Goal: Task Accomplishment & Management: Use online tool/utility

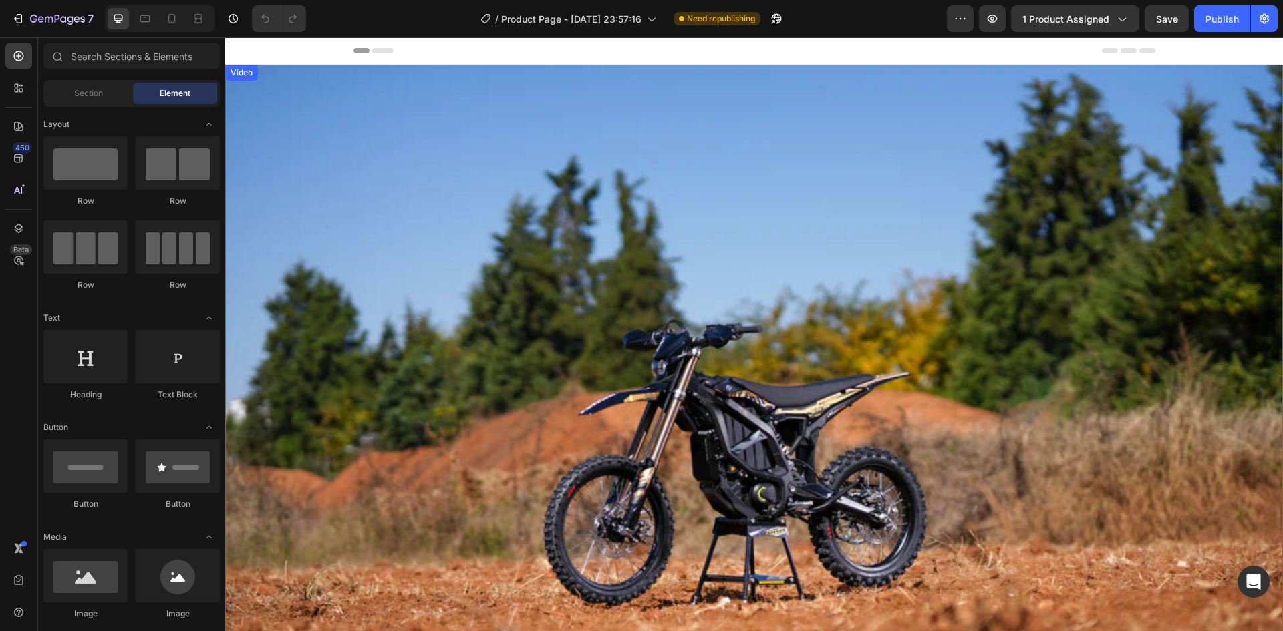
click at [658, 305] on video at bounding box center [754, 417] width 1058 height 705
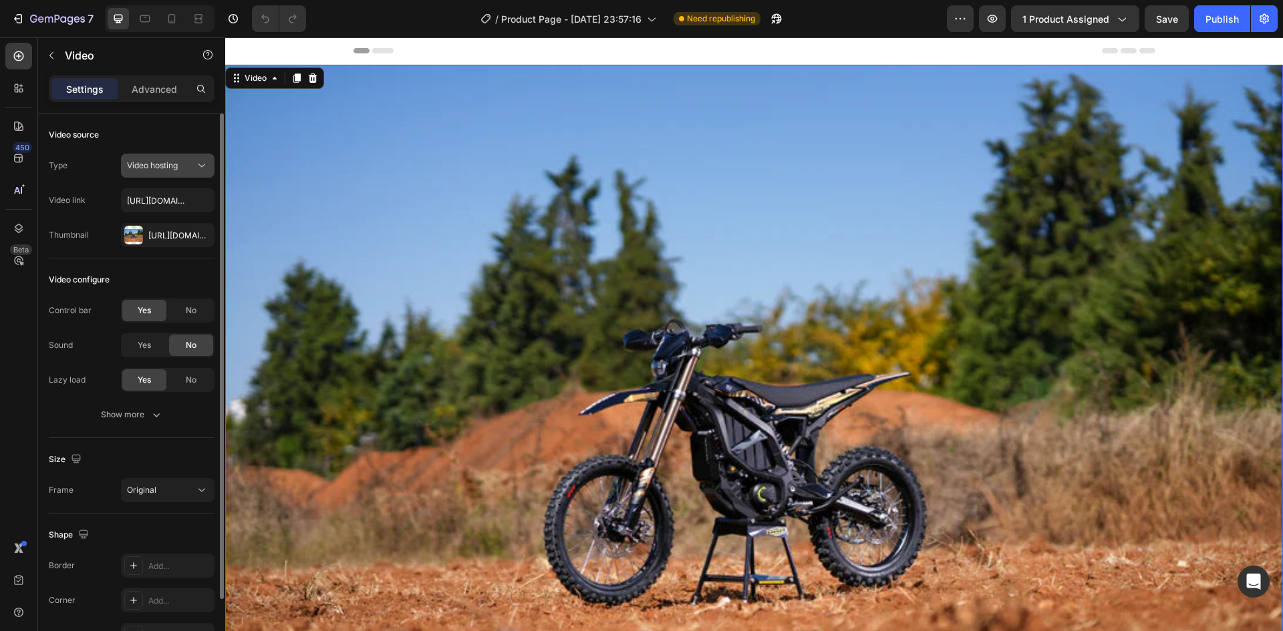
click at [180, 164] on div "Video hosting" at bounding box center [161, 166] width 68 height 12
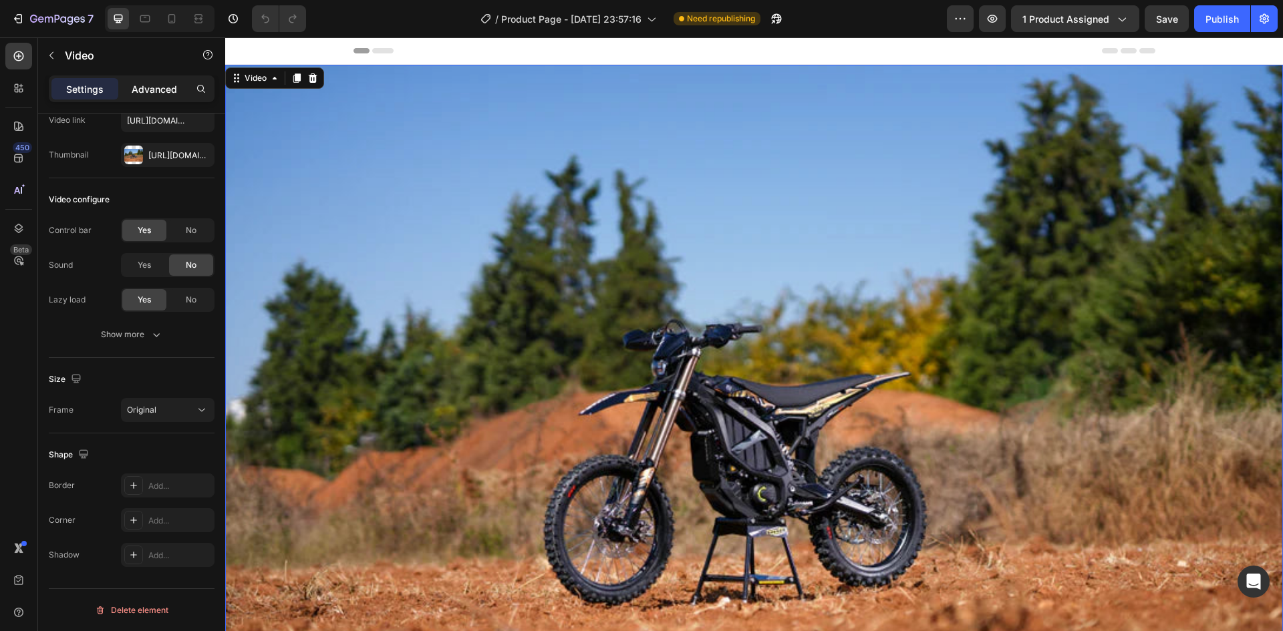
click at [150, 91] on p "Advanced" at bounding box center [154, 89] width 45 height 14
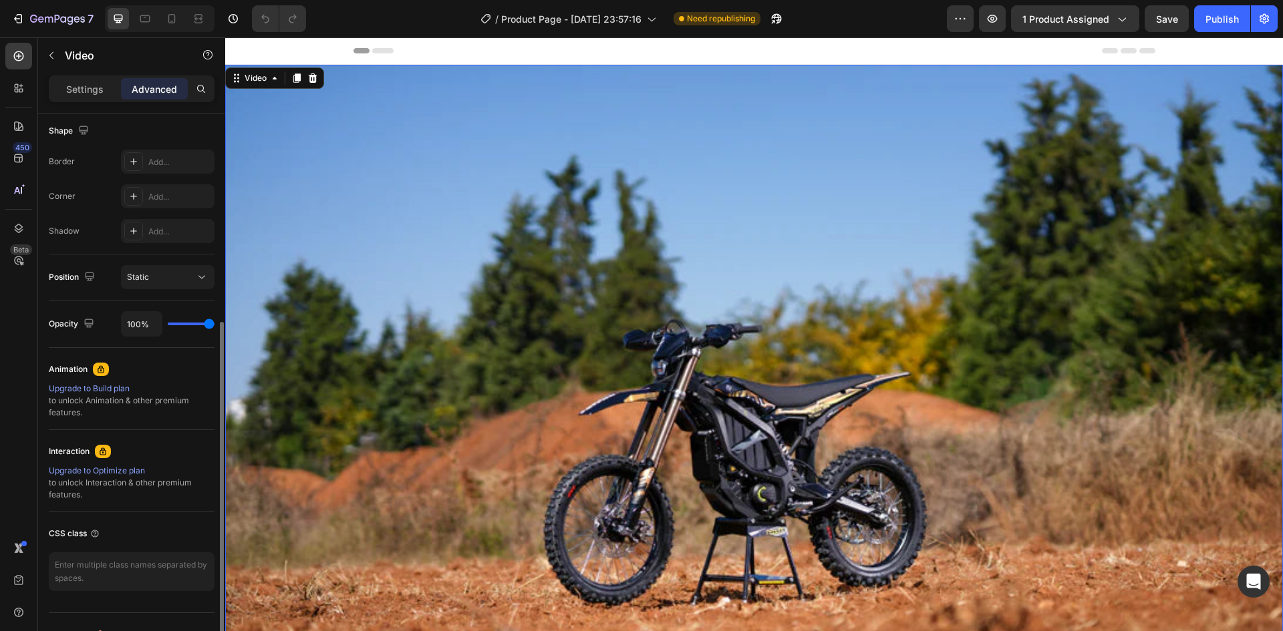
scroll to position [372, 0]
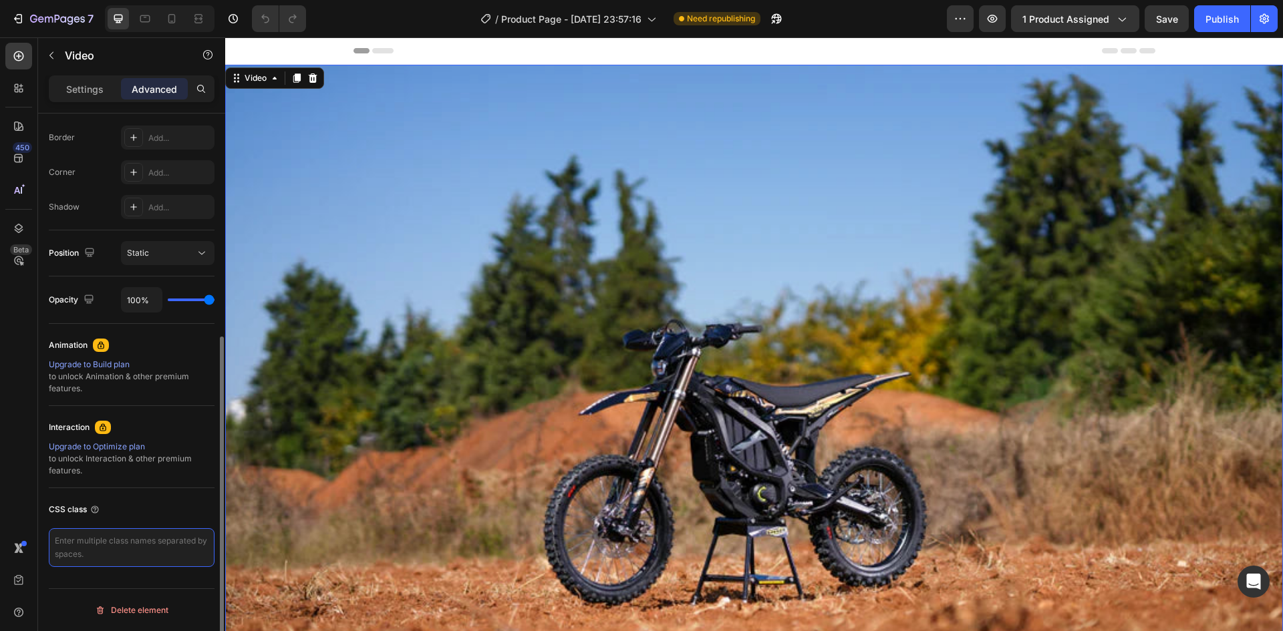
click at [140, 535] on textarea at bounding box center [132, 548] width 166 height 39
paste textarea "<script> document.addEventListener('DOMContentLoaded', function () { const appl…"
click at [164, 502] on div "CSS class" at bounding box center [132, 509] width 166 height 21
type textarea "<script> document.addEventListener('DOMContentLoaded', function () { const appl…"
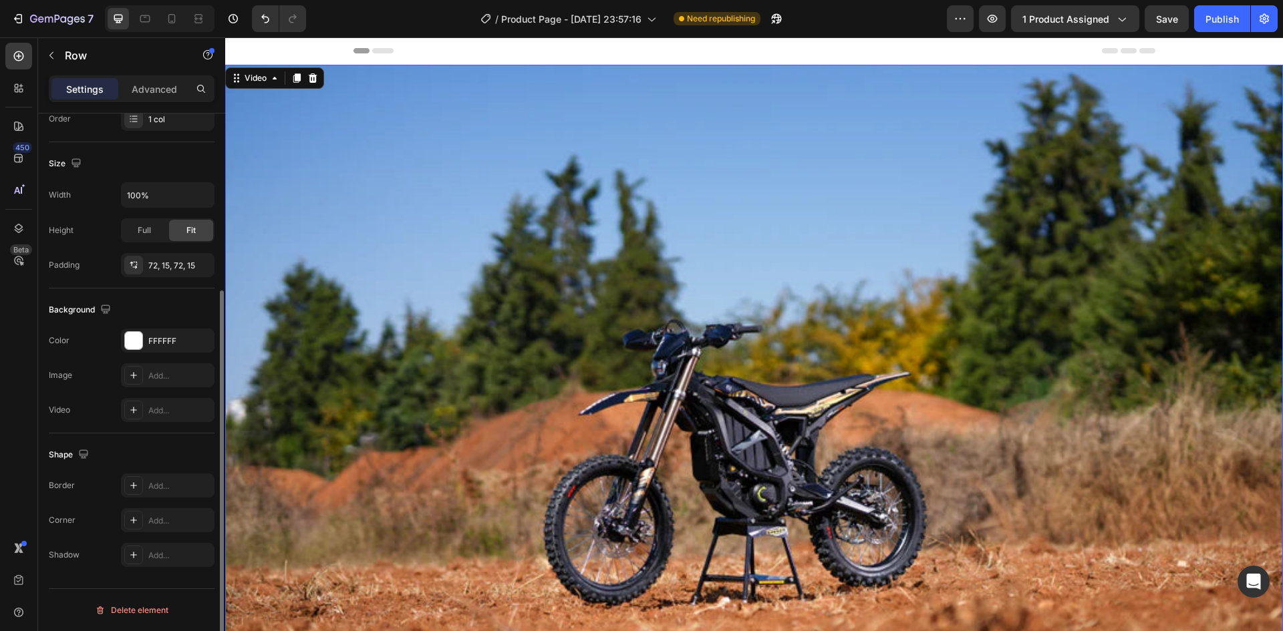
scroll to position [0, 0]
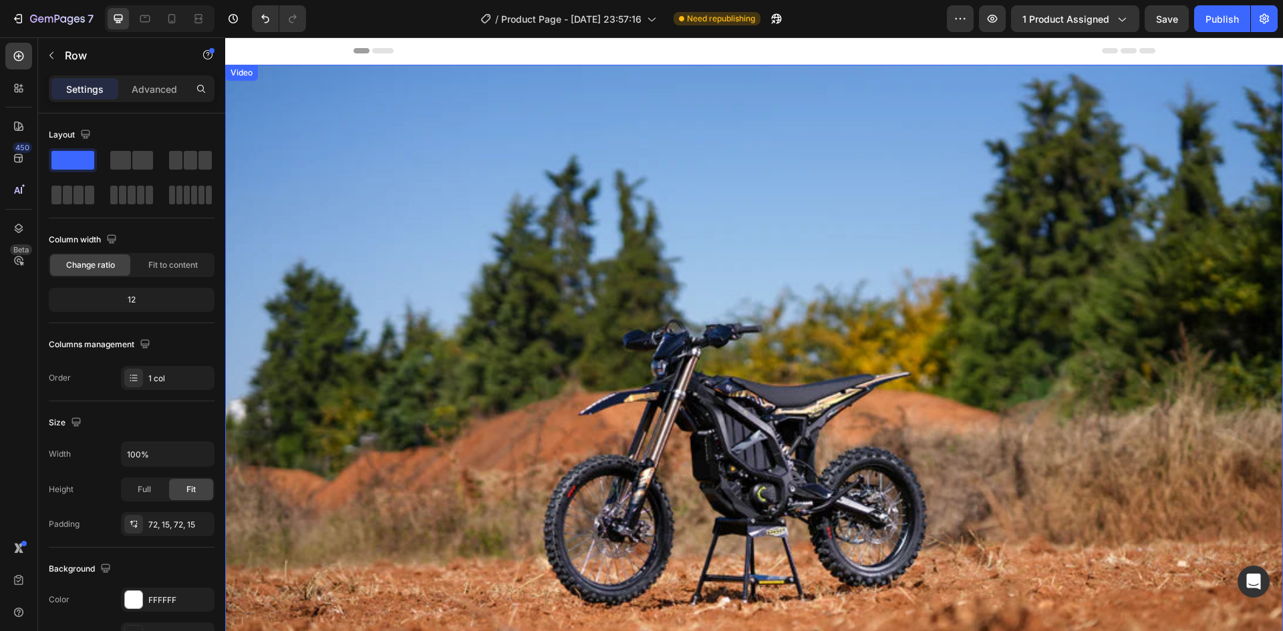
click at [388, 158] on video at bounding box center [754, 417] width 1058 height 705
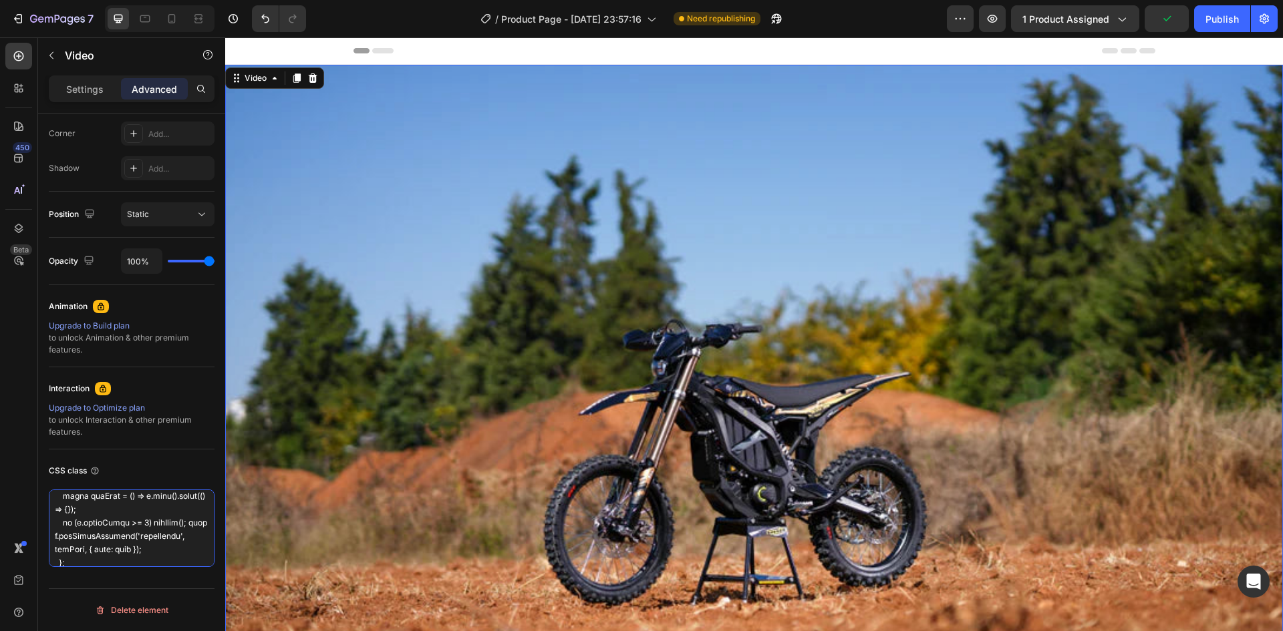
scroll to position [736, 0]
drag, startPoint x: 53, startPoint y: 500, endPoint x: 216, endPoint y: 645, distance: 218.2
click at [216, 0] on html "7 / Product Page - Aug 23, 23:57:16 Need republishing Preview 1 product assigne…" at bounding box center [641, 0] width 1283 height 0
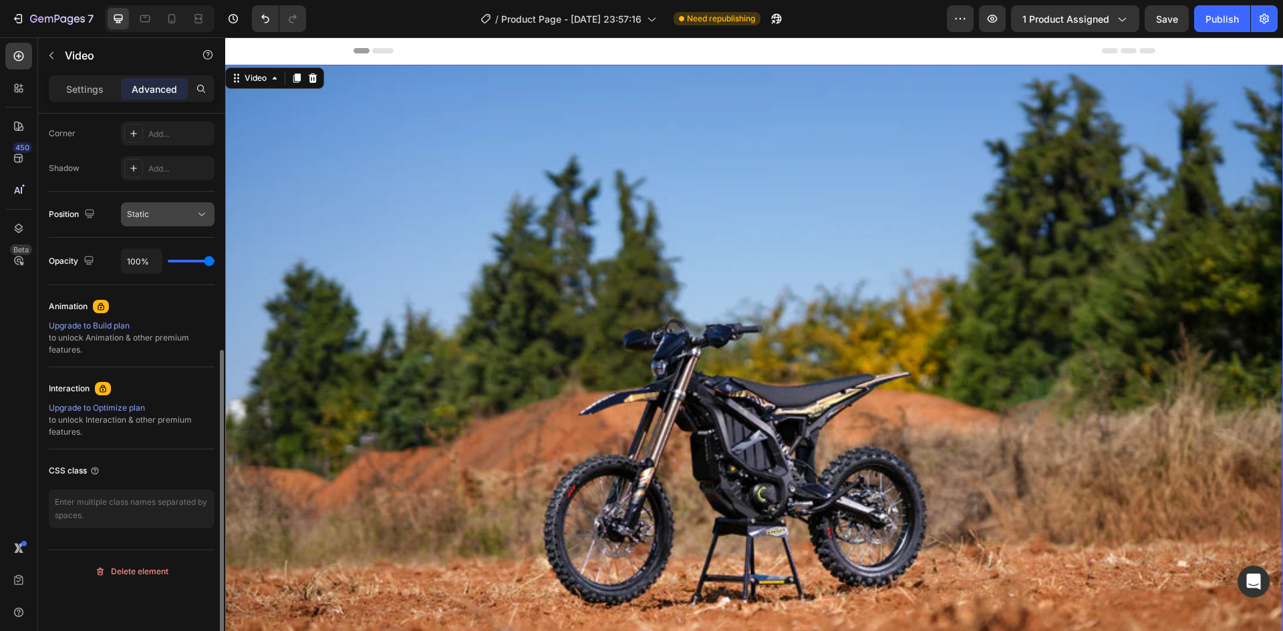
click at [152, 212] on div "Display on Desktop Yes No Tablet Yes No Mobile Yes No Spacing (px) 0 0 0 0 0 0 …" at bounding box center [132, 121] width 166 height 836
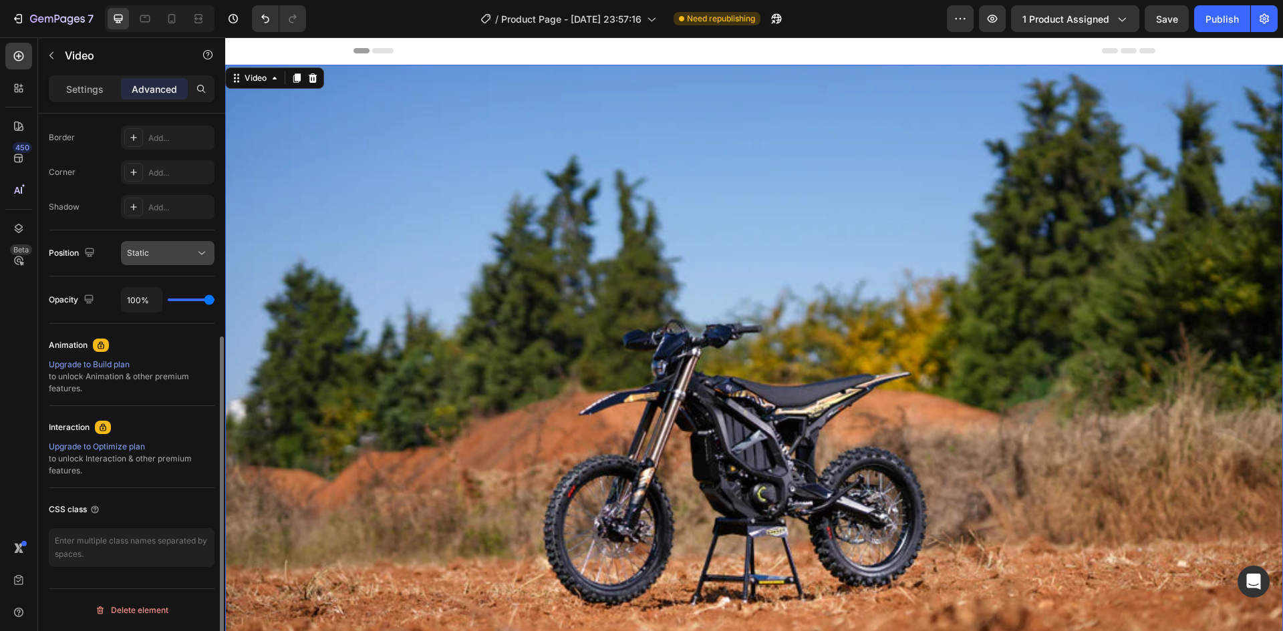
click at [154, 253] on div "Static" at bounding box center [161, 253] width 68 height 12
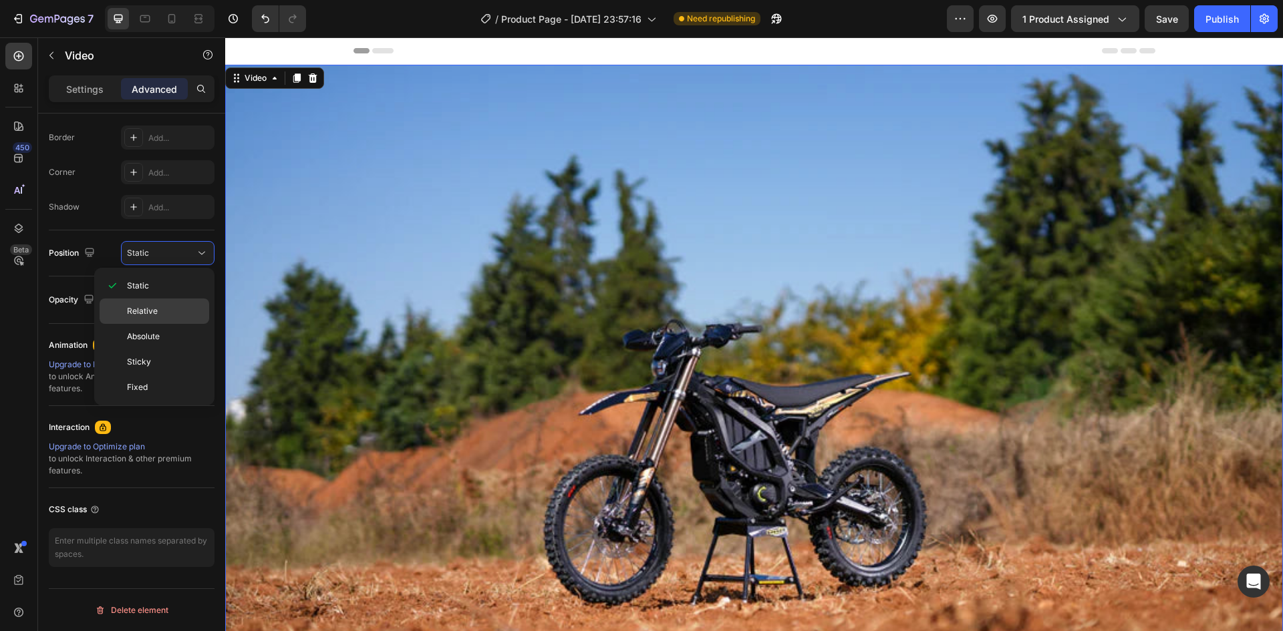
click at [150, 309] on span "Relative" at bounding box center [142, 311] width 31 height 12
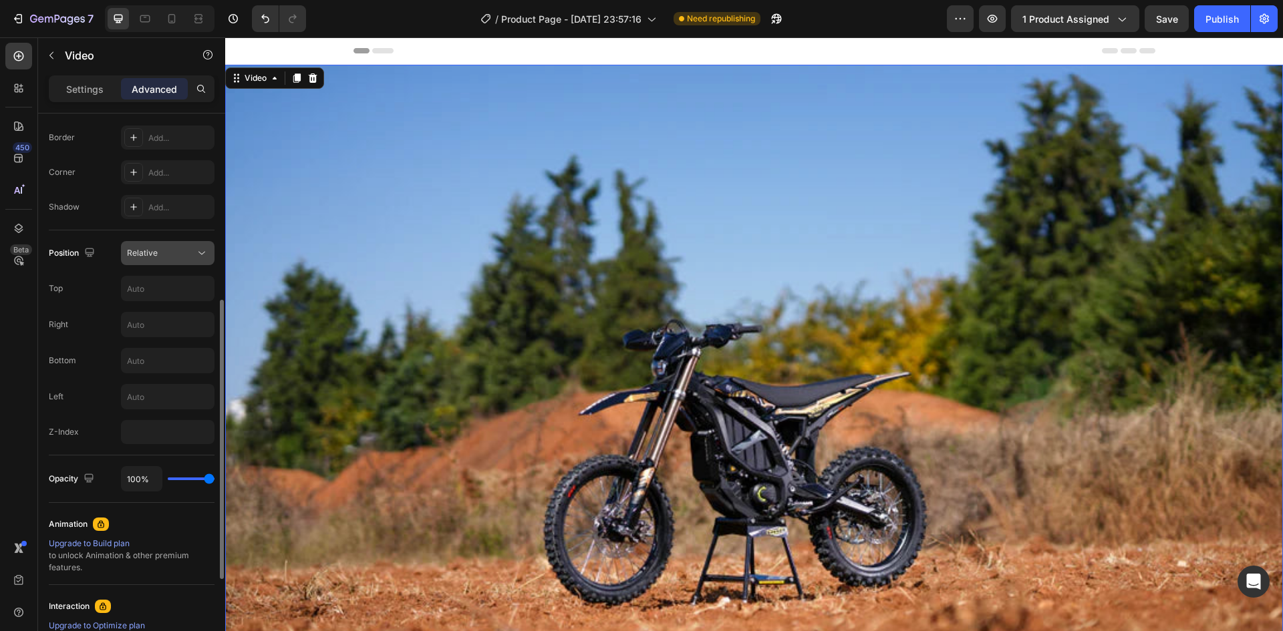
click at [156, 259] on div "Relative" at bounding box center [168, 253] width 82 height 13
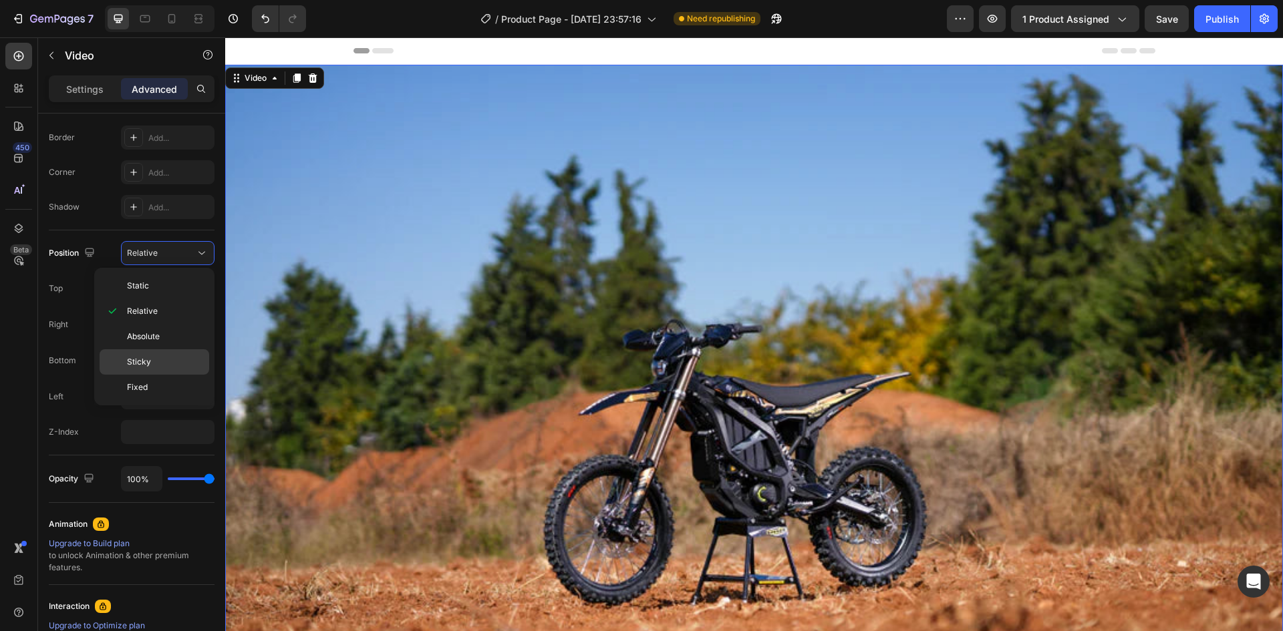
click at [160, 359] on p "Sticky" at bounding box center [165, 362] width 76 height 12
type input "0"
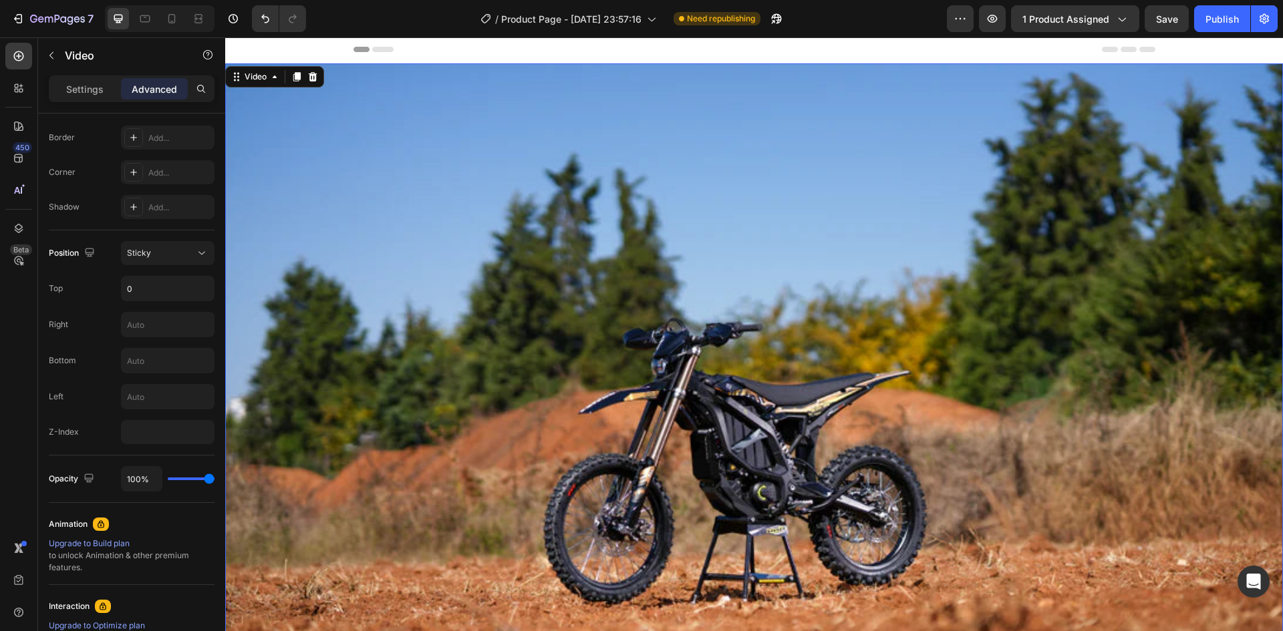
scroll to position [0, 0]
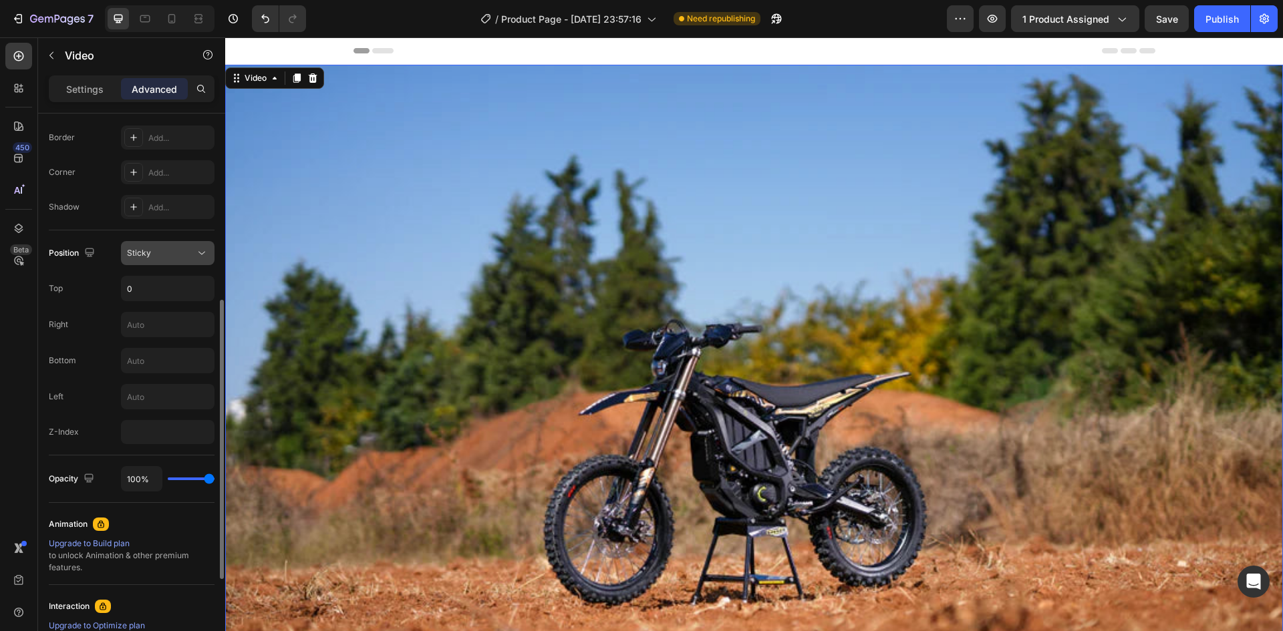
click at [184, 255] on div "Sticky" at bounding box center [161, 253] width 68 height 12
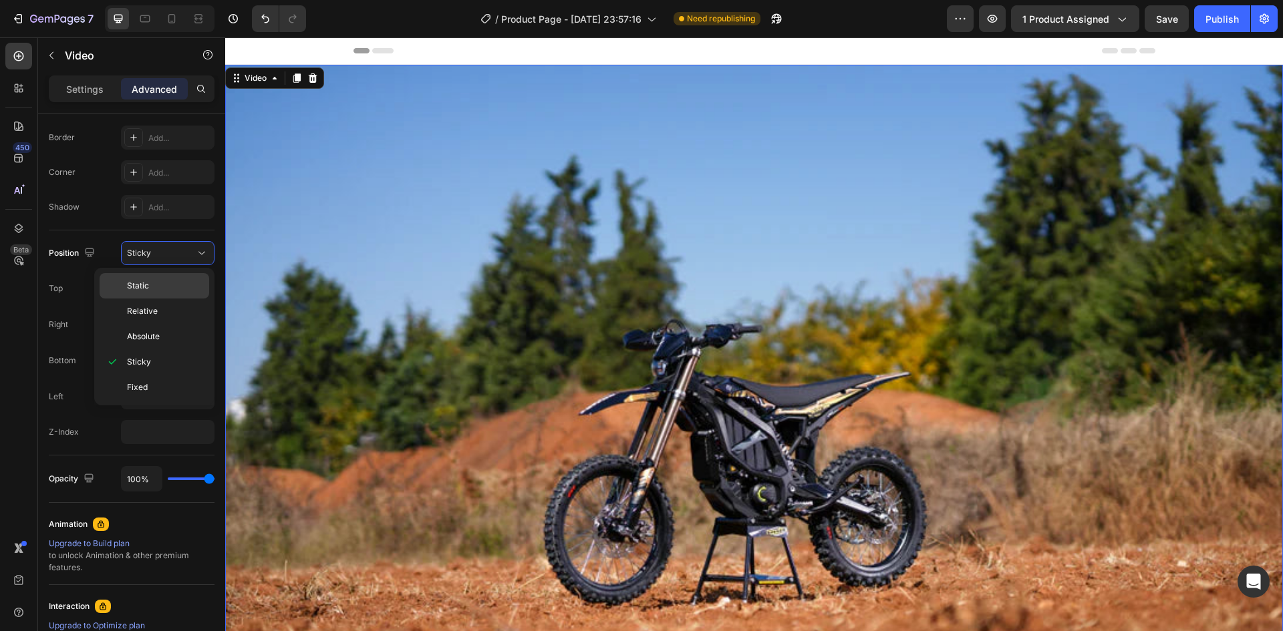
click at [167, 299] on div "Static" at bounding box center [155, 311] width 110 height 25
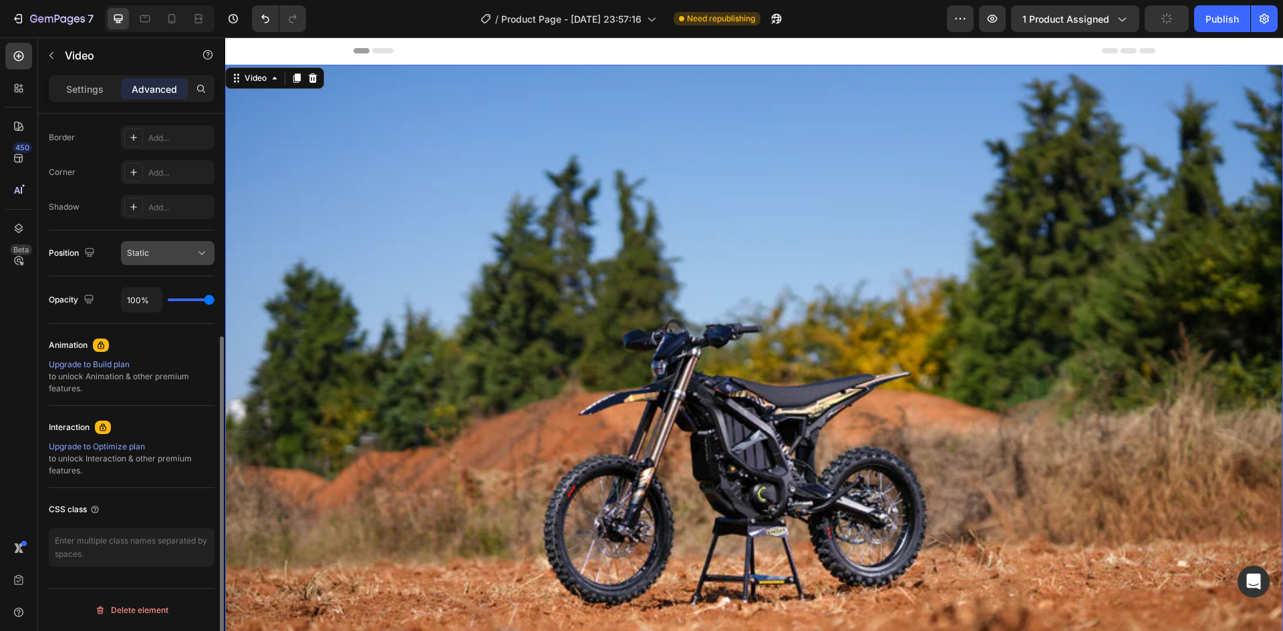
click at [178, 250] on div "Static" at bounding box center [161, 253] width 68 height 12
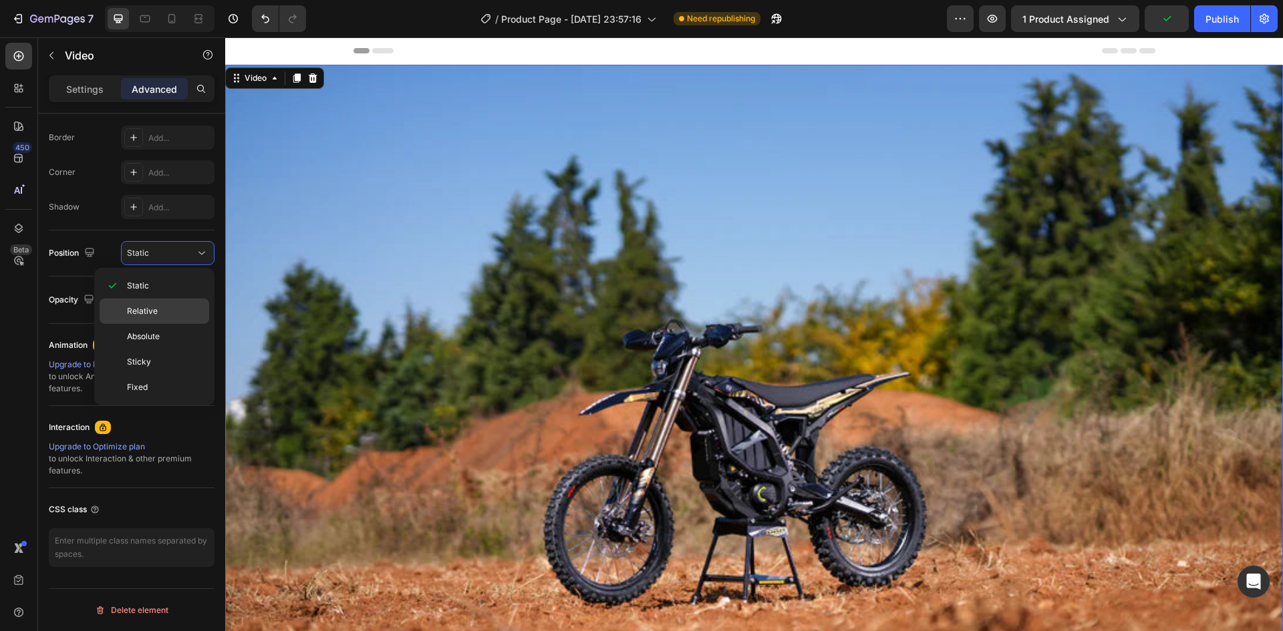
click at [180, 317] on p "Relative" at bounding box center [165, 311] width 76 height 12
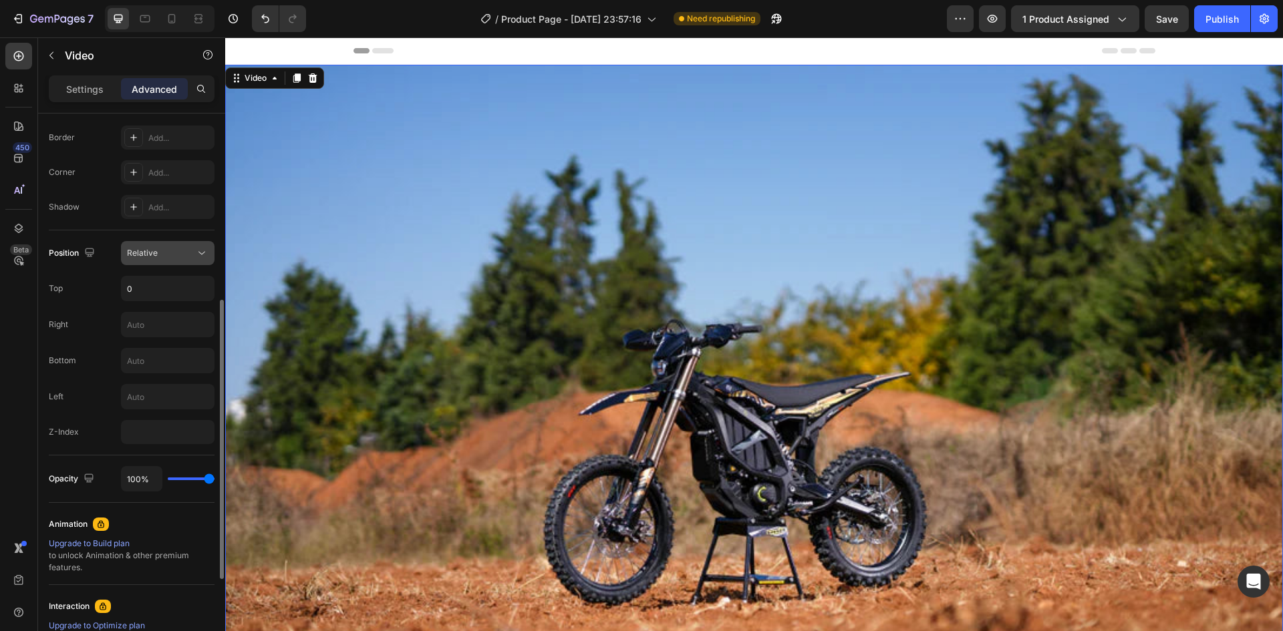
click at [178, 257] on div "Relative" at bounding box center [161, 253] width 68 height 12
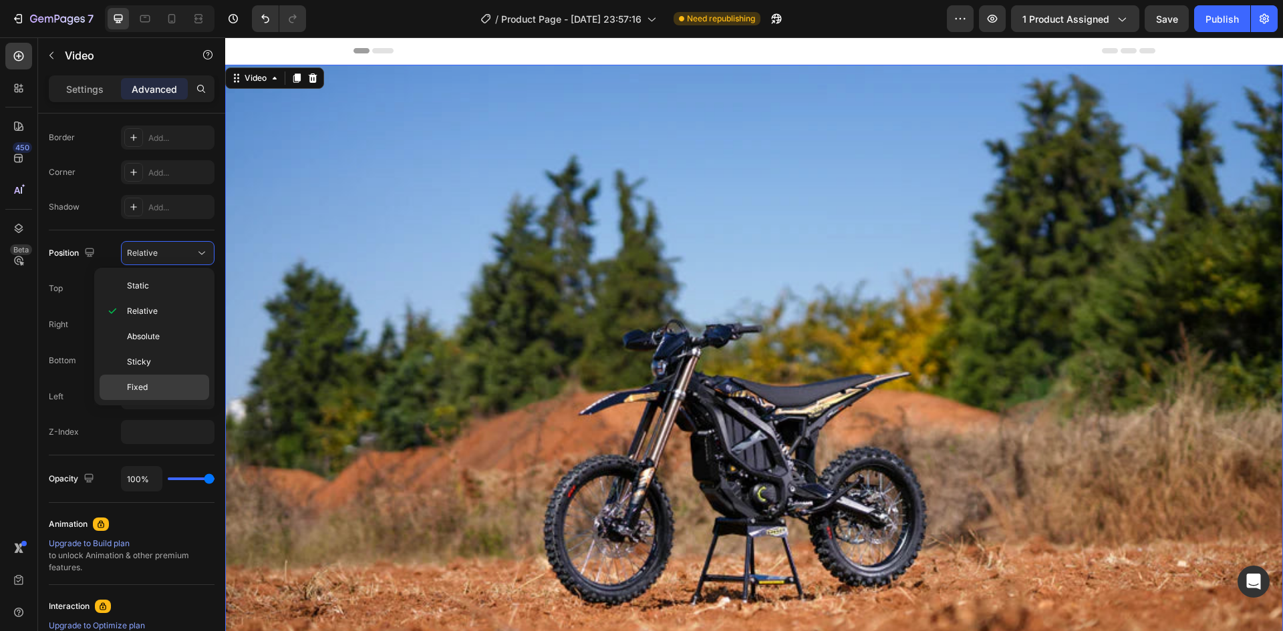
click at [170, 380] on div "Fixed" at bounding box center [155, 387] width 110 height 25
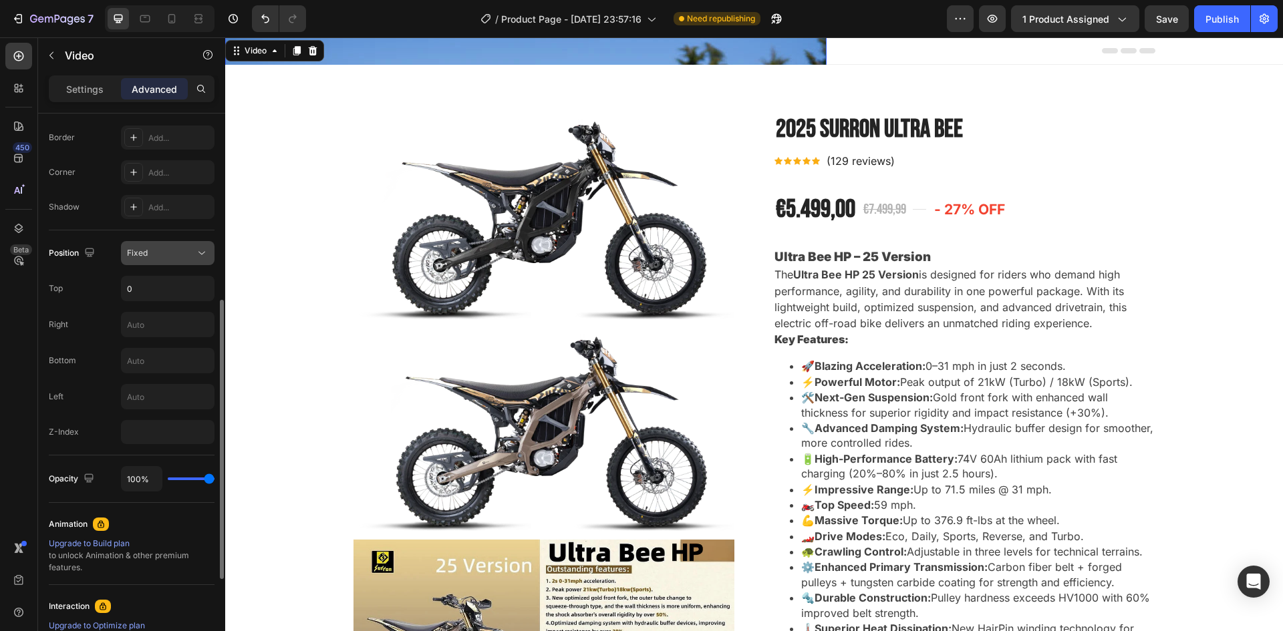
click at [170, 249] on div "Fixed" at bounding box center [161, 253] width 68 height 12
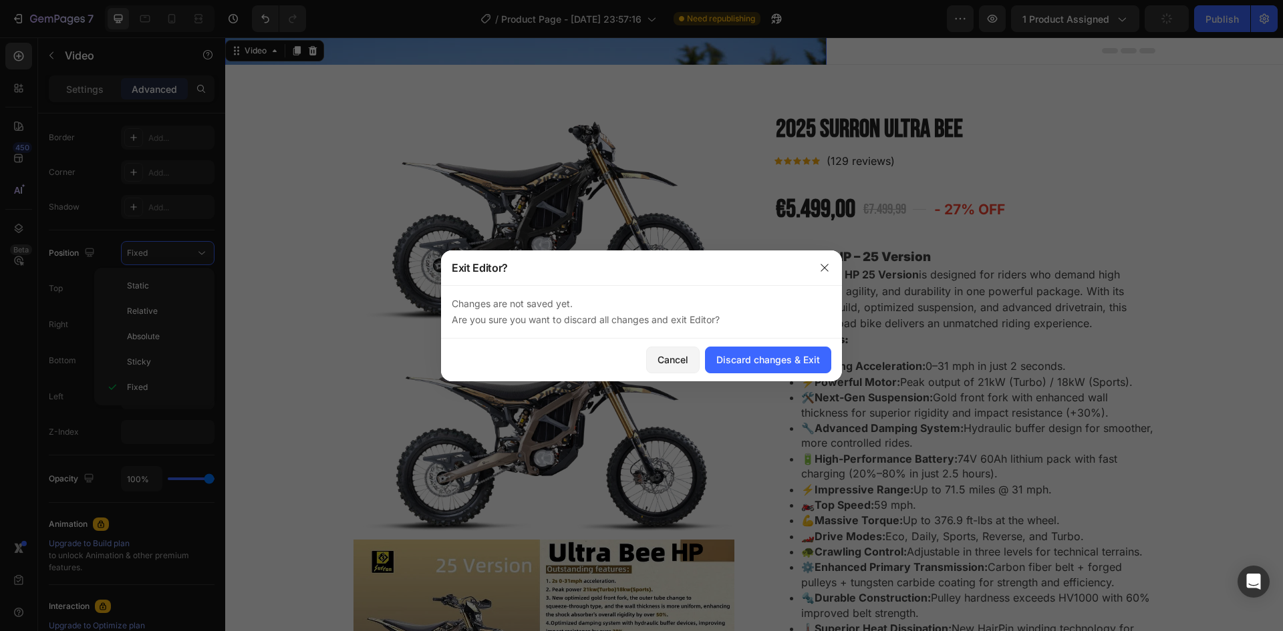
click at [813, 269] on div at bounding box center [824, 268] width 35 height 35
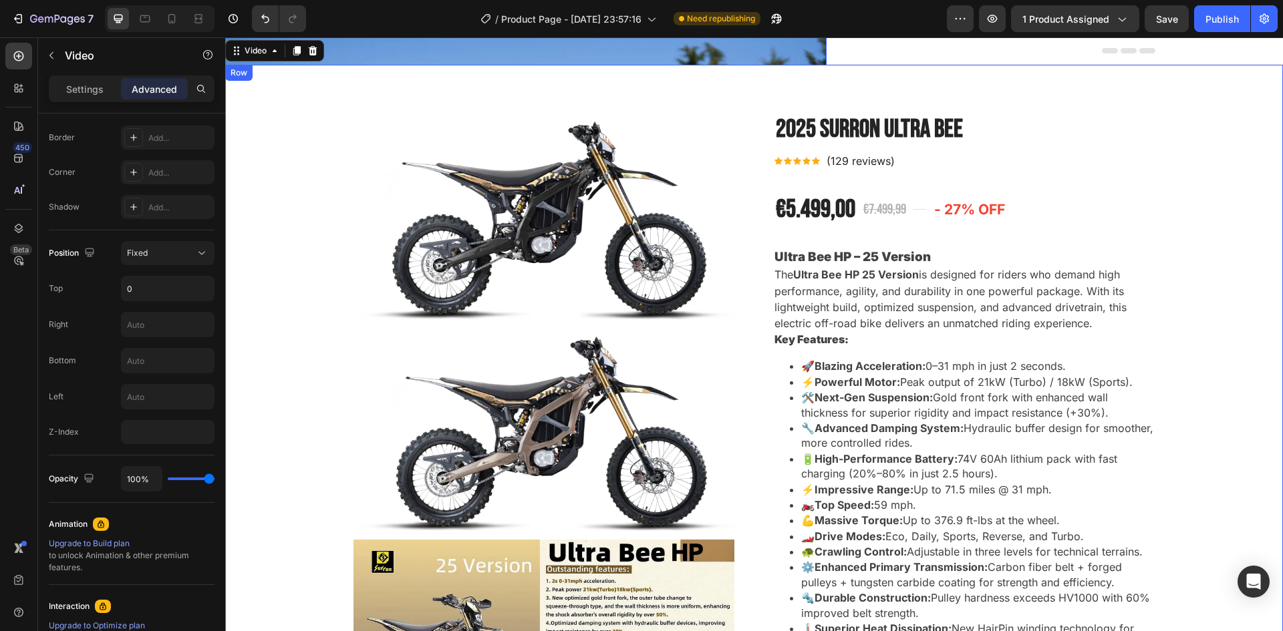
click at [803, 48] on video at bounding box center [525, 237] width 601 height 401
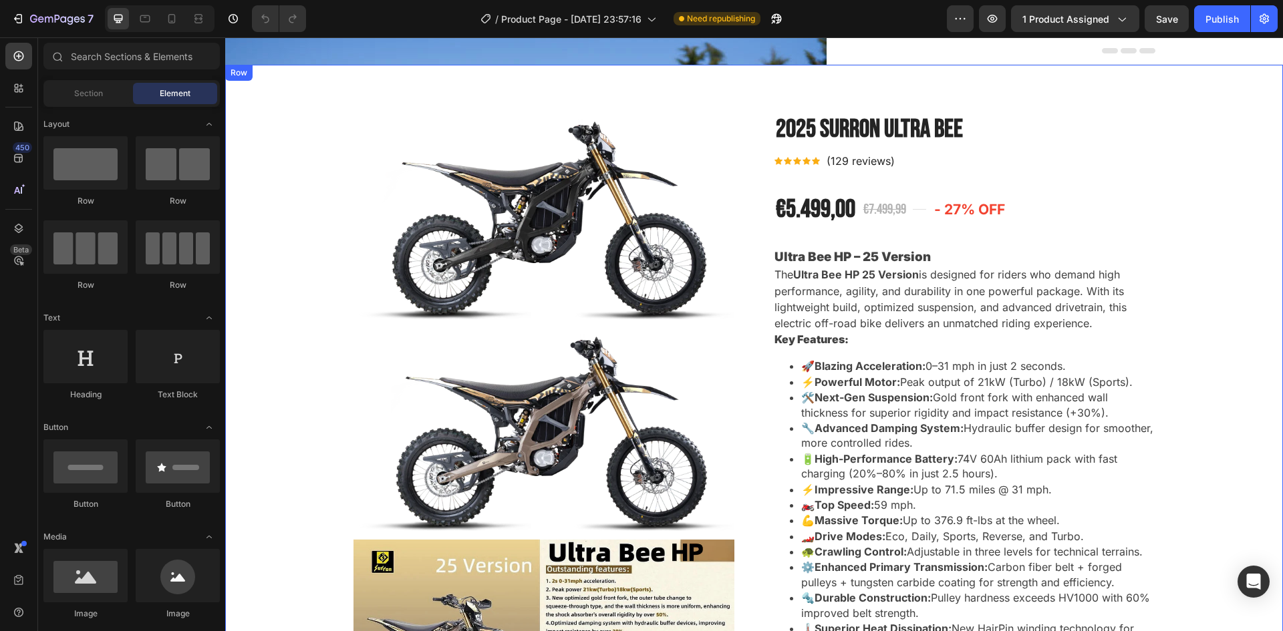
click at [827, 60] on video at bounding box center [525, 237] width 601 height 401
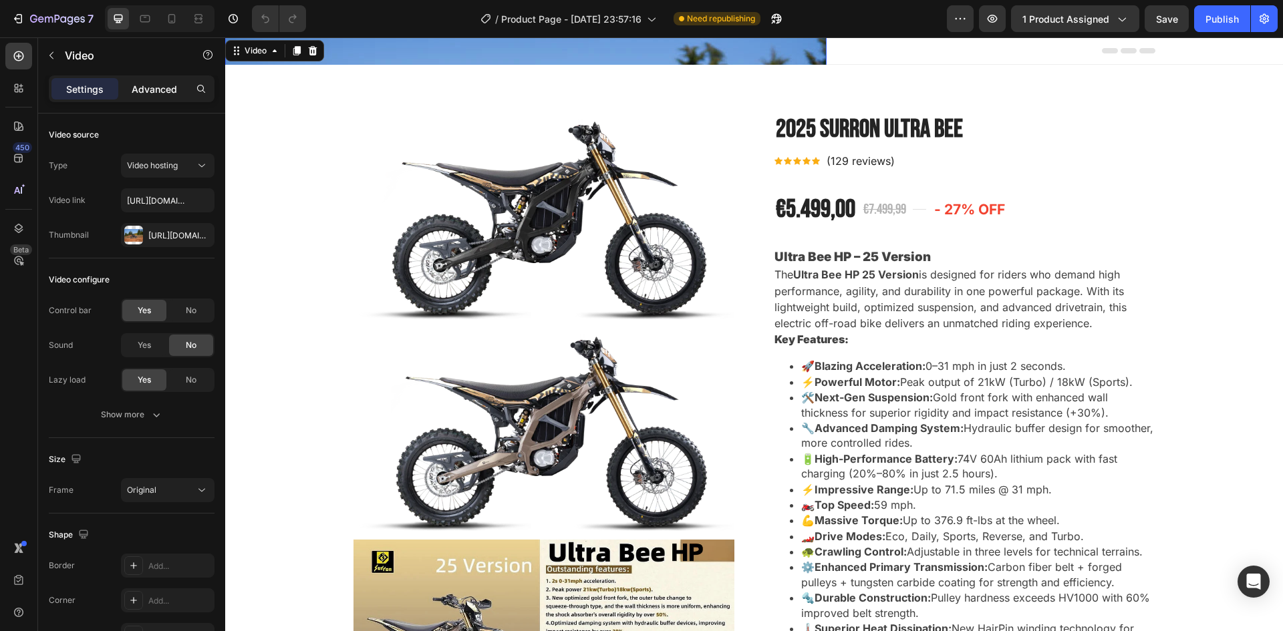
click at [145, 92] on p "Advanced" at bounding box center [154, 89] width 45 height 14
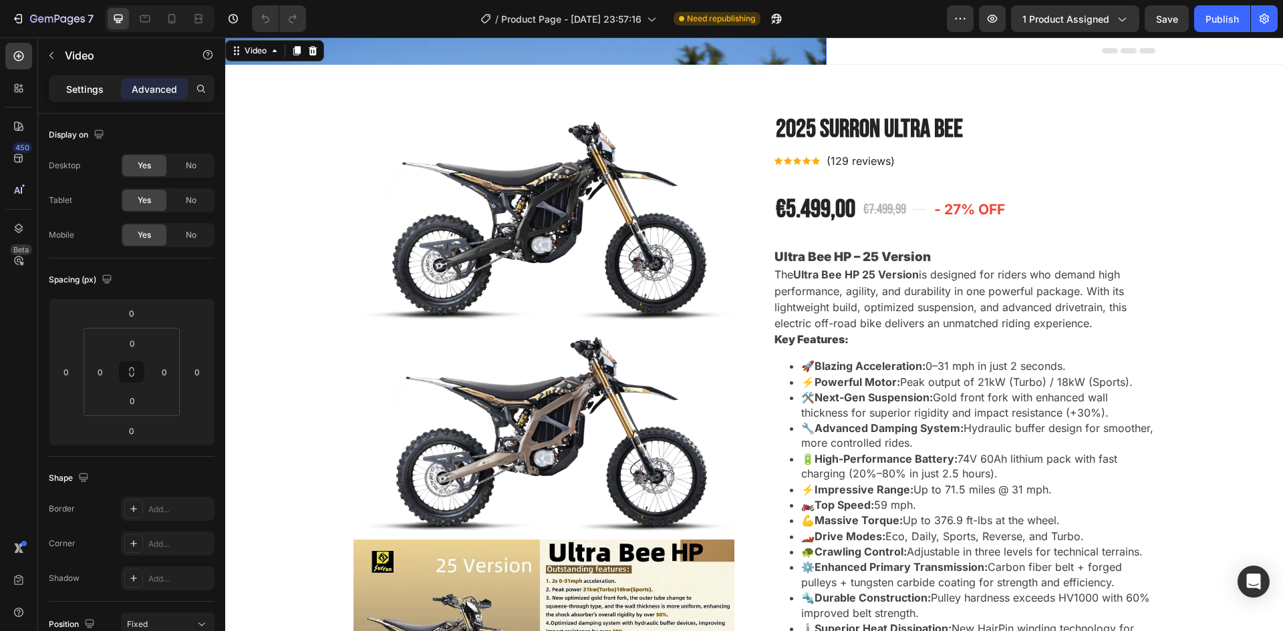
click at [89, 89] on p "Settings" at bounding box center [84, 89] width 37 height 14
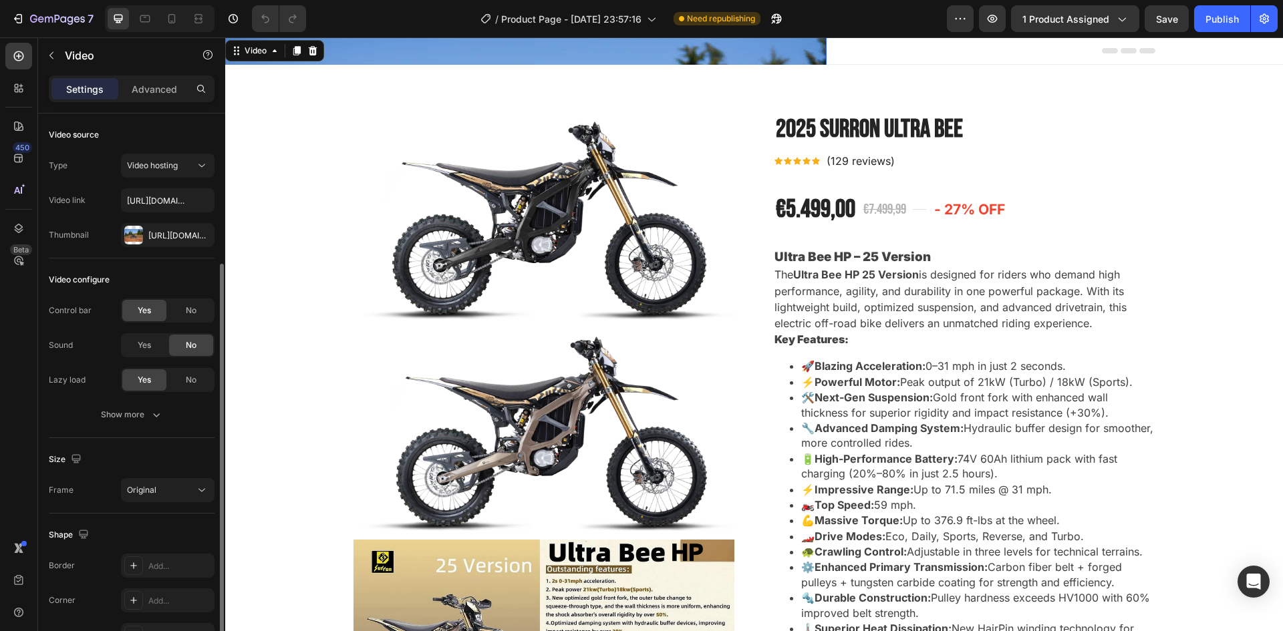
scroll to position [80, 0]
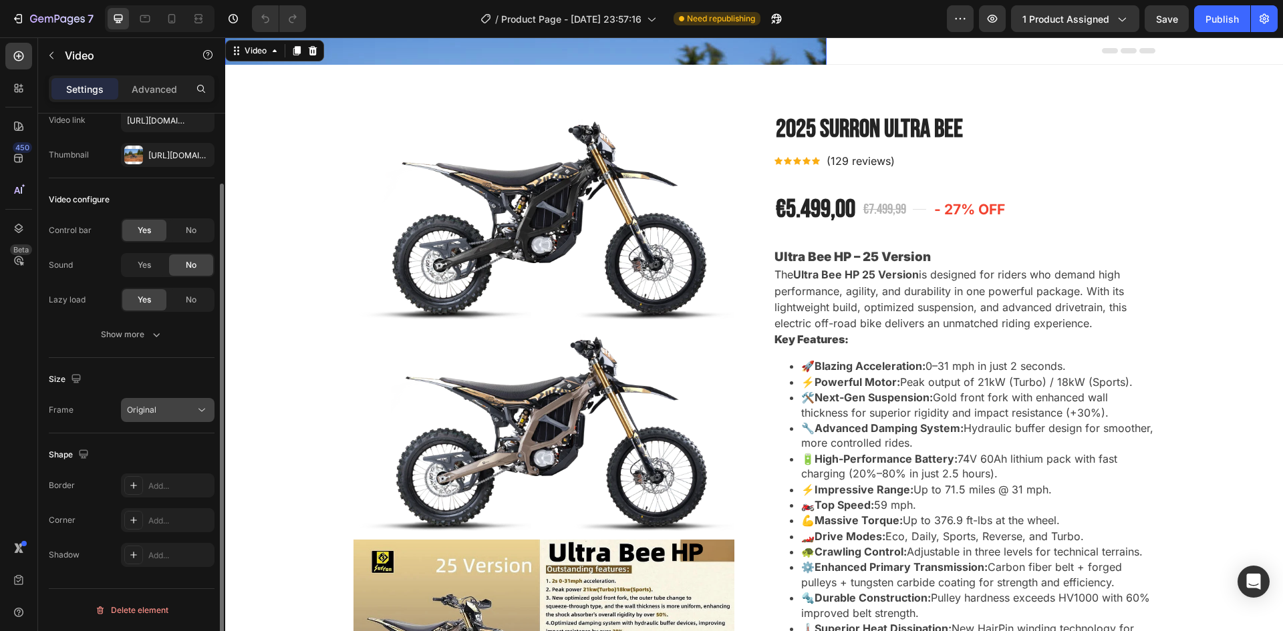
click at [168, 417] on button "Original" at bounding box center [168, 410] width 94 height 24
click at [172, 413] on div "Original" at bounding box center [161, 410] width 68 height 12
click at [156, 341] on icon "button" at bounding box center [156, 334] width 13 height 13
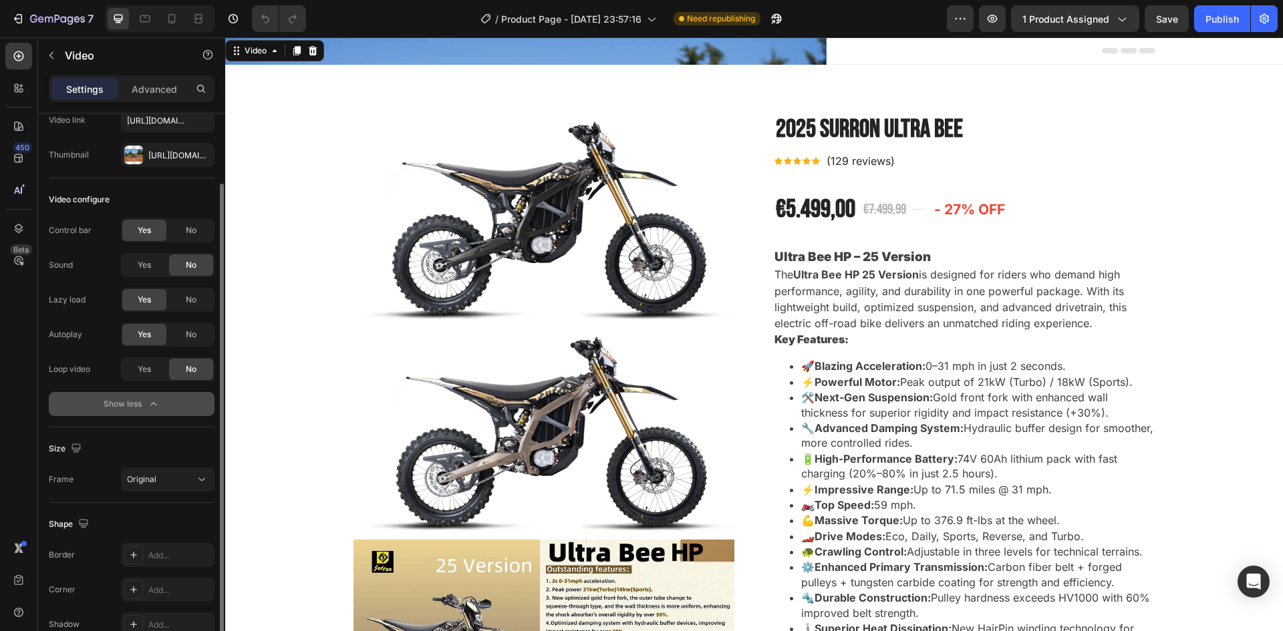
scroll to position [0, 0]
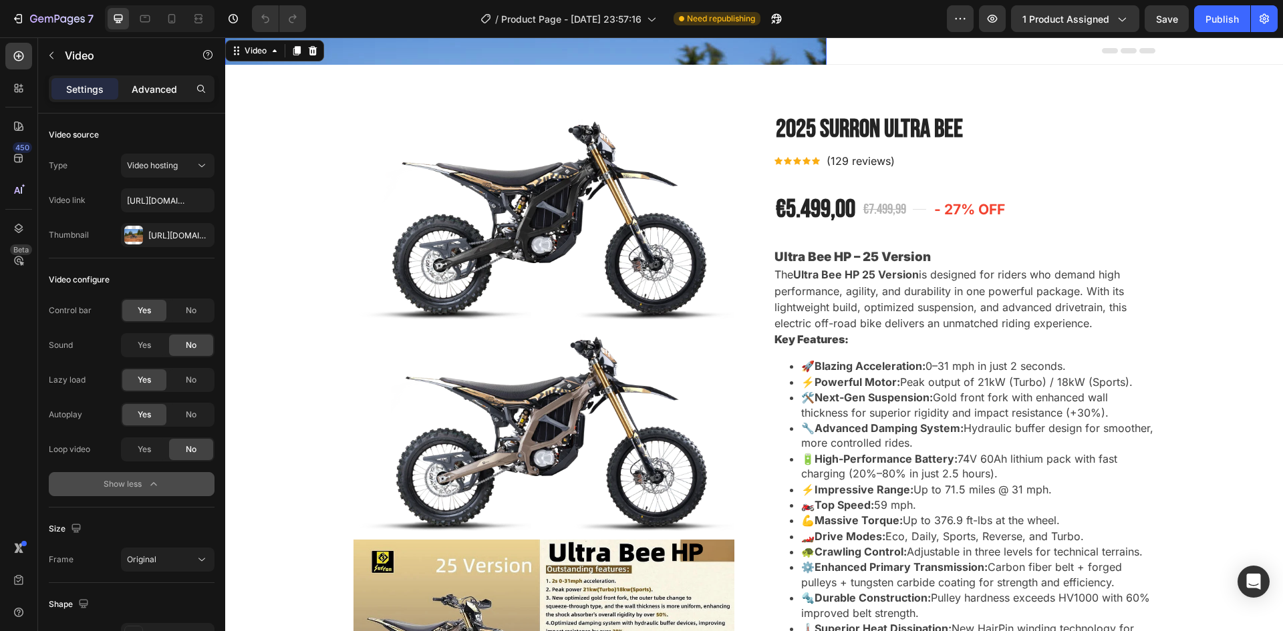
click at [150, 90] on p "Advanced" at bounding box center [154, 89] width 45 height 14
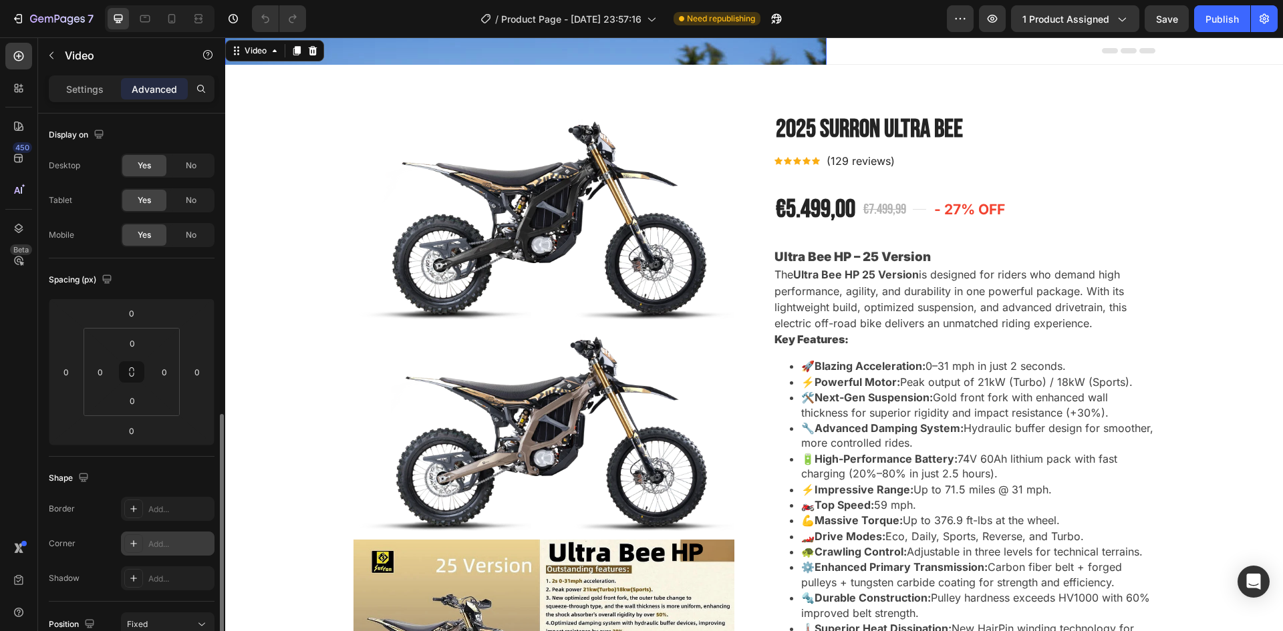
scroll to position [267, 0]
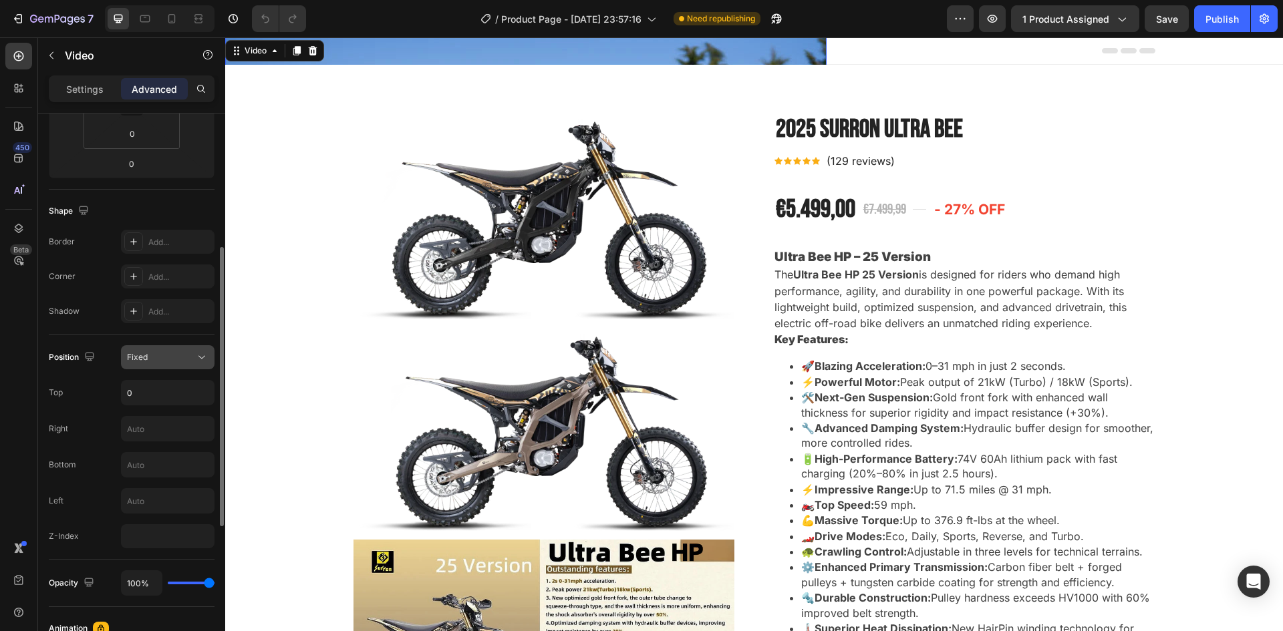
click at [160, 356] on div "Fixed" at bounding box center [161, 357] width 68 height 12
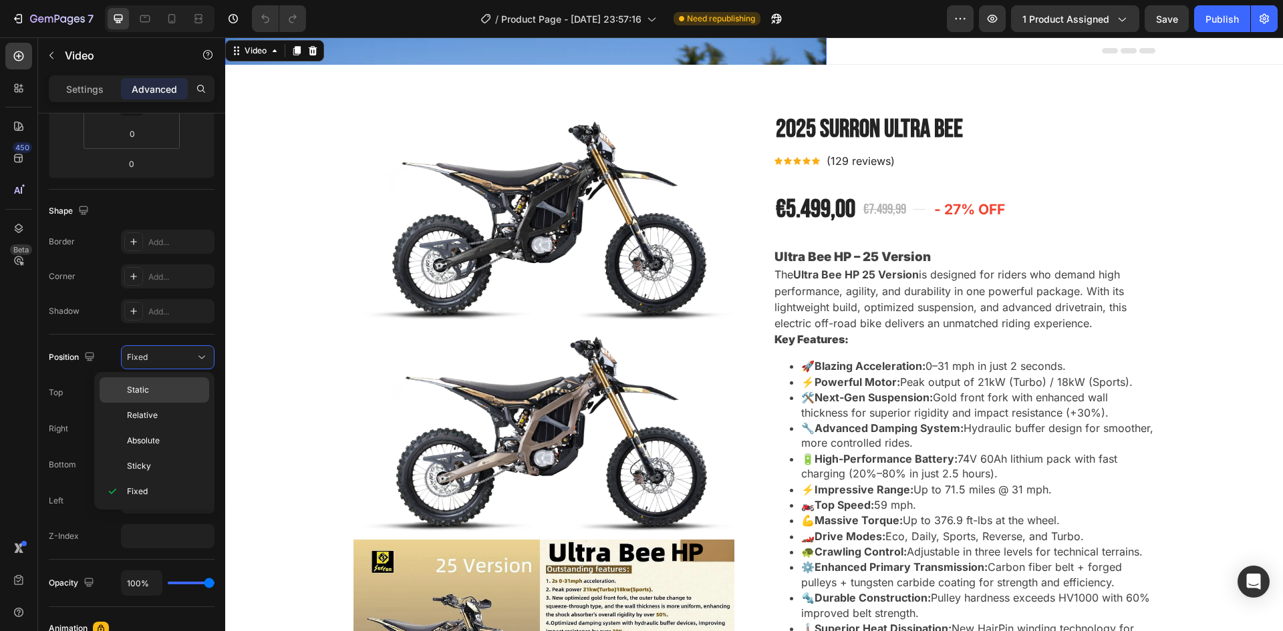
click at [158, 384] on p "Static" at bounding box center [165, 390] width 76 height 12
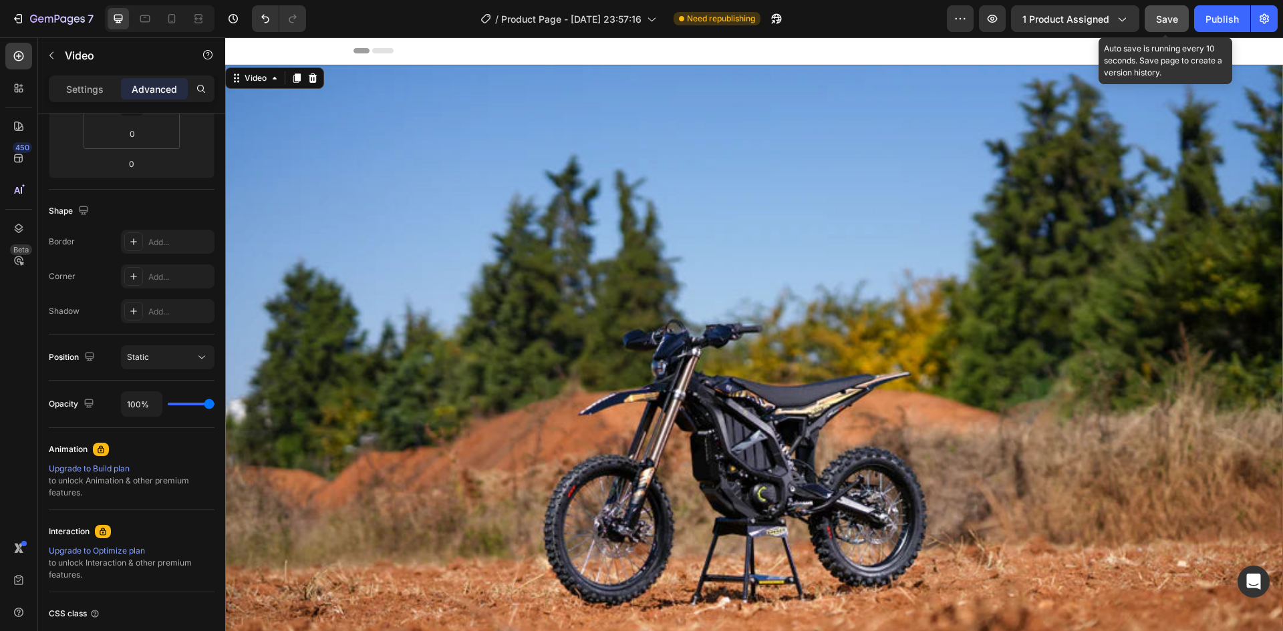
click at [1163, 9] on button "Save" at bounding box center [1167, 18] width 44 height 27
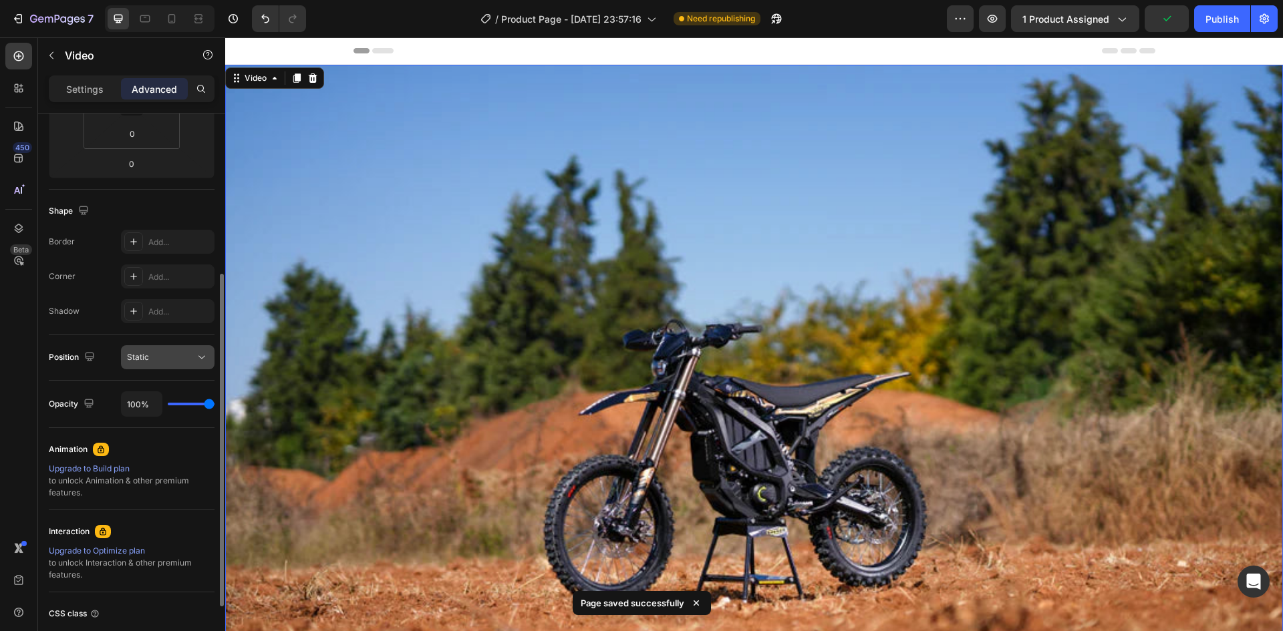
click at [162, 368] on button "Static" at bounding box center [168, 357] width 94 height 24
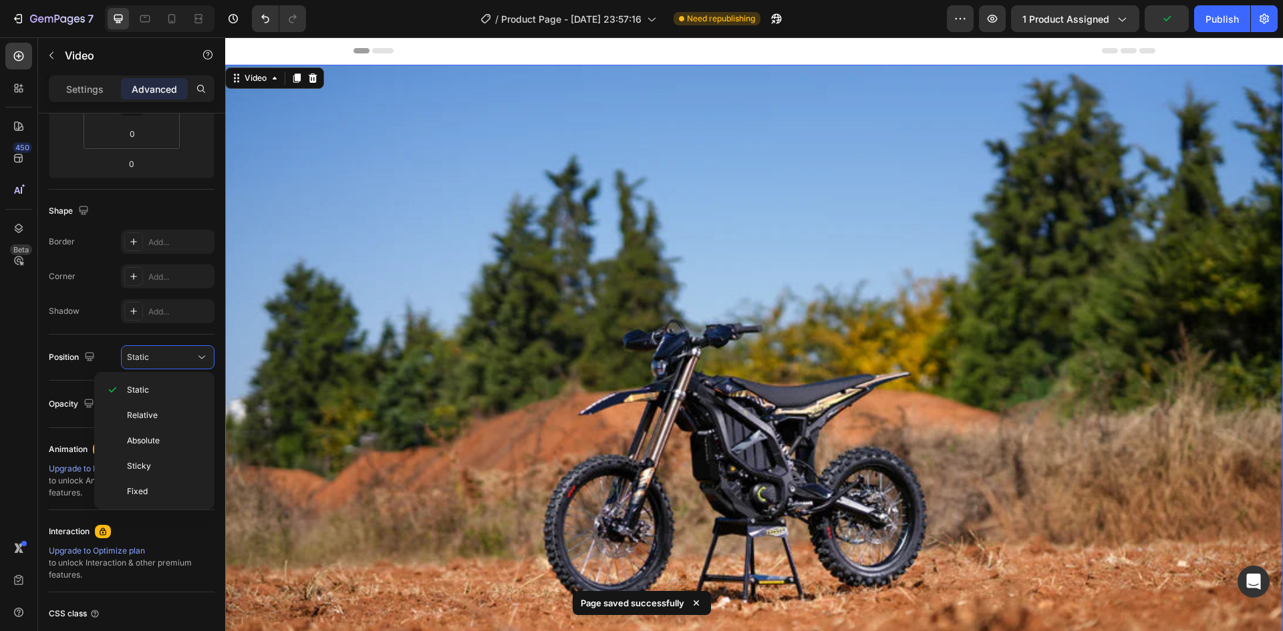
click at [152, 412] on span "Relative" at bounding box center [142, 416] width 31 height 12
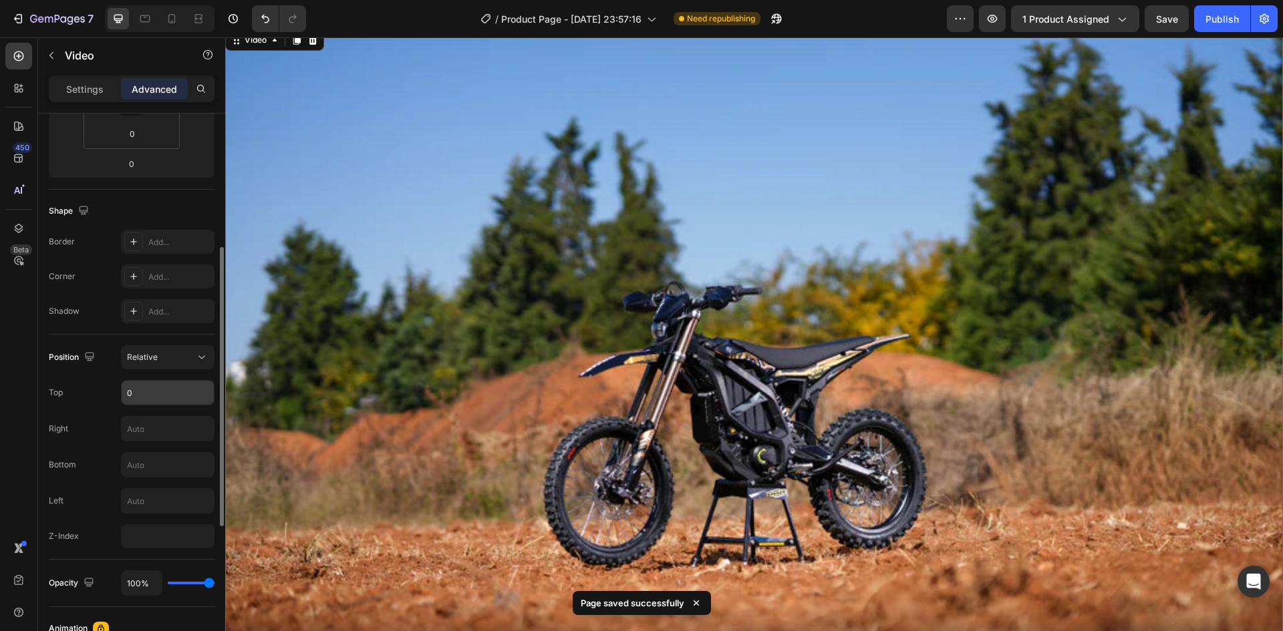
scroll to position [0, 0]
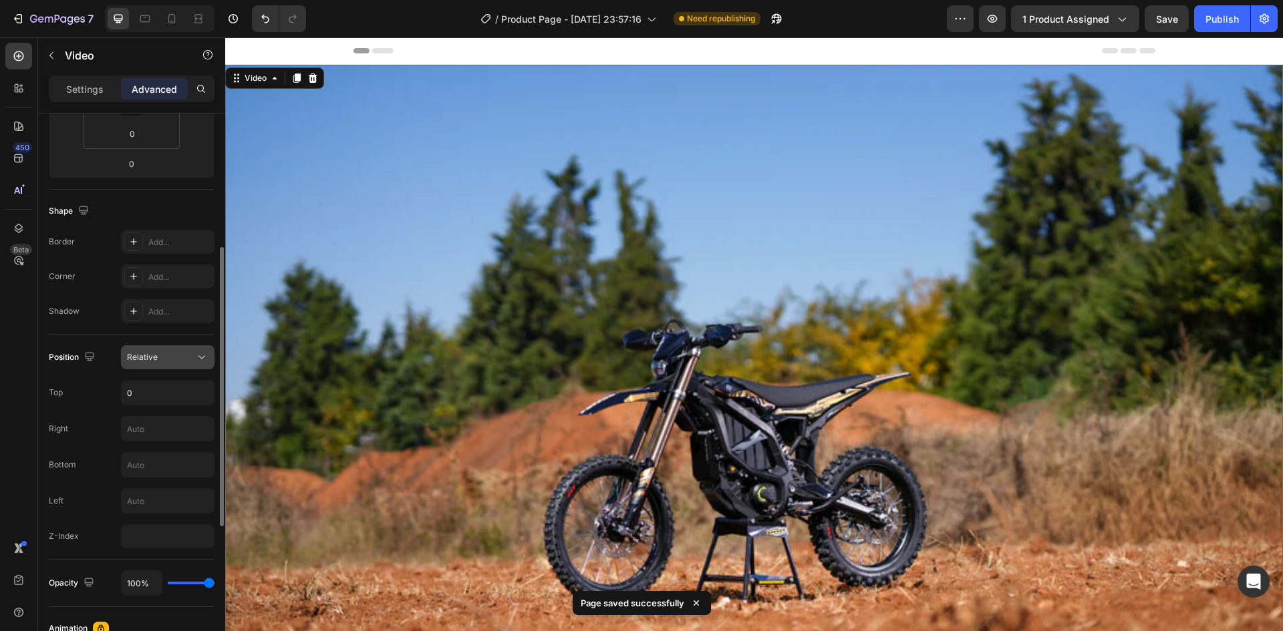
click at [160, 353] on div "Relative" at bounding box center [161, 357] width 68 height 12
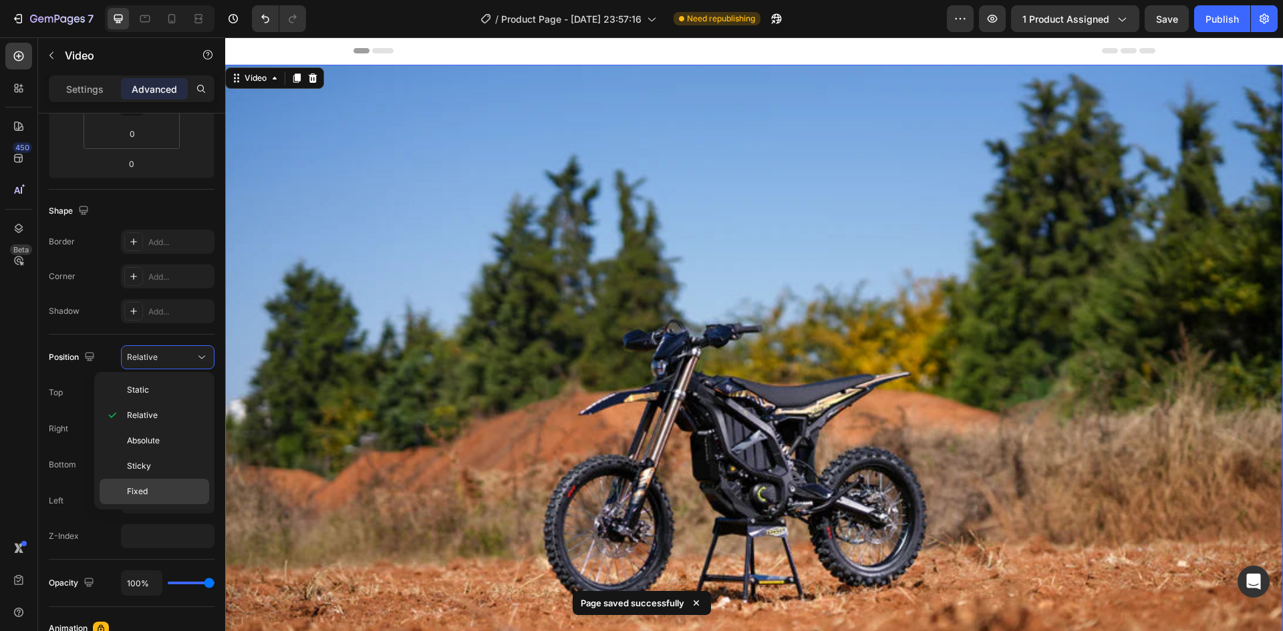
click at [164, 490] on p "Fixed" at bounding box center [165, 492] width 76 height 12
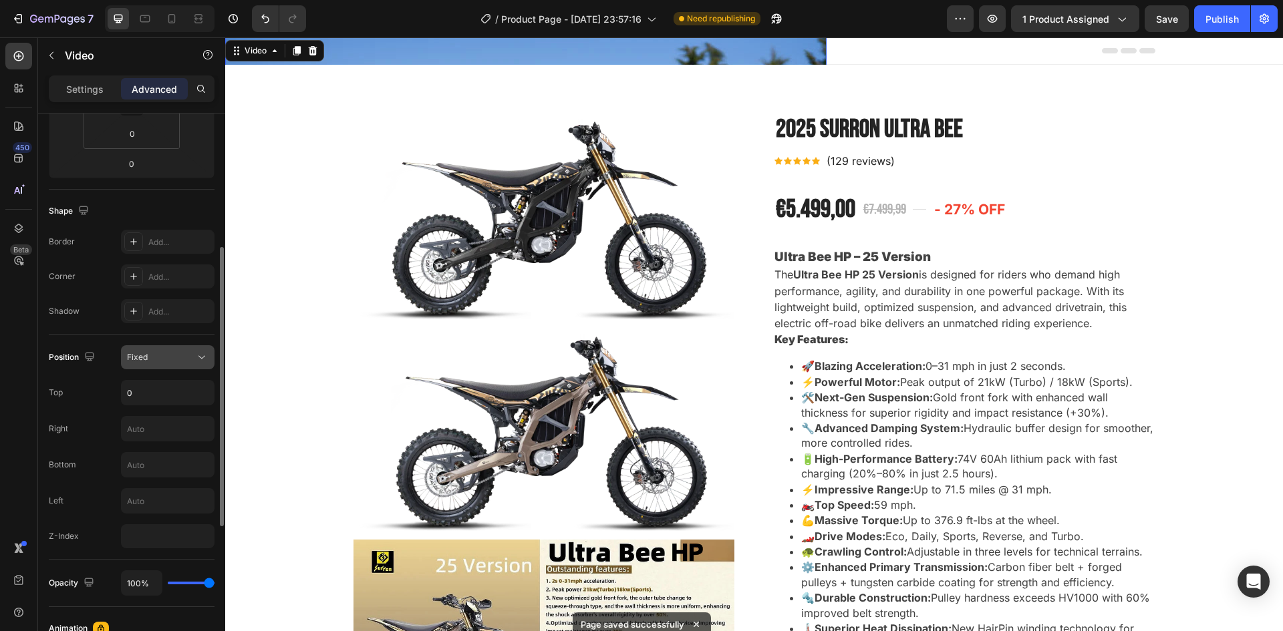
click at [178, 362] on div "Fixed" at bounding box center [161, 357] width 68 height 12
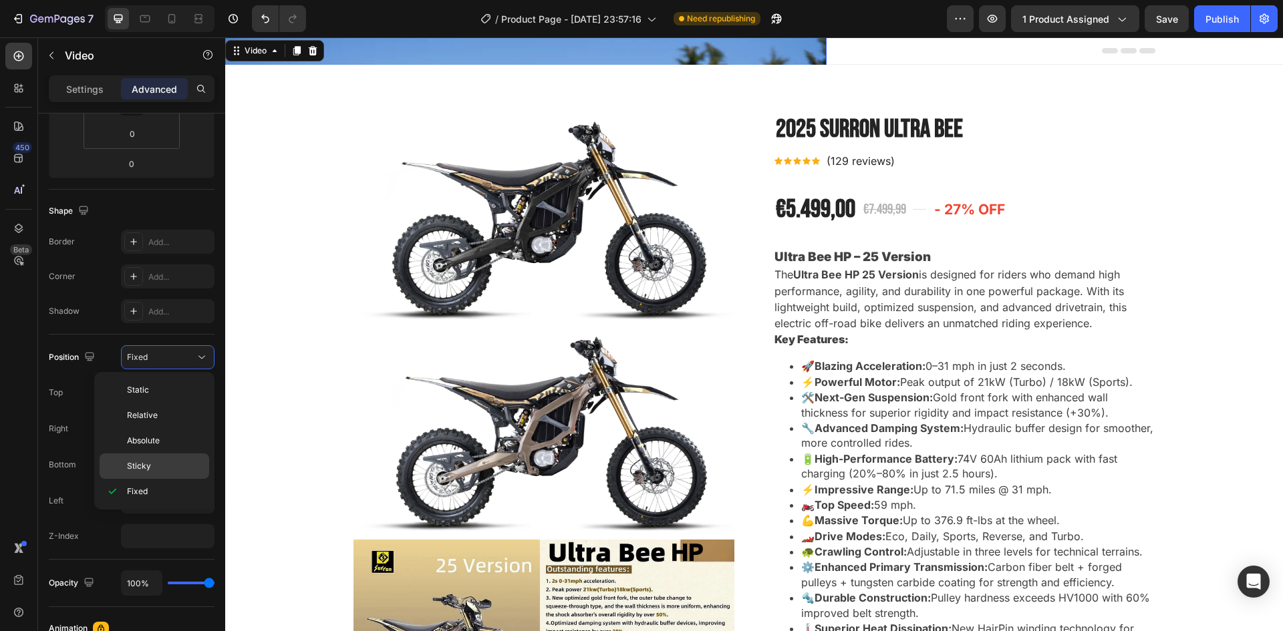
click at [156, 468] on p "Sticky" at bounding box center [165, 466] width 76 height 12
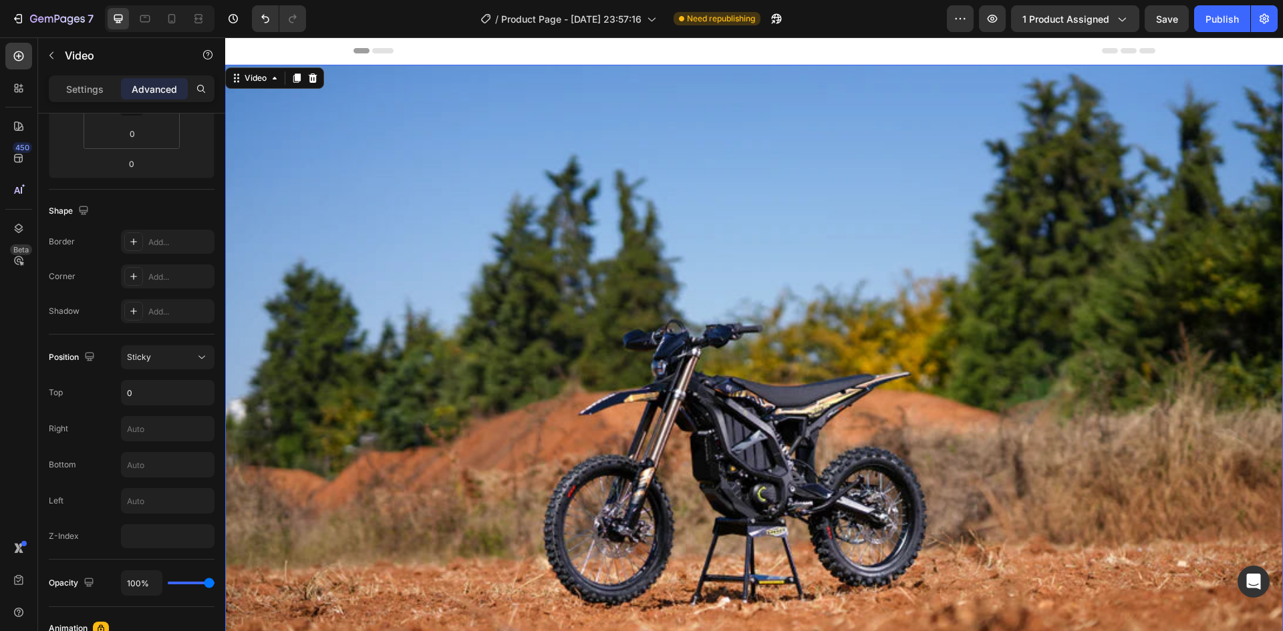
click at [816, 234] on video at bounding box center [754, 417] width 1058 height 705
click at [1209, 21] on div "Publish" at bounding box center [1221, 19] width 33 height 14
click at [1254, 588] on icon "Open Intercom Messenger" at bounding box center [1253, 581] width 17 height 17
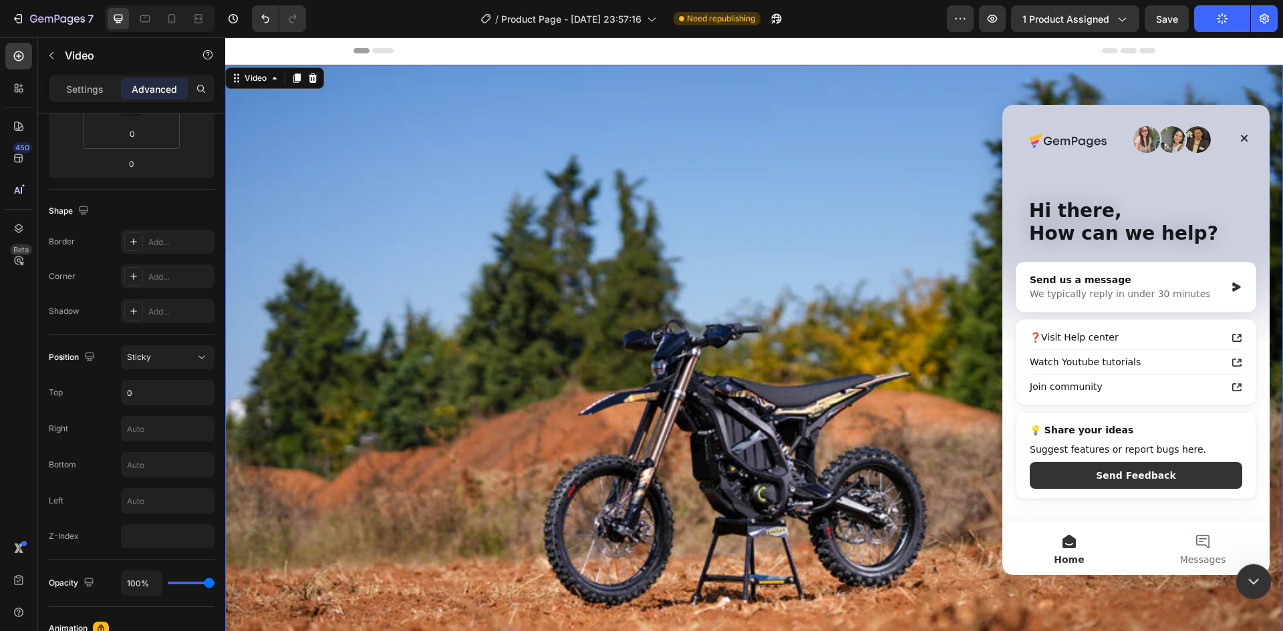
click at [1250, 587] on icon "Close Intercom Messenger" at bounding box center [1252, 580] width 16 height 16
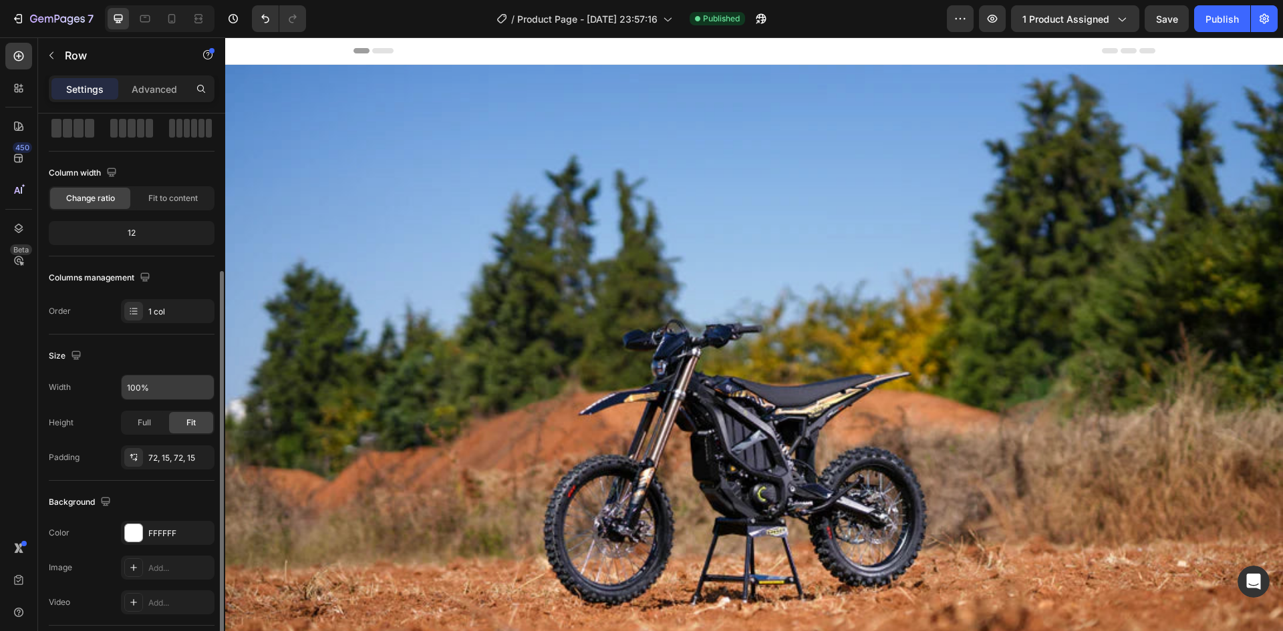
scroll to position [200, 0]
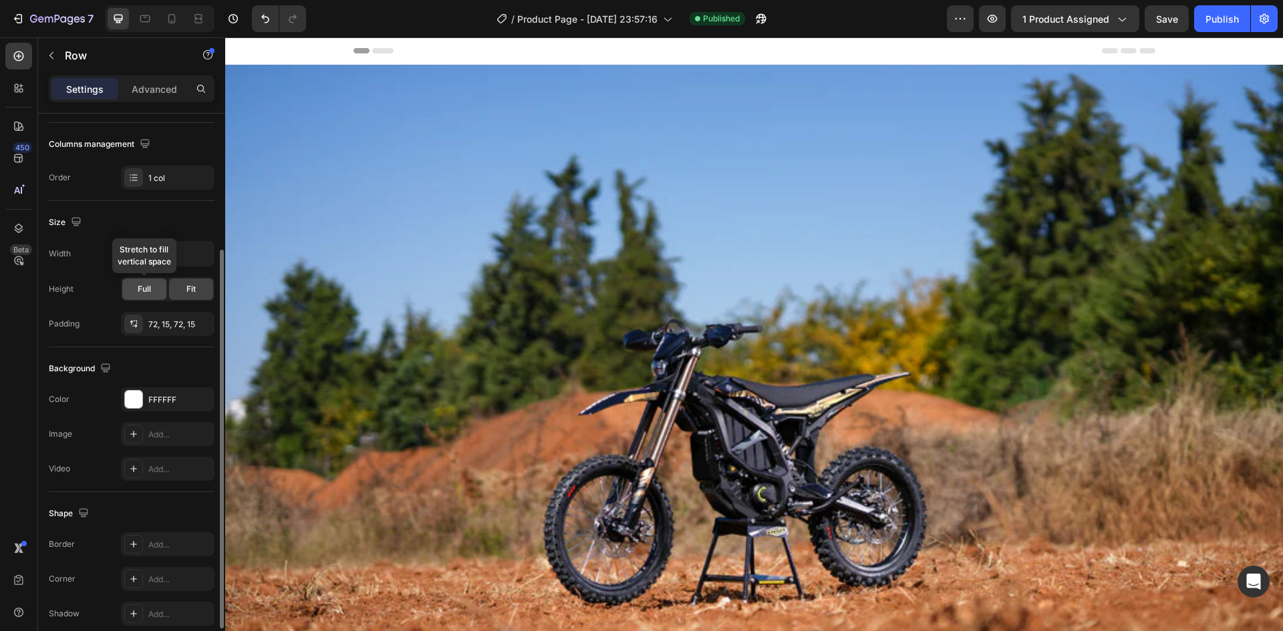
click at [158, 297] on div "Full" at bounding box center [144, 289] width 44 height 21
click at [180, 293] on div "Fit" at bounding box center [191, 289] width 44 height 21
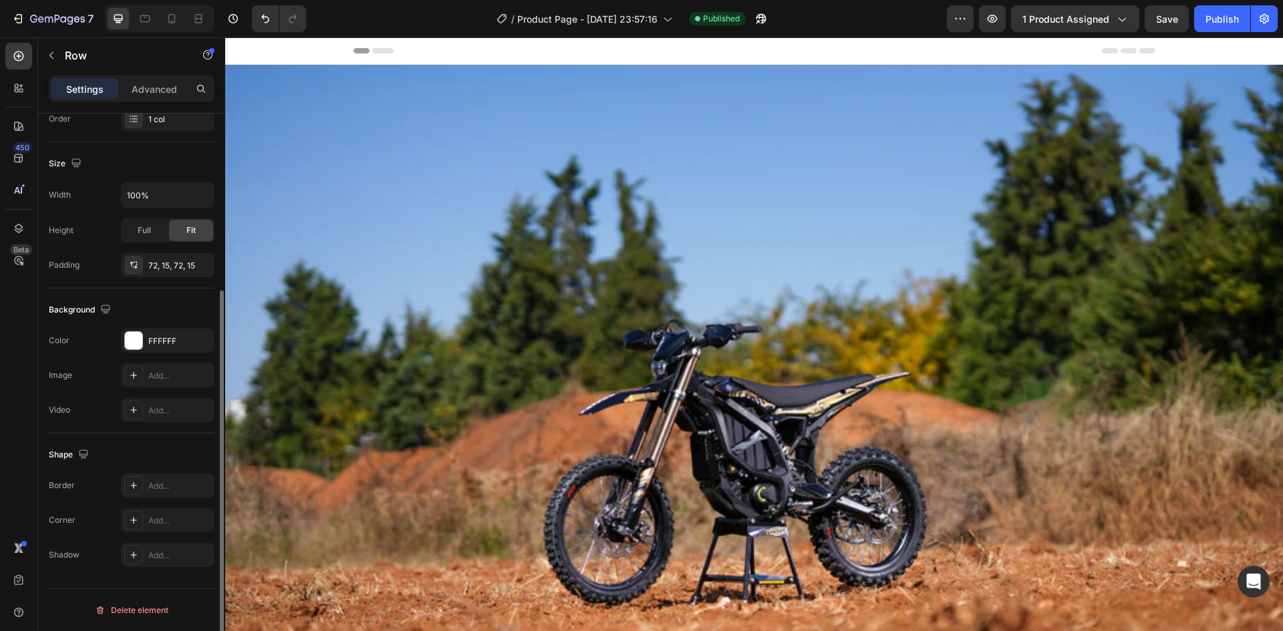
click at [172, 388] on div "The changes might be hidden by the video. Color FFFFFF Image Add... Video Add..." at bounding box center [132, 376] width 166 height 94
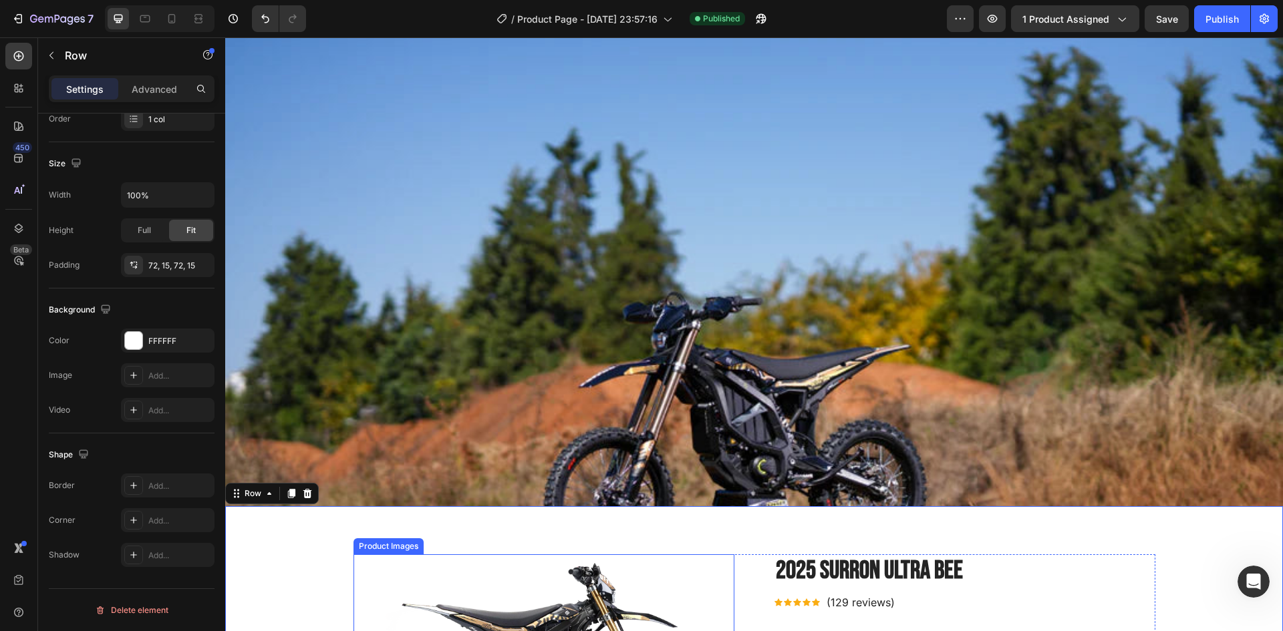
scroll to position [267, 0]
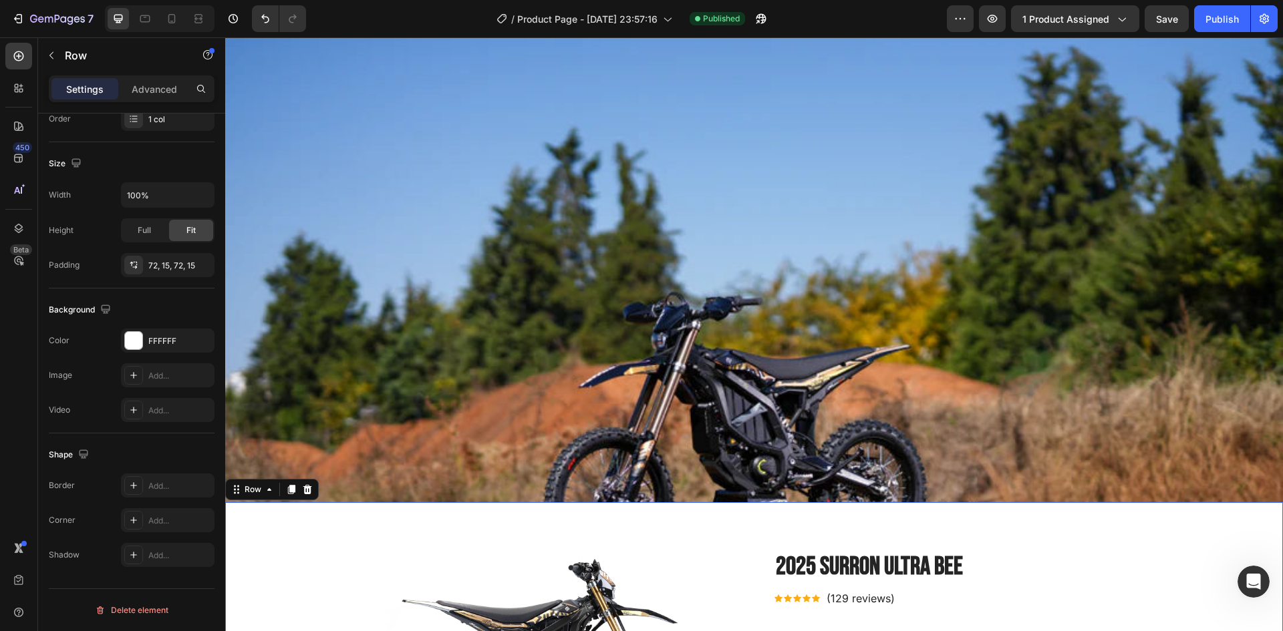
click at [889, 551] on h2 "2025 Surron Ultra bee" at bounding box center [964, 567] width 381 height 33
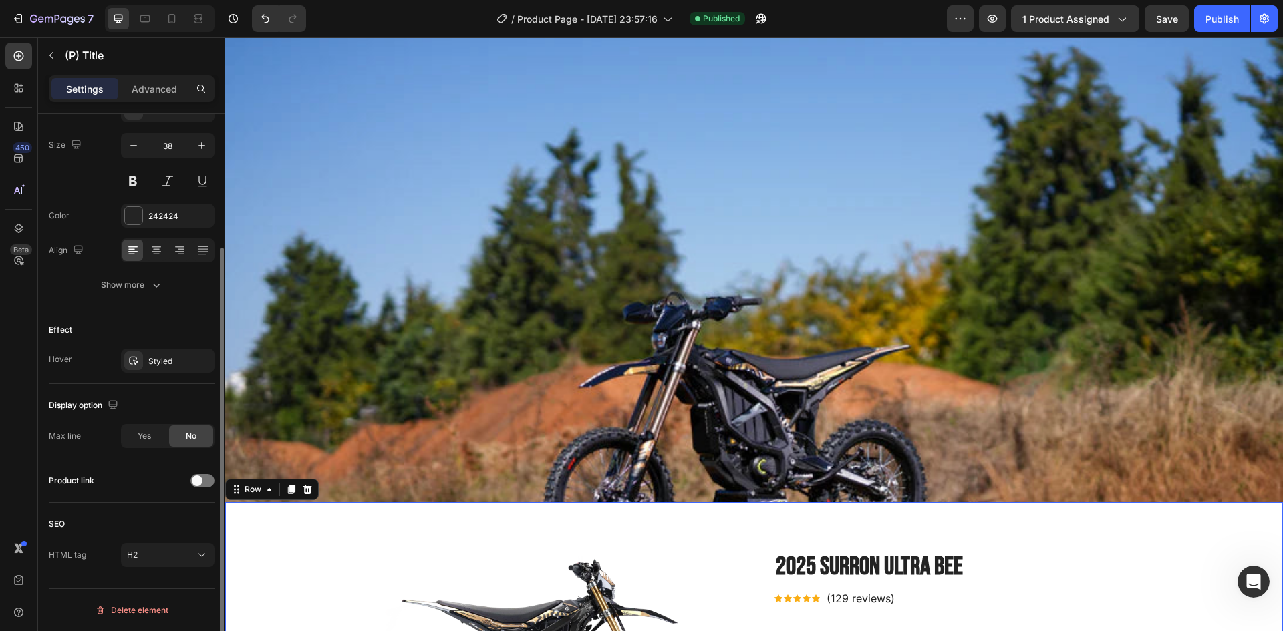
scroll to position [0, 0]
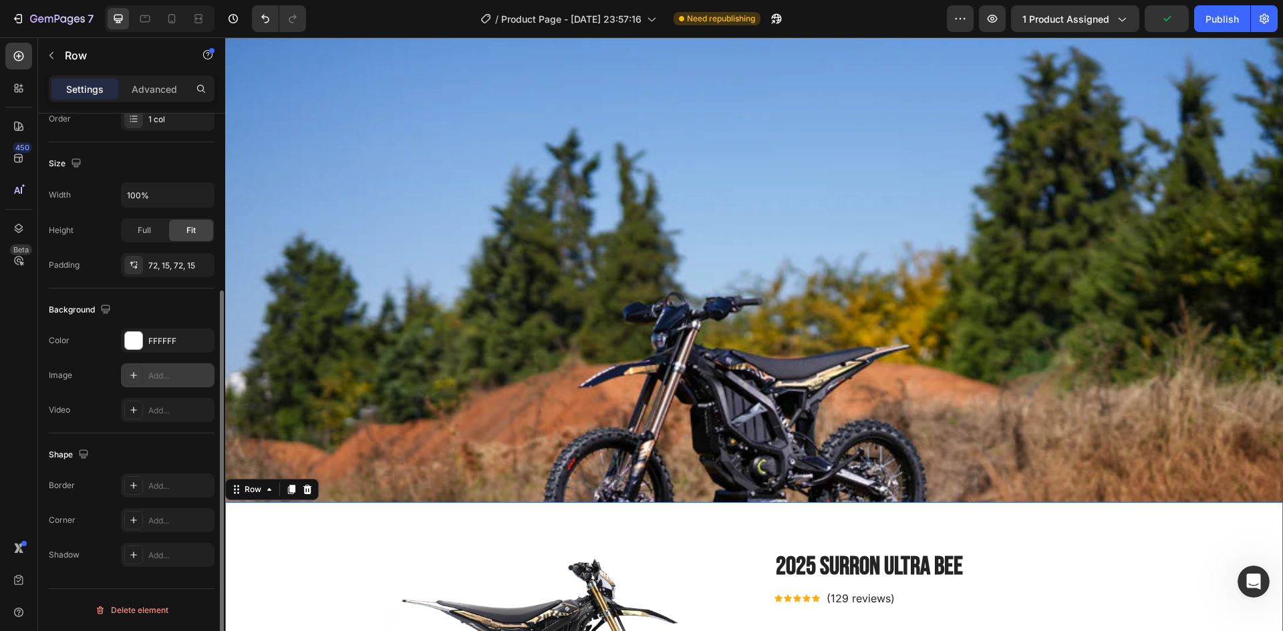
click at [152, 381] on div "Add..." at bounding box center [179, 376] width 63 height 12
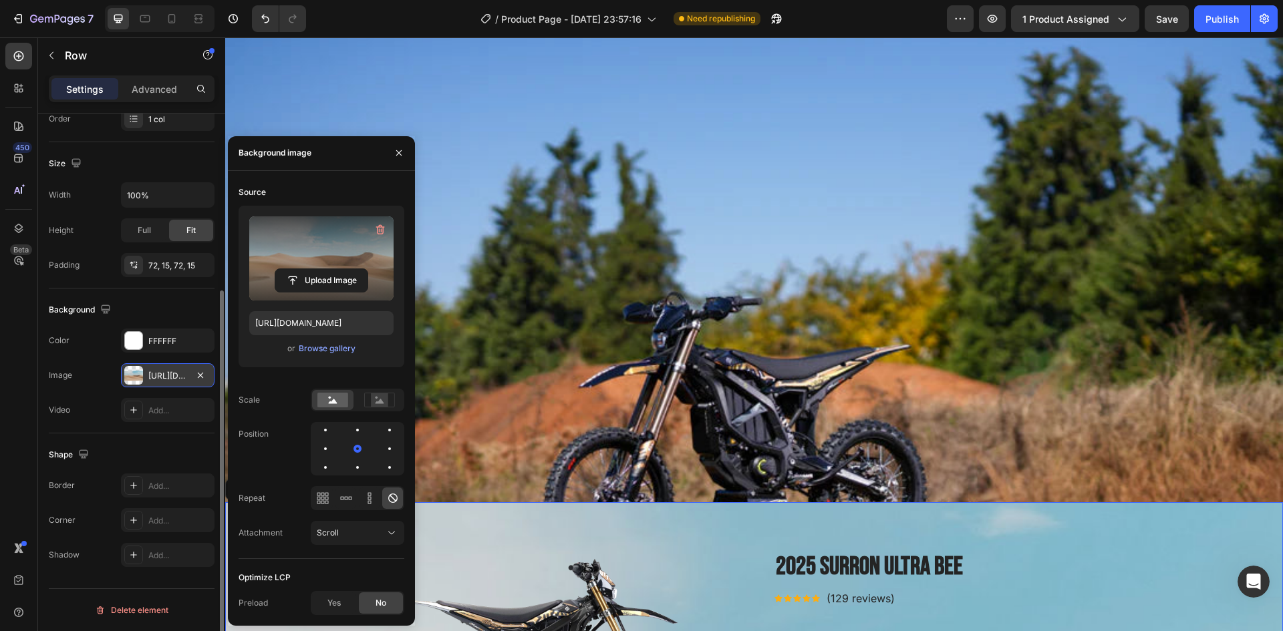
click at [331, 267] on label at bounding box center [321, 258] width 144 height 84
click at [331, 269] on input "file" at bounding box center [321, 280] width 92 height 23
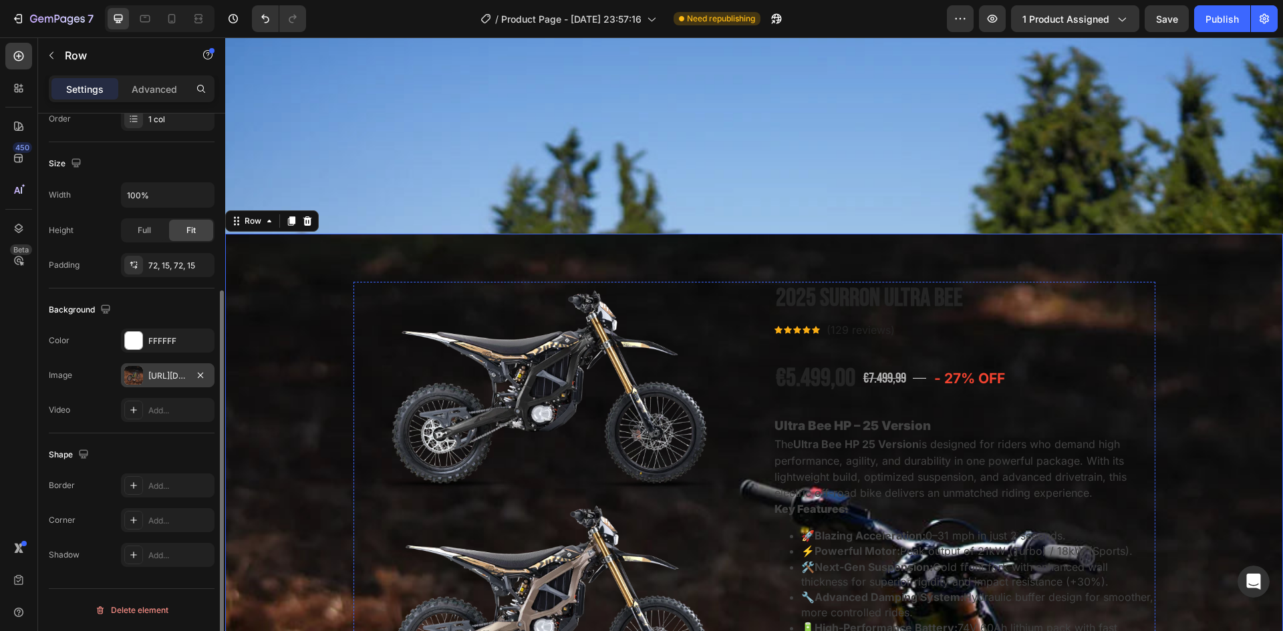
scroll to position [535, 0]
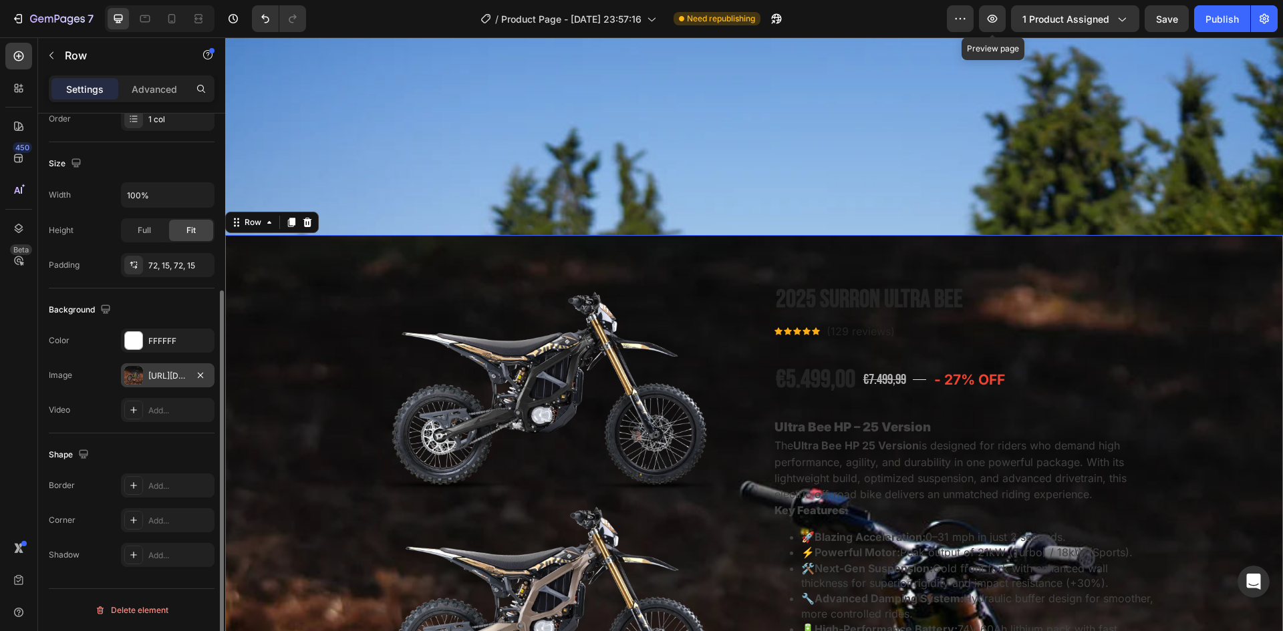
click at [172, 383] on div "[URL][DOMAIN_NAME]" at bounding box center [168, 375] width 94 height 24
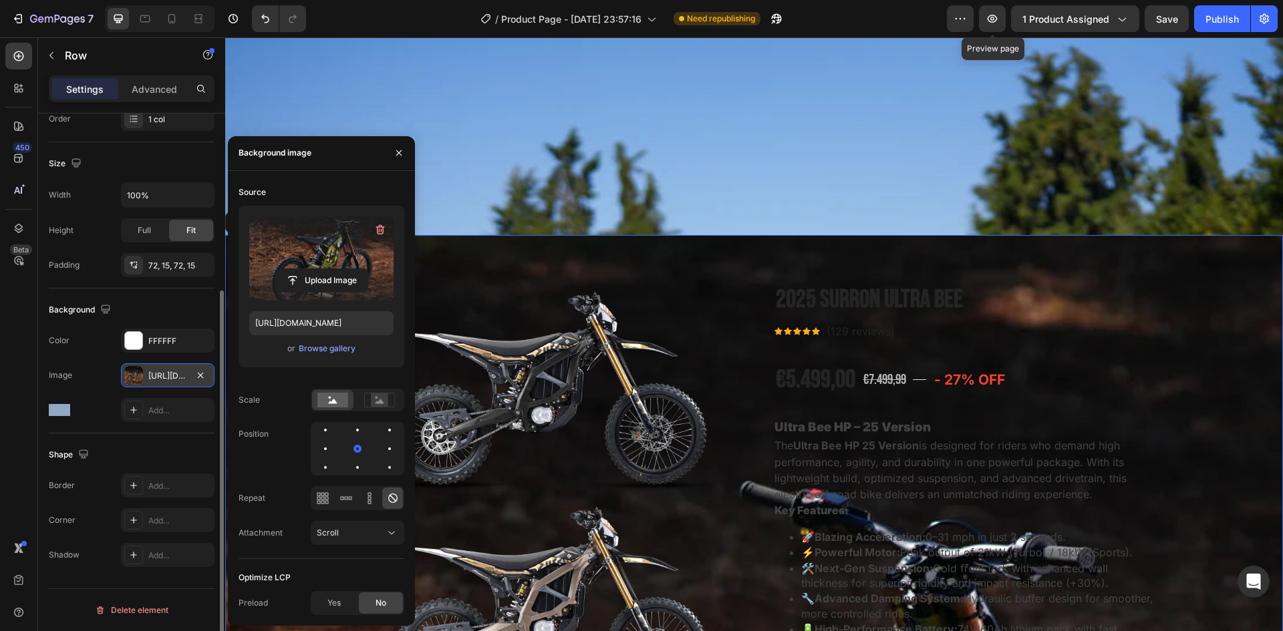
click at [172, 383] on div "[URL][DOMAIN_NAME]" at bounding box center [168, 375] width 94 height 24
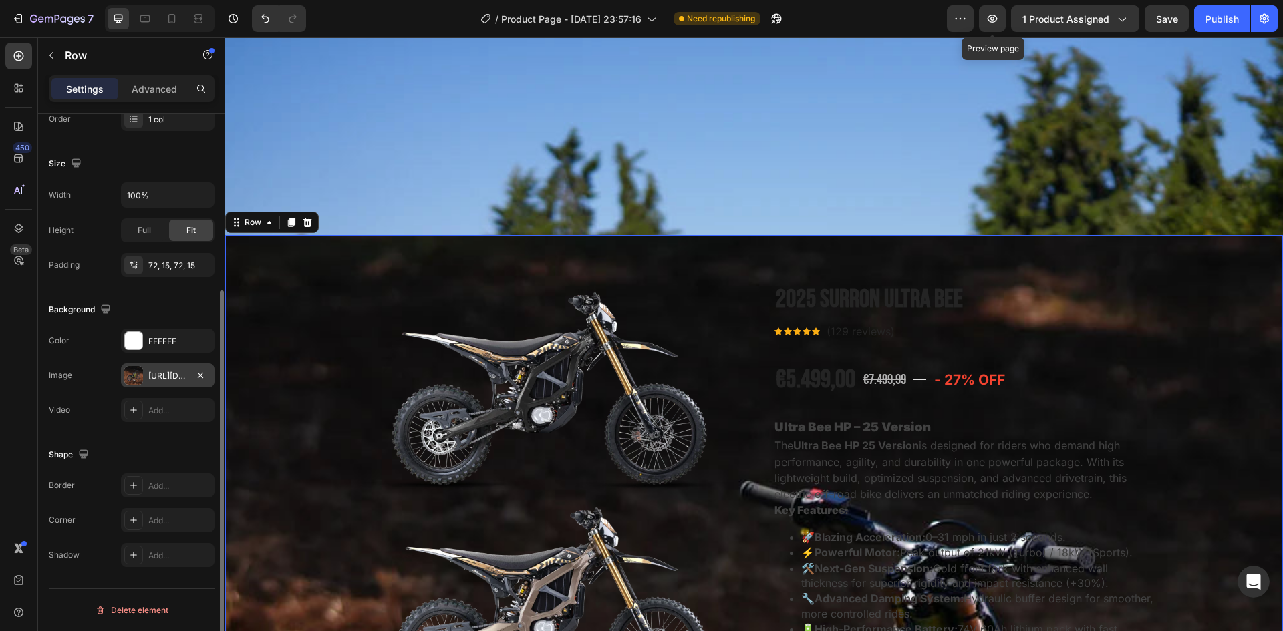
click at [165, 385] on div "[URL][DOMAIN_NAME]" at bounding box center [168, 375] width 94 height 24
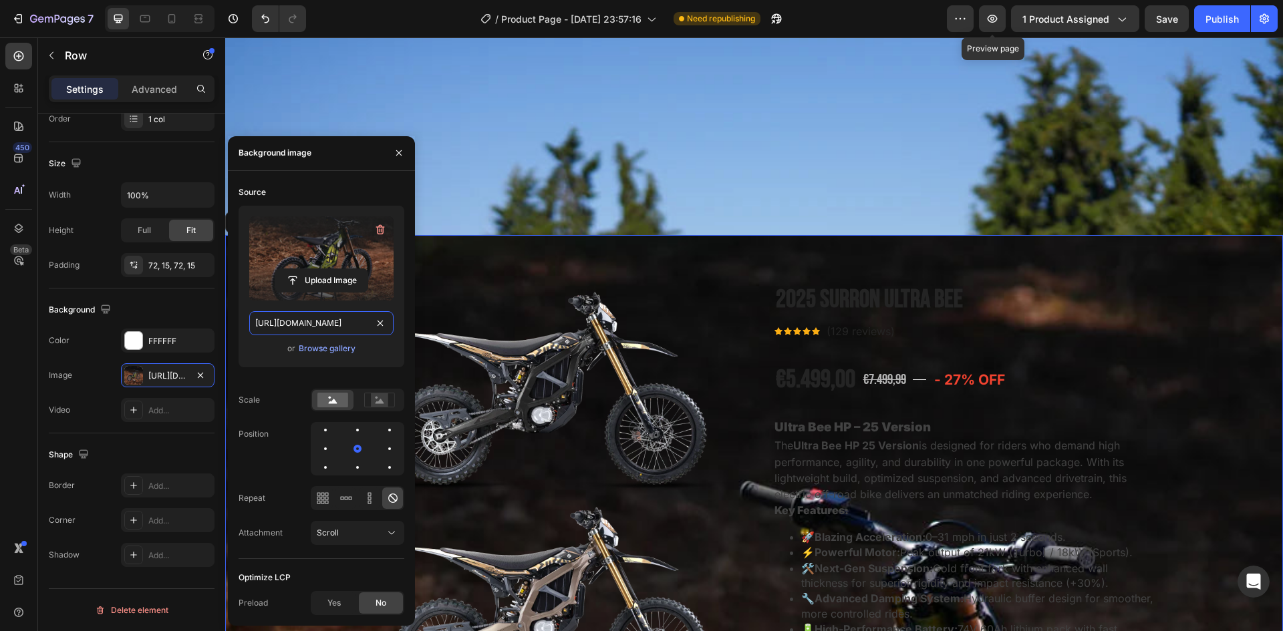
click at [295, 311] on input "[URL][DOMAIN_NAME]" at bounding box center [321, 323] width 144 height 24
paste input "?v=1756385508"
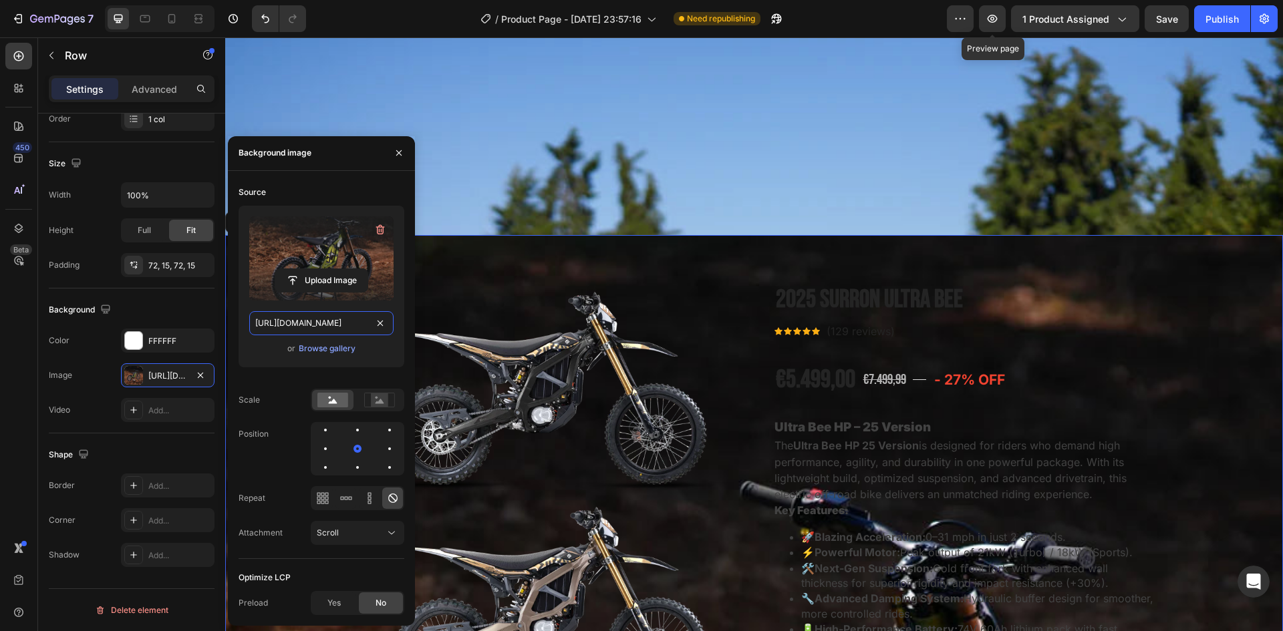
type input "[URL][DOMAIN_NAME]"
click at [267, 374] on div "Upload Image [URL][DOMAIN_NAME] or Browse gallery" at bounding box center [322, 292] width 166 height 172
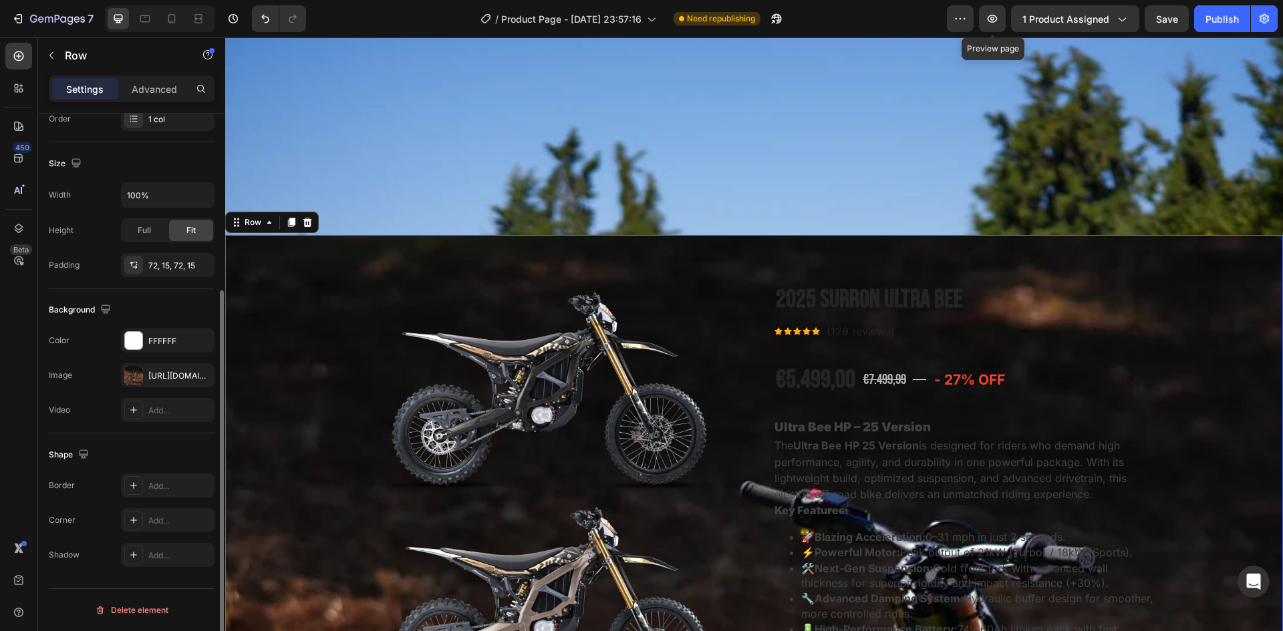
click at [98, 394] on div "The changes might be hidden by the image and the video. Color FFFFFF Image [URL…" at bounding box center [132, 376] width 166 height 94
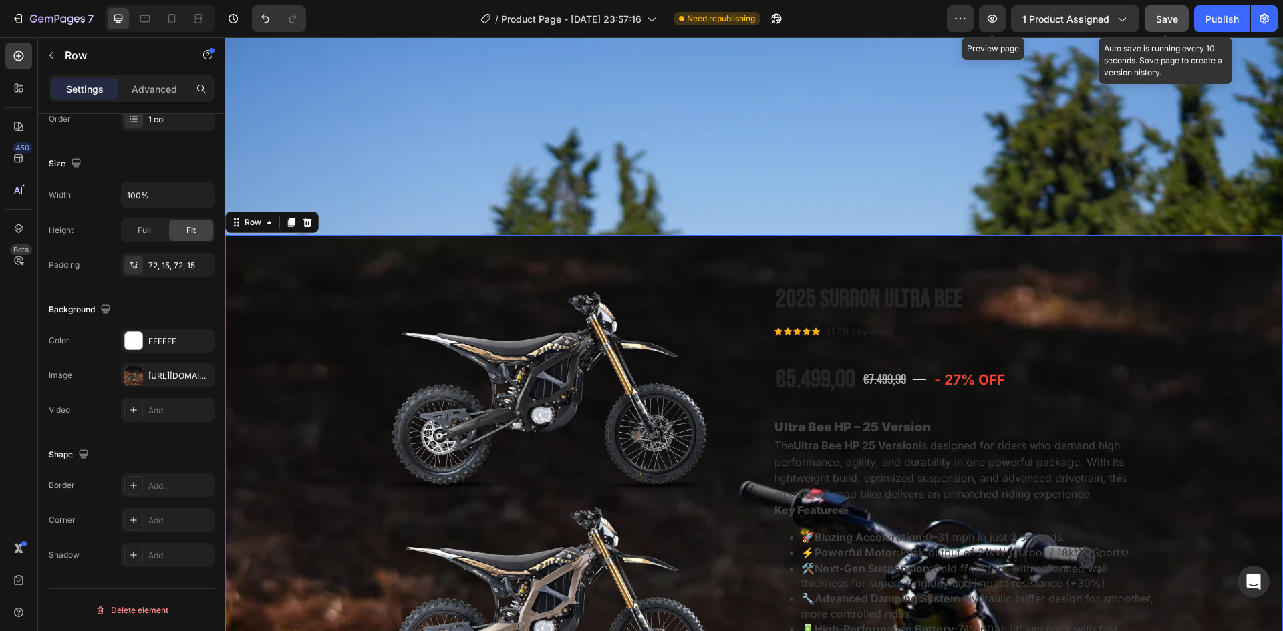
click at [1166, 21] on span "Save" at bounding box center [1167, 18] width 22 height 11
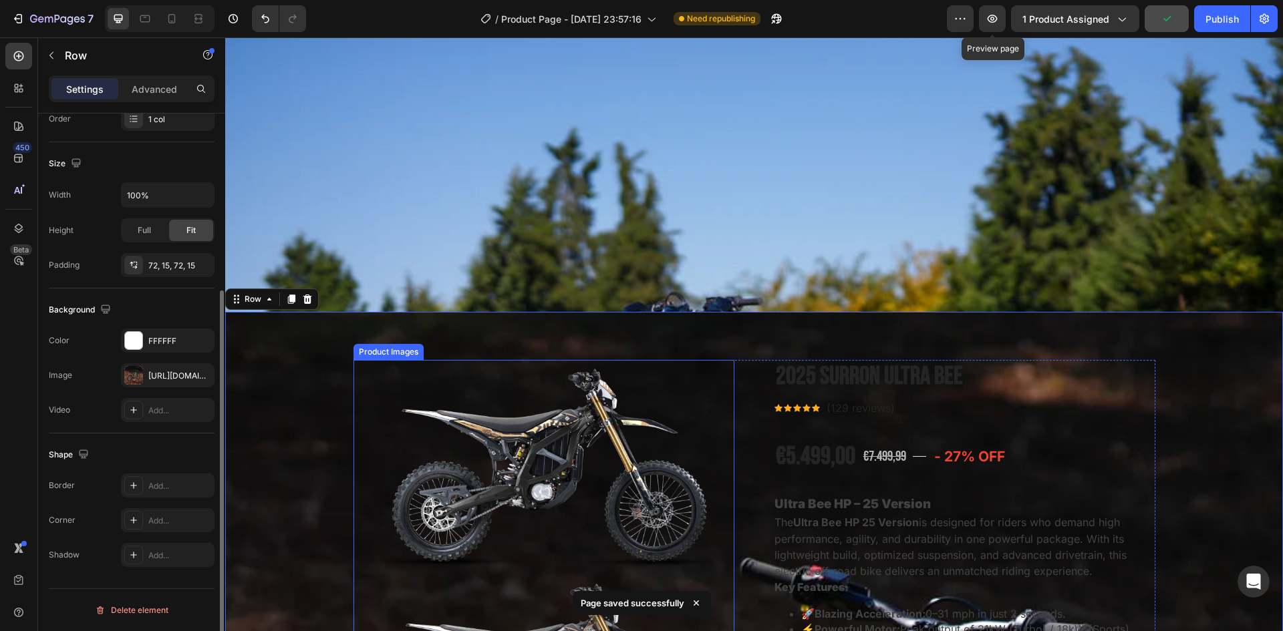
scroll to position [468, 0]
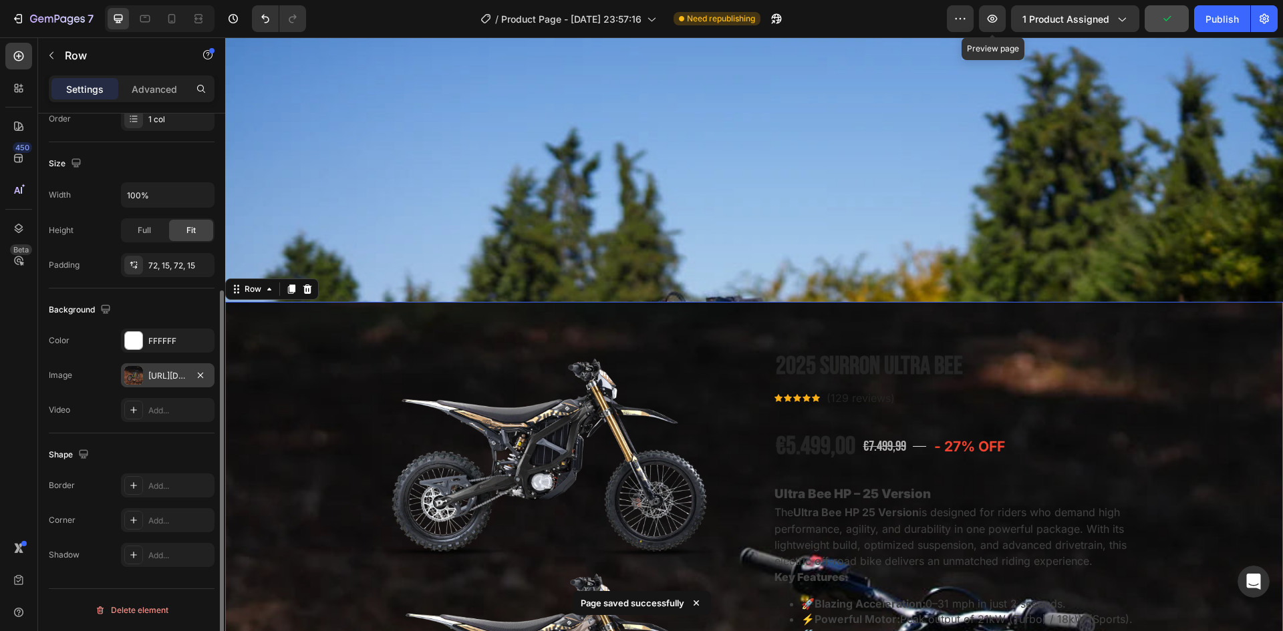
click at [156, 382] on div "[URL][DOMAIN_NAME]" at bounding box center [167, 376] width 39 height 12
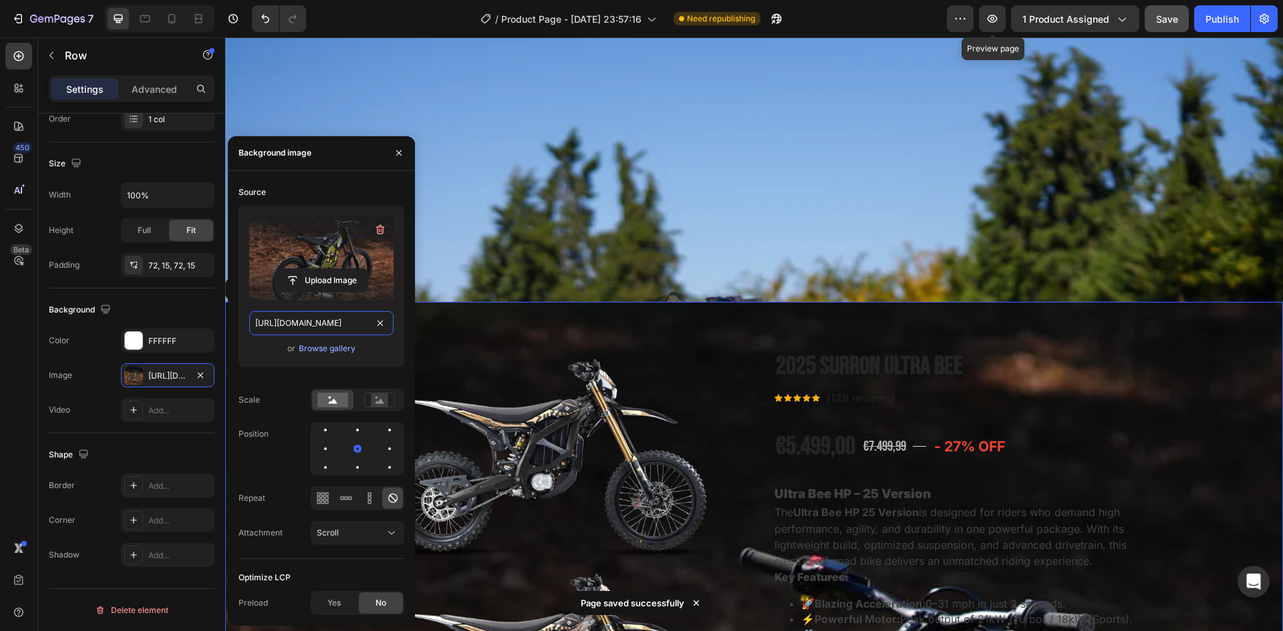
click at [323, 321] on input "[URL][DOMAIN_NAME]" at bounding box center [321, 323] width 144 height 24
click at [324, 350] on div "Browse gallery" at bounding box center [327, 349] width 57 height 12
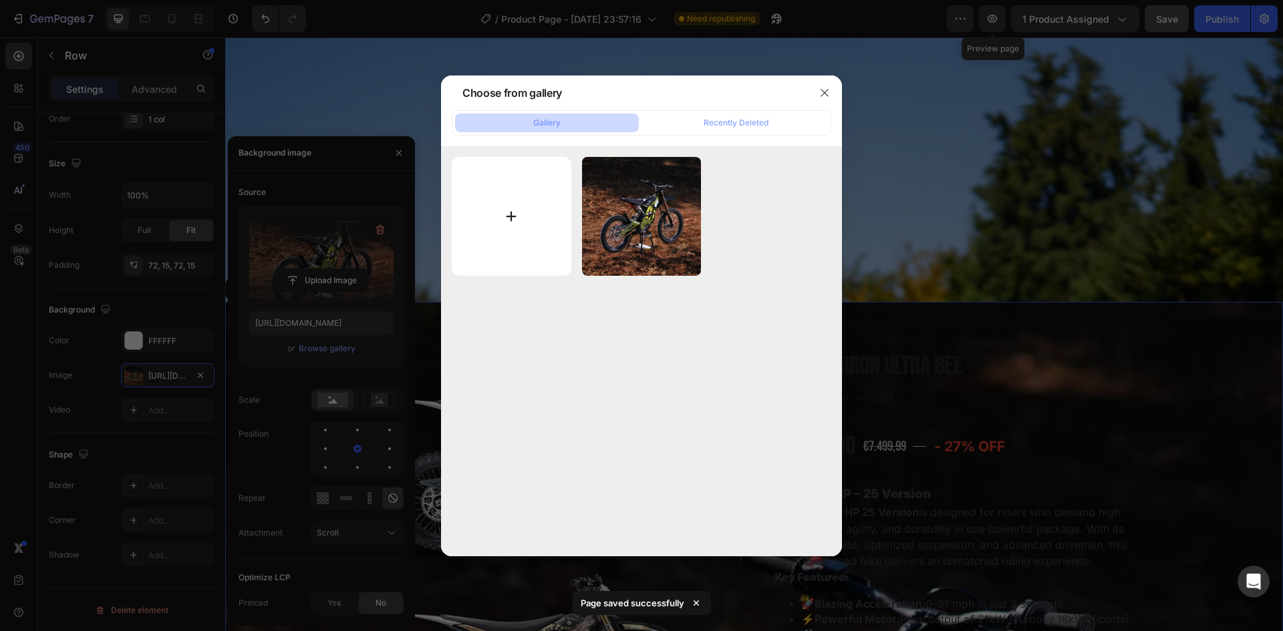
click at [484, 219] on input "file" at bounding box center [512, 217] width 120 height 120
type input "C:\fakepath\blur.webp"
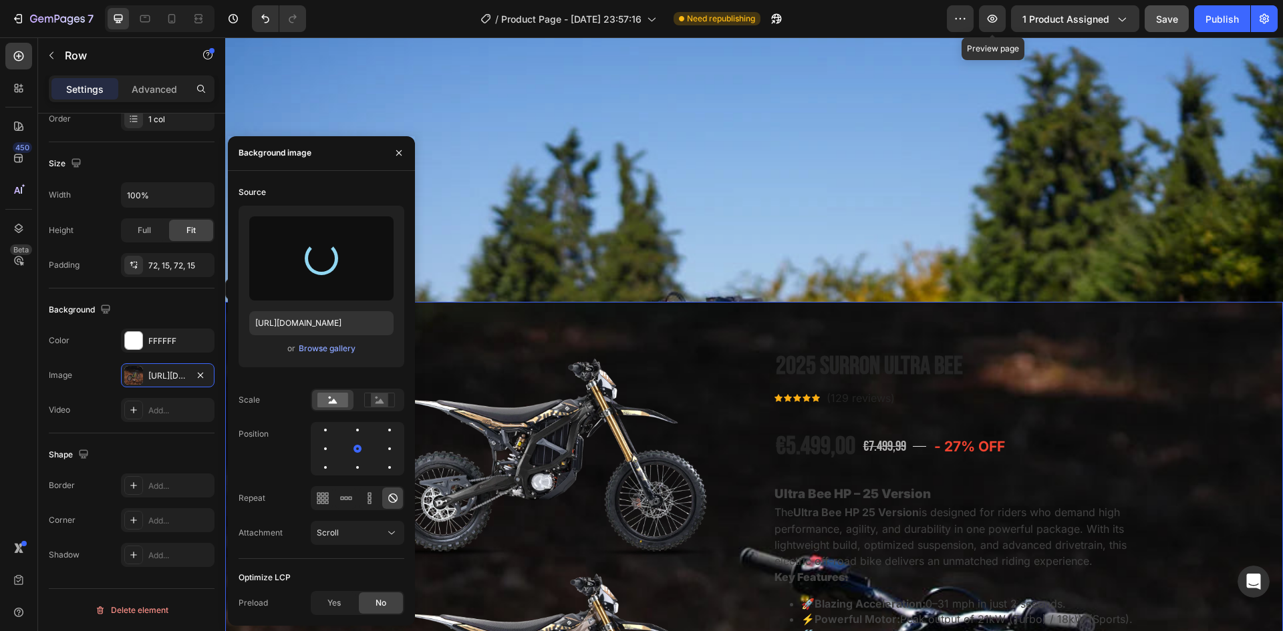
type input "[URL][DOMAIN_NAME]"
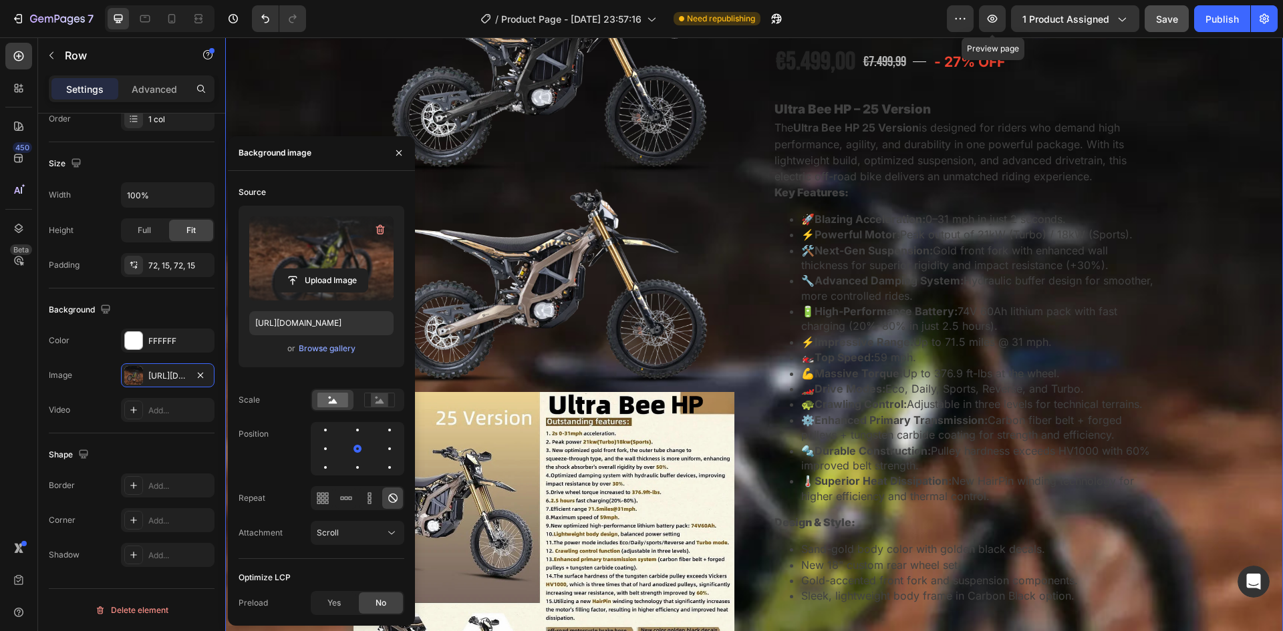
scroll to position [802, 0]
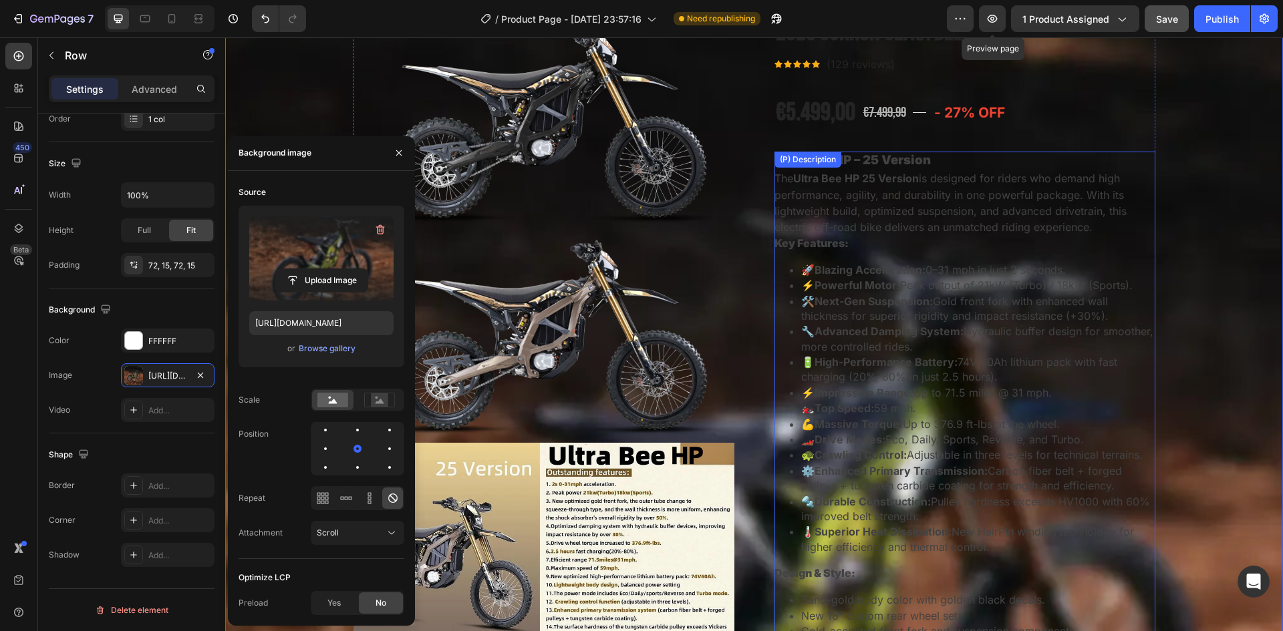
click at [1102, 318] on div "Ultra Bee HP – 25 Version The Ultra Bee HP 25 Version is designed for riders wh…" at bounding box center [964, 408] width 381 height 513
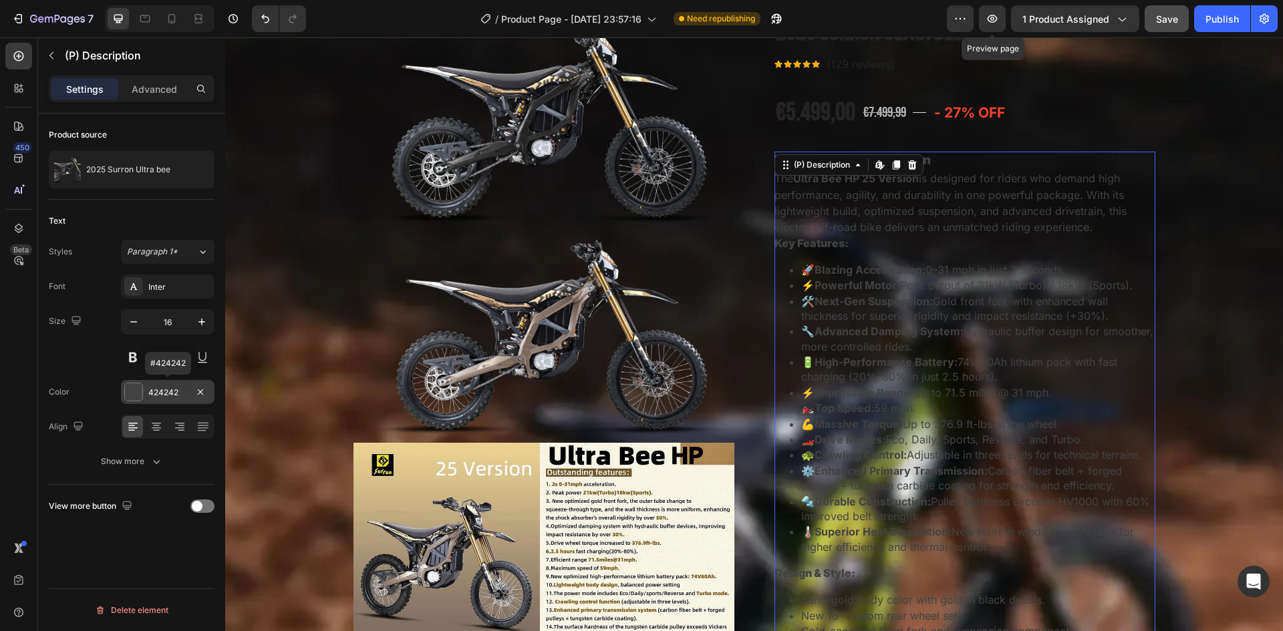
click at [131, 393] on div at bounding box center [133, 392] width 17 height 17
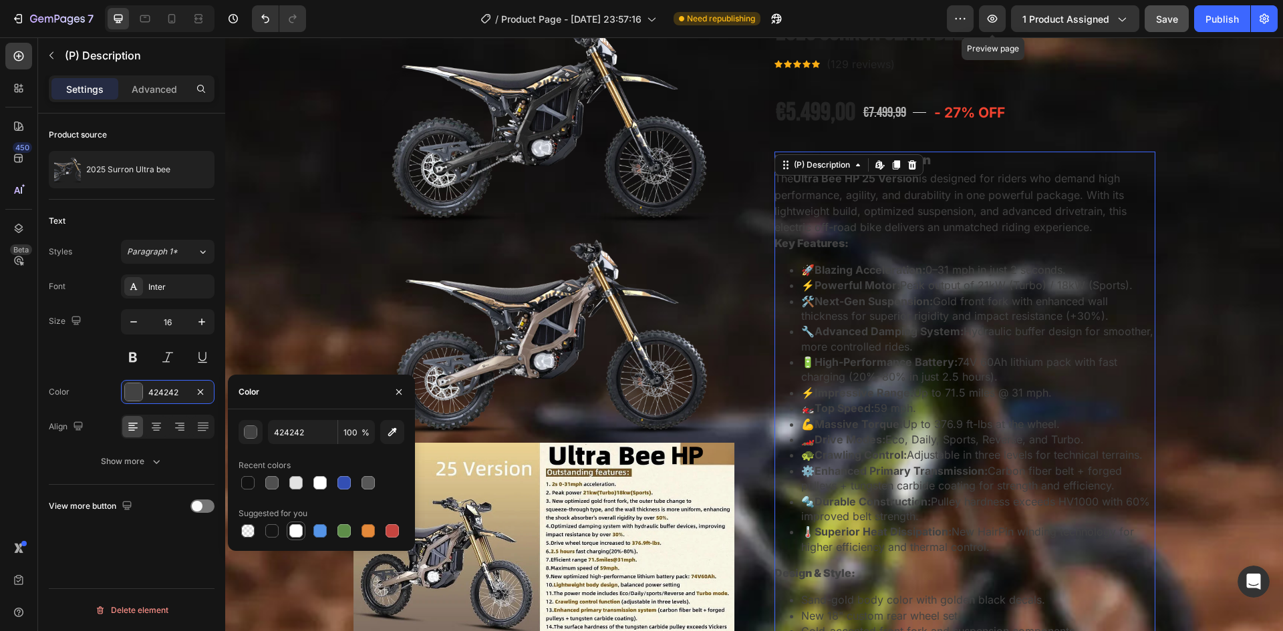
click at [293, 533] on div at bounding box center [295, 531] width 13 height 13
type input "FFFFFF"
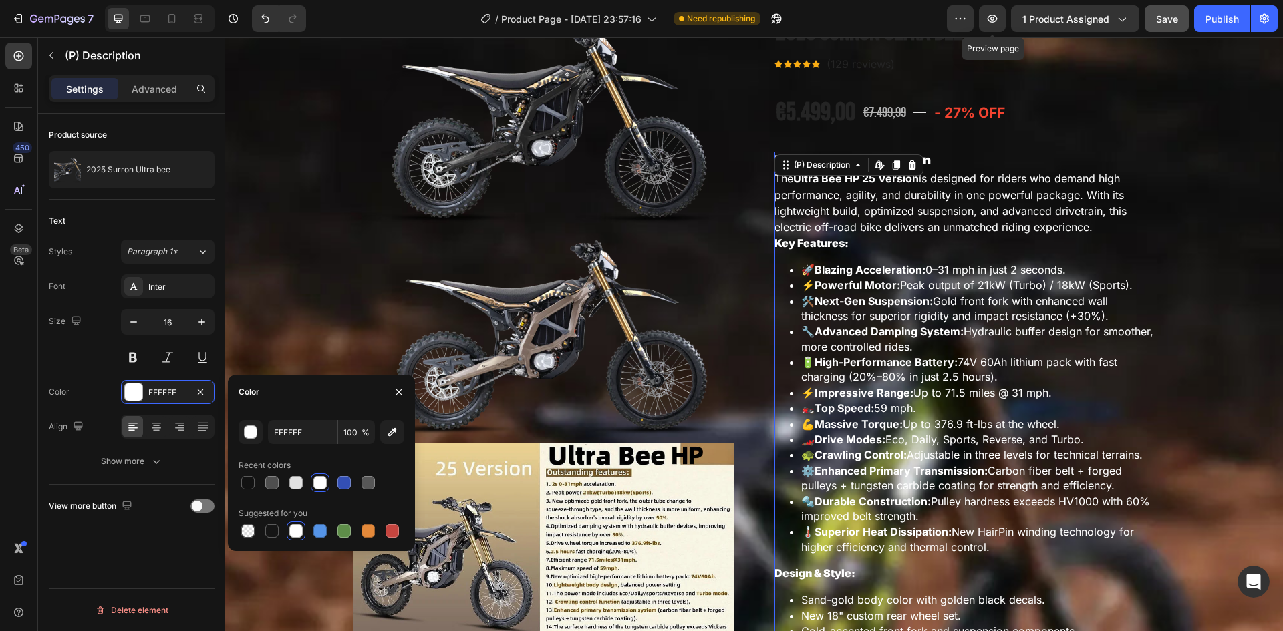
click at [80, 350] on div "Size 16" at bounding box center [132, 339] width 166 height 60
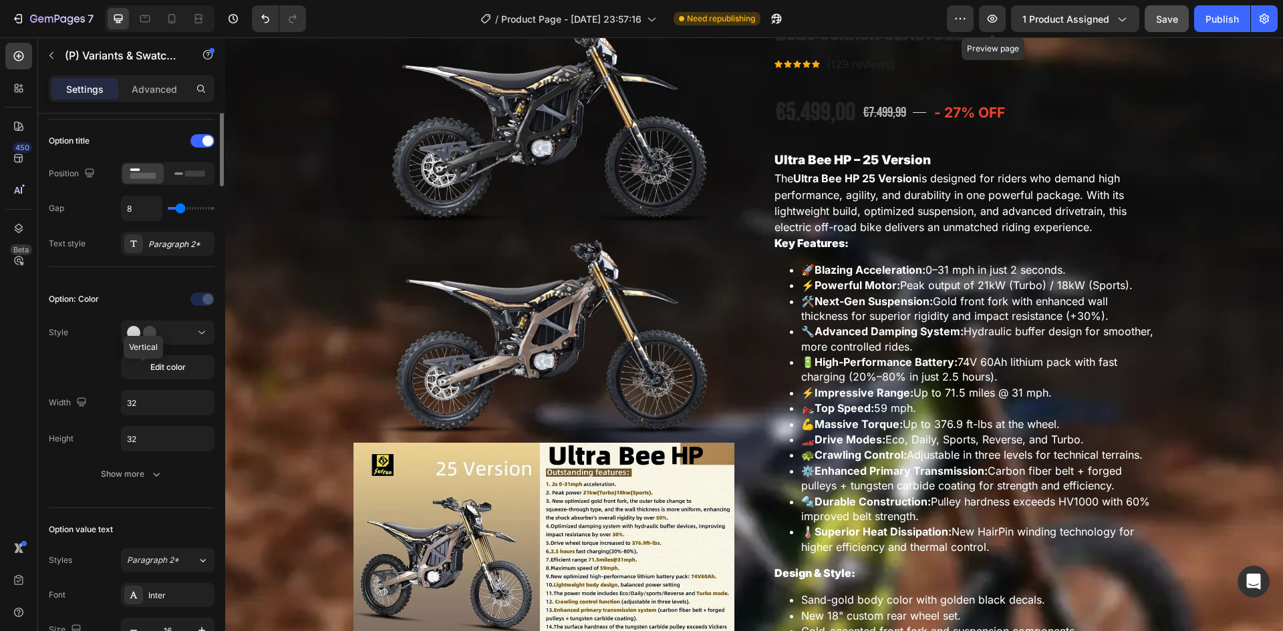
scroll to position [267, 0]
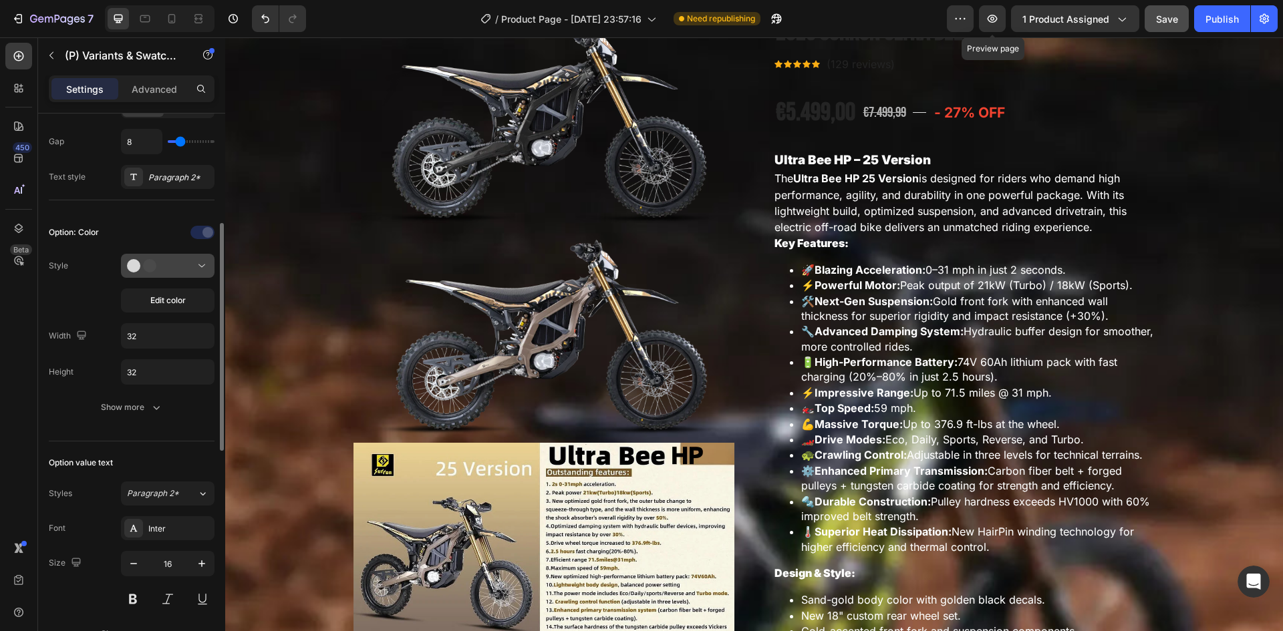
click at [161, 265] on icon at bounding box center [147, 265] width 40 height 13
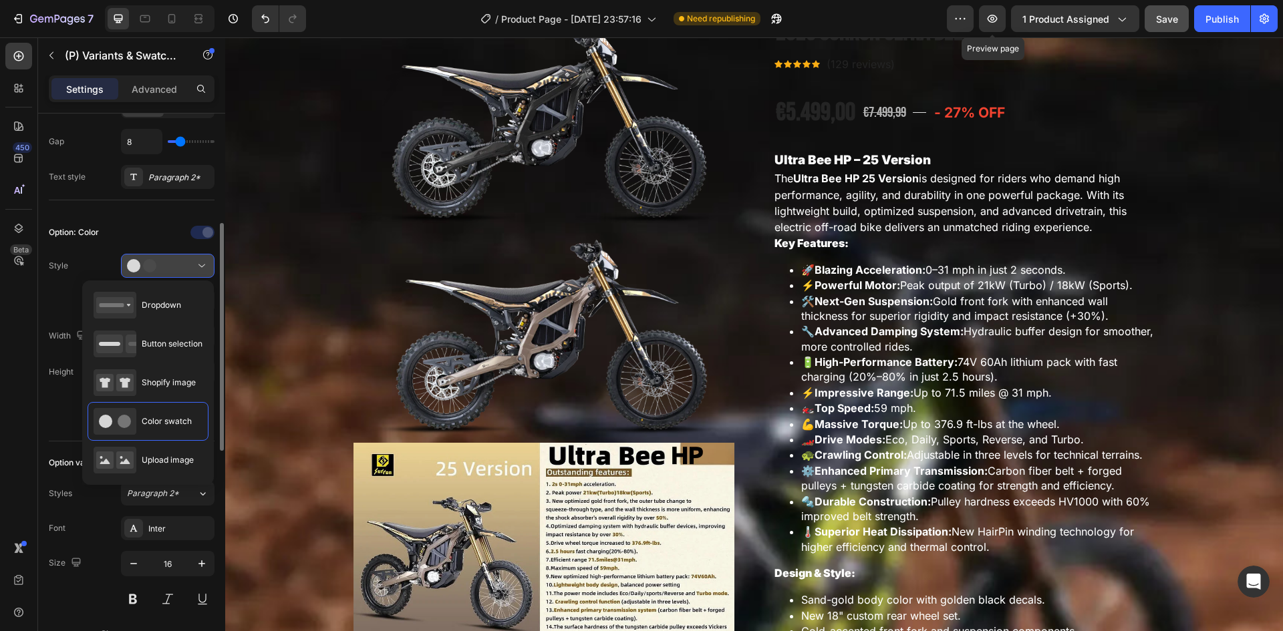
click at [156, 265] on icon at bounding box center [147, 265] width 40 height 13
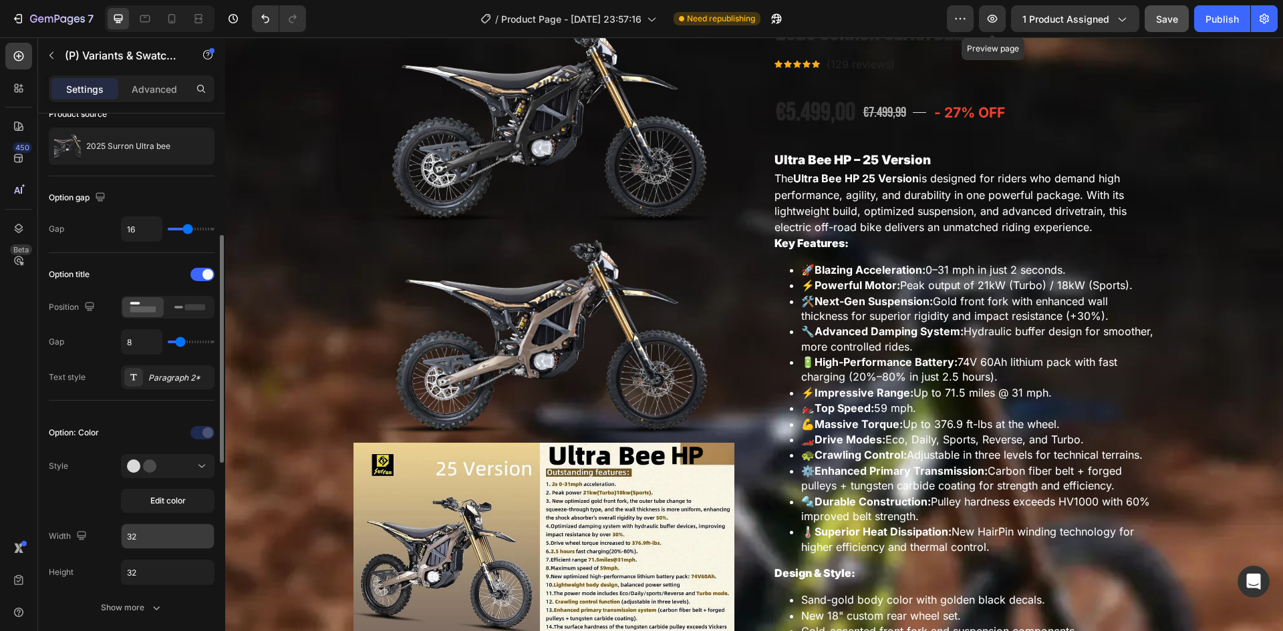
scroll to position [134, 0]
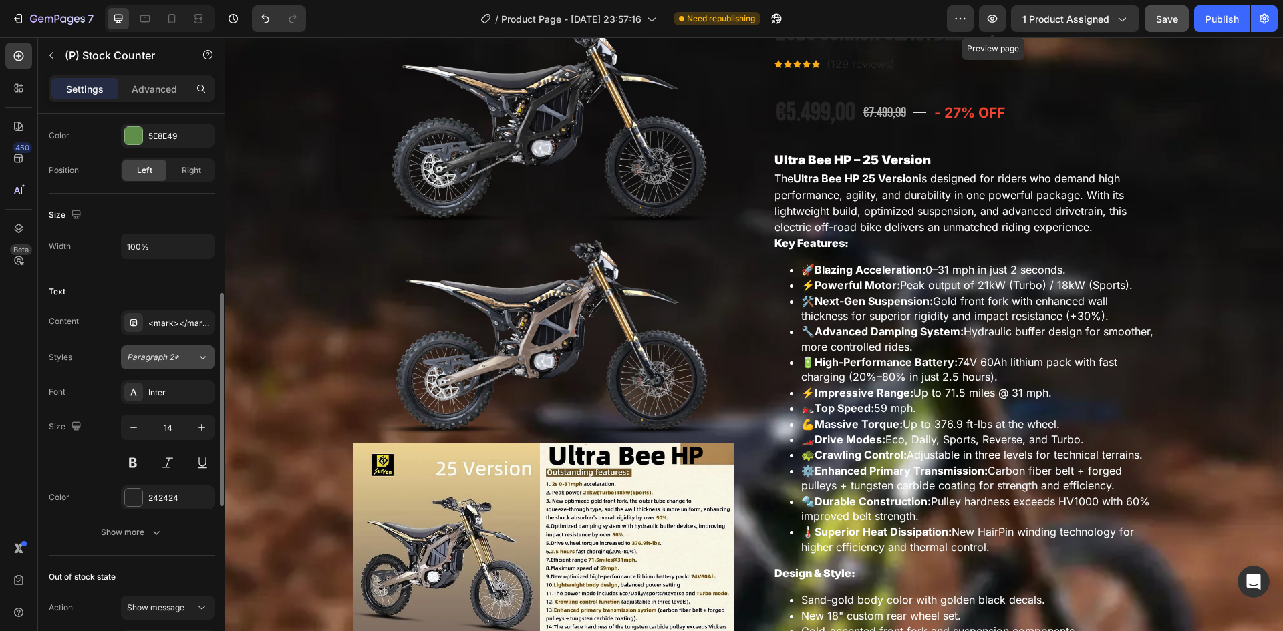
scroll to position [601, 0]
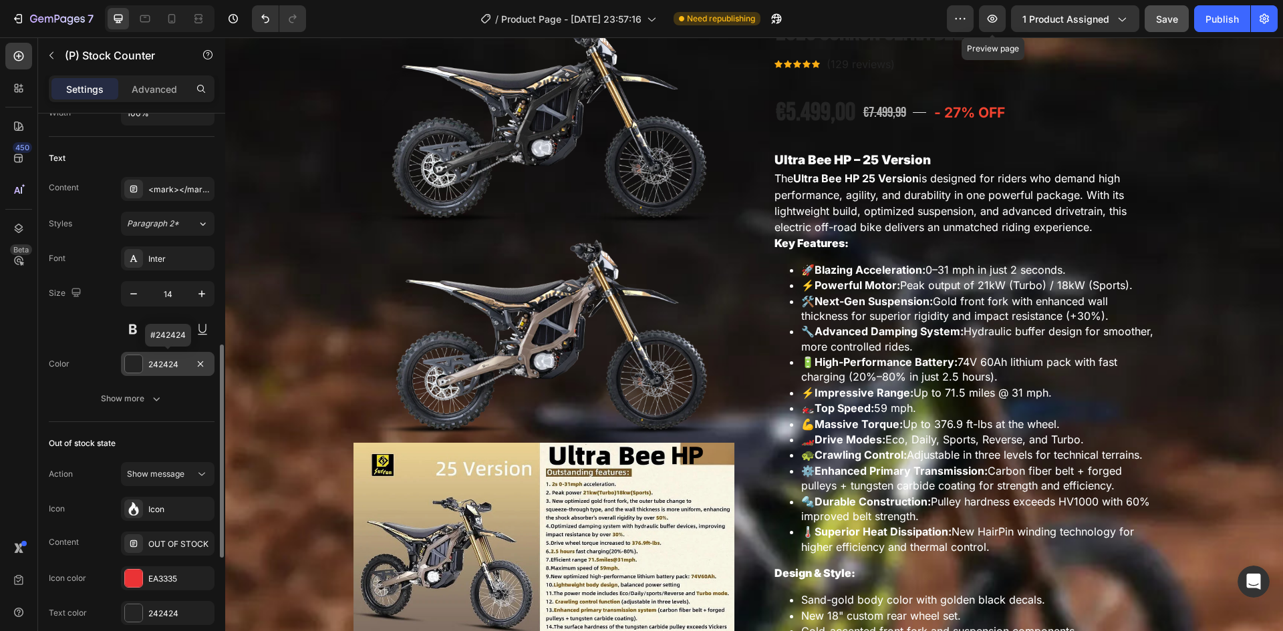
click at [142, 365] on div at bounding box center [133, 363] width 17 height 17
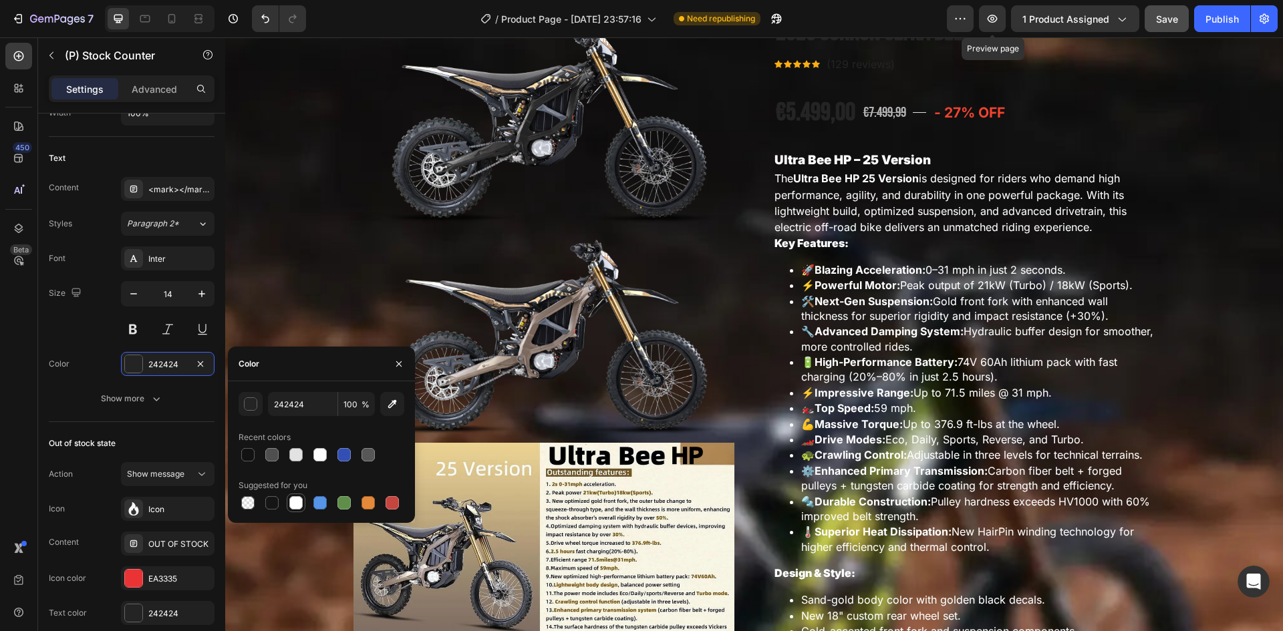
click at [290, 504] on div at bounding box center [295, 502] width 13 height 13
type input "FFFFFF"
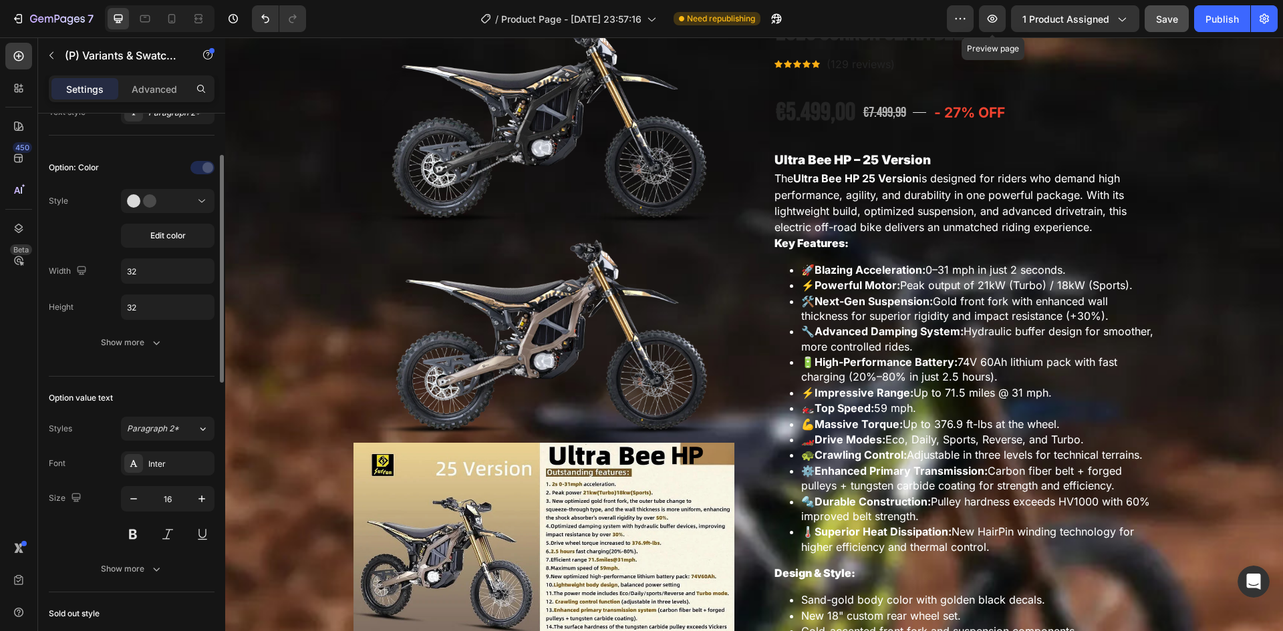
scroll to position [265, 0]
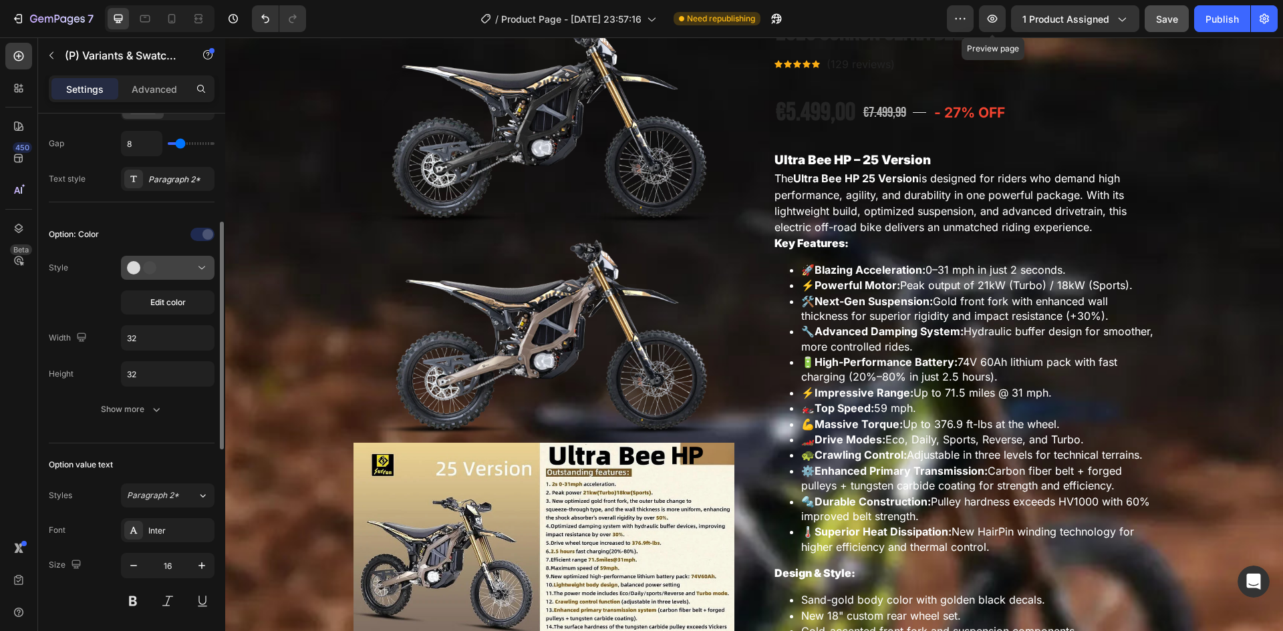
click at [150, 269] on circle at bounding box center [149, 267] width 13 height 13
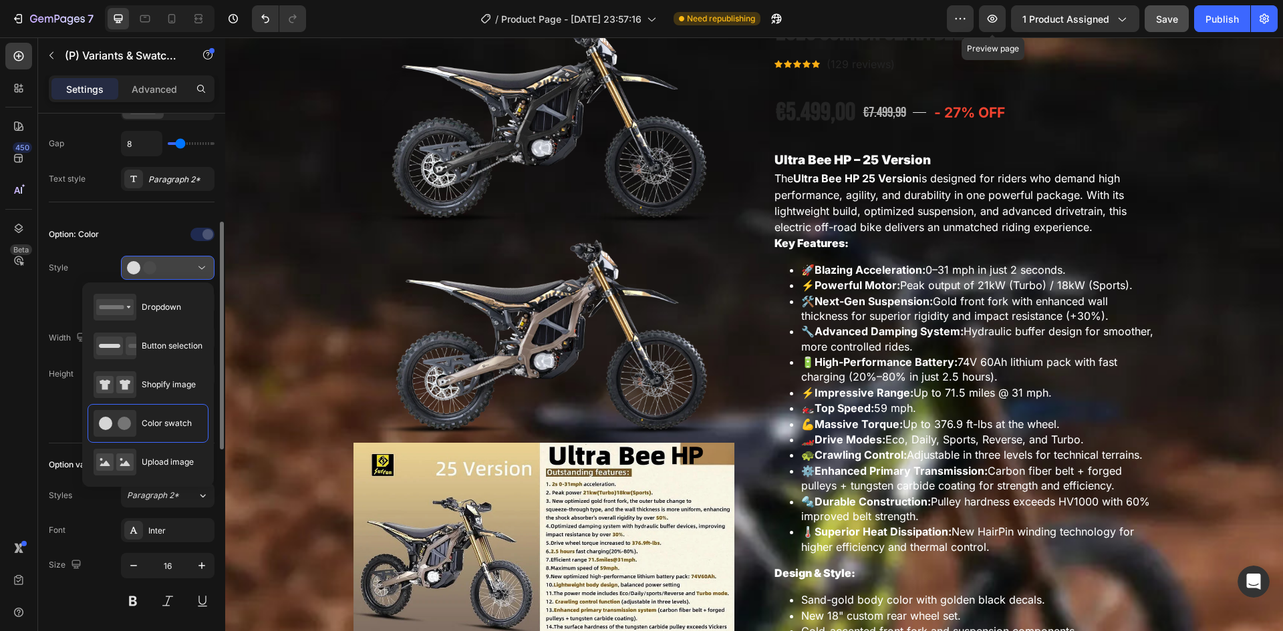
click at [150, 269] on circle at bounding box center [149, 267] width 13 height 13
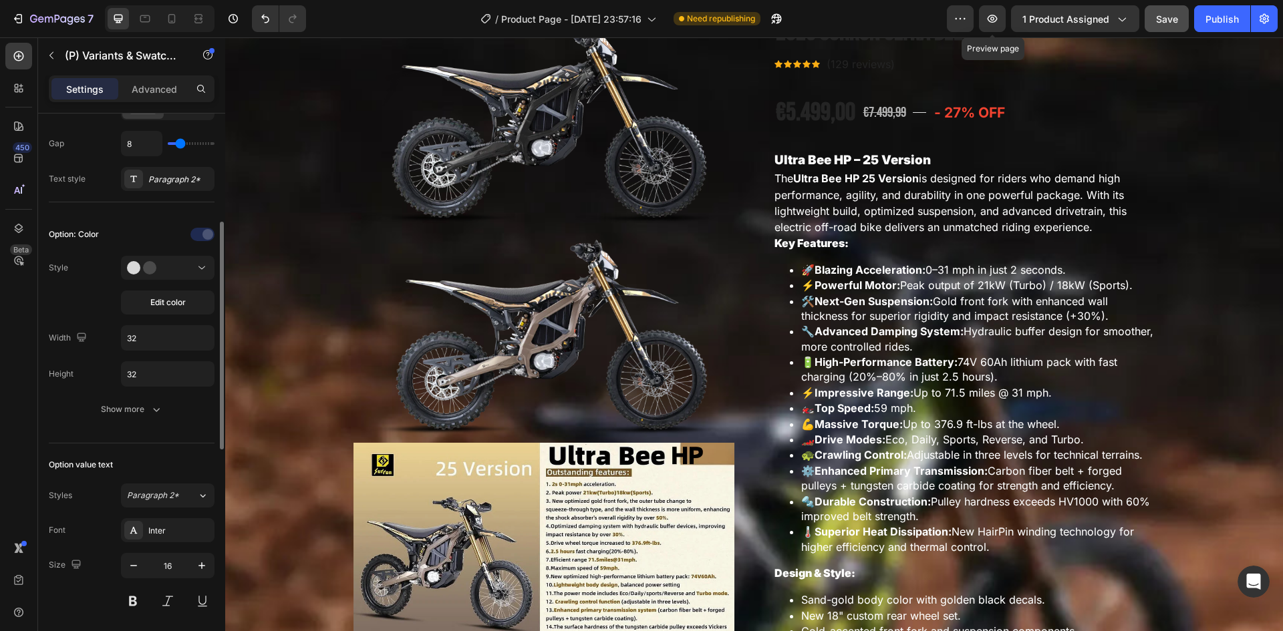
scroll to position [65, 0]
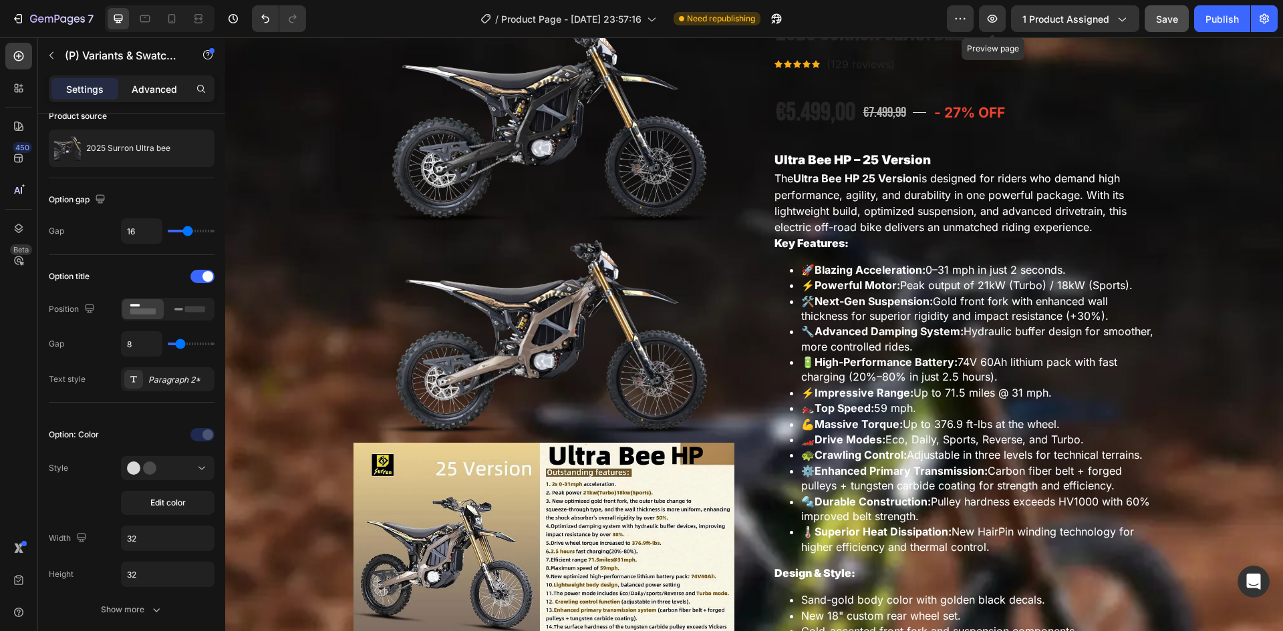
click at [152, 87] on p "Advanced" at bounding box center [154, 89] width 45 height 14
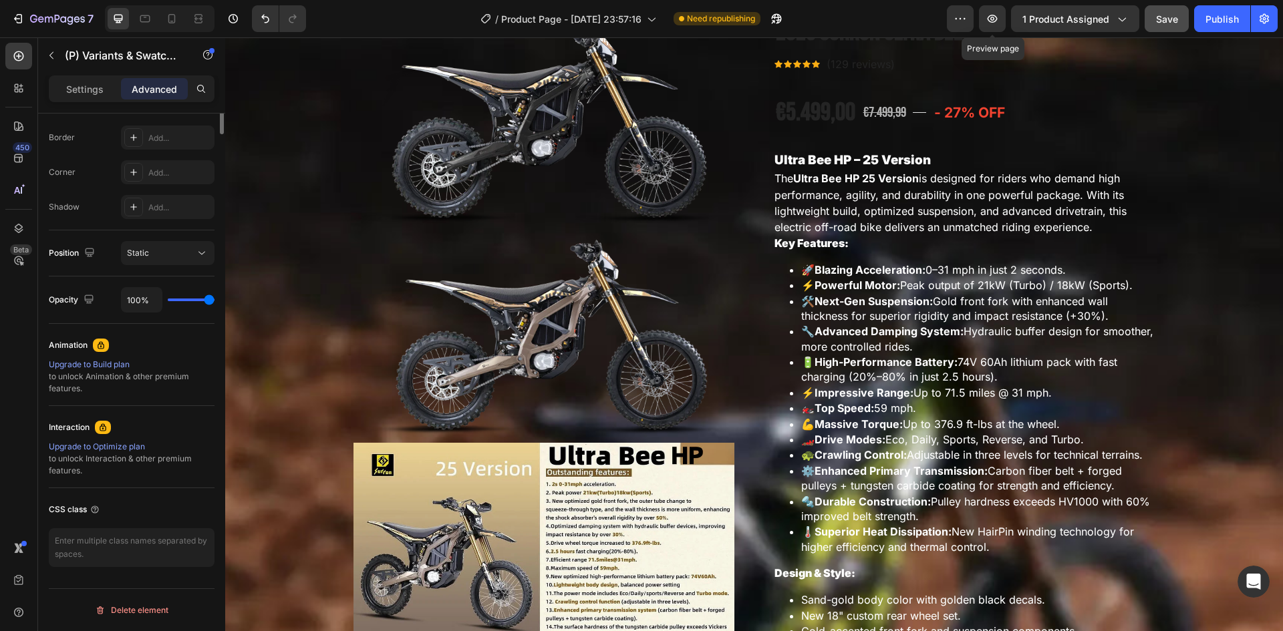
scroll to position [0, 0]
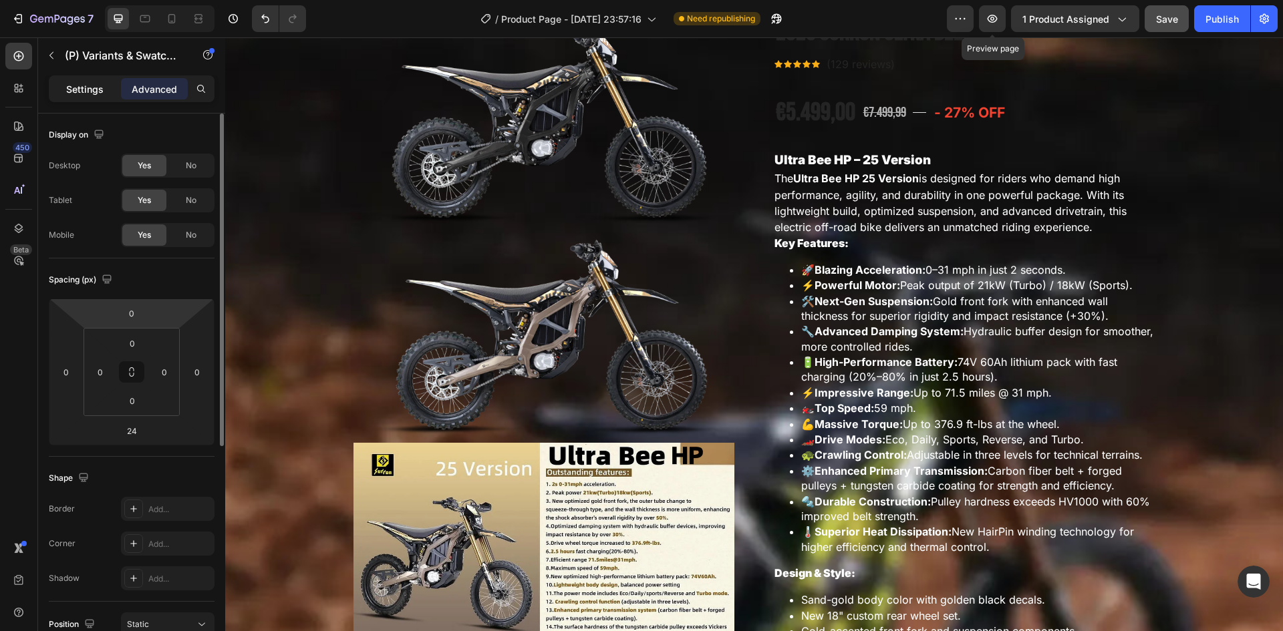
click at [84, 82] on p "Settings" at bounding box center [84, 89] width 37 height 14
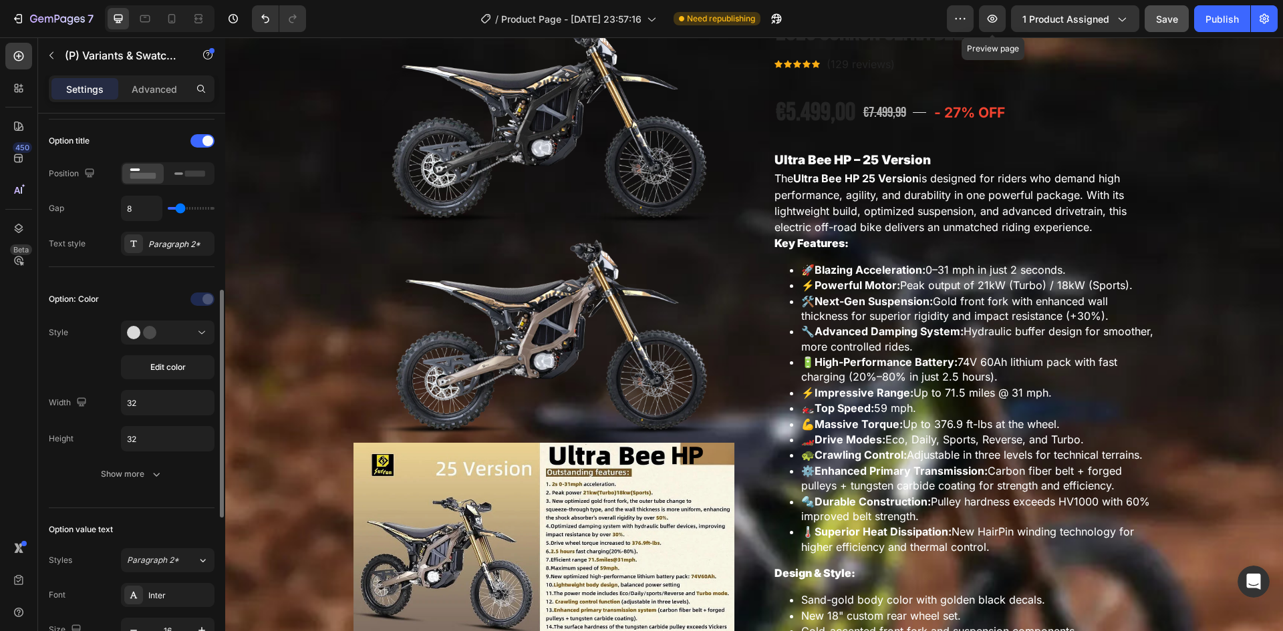
scroll to position [267, 0]
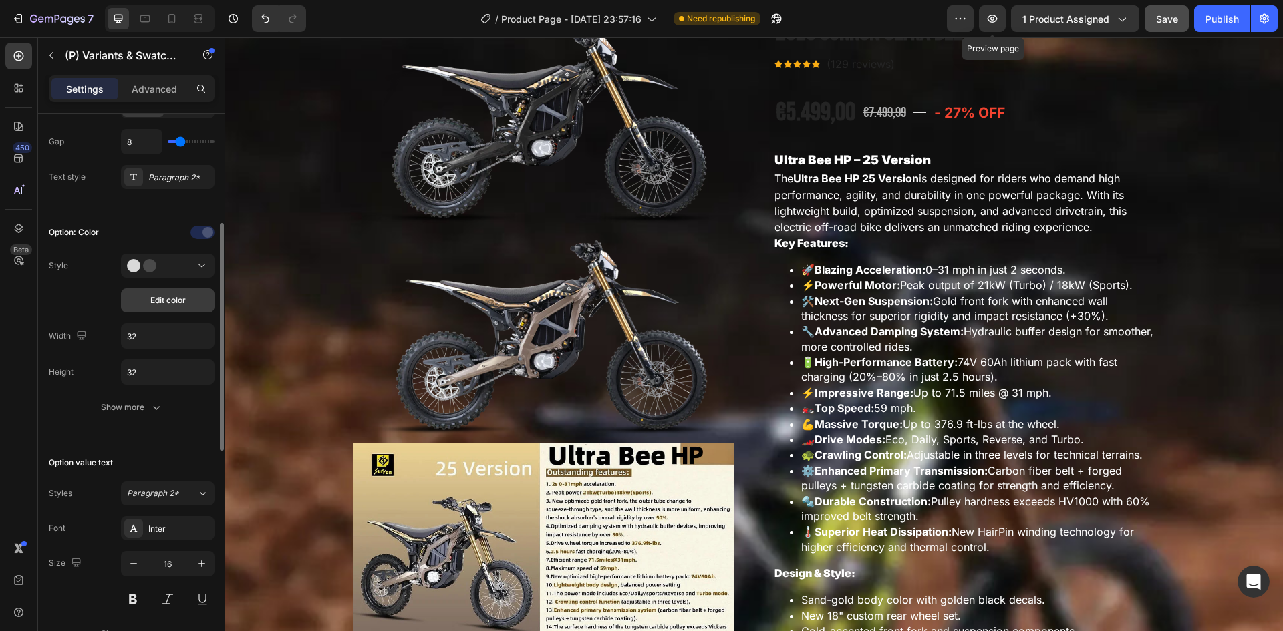
click at [168, 312] on button "Edit color" at bounding box center [168, 301] width 94 height 24
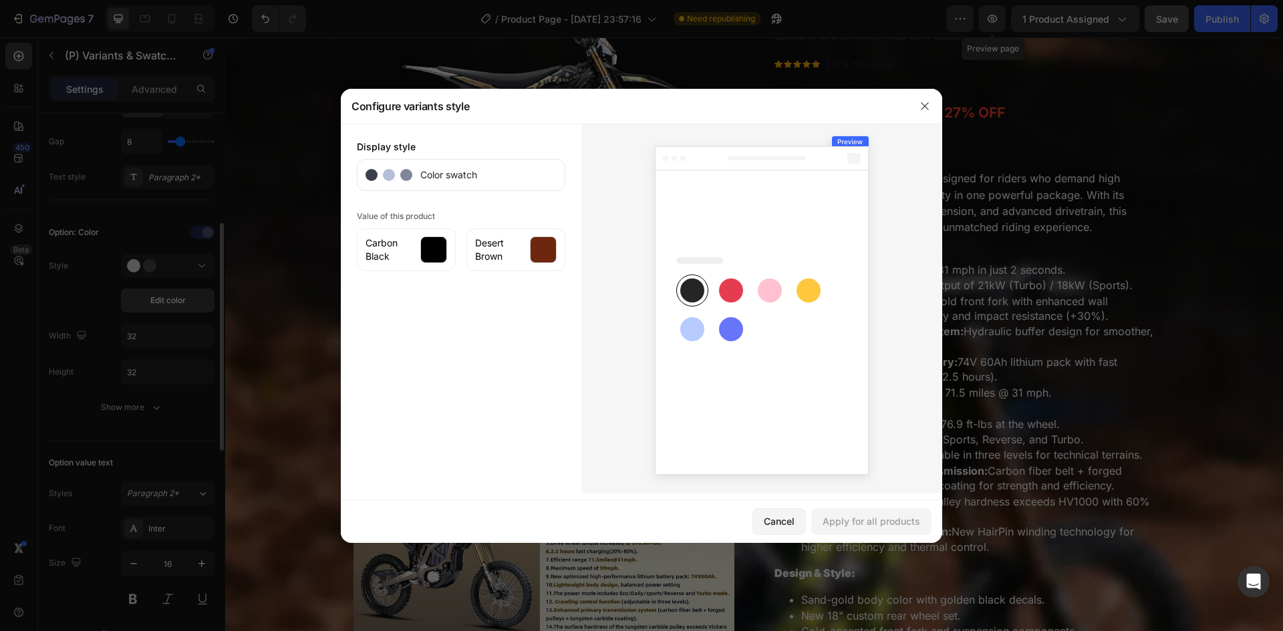
click at [168, 312] on div at bounding box center [641, 315] width 1283 height 631
click at [782, 527] on div "Cancel" at bounding box center [779, 522] width 31 height 14
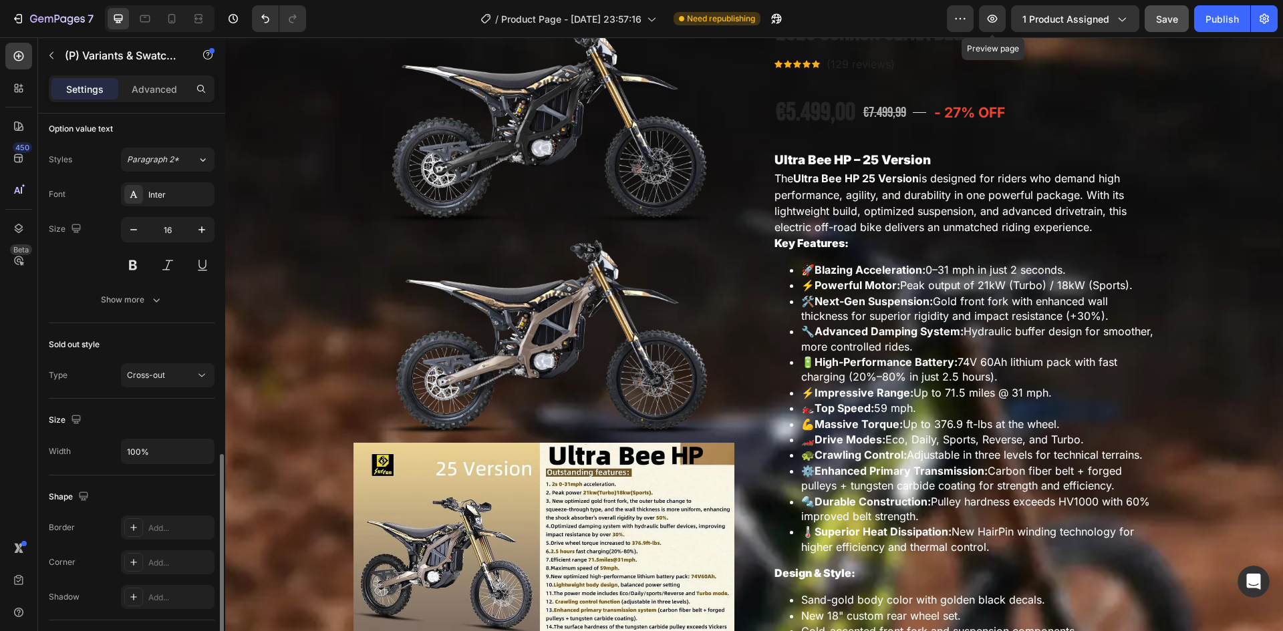
scroll to position [668, 0]
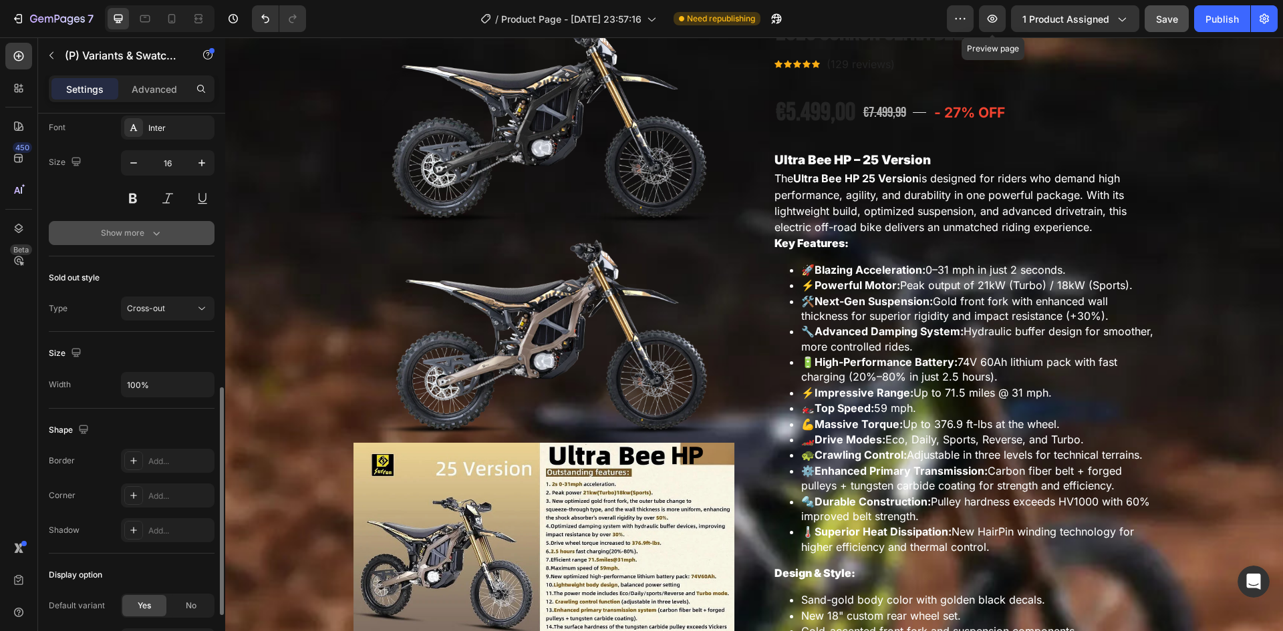
click at [140, 237] on div "Show more" at bounding box center [132, 233] width 62 height 13
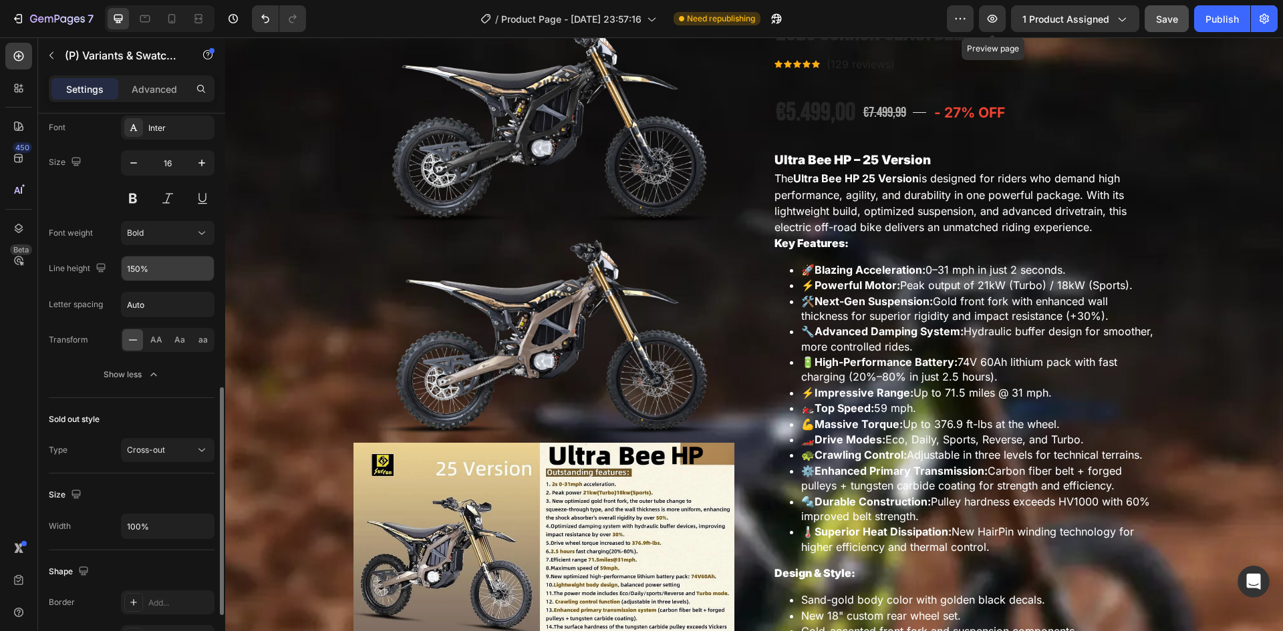
scroll to position [468, 0]
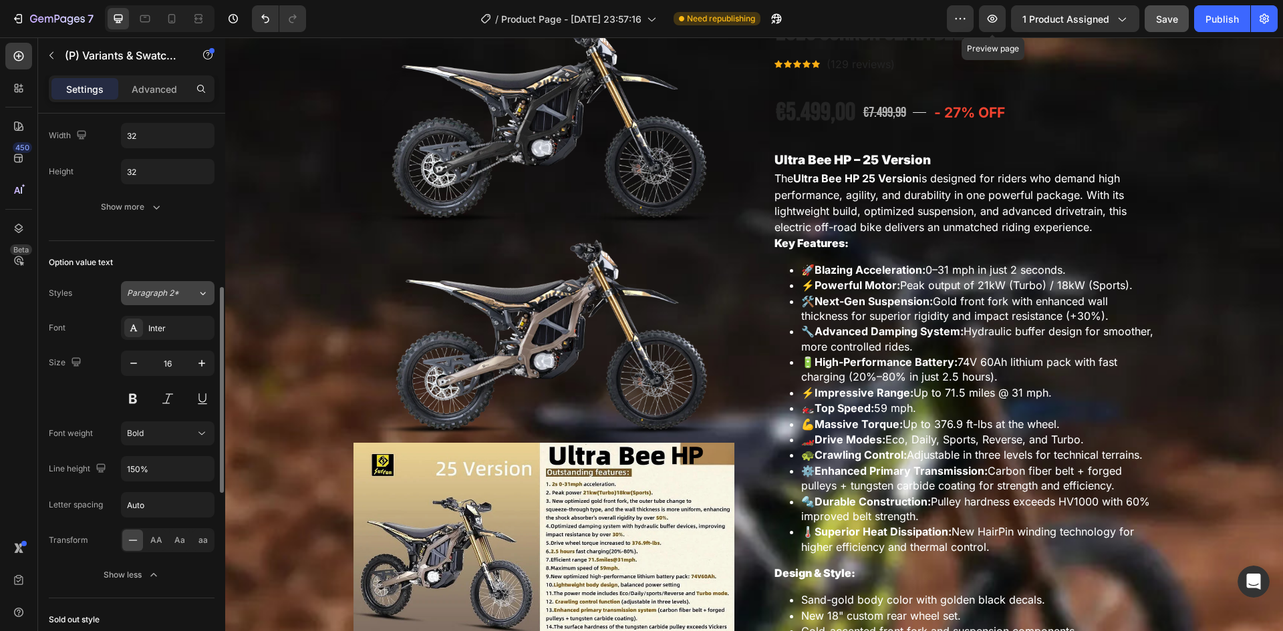
click at [162, 290] on span "Paragraph 2*" at bounding box center [153, 293] width 52 height 12
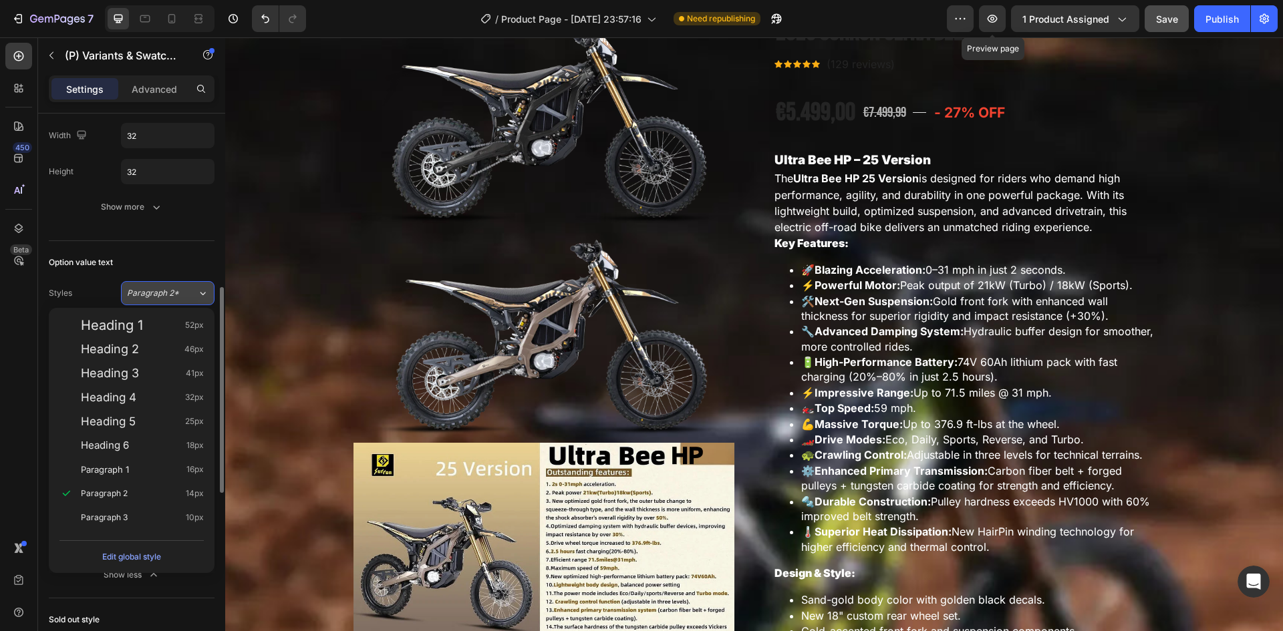
click at [162, 290] on span "Paragraph 2*" at bounding box center [153, 293] width 52 height 12
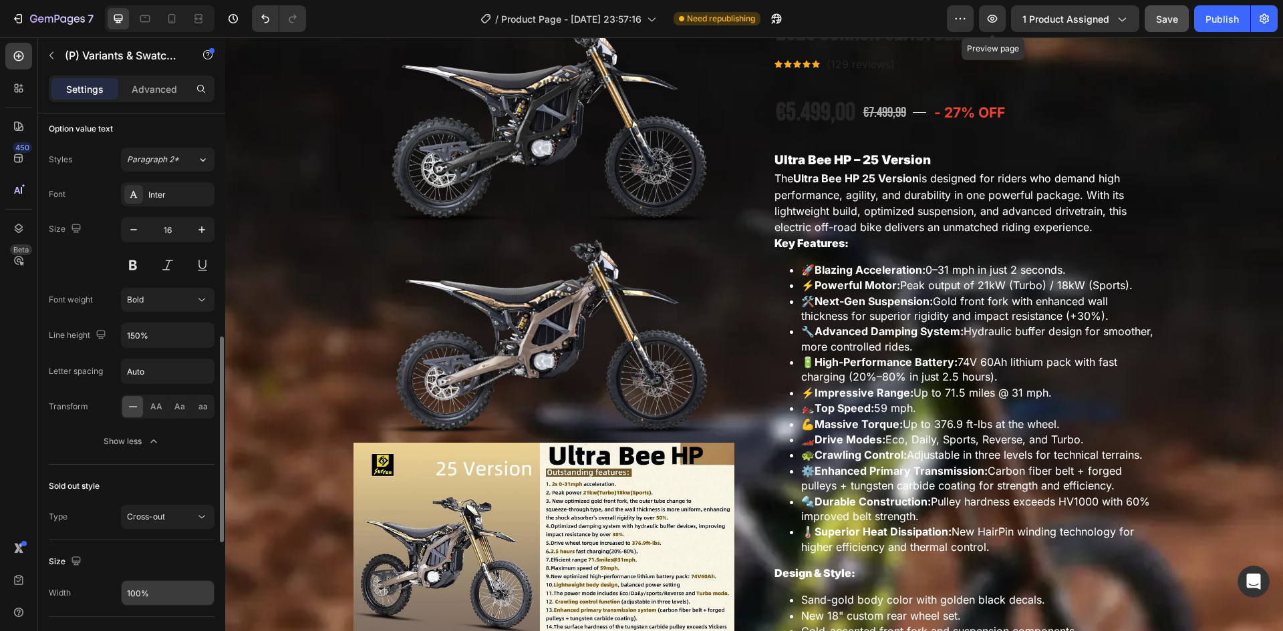
scroll to position [941, 0]
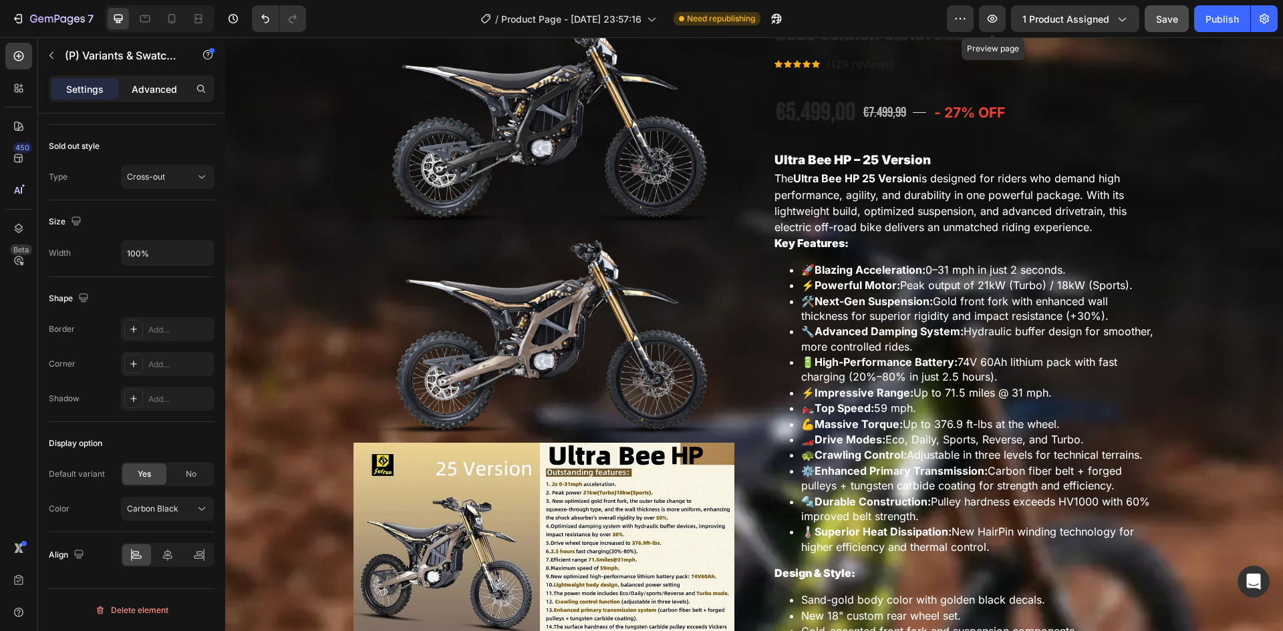
click at [131, 88] on div "Advanced" at bounding box center [154, 88] width 67 height 21
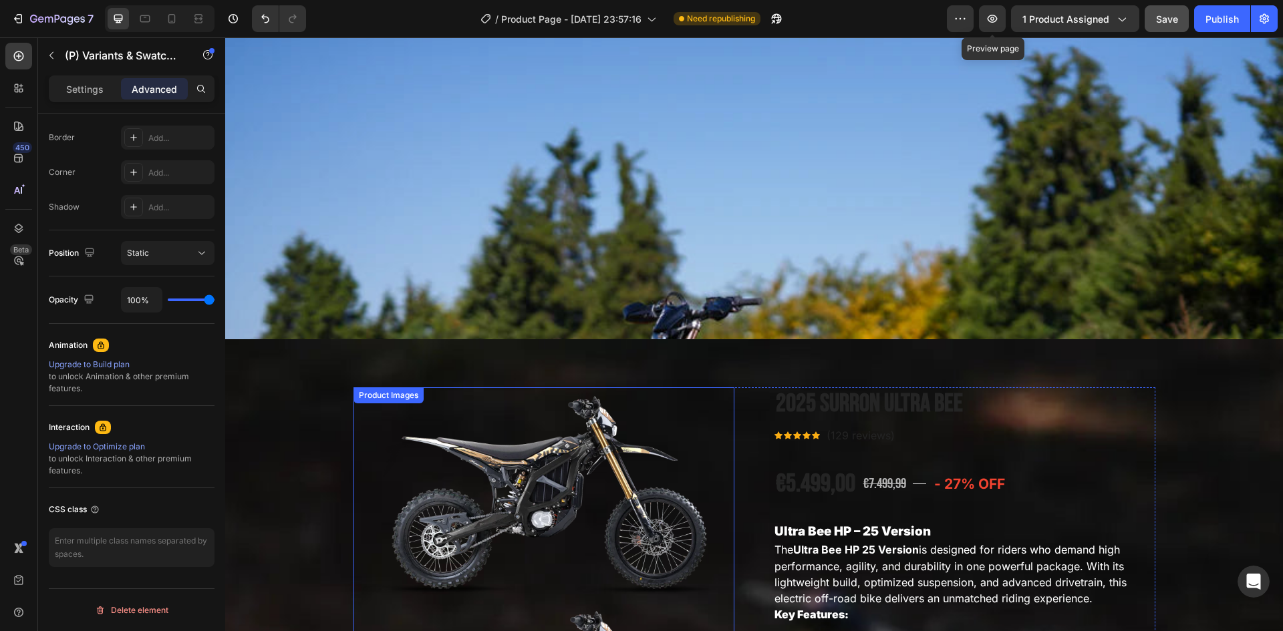
scroll to position [401, 0]
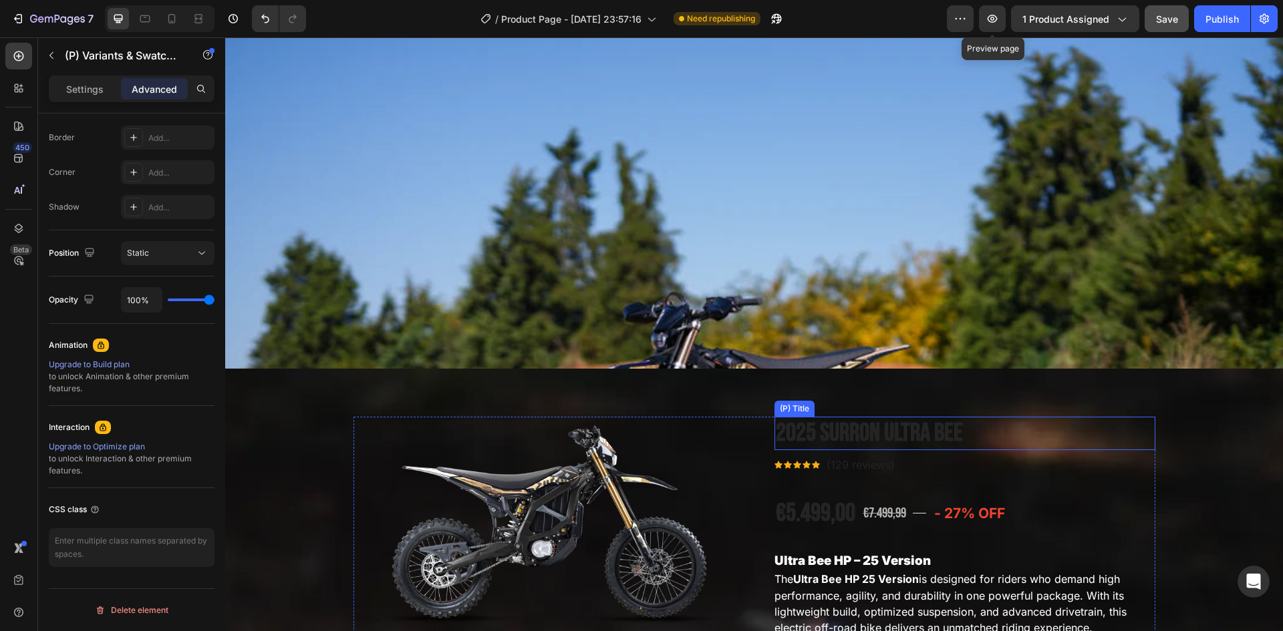
click at [882, 417] on h2 "2025 Surron Ultra bee" at bounding box center [964, 433] width 381 height 33
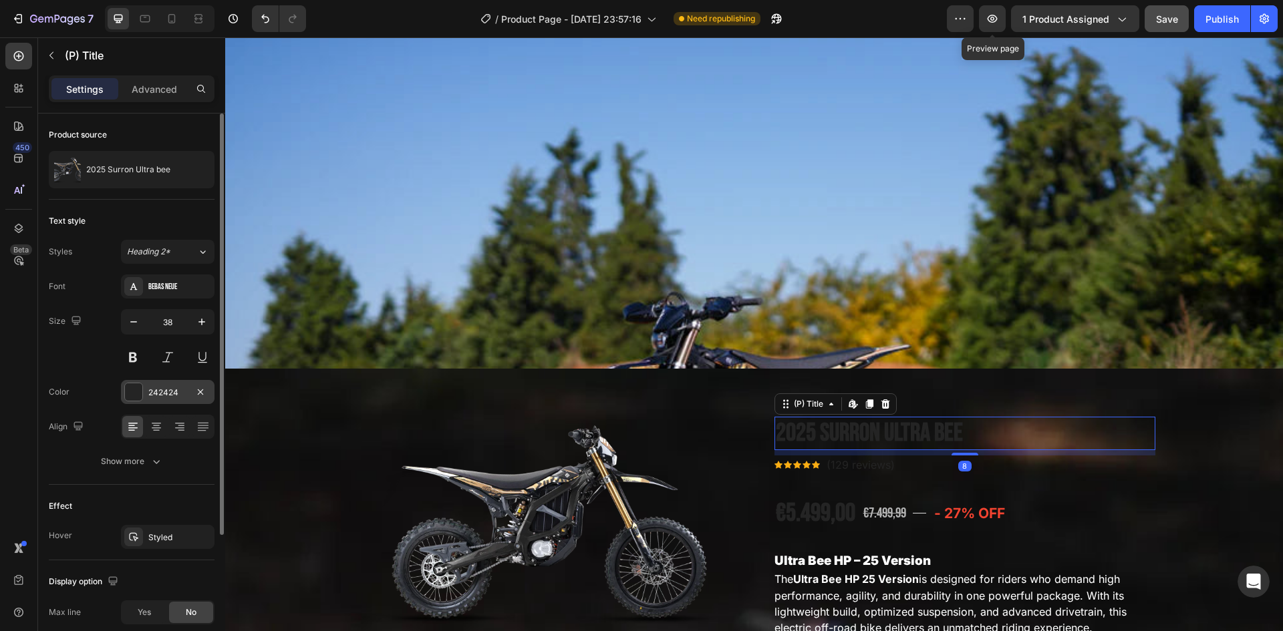
click at [138, 394] on div at bounding box center [133, 392] width 17 height 17
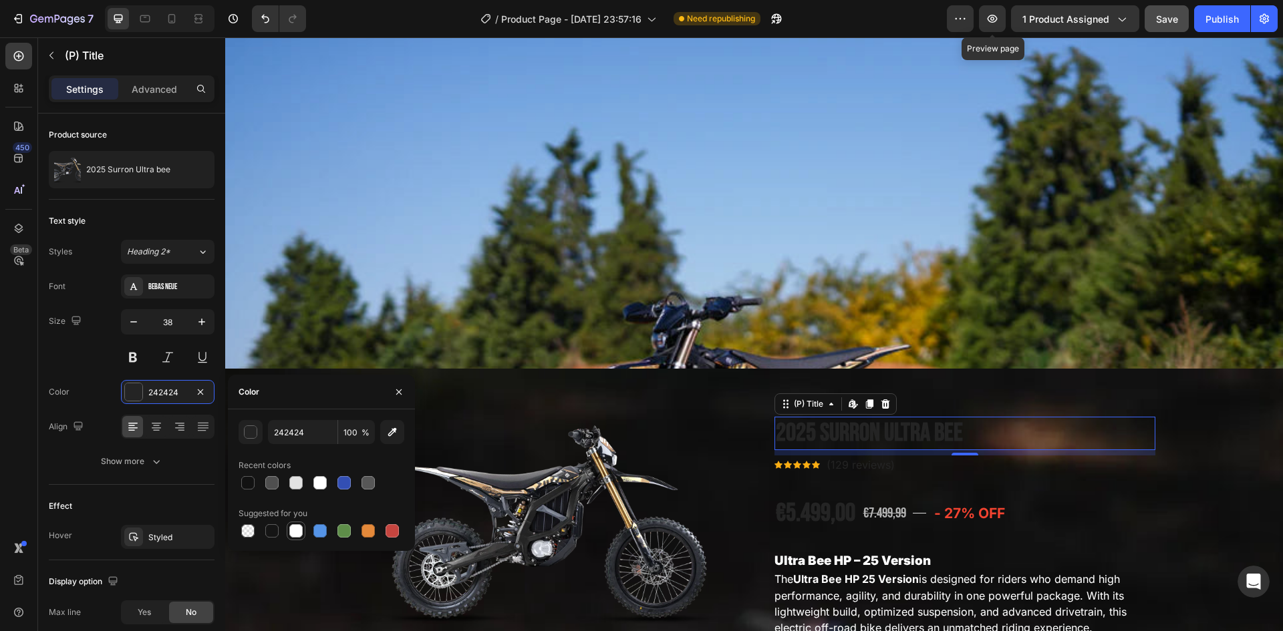
click at [296, 530] on div at bounding box center [295, 531] width 13 height 13
type input "FFFFFF"
click at [855, 457] on p "(129 reviews)" at bounding box center [861, 465] width 68 height 16
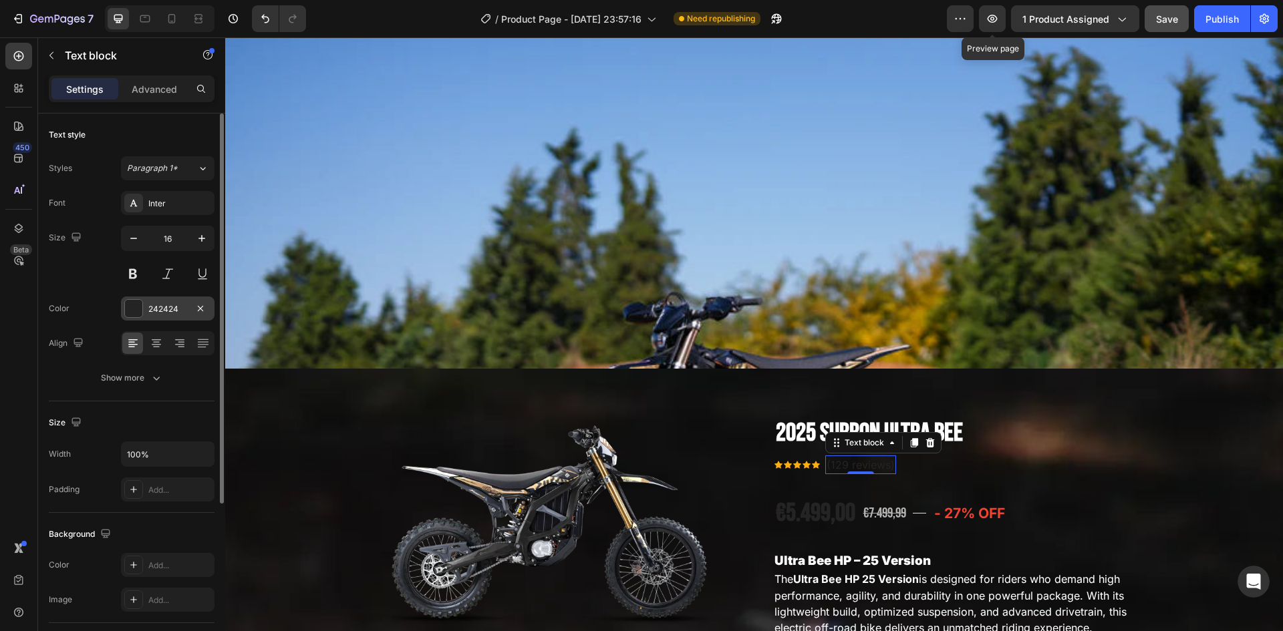
click at [168, 317] on div "242424" at bounding box center [168, 309] width 94 height 24
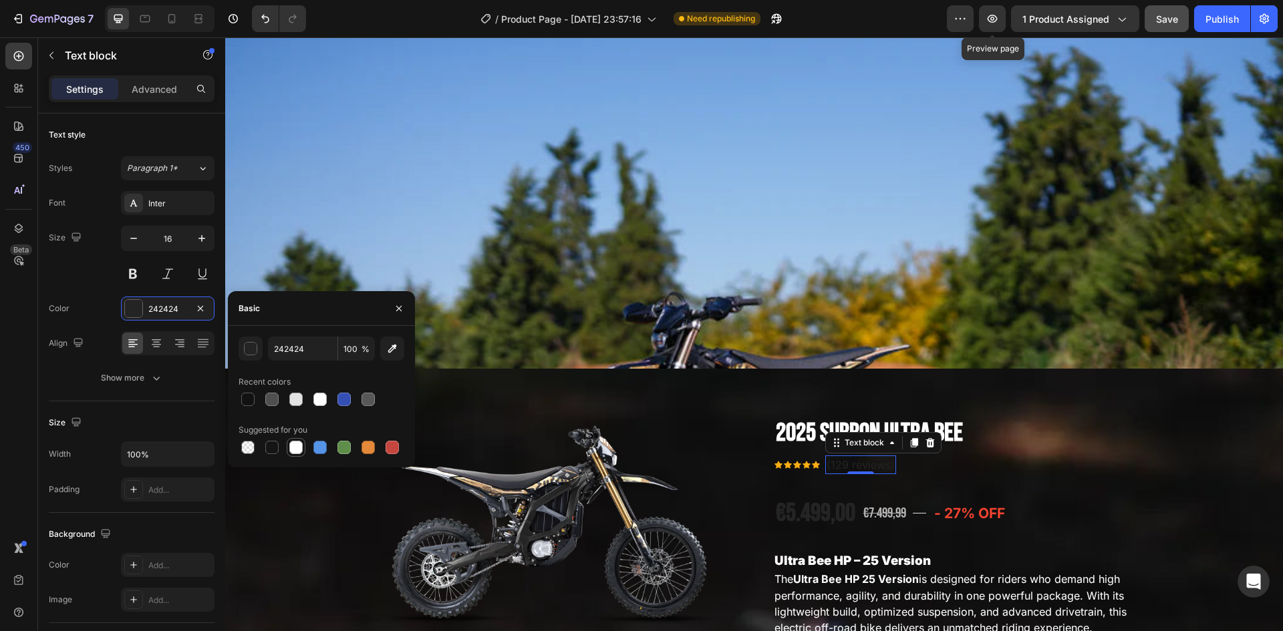
click at [297, 450] on div at bounding box center [295, 447] width 13 height 13
type input "FFFFFF"
click at [845, 496] on div "€5.499,00" at bounding box center [815, 513] width 82 height 35
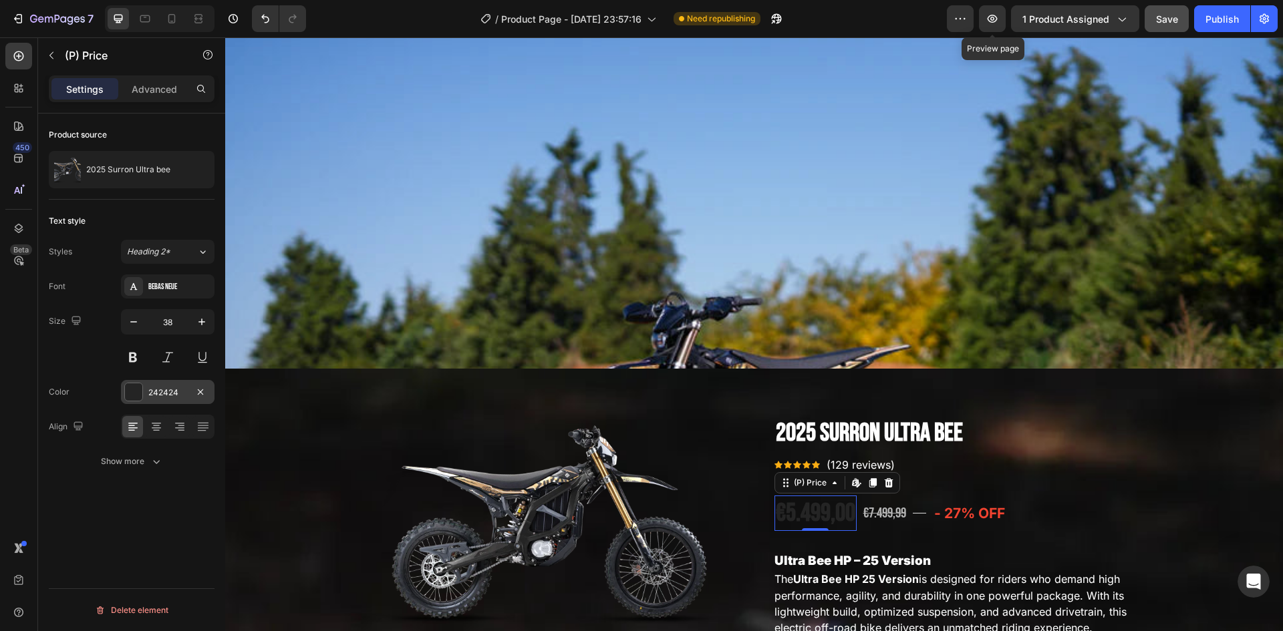
click at [129, 392] on div at bounding box center [133, 392] width 17 height 17
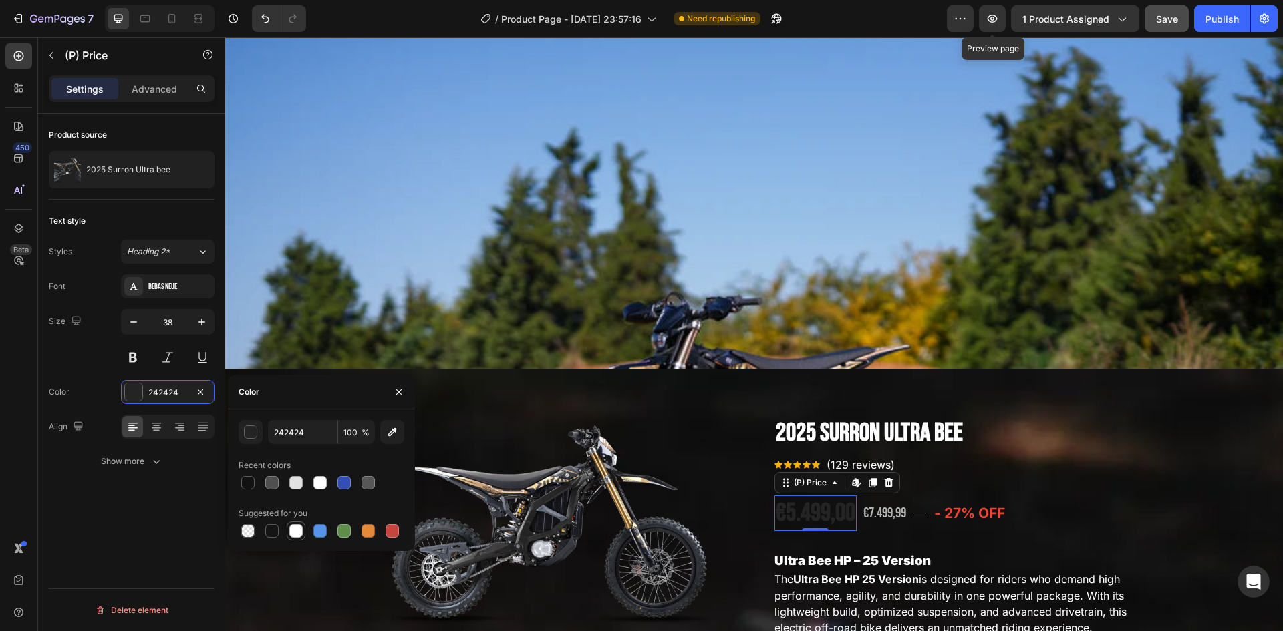
click at [295, 531] on div at bounding box center [295, 531] width 13 height 13
type input "FFFFFF"
click at [891, 502] on div "€7.499,99" at bounding box center [884, 514] width 45 height 24
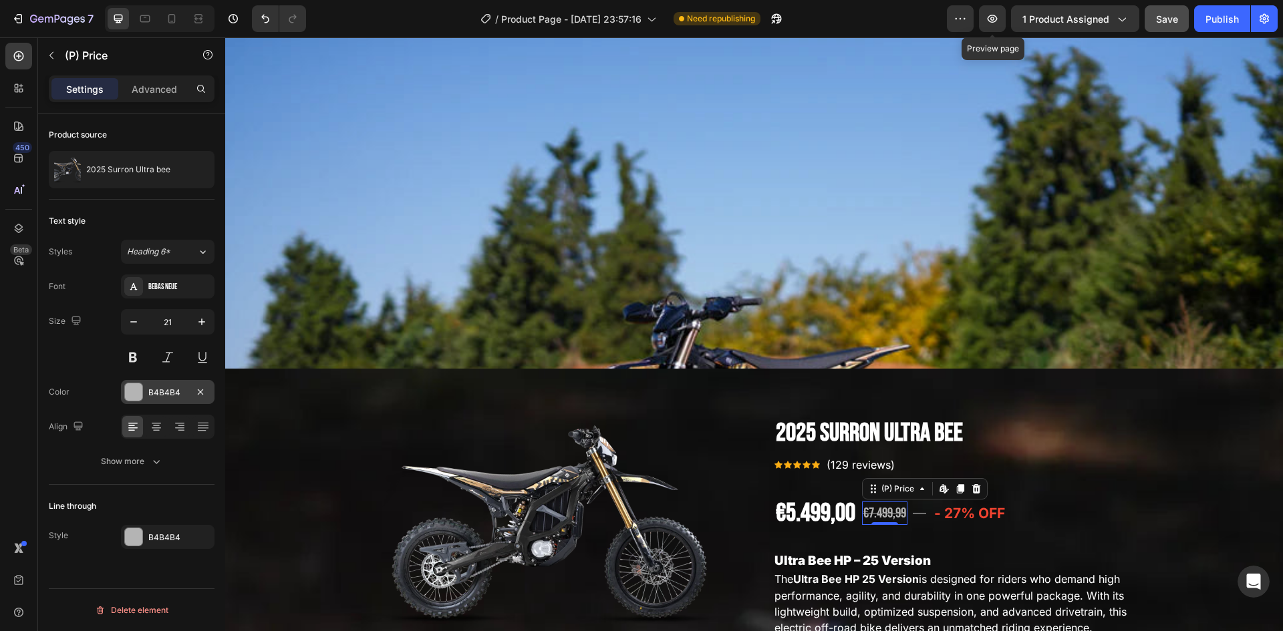
click at [128, 393] on div at bounding box center [133, 392] width 17 height 17
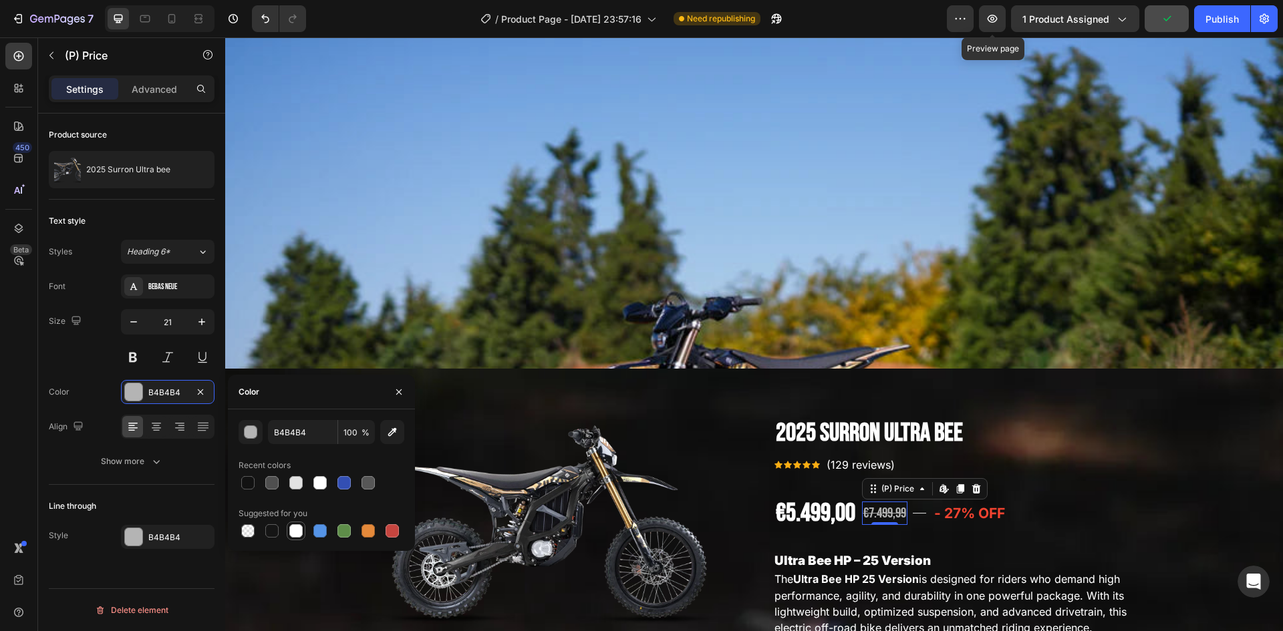
click at [297, 536] on div at bounding box center [295, 531] width 13 height 13
type input "FFFFFF"
click at [140, 537] on div at bounding box center [133, 537] width 17 height 17
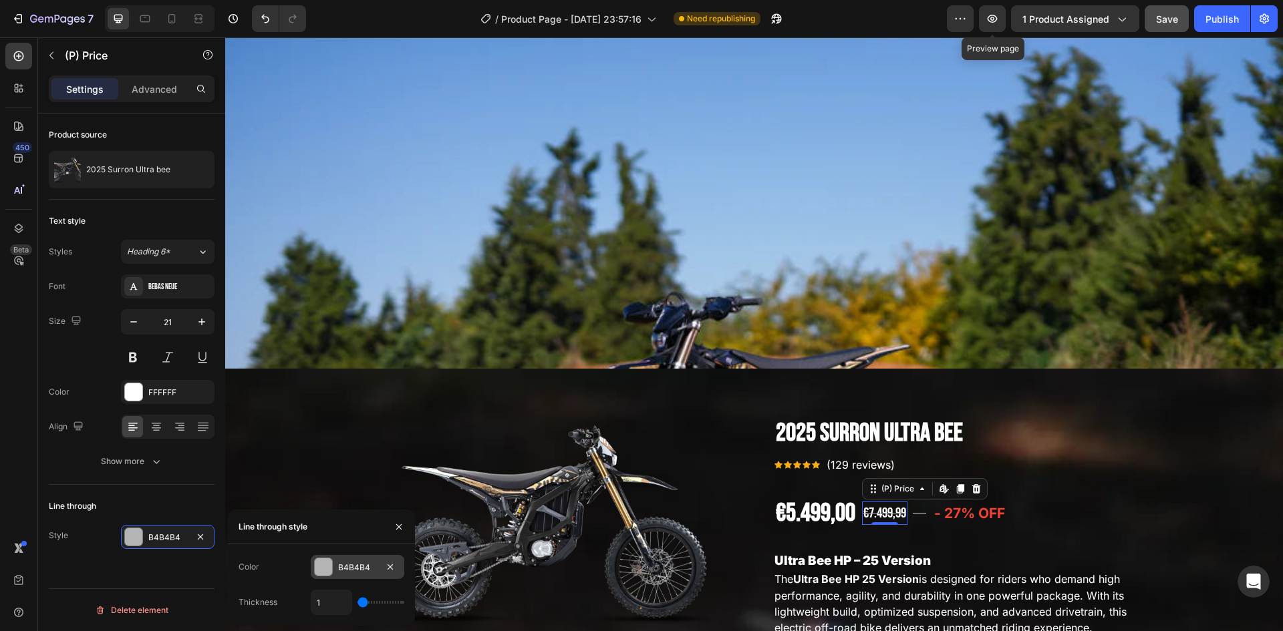
click at [323, 565] on div at bounding box center [323, 567] width 17 height 17
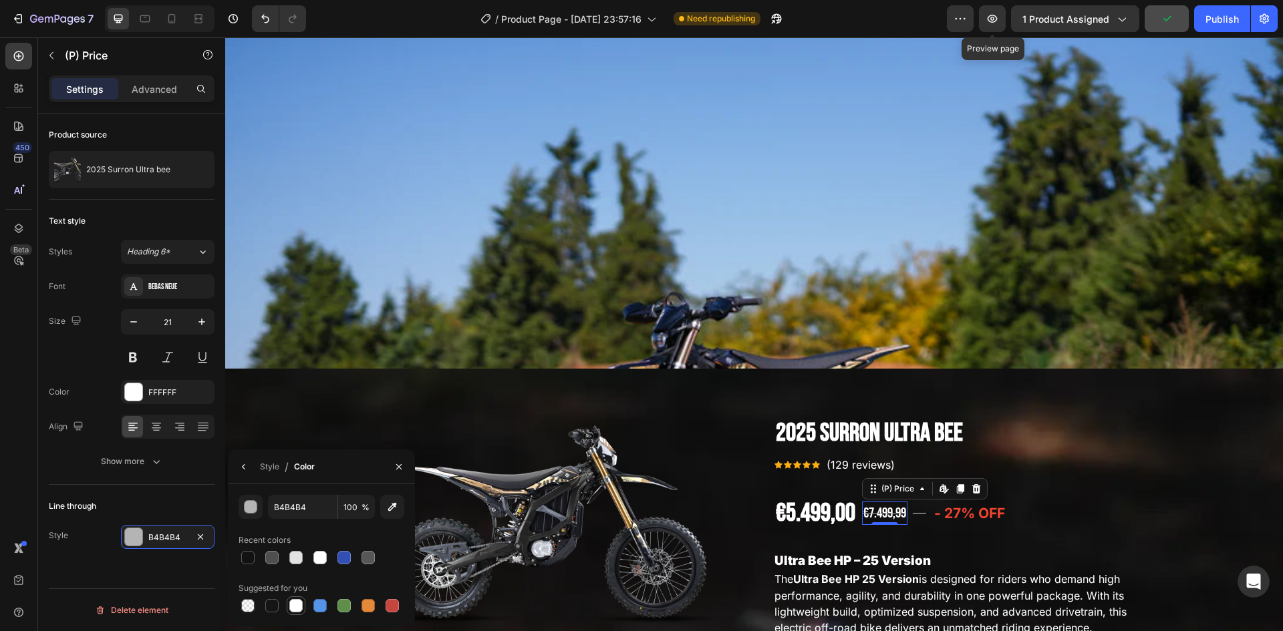
click at [295, 604] on div at bounding box center [295, 605] width 13 height 13
type input "FFFFFF"
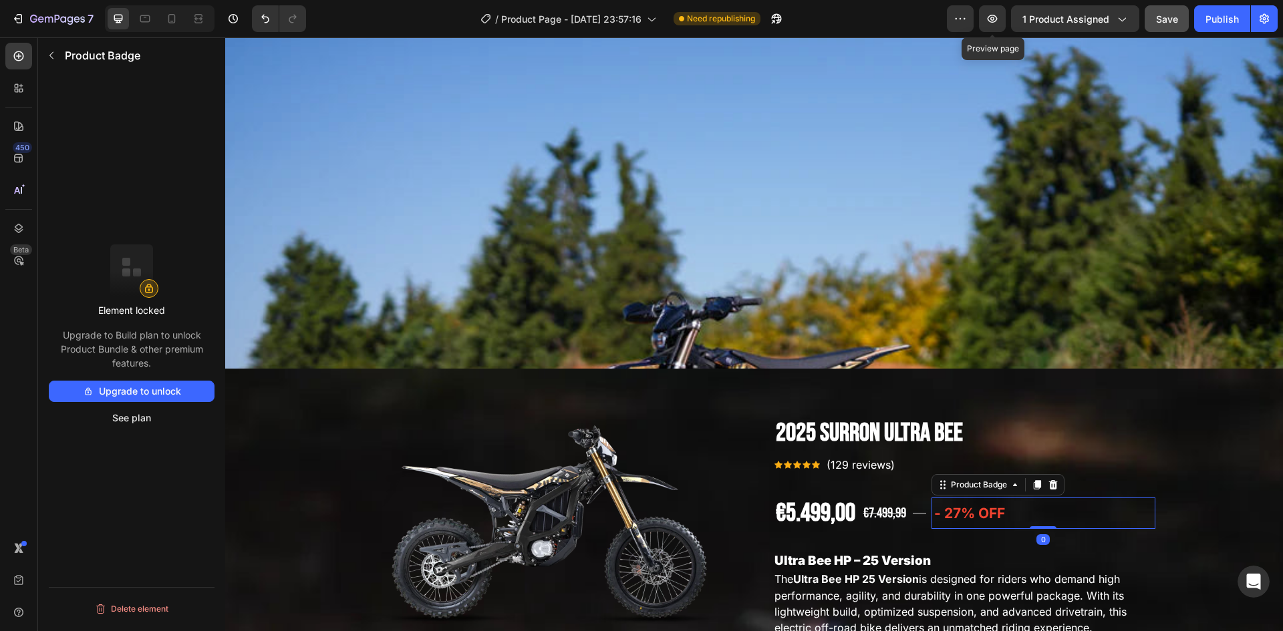
click at [1127, 498] on div "- 27% off" at bounding box center [1043, 514] width 224 height 32
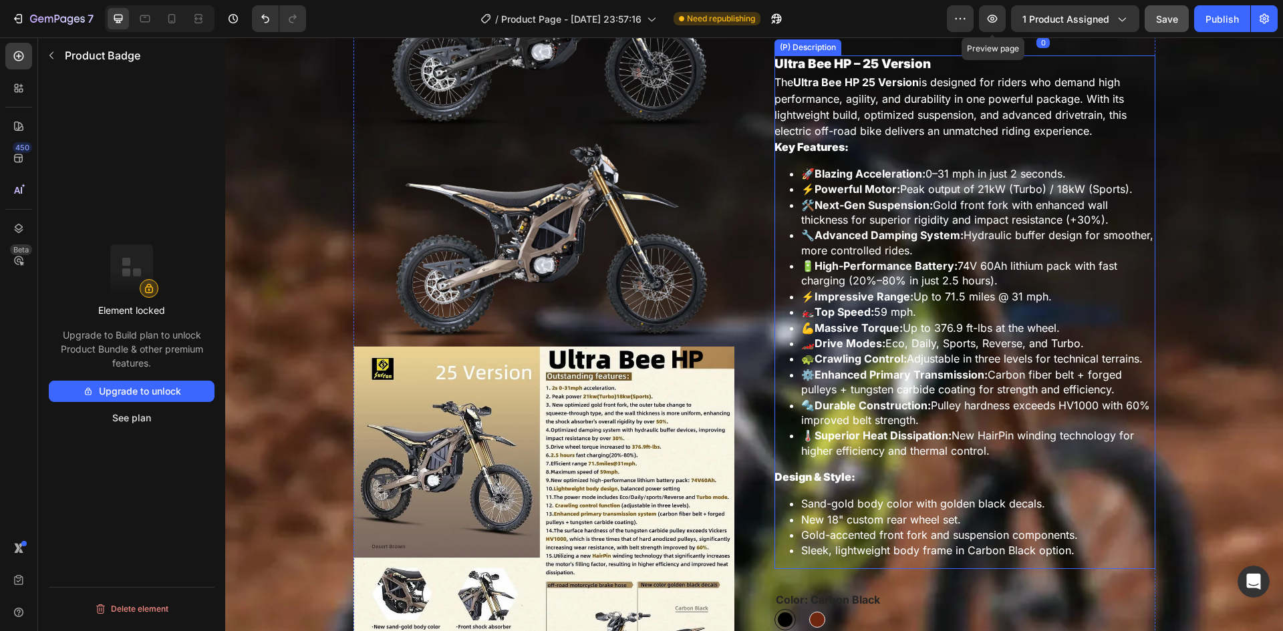
scroll to position [935, 0]
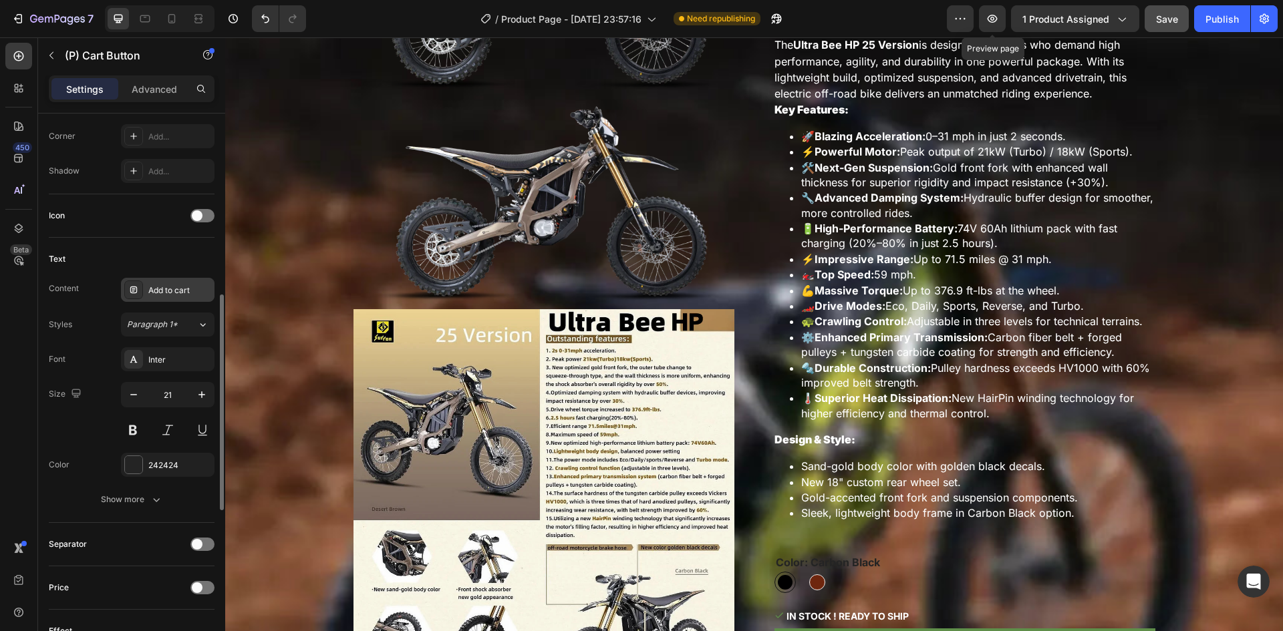
scroll to position [601, 0]
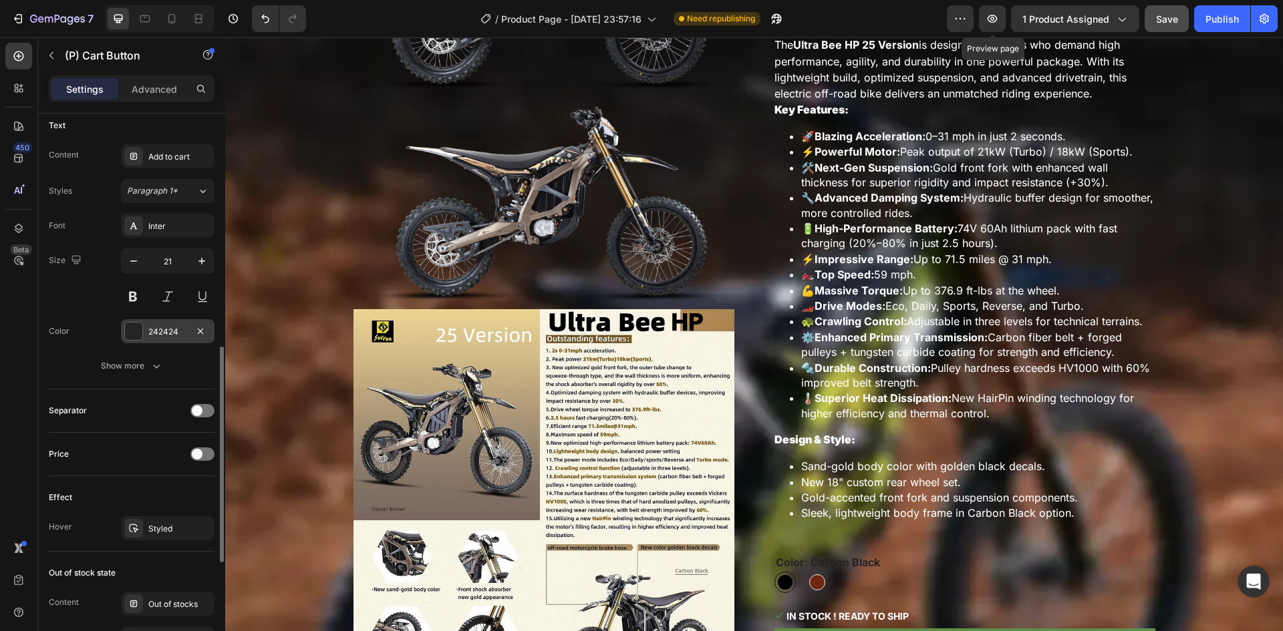
click at [128, 320] on div "242424" at bounding box center [168, 331] width 94 height 24
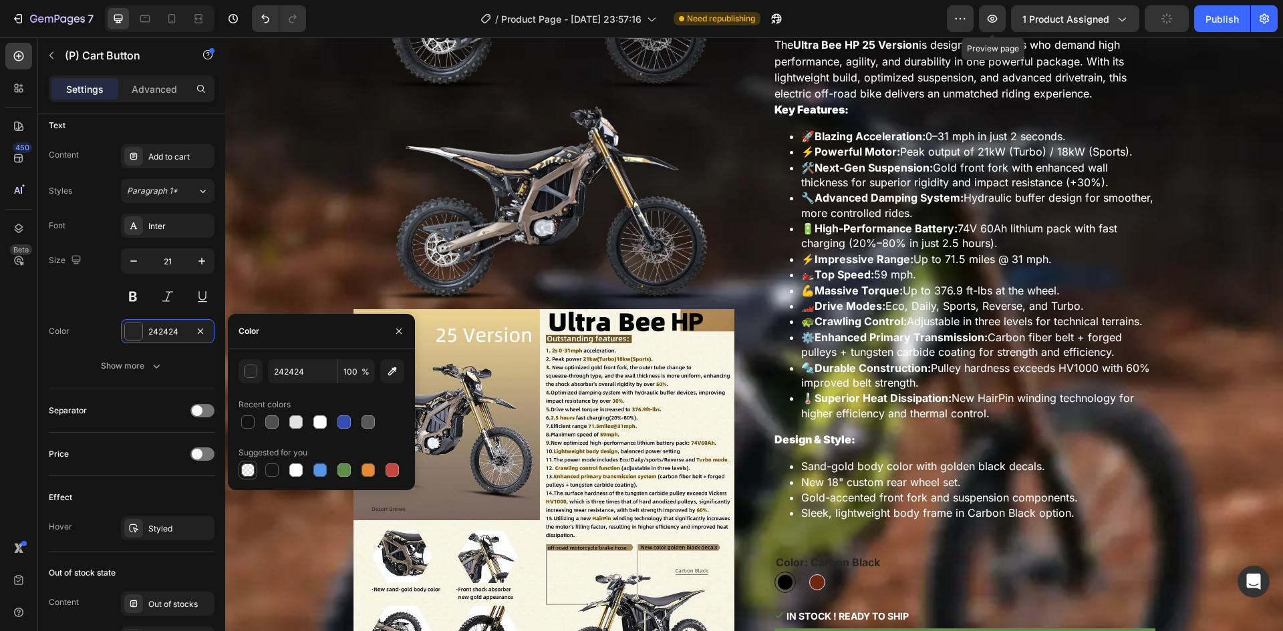
click at [250, 470] on div at bounding box center [247, 470] width 13 height 13
type input "000000"
type input "0"
click at [299, 474] on div at bounding box center [295, 470] width 13 height 13
type input "FFFFFF"
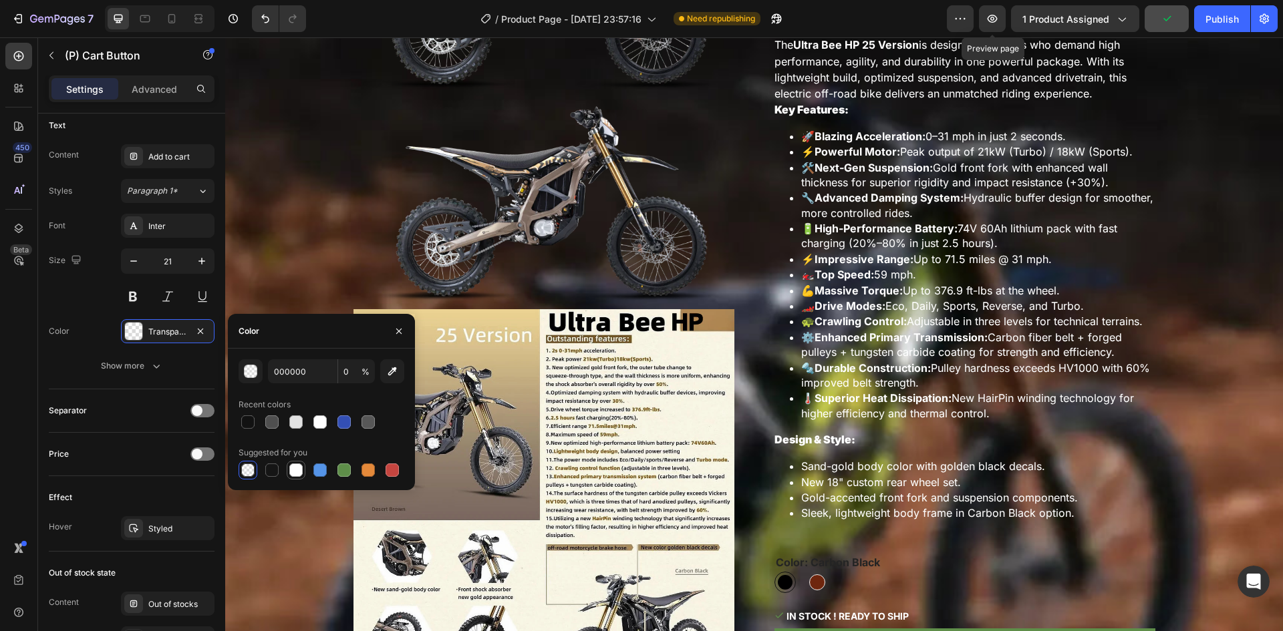
type input "100"
click at [1174, 303] on div "Product Images 2025 Surron Ultra bee (P) Title Icon Icon Icon Icon Icon Icon Li…" at bounding box center [754, 471] width 1038 height 1179
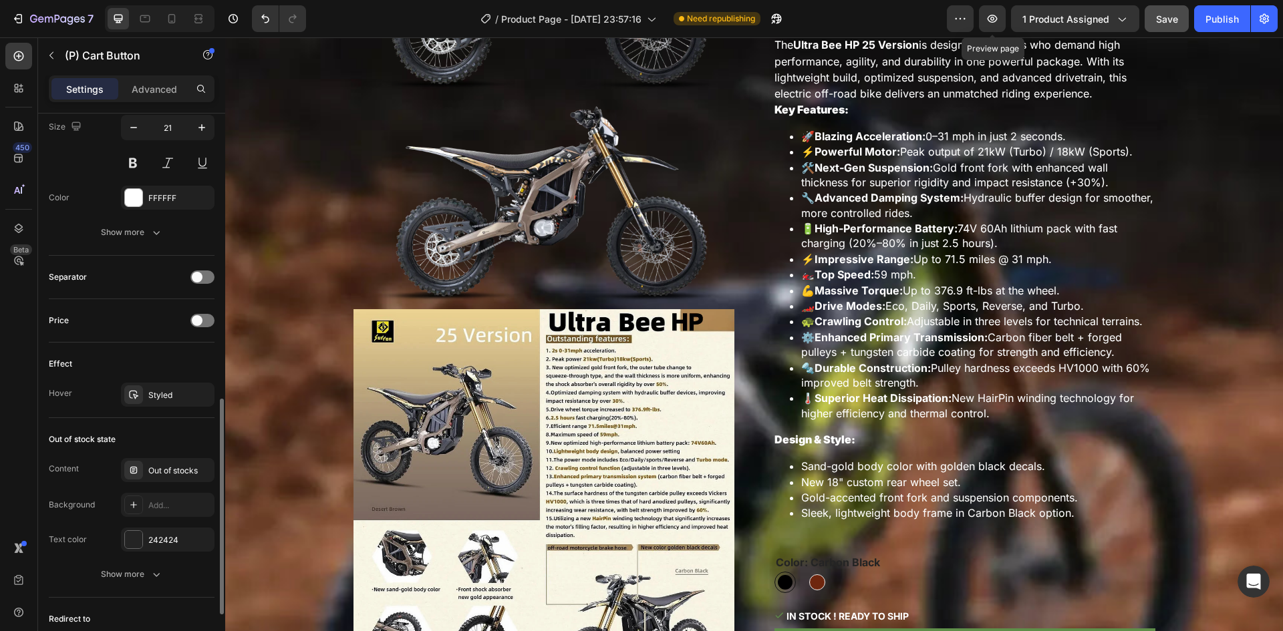
scroll to position [869, 0]
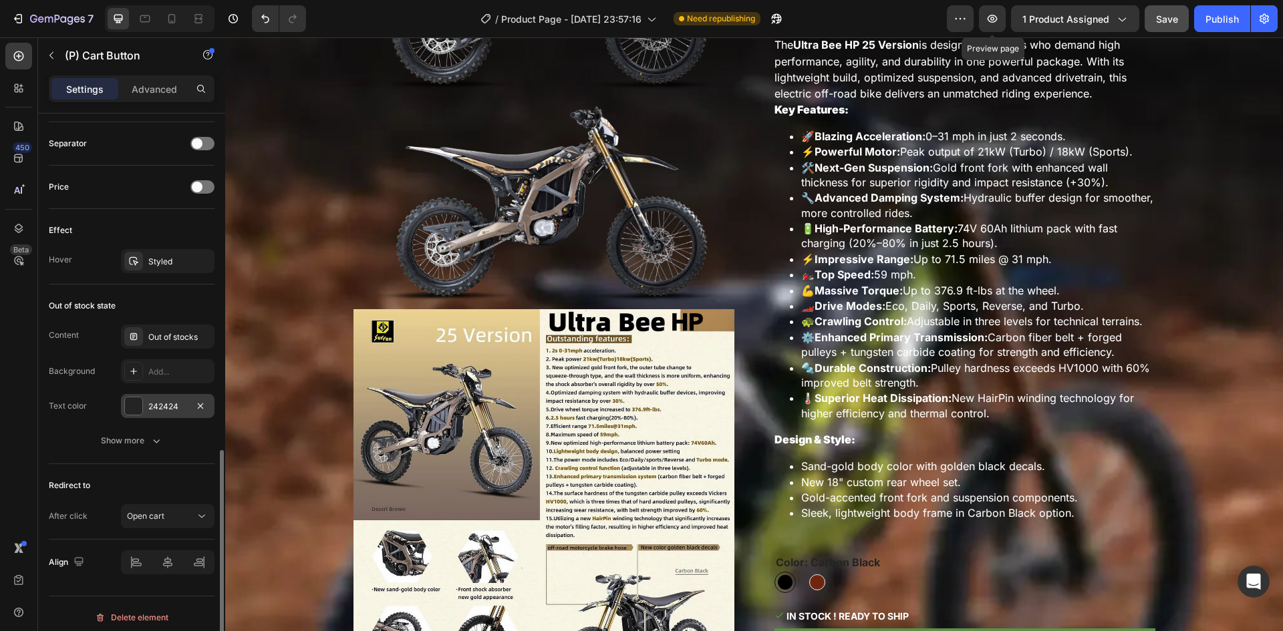
click at [135, 402] on div at bounding box center [133, 406] width 17 height 17
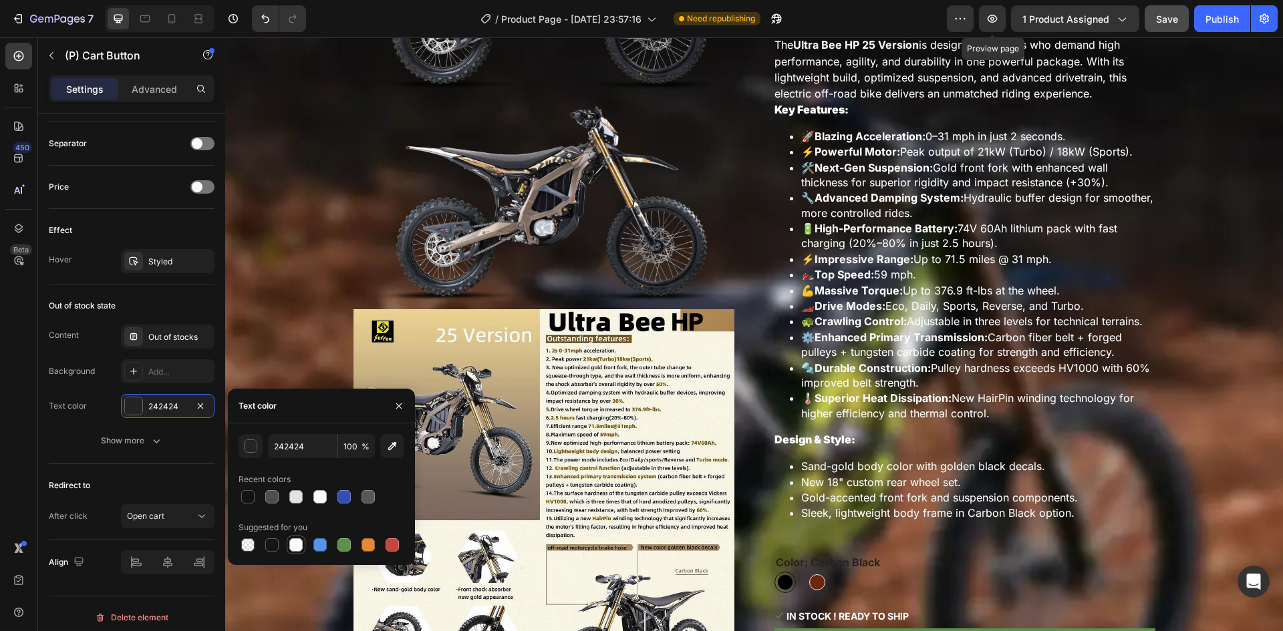
click at [292, 546] on div at bounding box center [295, 545] width 13 height 13
type input "FFFFFF"
click at [62, 430] on button "Show more" at bounding box center [132, 441] width 166 height 24
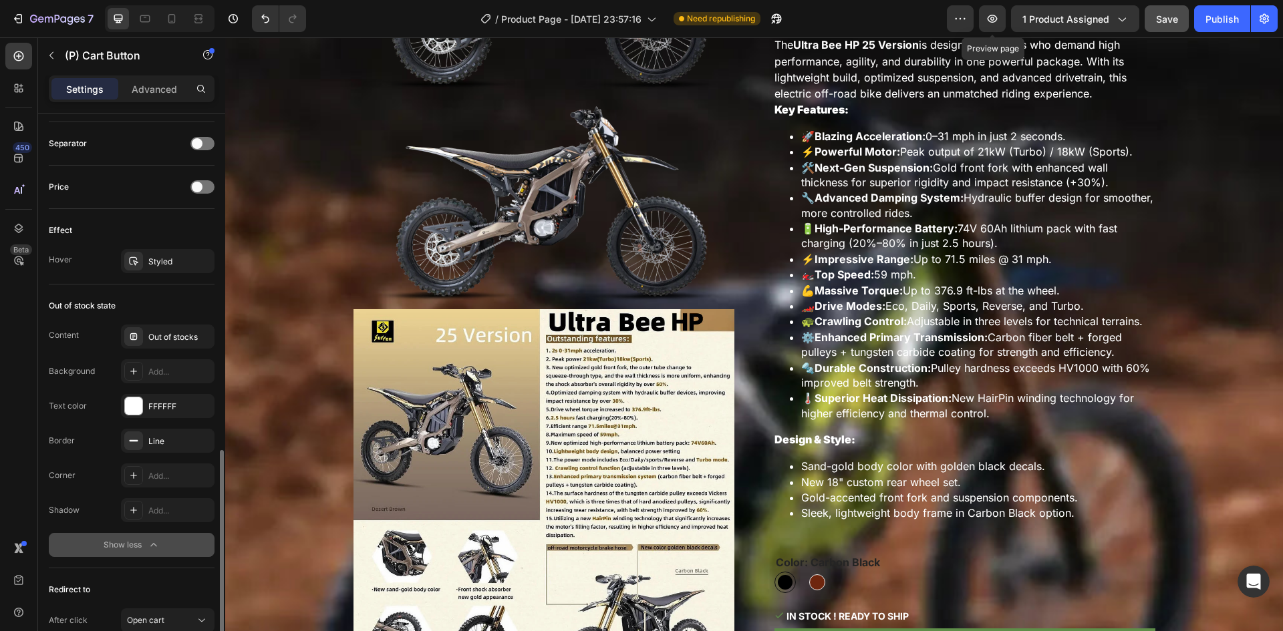
click at [126, 543] on div "Show less" at bounding box center [132, 545] width 57 height 13
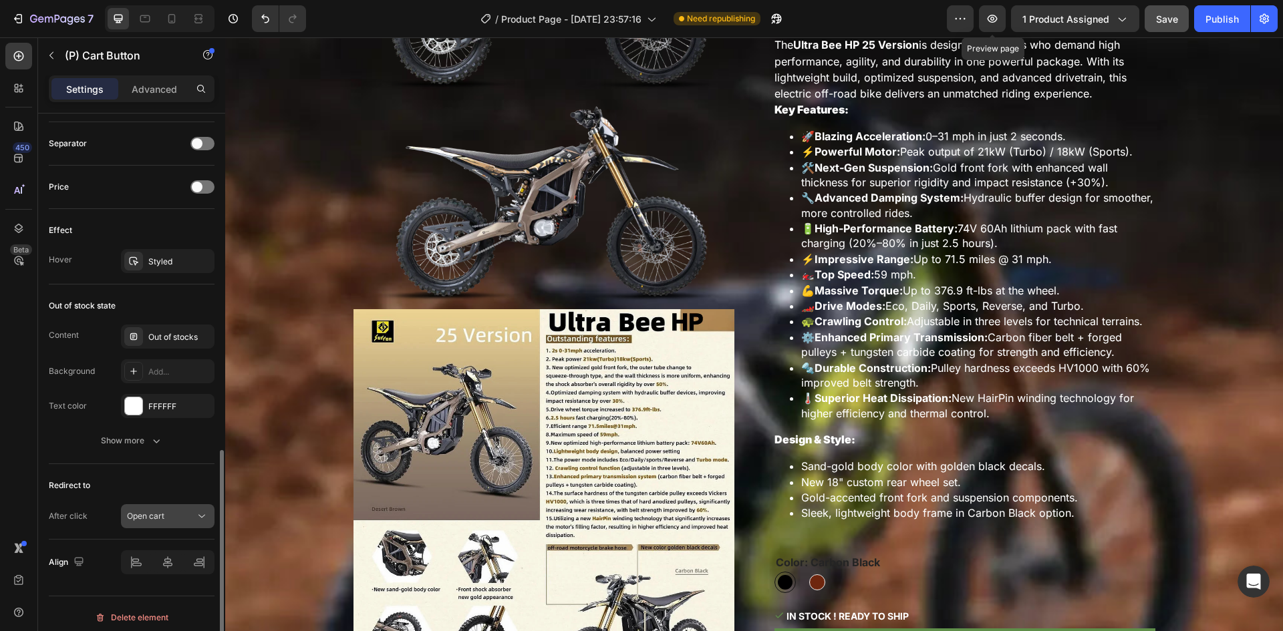
scroll to position [876, 0]
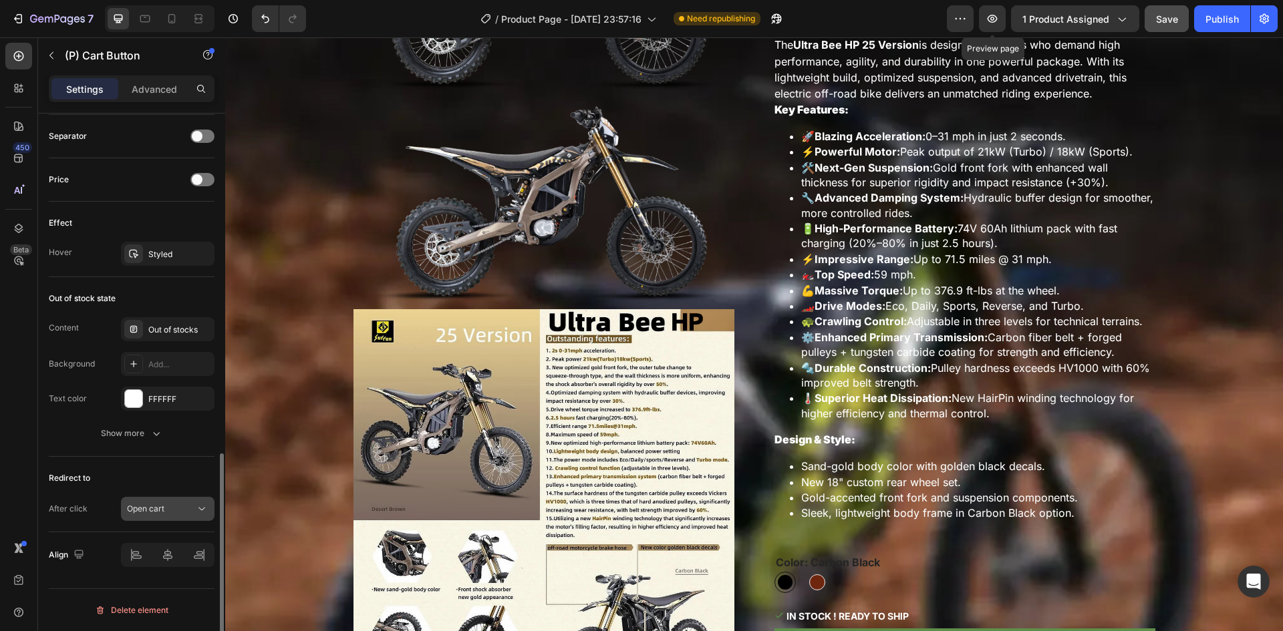
click at [172, 512] on div "Open cart" at bounding box center [161, 509] width 68 height 12
click at [170, 511] on div "Open cart" at bounding box center [161, 509] width 68 height 12
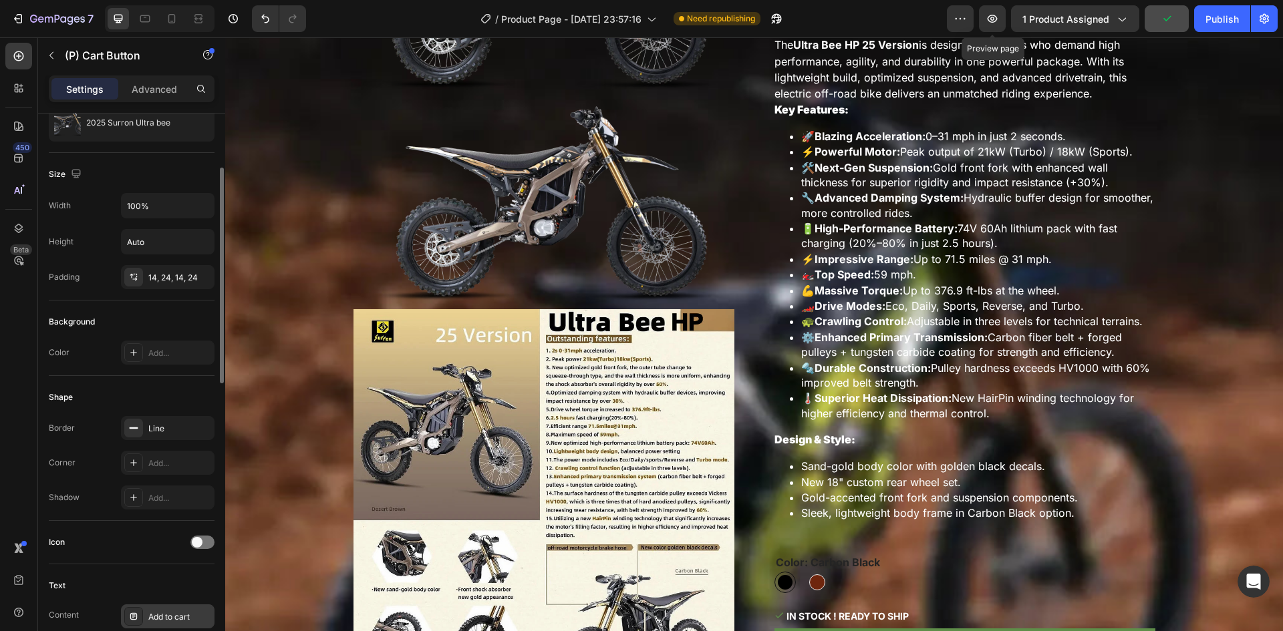
scroll to position [0, 0]
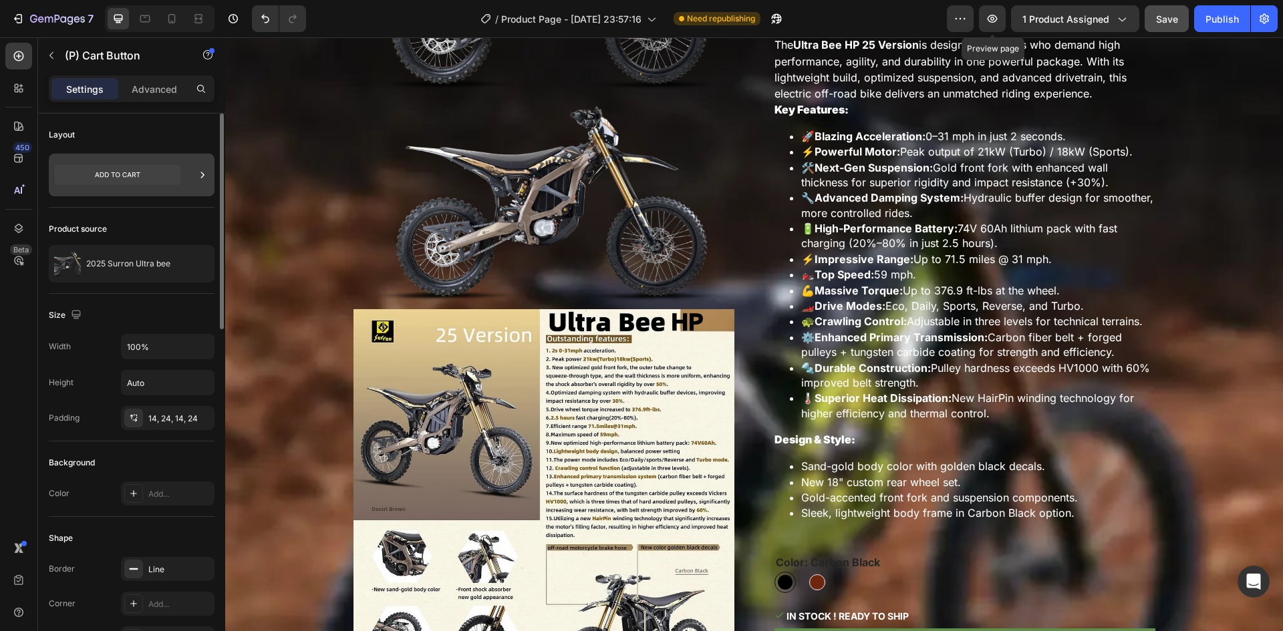
click at [137, 166] on icon at bounding box center [118, 175] width 126 height 20
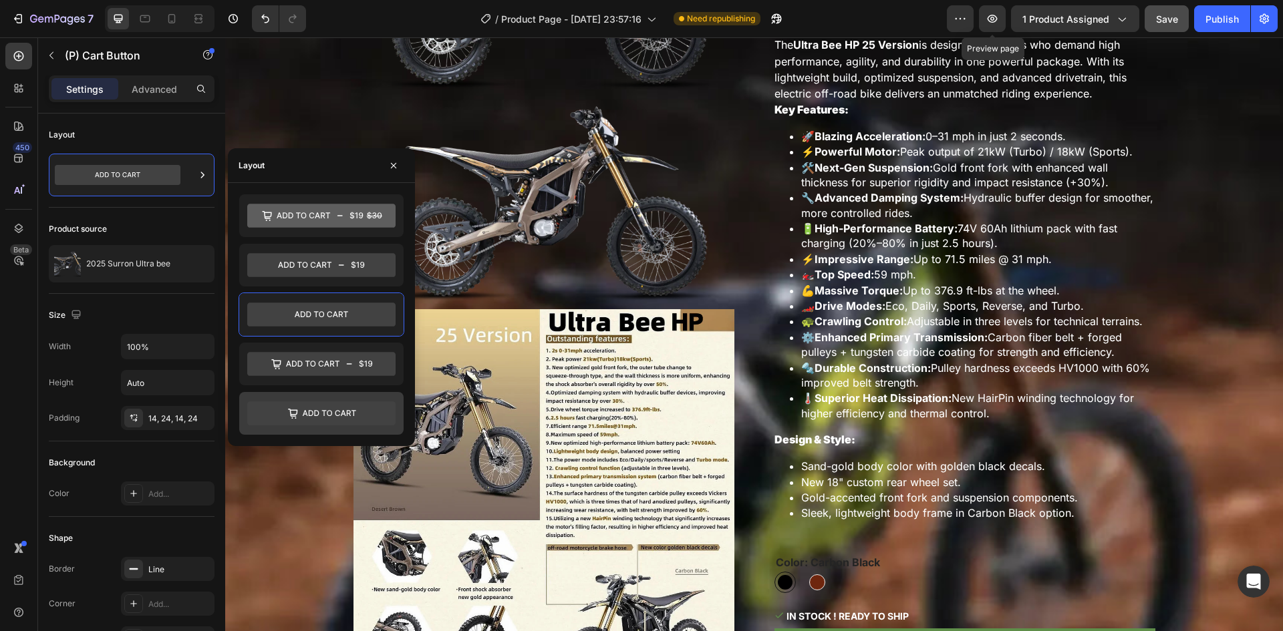
click at [335, 419] on icon at bounding box center [321, 414] width 148 height 24
click at [354, 321] on icon at bounding box center [321, 315] width 148 height 24
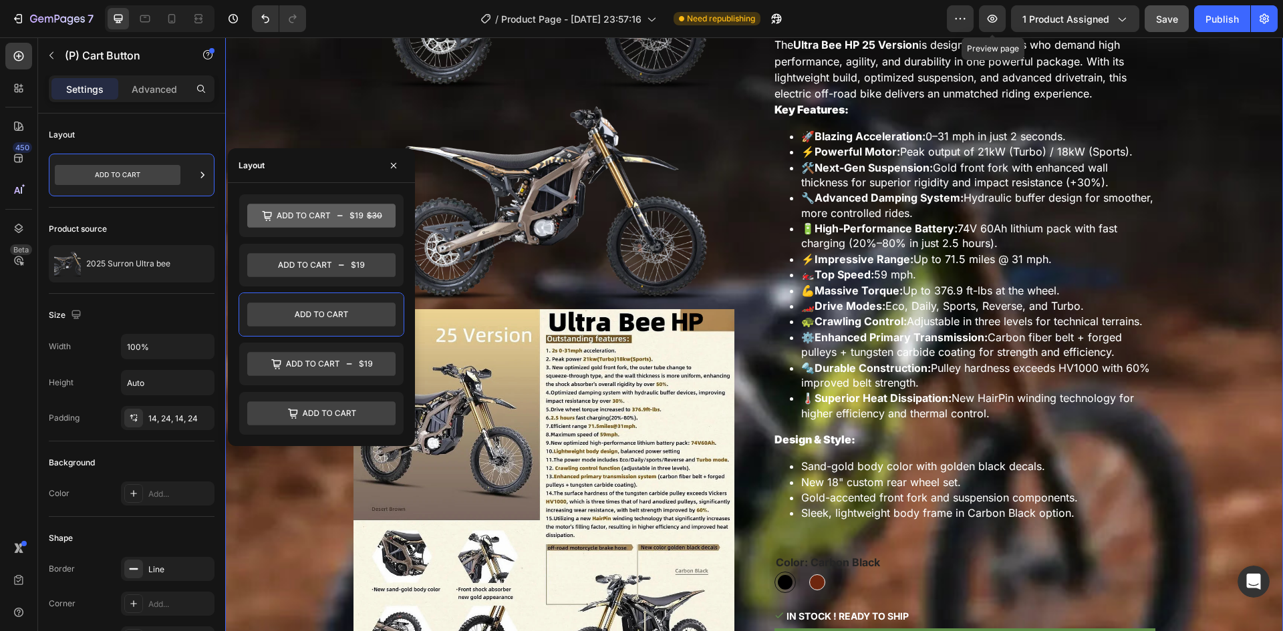
click at [1242, 386] on div "Product Images 2025 Surron Ultra bee (P) Title Icon Icon Icon Icon Icon Icon Li…" at bounding box center [754, 471] width 1038 height 1179
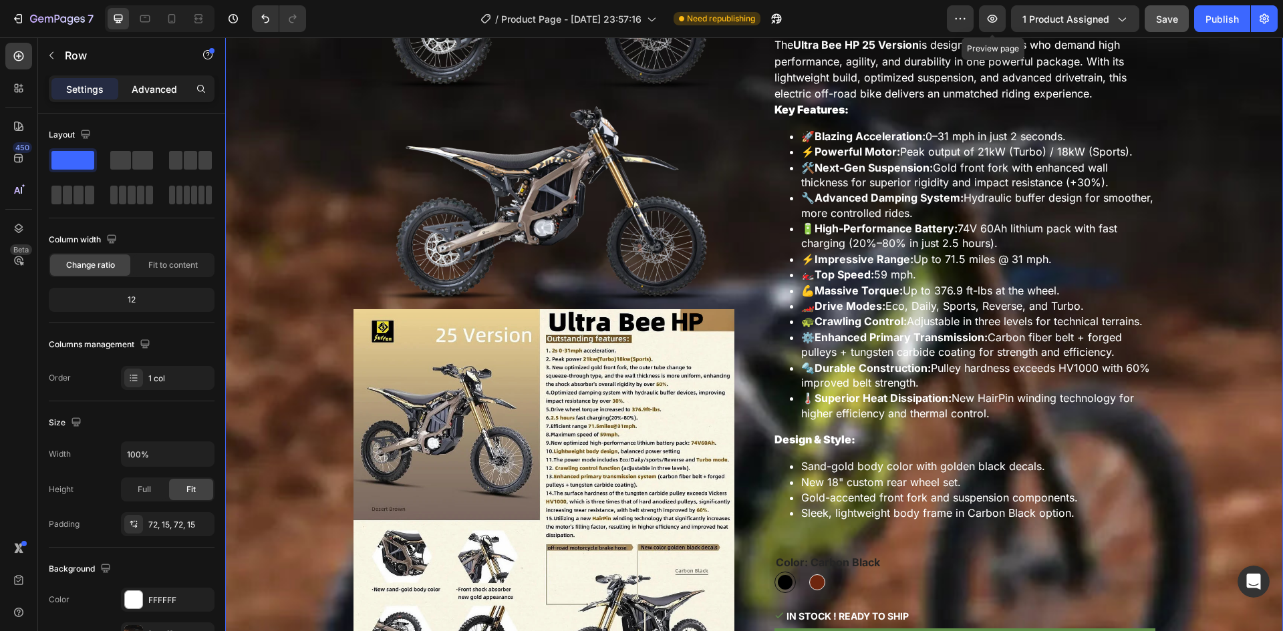
click at [154, 82] on p "Advanced" at bounding box center [154, 89] width 45 height 14
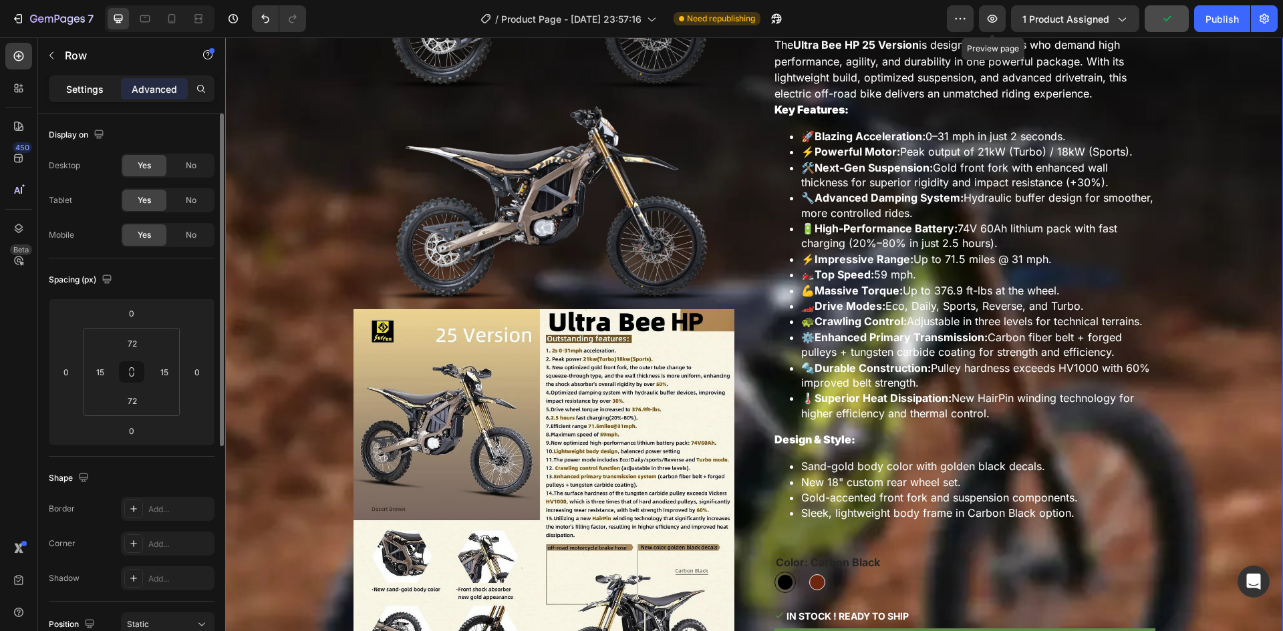
click at [82, 92] on p "Settings" at bounding box center [84, 89] width 37 height 14
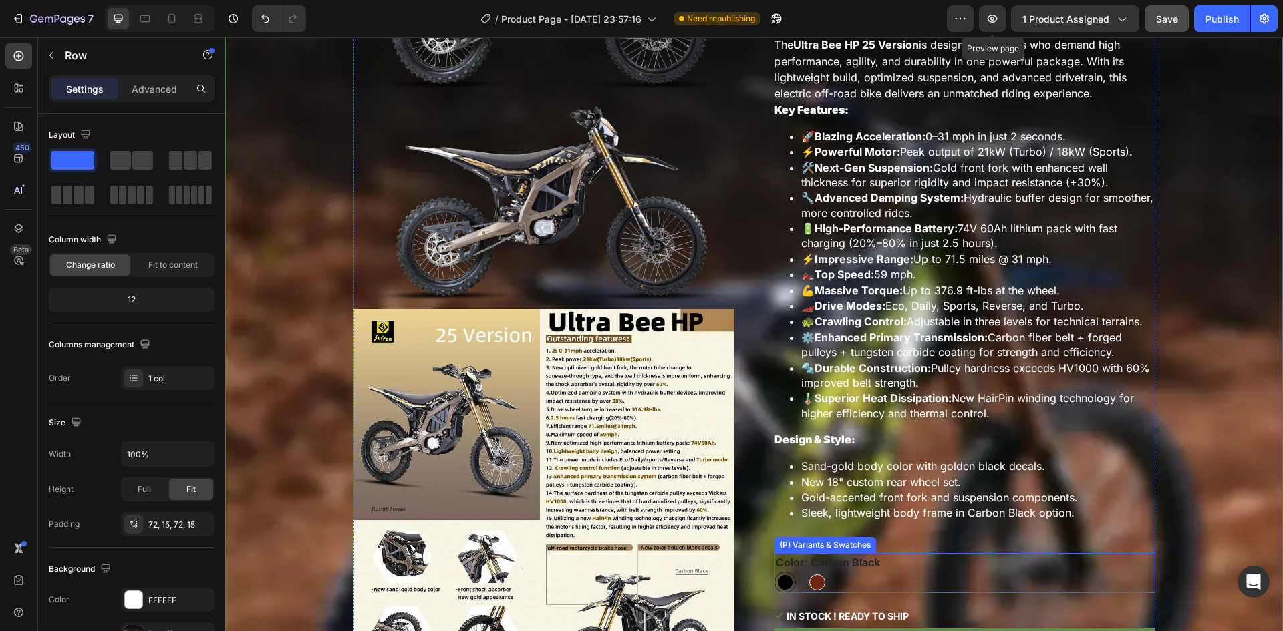
click at [873, 553] on legend "Color: Carbon Black" at bounding box center [827, 562] width 107 height 19
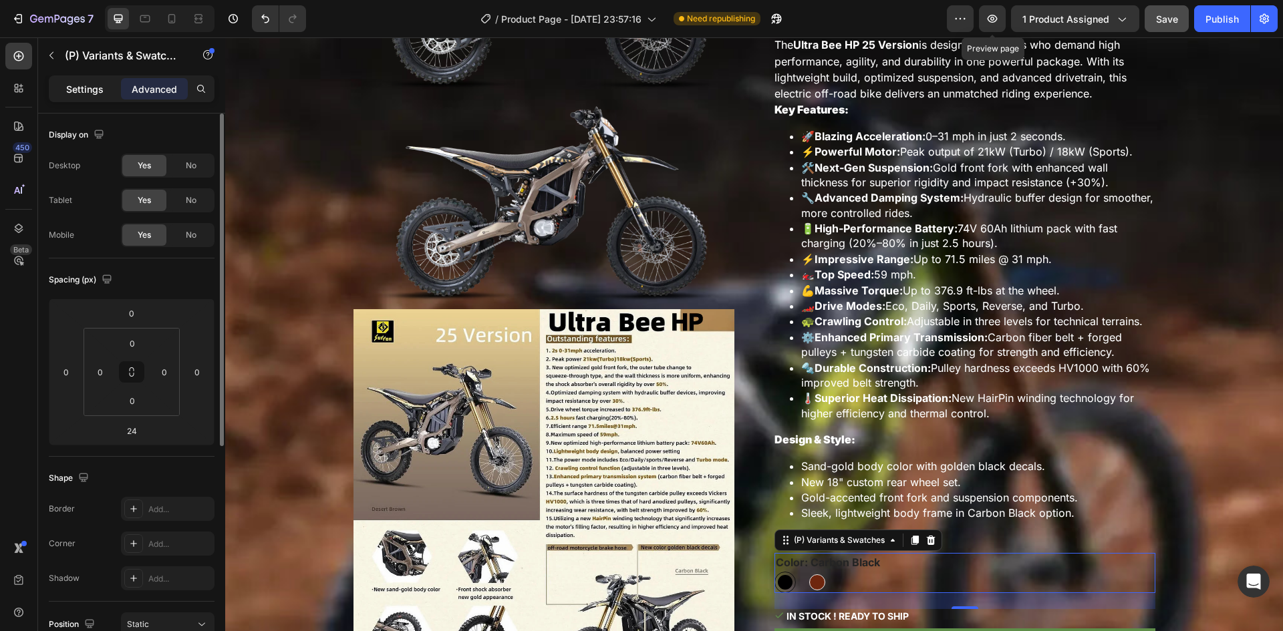
click at [99, 90] on p "Settings" at bounding box center [84, 89] width 37 height 14
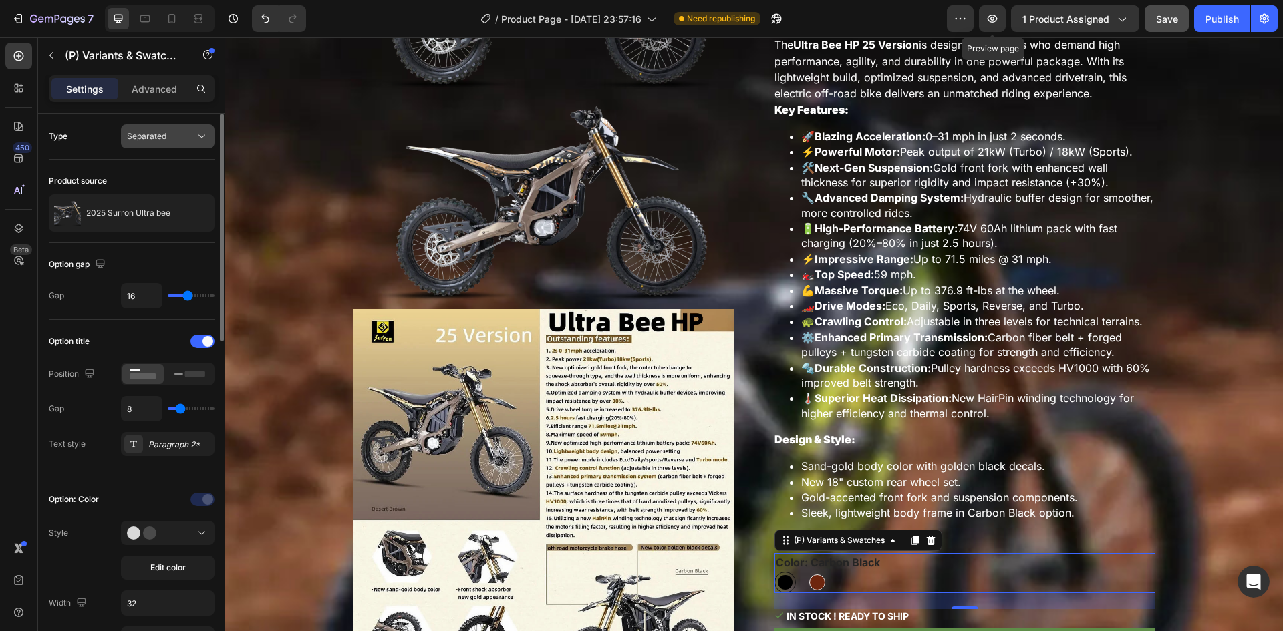
click at [175, 142] on div "Separated" at bounding box center [168, 136] width 82 height 13
click at [176, 141] on div "Separated" at bounding box center [161, 136] width 68 height 12
click at [174, 190] on p "Combine" at bounding box center [165, 194] width 76 height 12
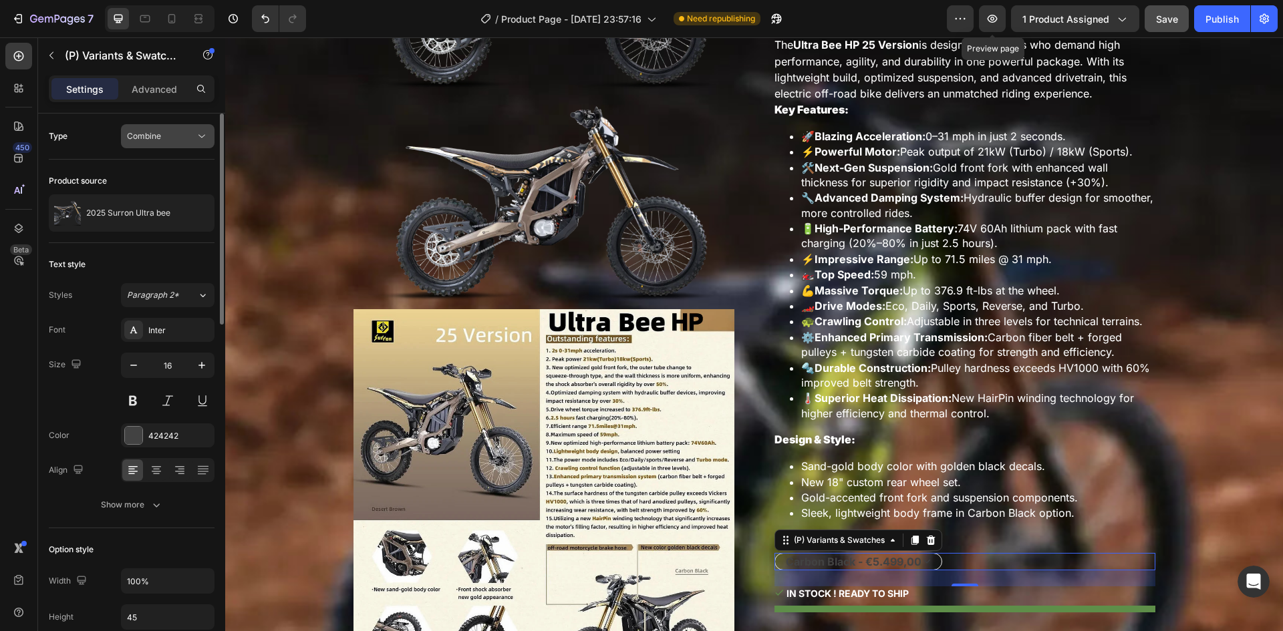
click at [169, 134] on div "Combine" at bounding box center [161, 136] width 68 height 12
click at [168, 174] on p "Separated" at bounding box center [165, 169] width 76 height 12
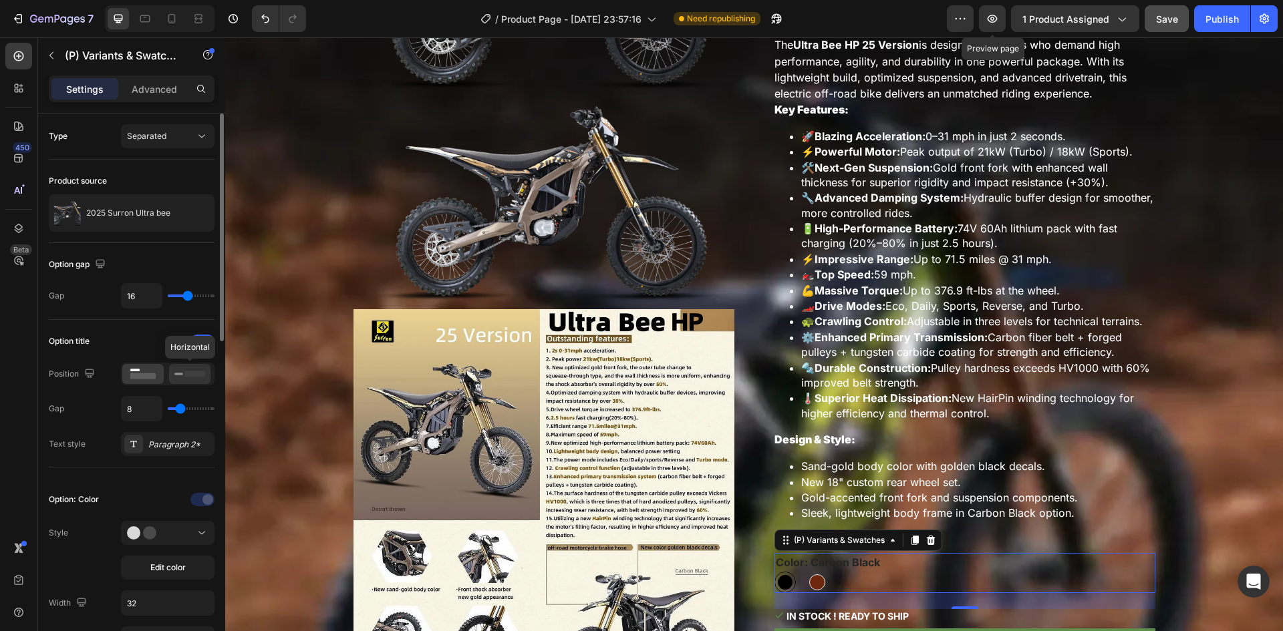
click at [191, 366] on div at bounding box center [189, 374] width 41 height 20
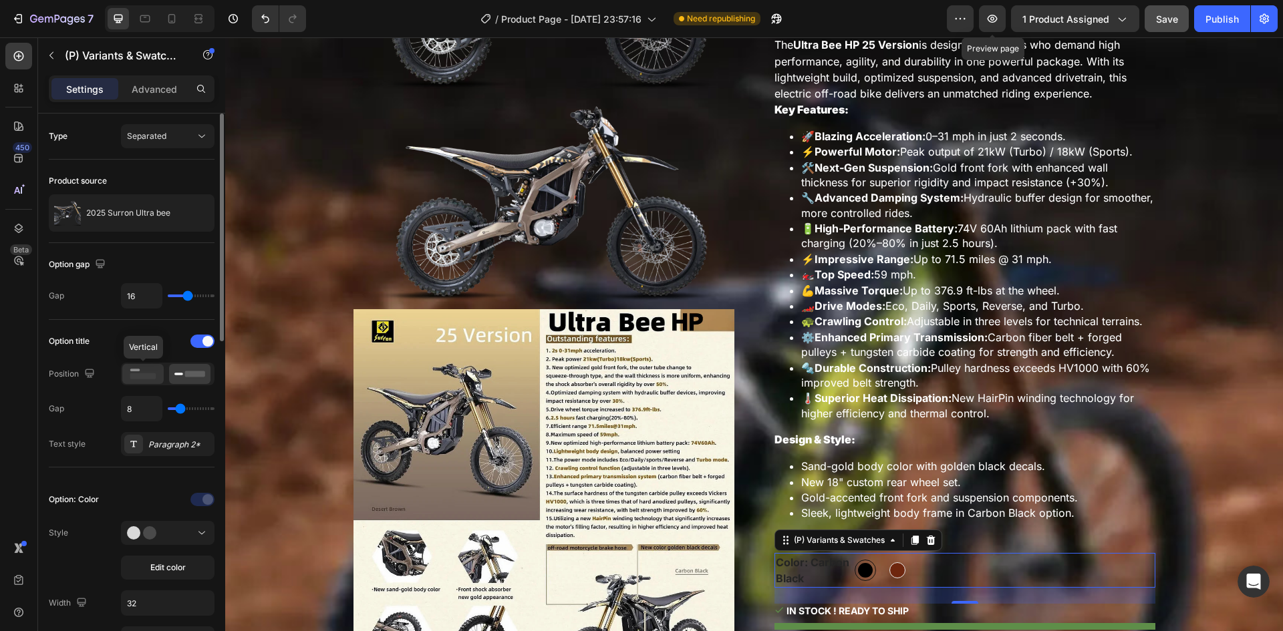
click at [143, 375] on rect at bounding box center [143, 377] width 26 height 6
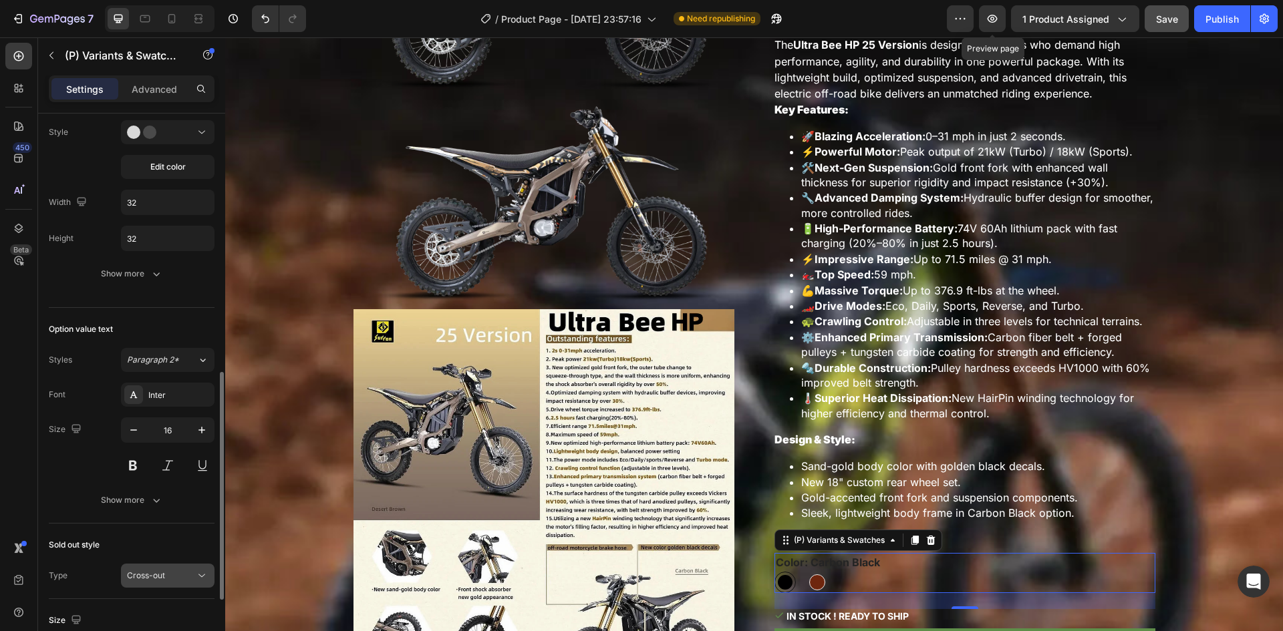
scroll to position [468, 0]
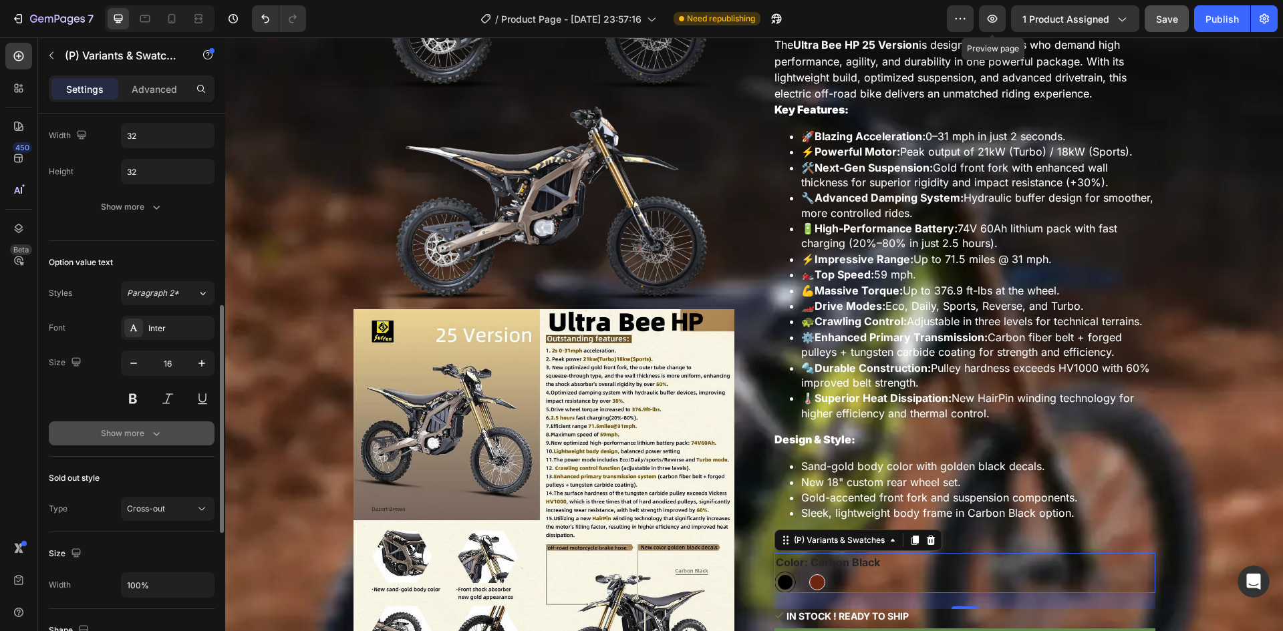
click at [144, 429] on div "Show more" at bounding box center [132, 433] width 62 height 13
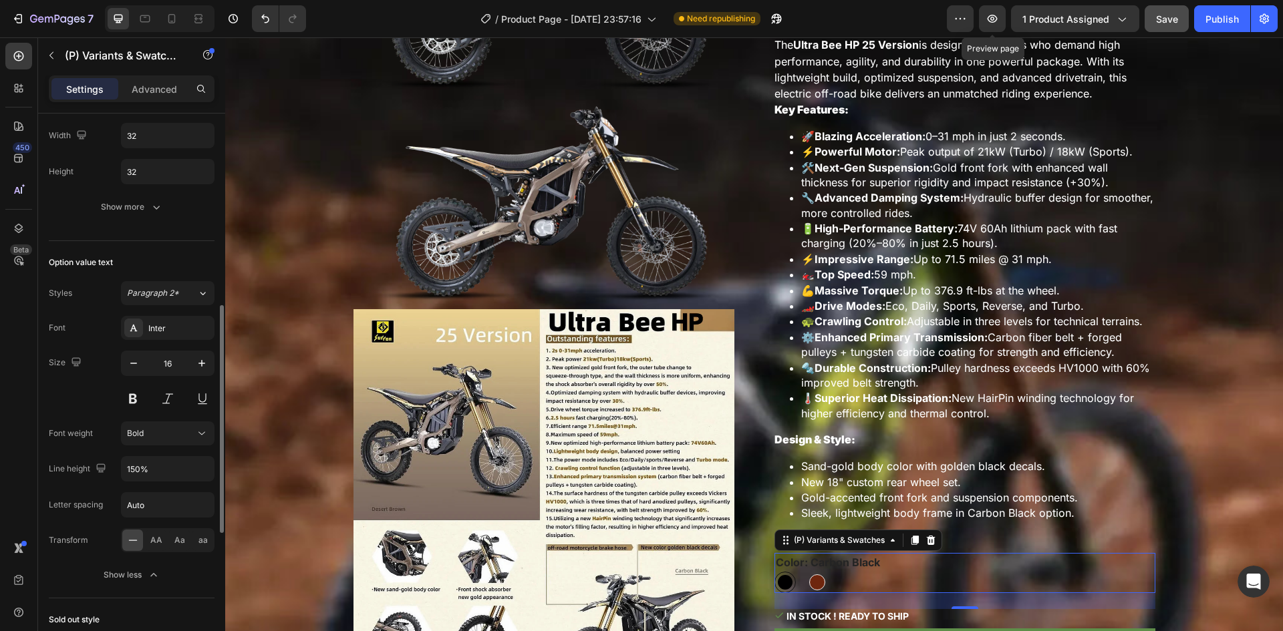
scroll to position [601, 0]
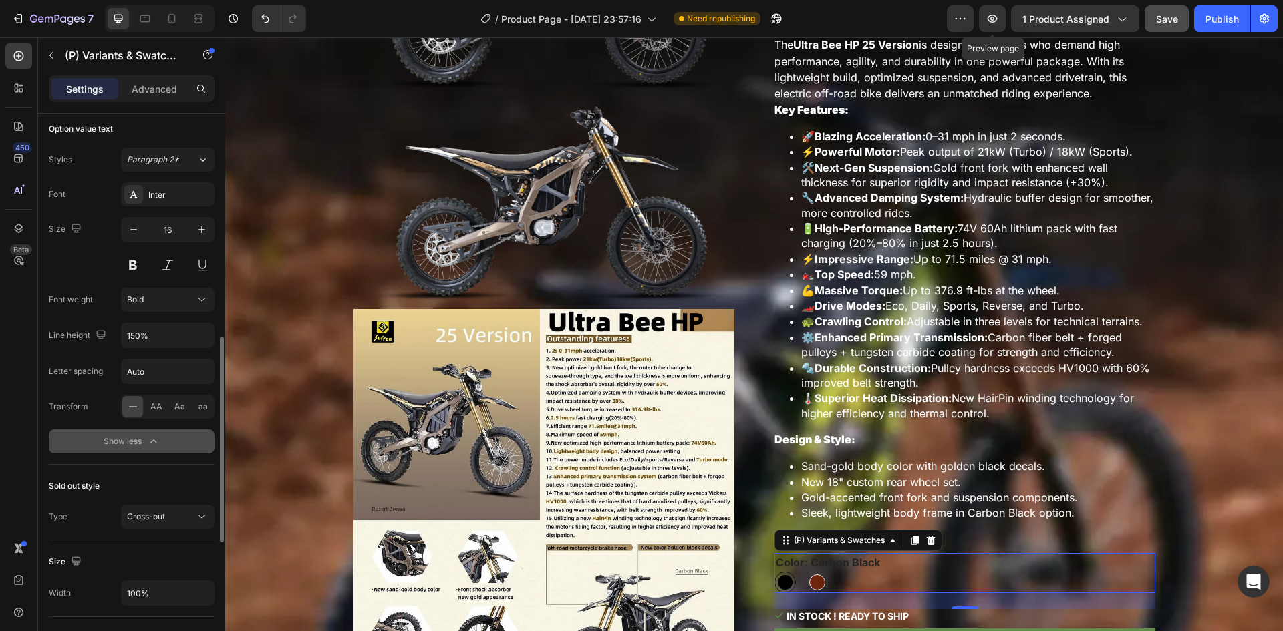
click at [166, 438] on button "Show less" at bounding box center [132, 442] width 166 height 24
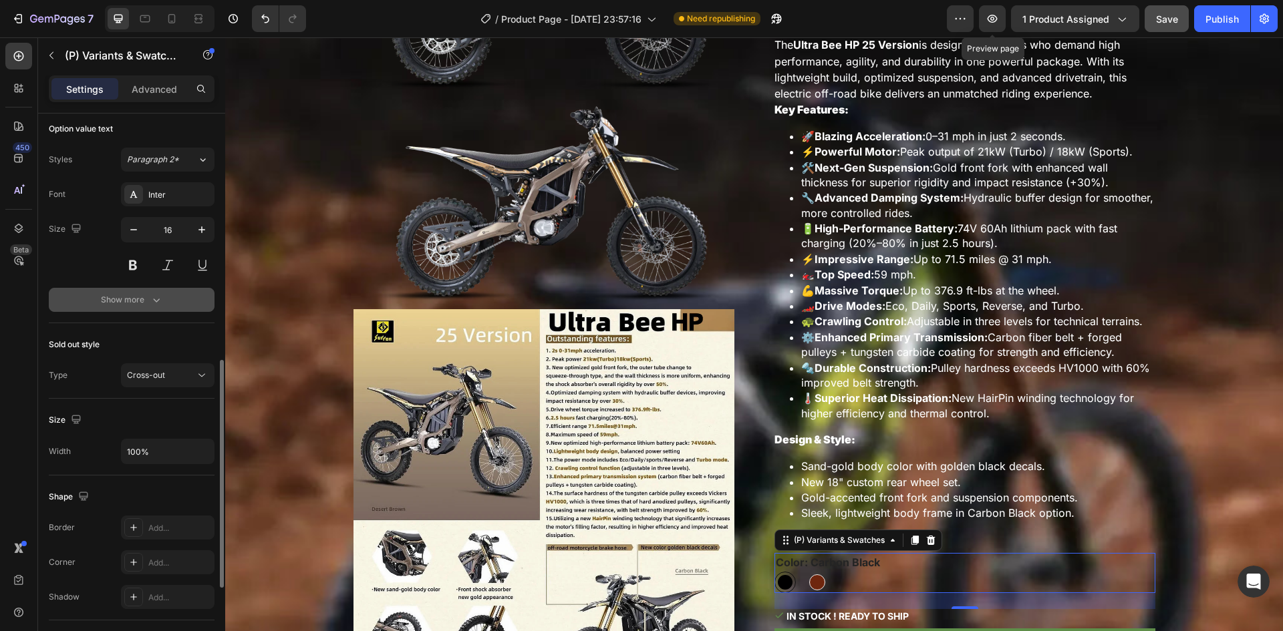
click at [145, 301] on div "Show more" at bounding box center [132, 299] width 62 height 13
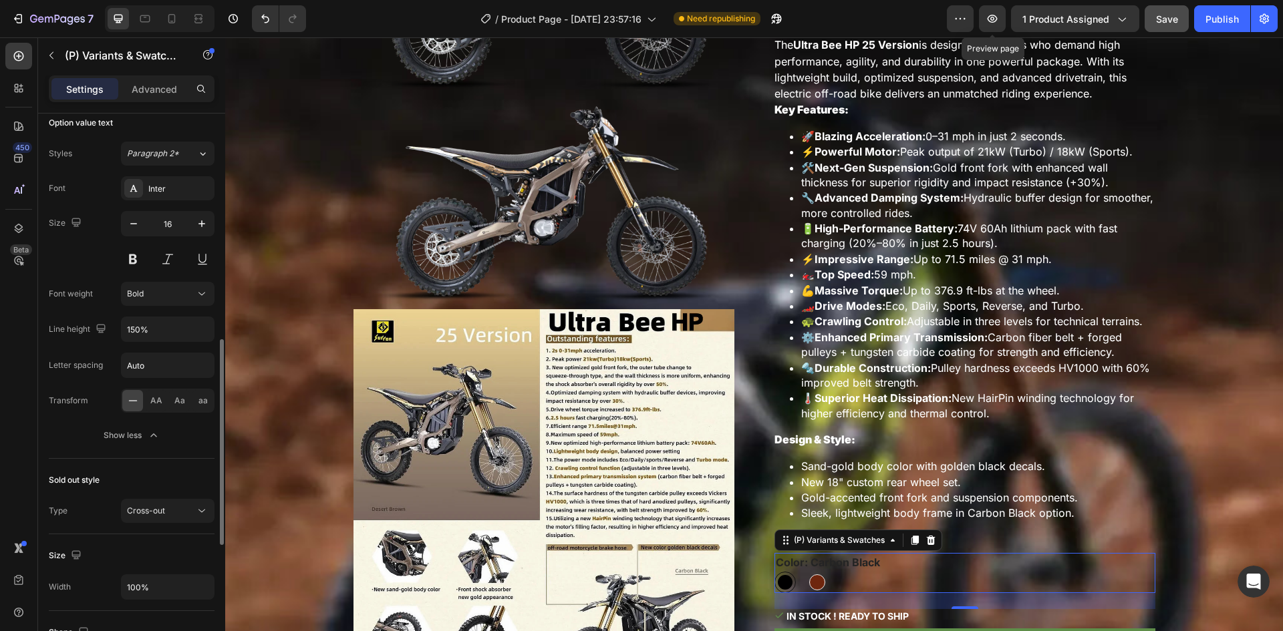
scroll to position [741, 0]
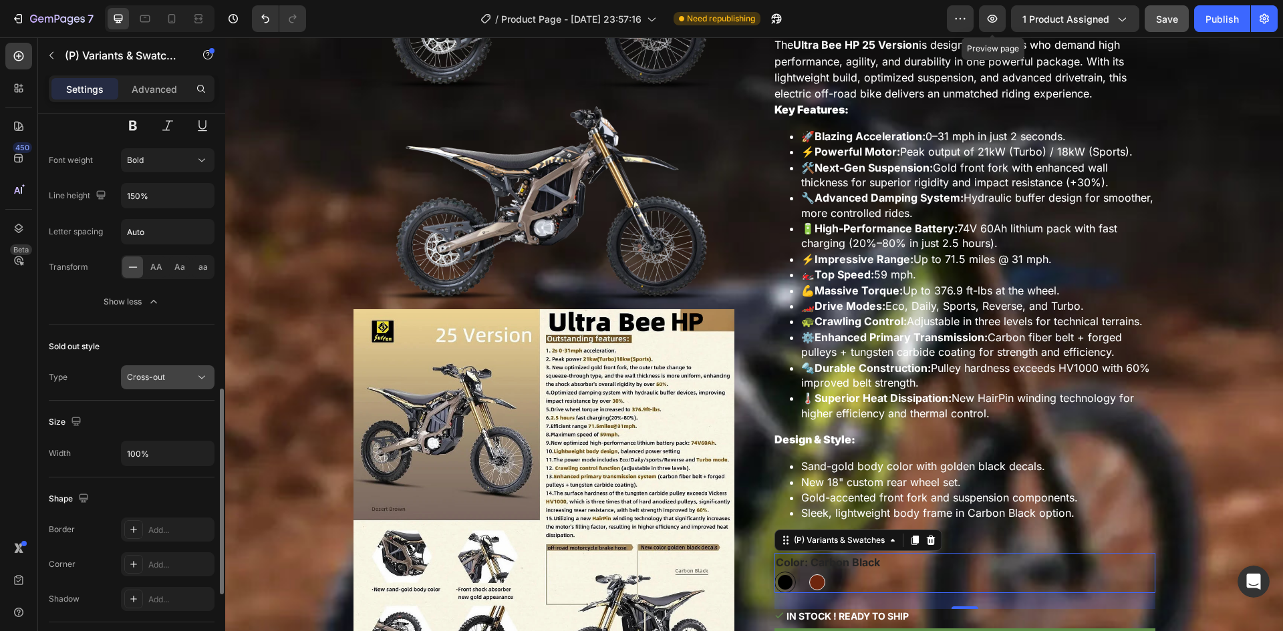
click at [173, 372] on div "Cross-out" at bounding box center [161, 378] width 68 height 12
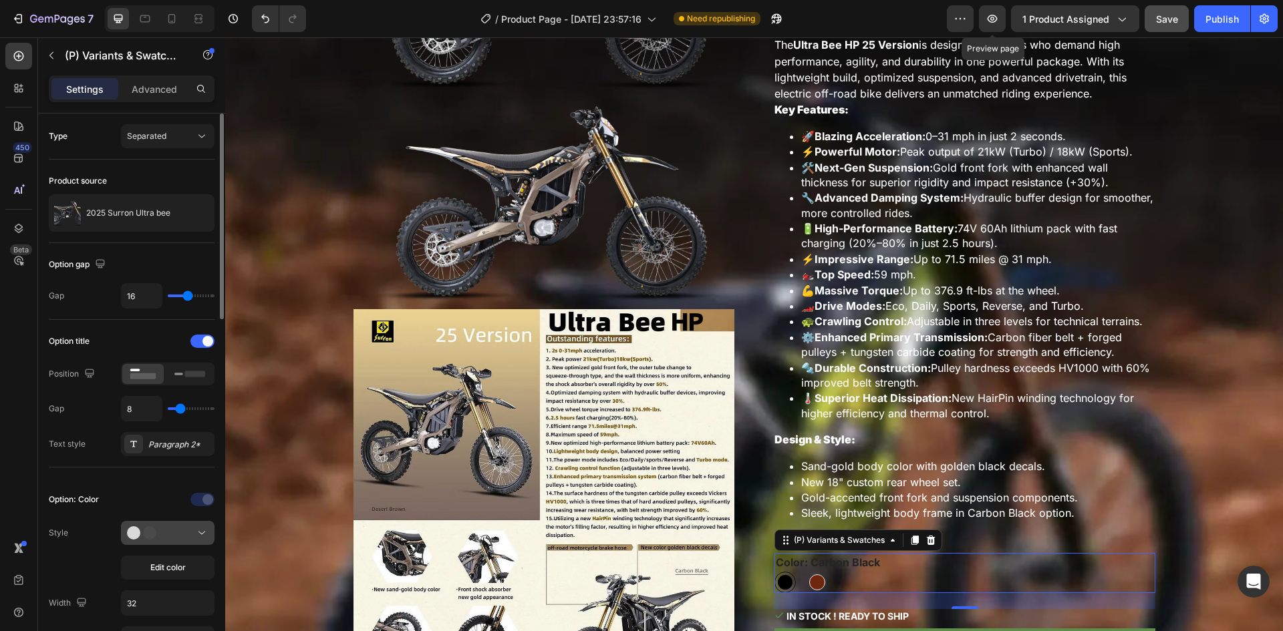
scroll to position [200, 0]
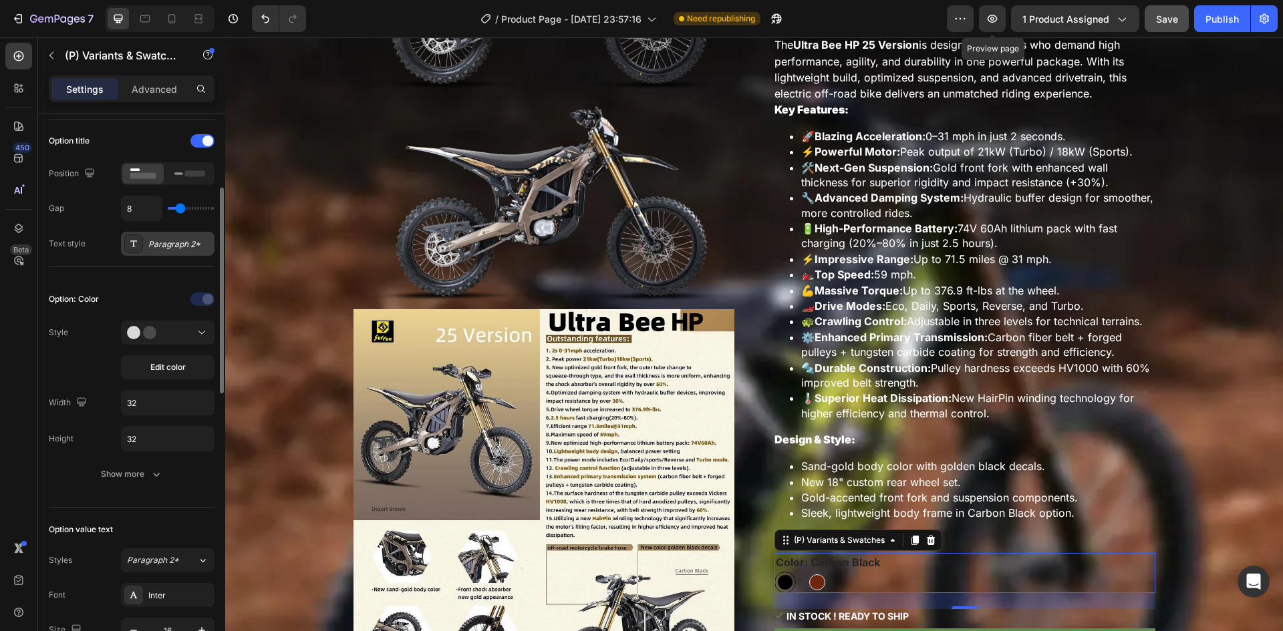
click at [187, 242] on div "Paragraph 2*" at bounding box center [179, 245] width 63 height 12
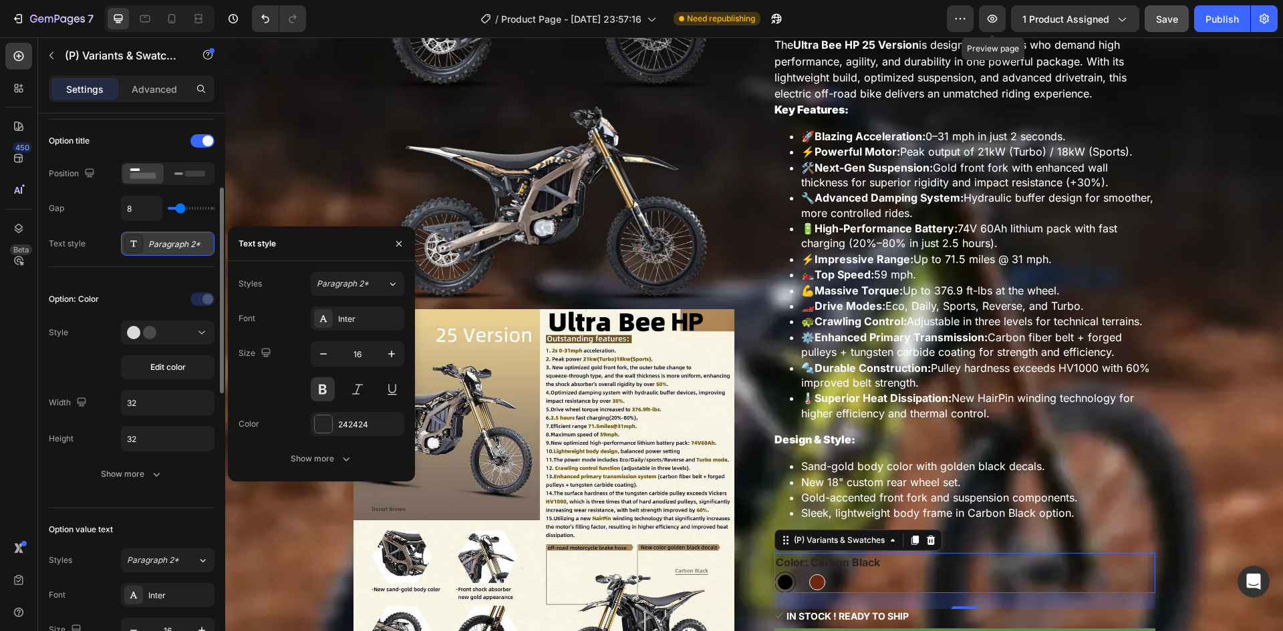
click at [187, 242] on div "Paragraph 2*" at bounding box center [179, 245] width 63 height 12
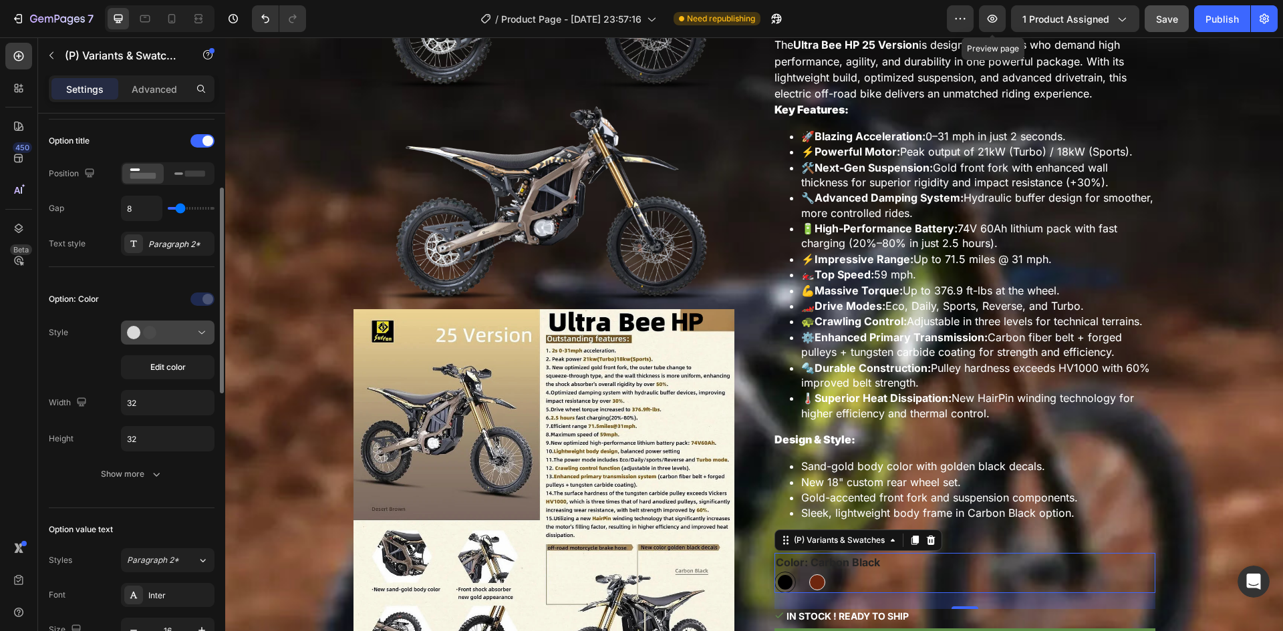
click at [206, 333] on icon at bounding box center [201, 332] width 13 height 13
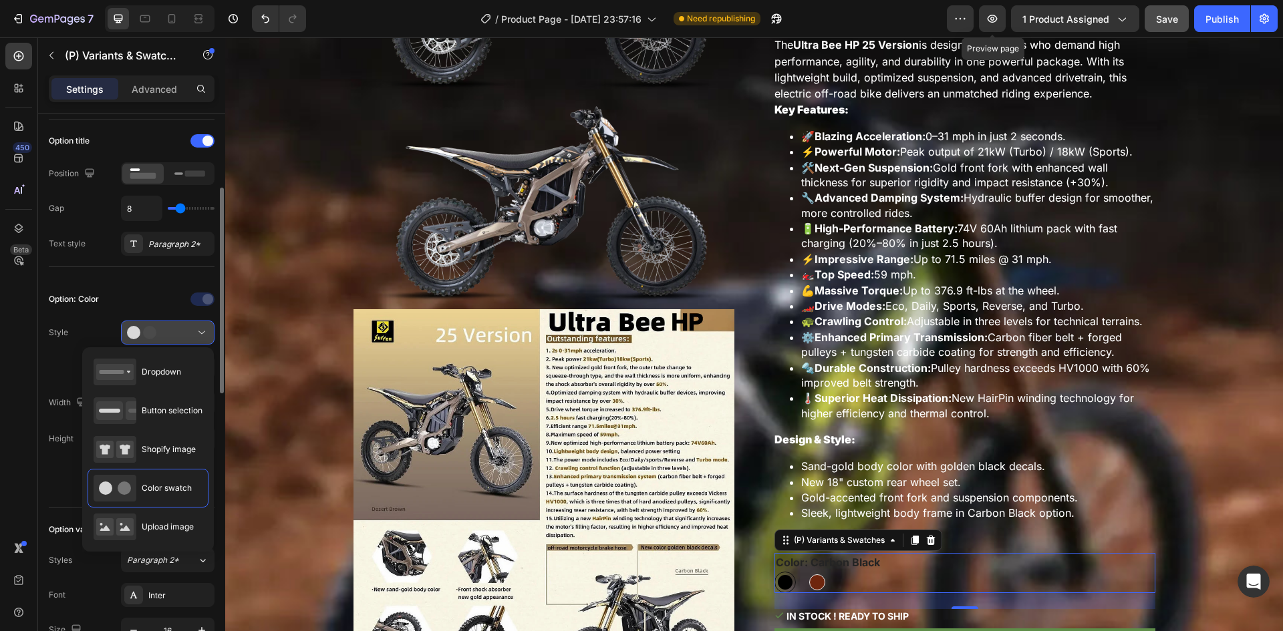
click at [205, 331] on icon at bounding box center [201, 332] width 13 height 13
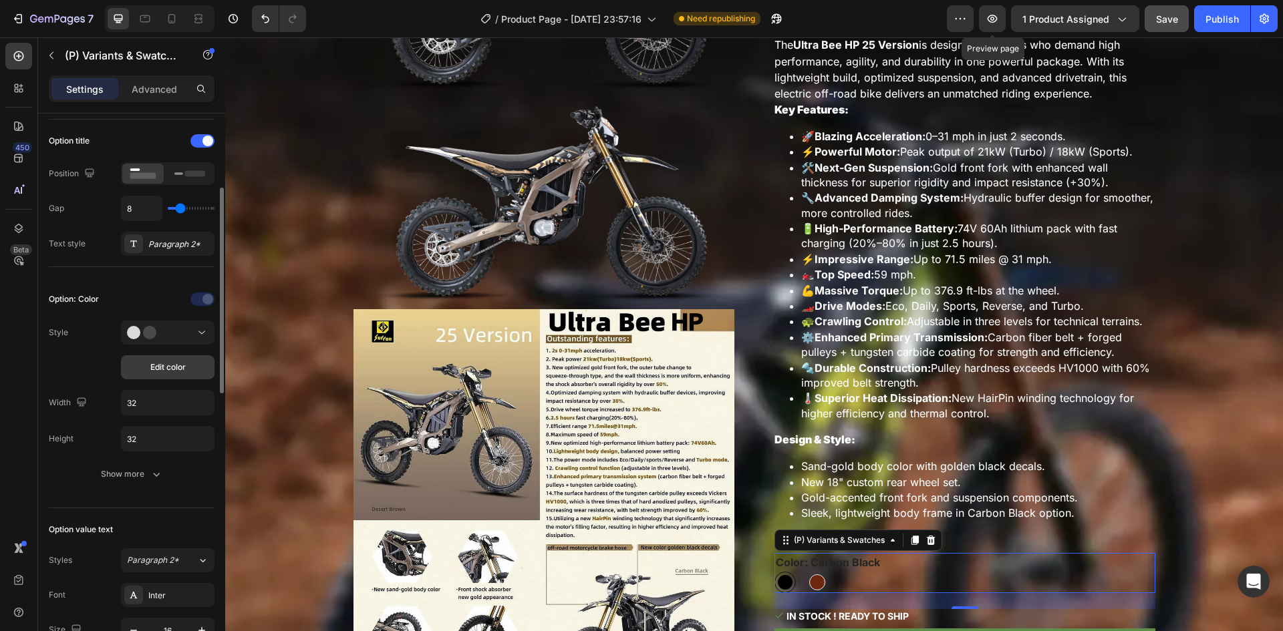
click at [196, 358] on button "Edit color" at bounding box center [168, 367] width 94 height 24
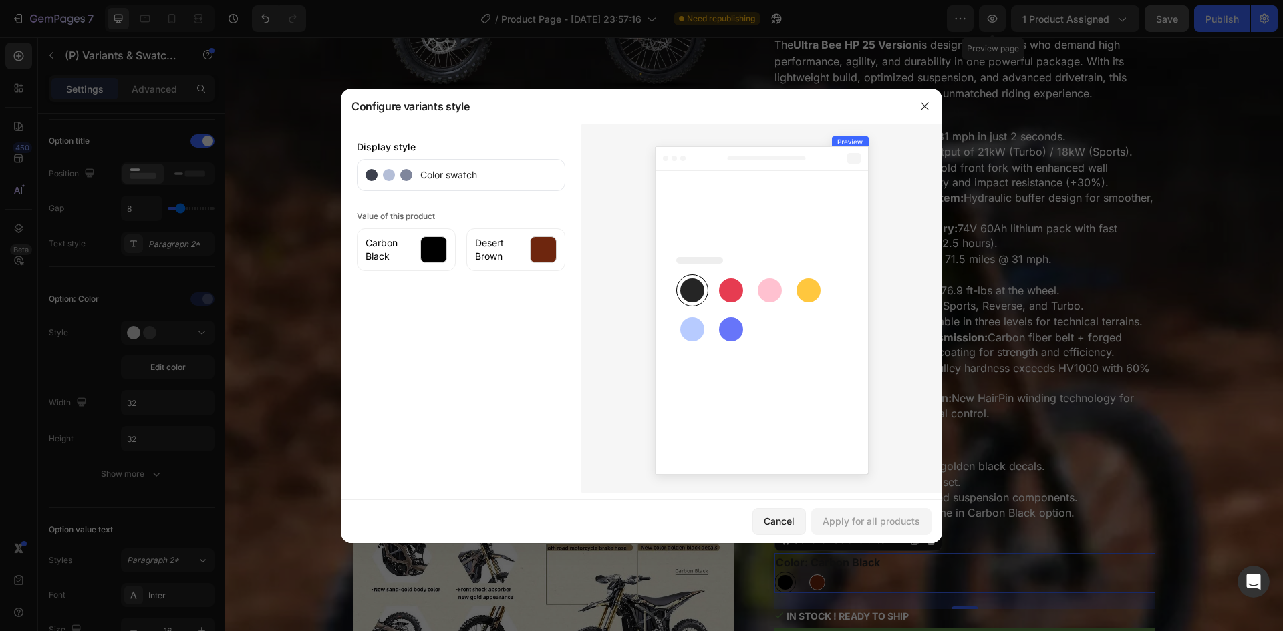
click at [131, 336] on div at bounding box center [641, 315] width 1283 height 631
click at [931, 106] on button "button" at bounding box center [924, 106] width 21 height 21
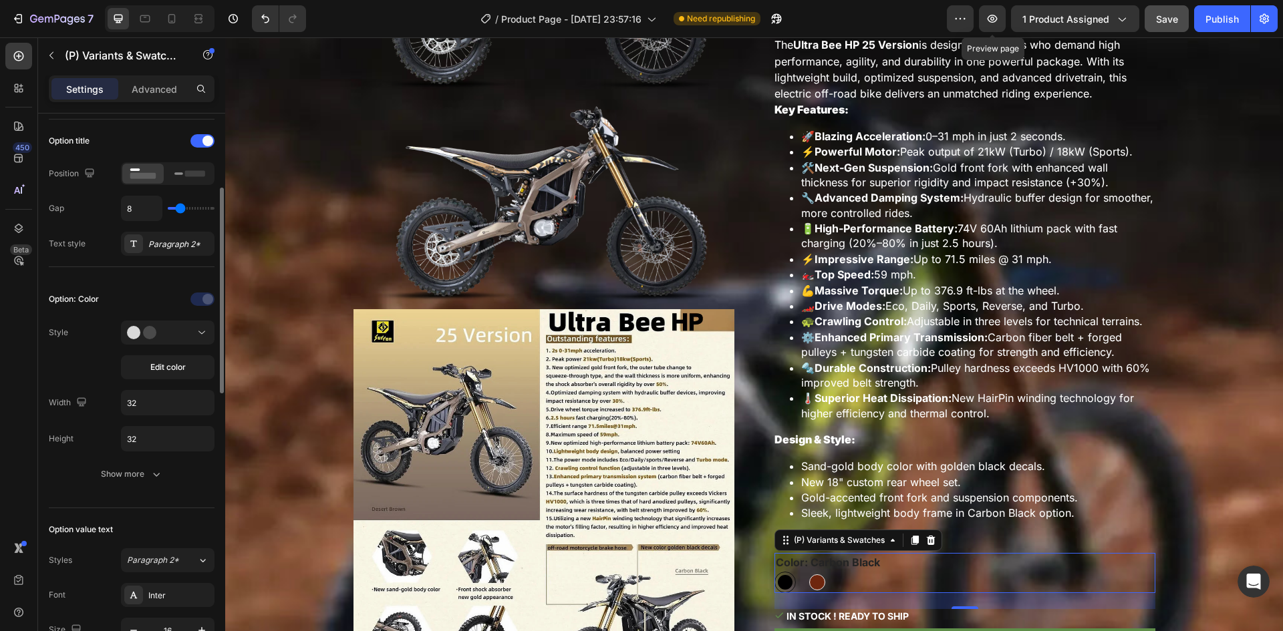
click at [150, 459] on div "Option: Color Style Edit color Width 32 Height 32 Show more" at bounding box center [132, 388] width 166 height 198
click at [152, 471] on icon "button" at bounding box center [156, 474] width 13 height 13
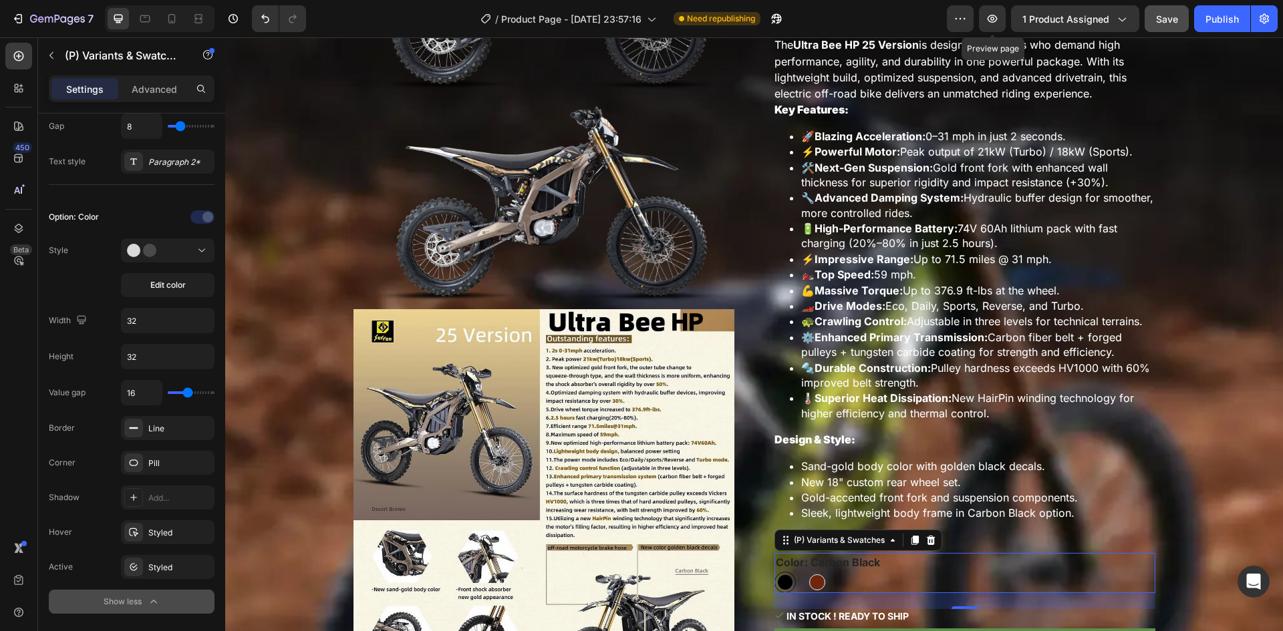
scroll to position [0, 0]
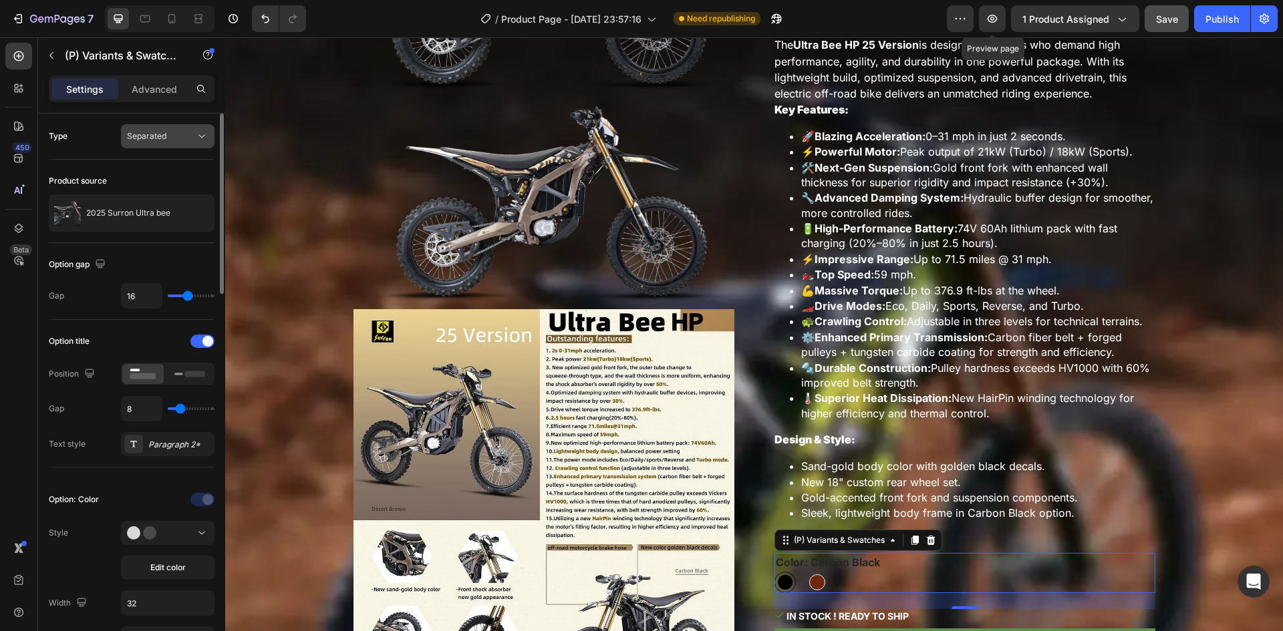
click at [164, 140] on span "Separated" at bounding box center [146, 136] width 39 height 10
click at [151, 83] on p "Advanced" at bounding box center [154, 89] width 45 height 14
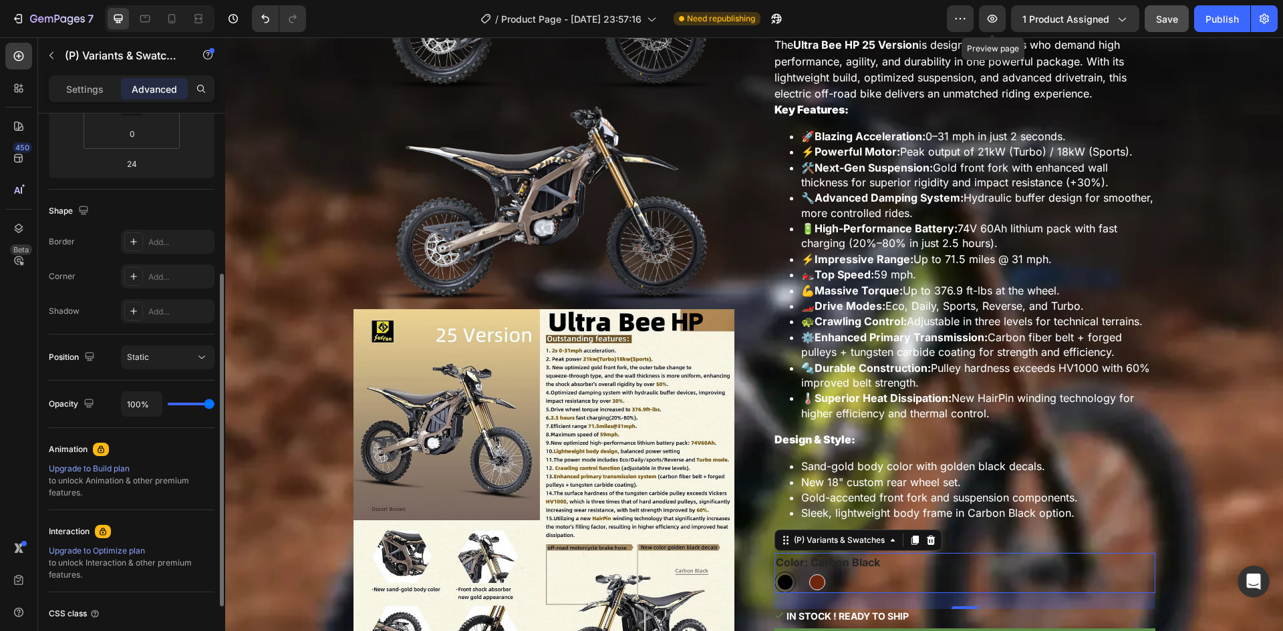
scroll to position [334, 0]
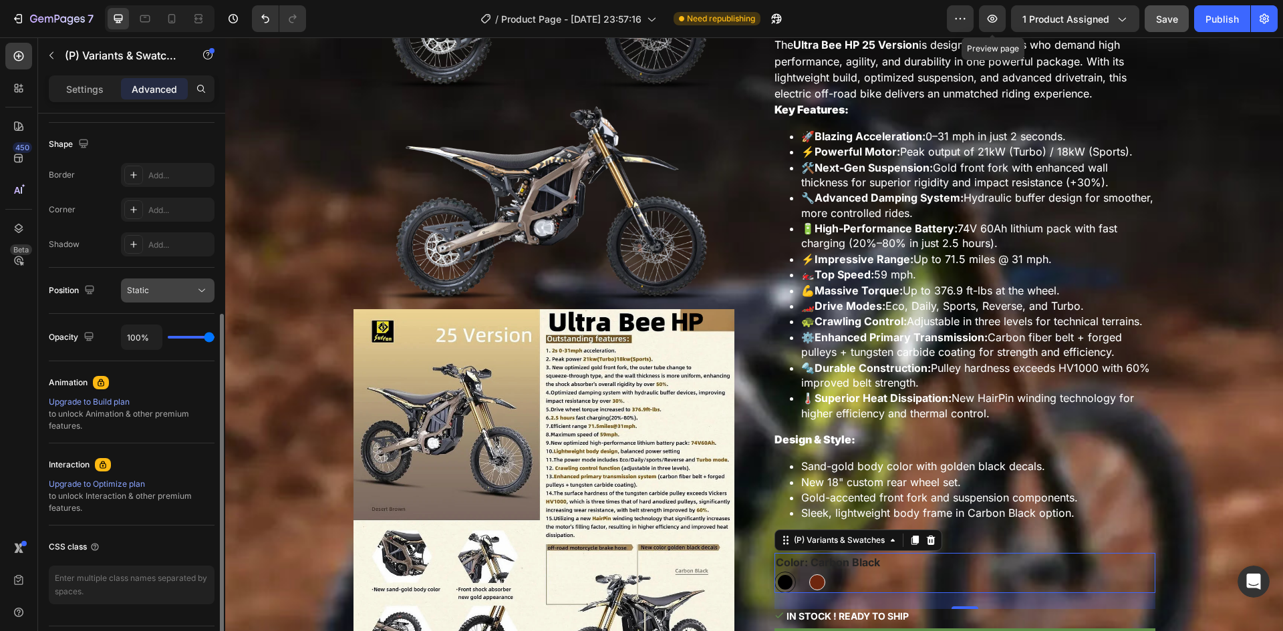
click at [176, 300] on button "Static" at bounding box center [168, 291] width 94 height 24
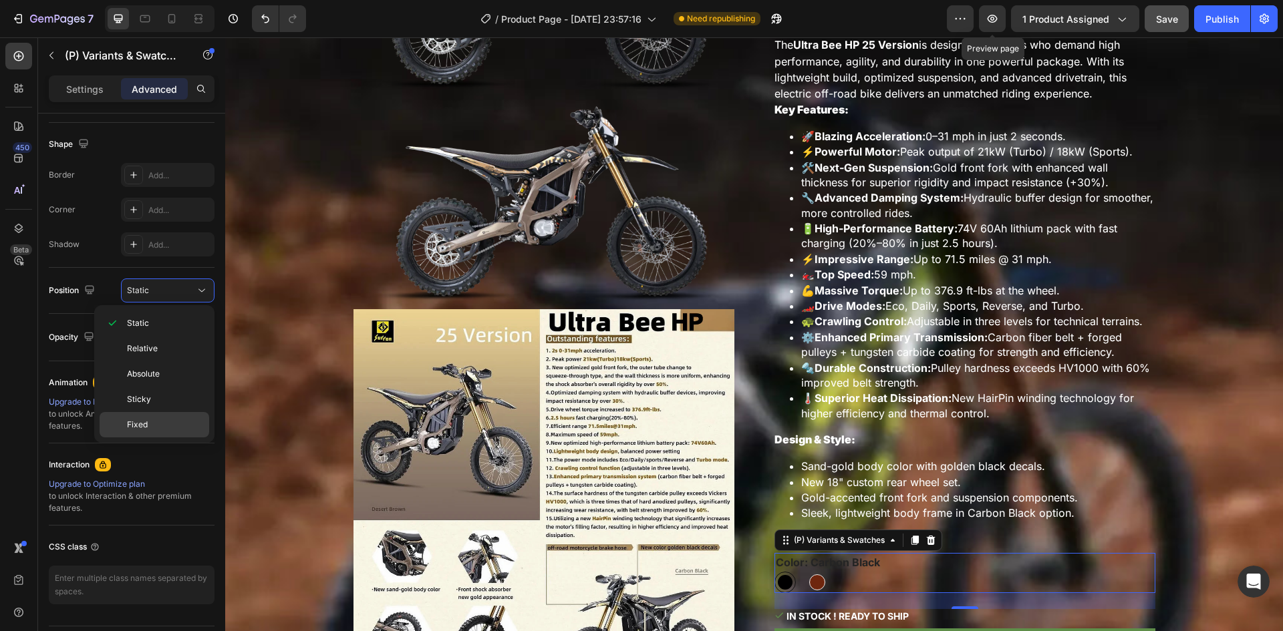
click at [169, 414] on div "Fixed" at bounding box center [155, 424] width 110 height 25
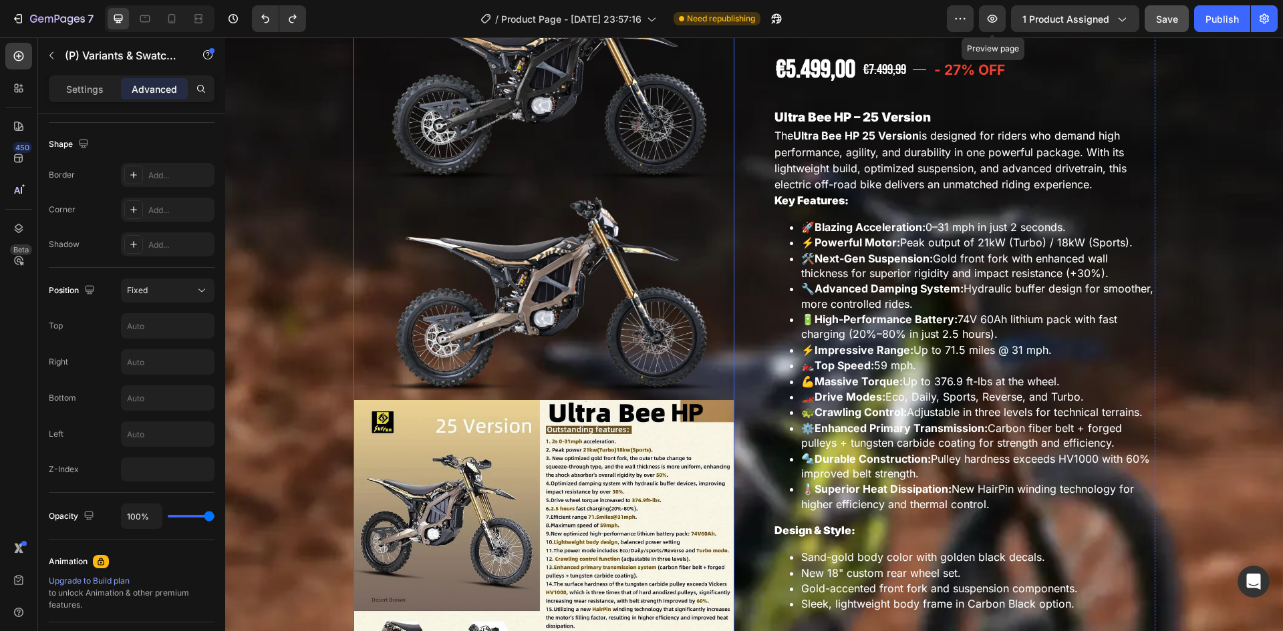
scroll to position [802, 0]
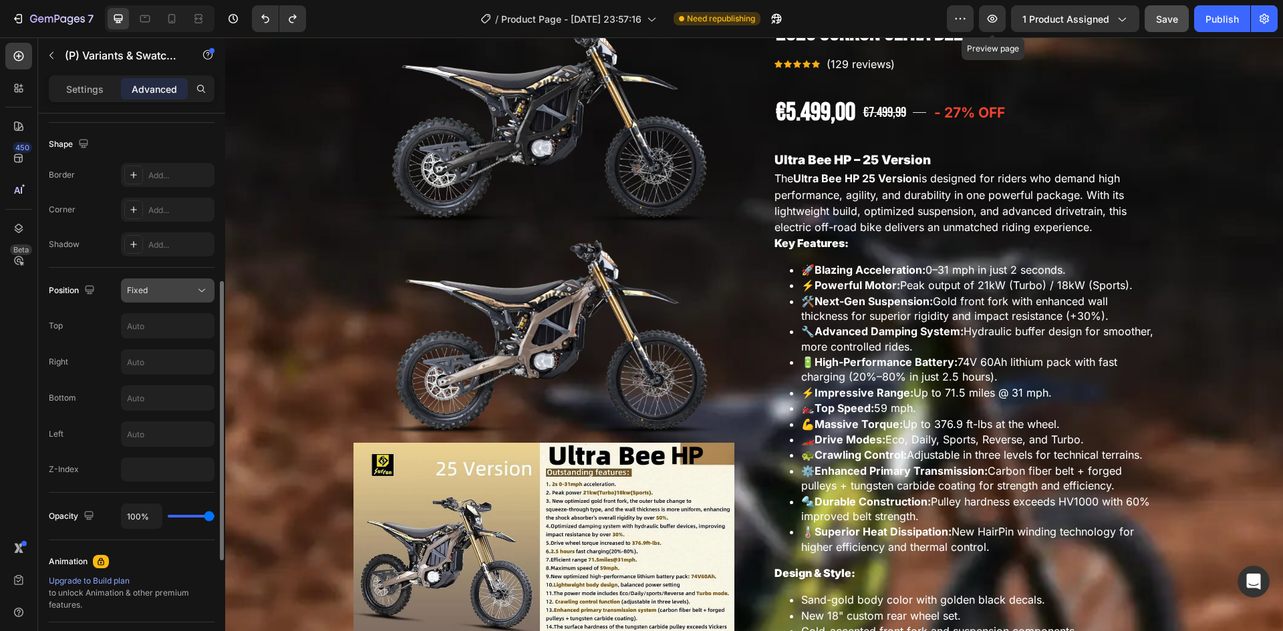
click at [160, 281] on button "Fixed" at bounding box center [168, 291] width 94 height 24
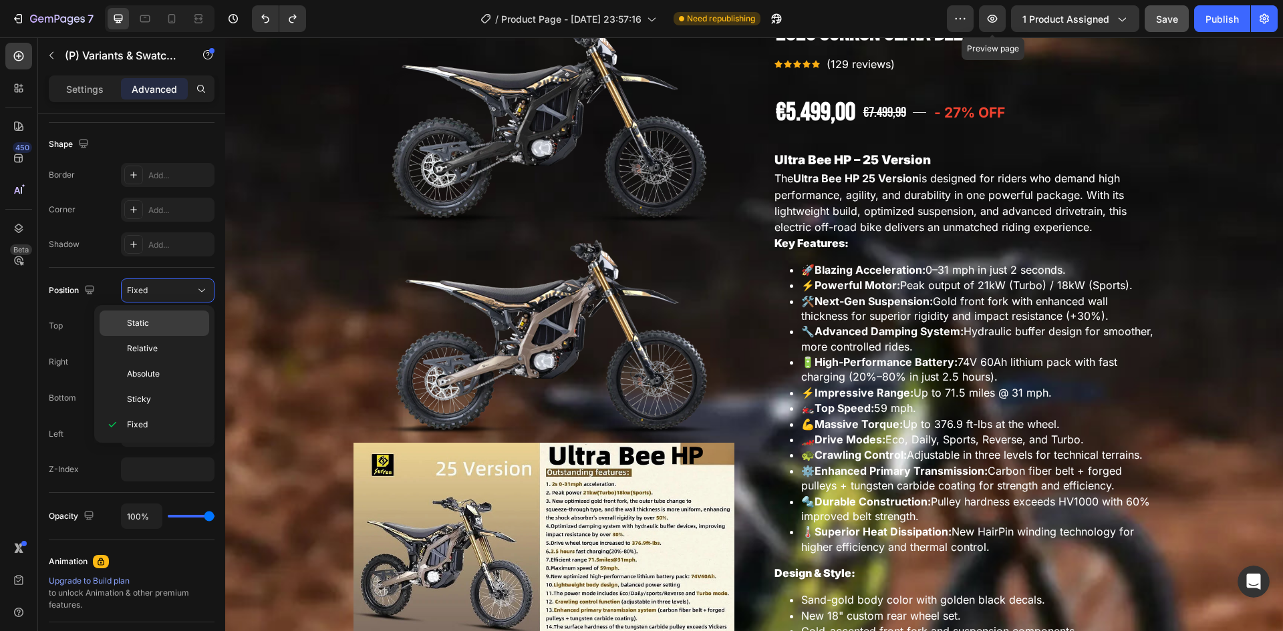
click at [174, 327] on p "Static" at bounding box center [165, 323] width 76 height 12
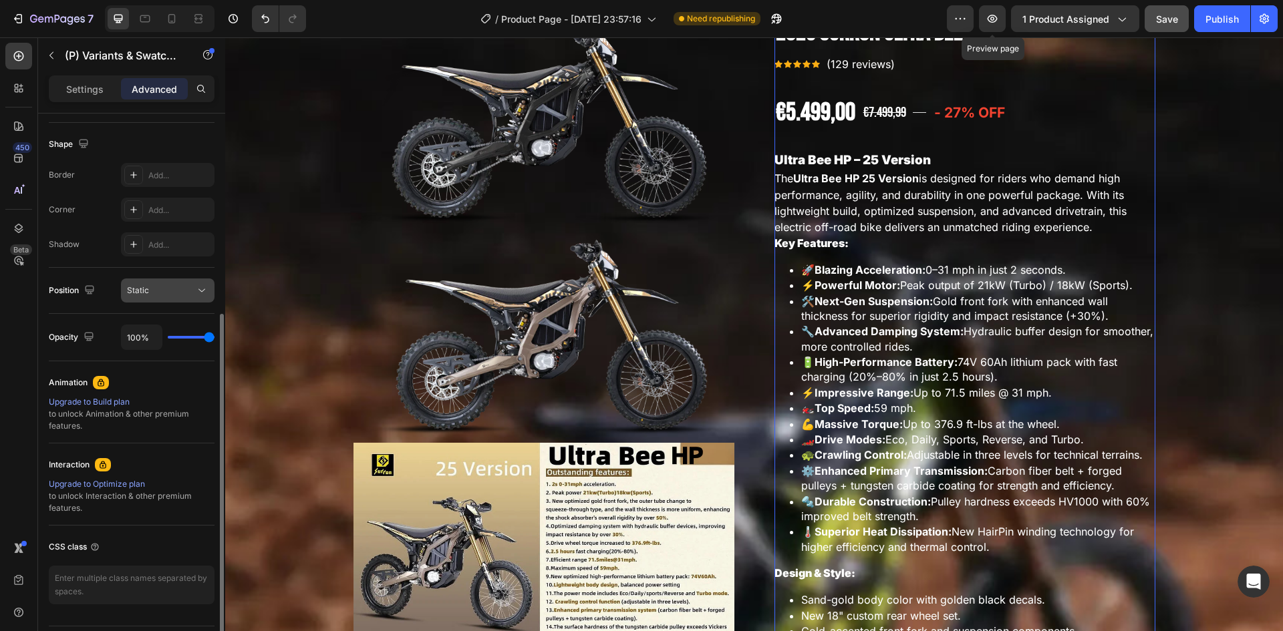
click at [188, 295] on div "Static" at bounding box center [161, 291] width 68 height 12
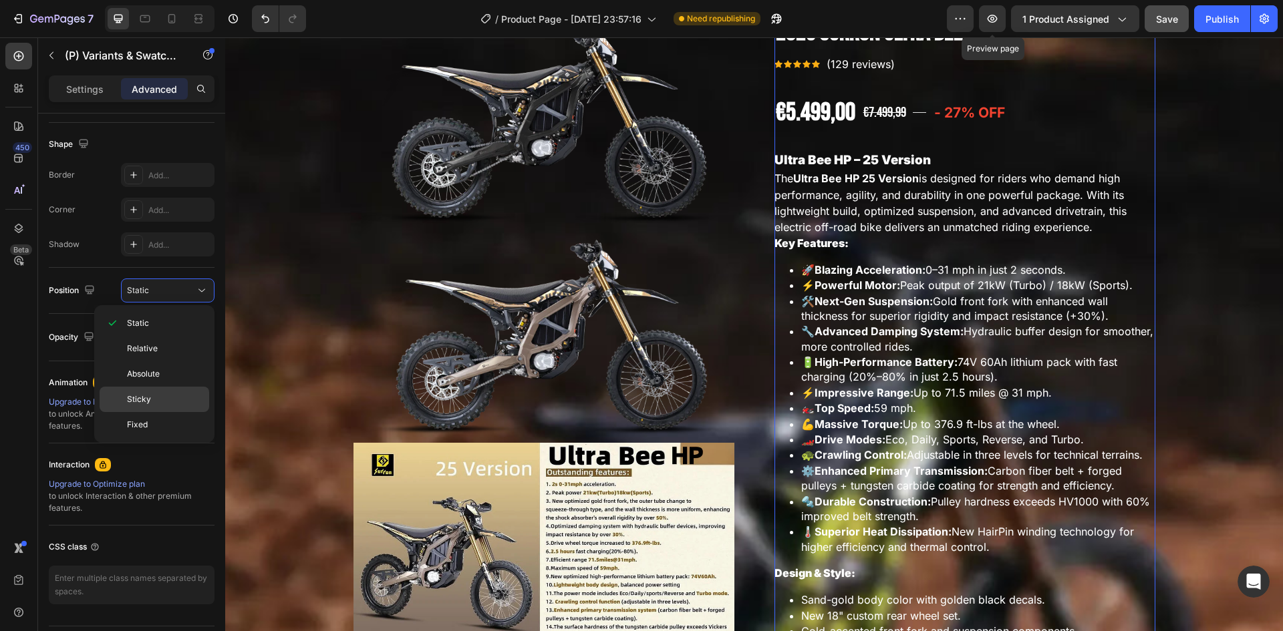
click at [168, 404] on p "Sticky" at bounding box center [165, 400] width 76 height 12
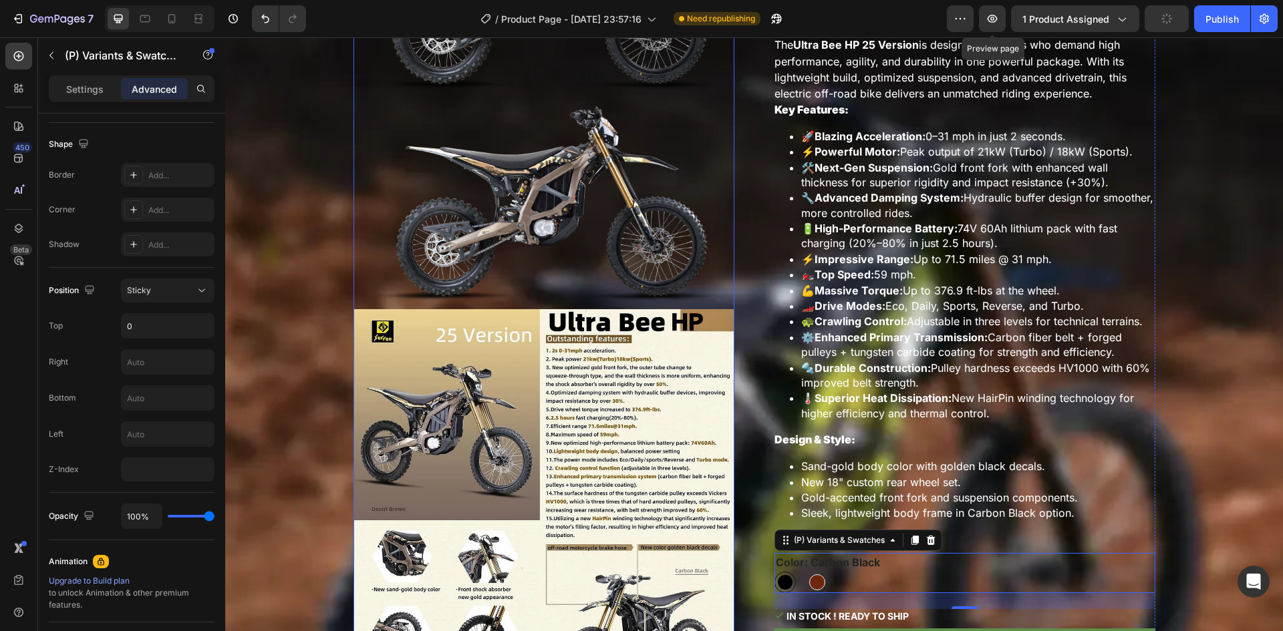
scroll to position [1002, 0]
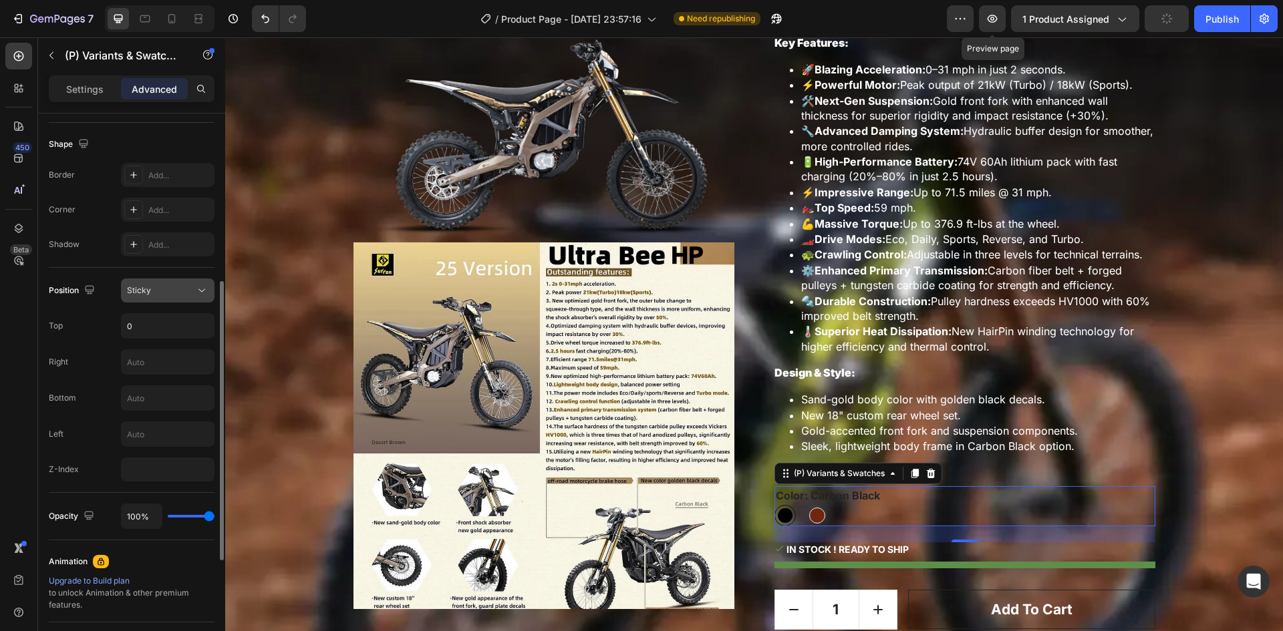
click at [139, 296] on span "Sticky" at bounding box center [139, 291] width 24 height 12
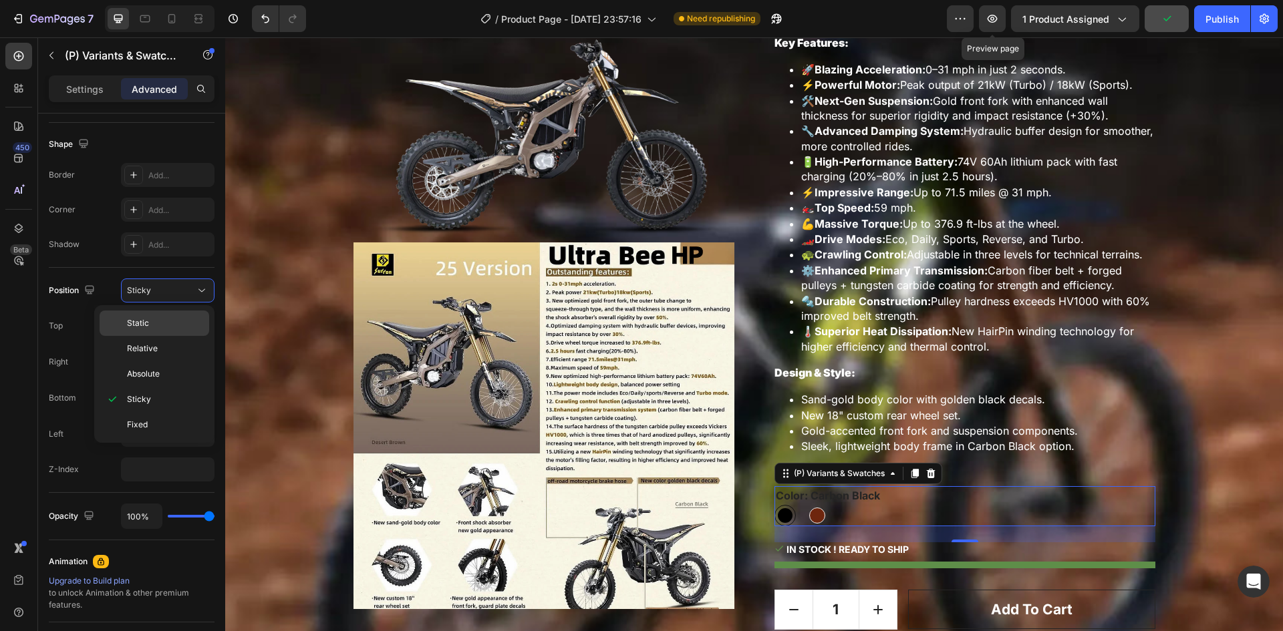
click at [171, 324] on p "Static" at bounding box center [165, 323] width 76 height 12
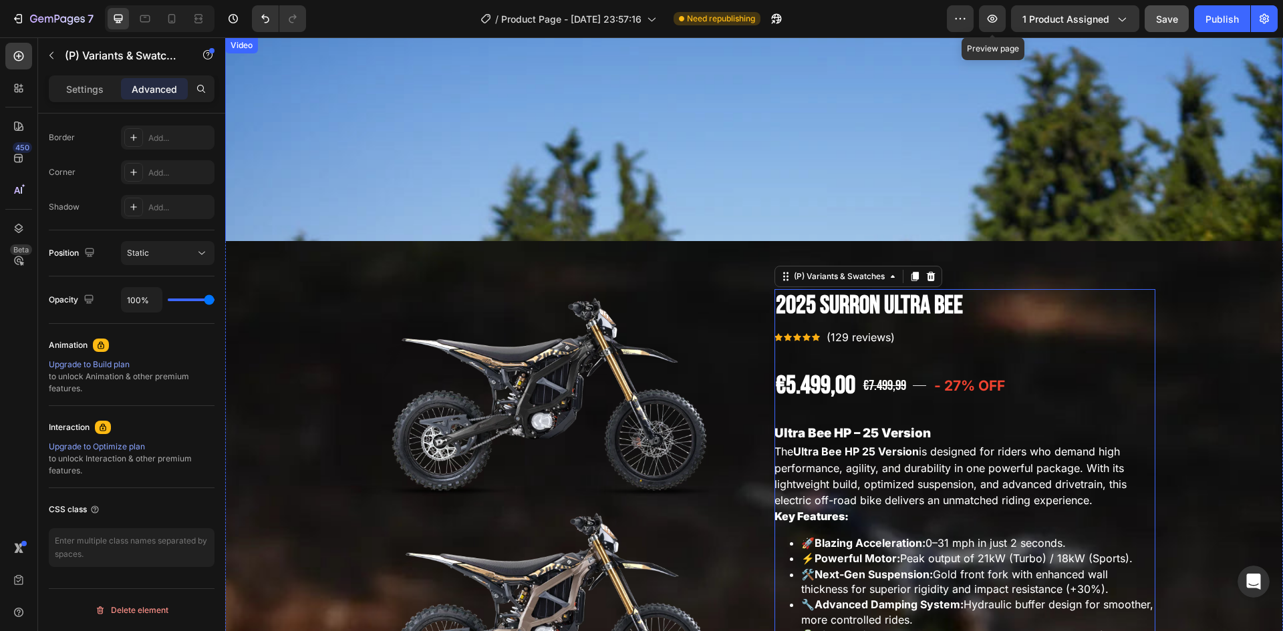
scroll to position [535, 0]
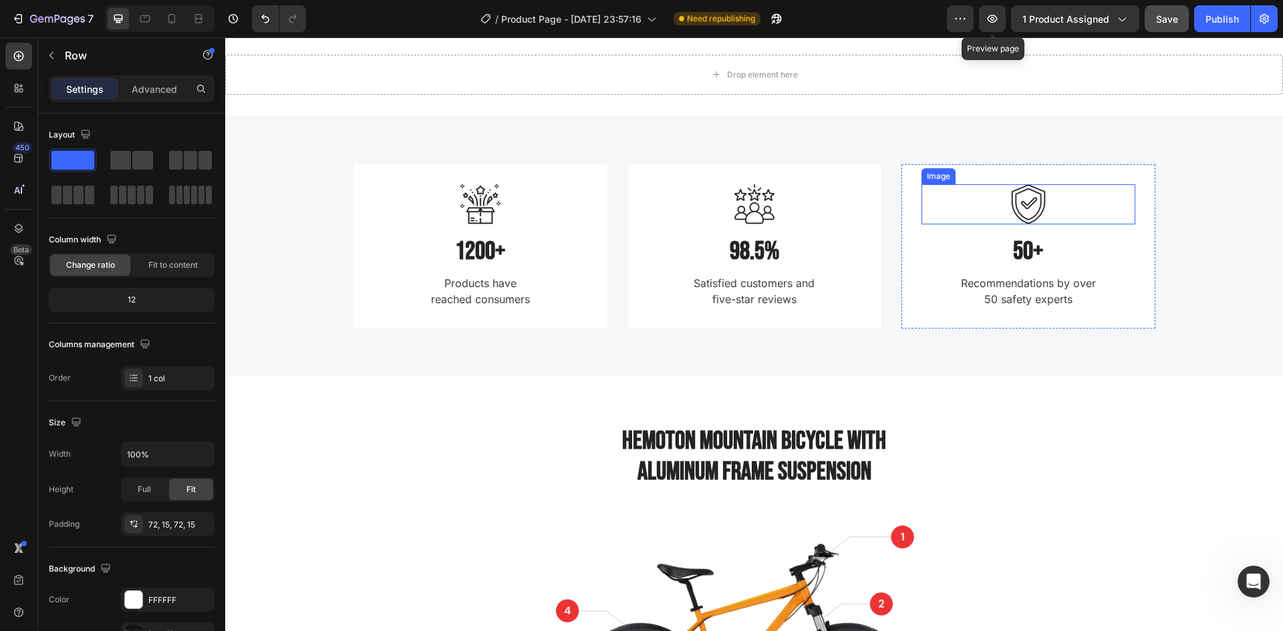
scroll to position [2405, 0]
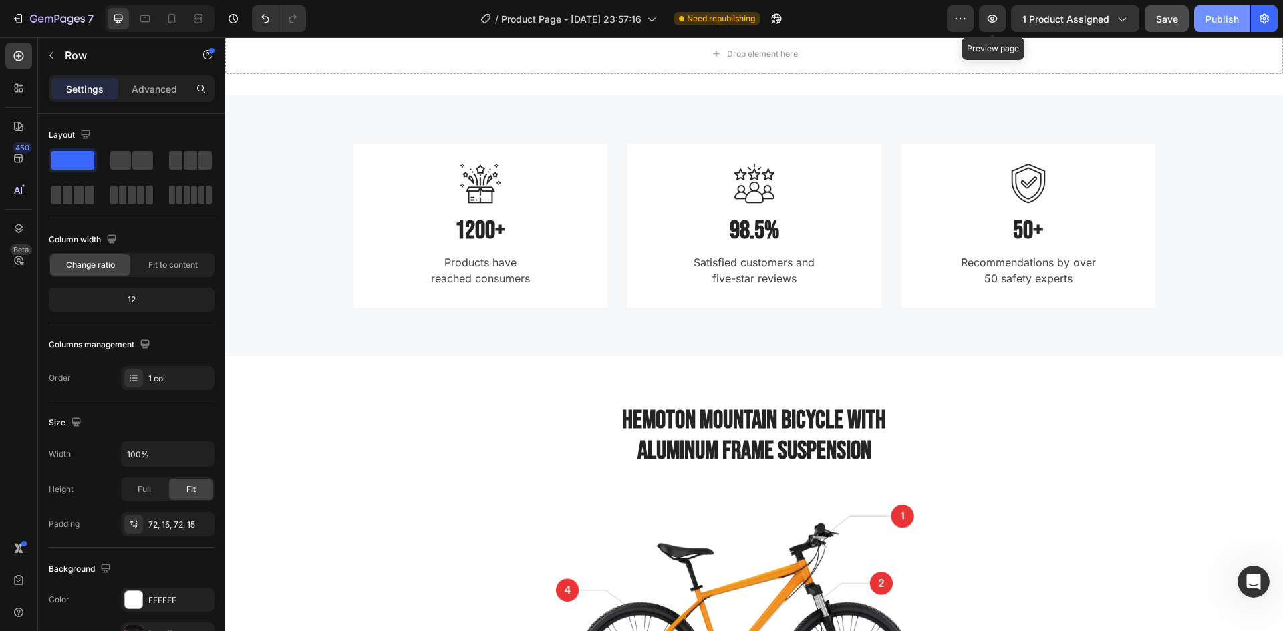
click at [1212, 14] on div "Publish" at bounding box center [1221, 19] width 33 height 14
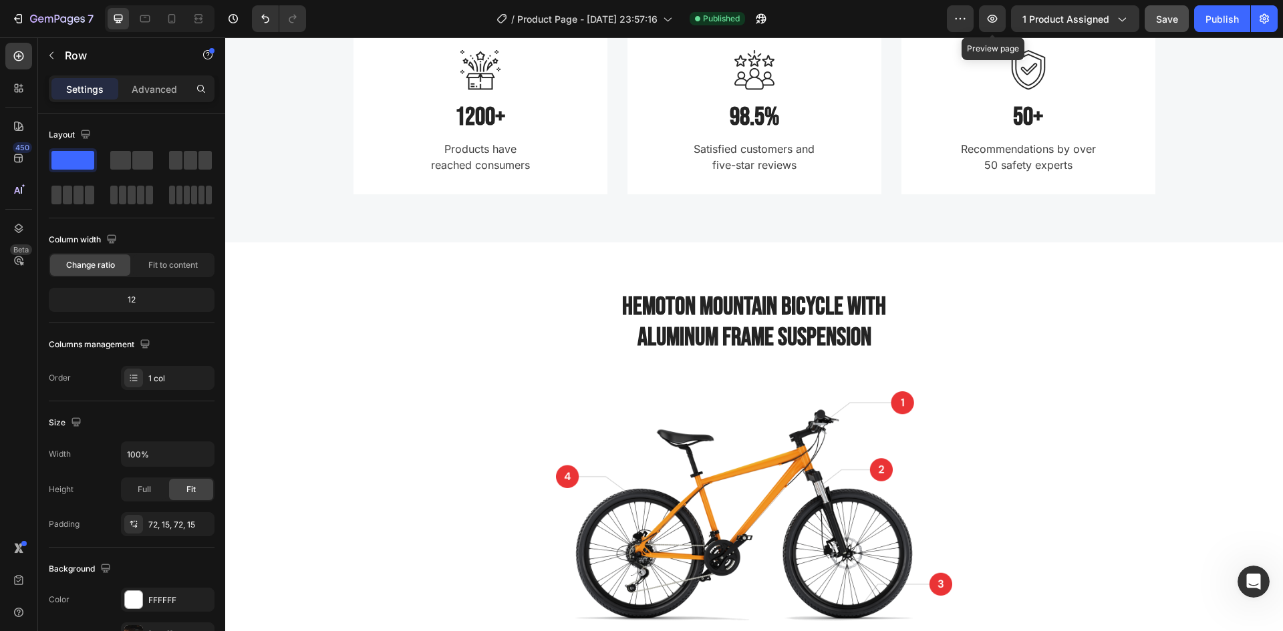
scroll to position [2138, 0]
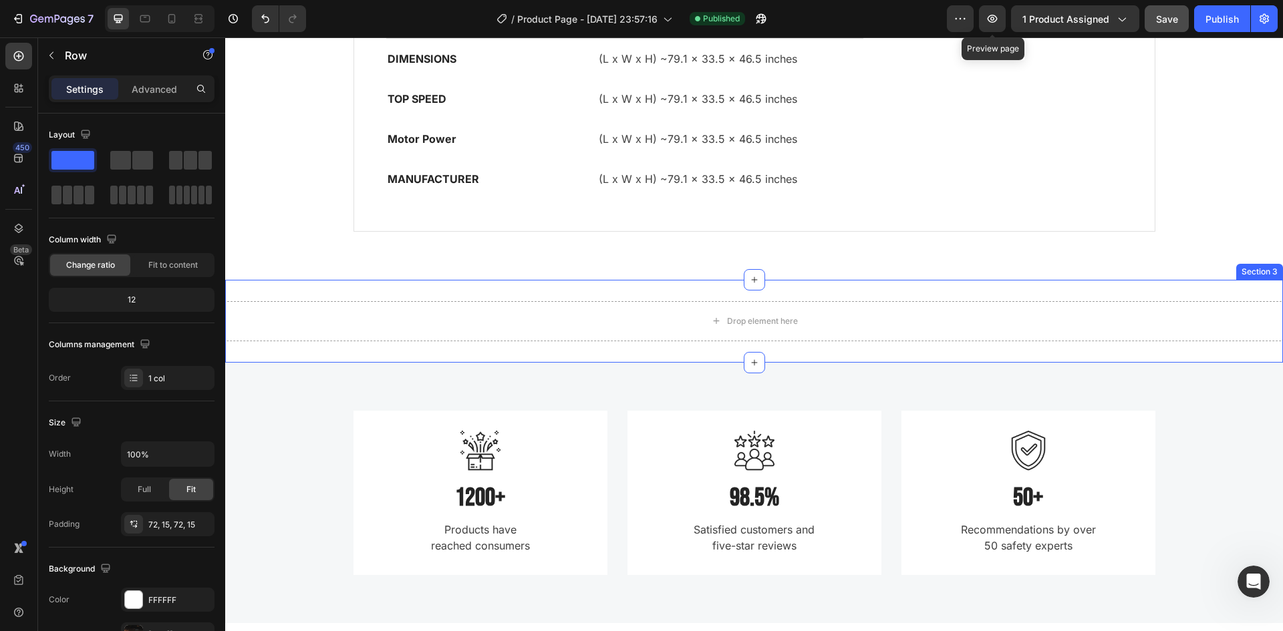
click at [856, 298] on div "Drop element here Section 3" at bounding box center [754, 321] width 1058 height 83
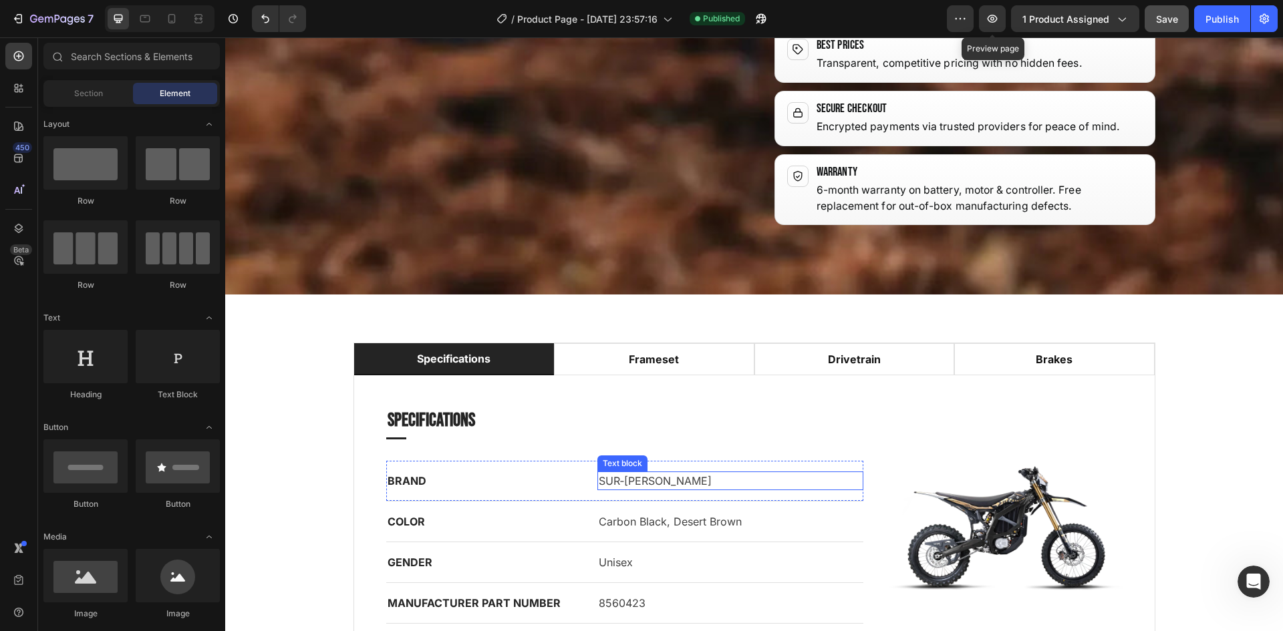
scroll to position [1817, 0]
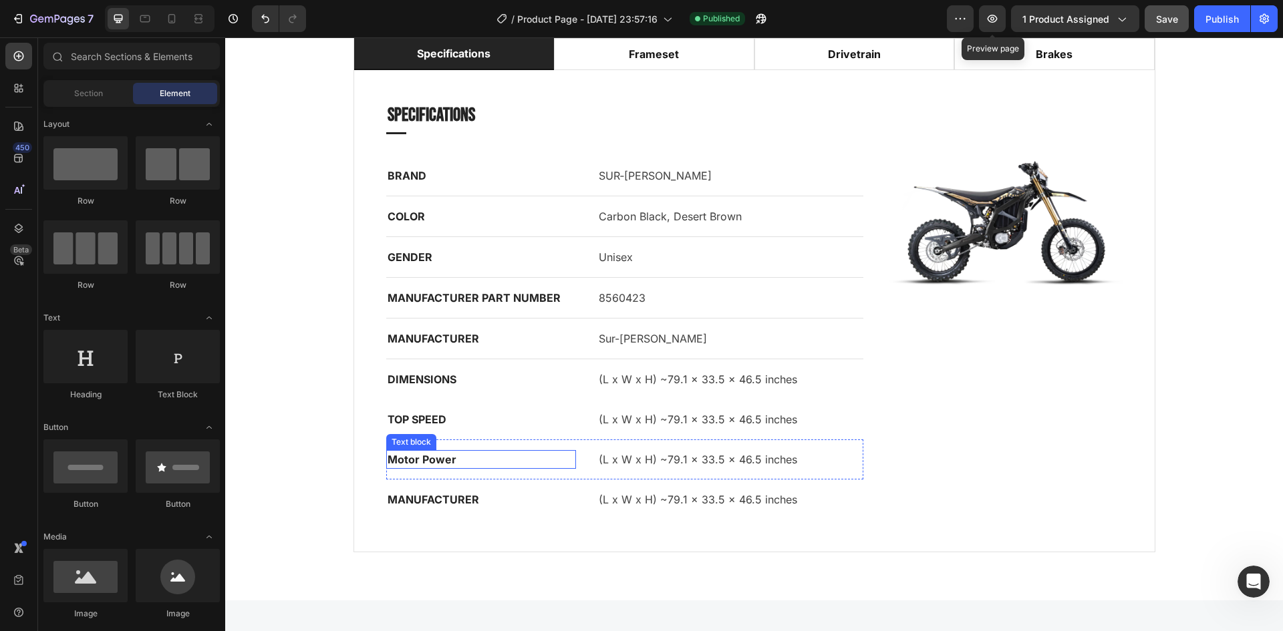
click at [484, 462] on p "Motor Power" at bounding box center [481, 460] width 187 height 16
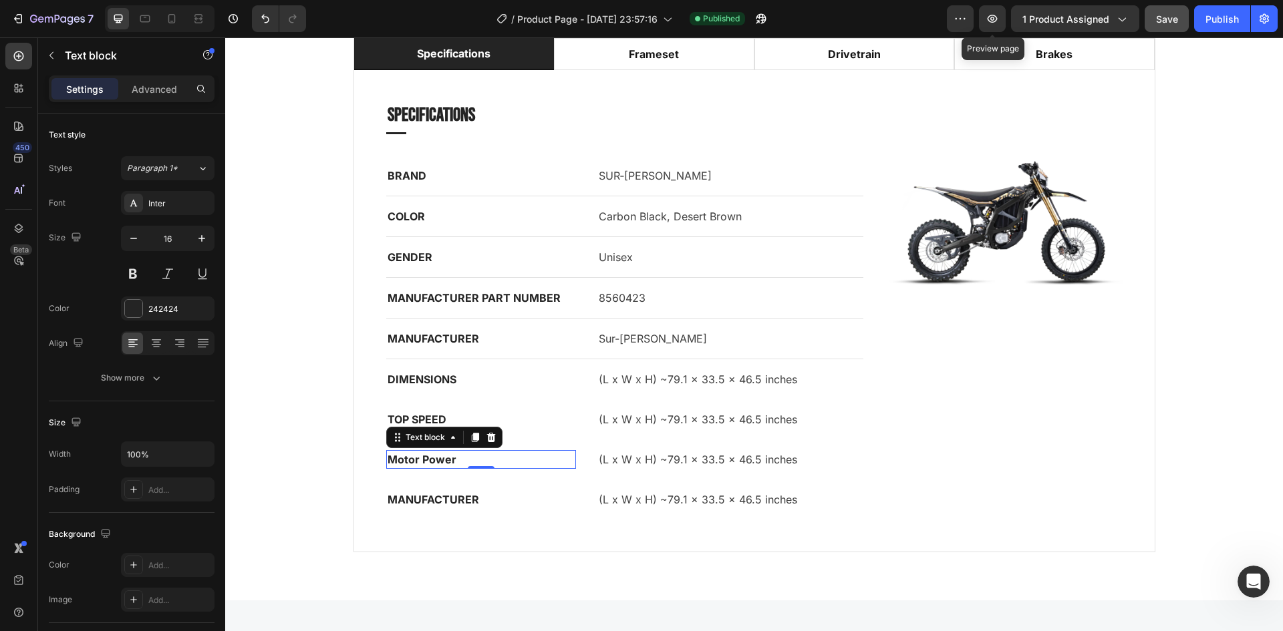
click at [448, 457] on strong "Motor Power" at bounding box center [422, 459] width 69 height 13
click at [433, 457] on strong "Motor Power" at bounding box center [422, 459] width 69 height 13
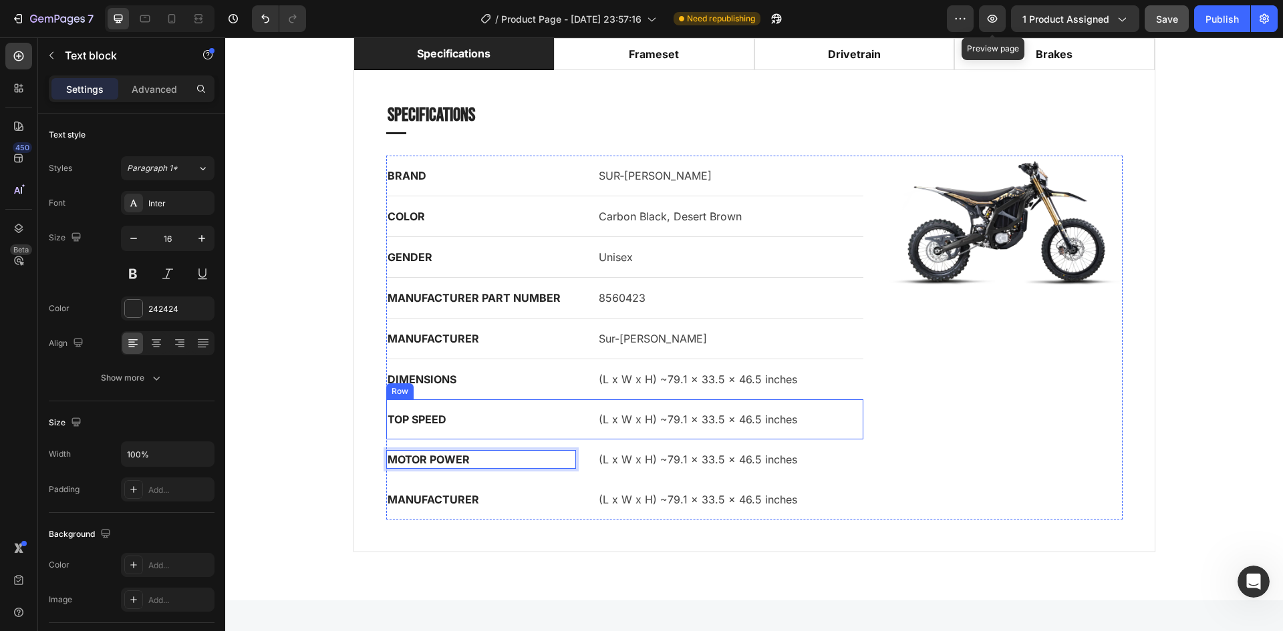
click at [675, 416] on p "(L x W x H) ~79.1 × 33.5 × 46.5 inches" at bounding box center [730, 420] width 263 height 16
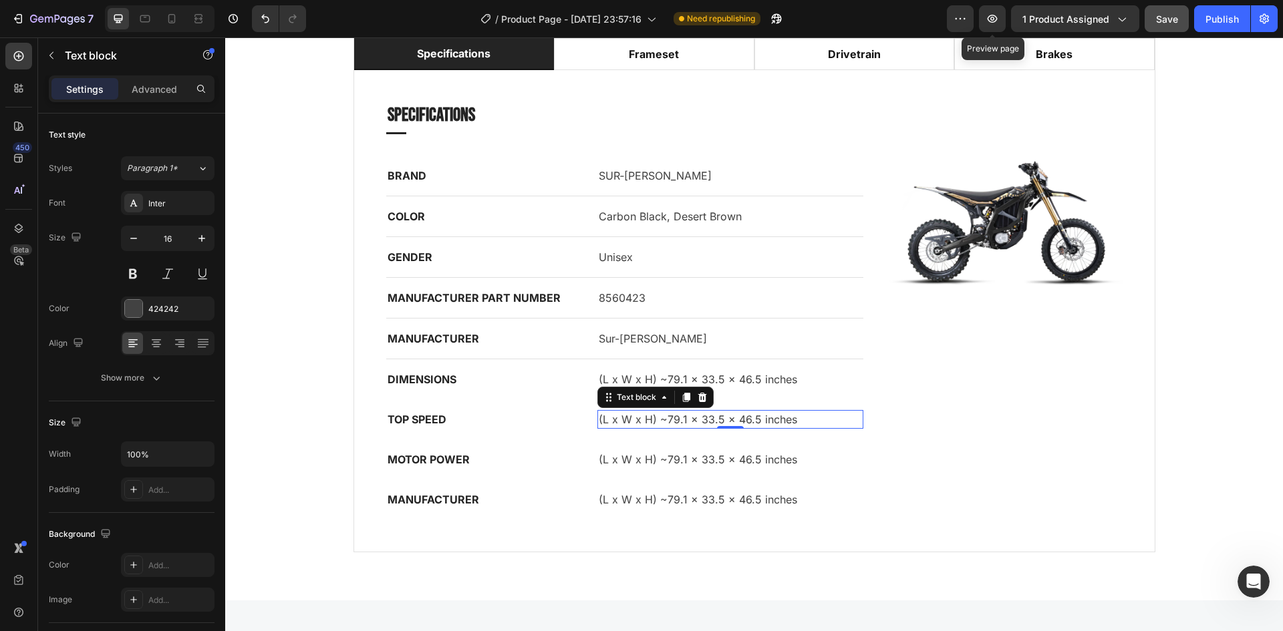
click at [654, 420] on p "(L x W x H) ~79.1 × 33.5 × 46.5 inches" at bounding box center [730, 420] width 263 height 16
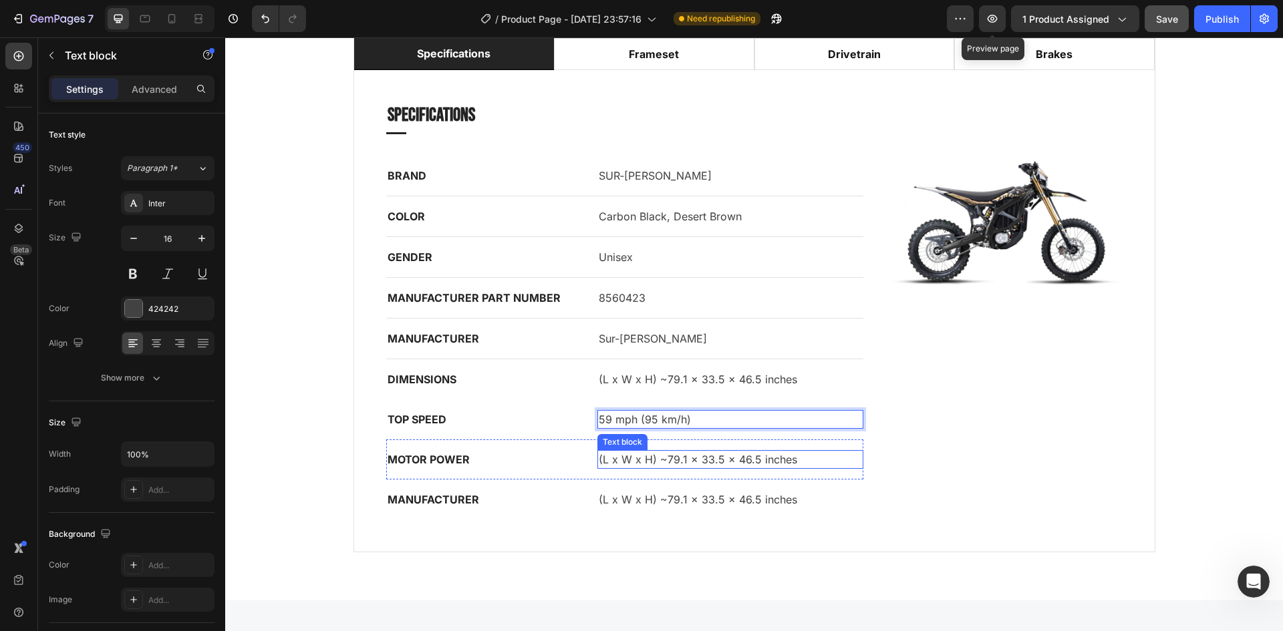
click at [684, 456] on p "(L x W x H) ~79.1 × 33.5 × 46.5 inches" at bounding box center [730, 460] width 263 height 16
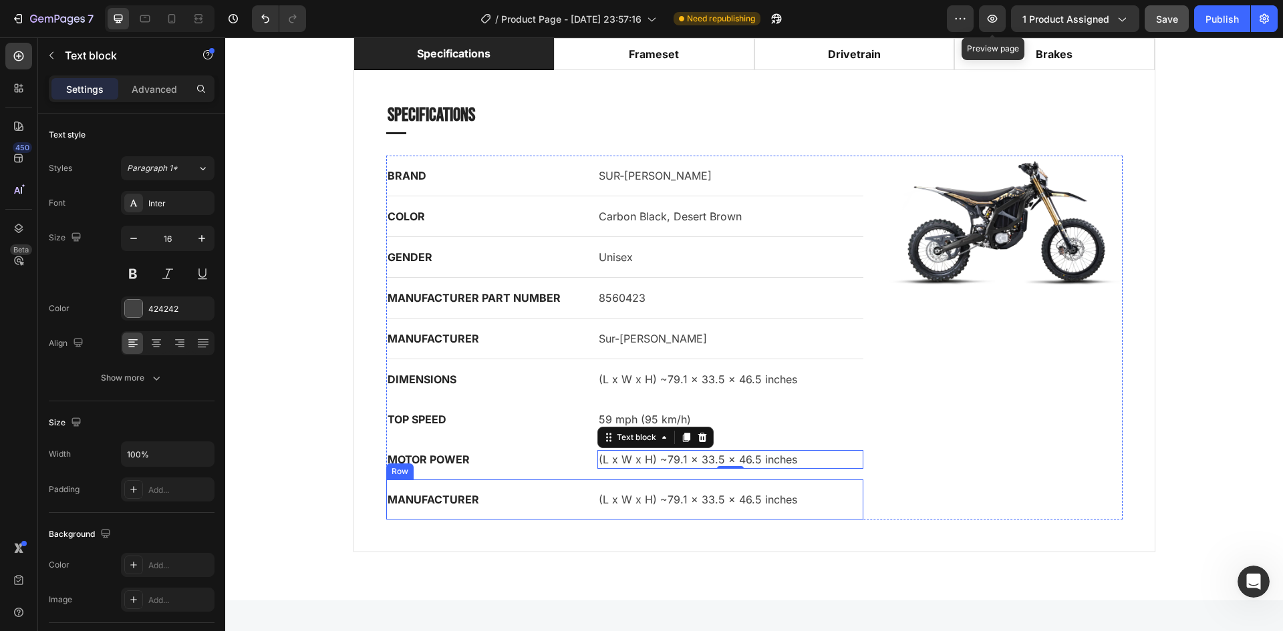
drag, startPoint x: 406, startPoint y: 473, endPoint x: 416, endPoint y: 460, distance: 17.1
click at [406, 473] on div "Row" at bounding box center [399, 472] width 27 height 16
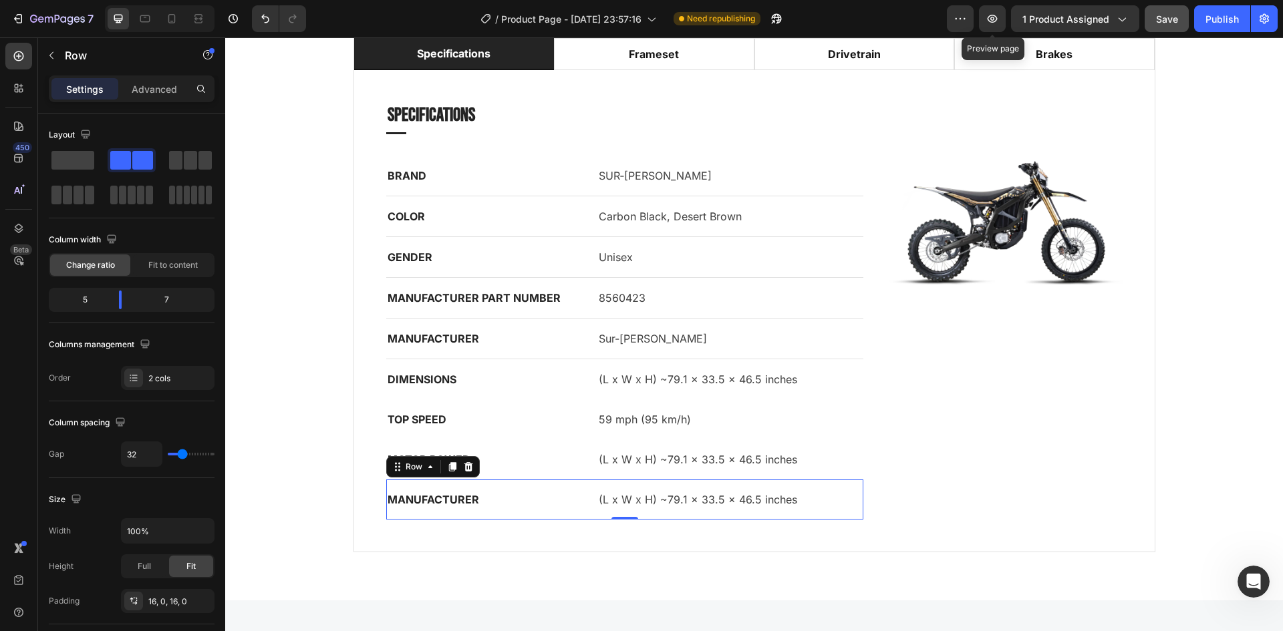
click at [420, 455] on strong "MOTOR POWER" at bounding box center [429, 459] width 82 height 13
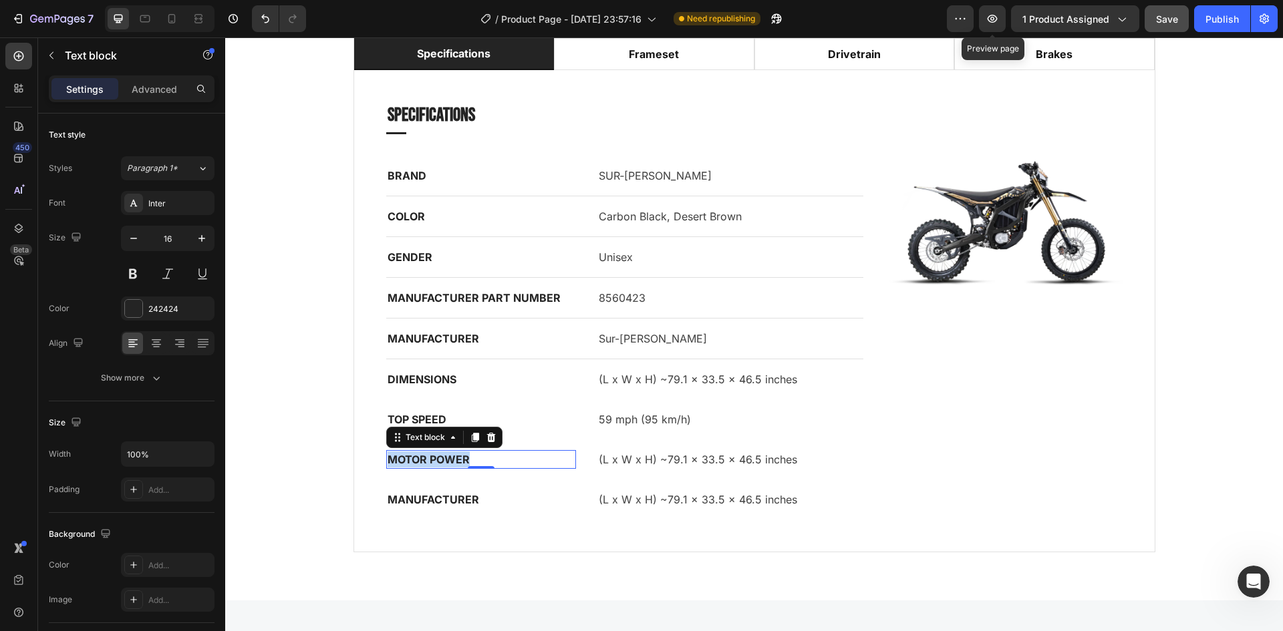
click at [421, 454] on strong "MOTOR POWER" at bounding box center [429, 459] width 82 height 13
copy strong "MOTOR POWER"
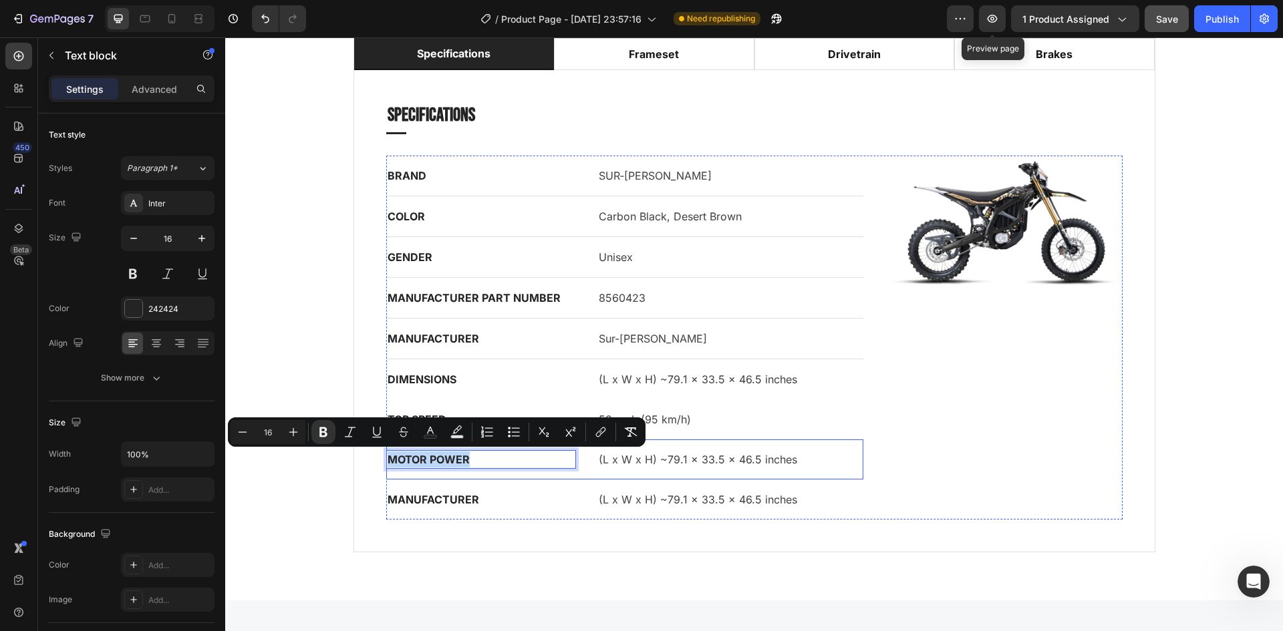
click at [645, 469] on div "MOTOR POWER Text block 0 (L x W x H) ~79.1 × 33.5 × 46.5 inches Text block Row" at bounding box center [625, 460] width 478 height 40
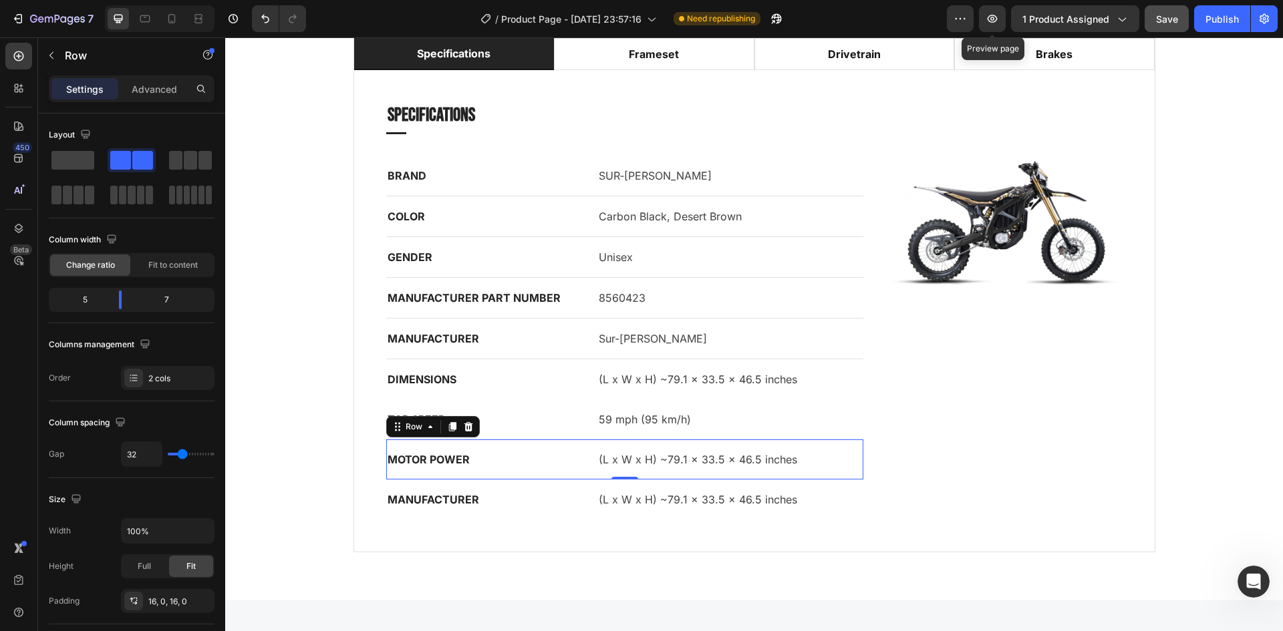
click at [646, 463] on p "(L x W x H) ~79.1 × 33.5 × 46.5 inches" at bounding box center [730, 460] width 263 height 16
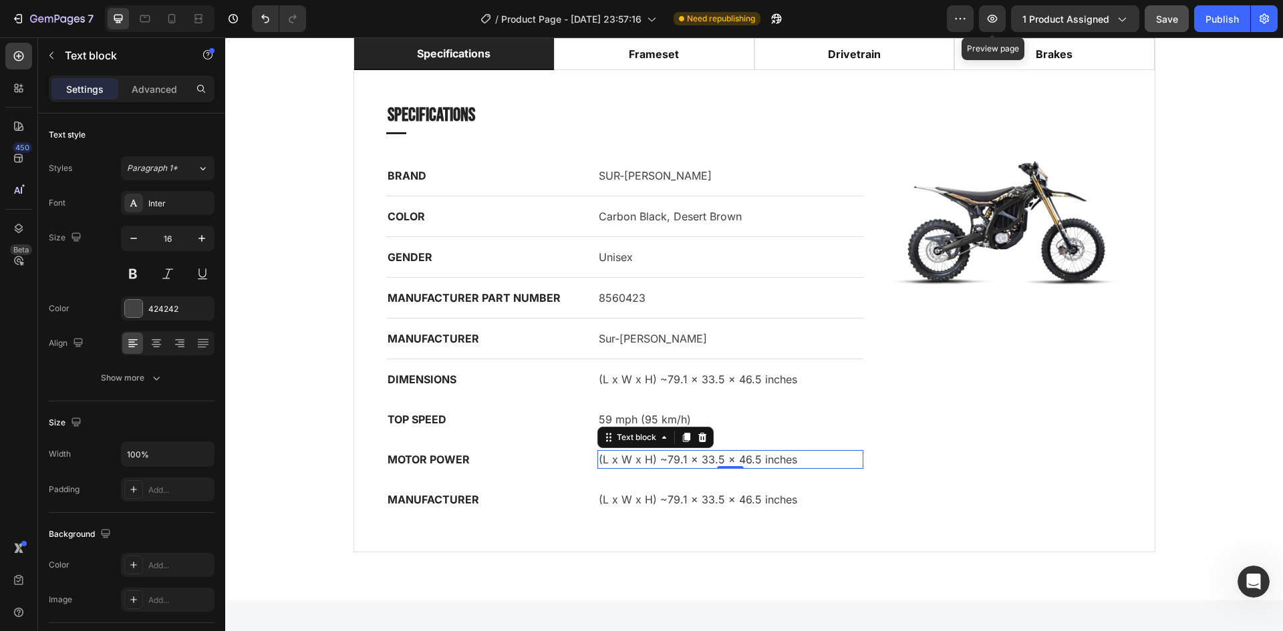
click at [646, 463] on p "(L x W x H) ~79.1 × 33.5 × 46.5 inches" at bounding box center [730, 460] width 263 height 16
click at [646, 464] on p "(L x W x H) ~79.1 × 33.5 × 46.5 inches" at bounding box center [730, 460] width 263 height 16
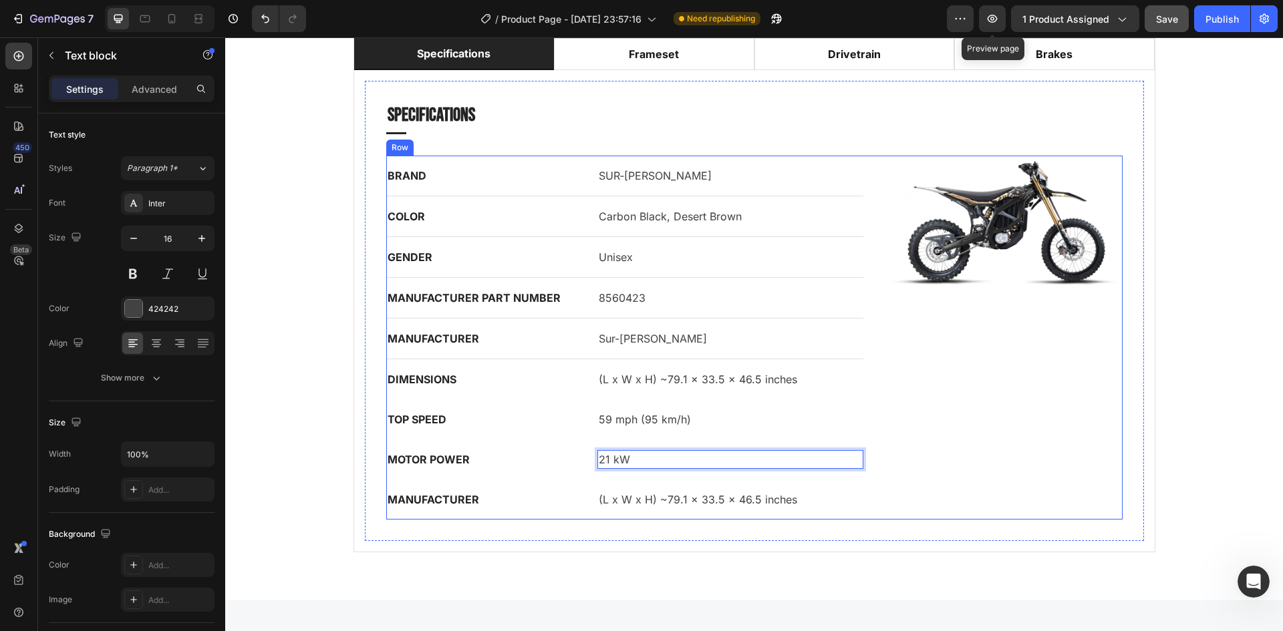
click at [869, 435] on div "BRAND Text block SUR‑[PERSON_NAME] Text block Row COLOR Text block Carbon Black…" at bounding box center [754, 338] width 736 height 364
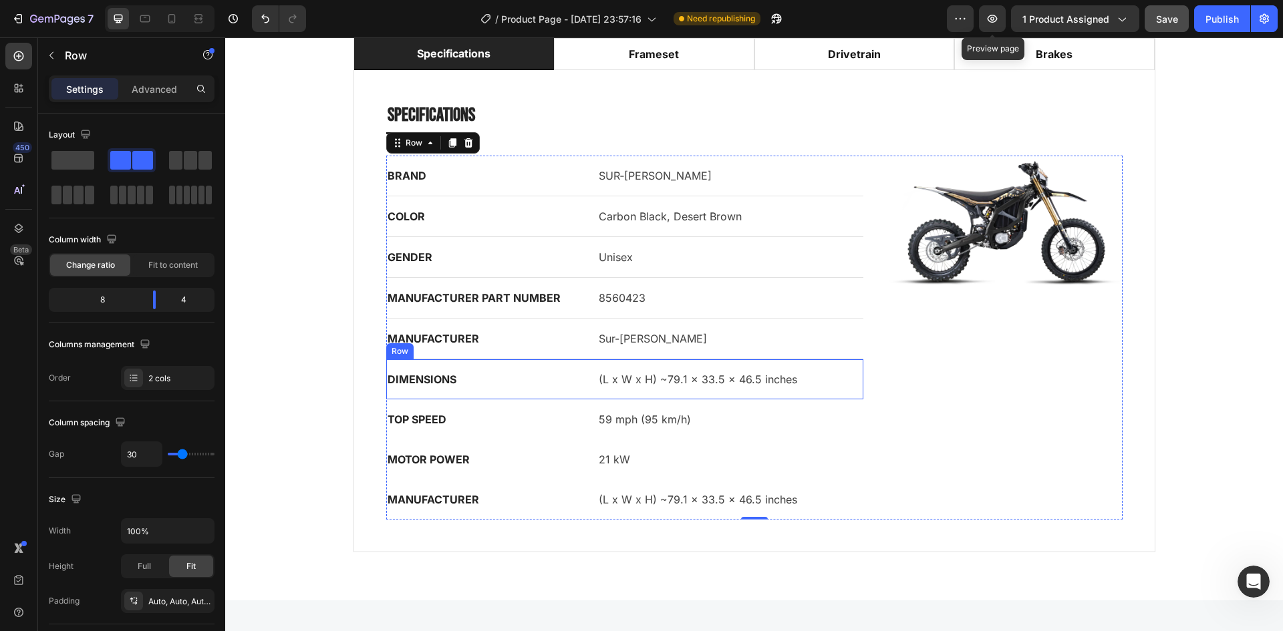
click at [542, 398] on div "DIMENSIONS Text block (L x W x H) ~79.1 × 33.5 × 46.5 inches Text block Row" at bounding box center [625, 379] width 478 height 40
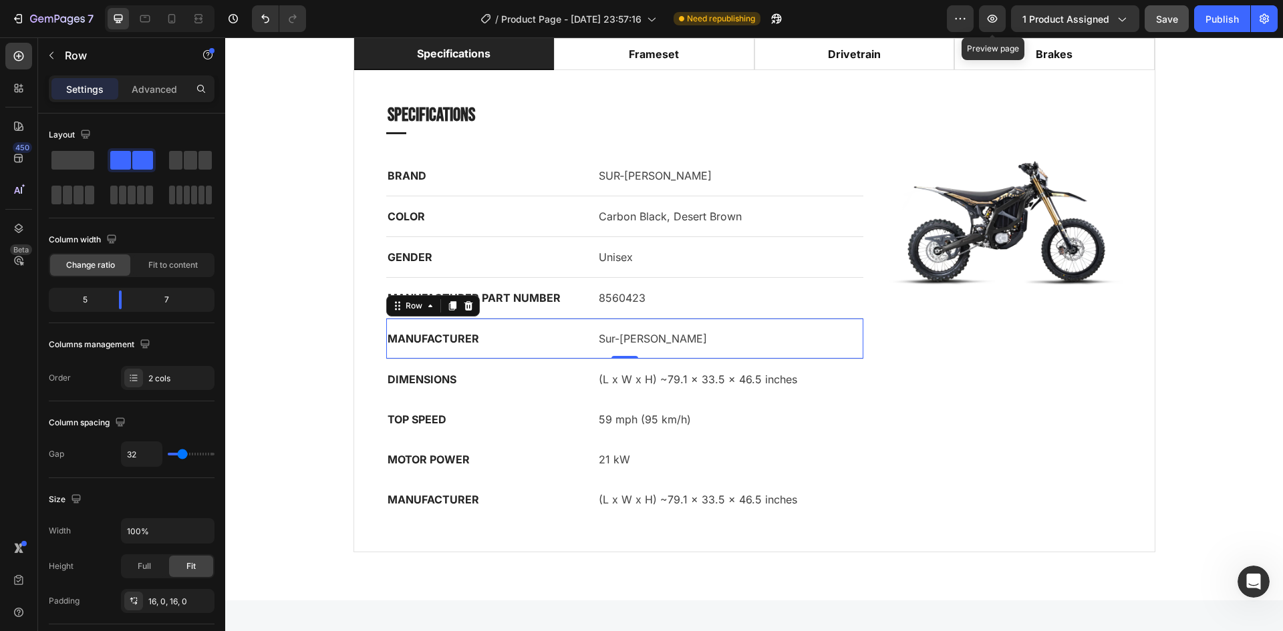
click at [572, 335] on div "MANUFACTURER Text block Sur-[PERSON_NAME] Text block Row 0" at bounding box center [625, 339] width 478 height 41
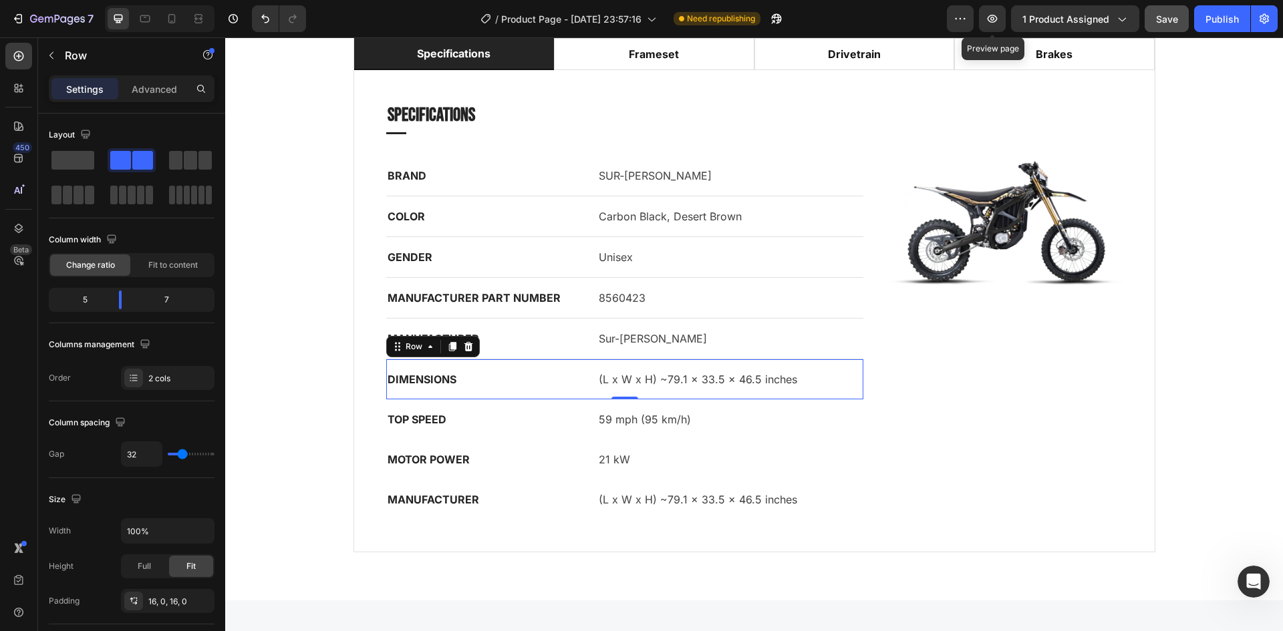
click at [574, 372] on div "DIMENSIONS Text block (L x W x H) ~79.1 × 33.5 × 46.5 inches Text block Row 0" at bounding box center [625, 379] width 478 height 40
click at [577, 339] on div "MANUFACTURER Text block Sur-[PERSON_NAME] Text block Row" at bounding box center [625, 339] width 478 height 41
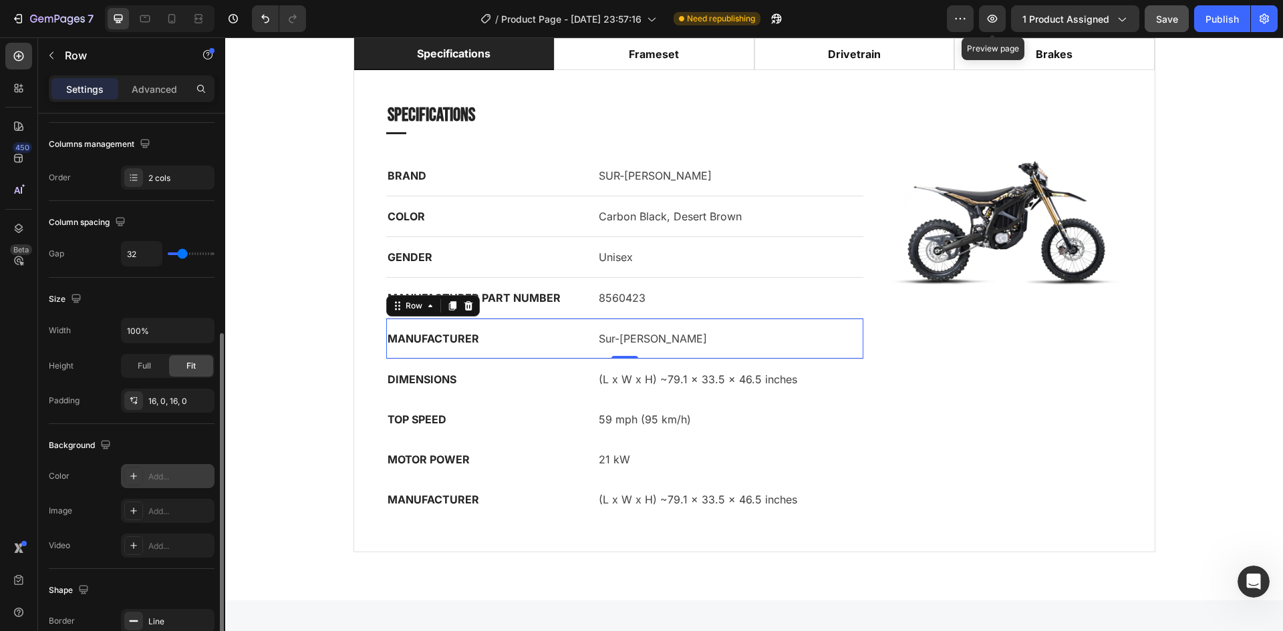
scroll to position [267, 0]
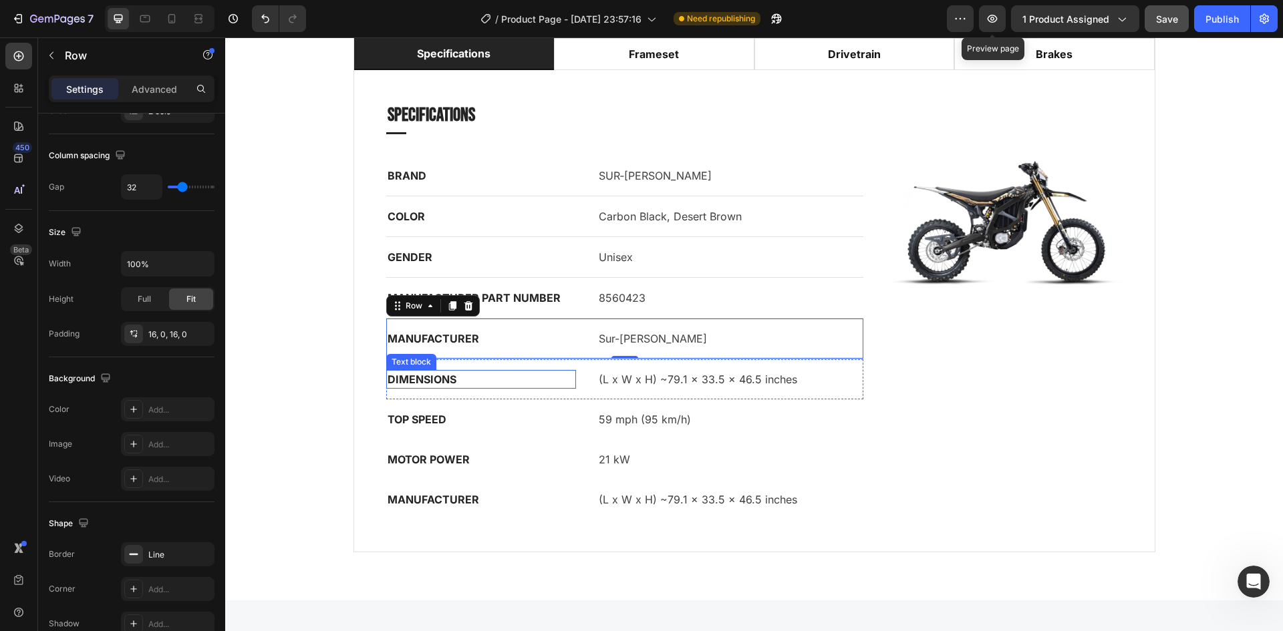
click at [517, 379] on p "DIMENSIONS" at bounding box center [481, 380] width 187 height 16
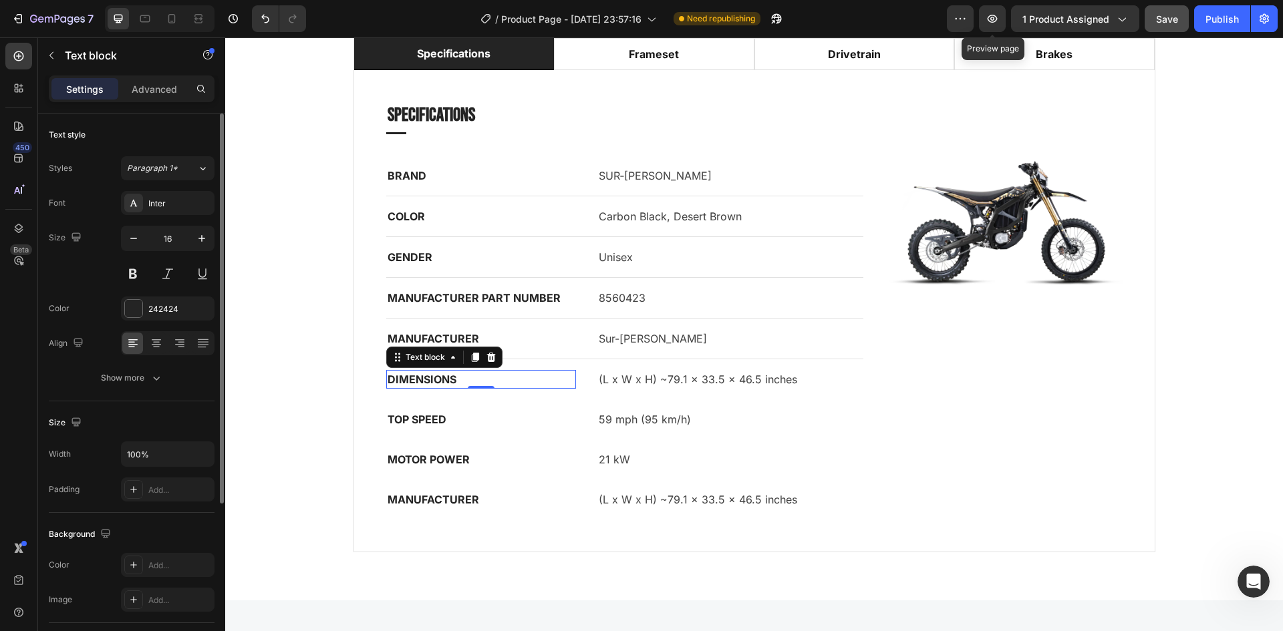
scroll to position [236, 0]
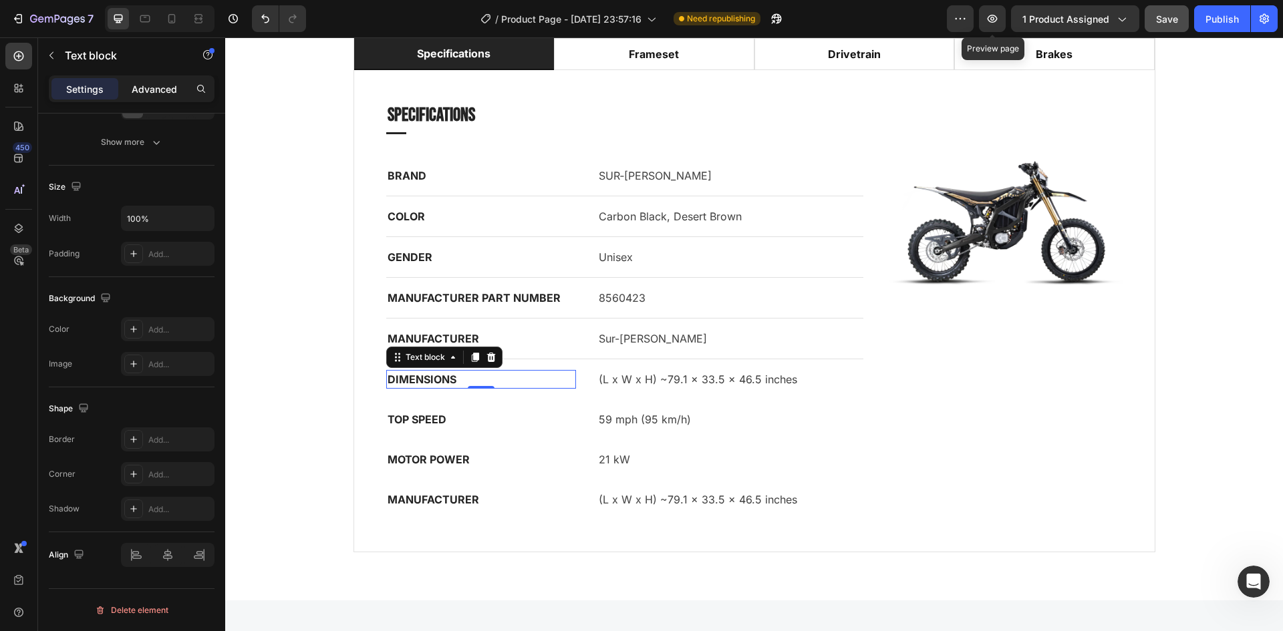
click at [164, 92] on p "Advanced" at bounding box center [154, 89] width 45 height 14
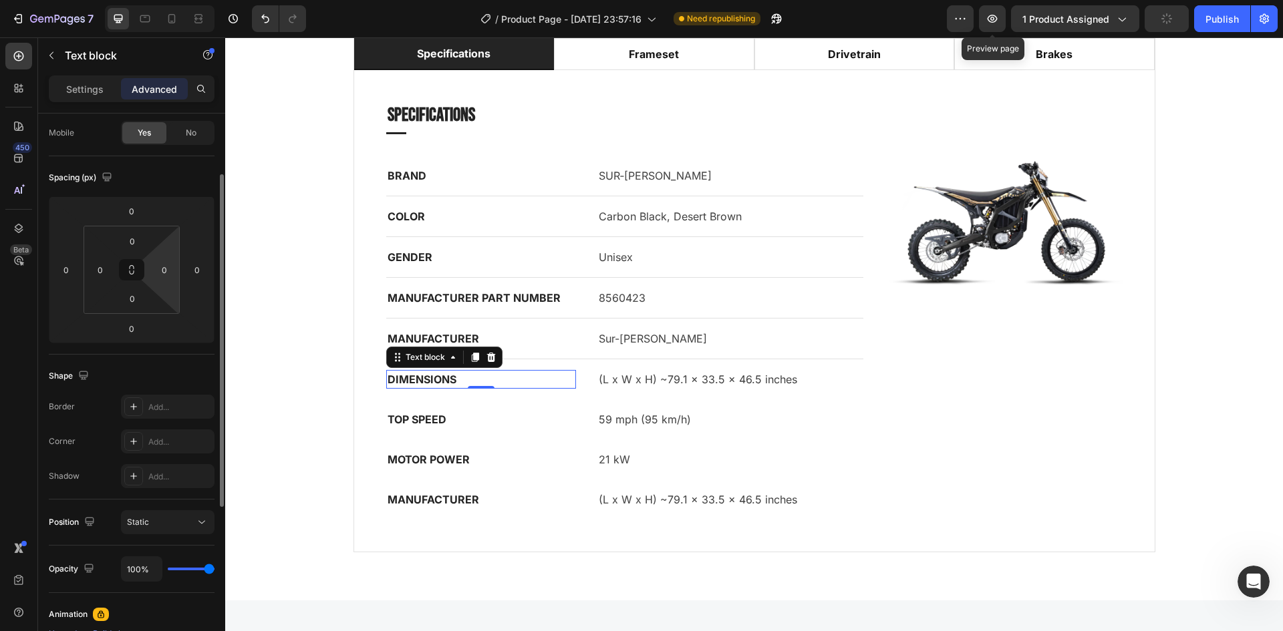
scroll to position [0, 0]
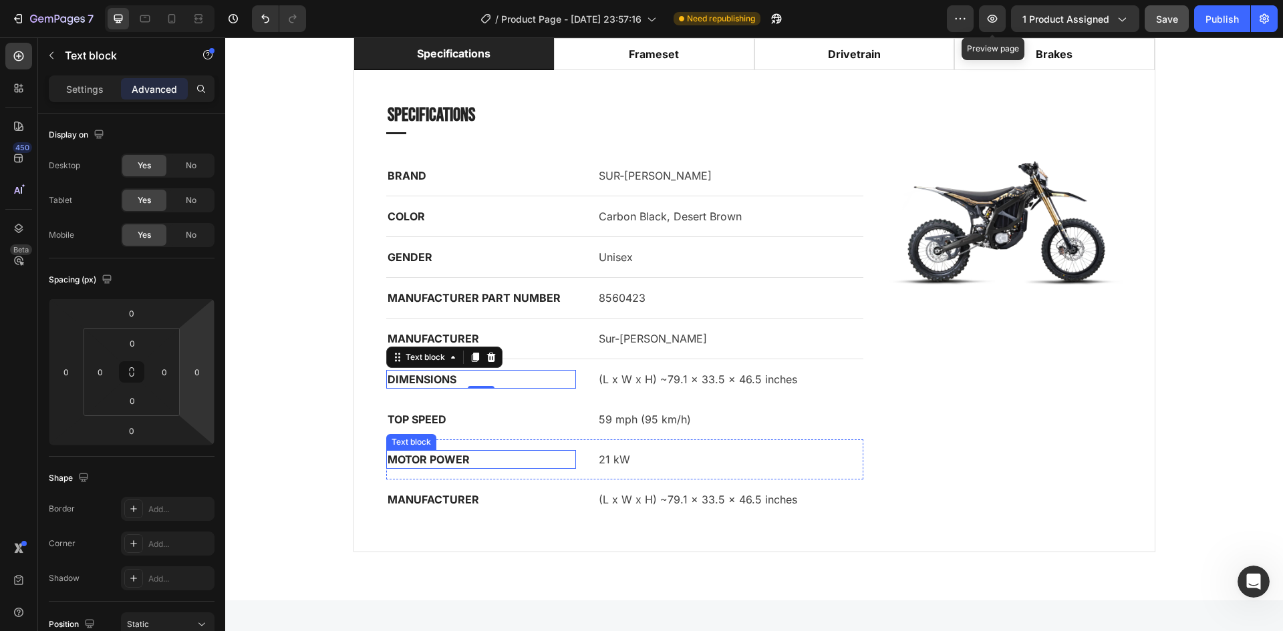
click at [446, 458] on strong "MOTOR POWER" at bounding box center [429, 459] width 82 height 13
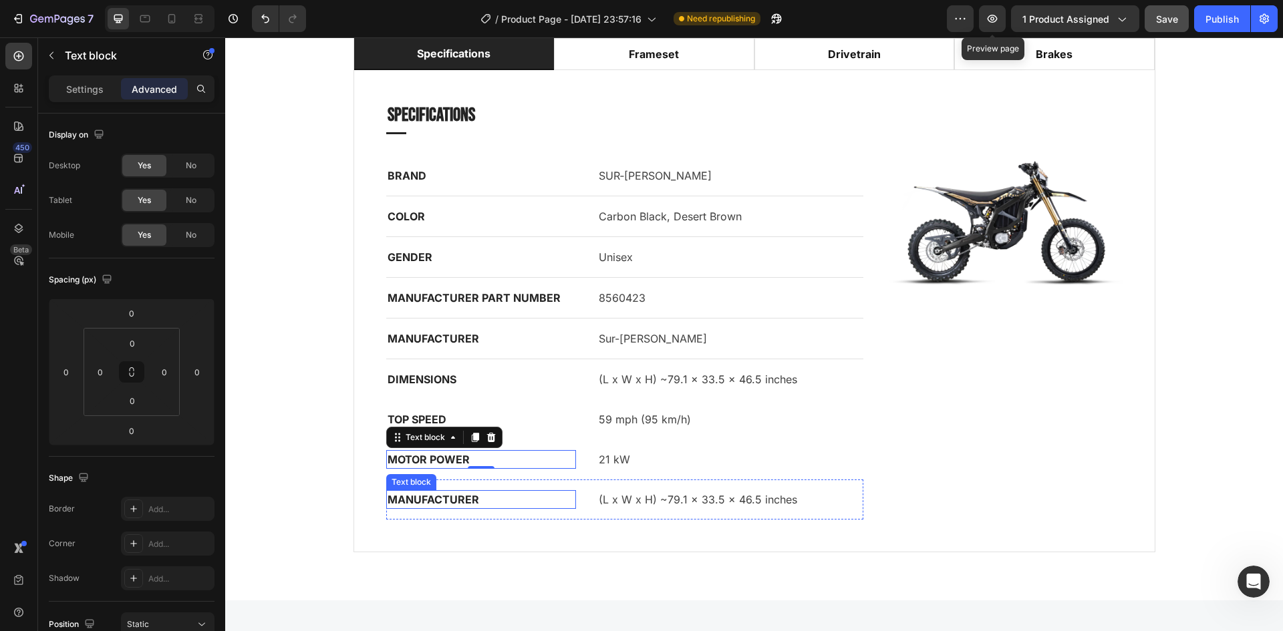
click at [444, 507] on p "MANUFACTURER" at bounding box center [481, 500] width 187 height 16
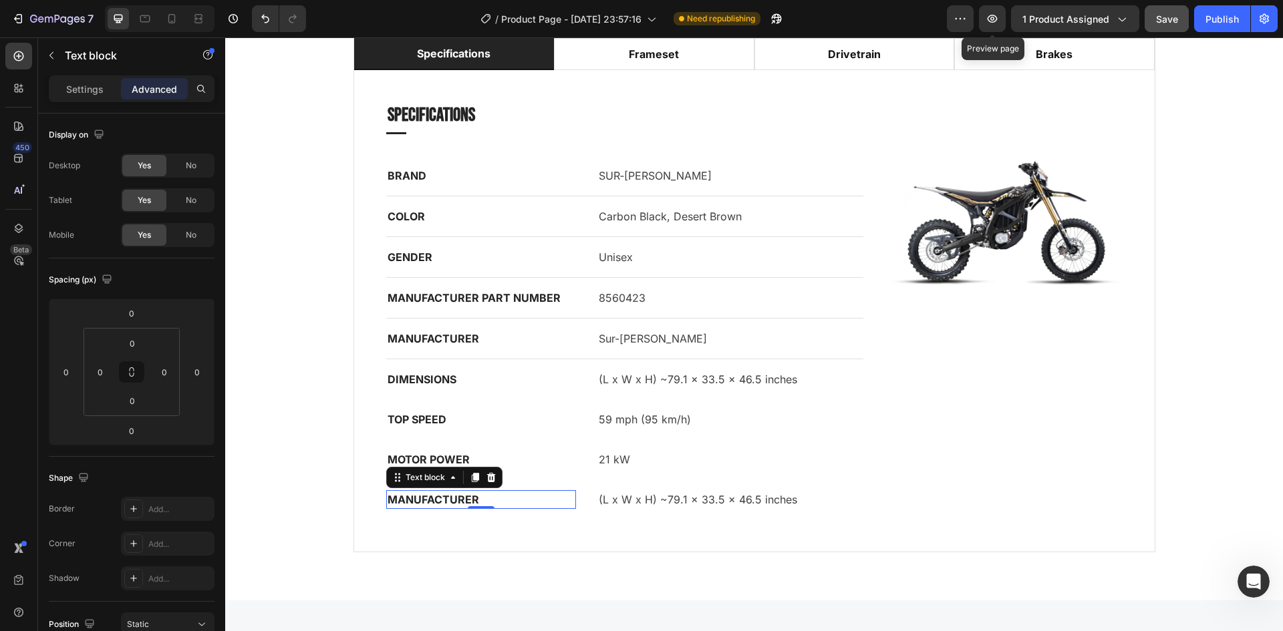
click at [637, 496] on p "(L x W x H) ~79.1 × 33.5 × 46.5 inches" at bounding box center [730, 500] width 263 height 16
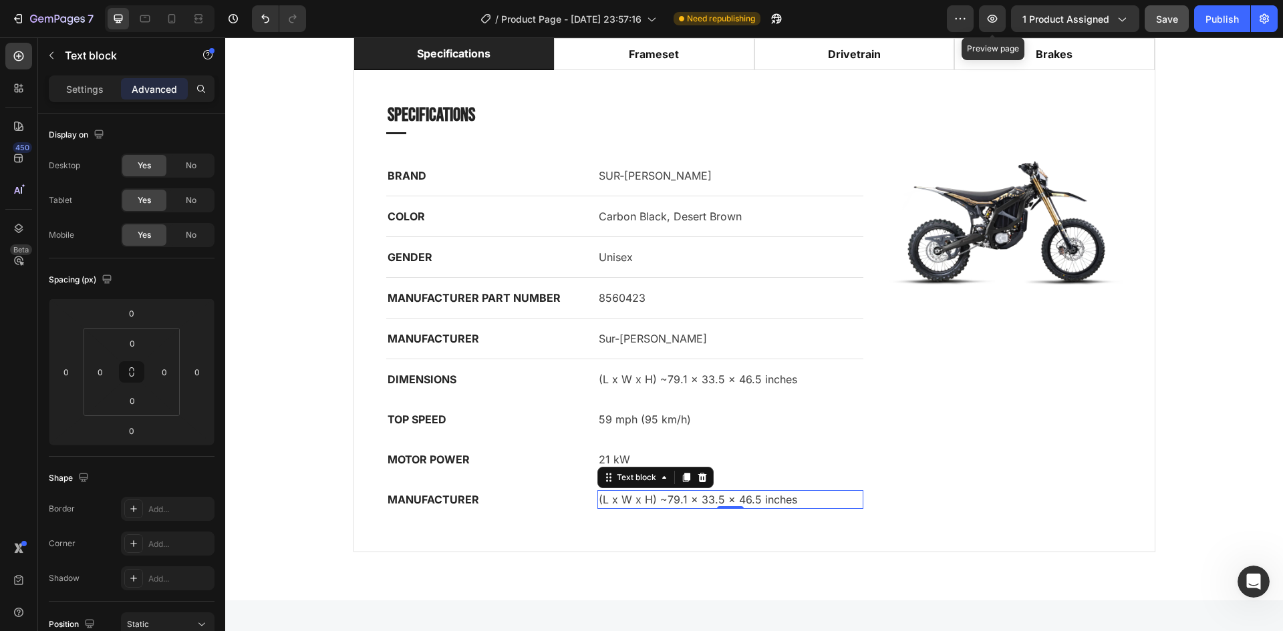
click at [637, 496] on p "(L x W x H) ~79.1 × 33.5 × 46.5 inches" at bounding box center [730, 500] width 263 height 16
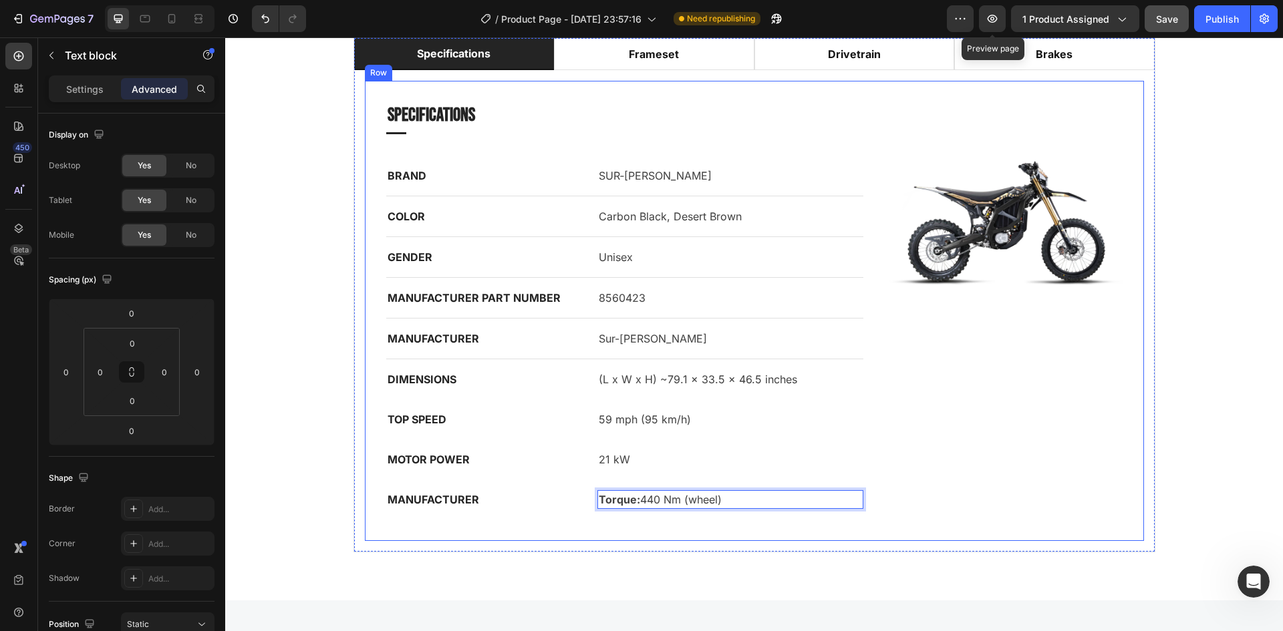
click at [554, 547] on div "Specifications Heading Title Line BRAND Text block SUR‑[PERSON_NAME] Text block…" at bounding box center [754, 310] width 800 height 481
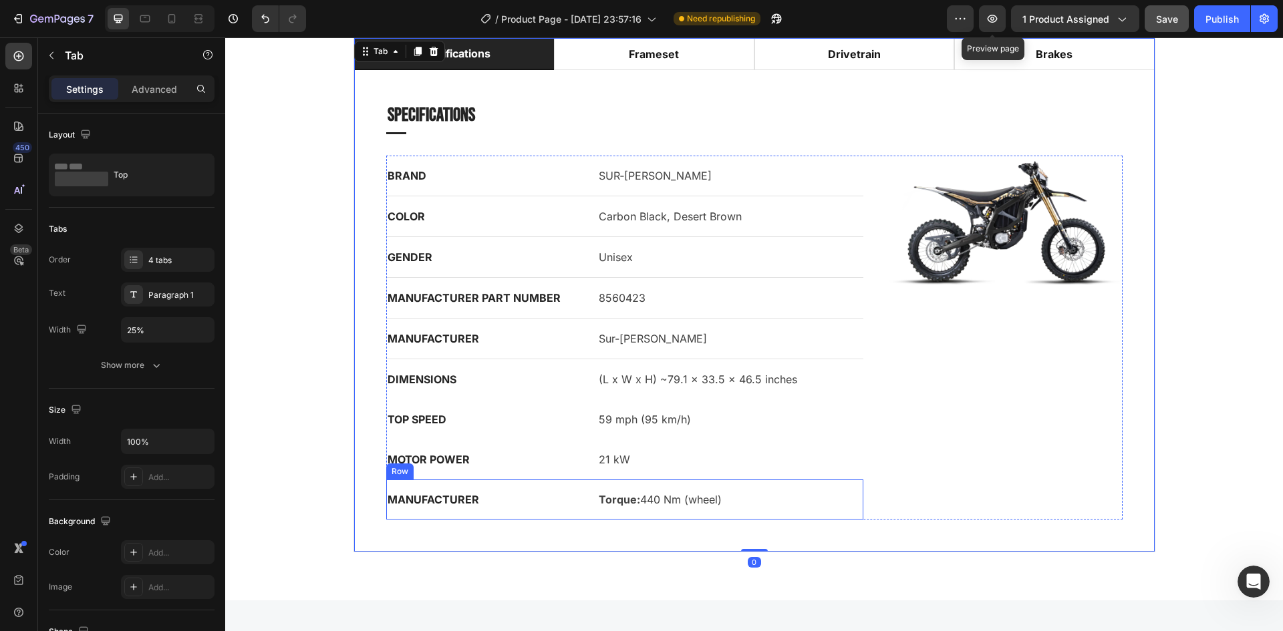
click at [527, 516] on div "MANUFACTURER Text block Torque: 440 Nm (wheel) Text block Row" at bounding box center [625, 500] width 478 height 40
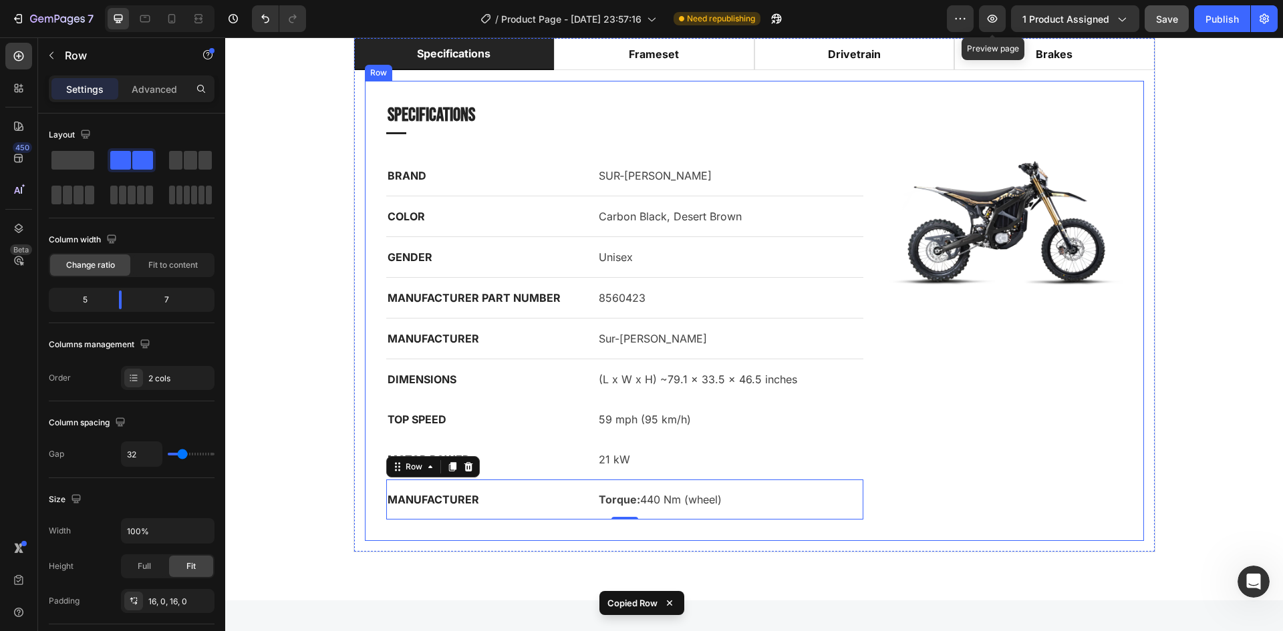
click at [520, 535] on div "Specifications Heading Title Line BRAND Text block SUR‑[PERSON_NAME] Text block…" at bounding box center [754, 311] width 779 height 460
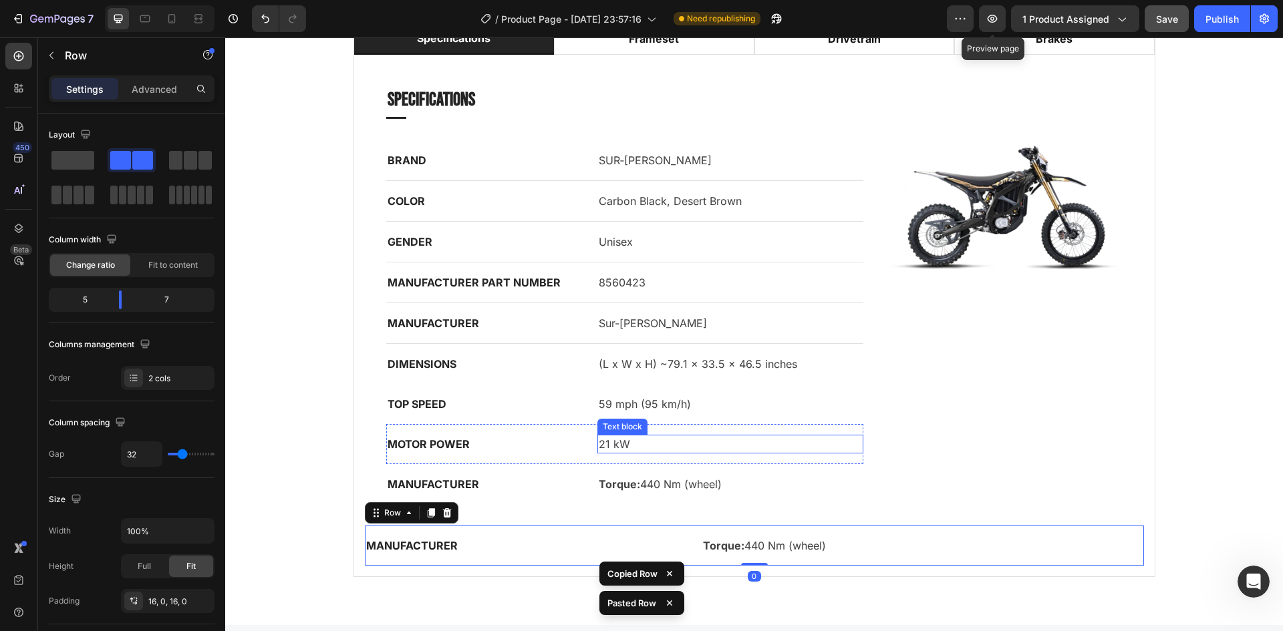
scroll to position [1884, 0]
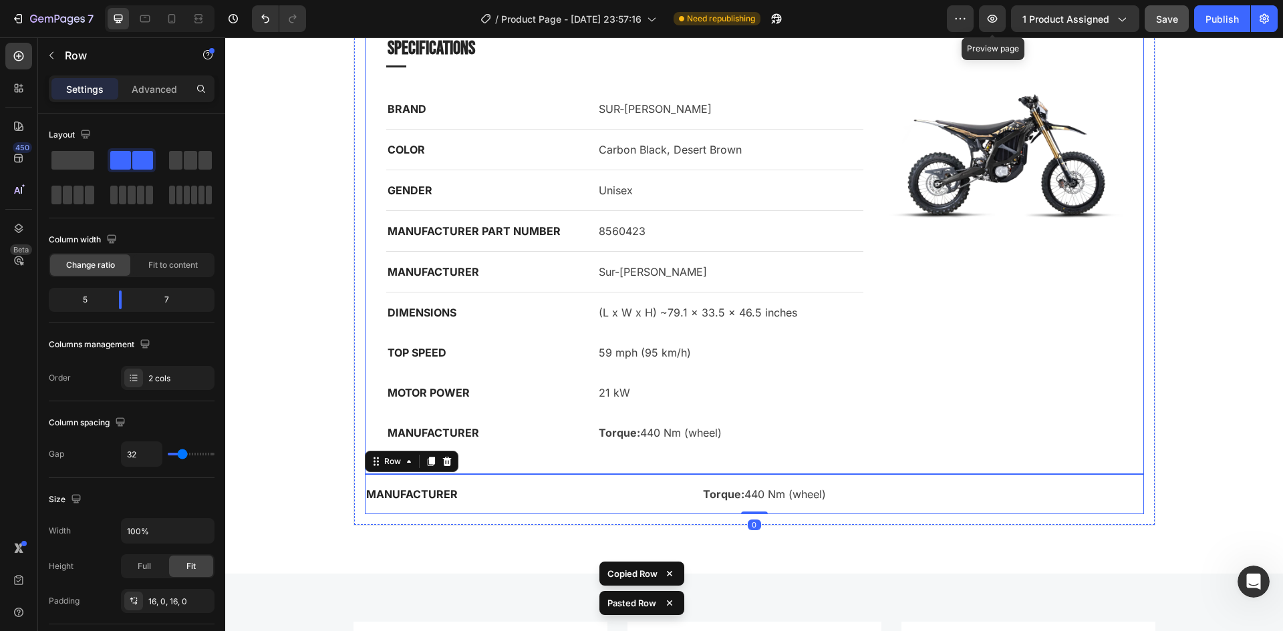
click at [974, 492] on p "Torque: 440 Nm (wheel)" at bounding box center [923, 494] width 440 height 16
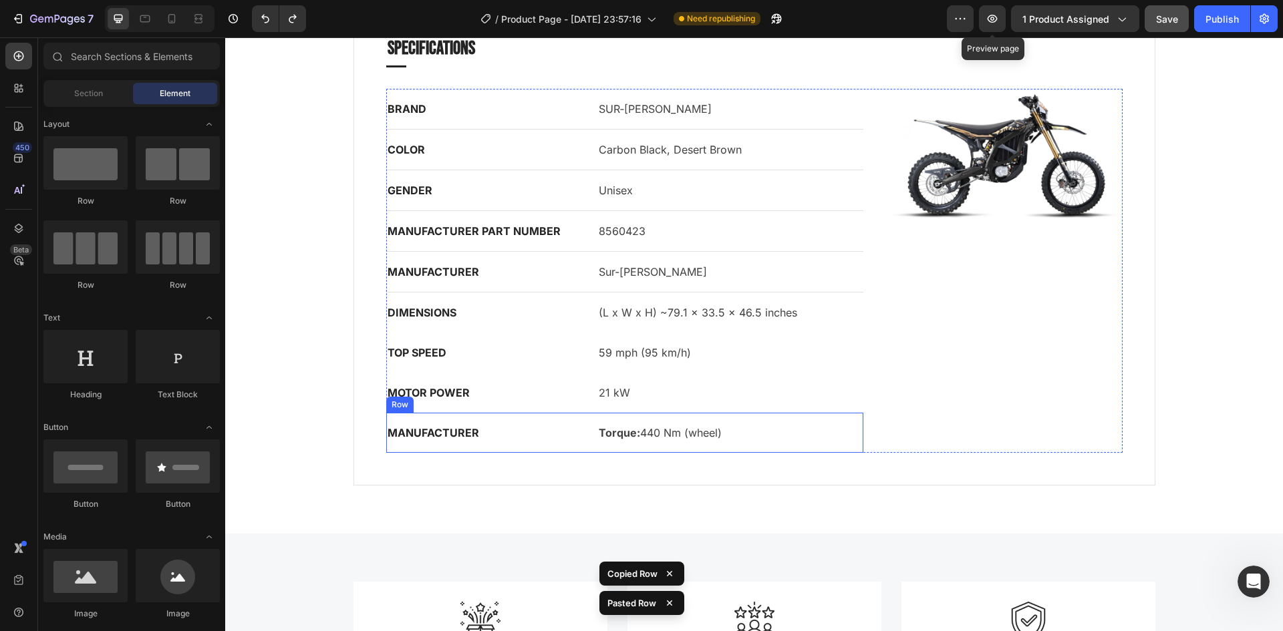
click at [474, 444] on div "MANUFACTURER Text block Torque: 440 Nm (wheel) Text block Row" at bounding box center [625, 433] width 478 height 40
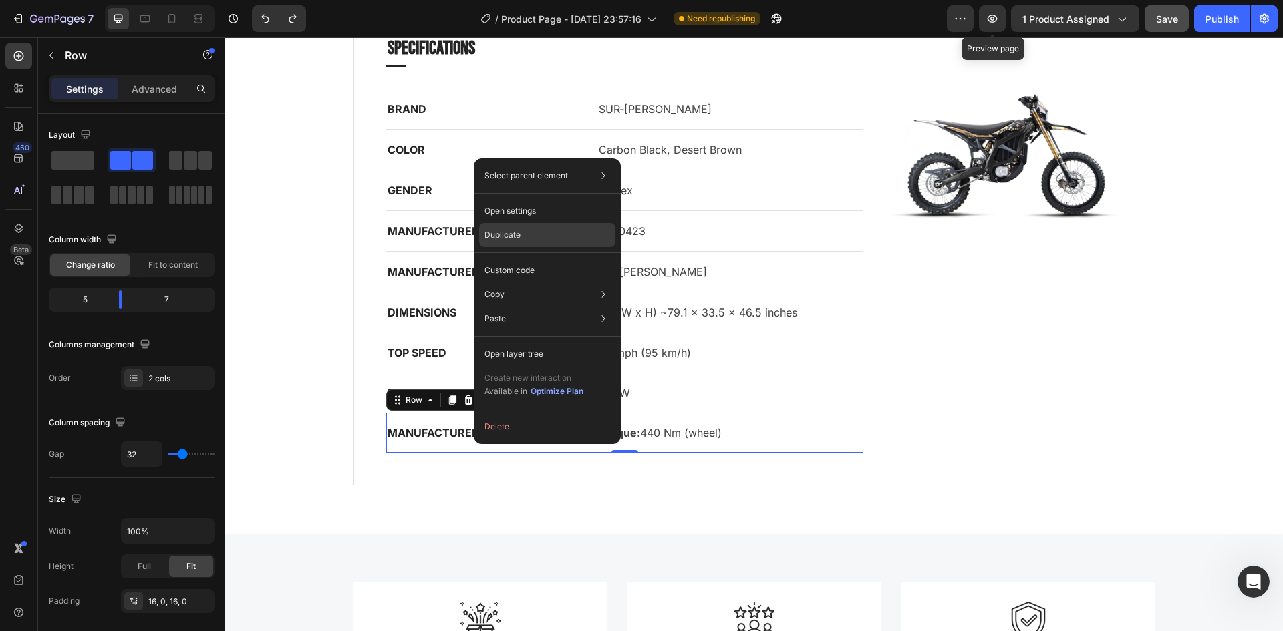
click at [536, 259] on div "Duplicate" at bounding box center [547, 271] width 136 height 24
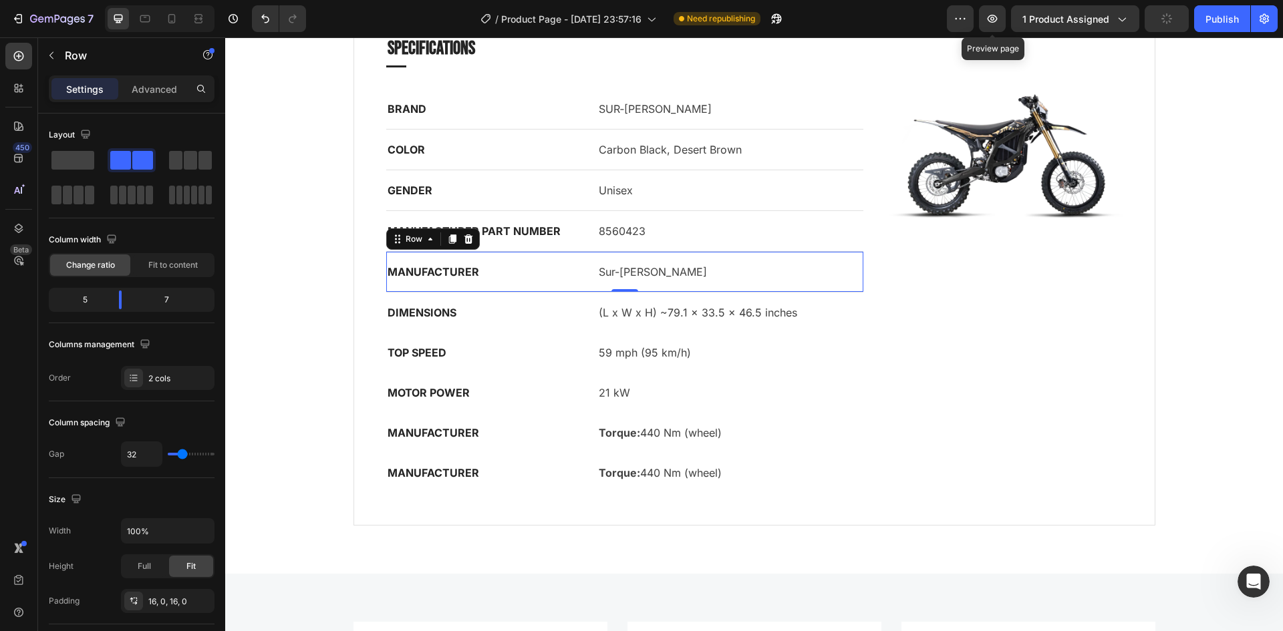
click at [576, 279] on div "MANUFACTURER Text block Sur-[PERSON_NAME] Text block Row 0" at bounding box center [625, 272] width 478 height 41
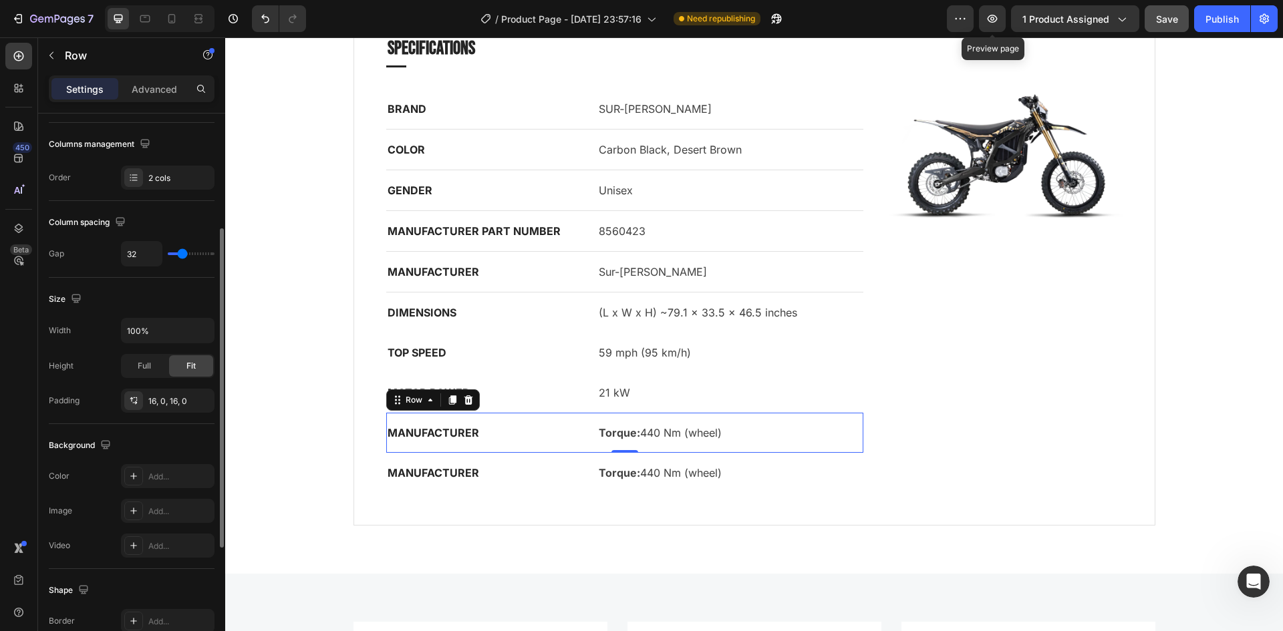
click at [597, 422] on div "MANUFACTURER Text block Torque: 440 Nm (wheel) Text block Row 0" at bounding box center [625, 433] width 478 height 40
click at [424, 434] on p "MANUFACTURER" at bounding box center [481, 433] width 187 height 16
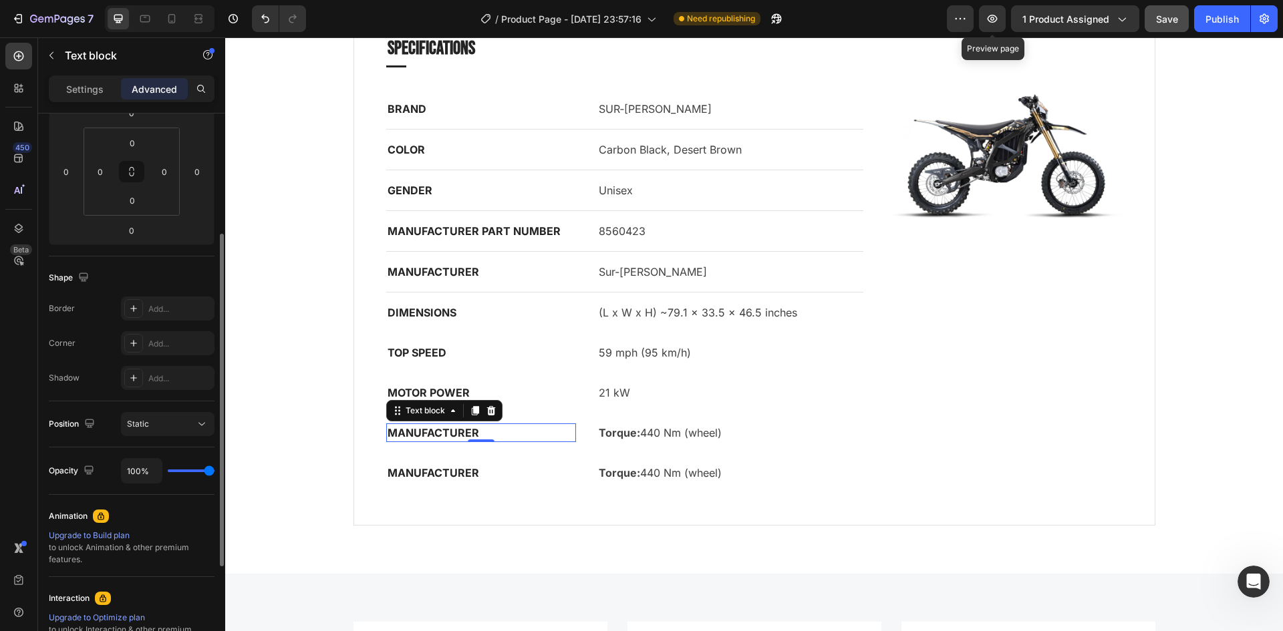
click at [424, 434] on p "MANUFACTURER" at bounding box center [481, 433] width 187 height 16
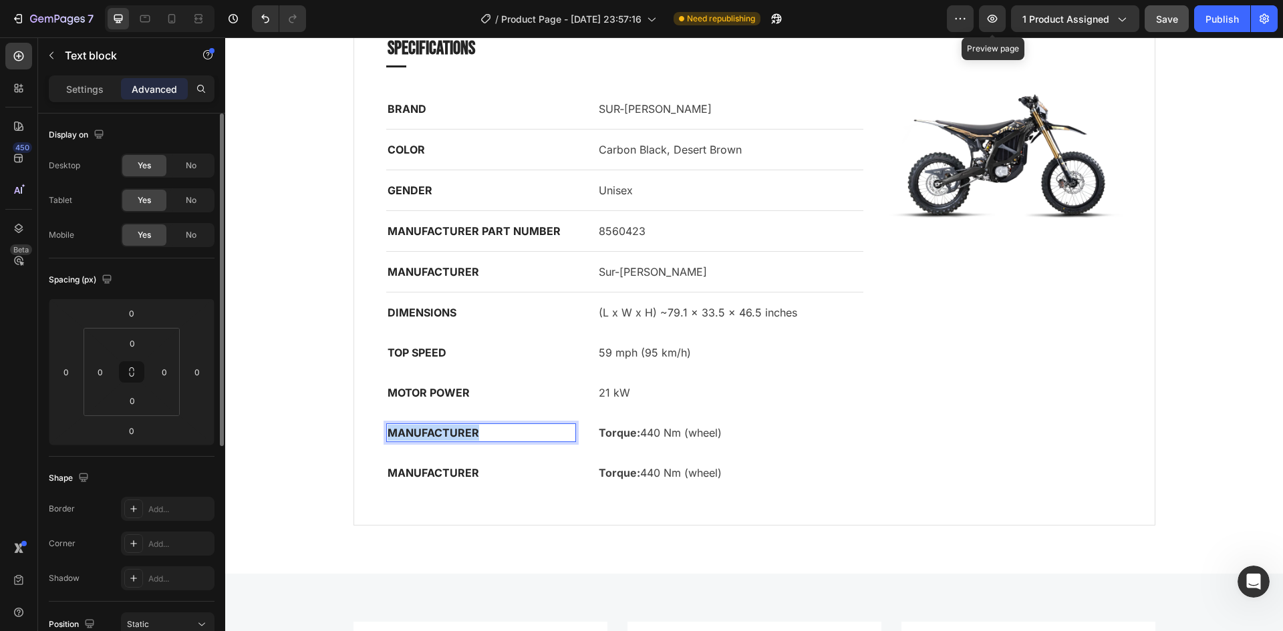
click at [424, 434] on p "MANUFACTURER" at bounding box center [481, 433] width 187 height 16
click at [648, 436] on p "Torque: 440 Nm (wheel)" at bounding box center [730, 433] width 263 height 16
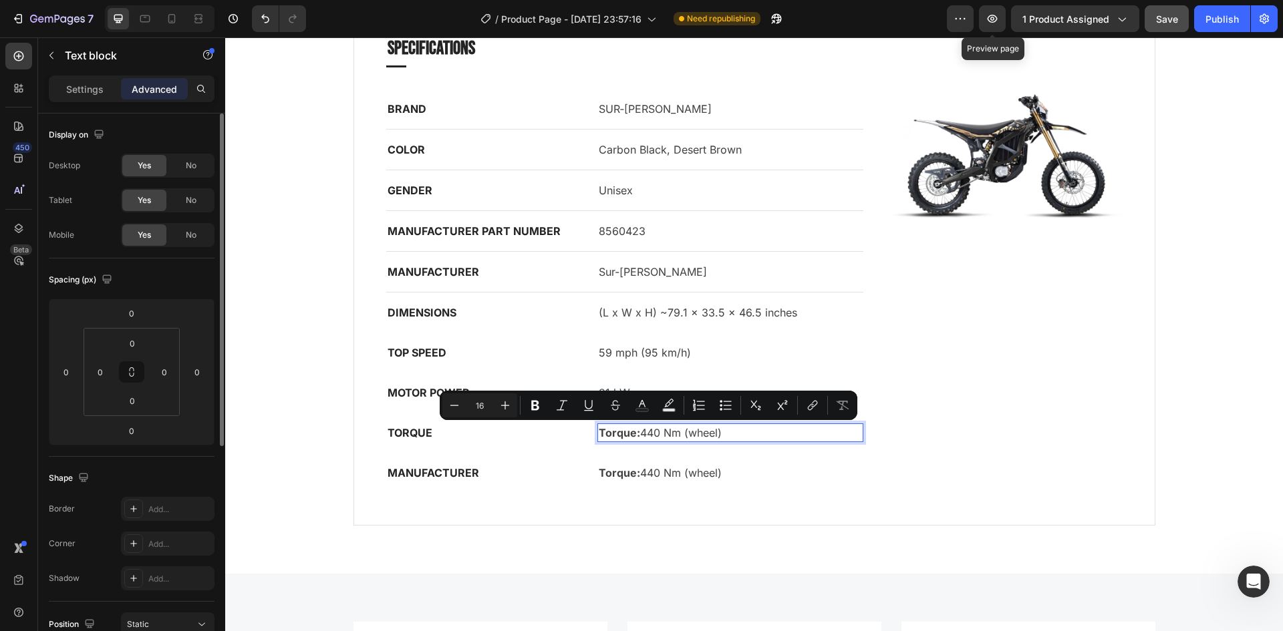
click at [637, 436] on p "Torque: 440 Nm (wheel)" at bounding box center [730, 433] width 263 height 16
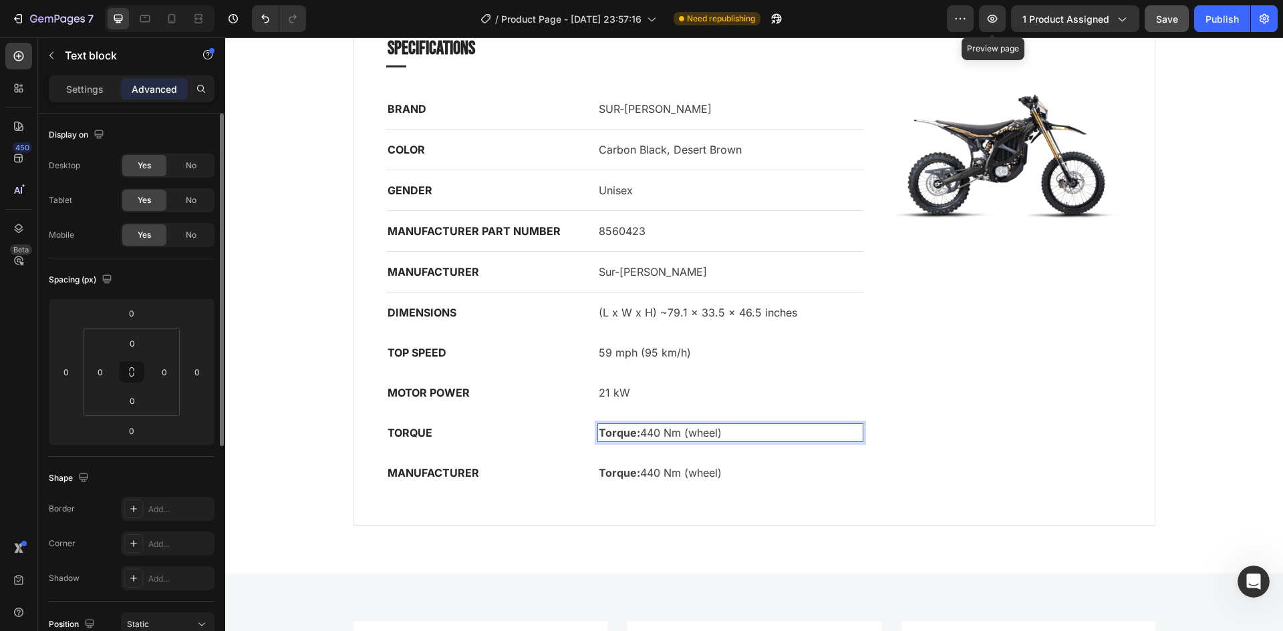
click at [635, 431] on p "Torque: 440 Nm (wheel)" at bounding box center [730, 433] width 263 height 16
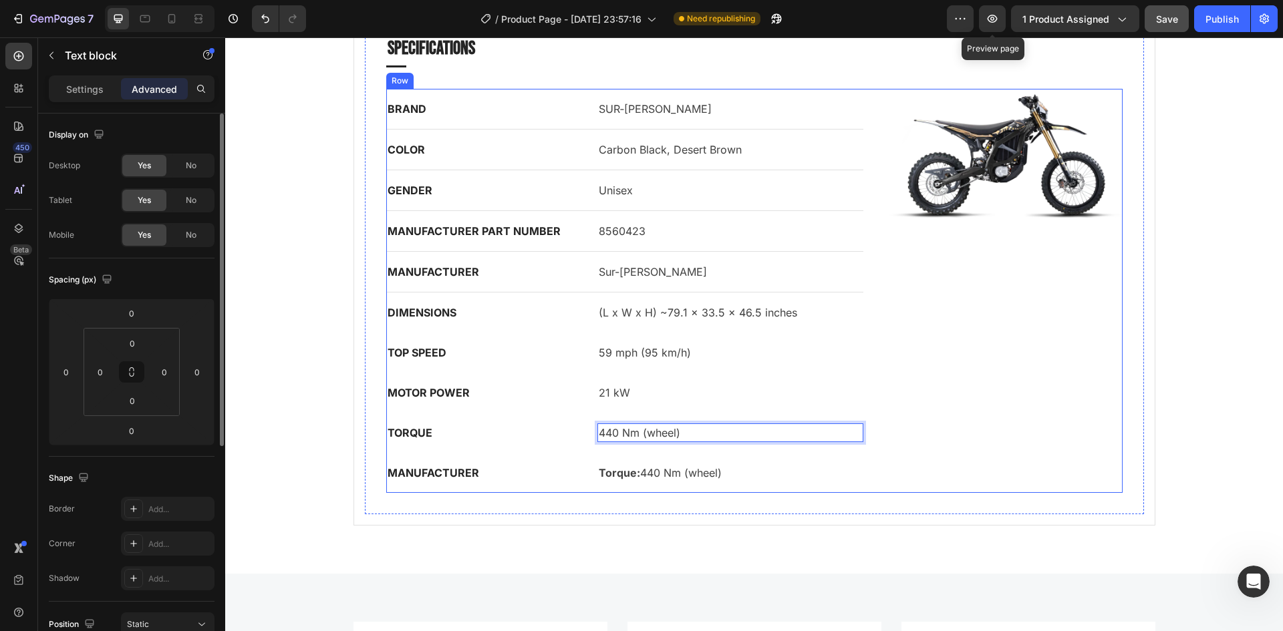
click at [924, 438] on div "Image" at bounding box center [1002, 291] width 239 height 404
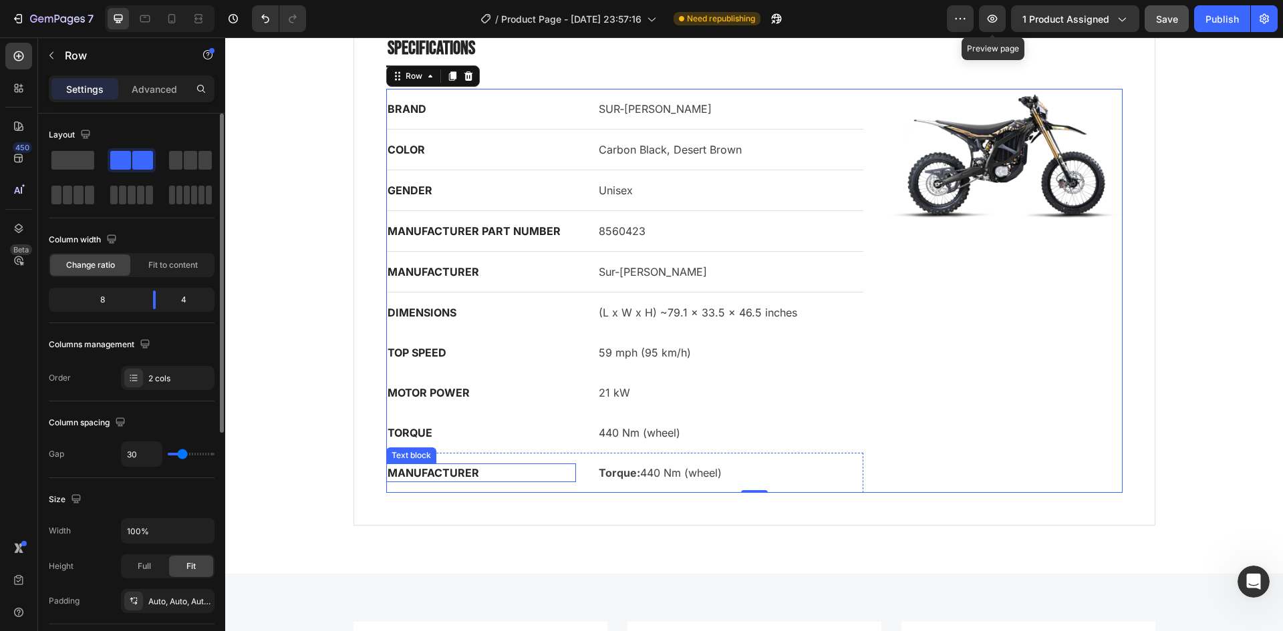
click at [488, 474] on p "MANUFACTURER" at bounding box center [481, 473] width 187 height 16
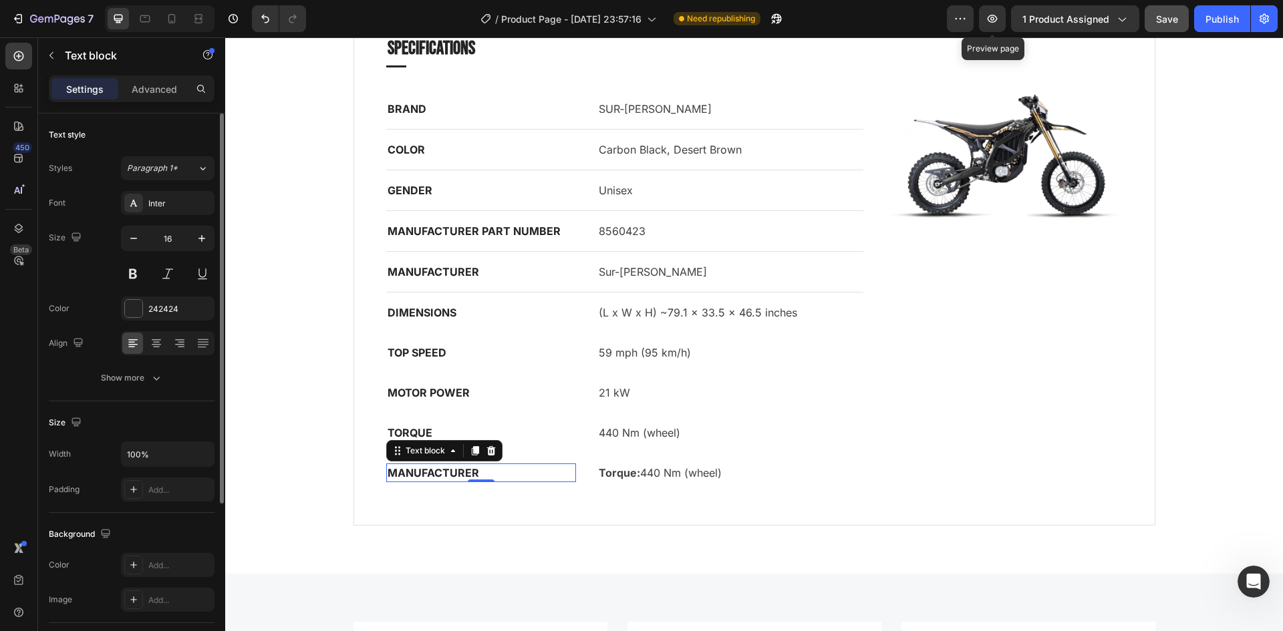
click at [434, 474] on p "MANUFACTURER" at bounding box center [481, 473] width 187 height 16
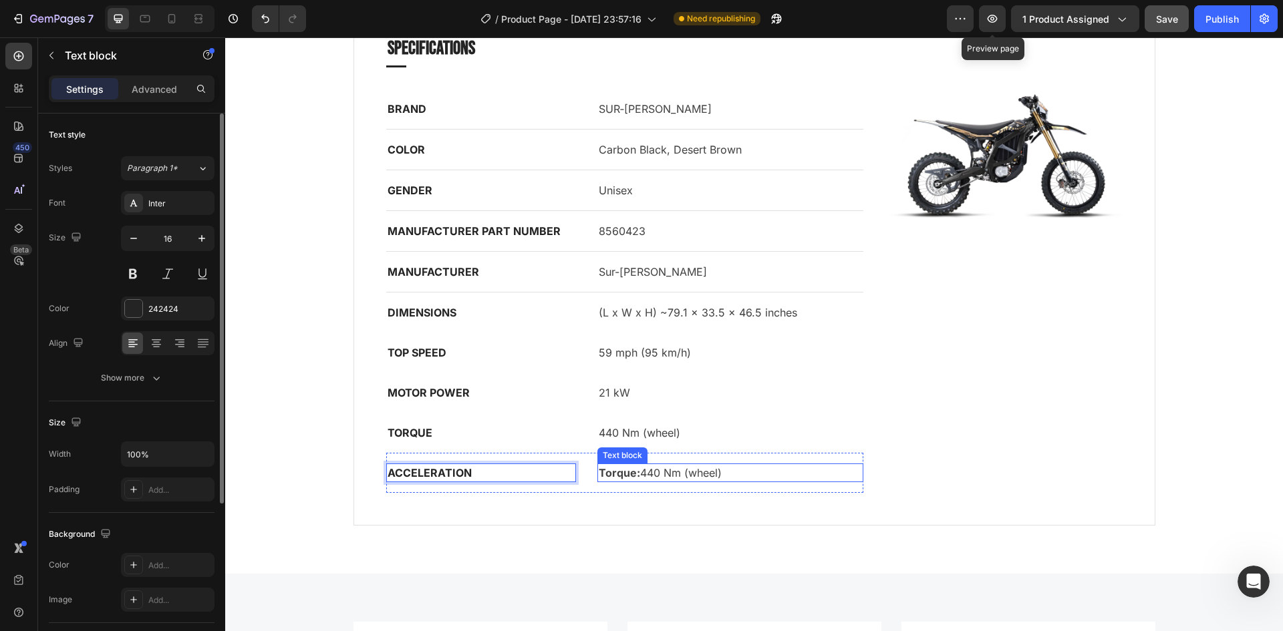
click at [611, 475] on strong "Torque:" at bounding box center [619, 472] width 41 height 13
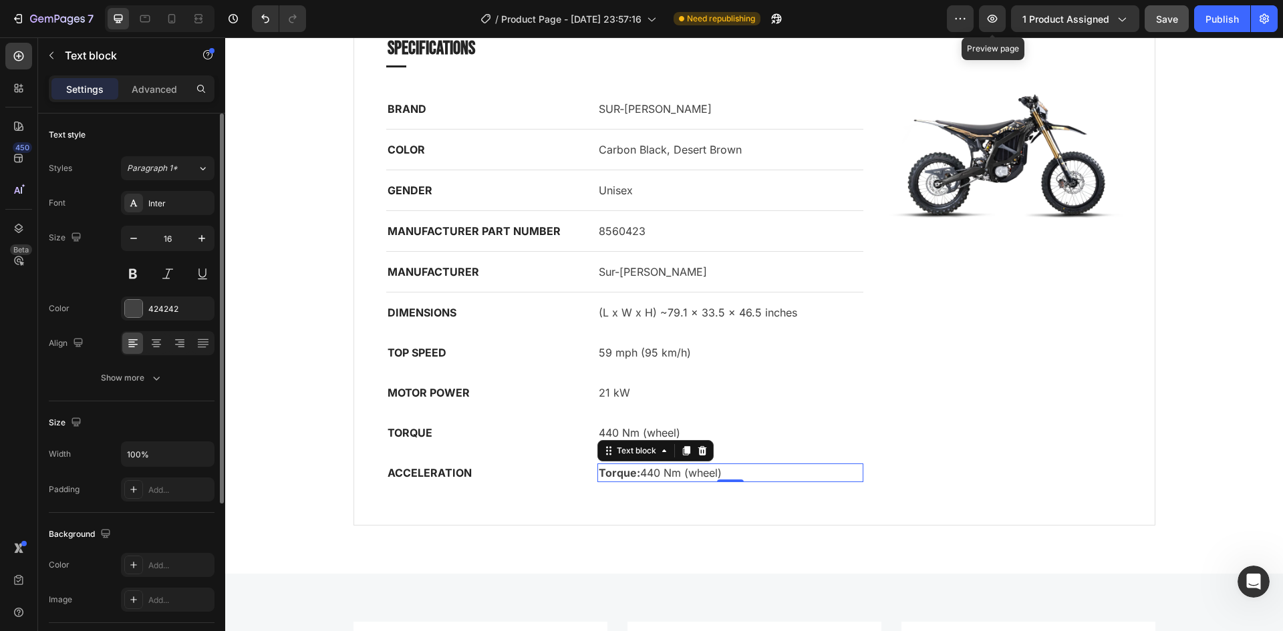
click at [612, 475] on strong "Torque:" at bounding box center [619, 472] width 41 height 13
click at [834, 521] on div "Specifications Heading Title Line BRAND Text block SUR‑[PERSON_NAME] Text block…" at bounding box center [754, 263] width 800 height 521
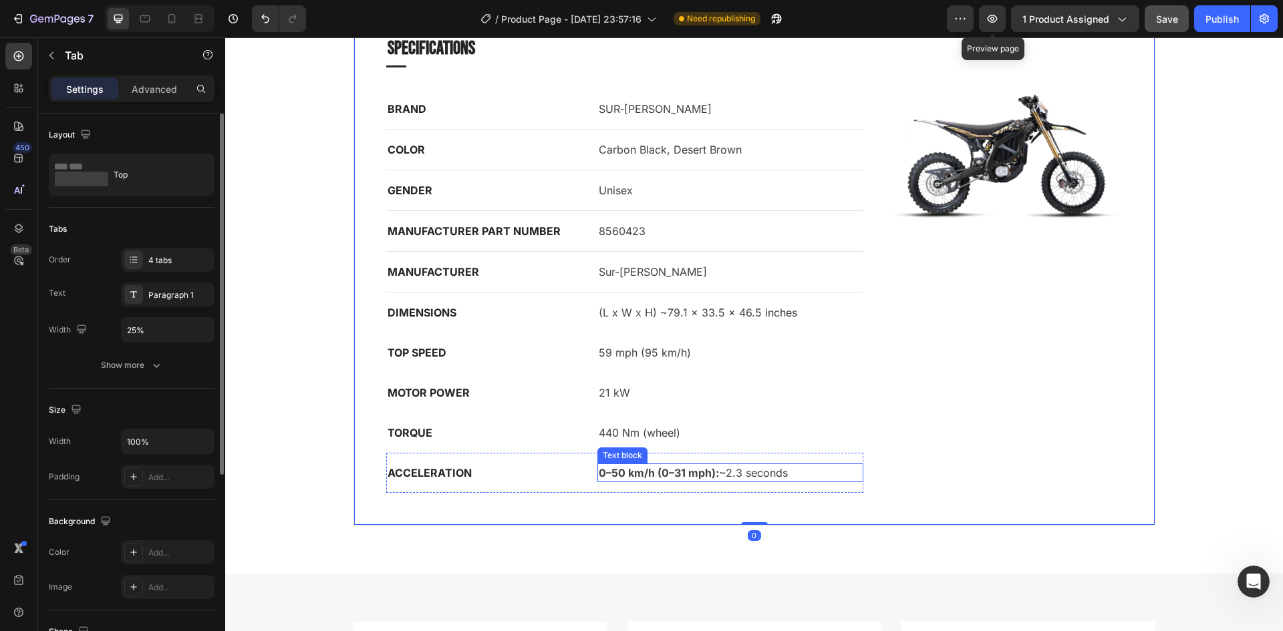
click at [662, 476] on strong "0–50 km/h (0–31 mph):" at bounding box center [659, 472] width 120 height 13
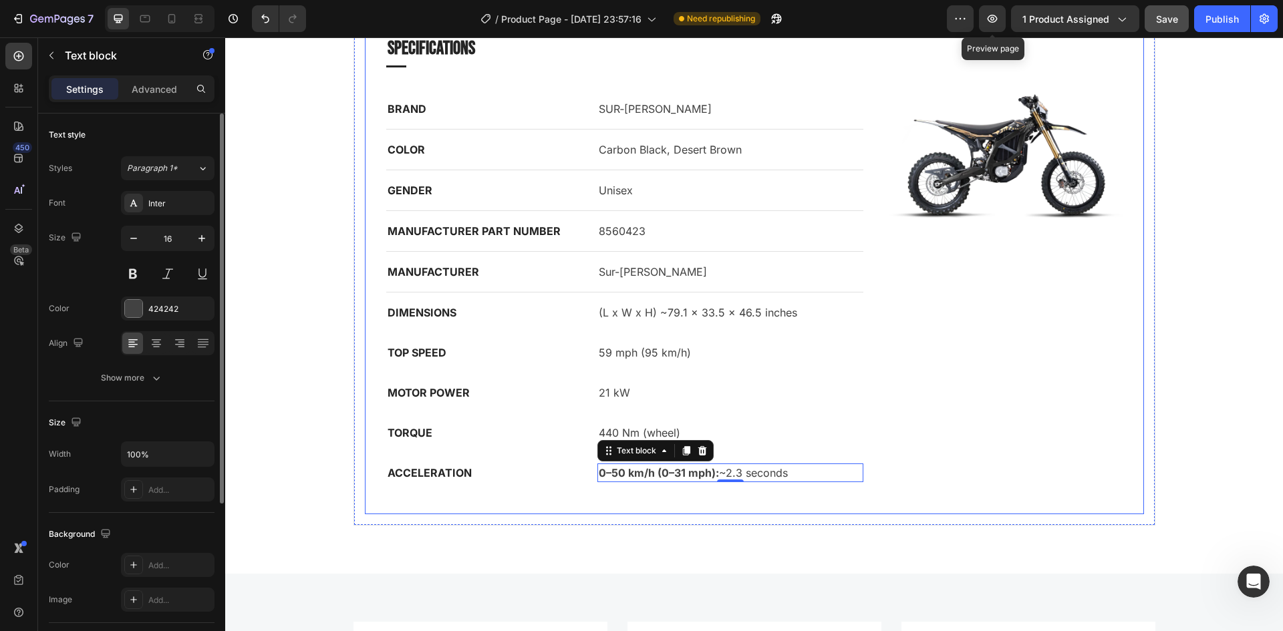
click at [809, 511] on div "Specifications Heading Title Line BRAND Text block SUR‑[PERSON_NAME] Text block…" at bounding box center [754, 264] width 779 height 500
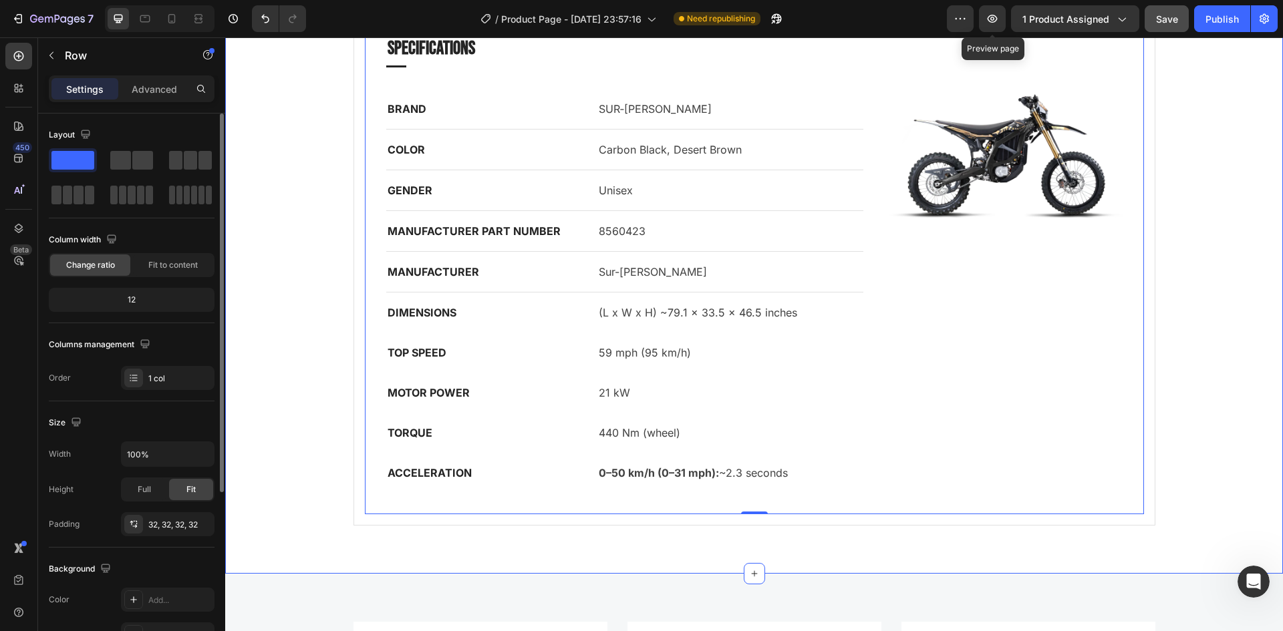
click at [819, 539] on div "specifications frameset drivetrain brakes Specifications Heading Title Line BRA…" at bounding box center [754, 247] width 1058 height 651
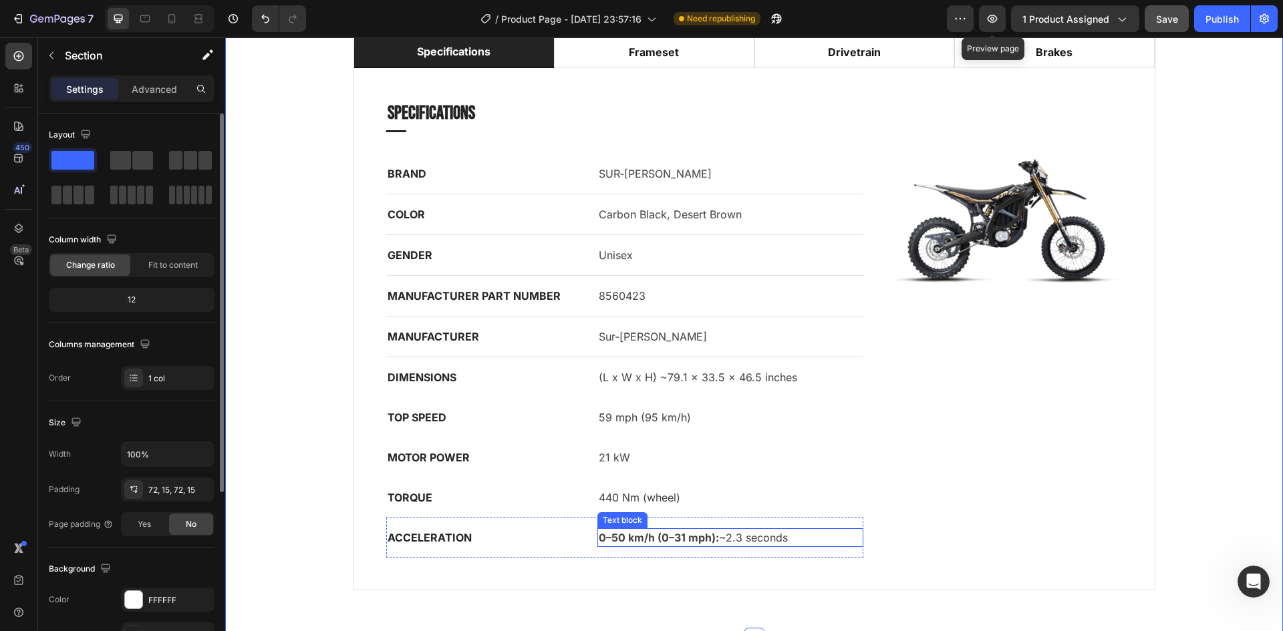
scroll to position [1817, 0]
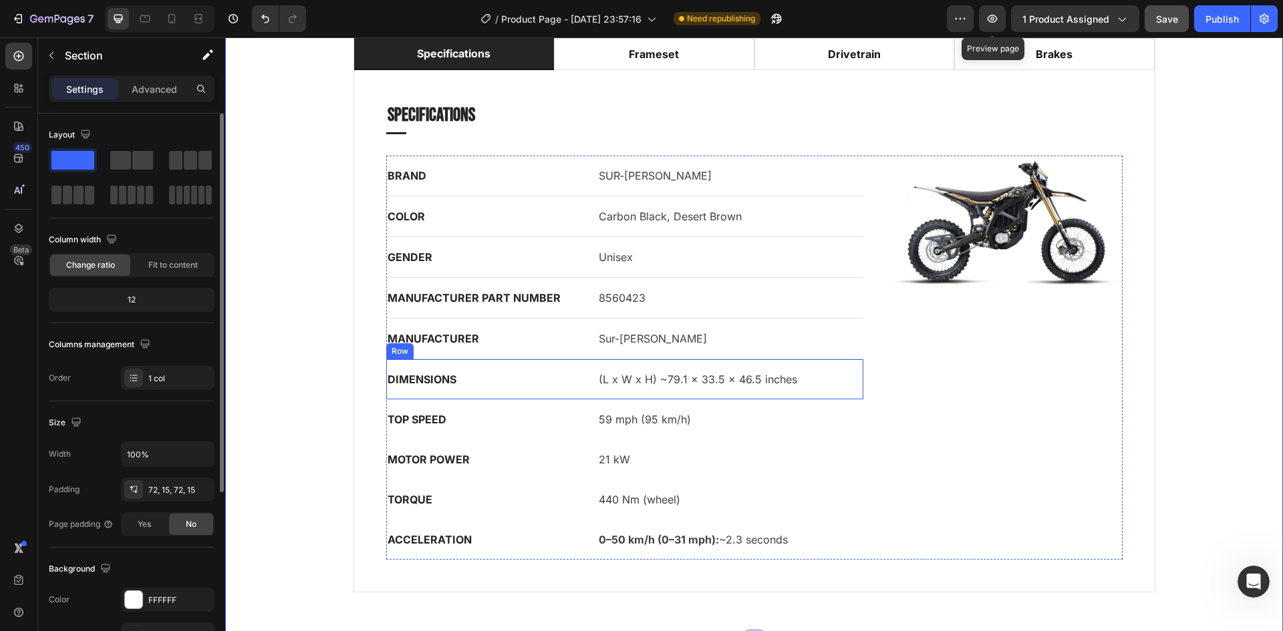
click at [588, 382] on div "DIMENSIONS Text block (L x W x H) ~79.1 × 33.5 × 46.5 inches Text block Row" at bounding box center [625, 379] width 478 height 40
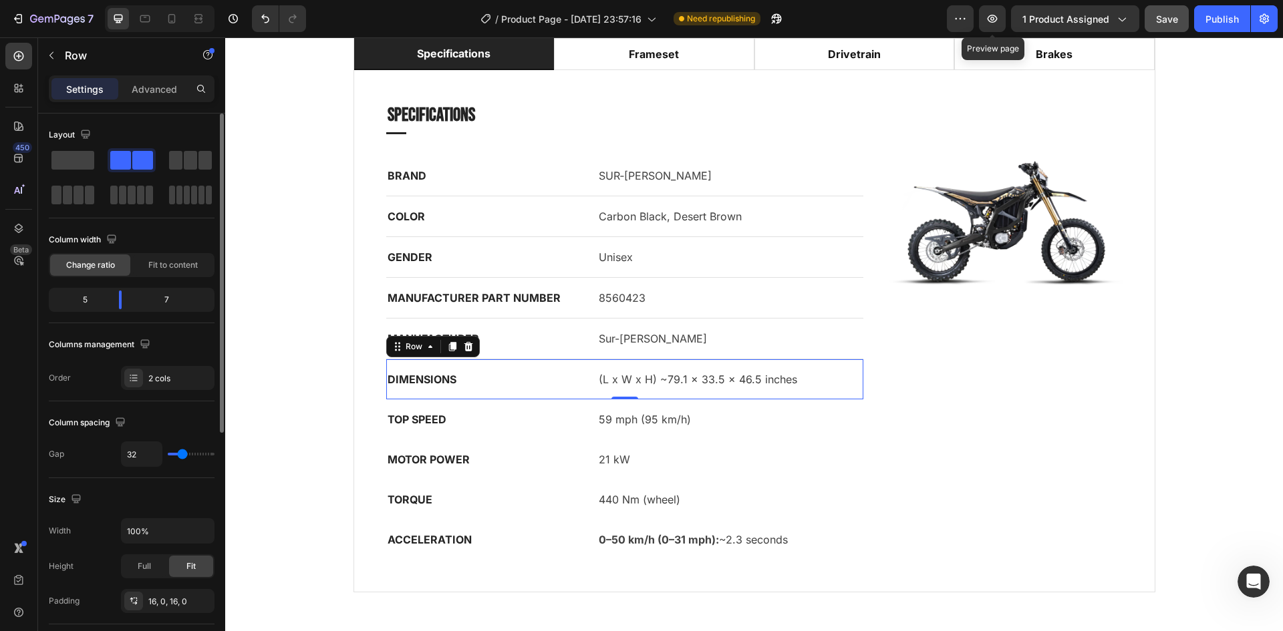
click at [162, 100] on div "Settings Advanced" at bounding box center [132, 89] width 166 height 27
click at [164, 88] on p "Advanced" at bounding box center [154, 89] width 45 height 14
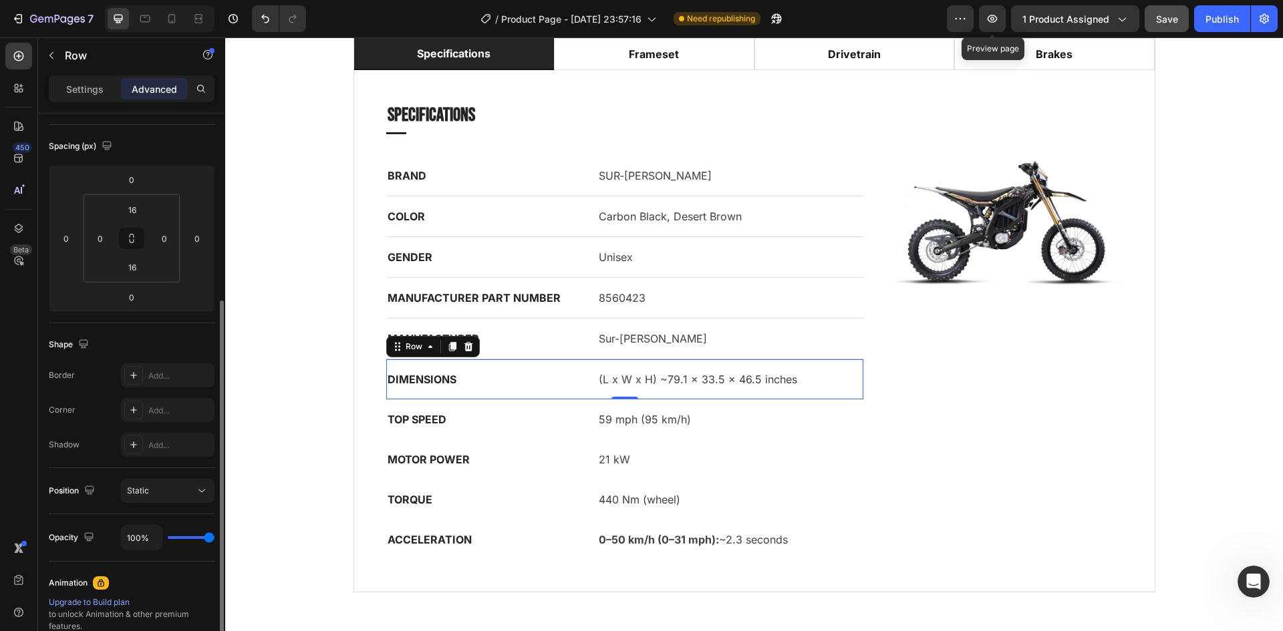
scroll to position [200, 0]
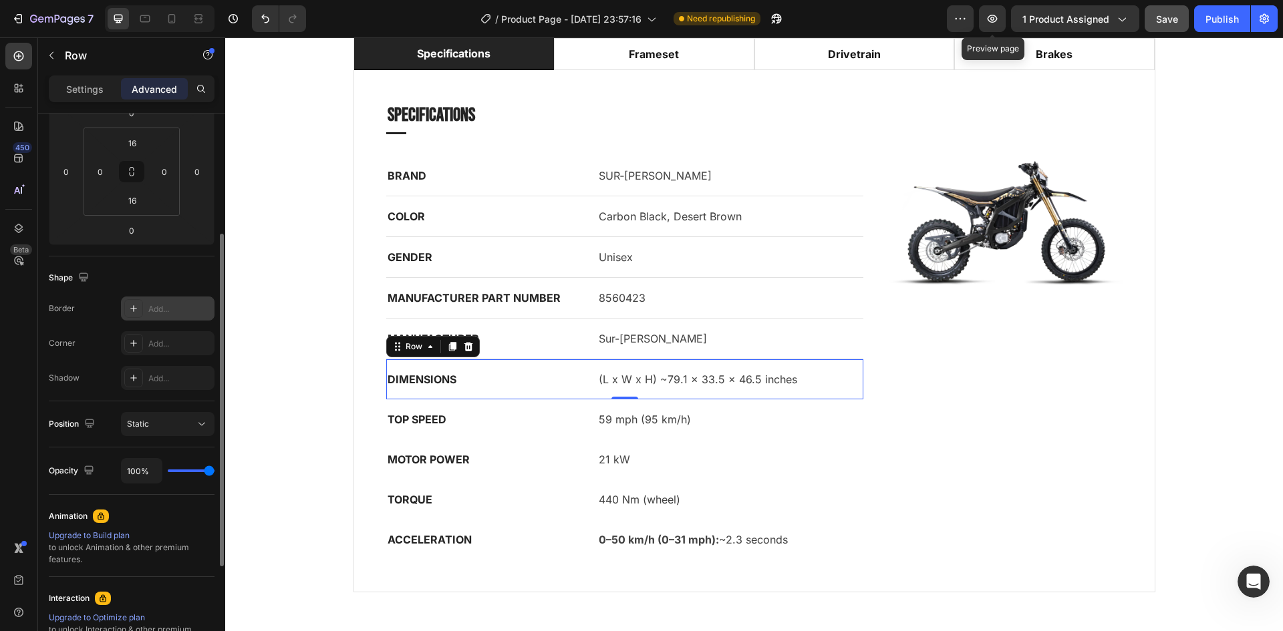
click at [147, 305] on div "Add..." at bounding box center [168, 309] width 94 height 24
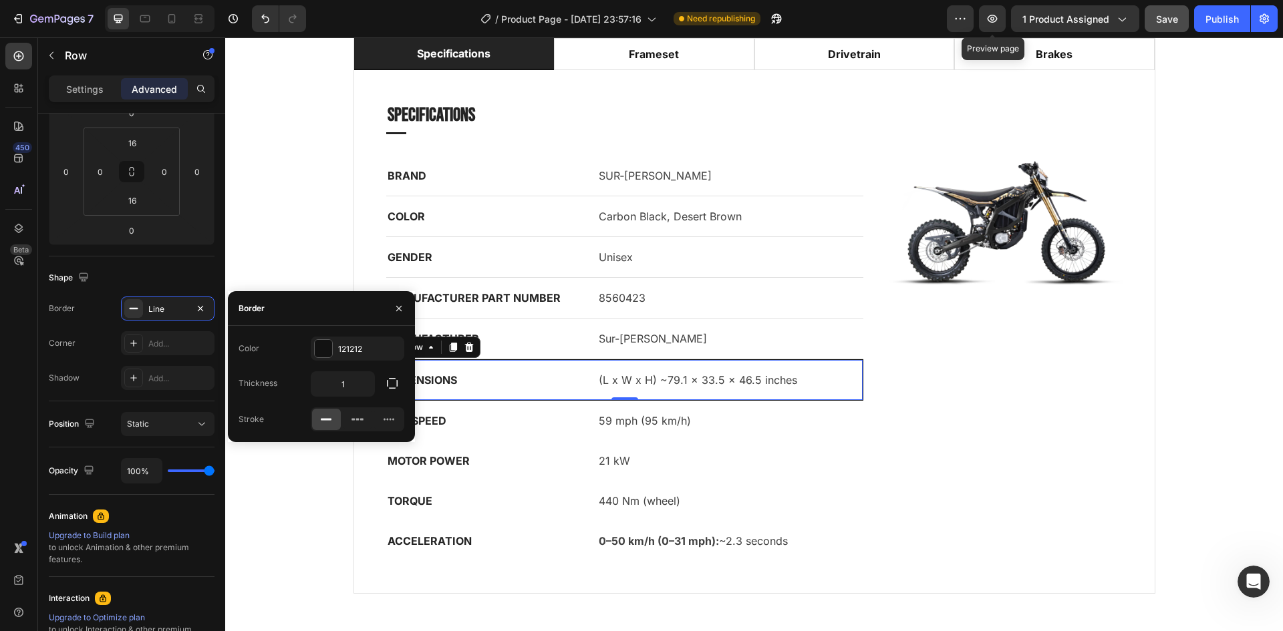
click at [651, 450] on div "MOTOR POWER Text block 21 kW Text block Row" at bounding box center [625, 461] width 478 height 40
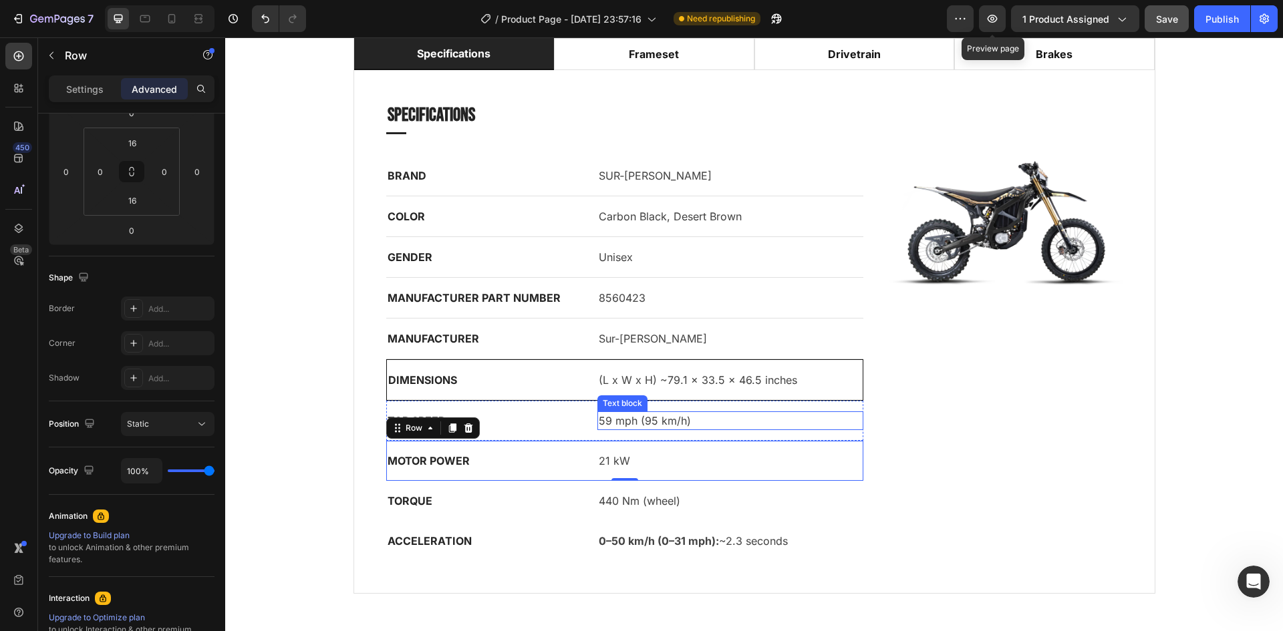
click at [562, 391] on div "DIMENSIONS Text block (L x W x H) ~79.1 × 33.5 × 46.5 inches Text block Row" at bounding box center [625, 379] width 478 height 41
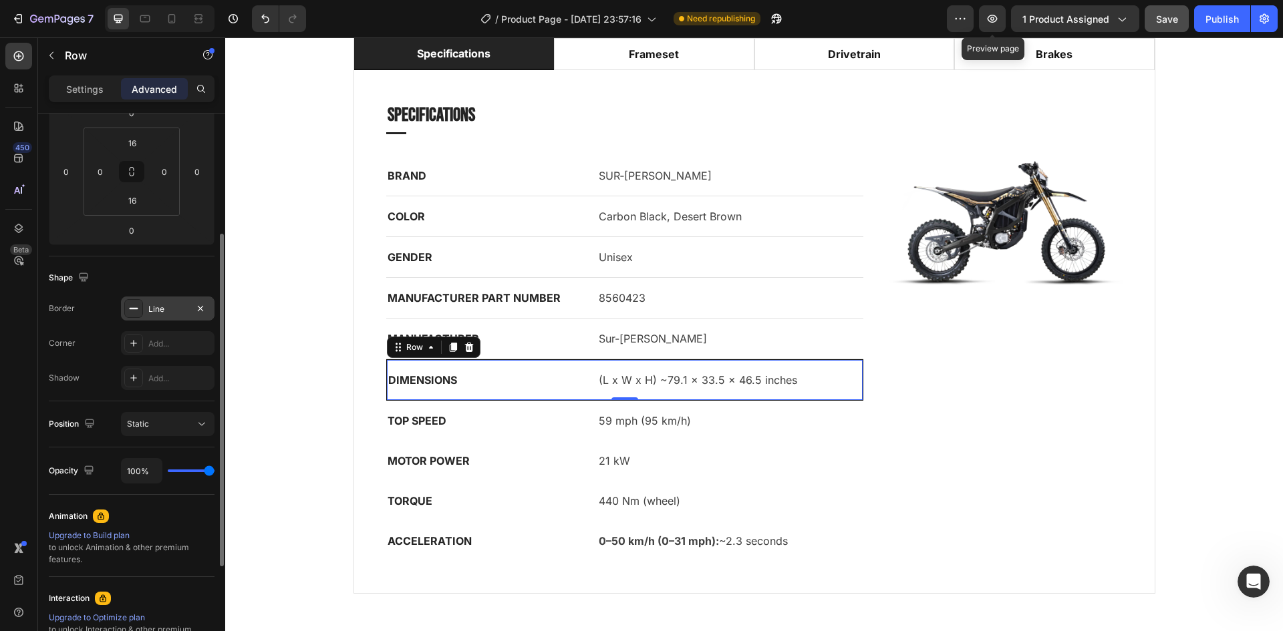
click at [155, 314] on div "Line" at bounding box center [167, 309] width 39 height 12
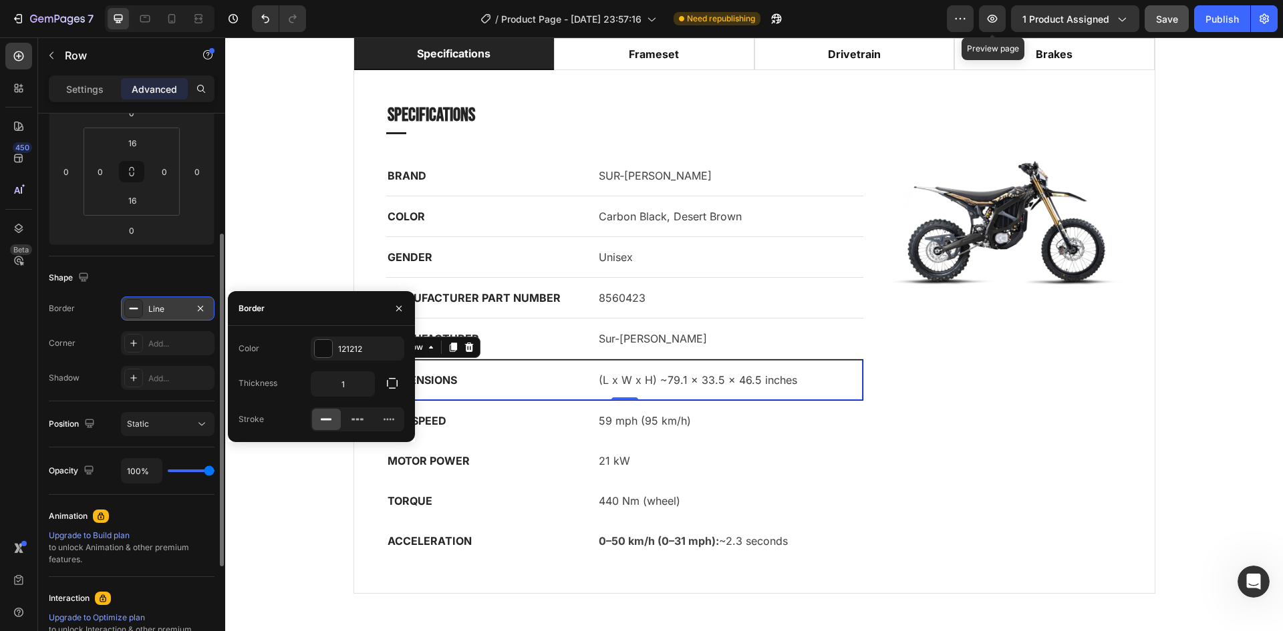
click at [209, 304] on div "Line" at bounding box center [168, 309] width 94 height 24
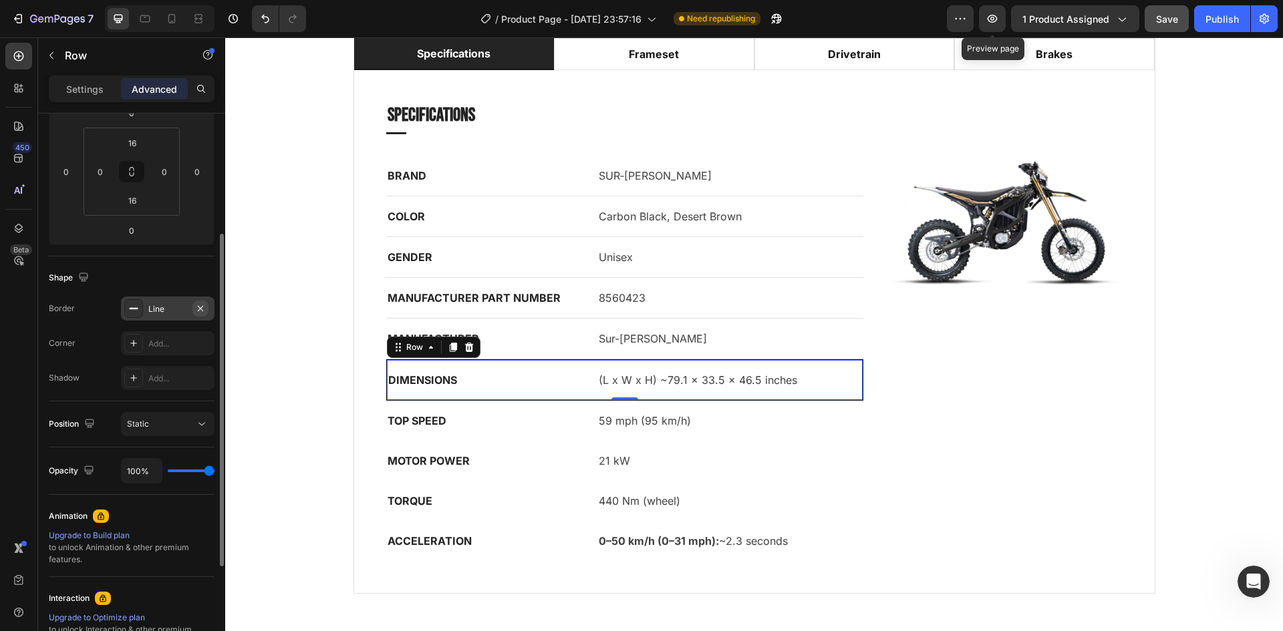
click at [195, 309] on icon "button" at bounding box center [200, 308] width 11 height 11
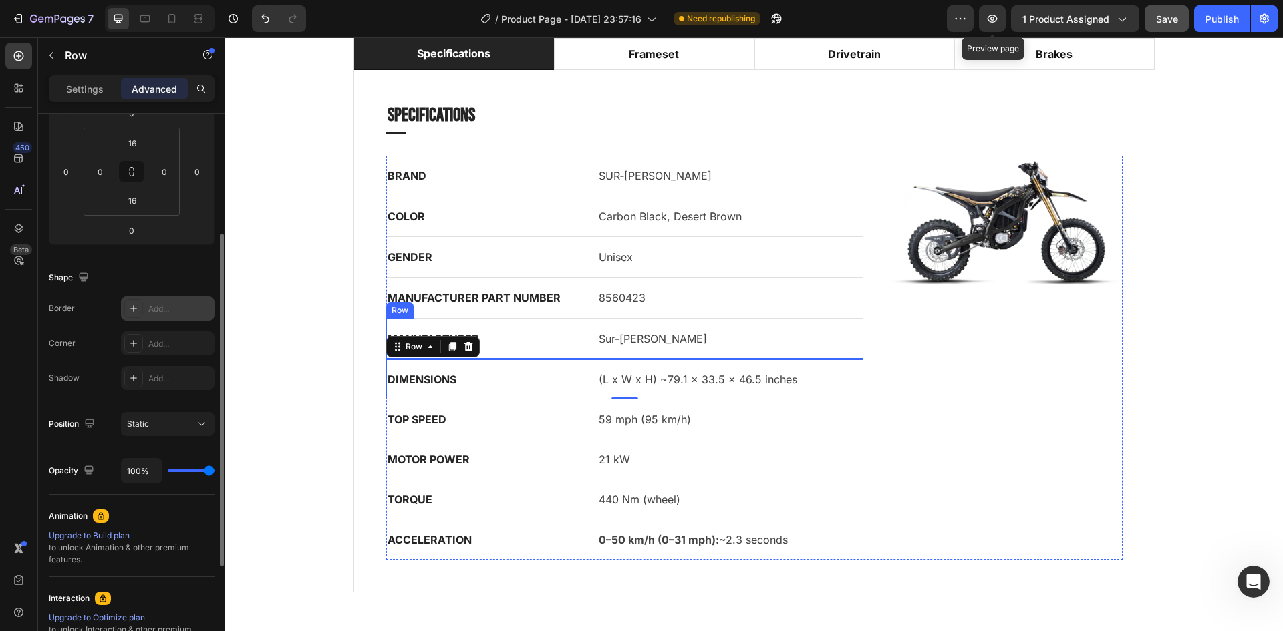
click at [533, 335] on p "MANUFACTURER" at bounding box center [481, 339] width 187 height 16
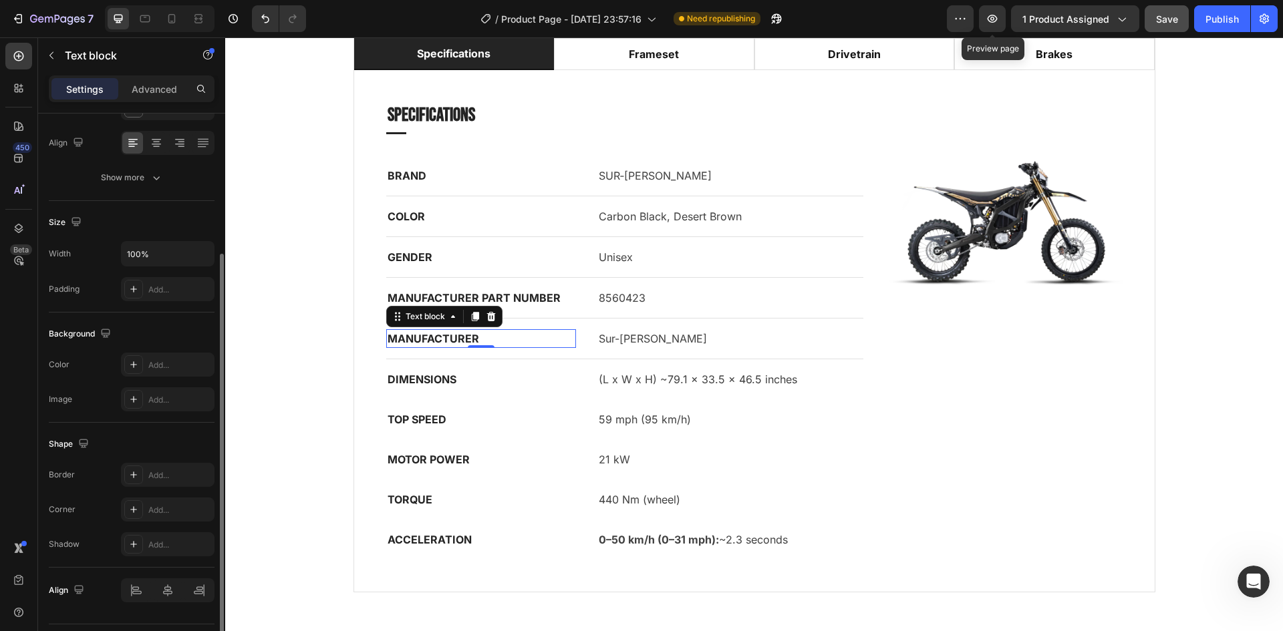
scroll to position [0, 0]
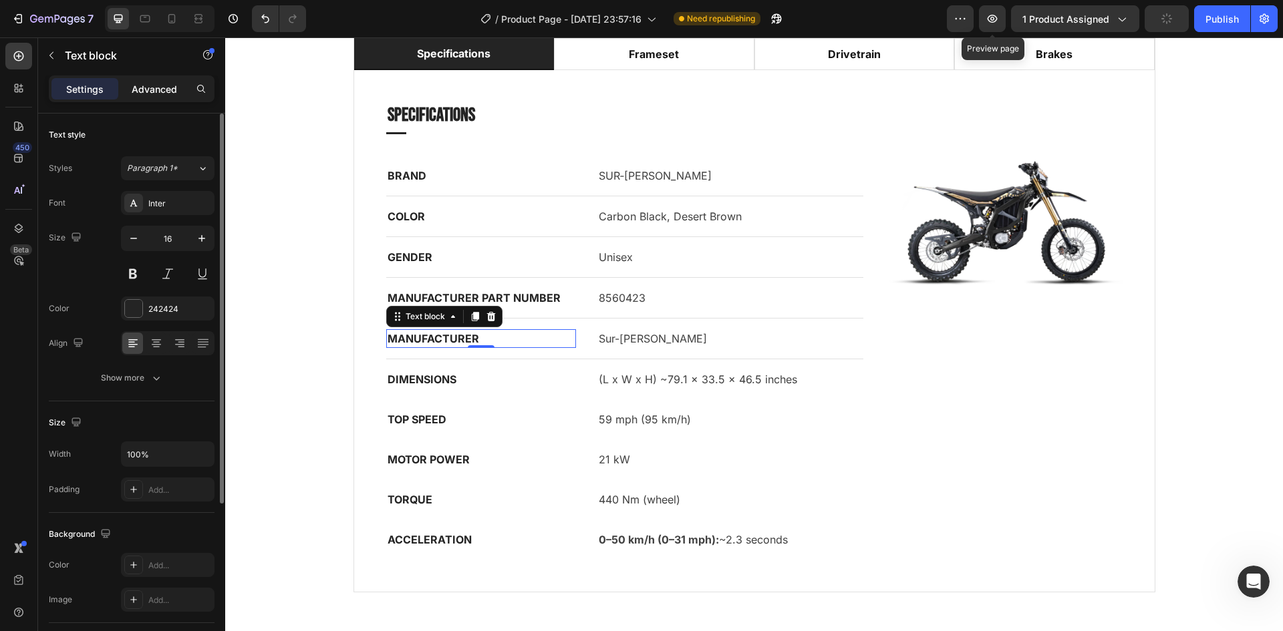
click at [145, 91] on p "Advanced" at bounding box center [154, 89] width 45 height 14
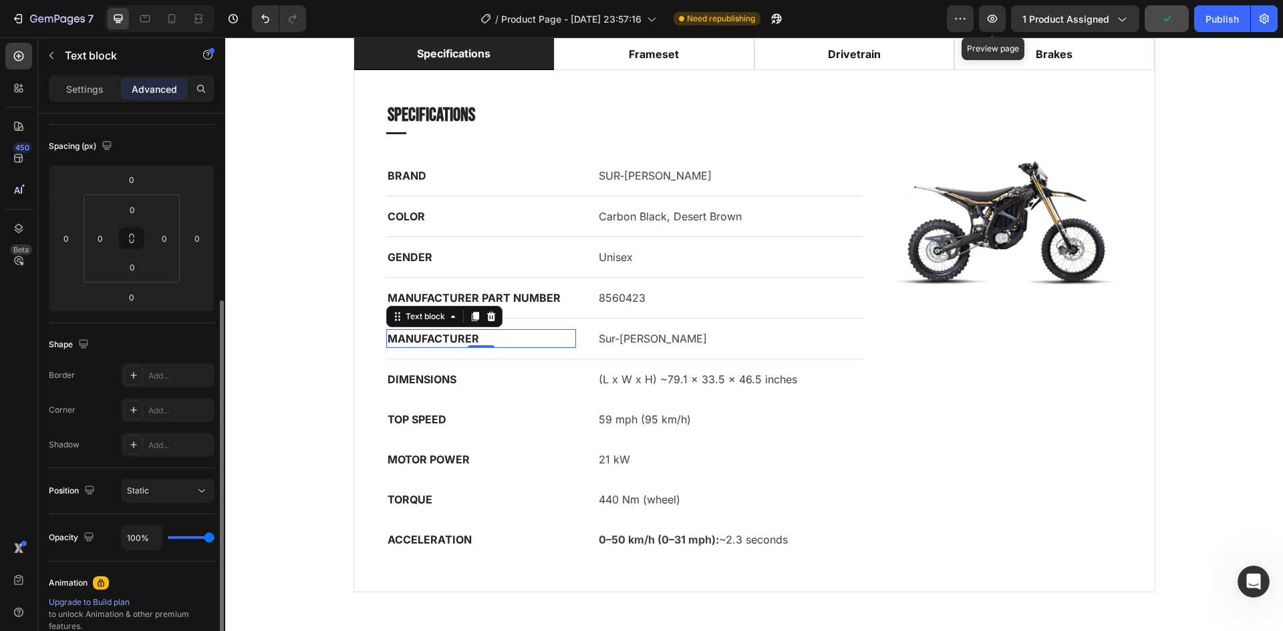
scroll to position [200, 0]
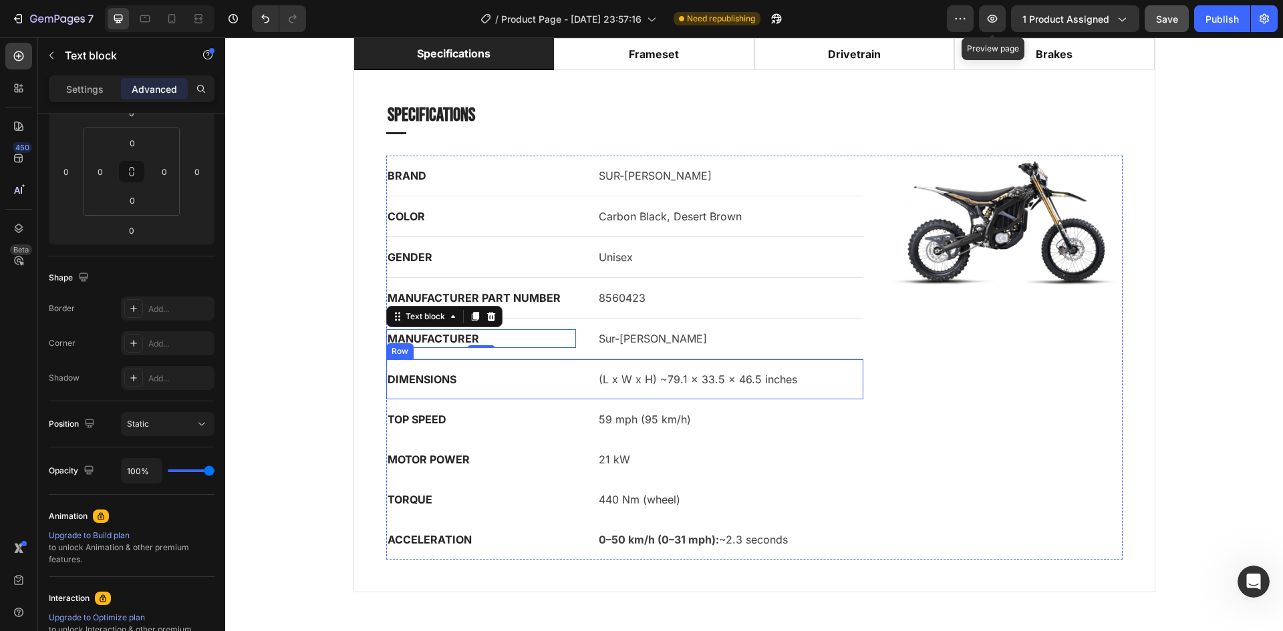
click at [495, 359] on div "DIMENSIONS Text block (L x W x H) ~79.1 × 33.5 × 46.5 inches Text block Row" at bounding box center [625, 379] width 478 height 40
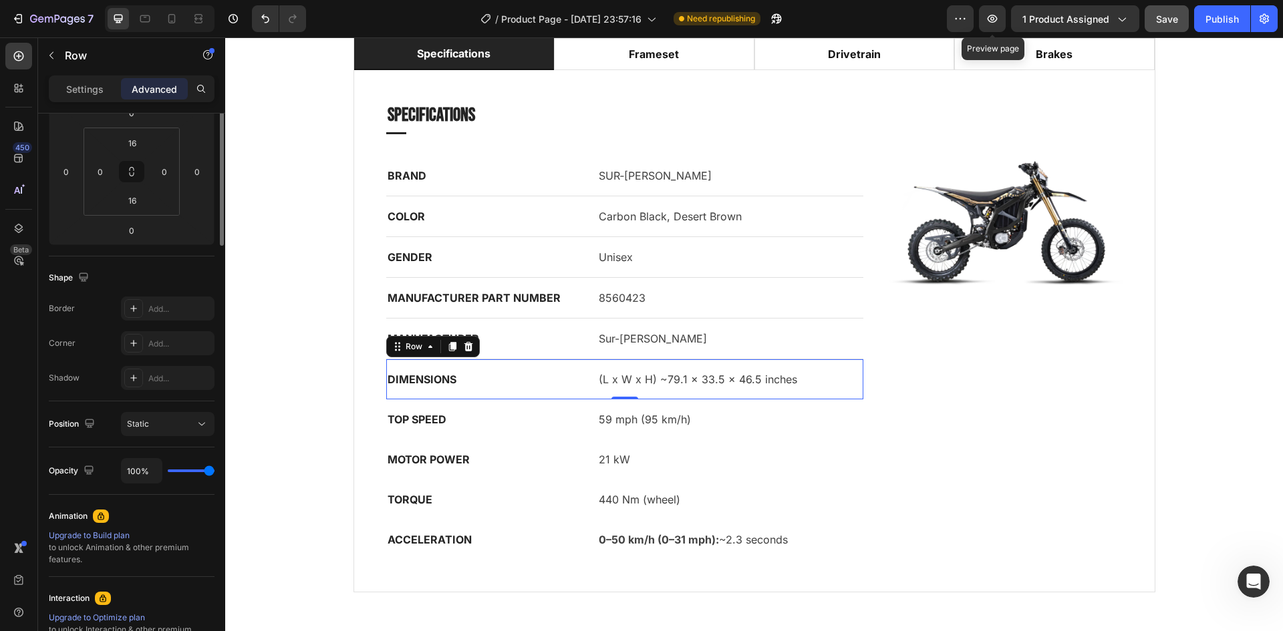
scroll to position [0, 0]
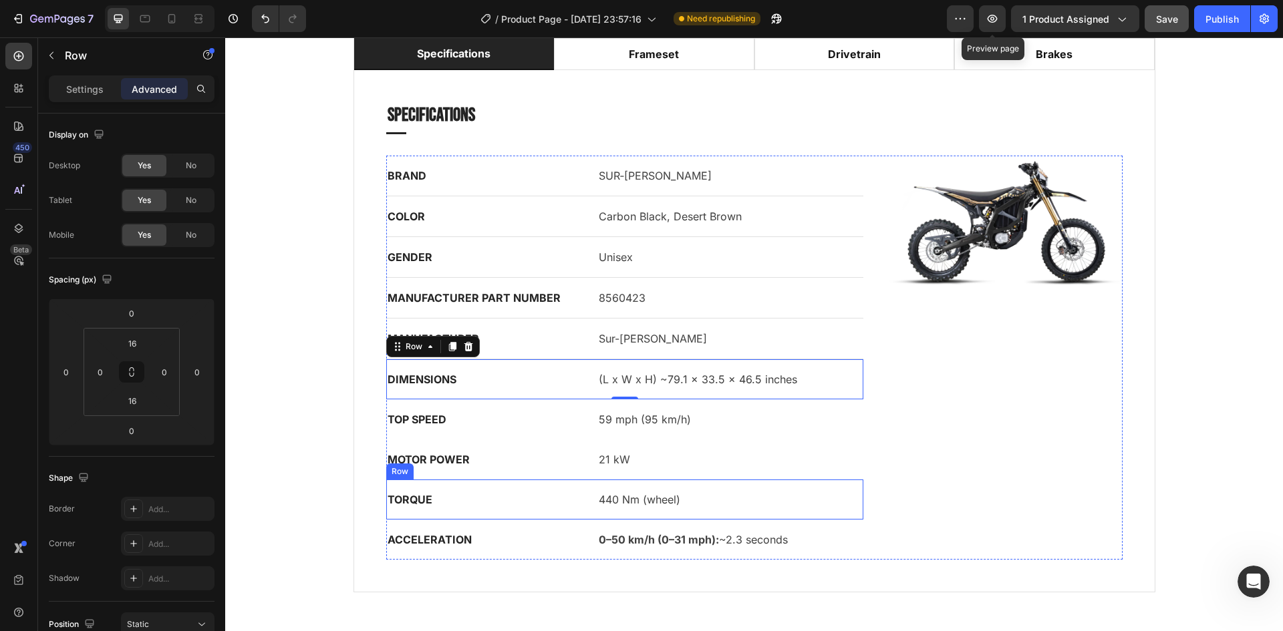
click at [778, 546] on p "0–50 km/h (0–31 mph): ~2.3 seconds" at bounding box center [730, 540] width 263 height 16
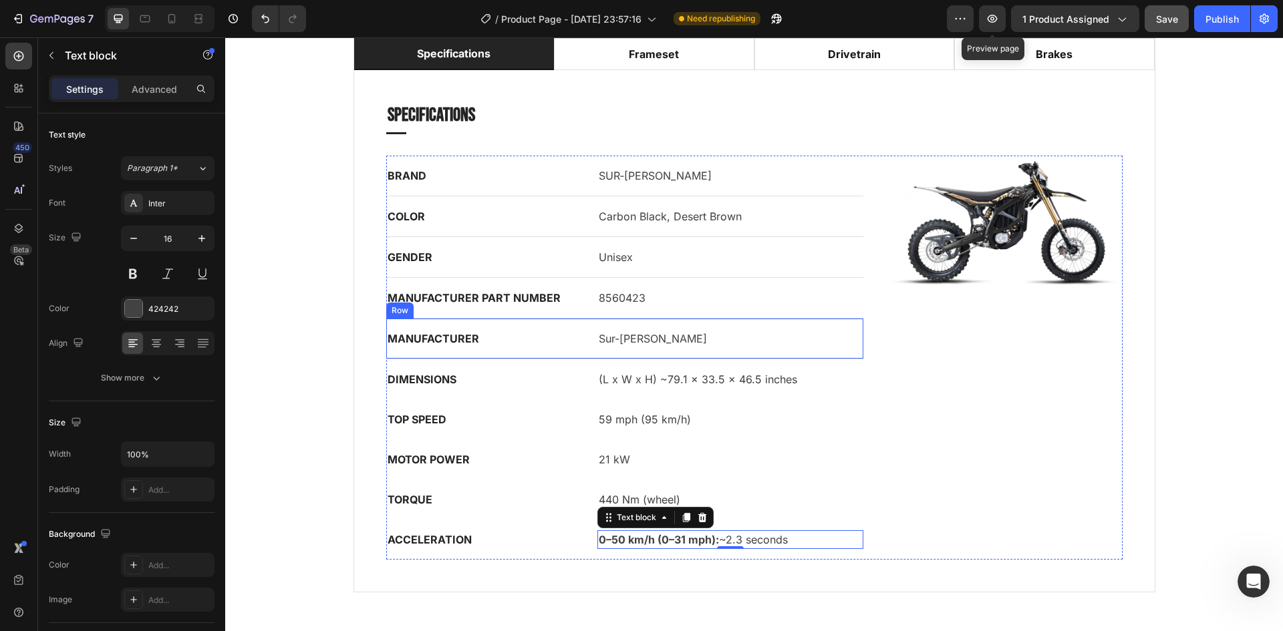
click at [518, 337] on p "MANUFACTURER" at bounding box center [481, 339] width 187 height 16
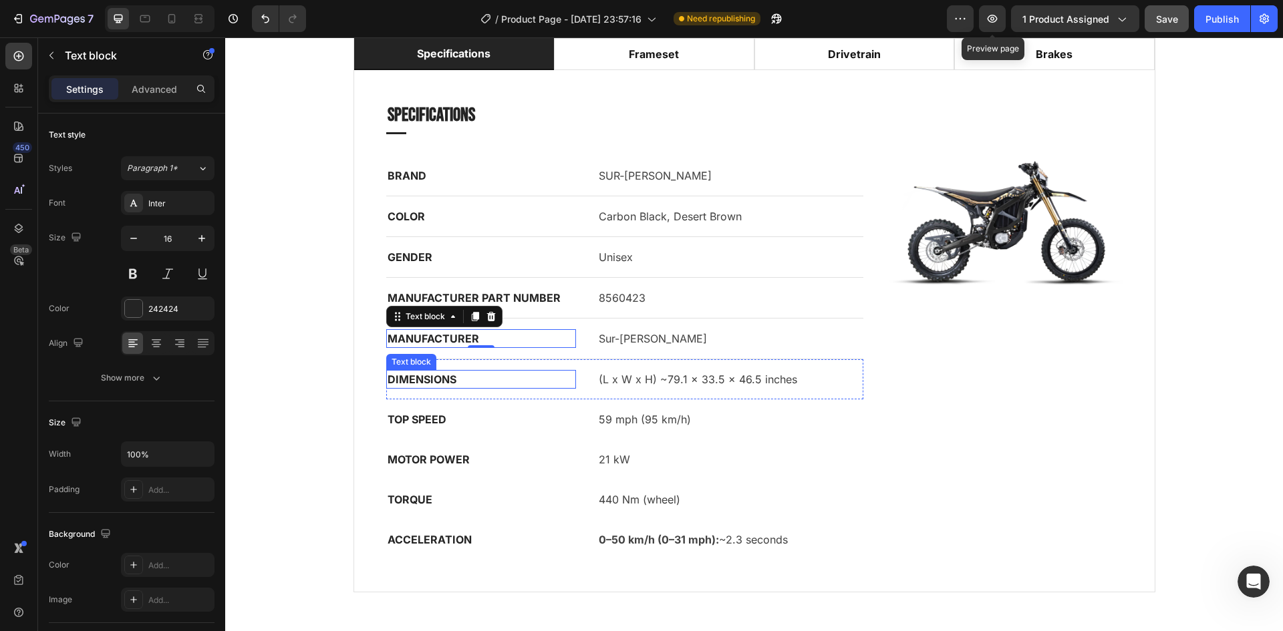
click at [547, 377] on p "DIMENSIONS" at bounding box center [481, 380] width 187 height 16
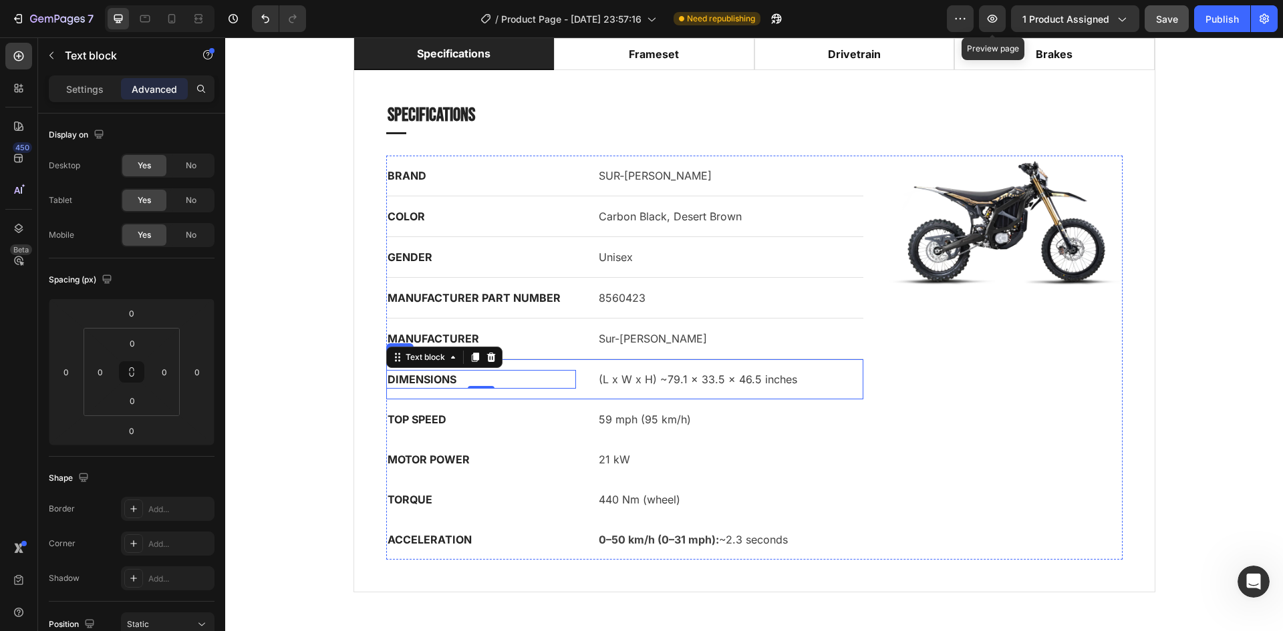
click at [559, 346] on p "MANUFACTURER" at bounding box center [481, 339] width 187 height 16
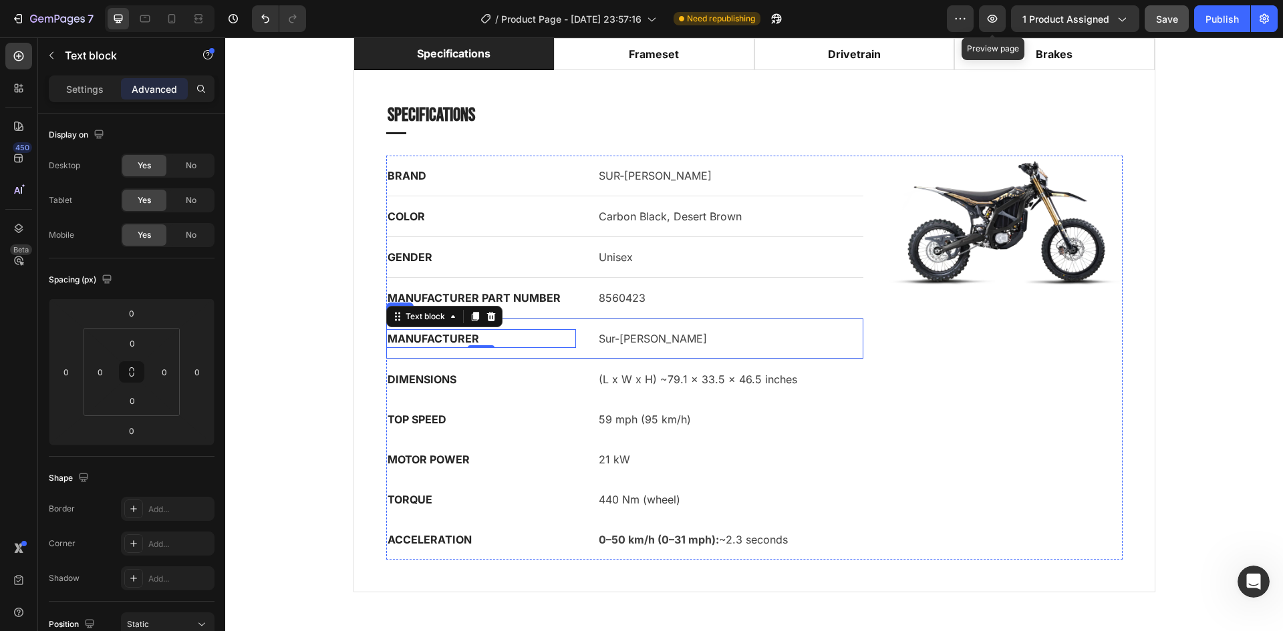
click at [585, 341] on div "MANUFACTURER Text block 0 Sur-[PERSON_NAME] Text block Row" at bounding box center [625, 339] width 478 height 41
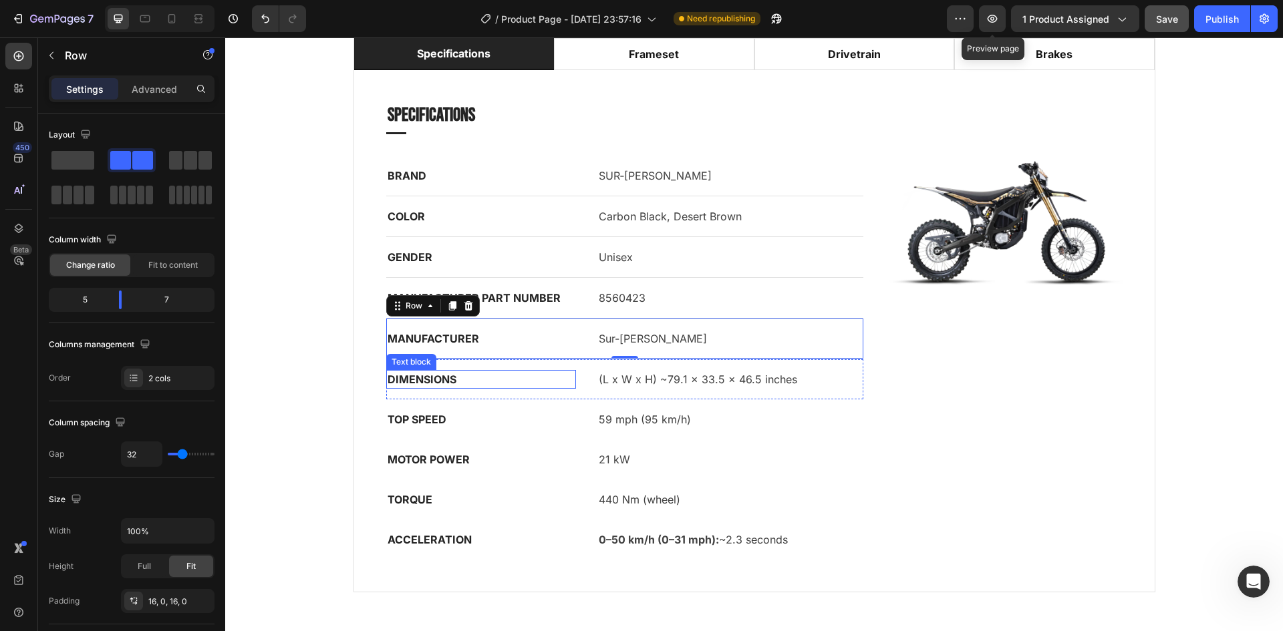
click at [545, 378] on p "DIMENSIONS" at bounding box center [481, 380] width 187 height 16
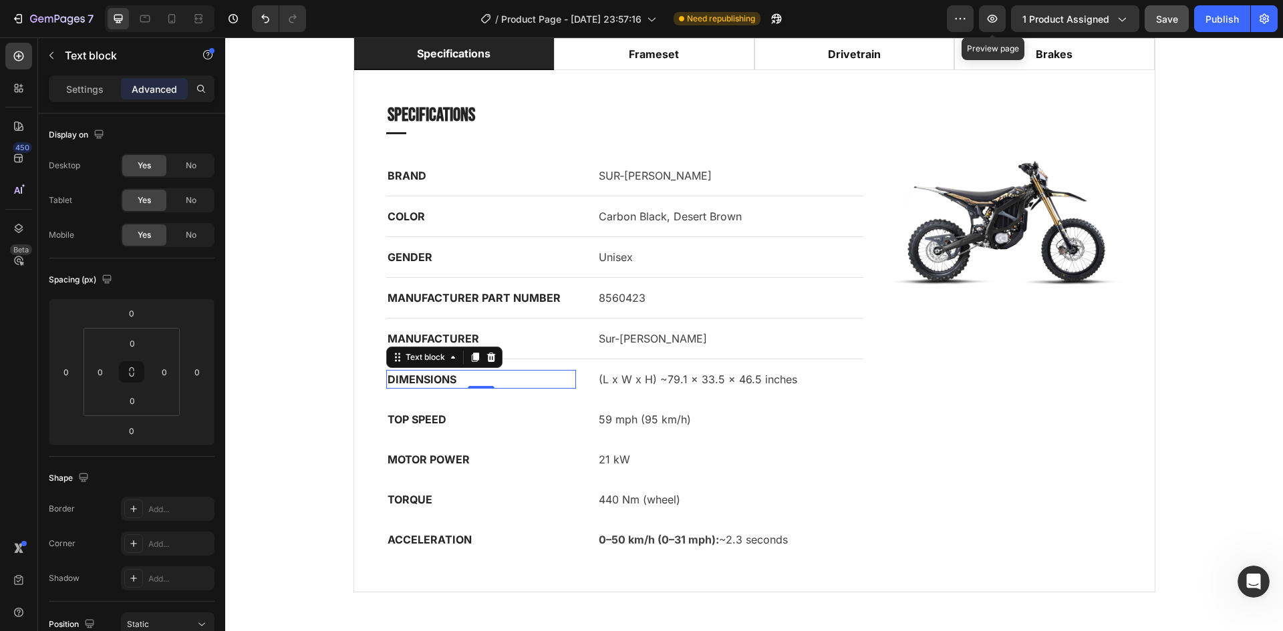
click at [568, 376] on p "DIMENSIONS" at bounding box center [481, 380] width 187 height 16
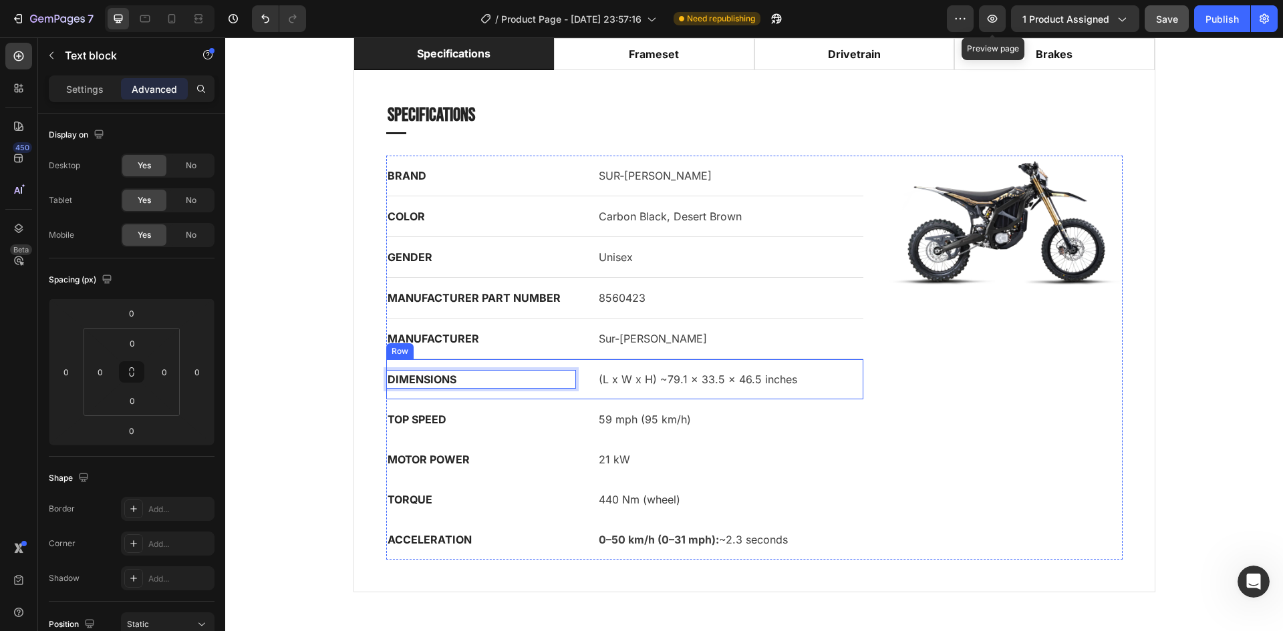
click at [577, 372] on div "DIMENSIONS Text block 0 (L x W x H) ~79.1 × 33.5 × 46.5 inches Text block Row" at bounding box center [625, 379] width 478 height 40
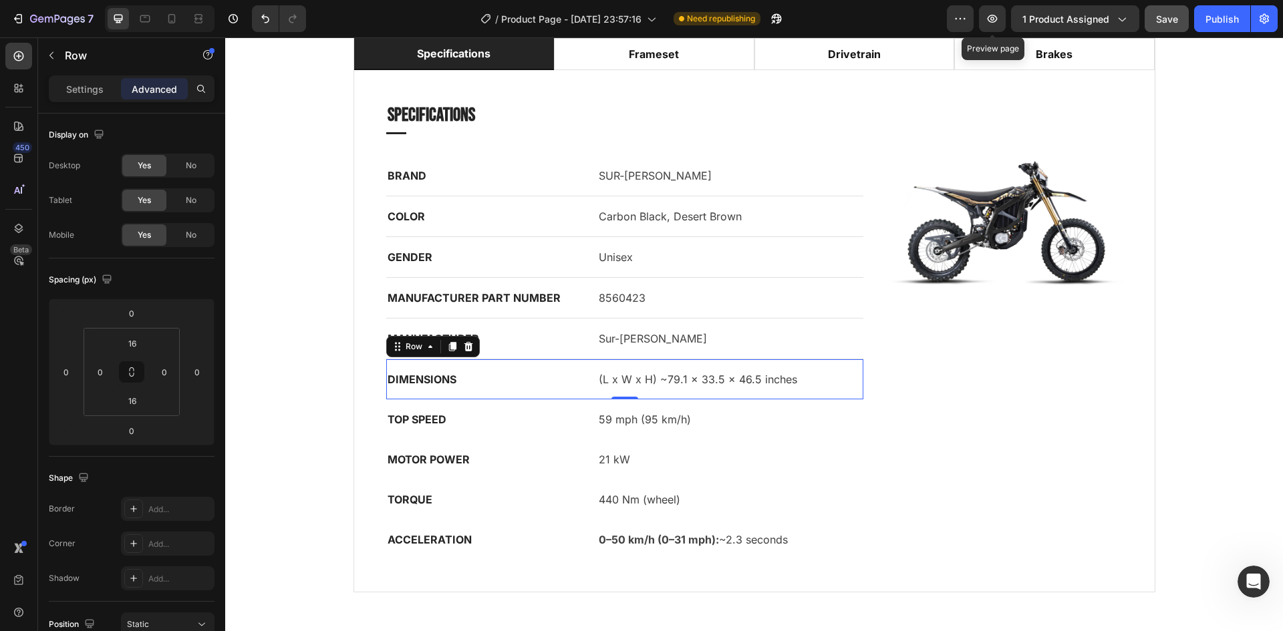
click at [579, 342] on div "MANUFACTURER Text block Sur-[PERSON_NAME] Text block Row" at bounding box center [625, 339] width 478 height 41
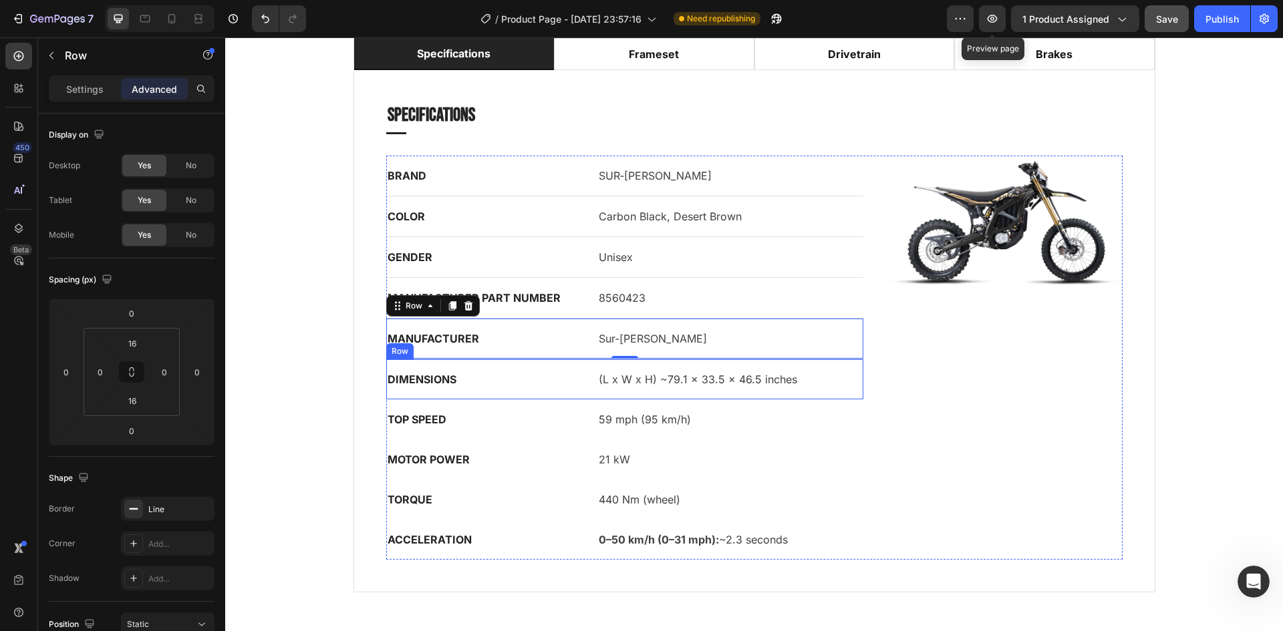
click at [584, 372] on div "DIMENSIONS Text block (L x W x H) ~79.1 × 33.5 × 46.5 inches Text block Row" at bounding box center [625, 379] width 478 height 40
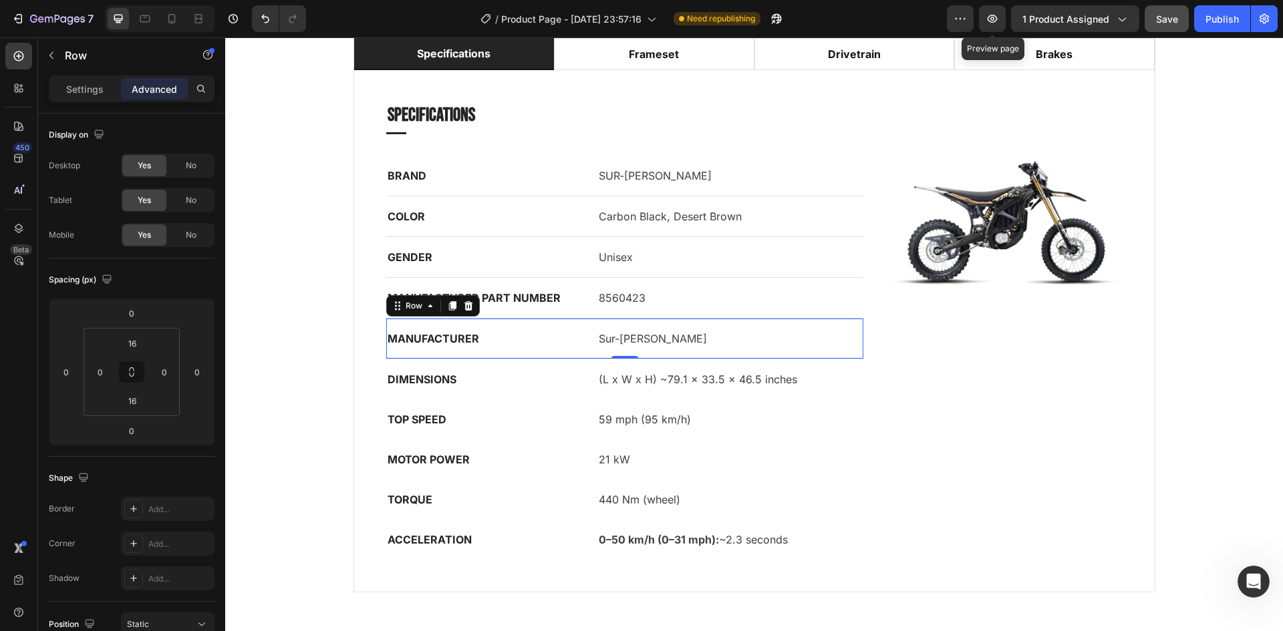
click at [579, 350] on div "MANUFACTURER Text block Sur-[PERSON_NAME] Text block Row 0" at bounding box center [625, 339] width 478 height 41
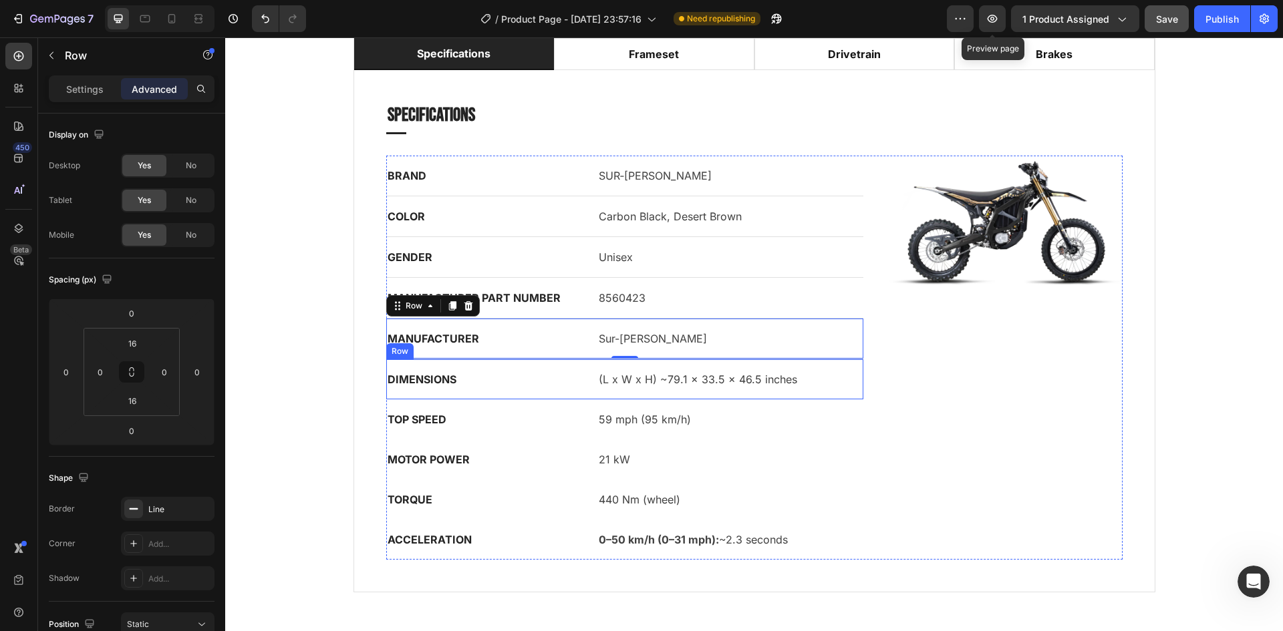
click at [580, 396] on div "DIMENSIONS Text block (L x W x H) ~79.1 × 33.5 × 46.5 inches Text block Row" at bounding box center [625, 379] width 478 height 40
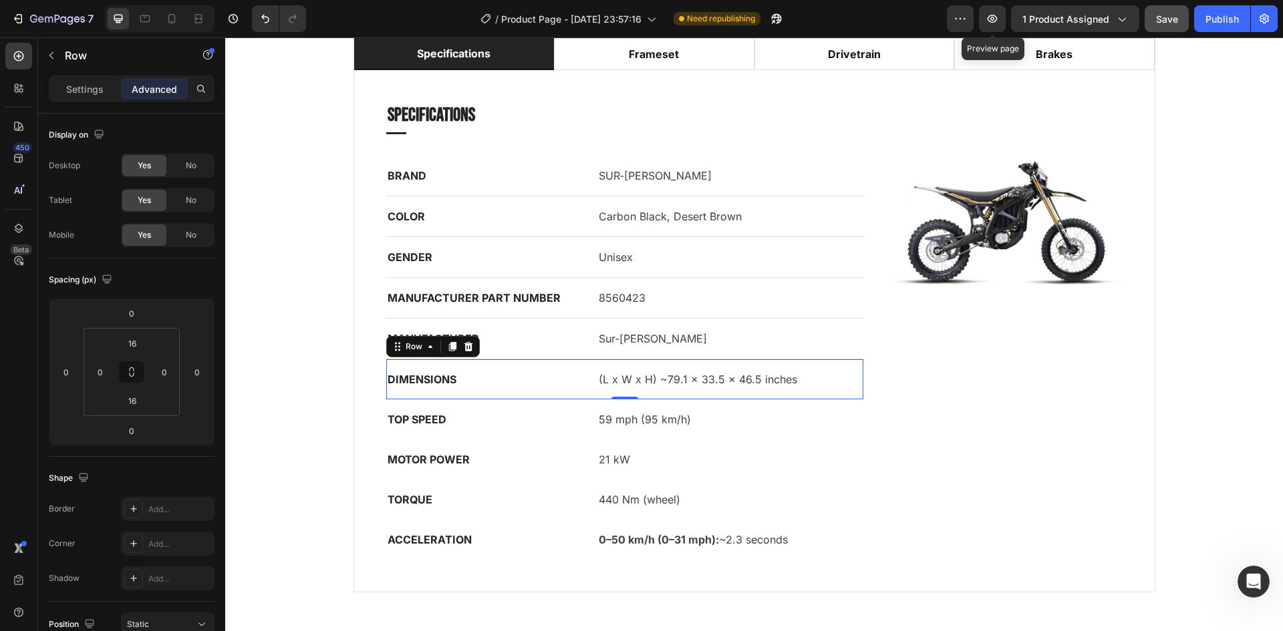
click at [579, 345] on div "MANUFACTURER Text block Sur-[PERSON_NAME] Text block Row" at bounding box center [625, 339] width 478 height 41
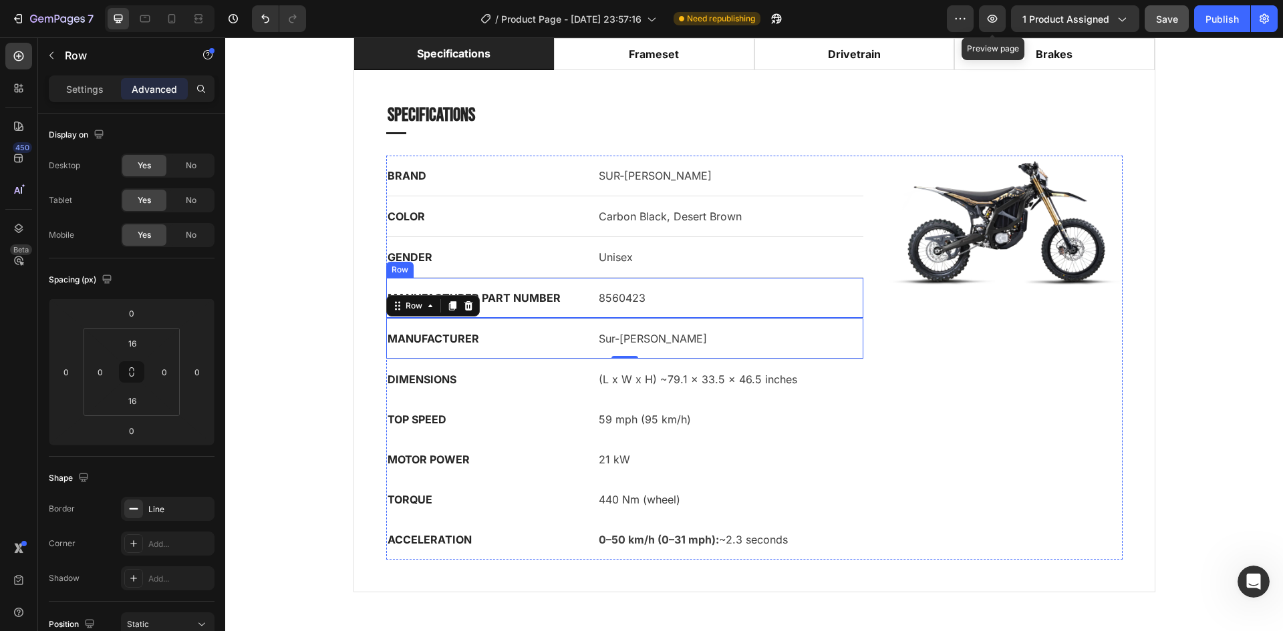
click at [578, 301] on div "MANUFACTURER PART NUMBER Text block 8560423 Text block Row" at bounding box center [625, 298] width 478 height 41
click at [581, 358] on div "MANUFACTURER Text block Sur-[PERSON_NAME] Text block Row" at bounding box center [625, 339] width 478 height 41
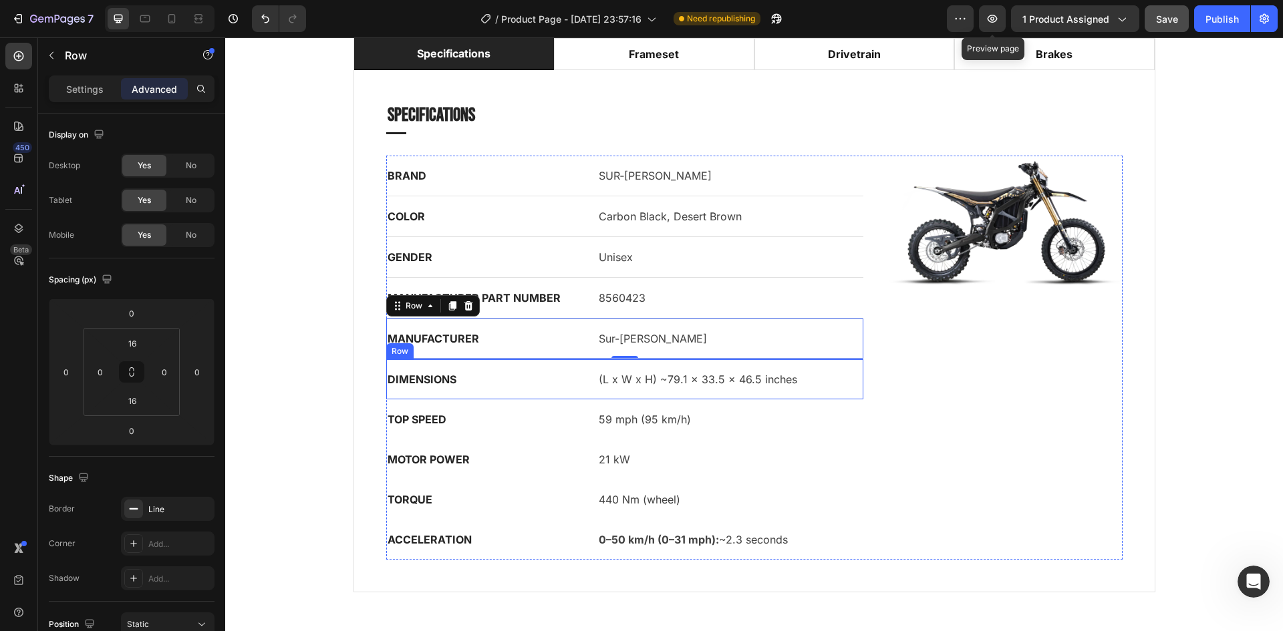
click at [577, 384] on div "DIMENSIONS Text block (L x W x H) ~79.1 × 33.5 × 46.5 inches Text block Row" at bounding box center [625, 379] width 478 height 40
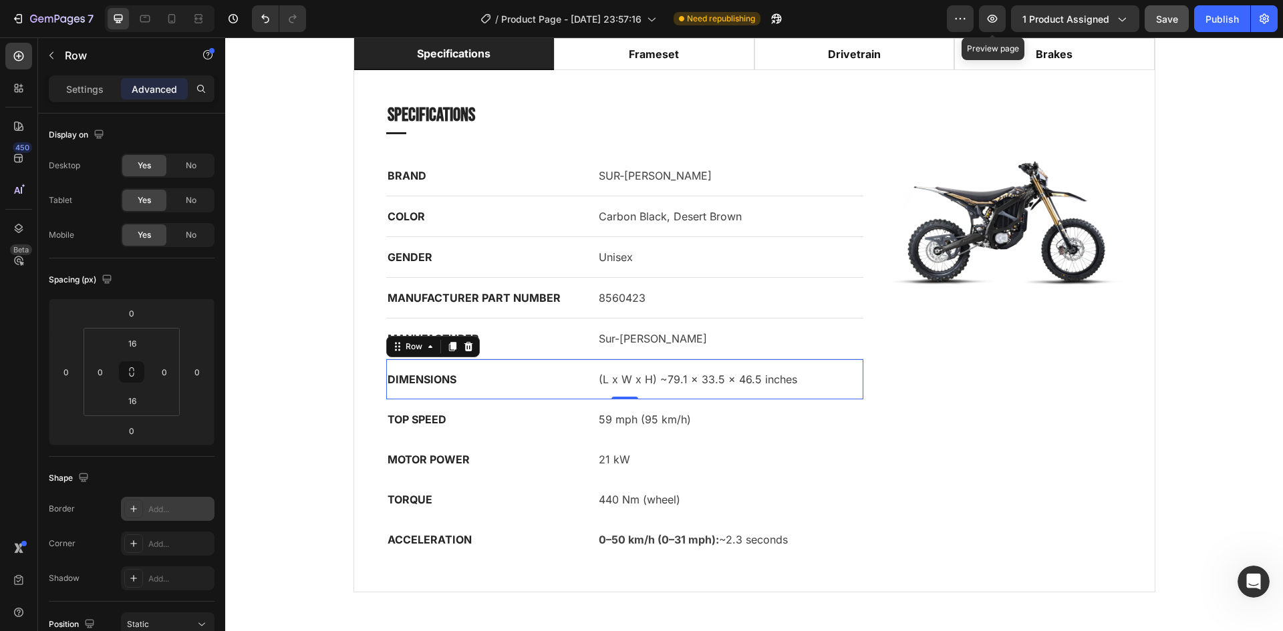
click at [130, 520] on div "Add..." at bounding box center [168, 509] width 94 height 24
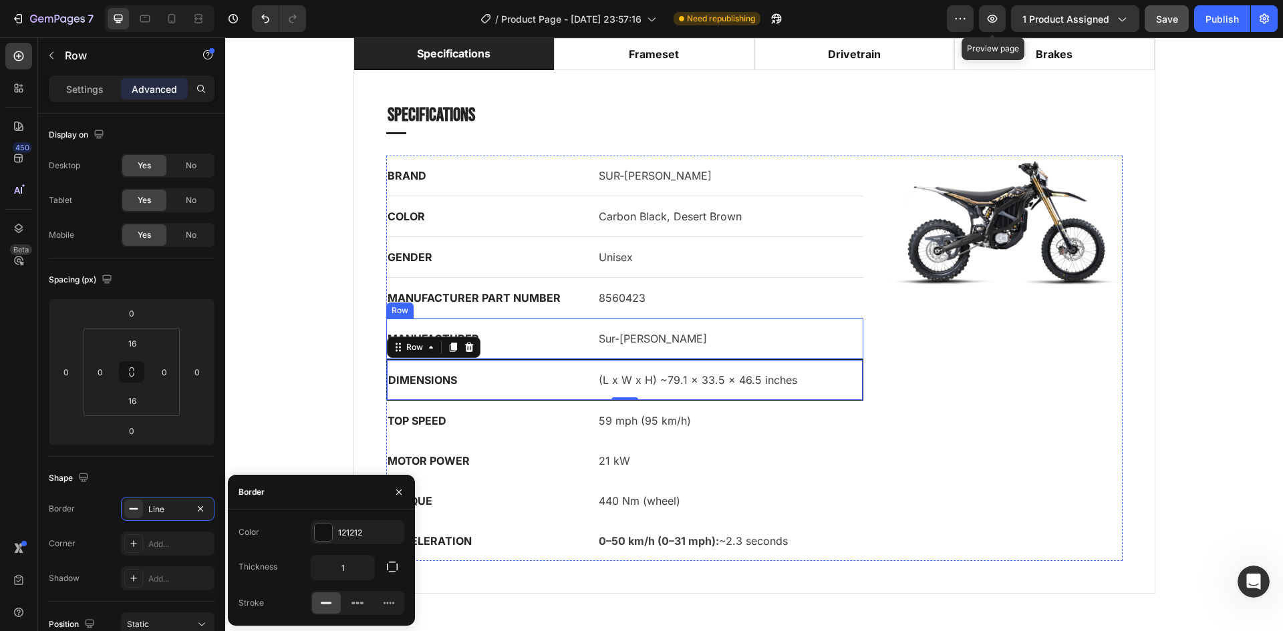
click at [585, 337] on div "MANUFACTURER Text block Sur-[PERSON_NAME] Text block Row" at bounding box center [625, 339] width 478 height 41
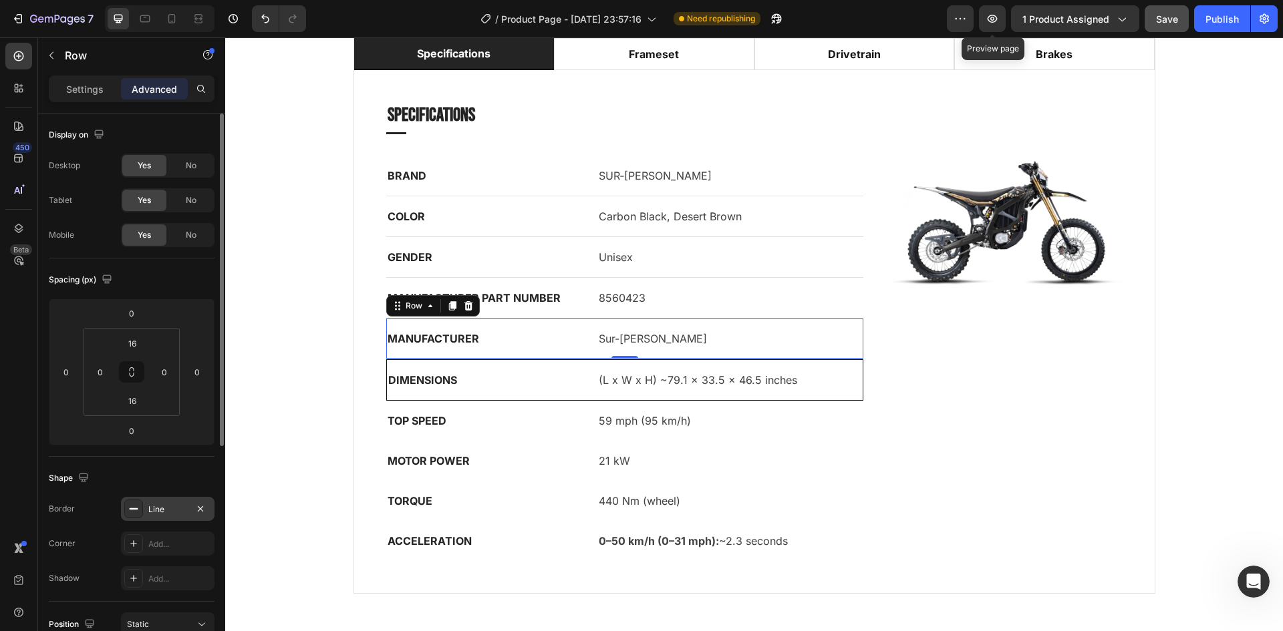
click at [182, 510] on div "Line" at bounding box center [167, 510] width 39 height 12
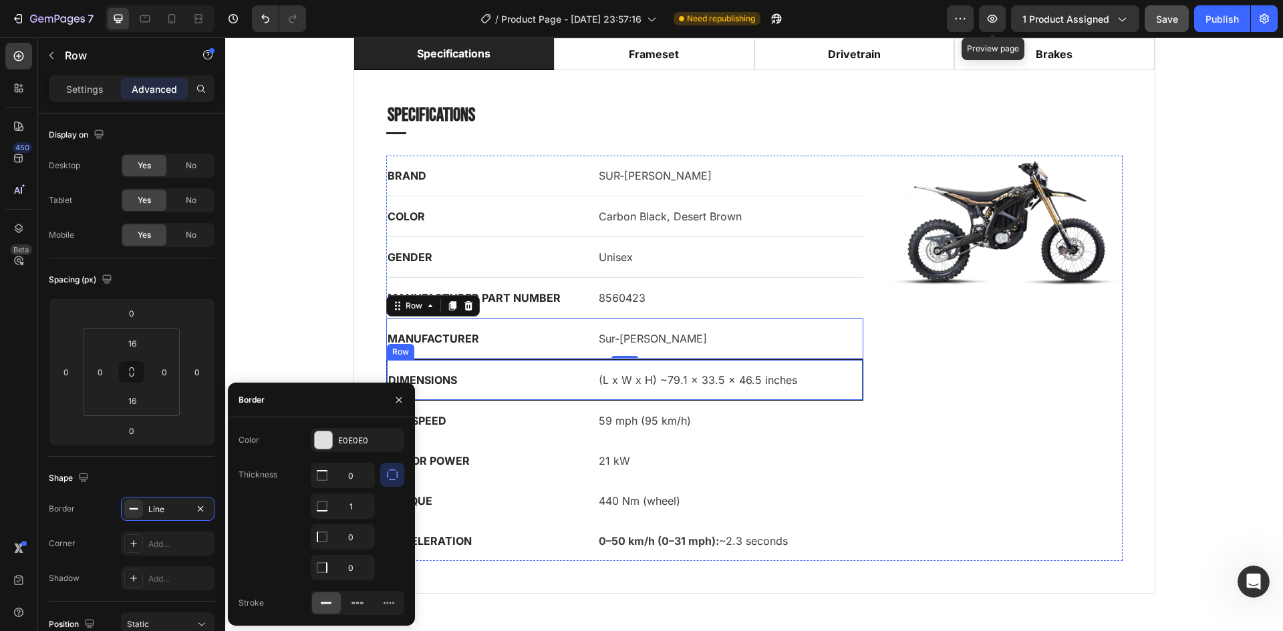
click at [555, 391] on div "DIMENSIONS Text block (L x W x H) ~79.1 × 33.5 × 46.5 inches Text block Row" at bounding box center [625, 379] width 478 height 41
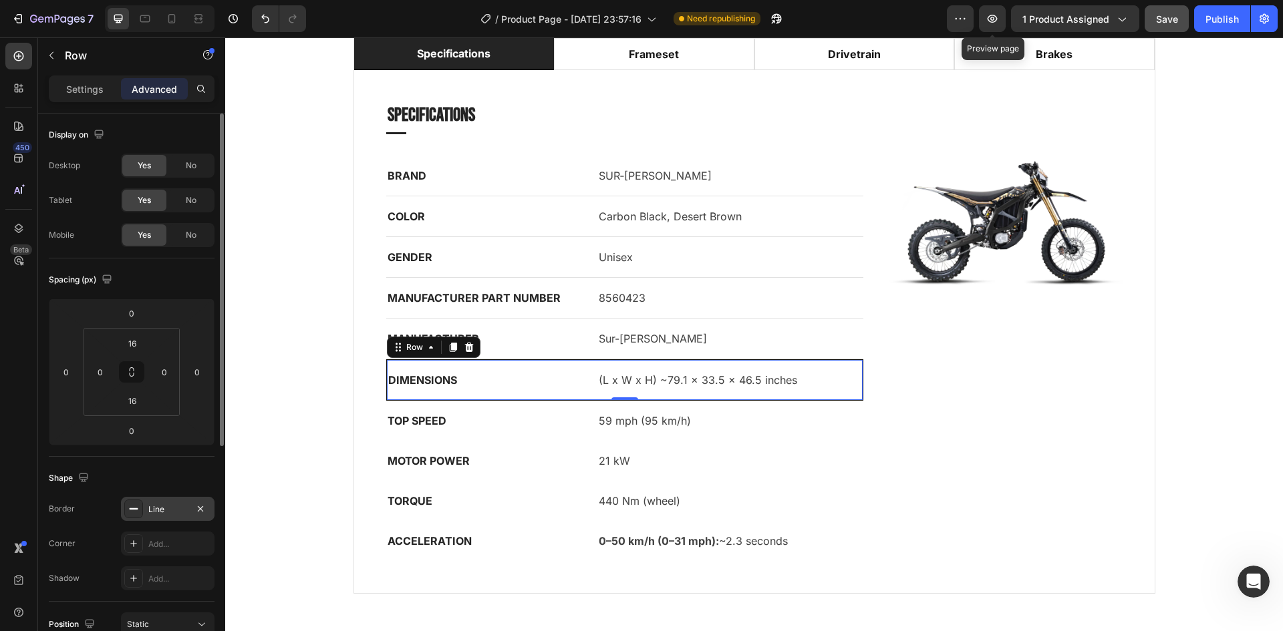
click at [176, 504] on div "Line" at bounding box center [167, 510] width 39 height 12
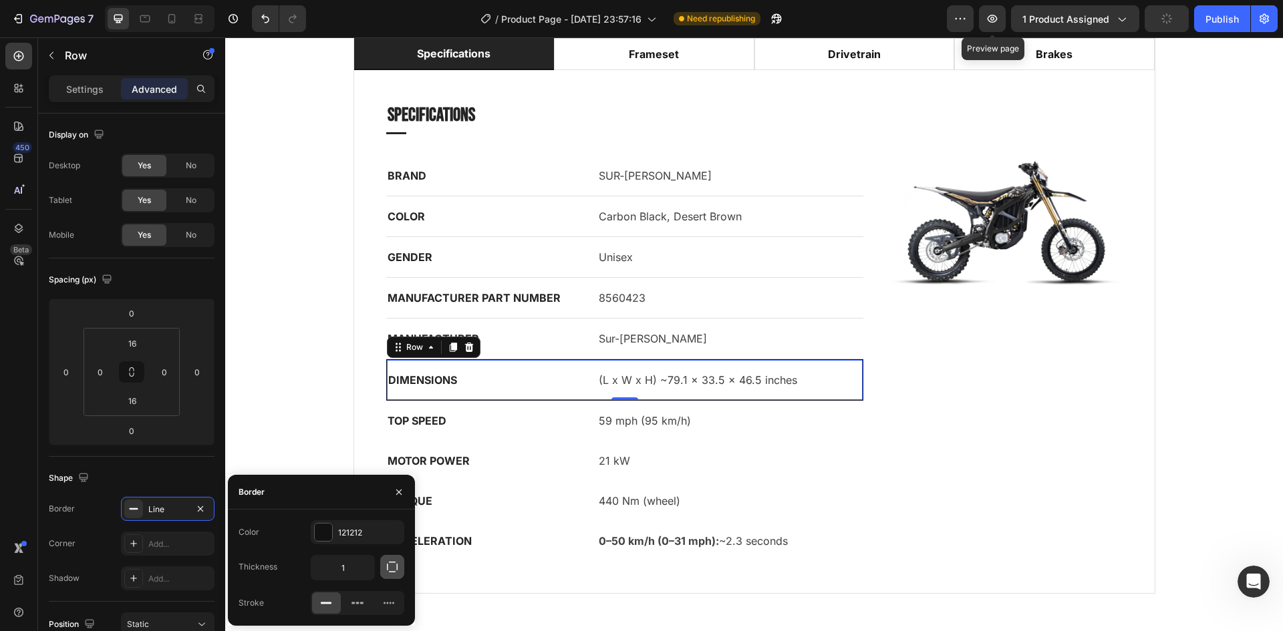
click at [394, 576] on button "button" at bounding box center [392, 567] width 24 height 24
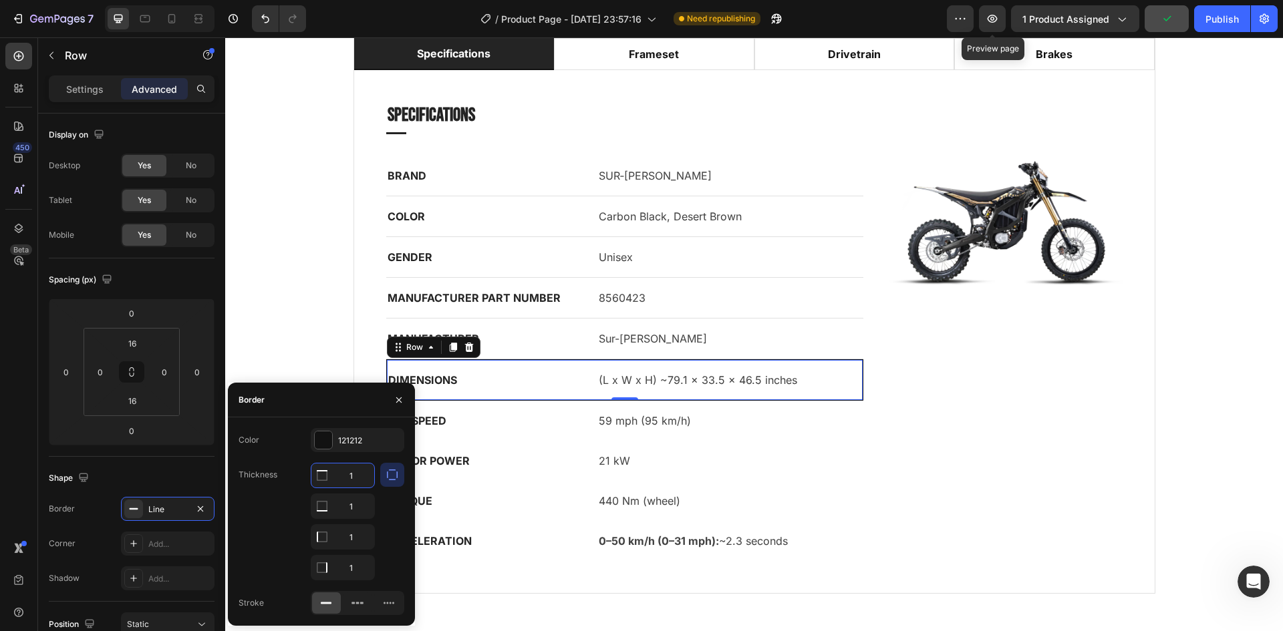
click at [360, 474] on input "1" at bounding box center [342, 476] width 63 height 24
click at [357, 475] on input "1" at bounding box center [342, 476] width 63 height 24
type input "0"
click at [360, 519] on input "1" at bounding box center [342, 506] width 63 height 24
type input "0"
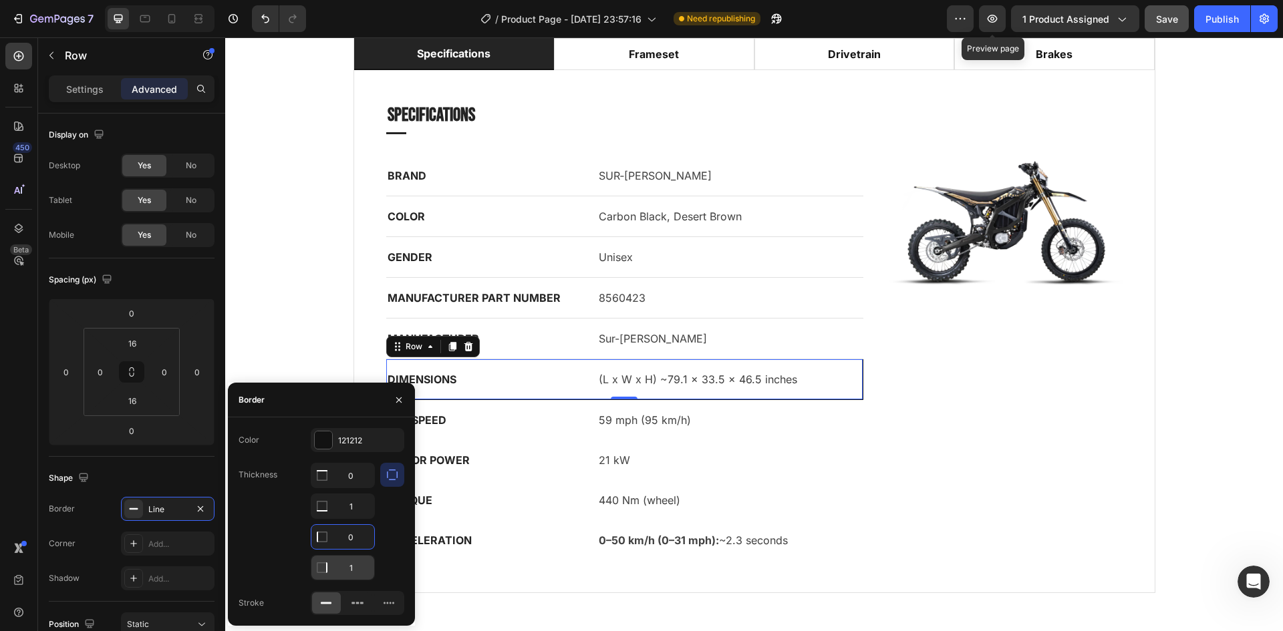
click at [356, 488] on input "1" at bounding box center [342, 476] width 63 height 24
type input "0"
click at [575, 474] on div "MOTOR POWER Text block 21 kW Text block Row" at bounding box center [625, 460] width 478 height 40
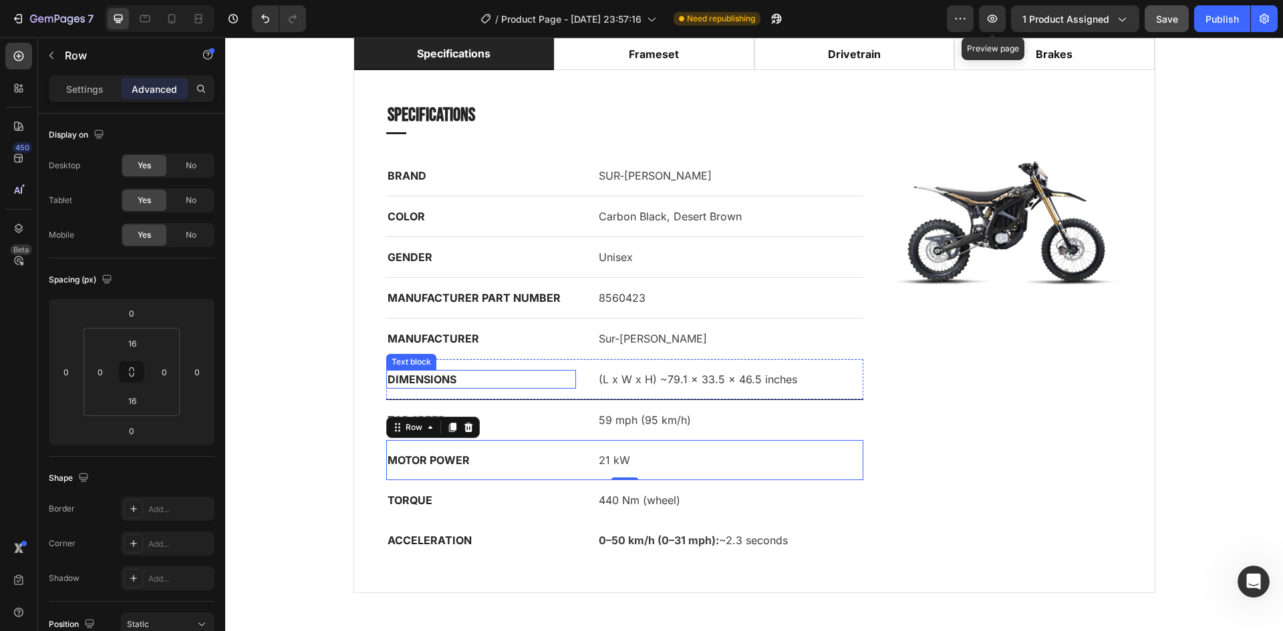
click at [557, 387] on p "DIMENSIONS" at bounding box center [481, 380] width 187 height 16
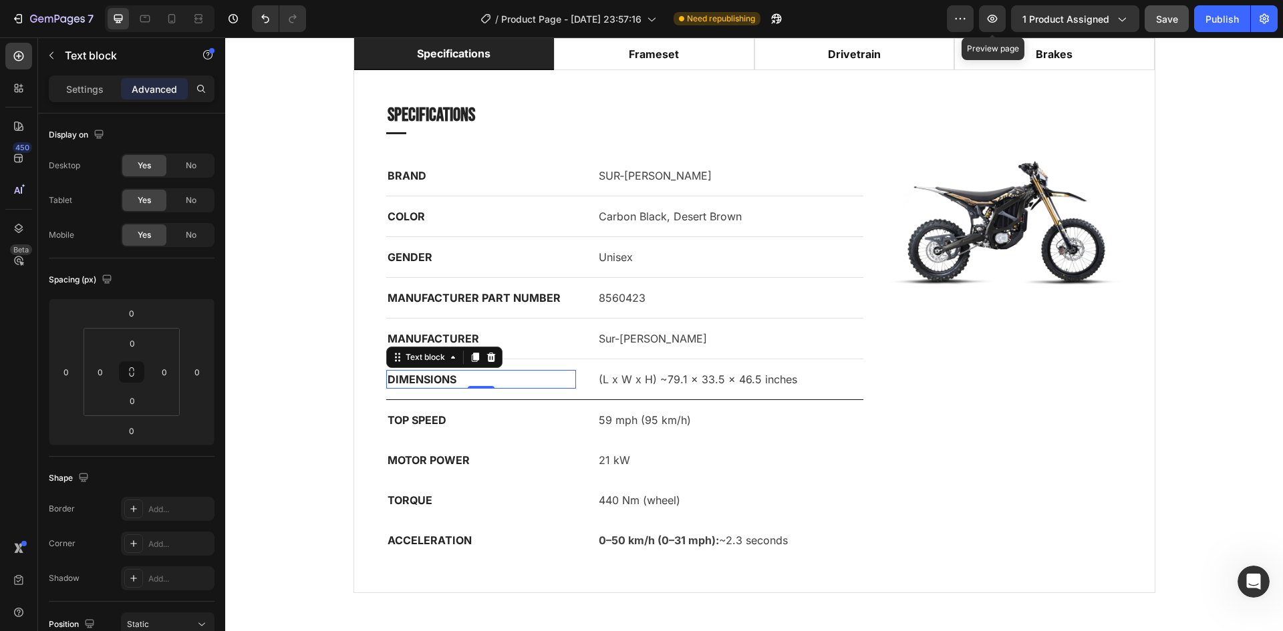
click at [591, 394] on div "DIMENSIONS Text block 0 (L x W x H) ~79.1 × 33.5 × 46.5 inches Text block Row" at bounding box center [625, 379] width 478 height 41
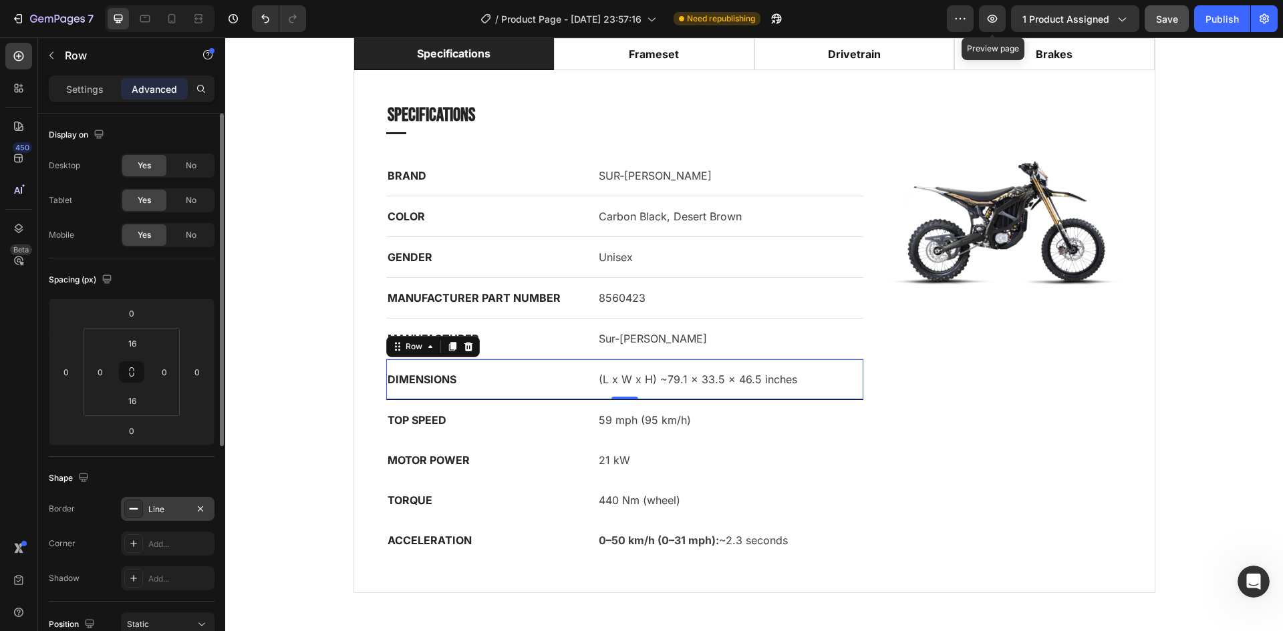
click at [174, 502] on div "Line" at bounding box center [168, 509] width 94 height 24
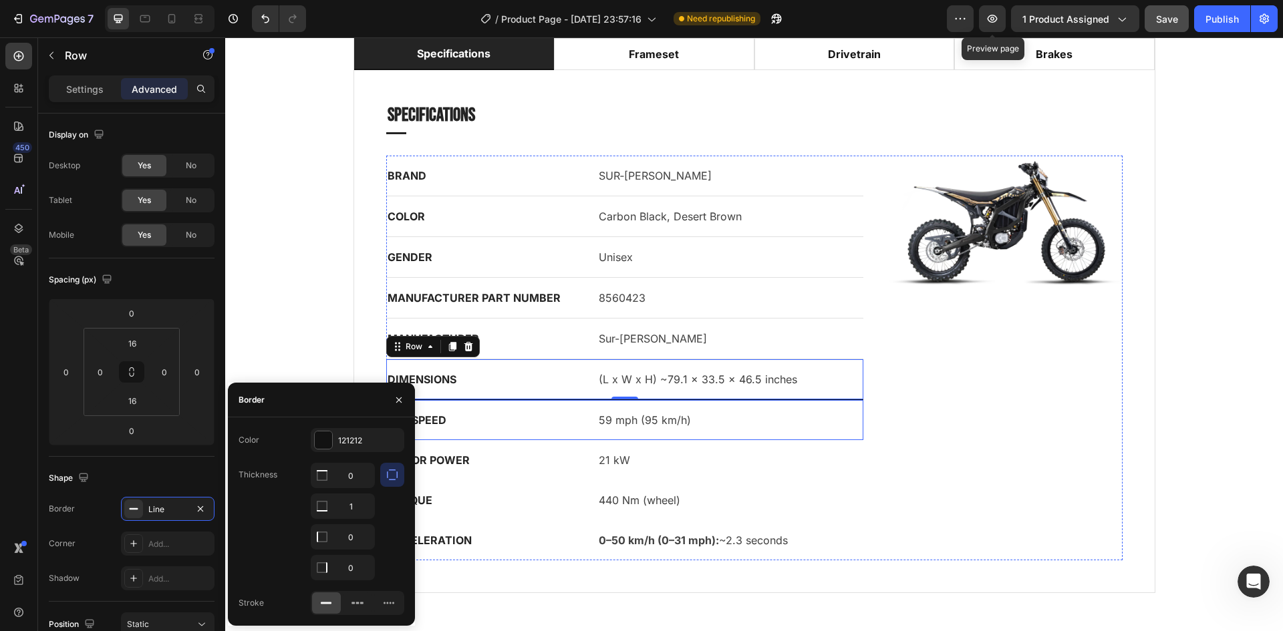
click at [578, 418] on div "TOP SPEED Text block 59 mph (95 km/h) Text block Row" at bounding box center [625, 420] width 478 height 40
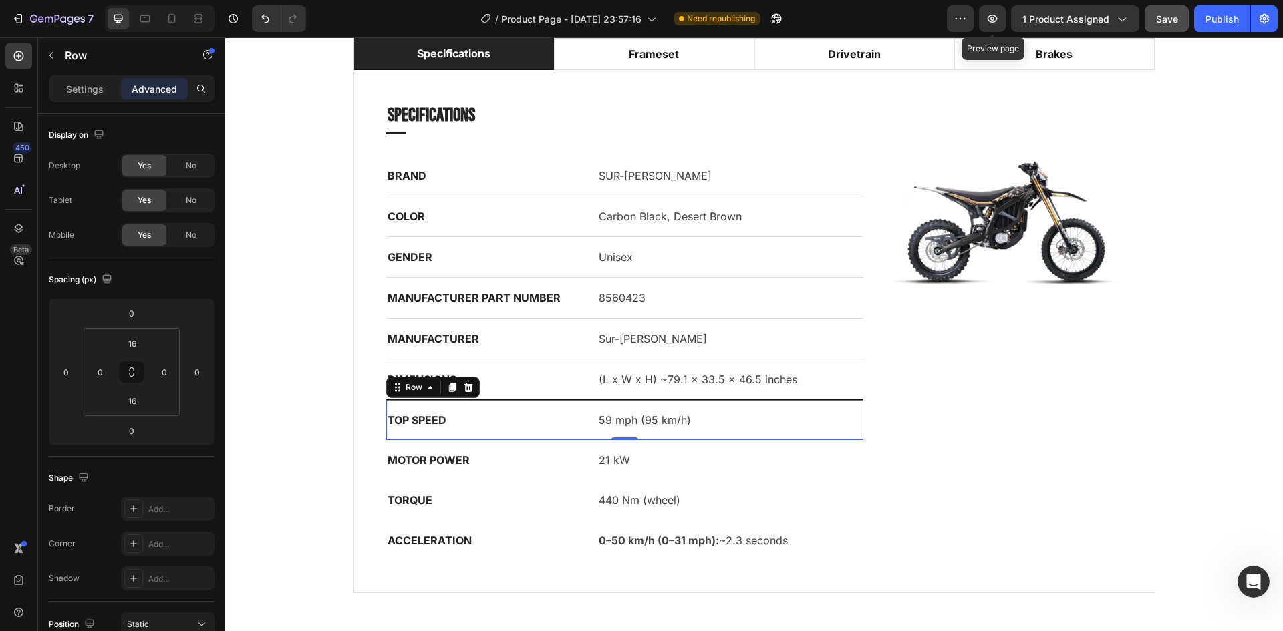
click at [565, 386] on p "DIMENSIONS" at bounding box center [481, 380] width 187 height 16
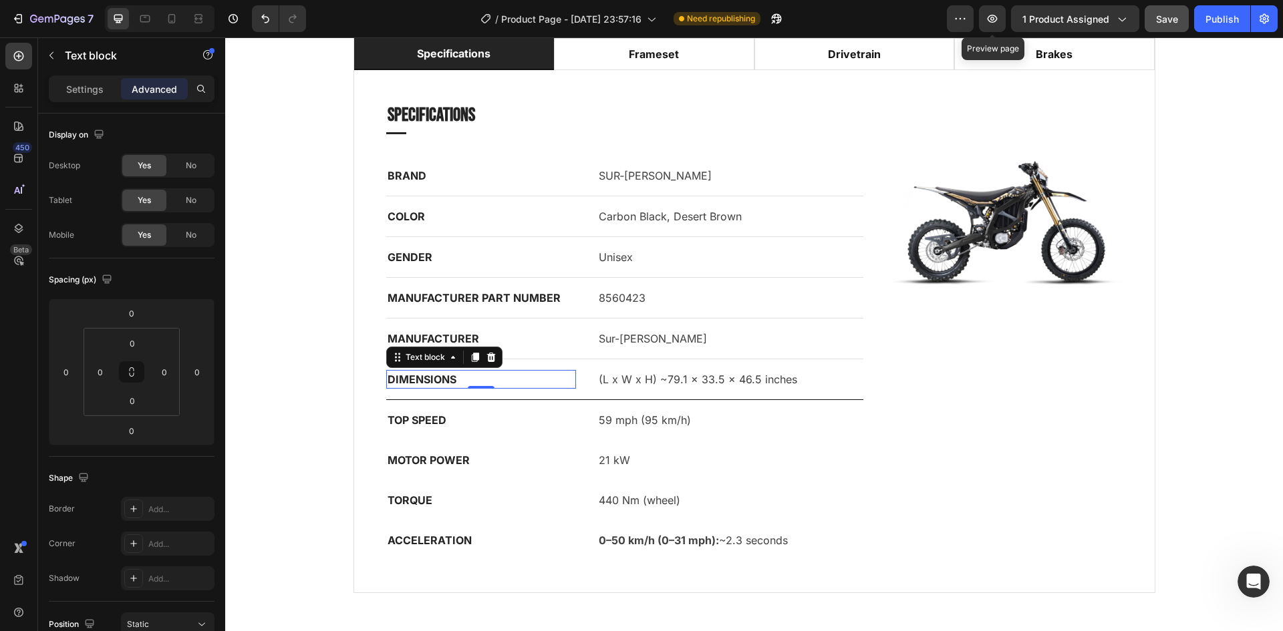
click at [574, 335] on div "MANUFACTURER Text block Sur-[PERSON_NAME] Text block Row" at bounding box center [625, 339] width 478 height 41
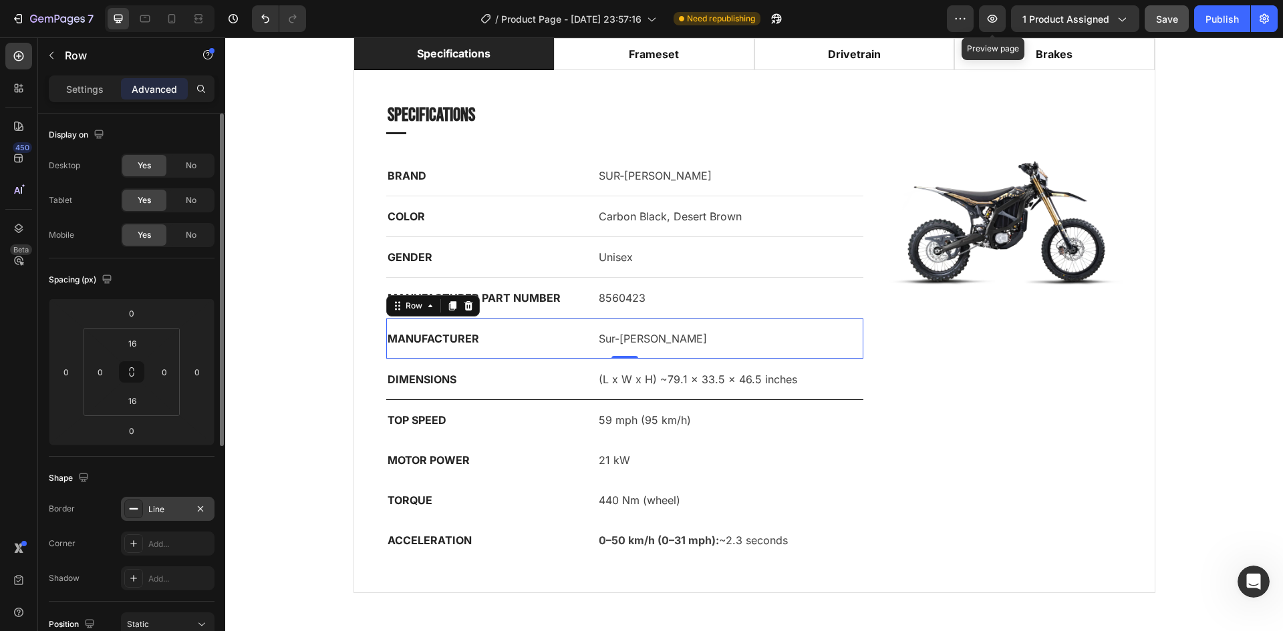
click at [188, 512] on div "Line" at bounding box center [168, 509] width 94 height 24
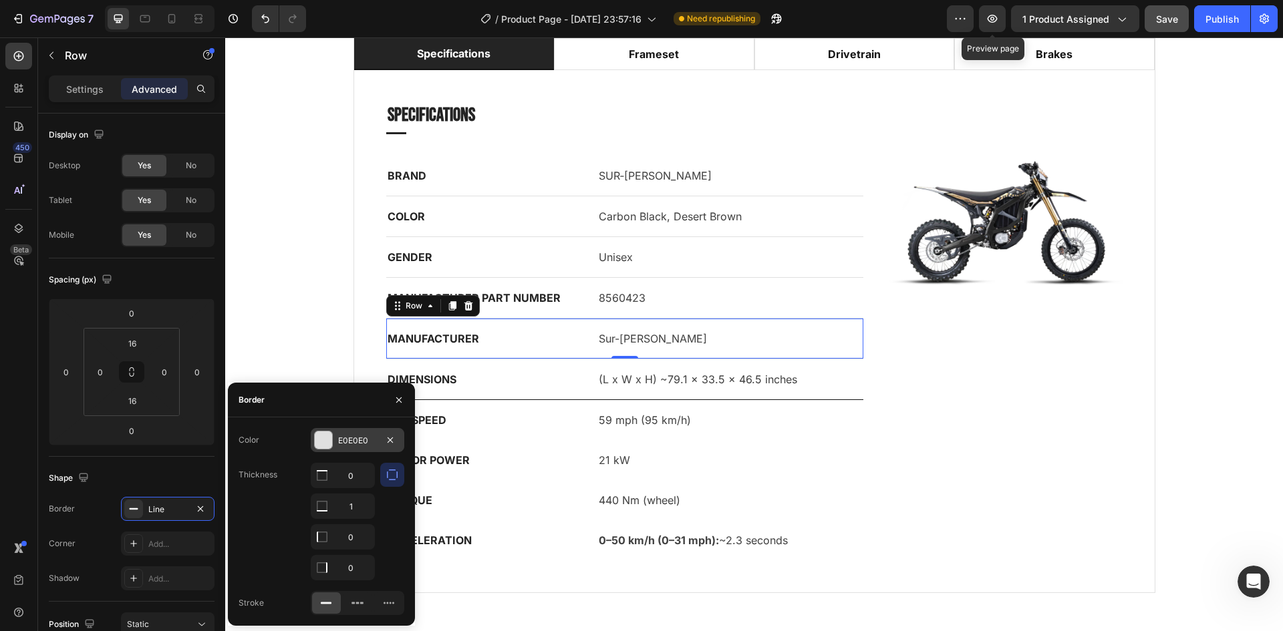
click at [364, 436] on div "E0E0E0" at bounding box center [357, 441] width 39 height 12
click at [365, 436] on div "Specifications Heading Title Line BRAND Text block SUR‑[PERSON_NAME] Text block…" at bounding box center [754, 331] width 779 height 500
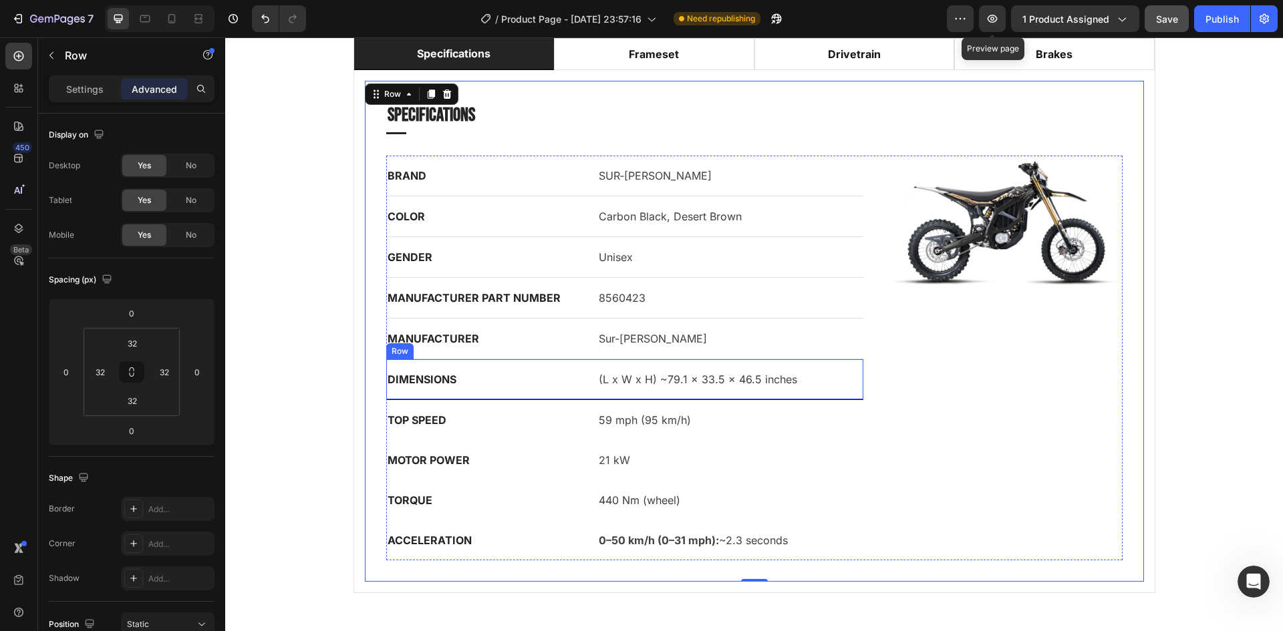
click at [565, 389] on div "DIMENSIONS Text block (L x W x H) ~79.1 × 33.5 × 46.5 inches Text block Row" at bounding box center [625, 379] width 478 height 41
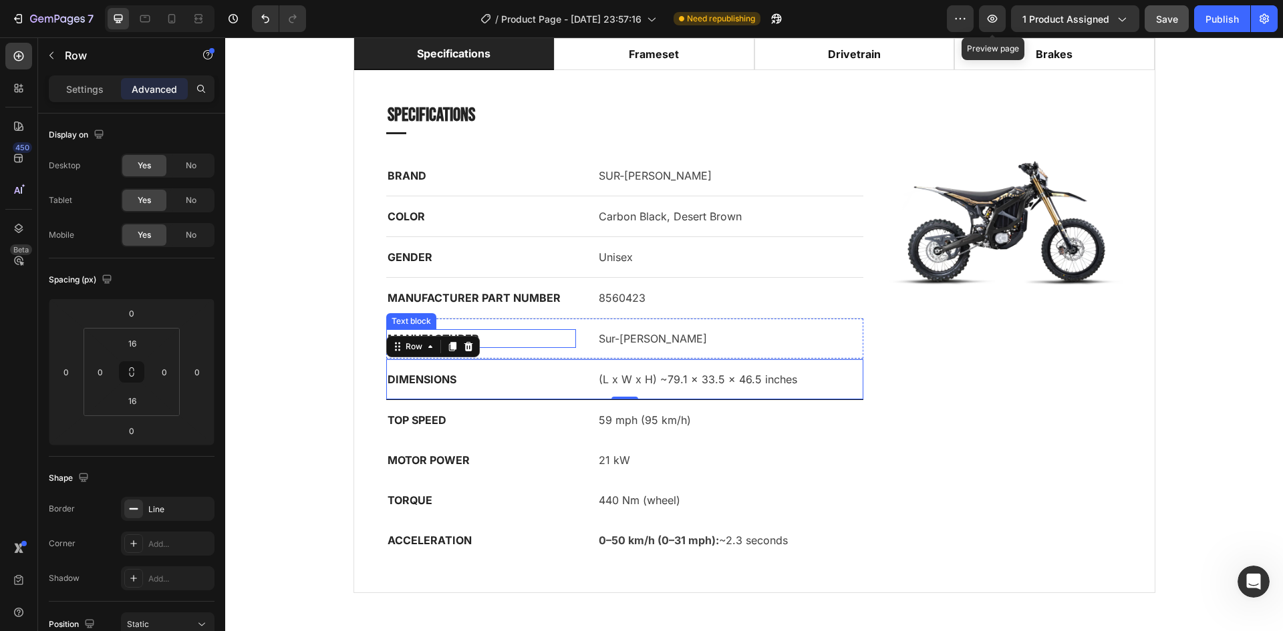
click at [559, 320] on div "MANUFACTURER Text block Sur-[PERSON_NAME] Text block Row" at bounding box center [625, 339] width 478 height 41
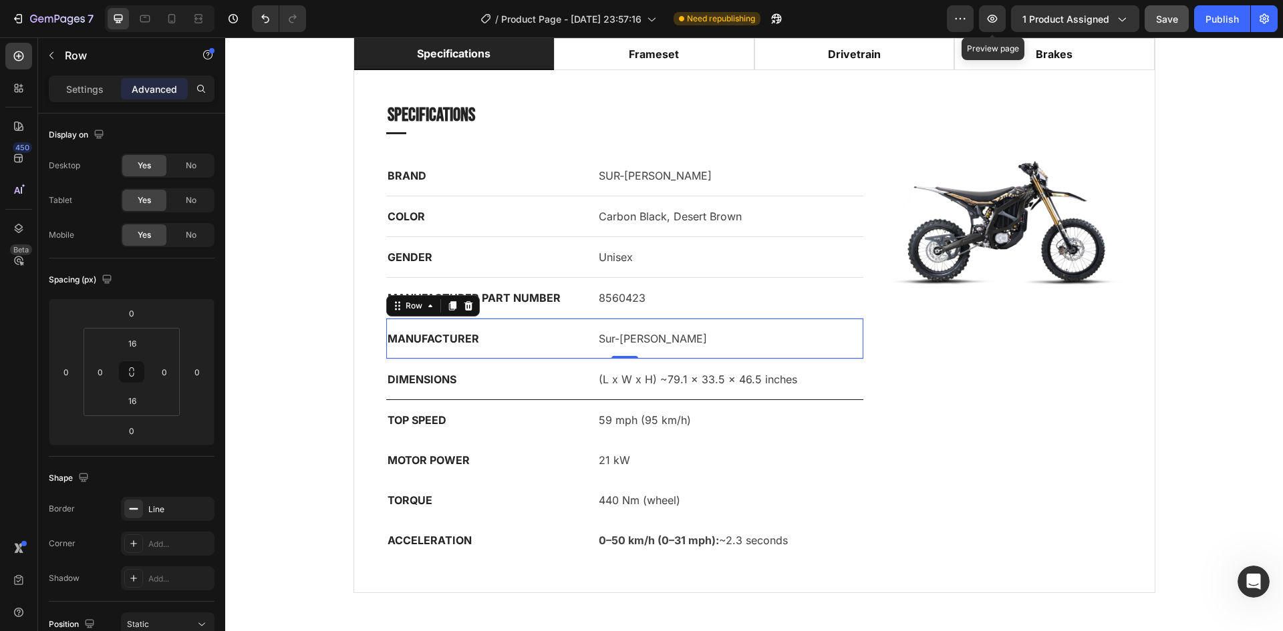
click at [568, 337] on p "MANUFACTURER" at bounding box center [481, 339] width 187 height 16
click at [587, 333] on div "MANUFACTURER Text block 0 Sur-[PERSON_NAME] Text block Row" at bounding box center [625, 339] width 478 height 41
click at [190, 502] on div "Line" at bounding box center [168, 509] width 94 height 24
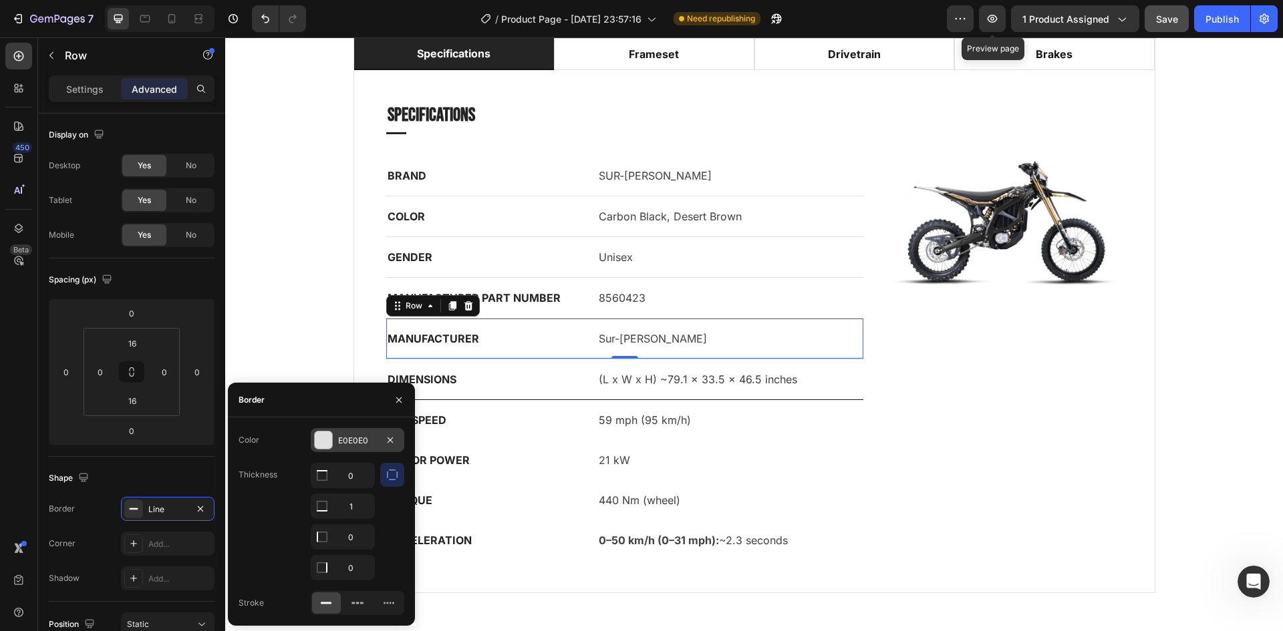
click at [351, 443] on div "E0E0E0" at bounding box center [357, 441] width 39 height 12
drag, startPoint x: 576, startPoint y: 480, endPoint x: 351, endPoint y: 442, distance: 228.4
click at [354, 442] on div "Specifications Heading Title Line BRAND Text block SUR‑[PERSON_NAME] Text block…" at bounding box center [754, 331] width 800 height 522
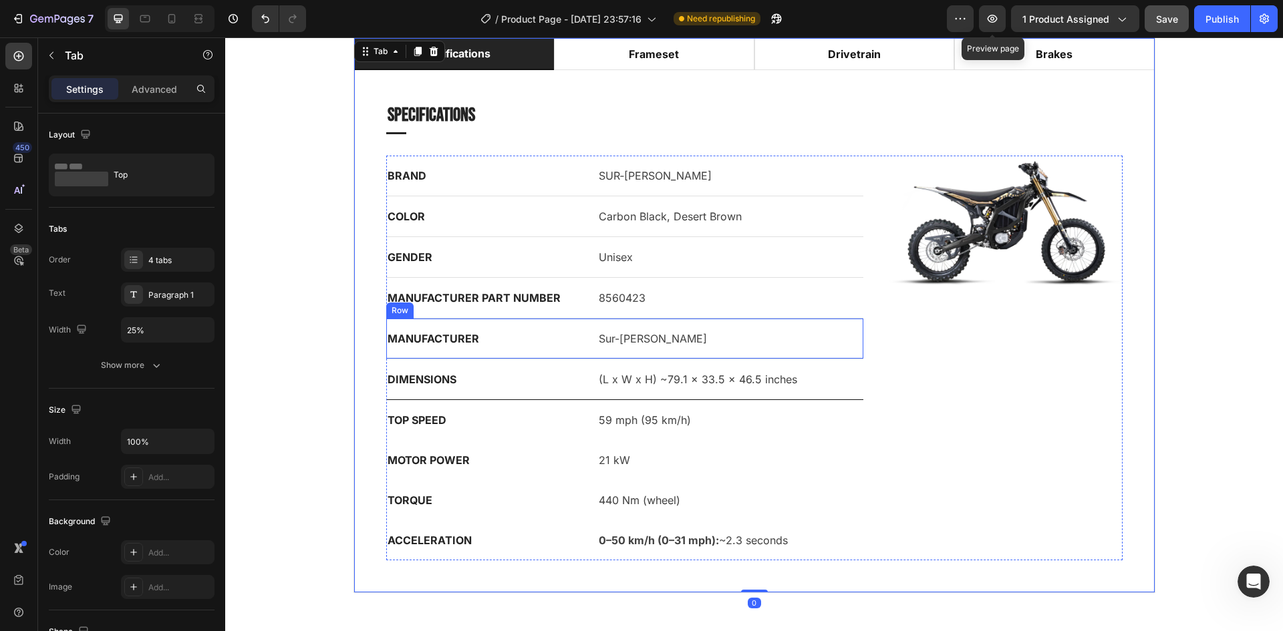
click at [587, 382] on div "DIMENSIONS Text block (L x W x H) ~79.1 × 33.5 × 46.5 inches Text block Row" at bounding box center [625, 379] width 478 height 41
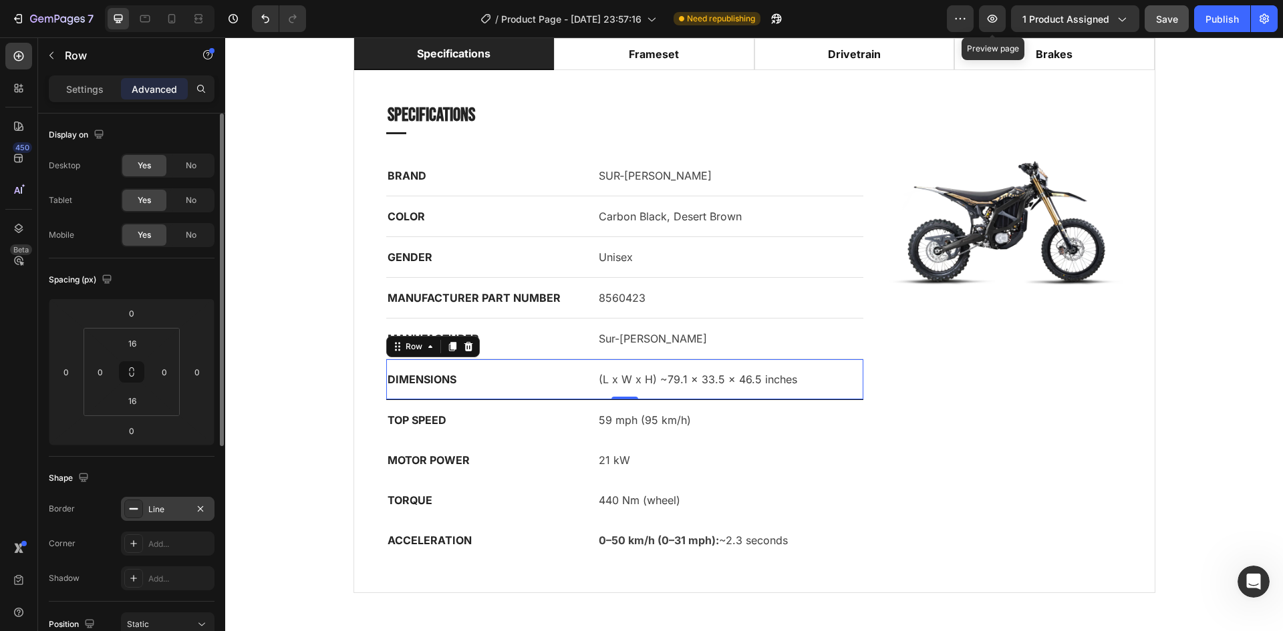
click at [187, 497] on div "Line" at bounding box center [168, 509] width 94 height 24
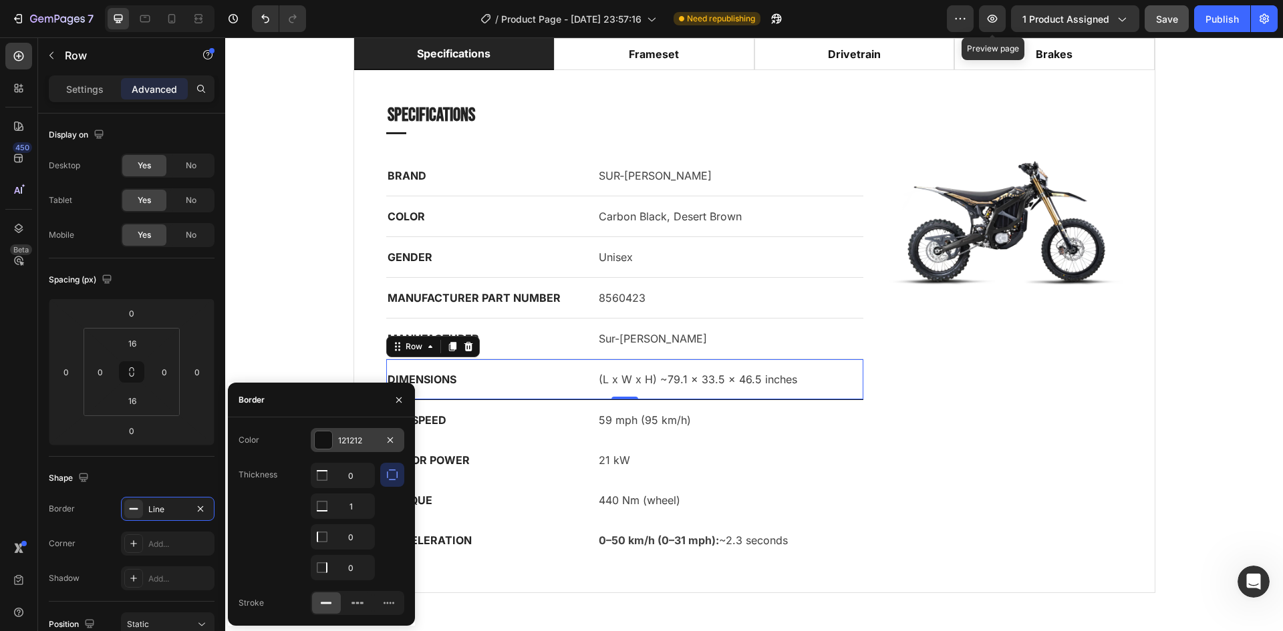
click at [361, 432] on div "121212" at bounding box center [358, 440] width 94 height 24
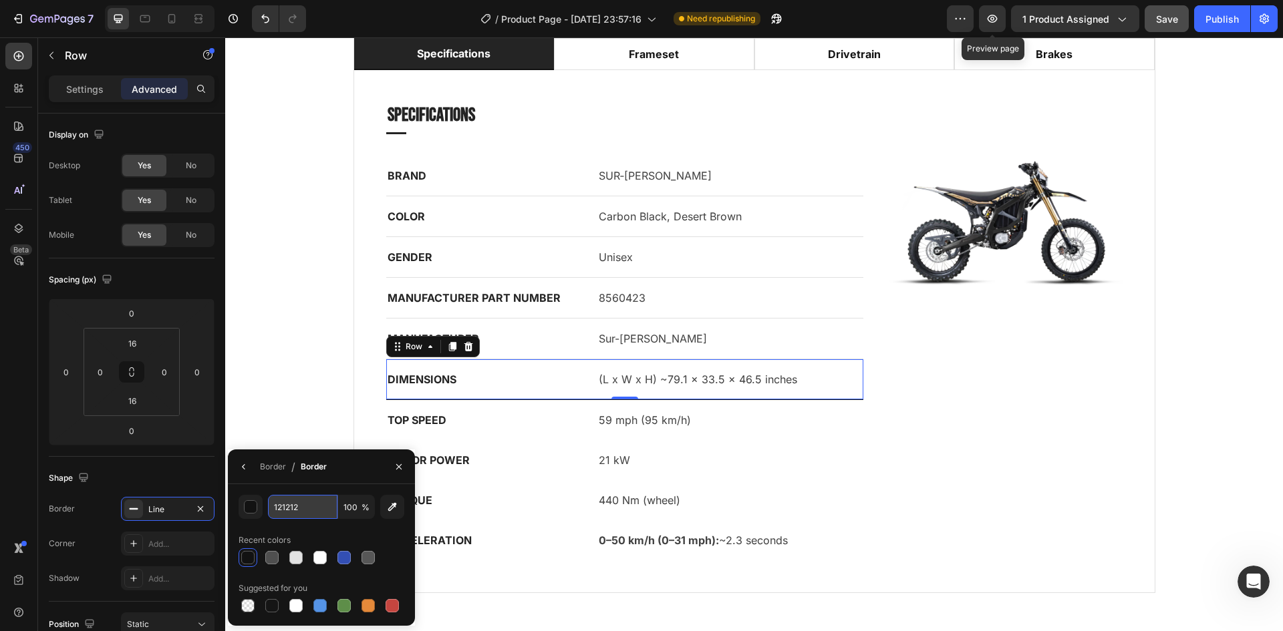
click at [307, 505] on input "121212" at bounding box center [302, 507] width 69 height 24
type input "e0"
click at [480, 492] on p "TORQUE" at bounding box center [481, 500] width 187 height 16
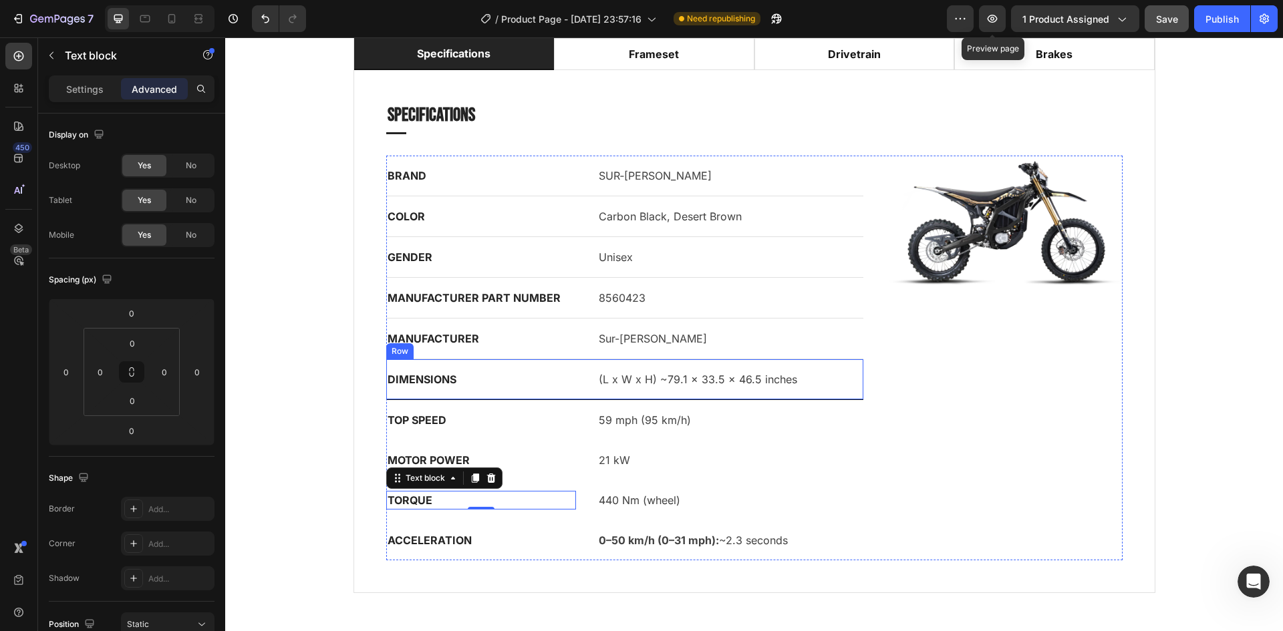
click at [577, 382] on div "DIMENSIONS Text block (L x W x H) ~79.1 × 33.5 × 46.5 inches Text block Row" at bounding box center [625, 379] width 478 height 41
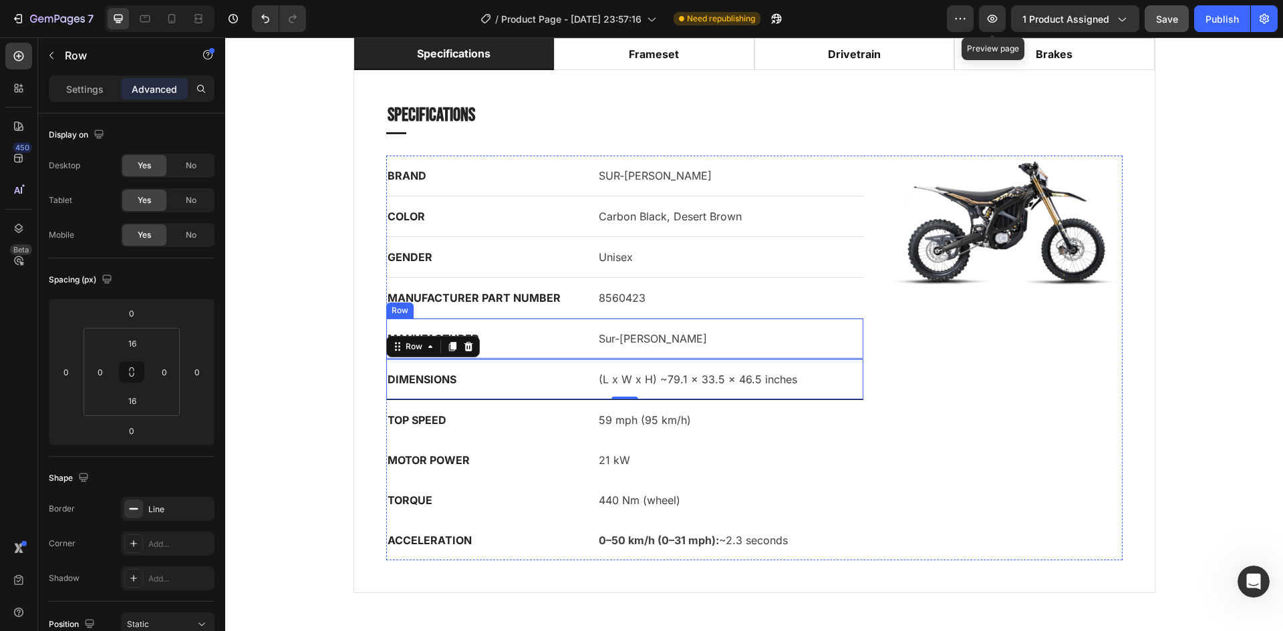
click at [579, 347] on div "MANUFACTURER Text block Sur-[PERSON_NAME] Text block Row" at bounding box center [625, 339] width 478 height 41
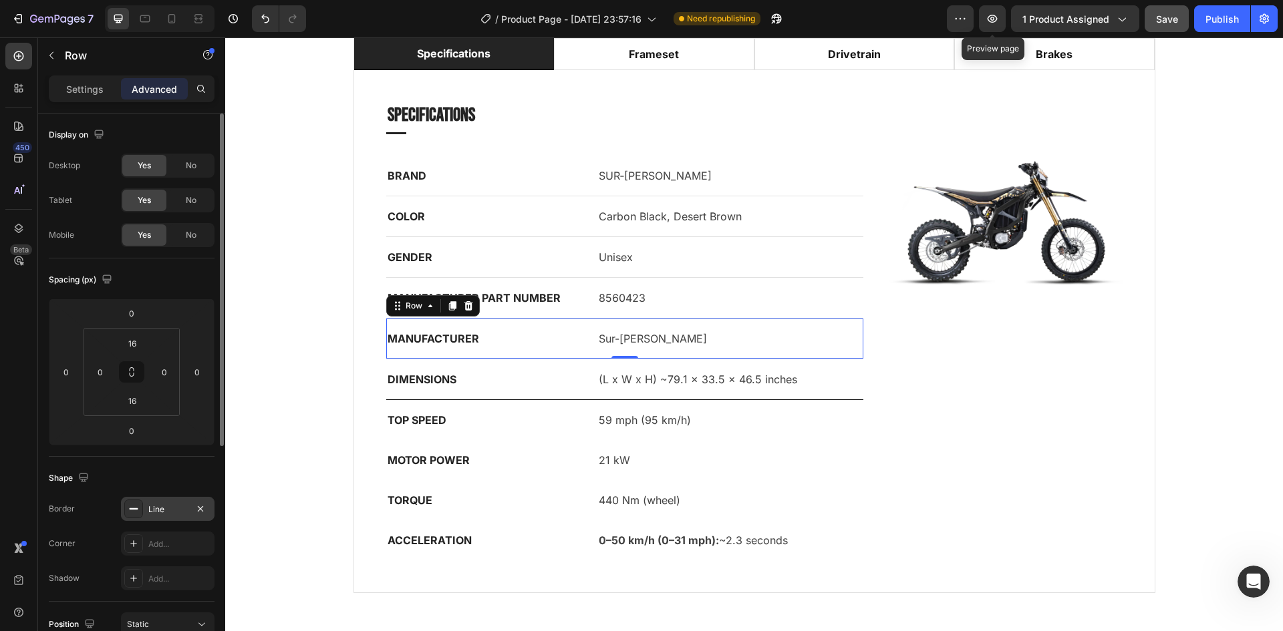
click at [168, 518] on div "Line" at bounding box center [168, 509] width 94 height 24
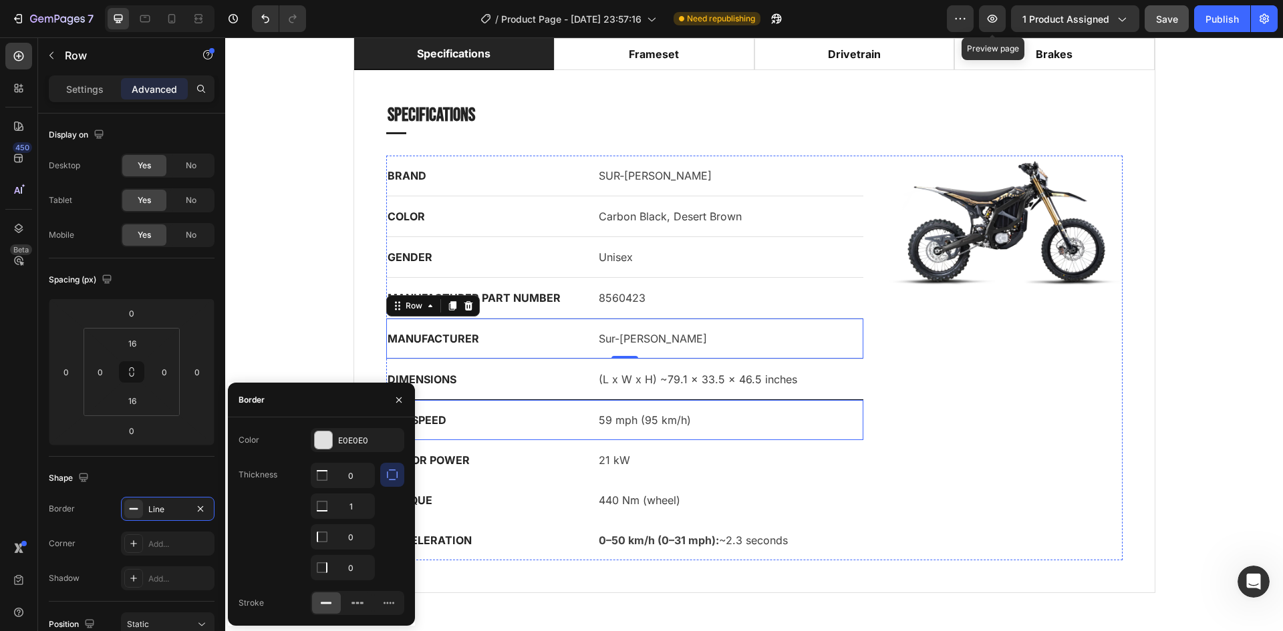
click at [581, 390] on div "DIMENSIONS Text block (L x W x H) ~79.1 × 33.5 × 46.5 inches Text block Row" at bounding box center [625, 379] width 478 height 41
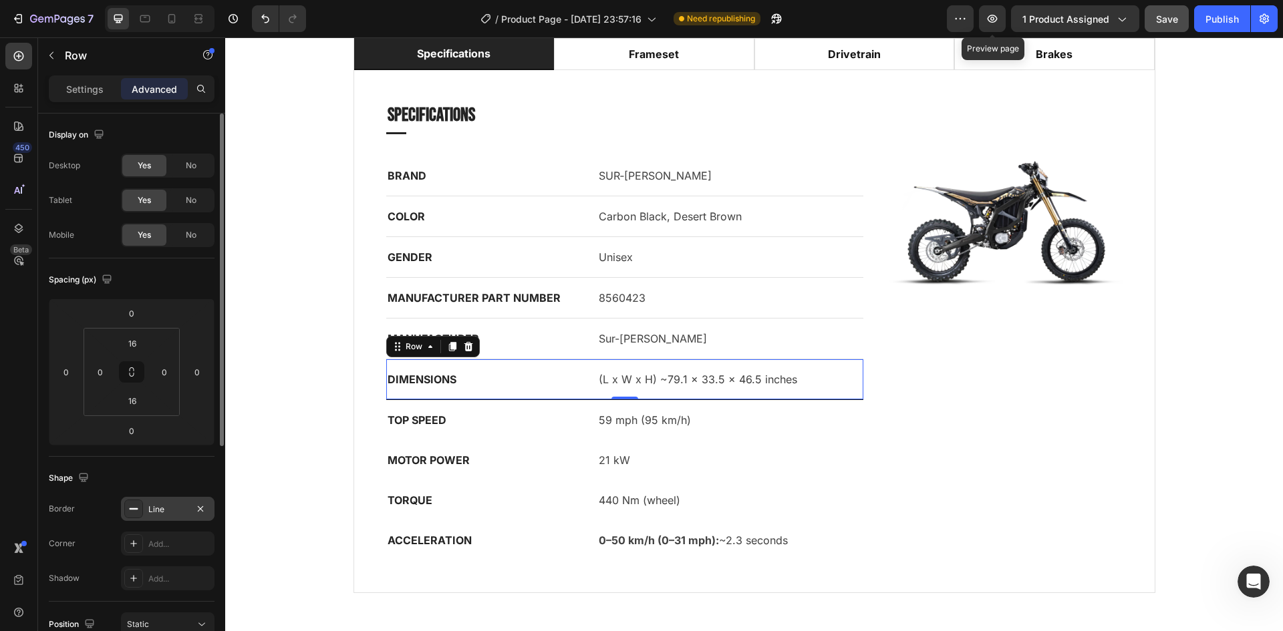
click at [164, 504] on div "Line" at bounding box center [167, 510] width 39 height 12
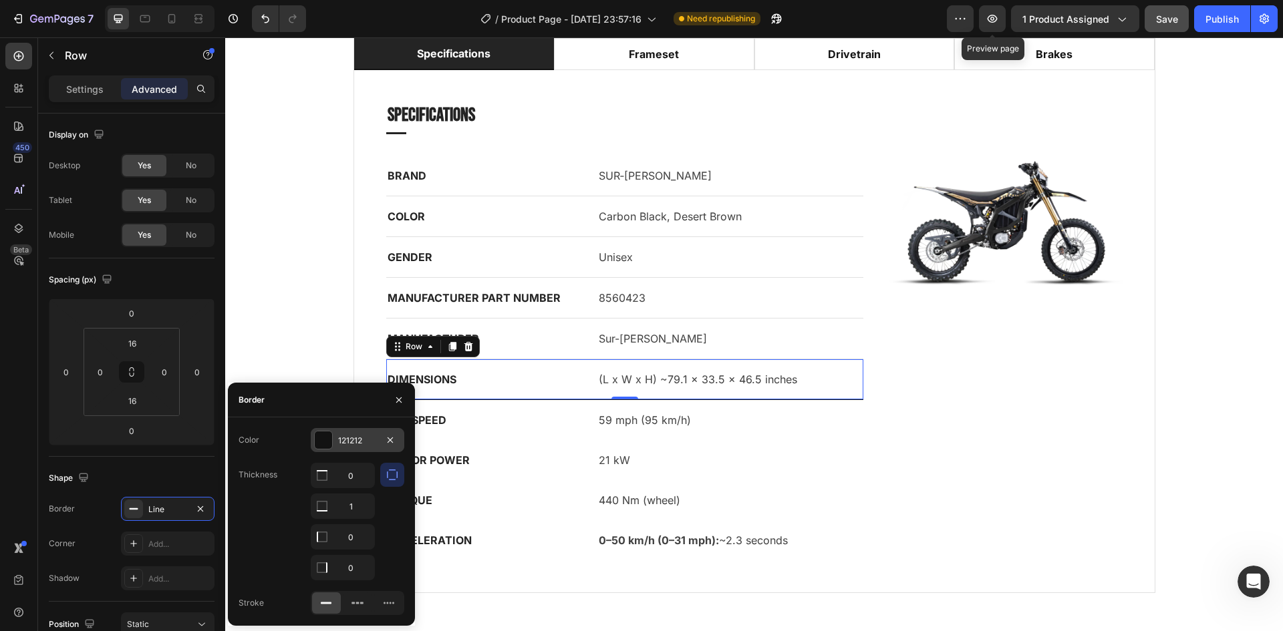
click at [349, 436] on div "121212" at bounding box center [357, 441] width 39 height 12
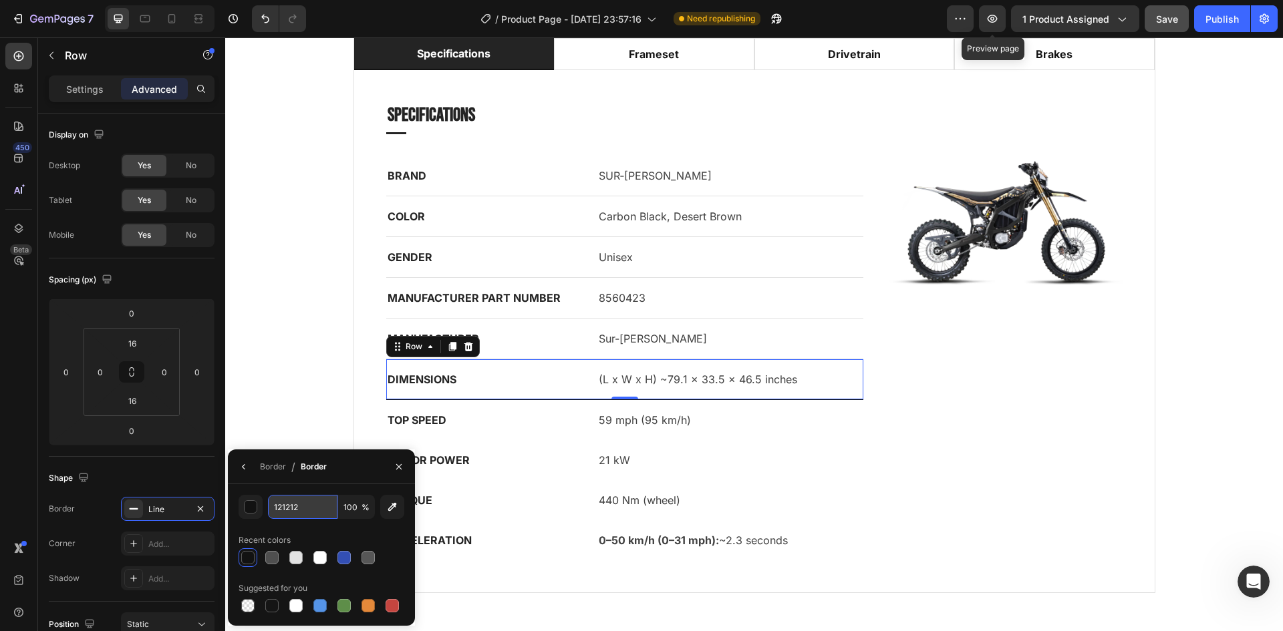
click at [302, 504] on input "121212" at bounding box center [302, 507] width 69 height 24
type input "E0E0E0"
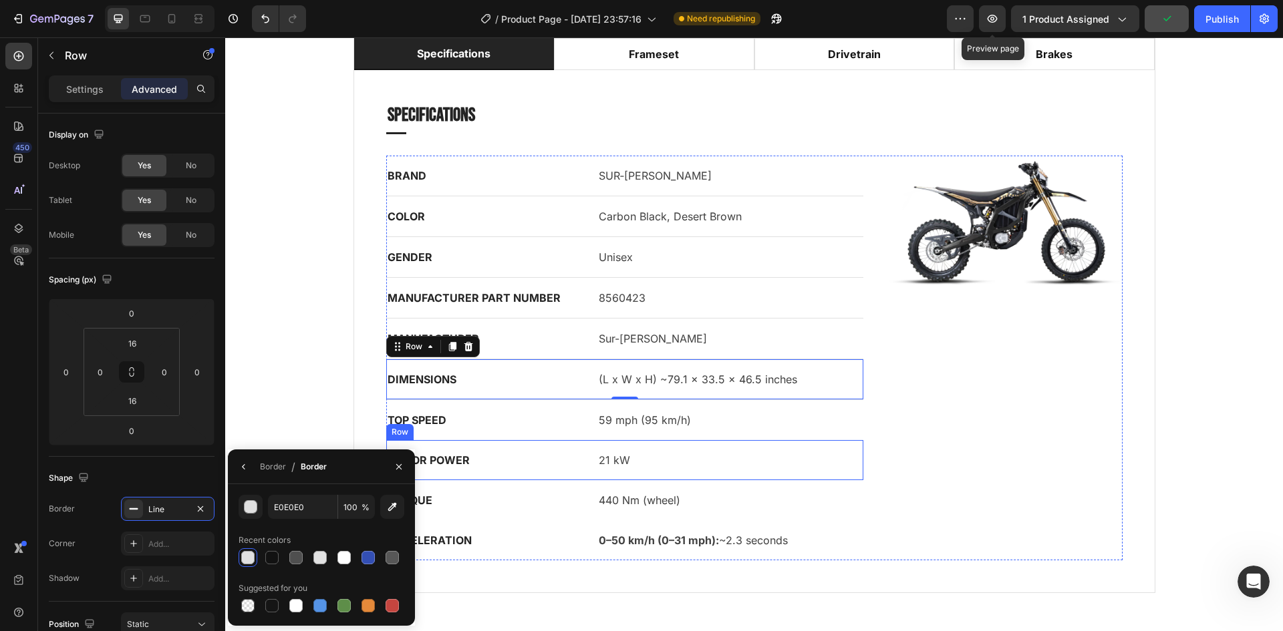
click at [652, 475] on div "MOTOR POWER Text block 21 kW Text block Row" at bounding box center [625, 460] width 478 height 40
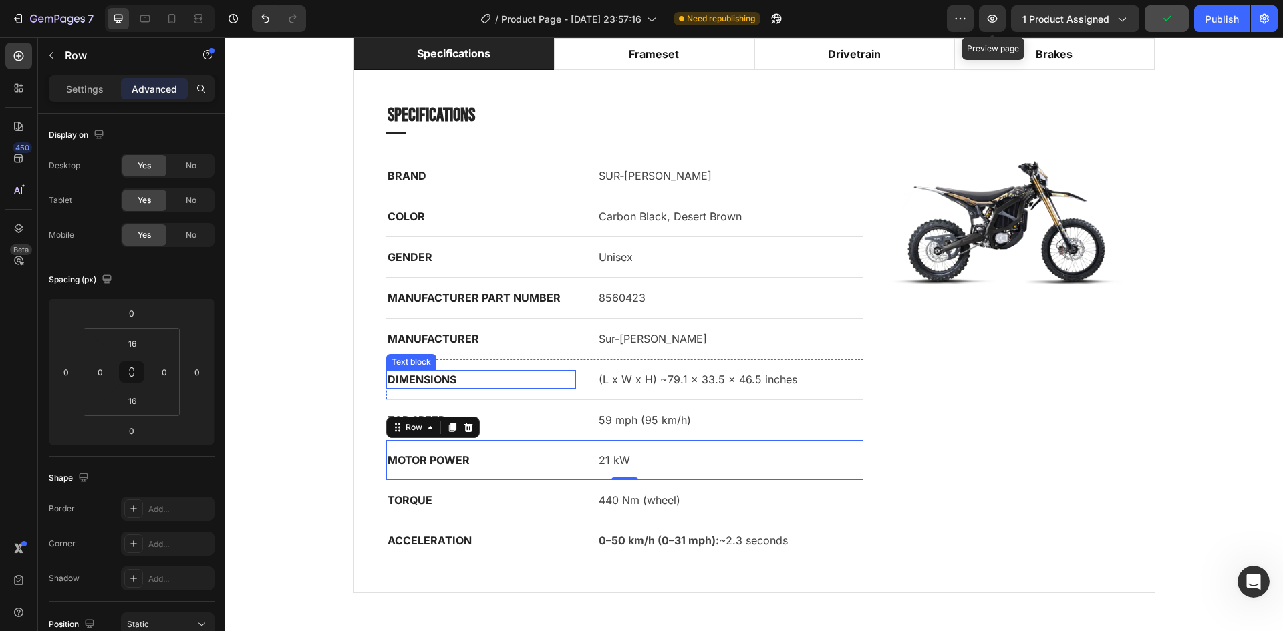
click at [538, 386] on p "DIMENSIONS" at bounding box center [481, 380] width 187 height 16
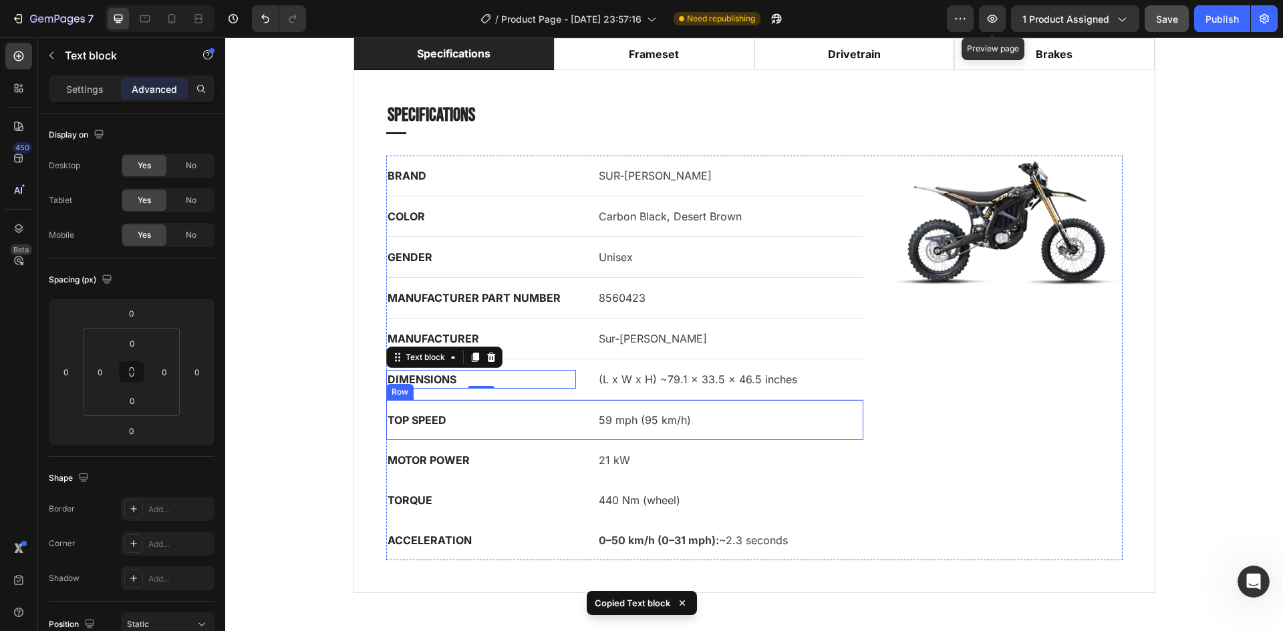
click at [564, 404] on div "TOP SPEED Text block 59 mph (95 km/h) Text block Row" at bounding box center [625, 420] width 478 height 40
click at [567, 396] on div "DIMENSIONS Text block (L x W x H) ~79.1 × 33.5 × 46.5 inches Text block Row" at bounding box center [625, 379] width 478 height 41
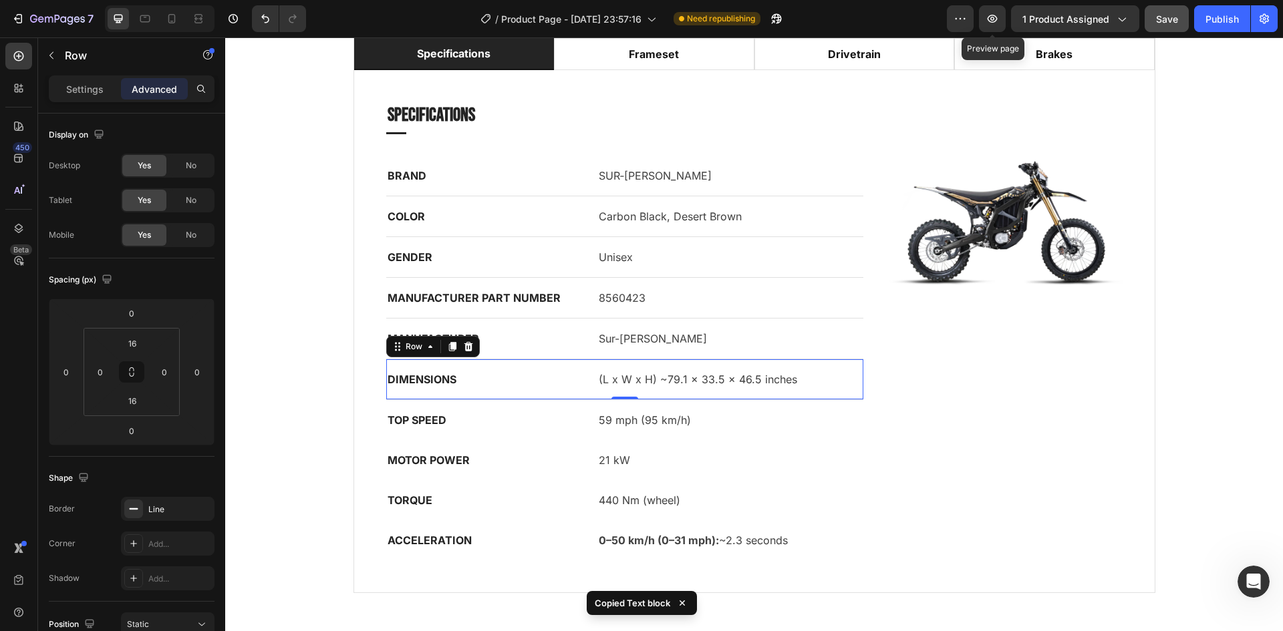
click at [570, 426] on div "TOP SPEED" at bounding box center [481, 420] width 190 height 19
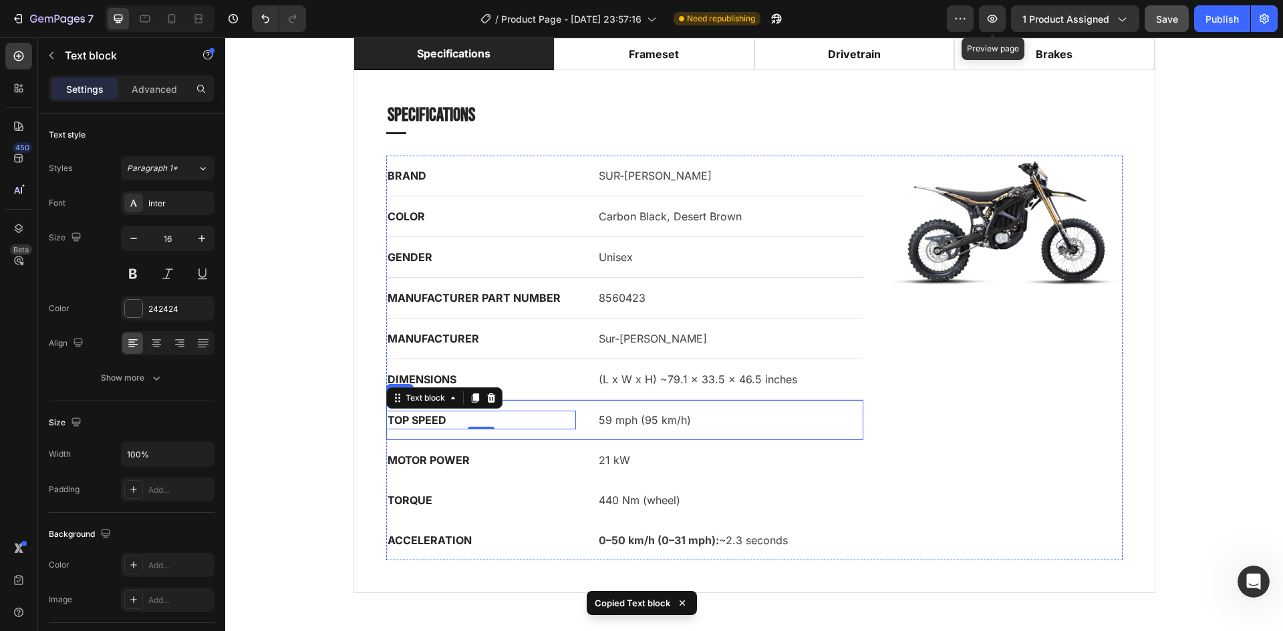
click at [591, 419] on div "TOP SPEED Text block 0 59 mph (95 km/h) Text block Row" at bounding box center [625, 420] width 478 height 40
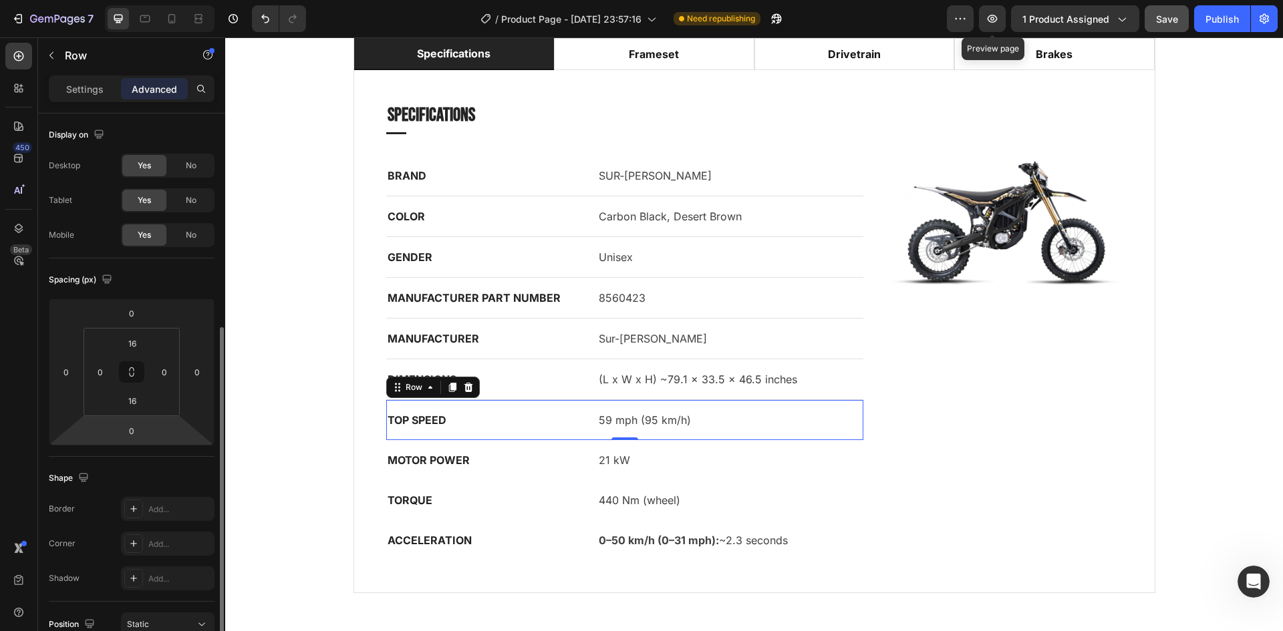
scroll to position [134, 0]
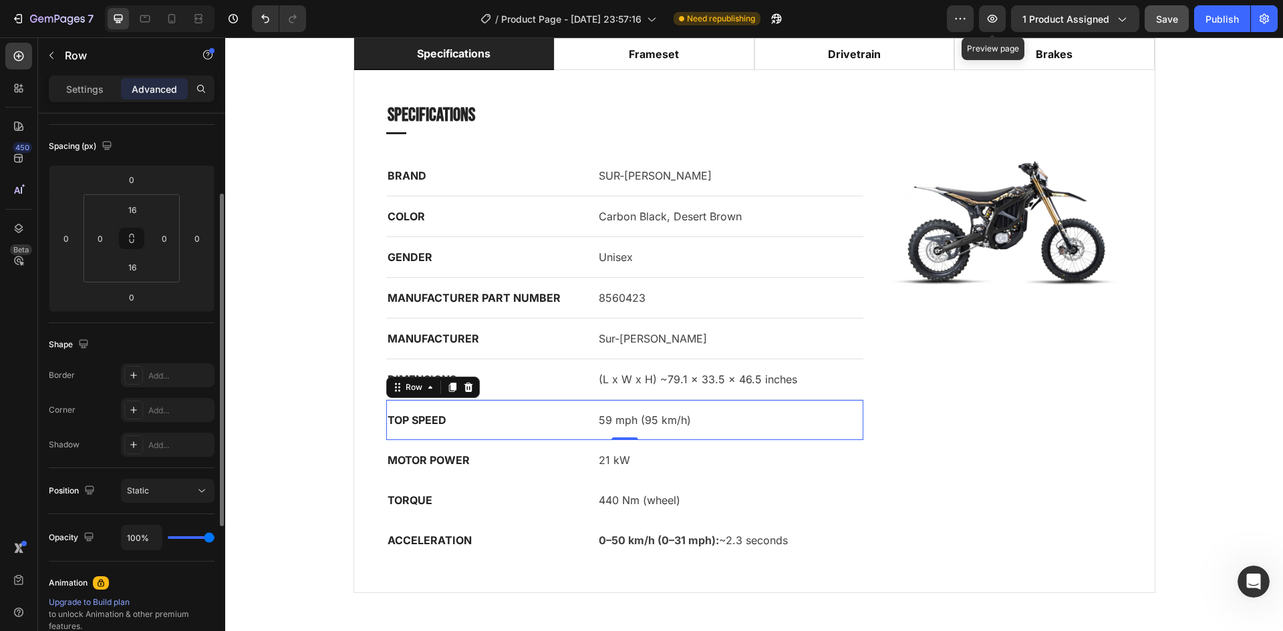
click at [169, 388] on div "Border Add... Corner Add... Shadow Add..." at bounding box center [132, 410] width 166 height 94
click at [168, 378] on div "Add..." at bounding box center [179, 376] width 63 height 12
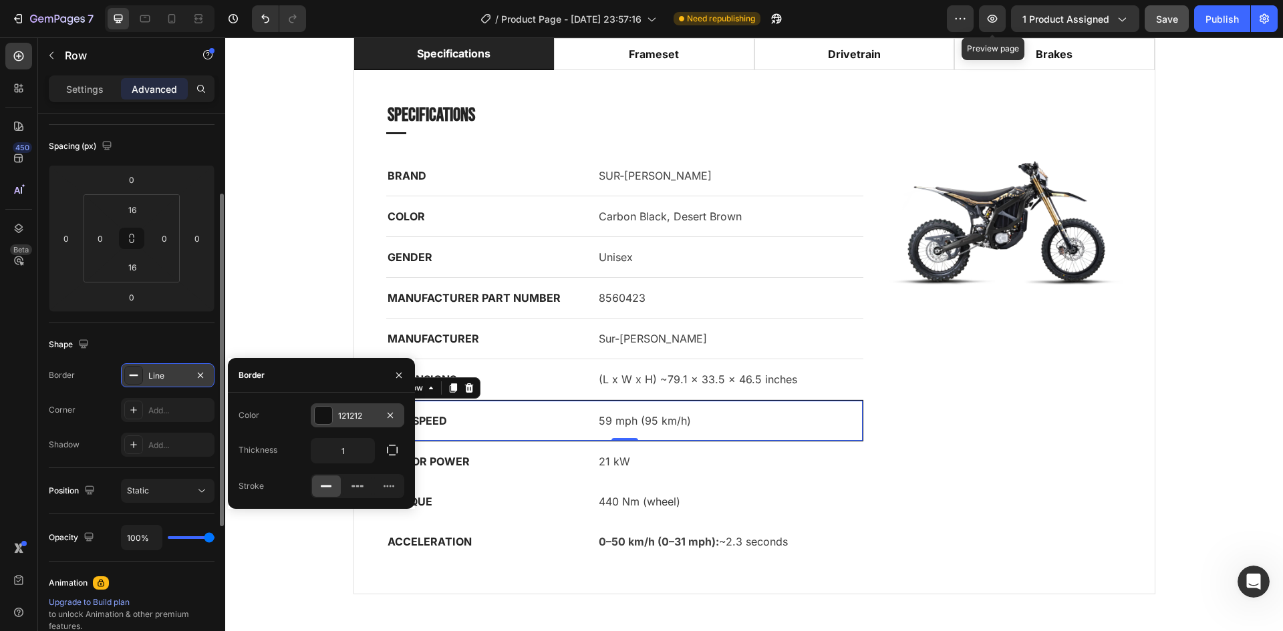
click at [357, 412] on div "121212" at bounding box center [357, 416] width 39 height 12
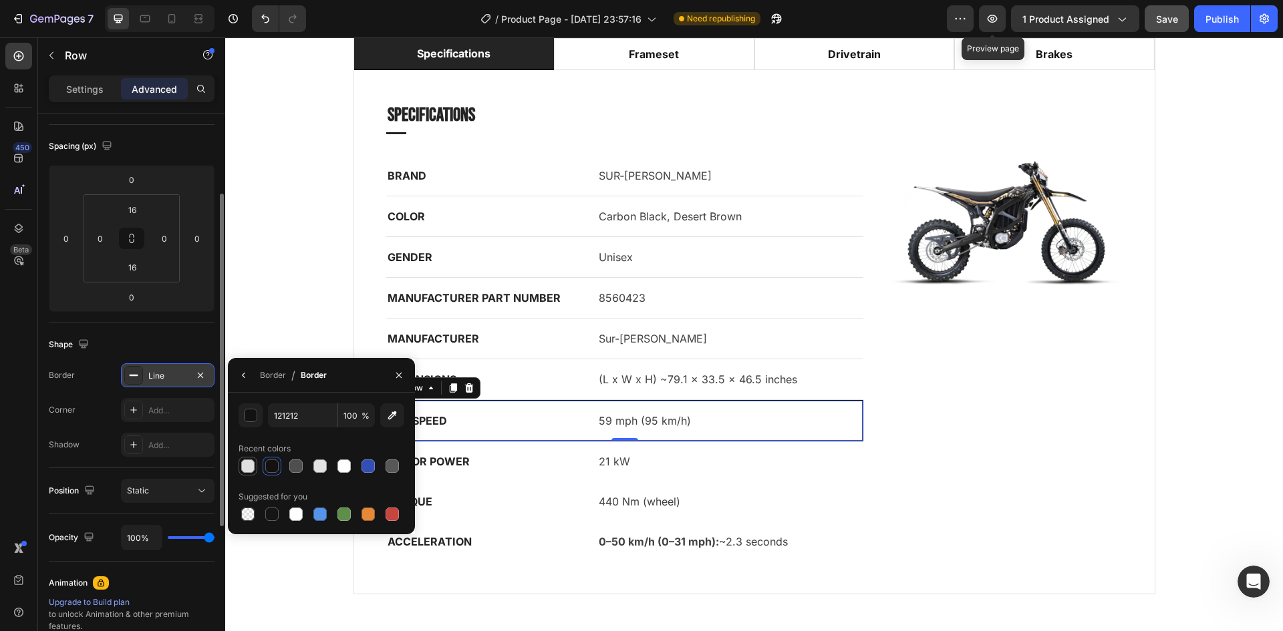
click at [247, 470] on div at bounding box center [247, 466] width 13 height 13
type input "E0E0E0"
click at [171, 380] on div "Line" at bounding box center [167, 376] width 39 height 12
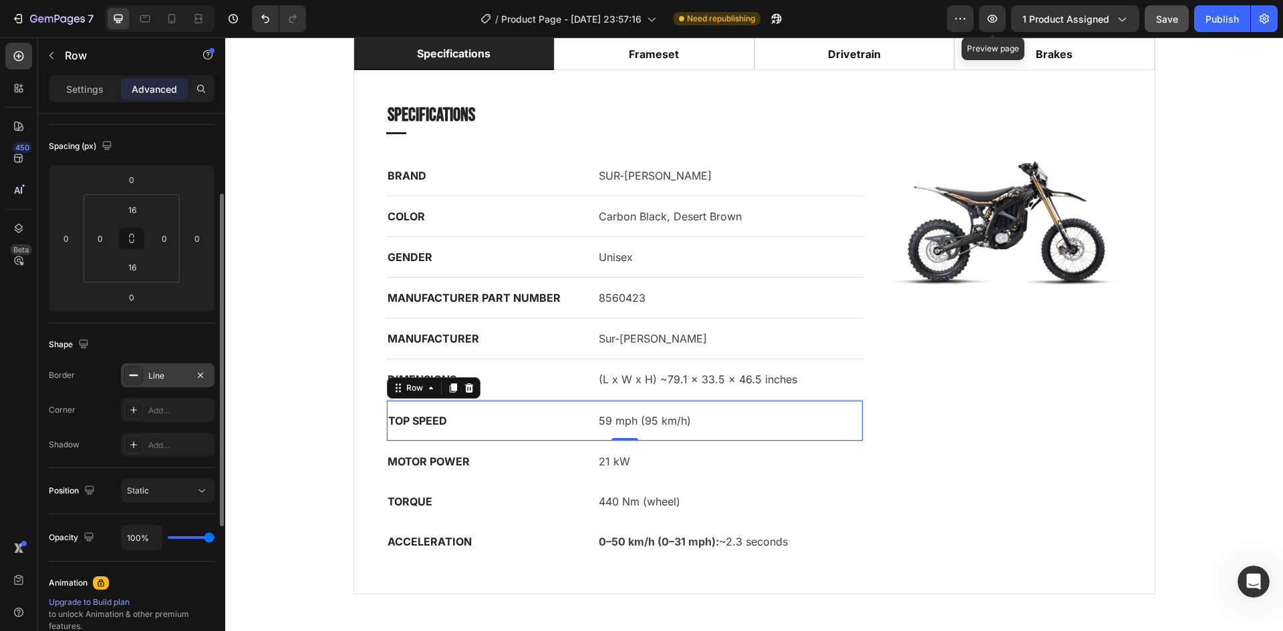
click at [171, 380] on div "Line" at bounding box center [167, 376] width 39 height 12
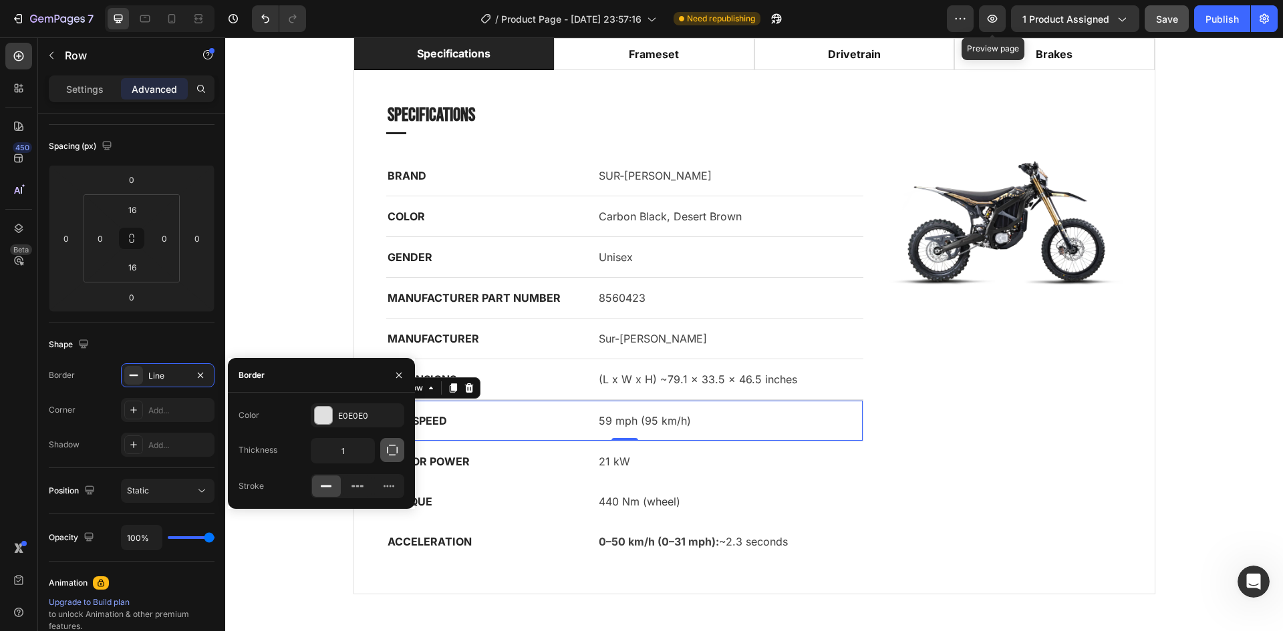
click at [383, 451] on button "button" at bounding box center [392, 450] width 24 height 24
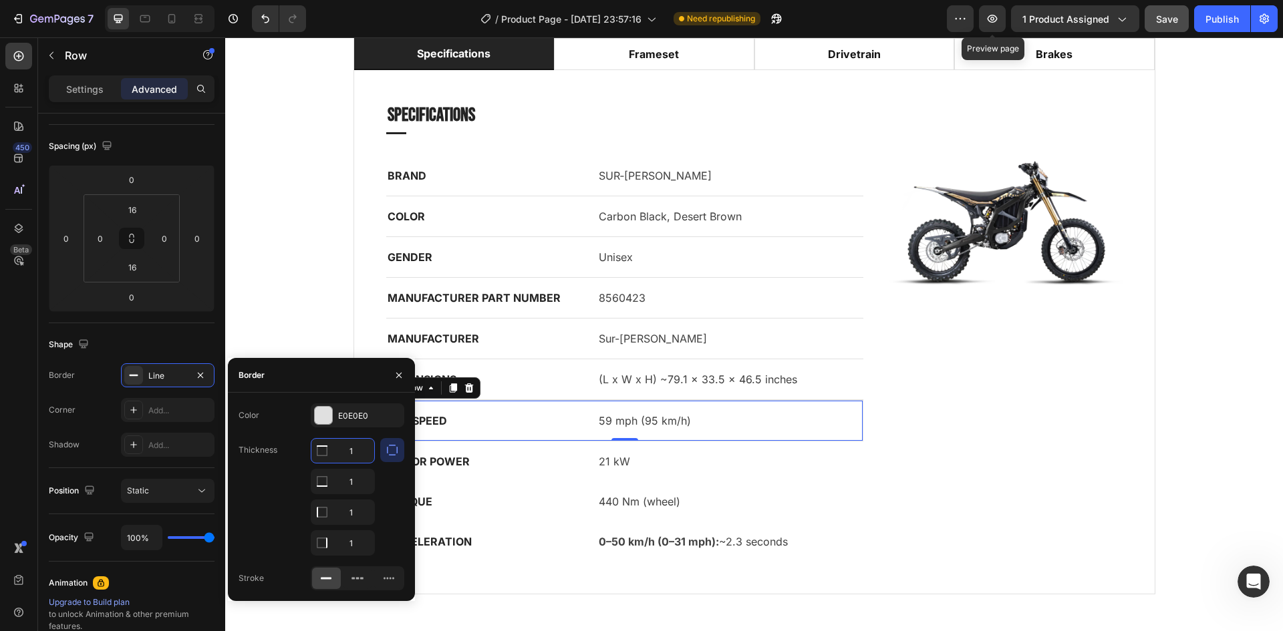
click at [366, 452] on input "1" at bounding box center [342, 451] width 63 height 24
type input "0"
click at [362, 494] on input "1" at bounding box center [342, 482] width 63 height 24
type input "0"
click at [357, 463] on input "1" at bounding box center [342, 451] width 63 height 24
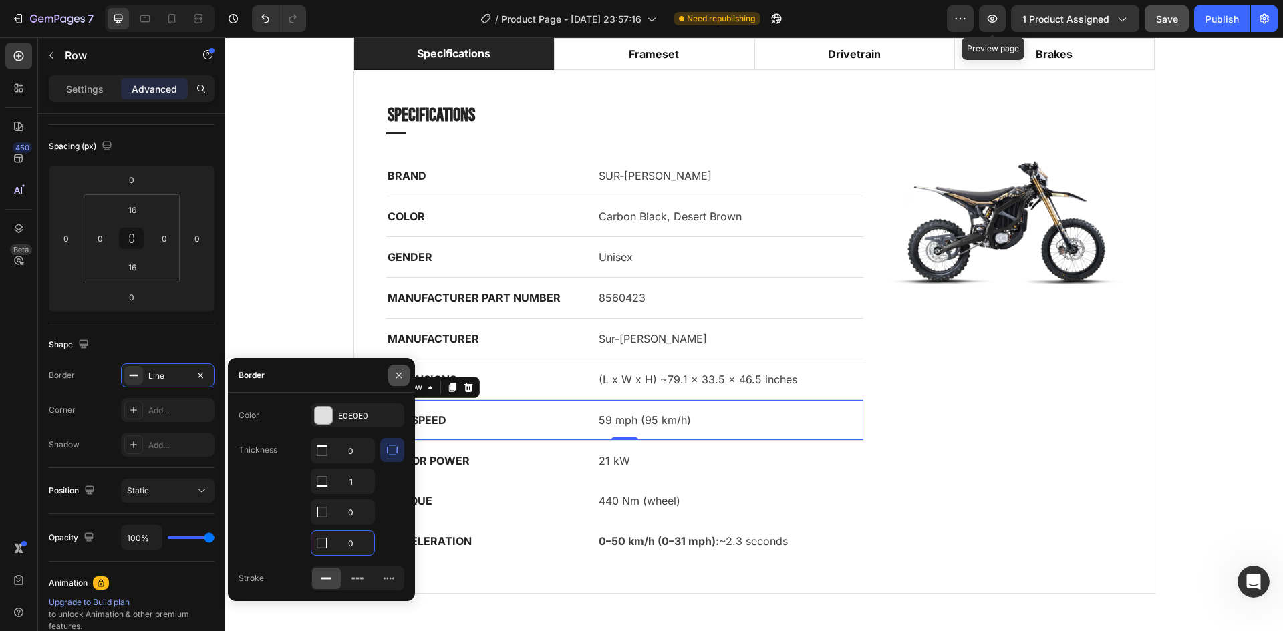
type input "0"
click at [395, 379] on icon "button" at bounding box center [399, 375] width 11 height 11
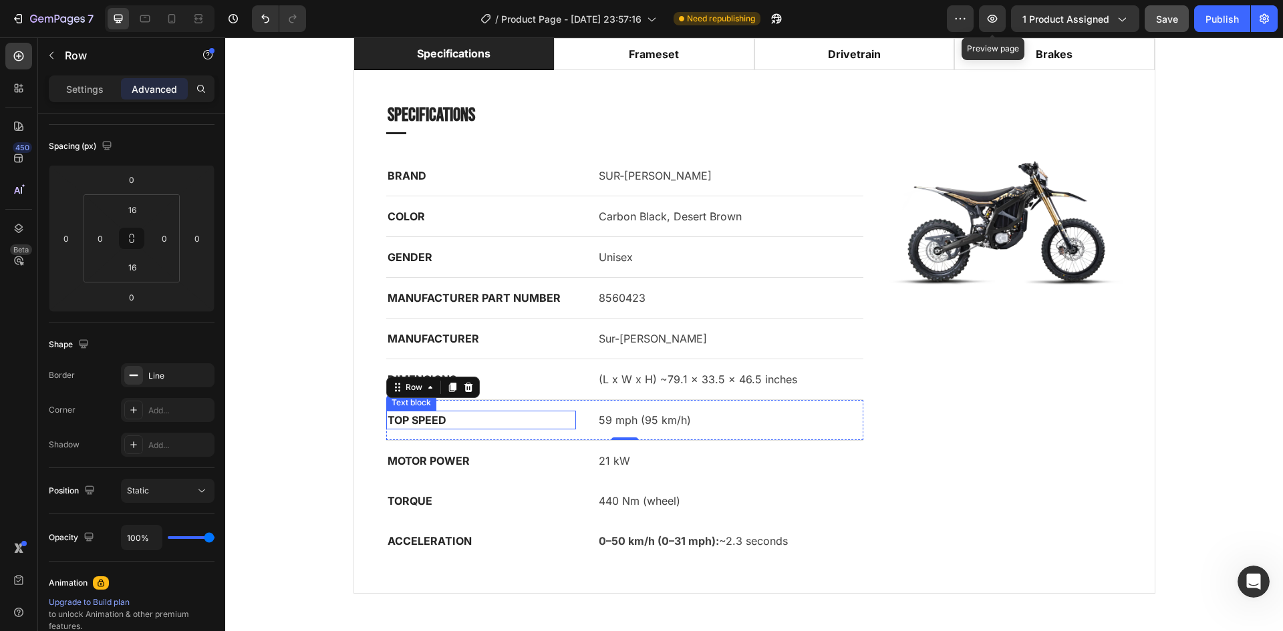
click at [609, 475] on div "MOTOR POWER Text block 21 kW Text block Row" at bounding box center [625, 461] width 478 height 40
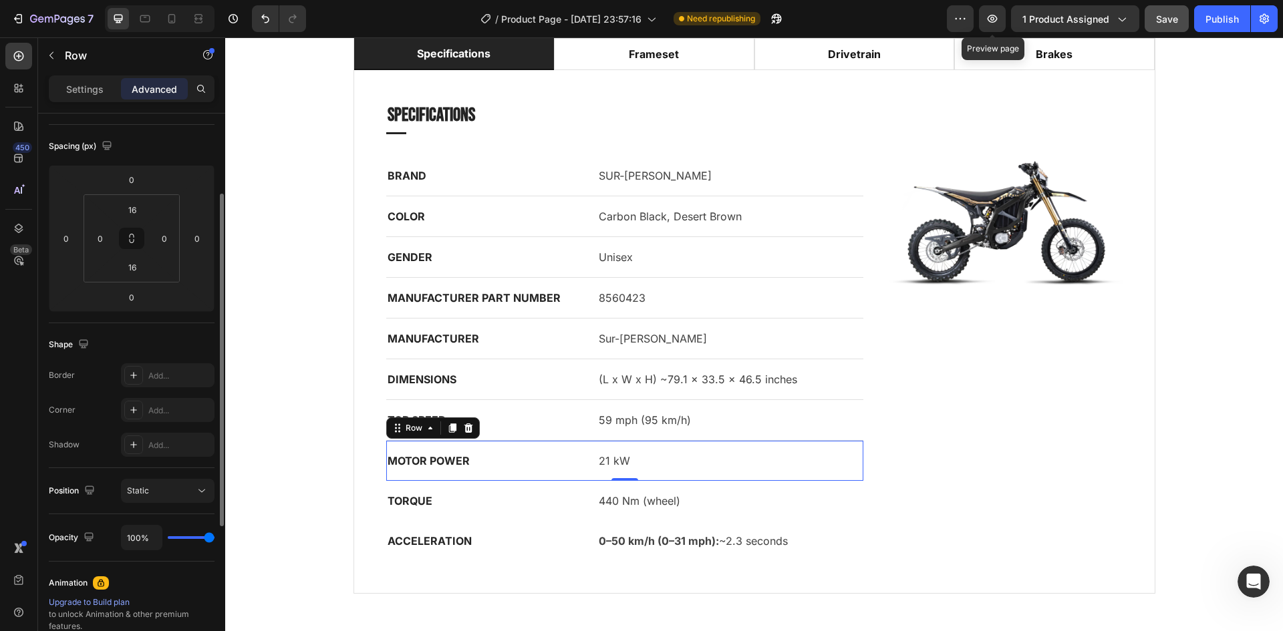
scroll to position [200, 0]
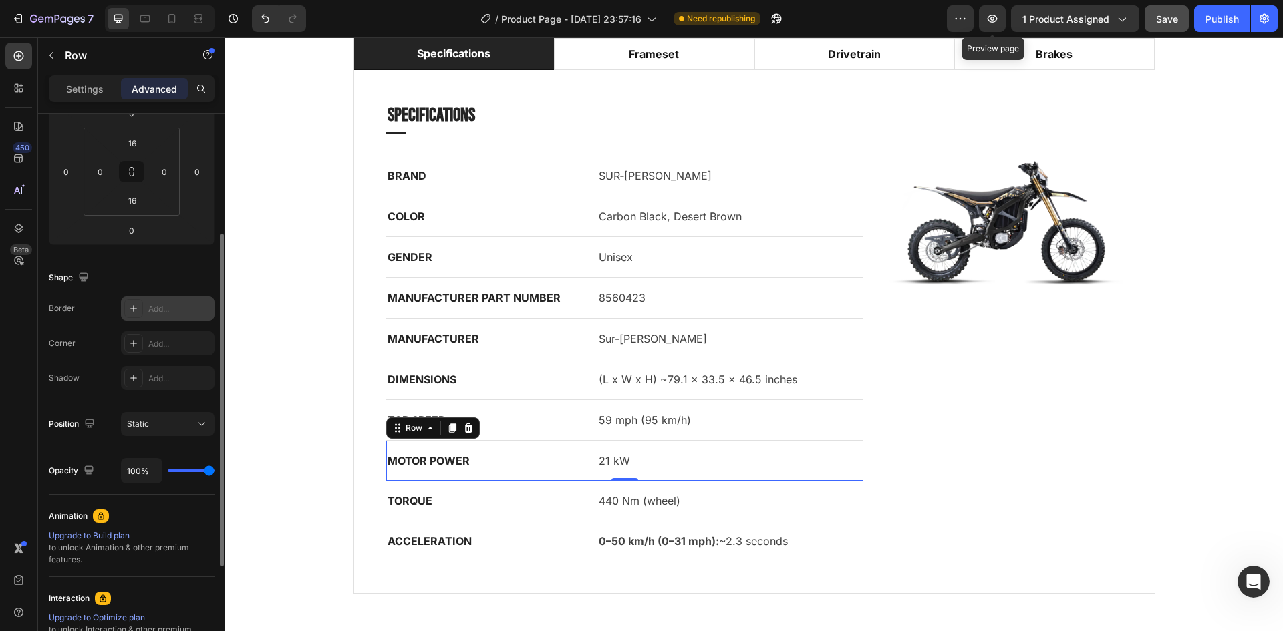
click at [153, 317] on div "Add..." at bounding box center [168, 309] width 94 height 24
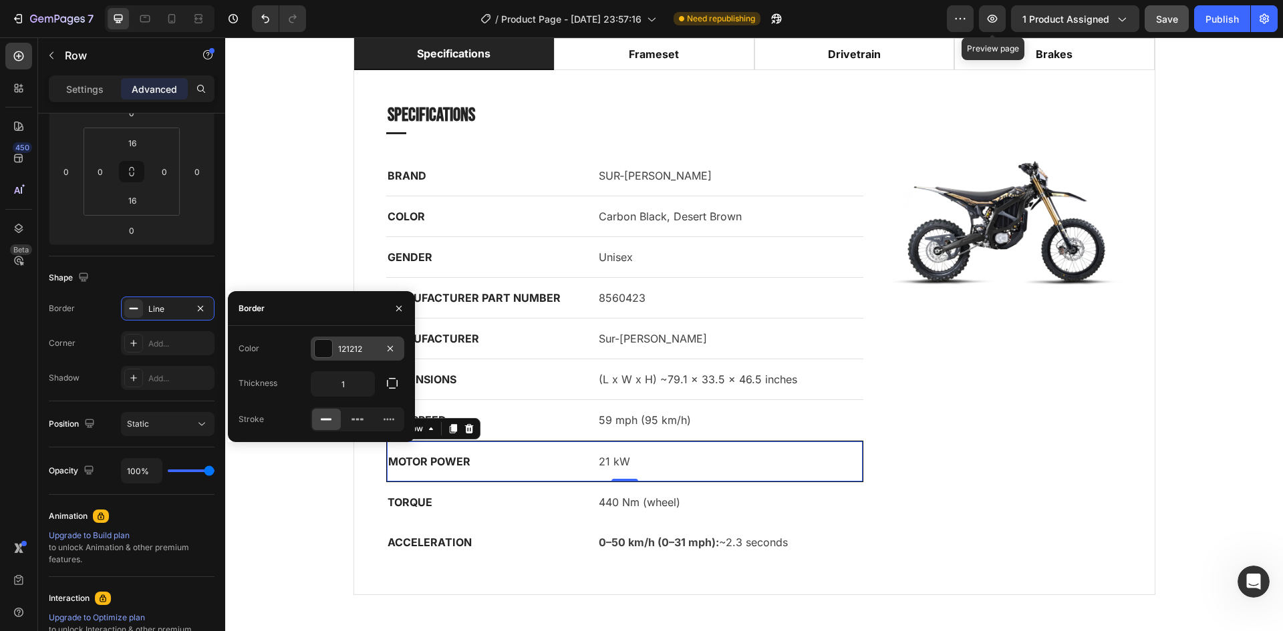
click at [349, 343] on div "121212" at bounding box center [357, 349] width 39 height 12
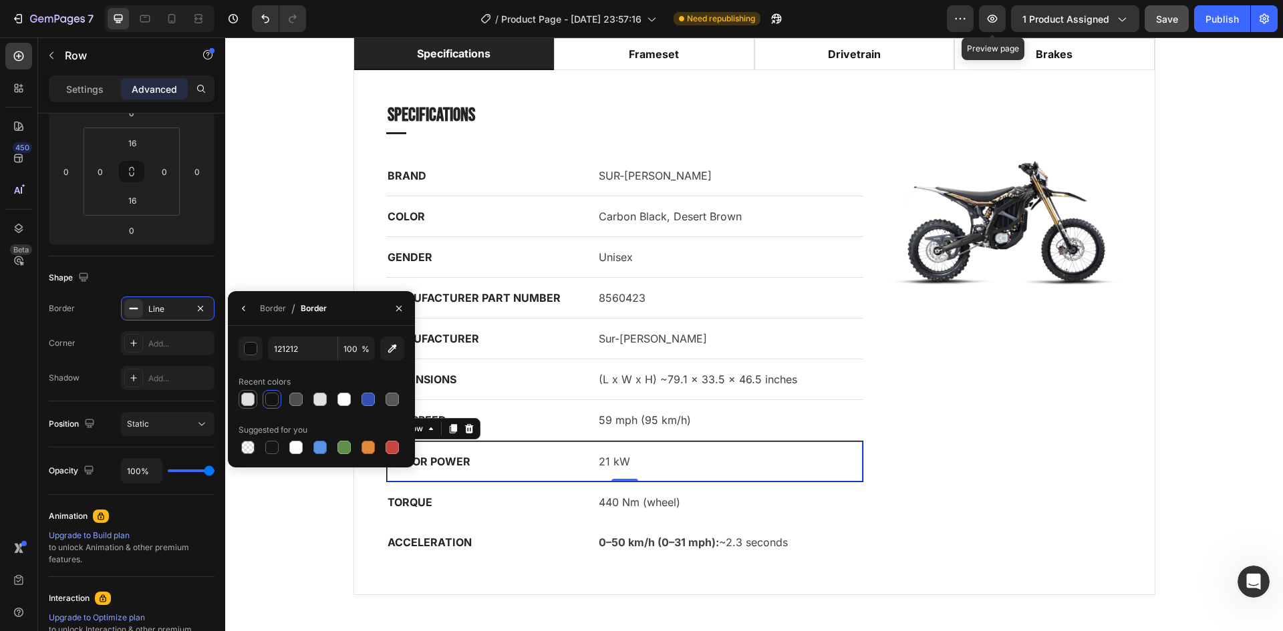
click at [247, 399] on div at bounding box center [247, 399] width 13 height 13
type input "E0E0E0"
click at [245, 309] on icon "button" at bounding box center [244, 308] width 11 height 11
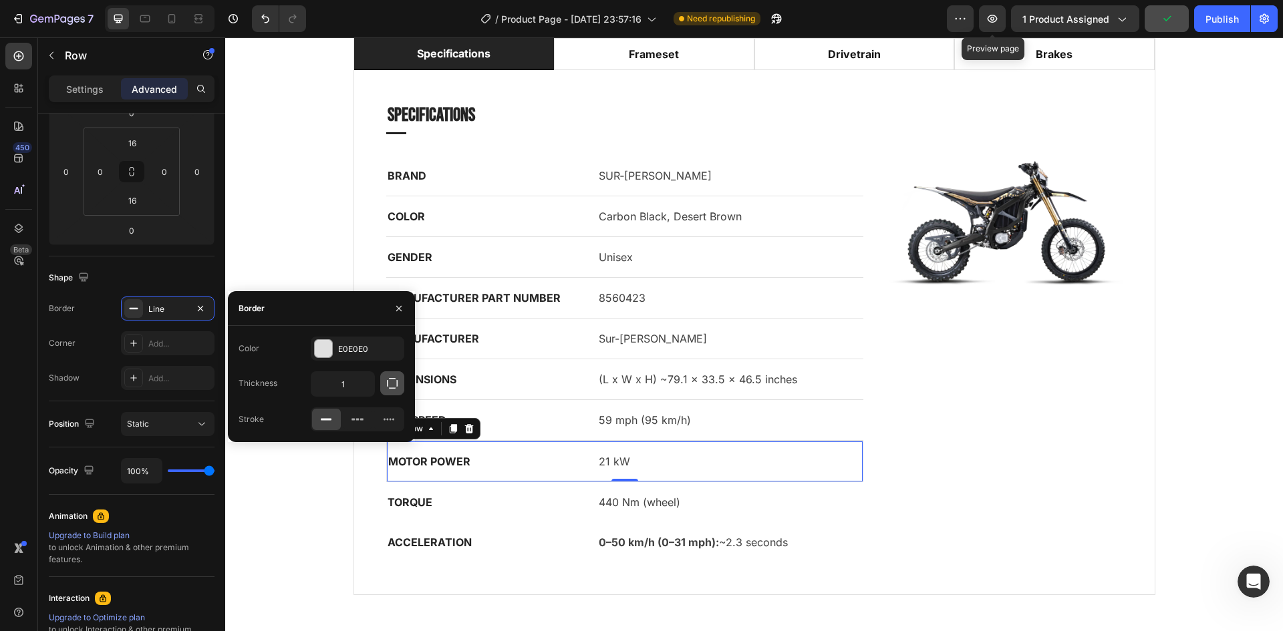
click at [404, 384] on button "button" at bounding box center [392, 384] width 24 height 24
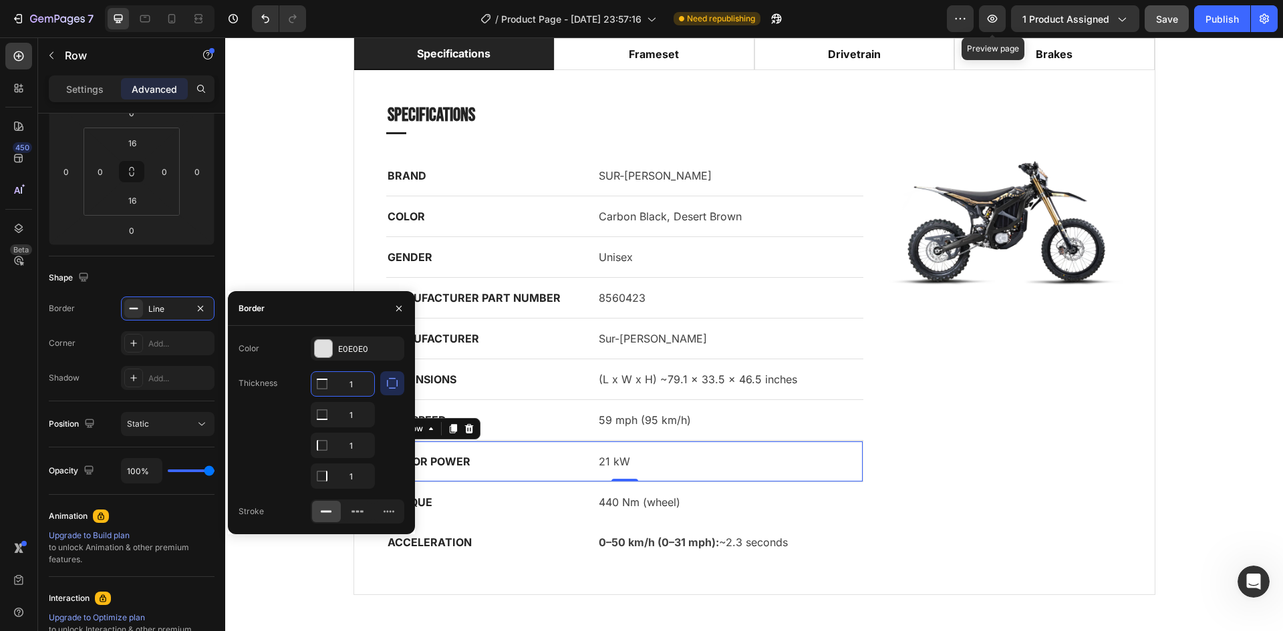
click at [349, 386] on input "1" at bounding box center [342, 384] width 63 height 24
type input "0"
click at [355, 427] on input "1" at bounding box center [342, 415] width 63 height 24
type input "0"
click at [359, 396] on input "1" at bounding box center [342, 384] width 63 height 24
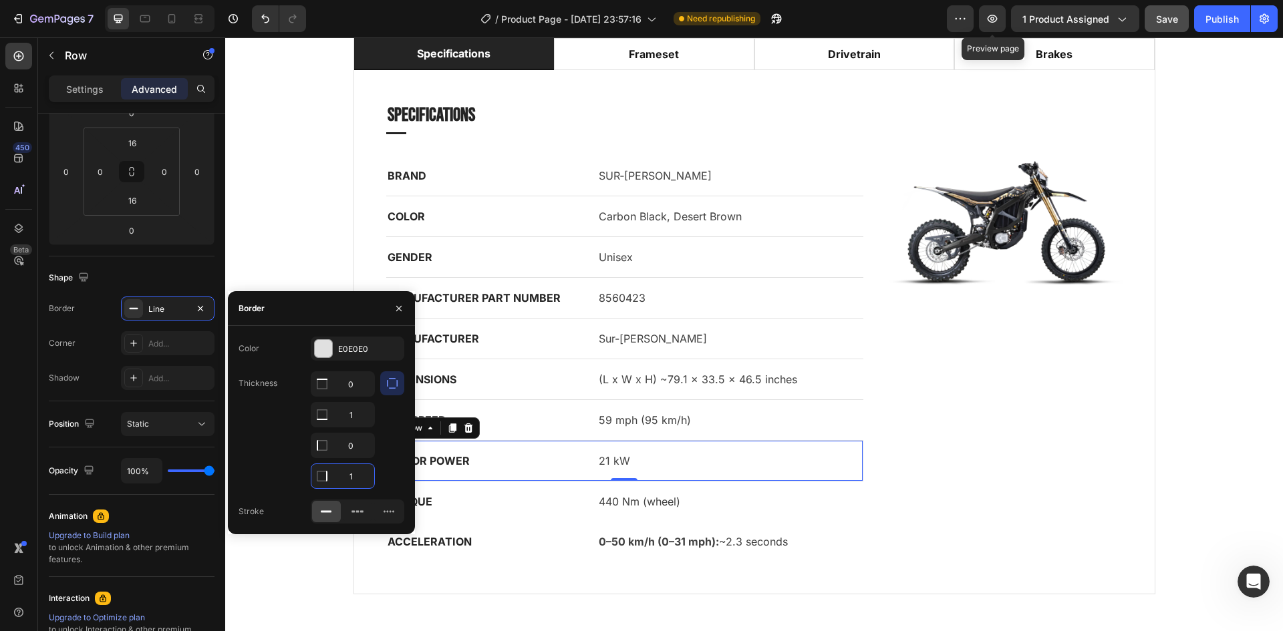
type input "0"
click at [518, 497] on p "TORQUE" at bounding box center [481, 502] width 187 height 16
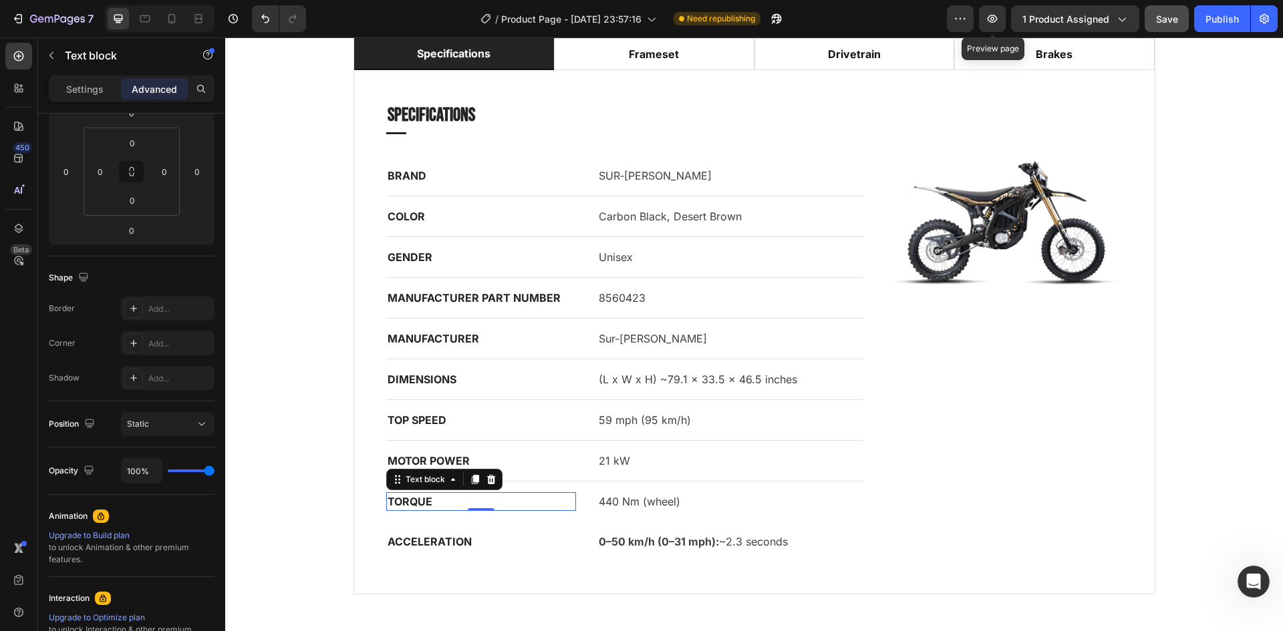
scroll to position [0, 0]
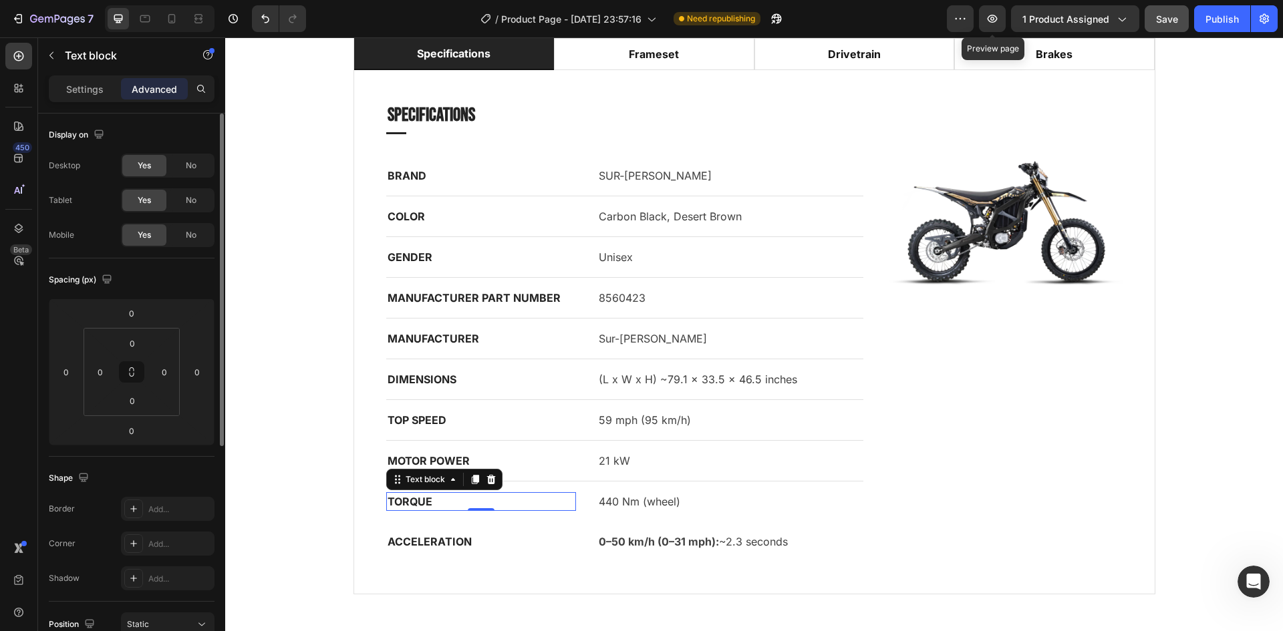
click at [558, 492] on div "TORQUE" at bounding box center [481, 501] width 190 height 19
click at [561, 489] on div "TORQUE Text block 0 440 Nm (wheel) Text block Row" at bounding box center [625, 502] width 478 height 40
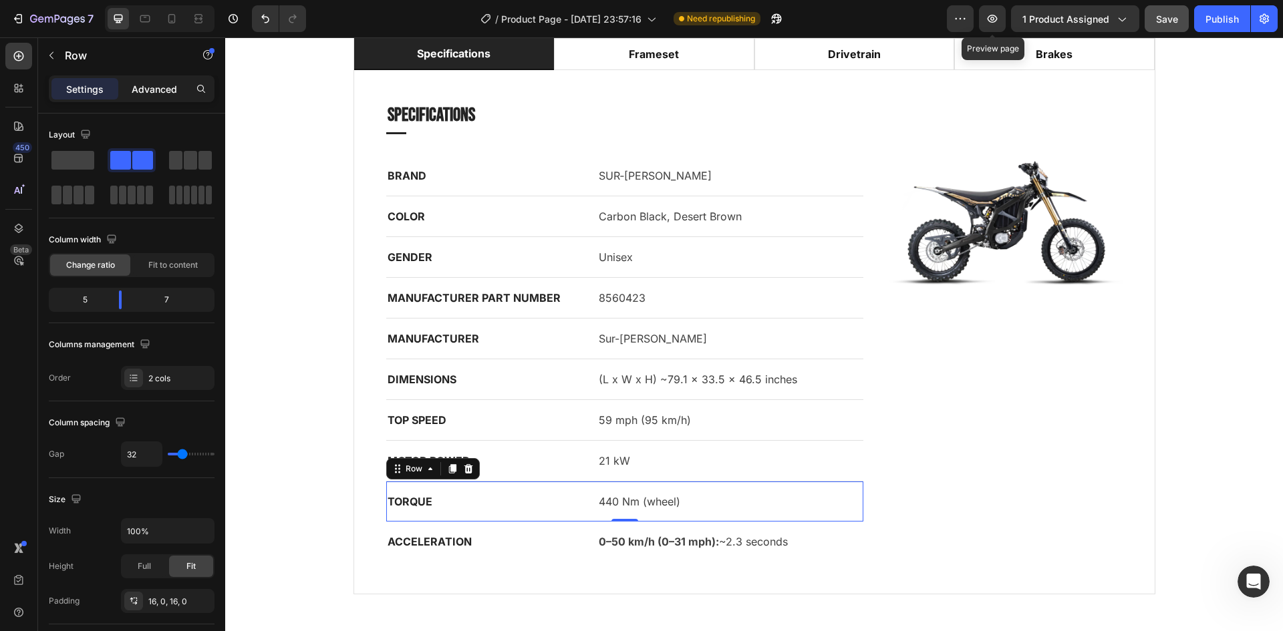
click at [162, 90] on p "Advanced" at bounding box center [154, 89] width 45 height 14
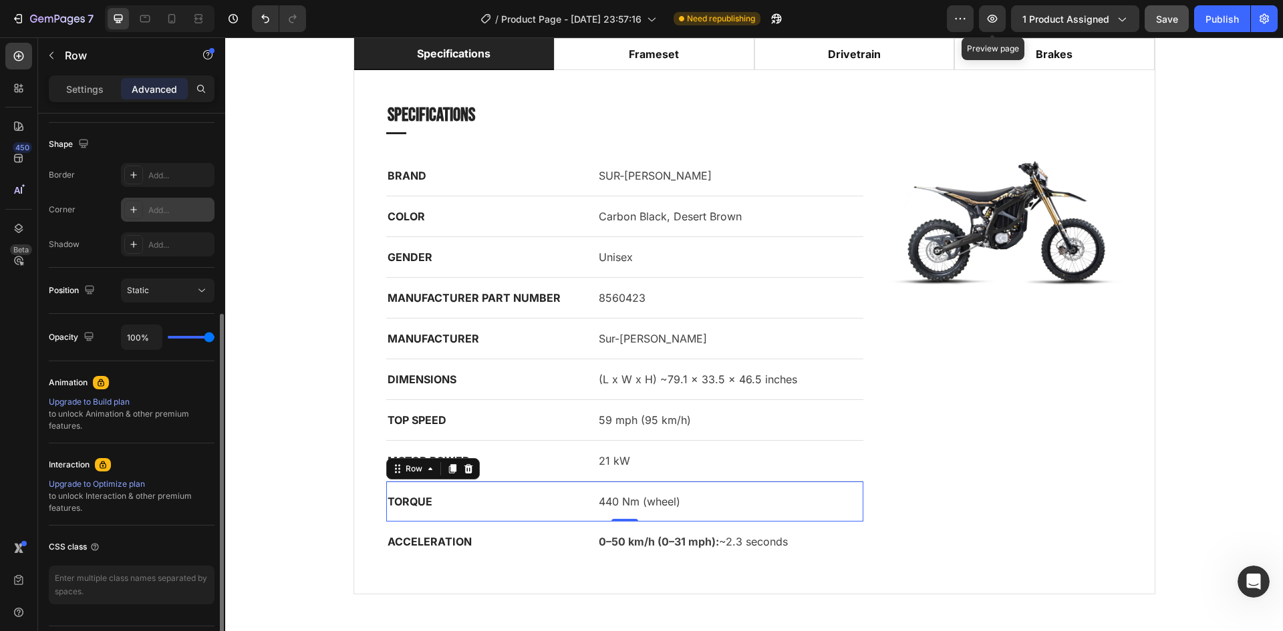
scroll to position [200, 0]
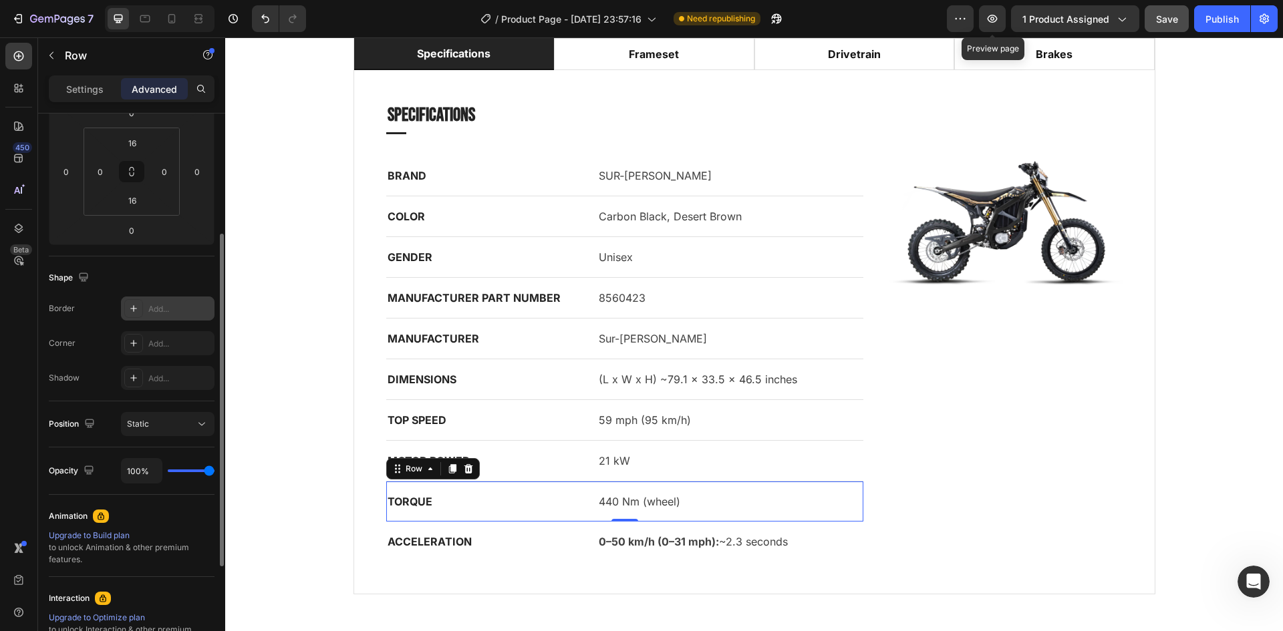
click at [171, 315] on div "Add..." at bounding box center [168, 309] width 94 height 24
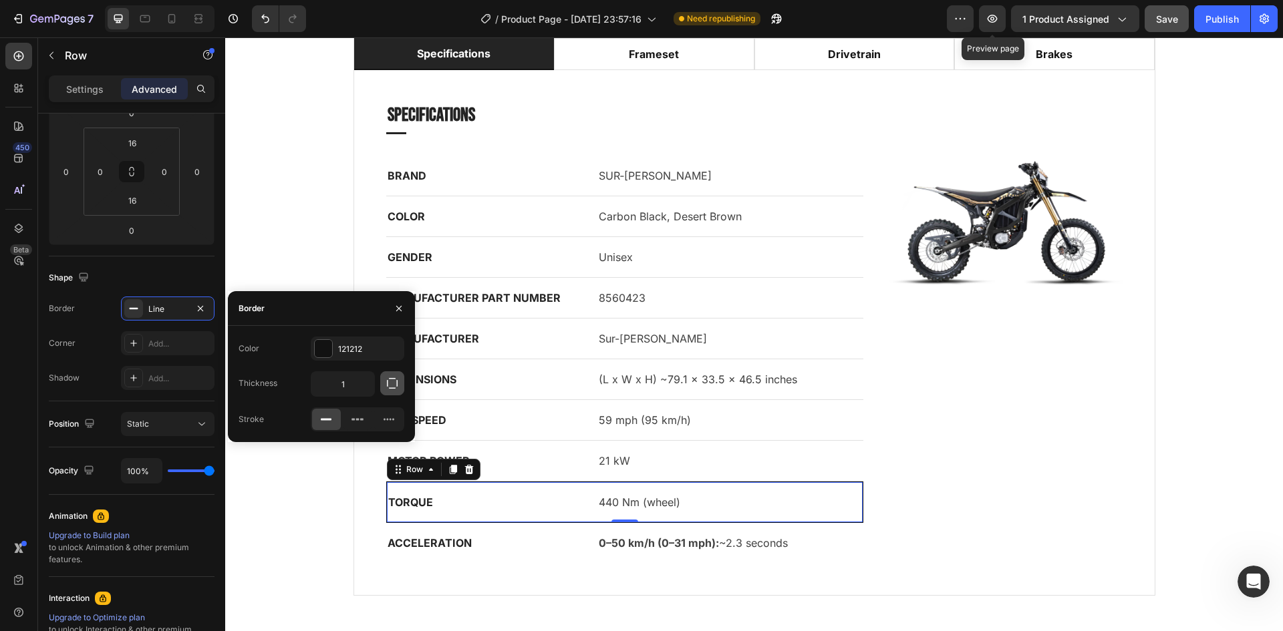
click at [394, 384] on icon "button" at bounding box center [392, 383] width 13 height 13
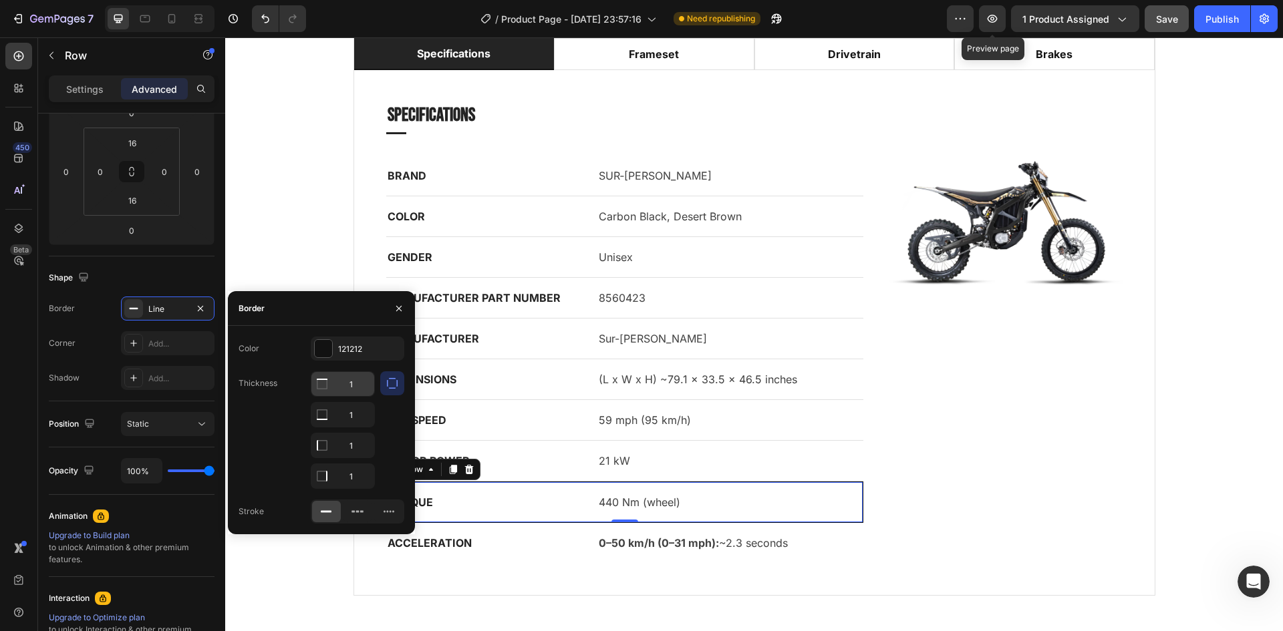
click at [356, 386] on input "1" at bounding box center [342, 384] width 63 height 24
type input "0"
click at [357, 441] on input "1" at bounding box center [342, 446] width 63 height 24
type input "0"
click at [357, 396] on input "1" at bounding box center [342, 384] width 63 height 24
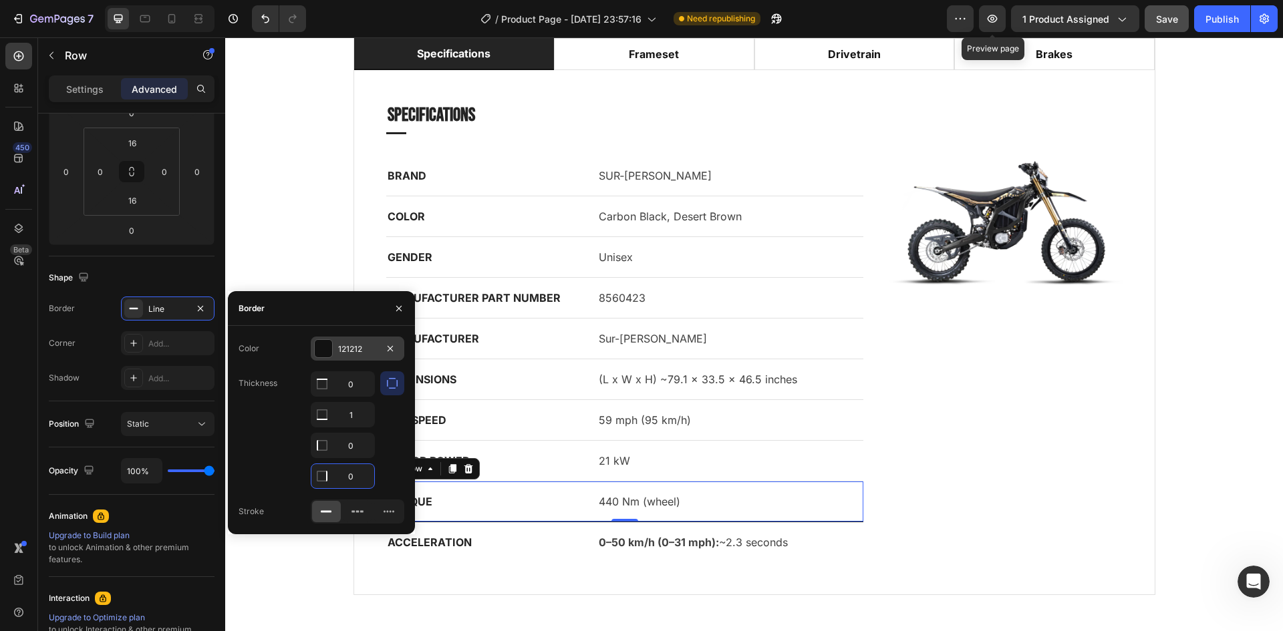
type input "0"
click at [358, 351] on div "121212" at bounding box center [357, 349] width 39 height 12
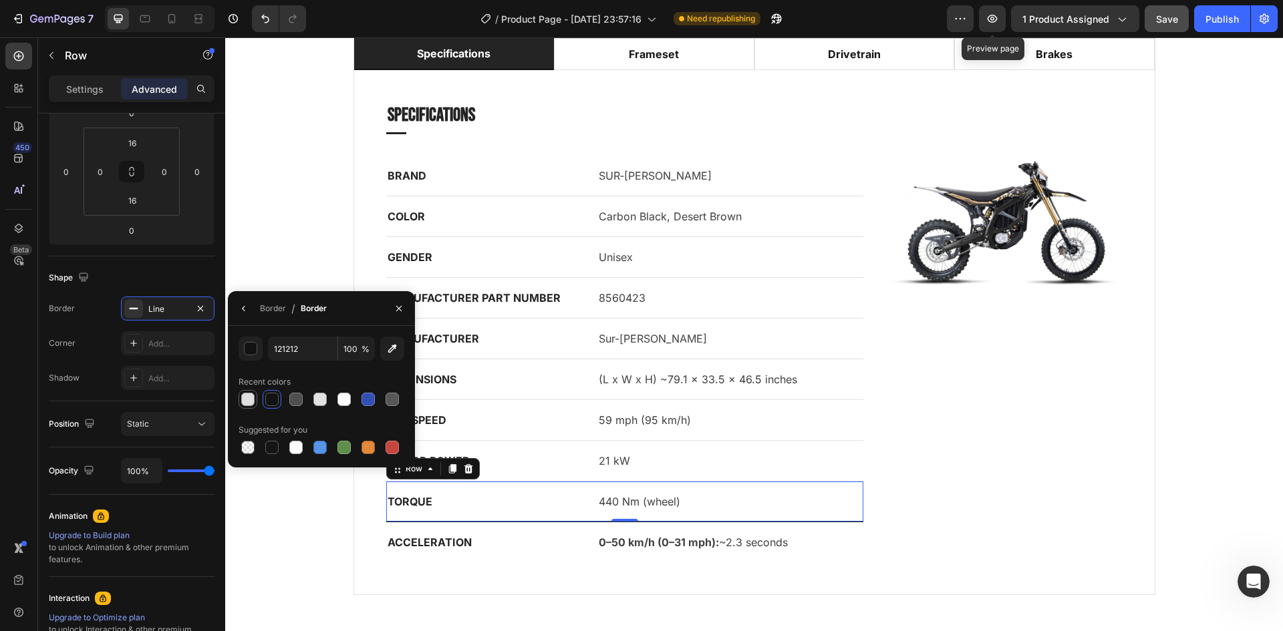
click at [244, 395] on div at bounding box center [247, 399] width 13 height 13
type input "E0E0E0"
click at [697, 531] on div "ACCELERATION Text block 0–50 km/h (0–31 mph): ~2.3 seconds Text block Row" at bounding box center [625, 543] width 478 height 40
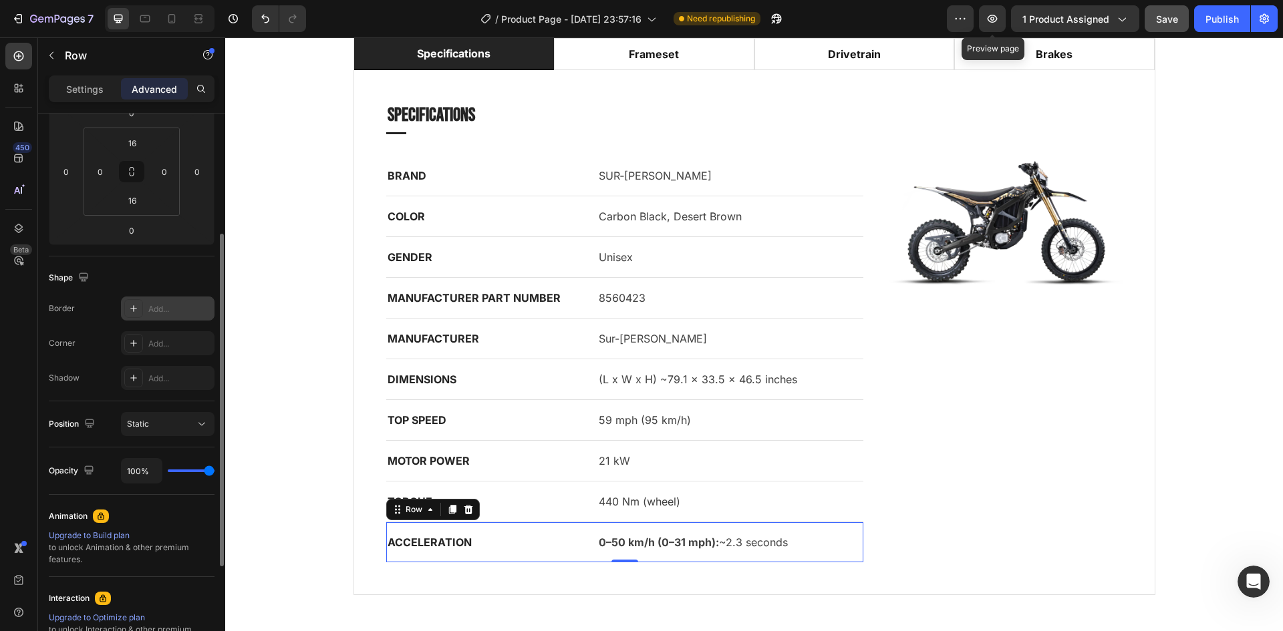
click at [158, 318] on div "Add..." at bounding box center [168, 309] width 94 height 24
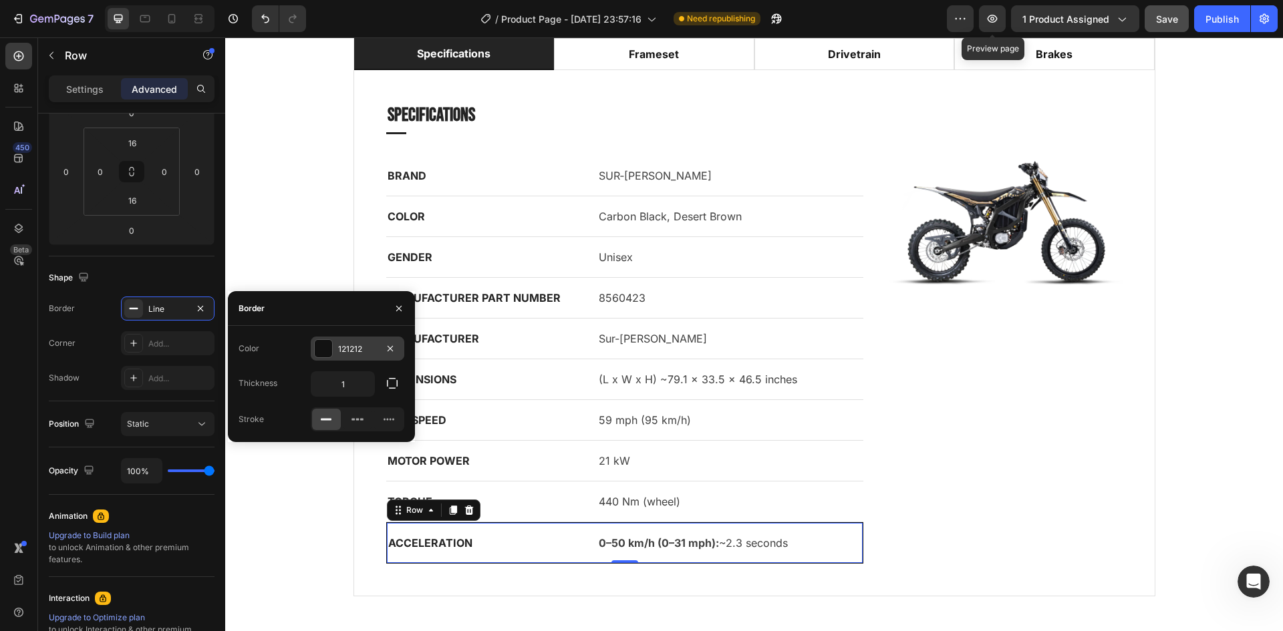
click at [335, 351] on div "121212" at bounding box center [358, 349] width 94 height 24
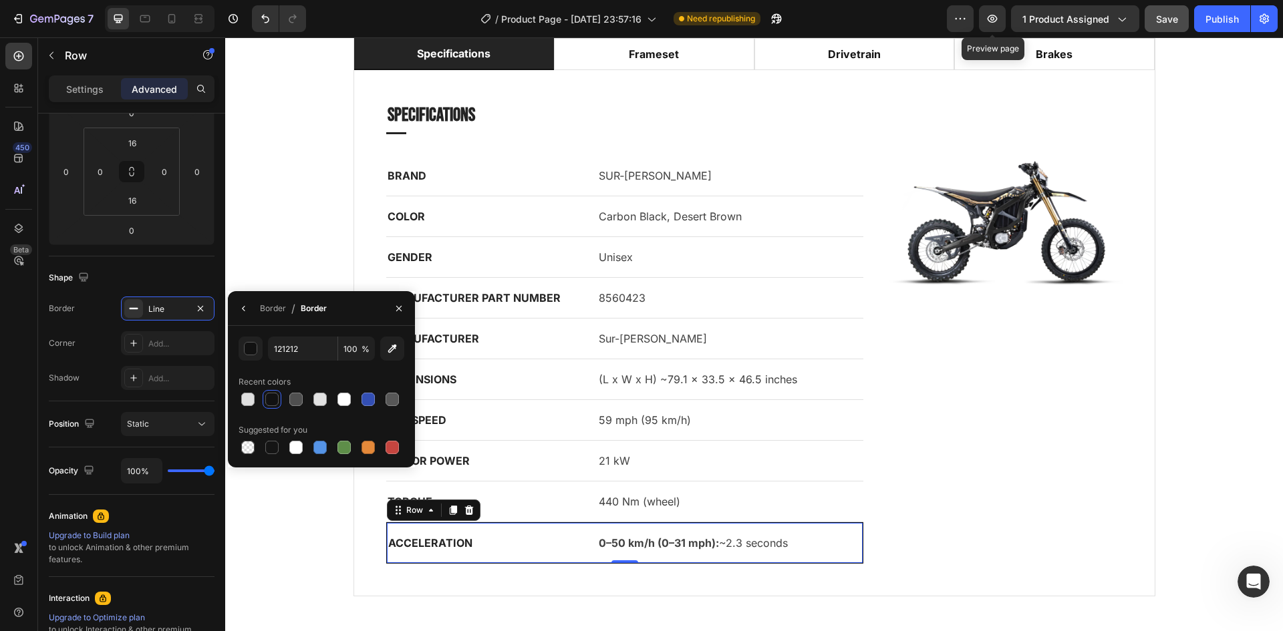
click at [257, 399] on div at bounding box center [322, 399] width 166 height 19
click at [252, 397] on div at bounding box center [247, 399] width 13 height 13
type input "E0E0E0"
click at [243, 303] on icon "button" at bounding box center [244, 308] width 11 height 11
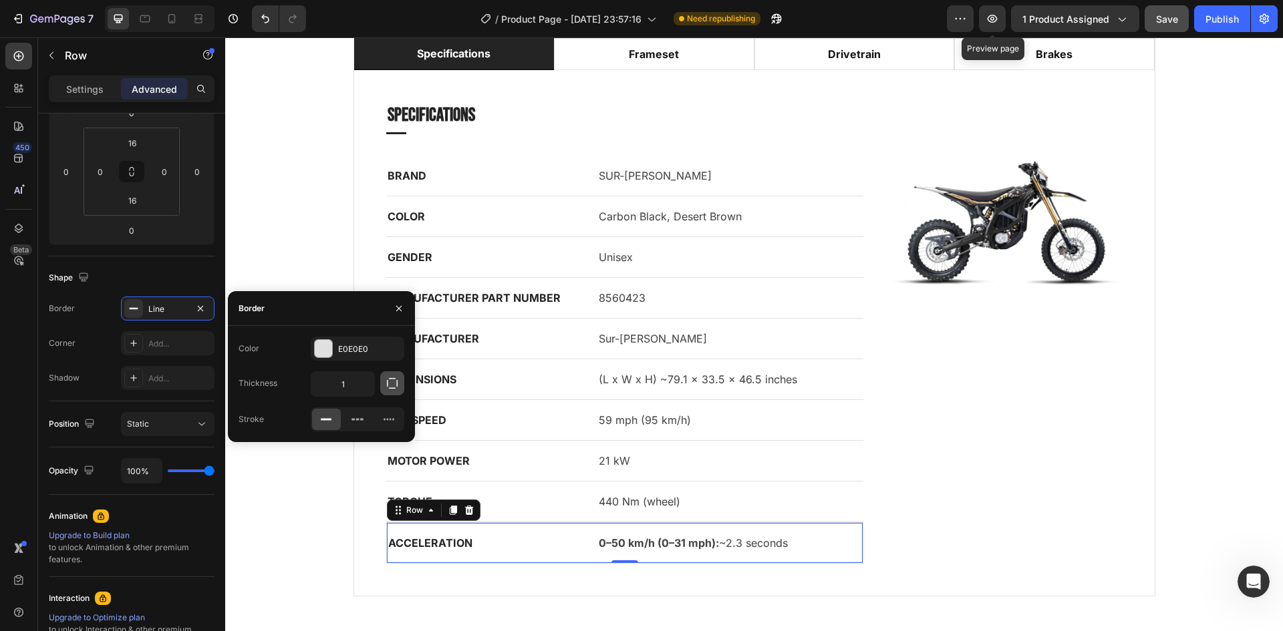
click at [401, 380] on button "button" at bounding box center [392, 384] width 24 height 24
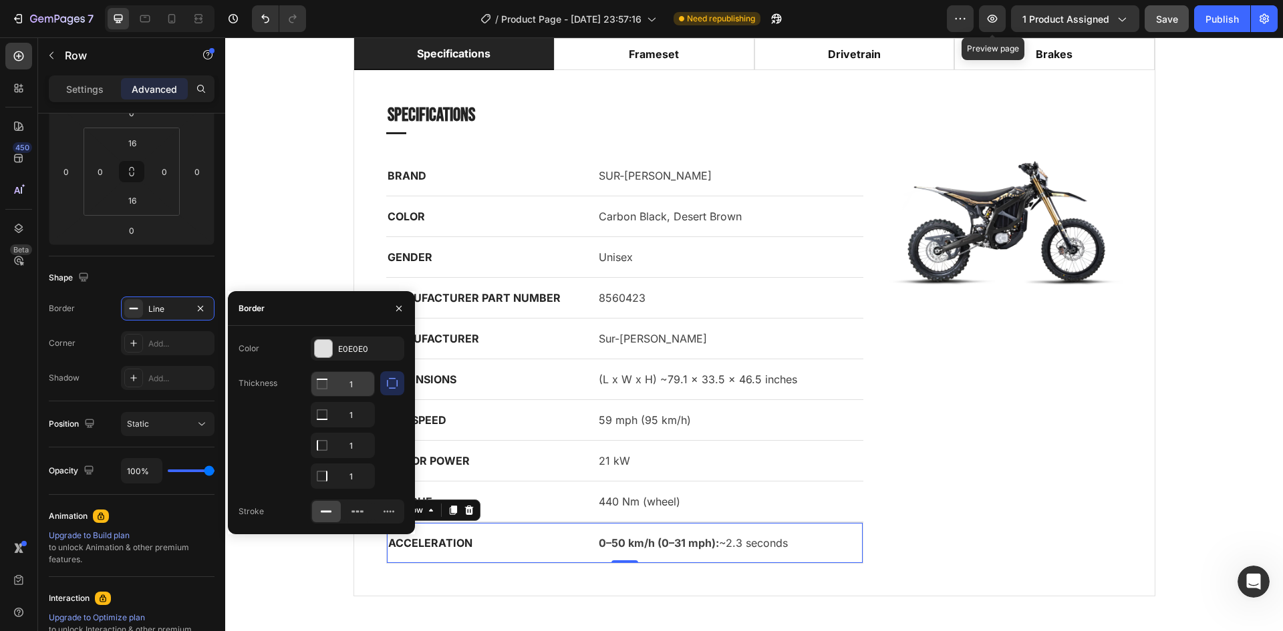
click at [358, 384] on input "1" at bounding box center [342, 384] width 63 height 24
type input "0"
click at [357, 427] on input "1" at bounding box center [342, 415] width 63 height 24
type input "0"
click at [357, 396] on input "1" at bounding box center [342, 384] width 63 height 24
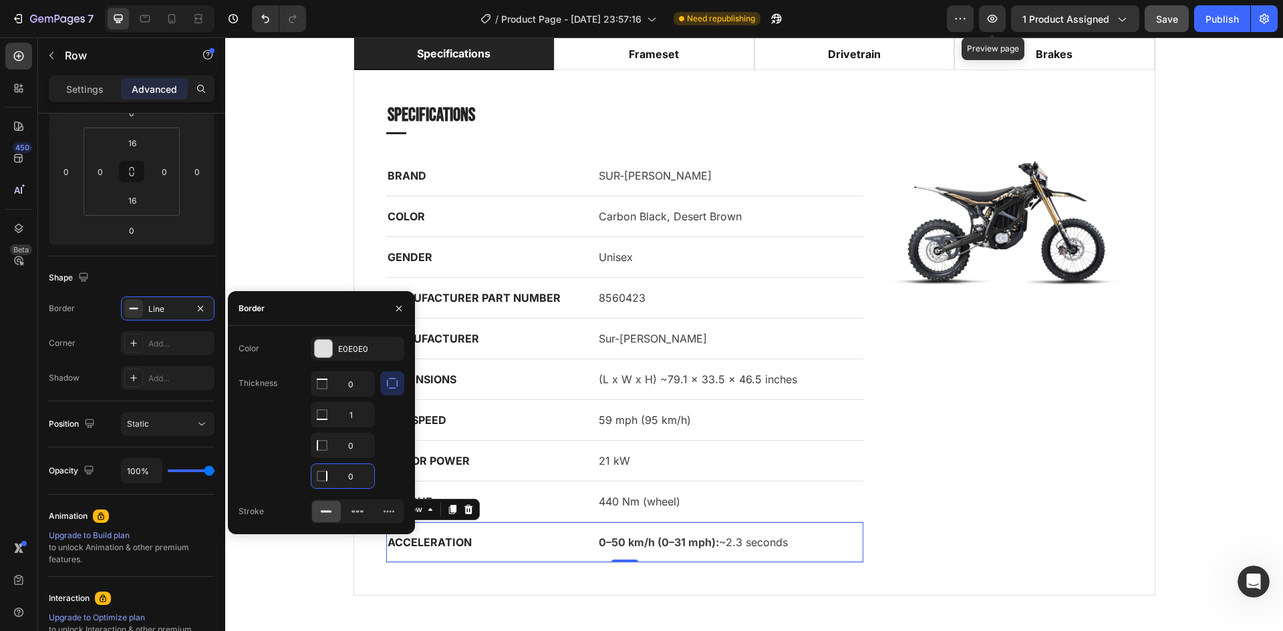
type input "0"
click at [389, 468] on div at bounding box center [392, 431] width 24 height 118
click at [531, 438] on div "TOP SPEED Text block 59 mph (95 km/h) Text block Row" at bounding box center [625, 420] width 478 height 41
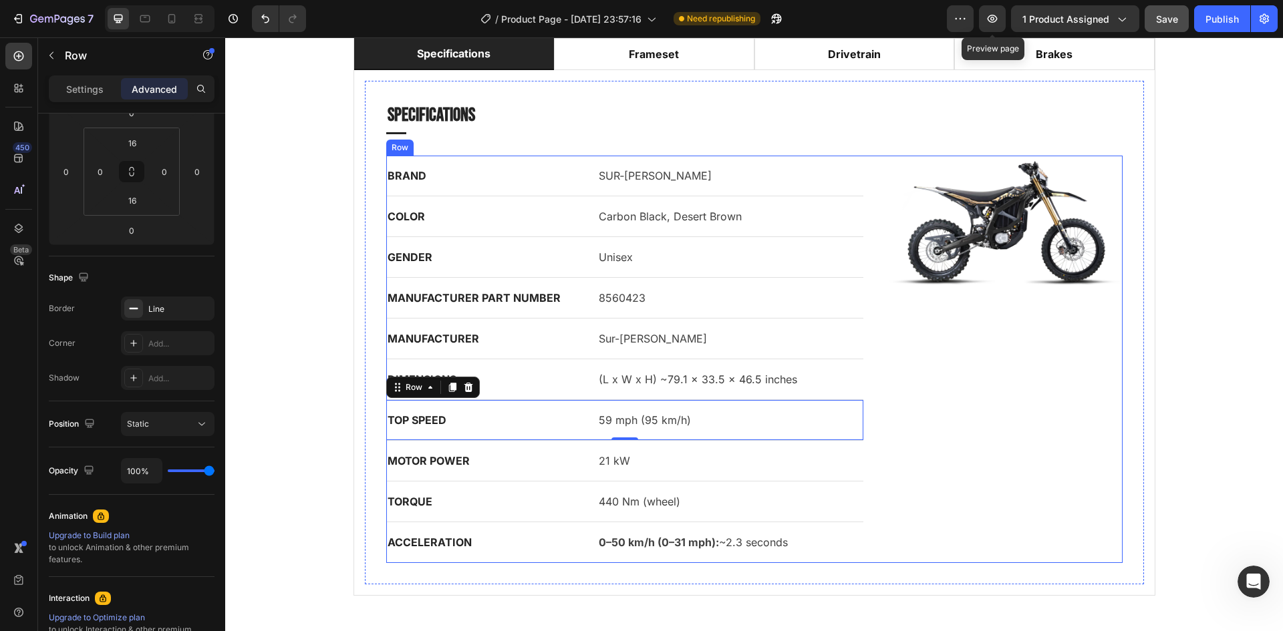
click at [732, 537] on p "0–50 km/h (0–31 mph): ~2.3 seconds" at bounding box center [730, 543] width 263 height 16
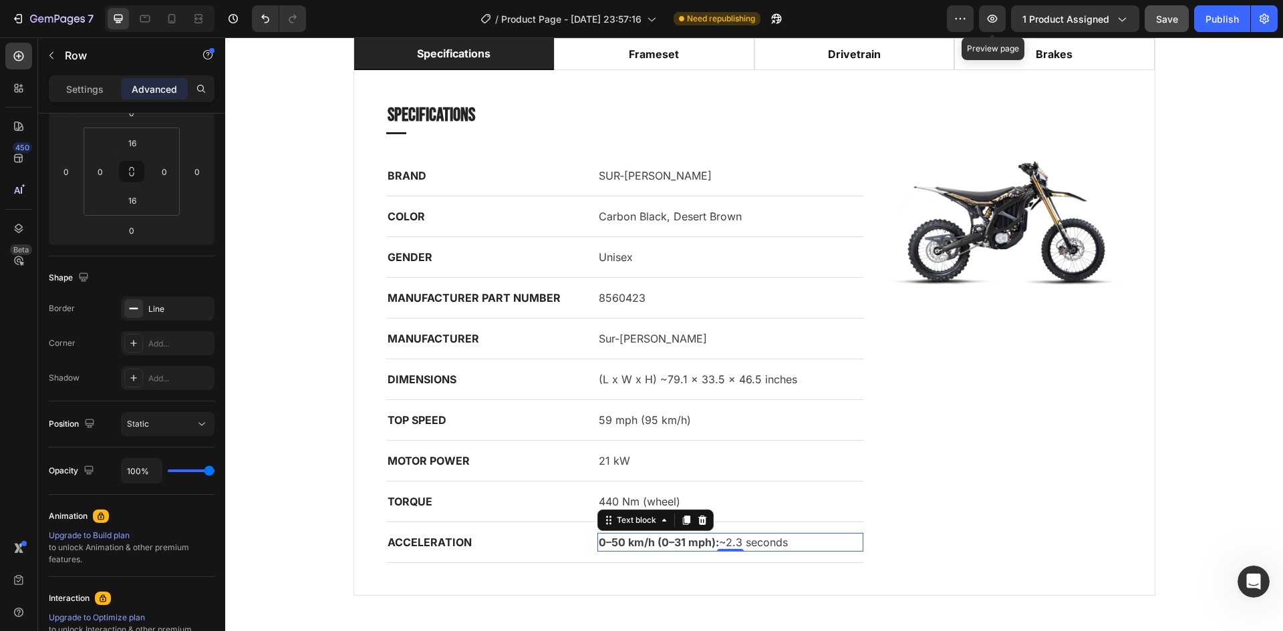
scroll to position [0, 0]
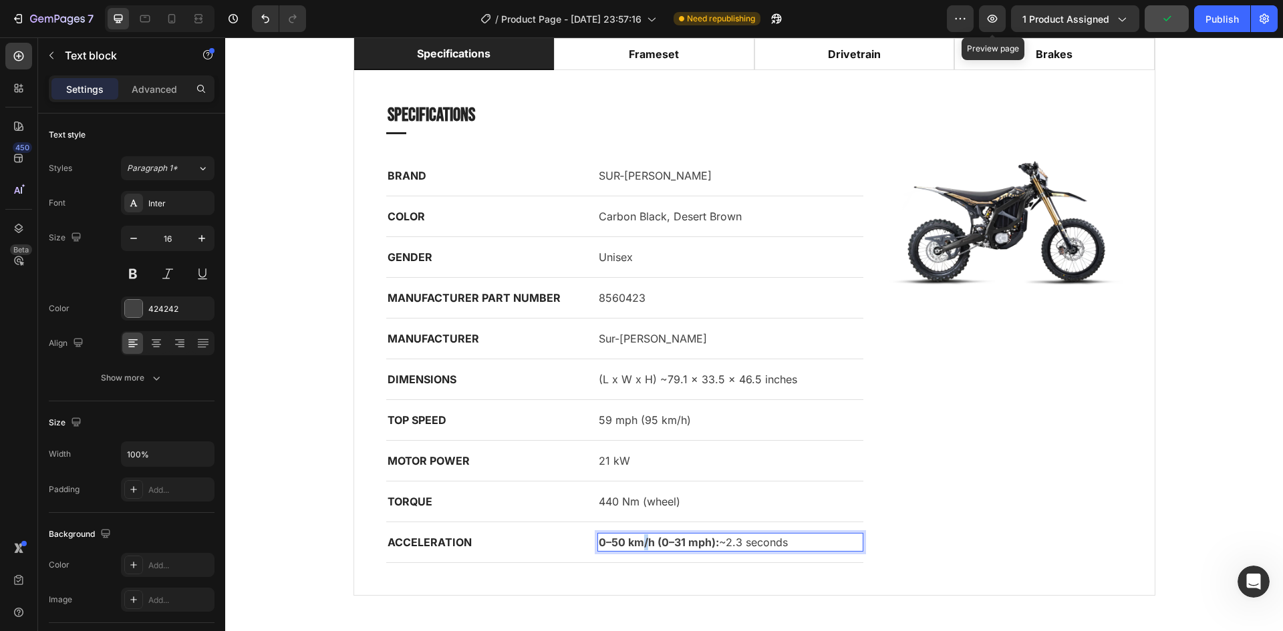
click at [638, 535] on p "0–50 km/h (0–31 mph): ~2.3 seconds" at bounding box center [730, 543] width 263 height 16
click at [711, 541] on strong "0–50 km/h (0–31 mph):" at bounding box center [659, 542] width 120 height 13
drag, startPoint x: 711, startPoint y: 541, endPoint x: 595, endPoint y: 542, distance: 116.3
click at [599, 542] on strong "0–50 km/h (0–31 mph):" at bounding box center [659, 542] width 120 height 13
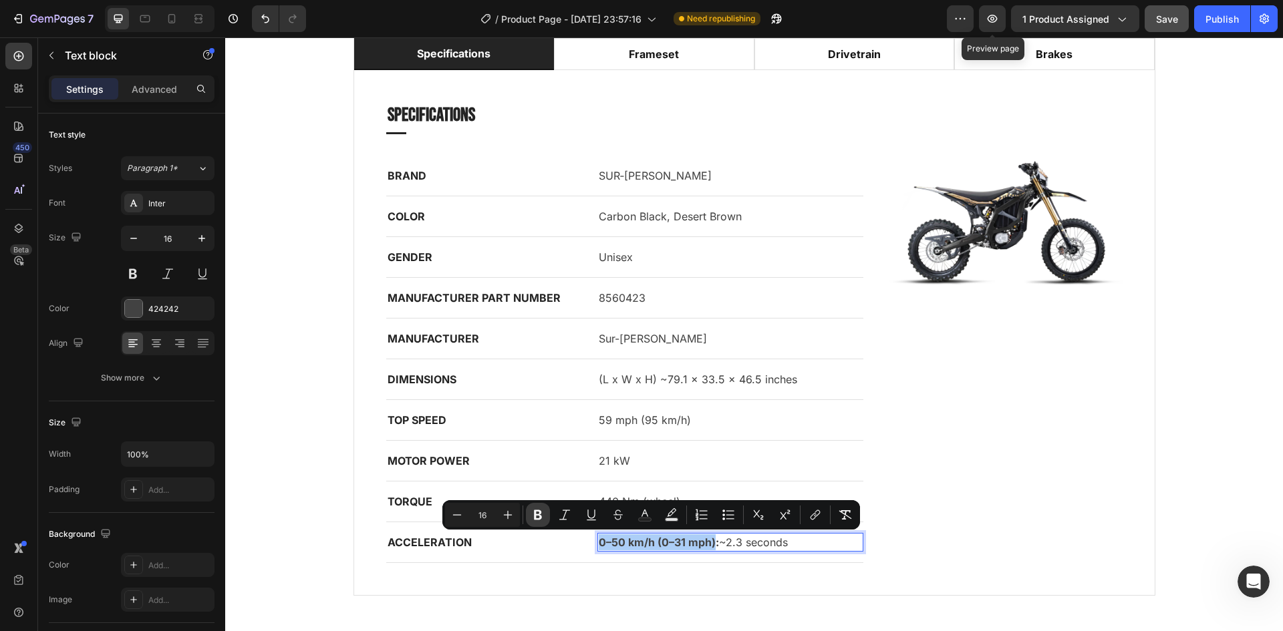
click at [544, 517] on icon "Editor contextual toolbar" at bounding box center [537, 514] width 13 height 13
click at [863, 573] on div "Specifications Heading Title Line BRAND Text block SUR‑[PERSON_NAME] Text block…" at bounding box center [754, 332] width 779 height 503
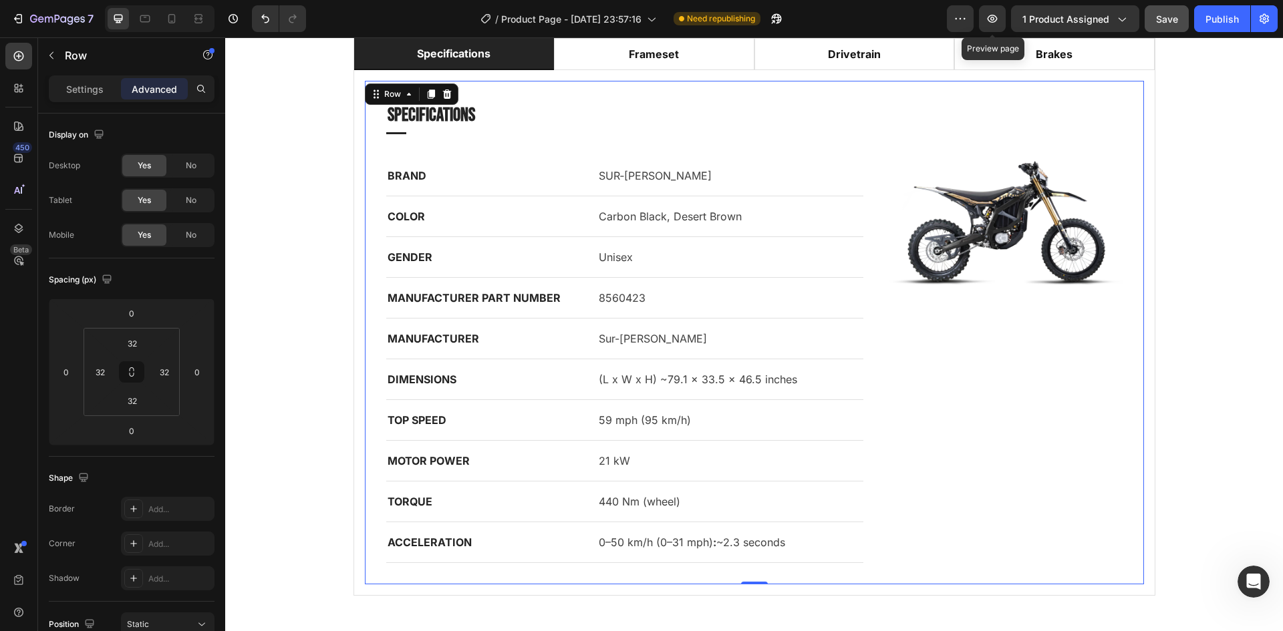
click at [1168, 9] on button "Save" at bounding box center [1167, 18] width 44 height 27
click at [1233, 22] on div "Publish" at bounding box center [1221, 19] width 33 height 14
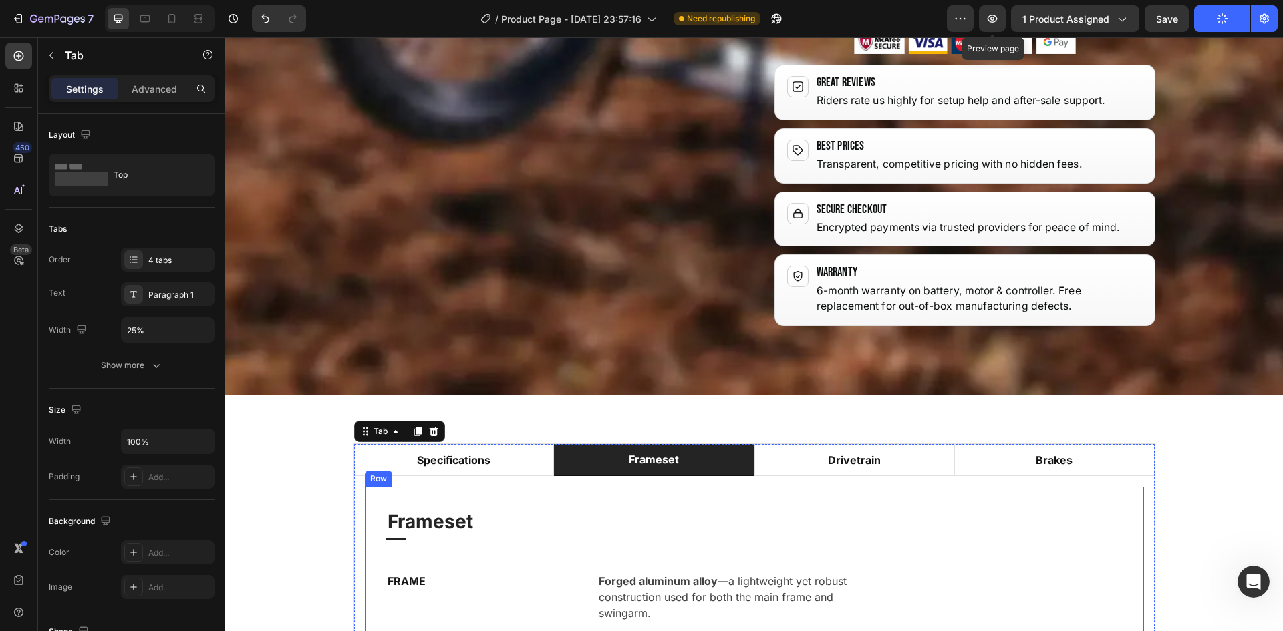
scroll to position [1697, 0]
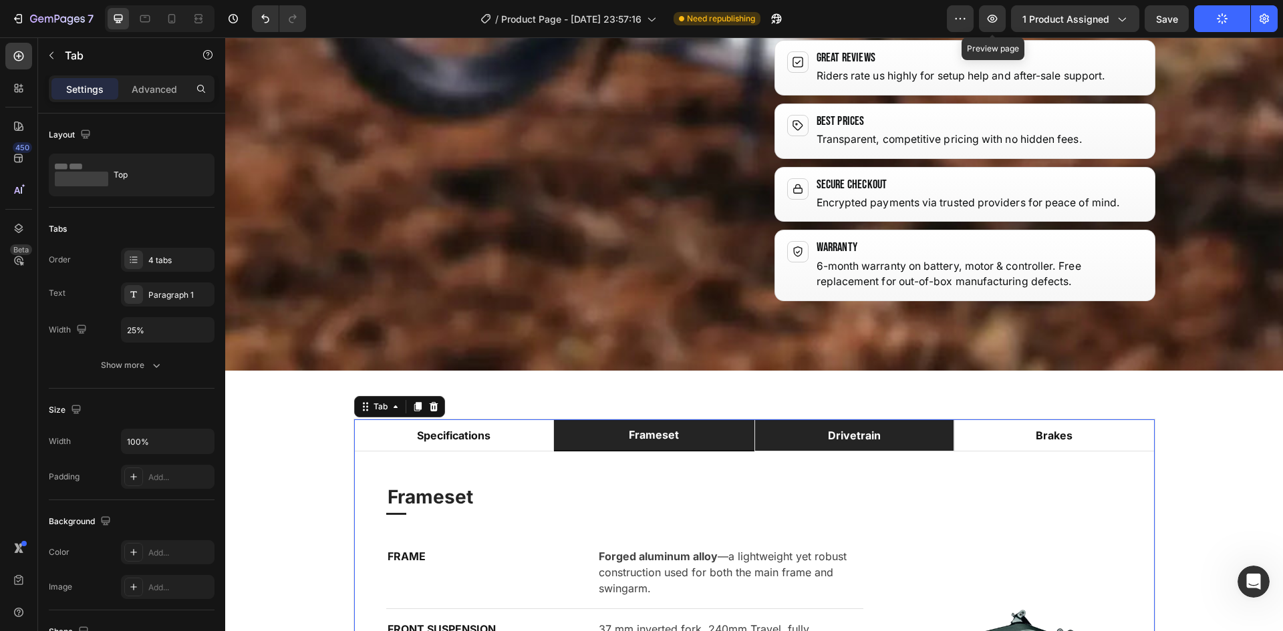
click at [881, 420] on li "drivetrain" at bounding box center [854, 436] width 200 height 32
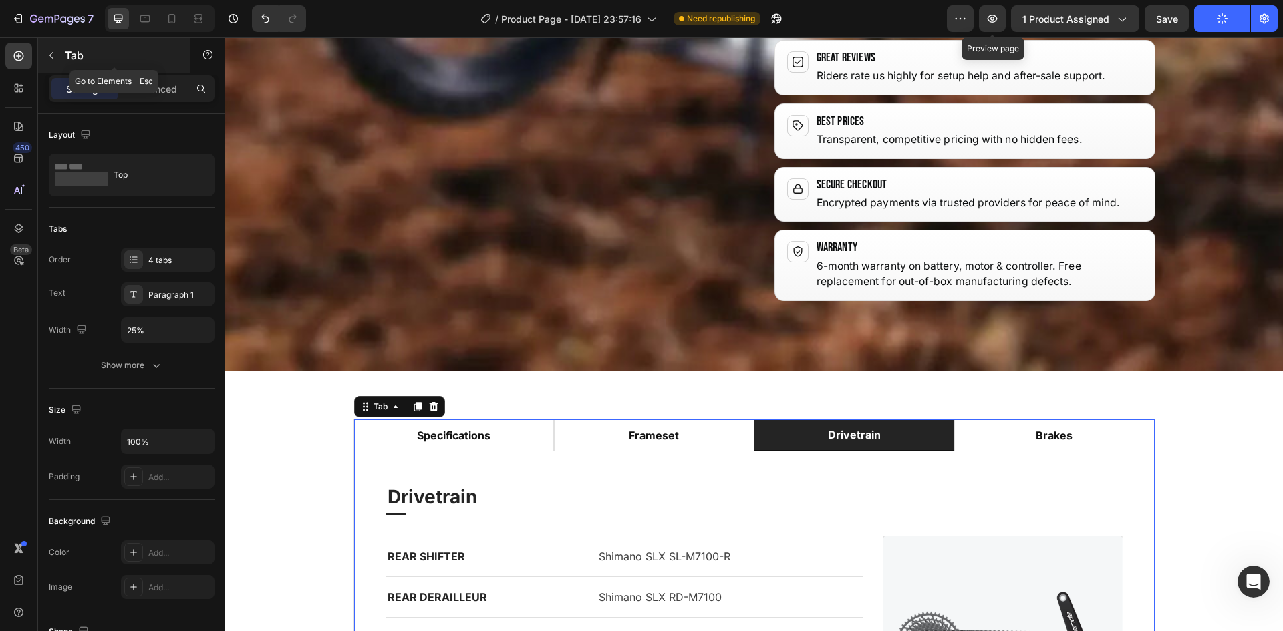
click at [55, 53] on icon "button" at bounding box center [51, 55] width 11 height 11
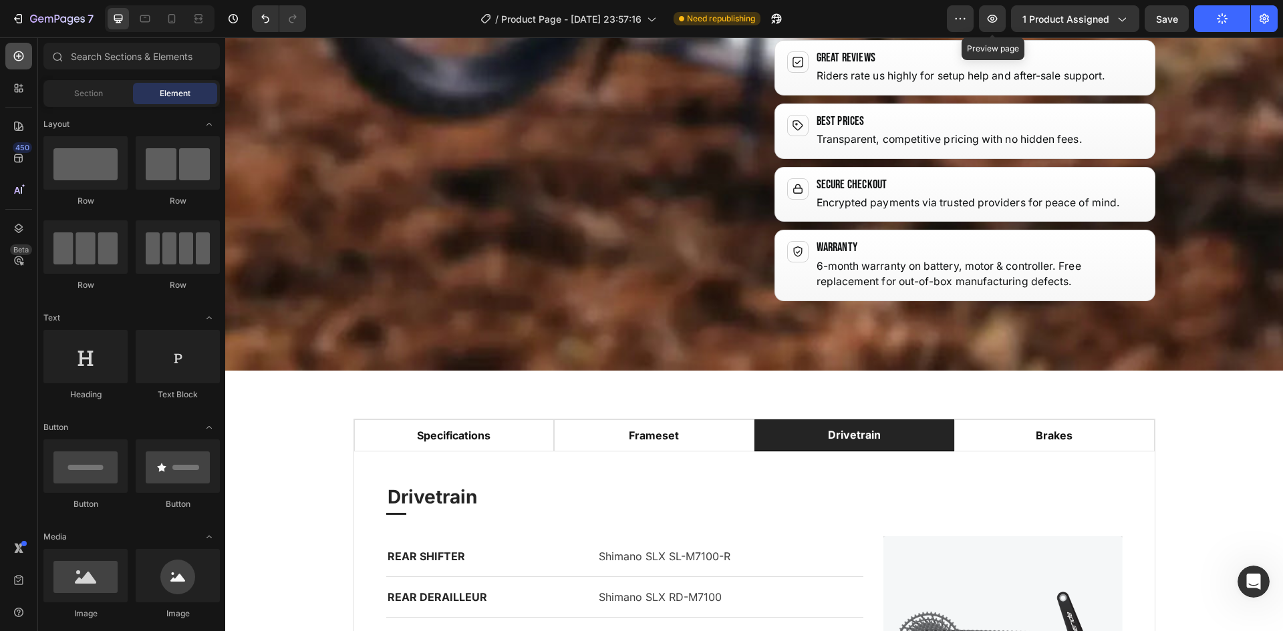
click at [15, 63] on div at bounding box center [18, 56] width 27 height 27
click at [83, 85] on div "Section" at bounding box center [88, 93] width 84 height 21
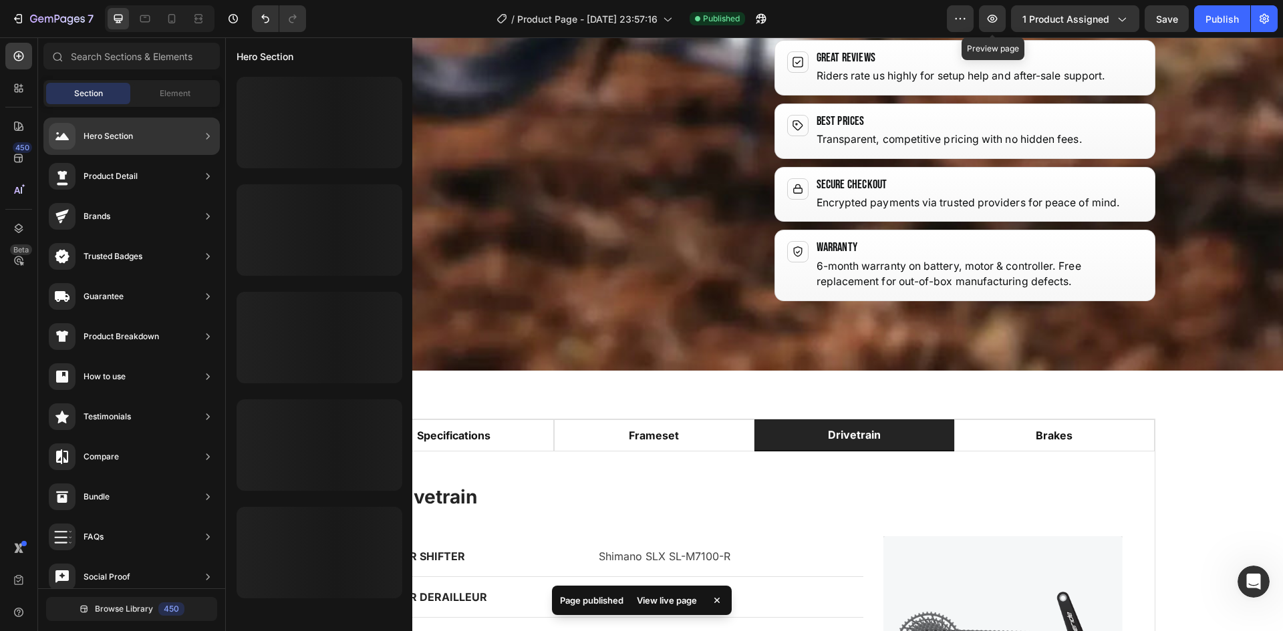
scroll to position [0, 0]
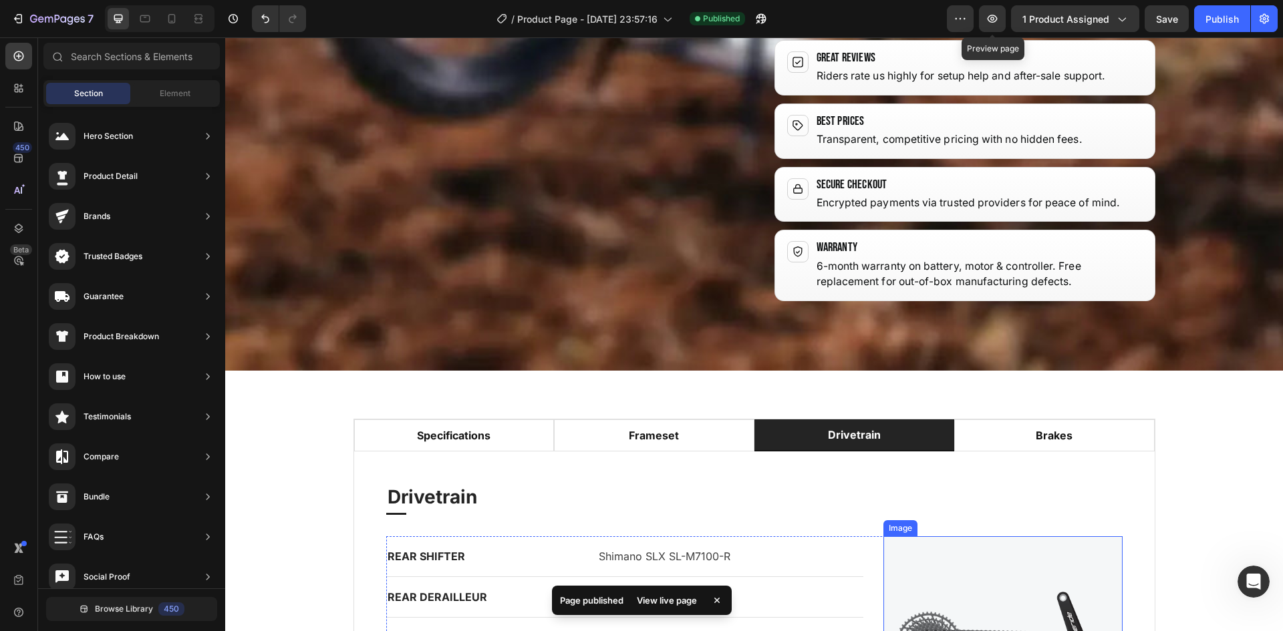
click at [804, 577] on div "REAR DERAILLEUR Text block Shimano SLX RD-M7100 Text block Row" at bounding box center [625, 597] width 478 height 41
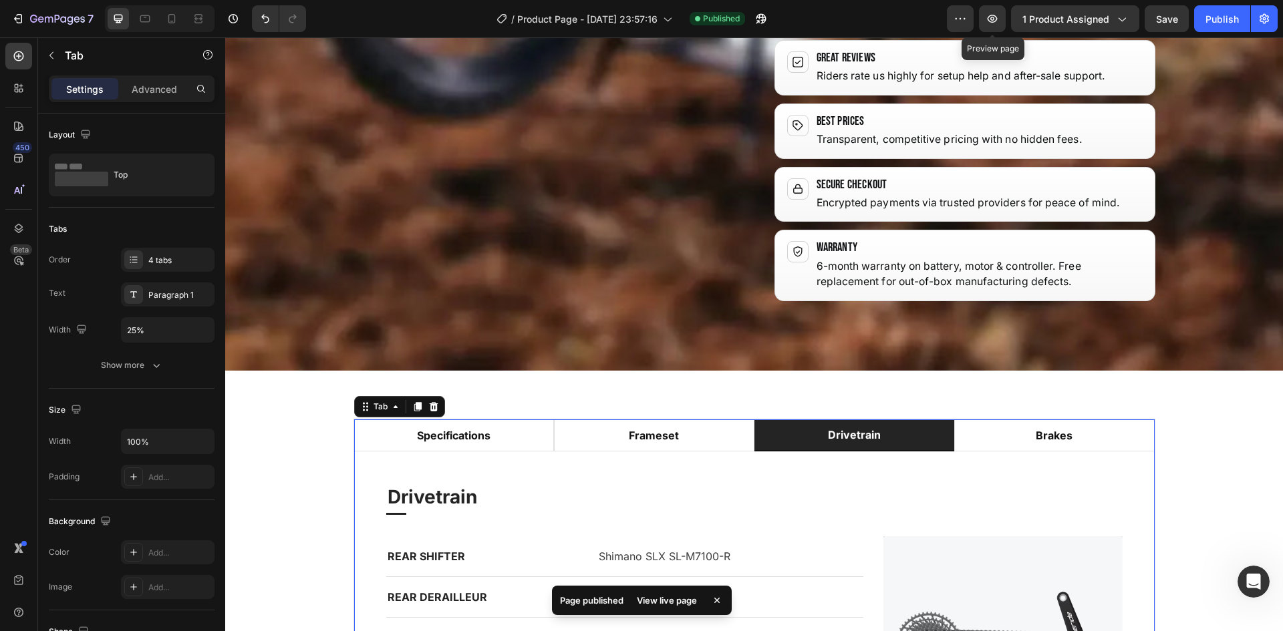
click at [816, 420] on li "drivetrain" at bounding box center [854, 436] width 200 height 32
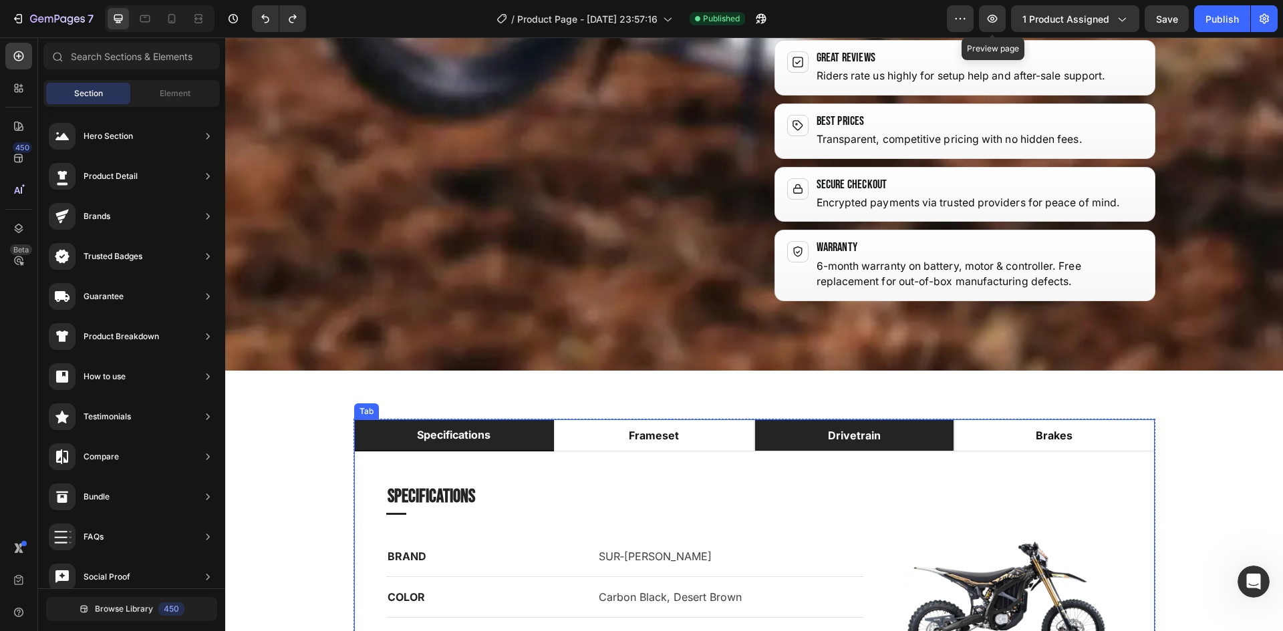
click at [864, 426] on div "drivetrain" at bounding box center [854, 436] width 57 height 20
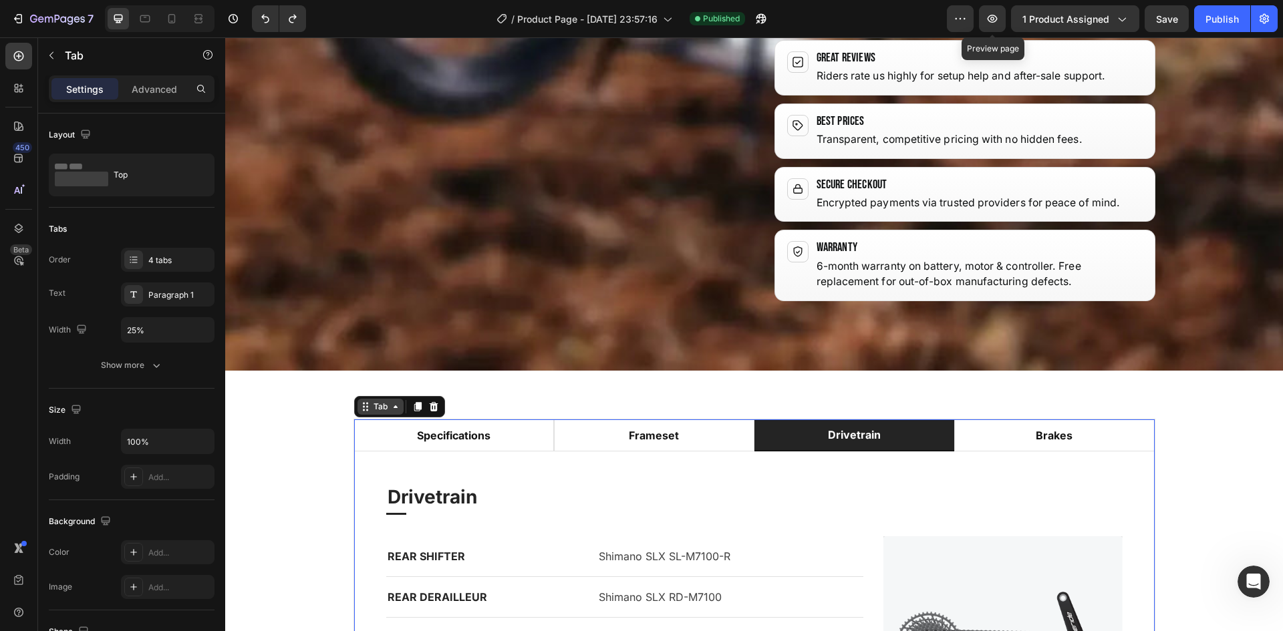
click at [390, 402] on icon at bounding box center [395, 407] width 11 height 11
click at [60, 49] on button "button" at bounding box center [51, 55] width 21 height 21
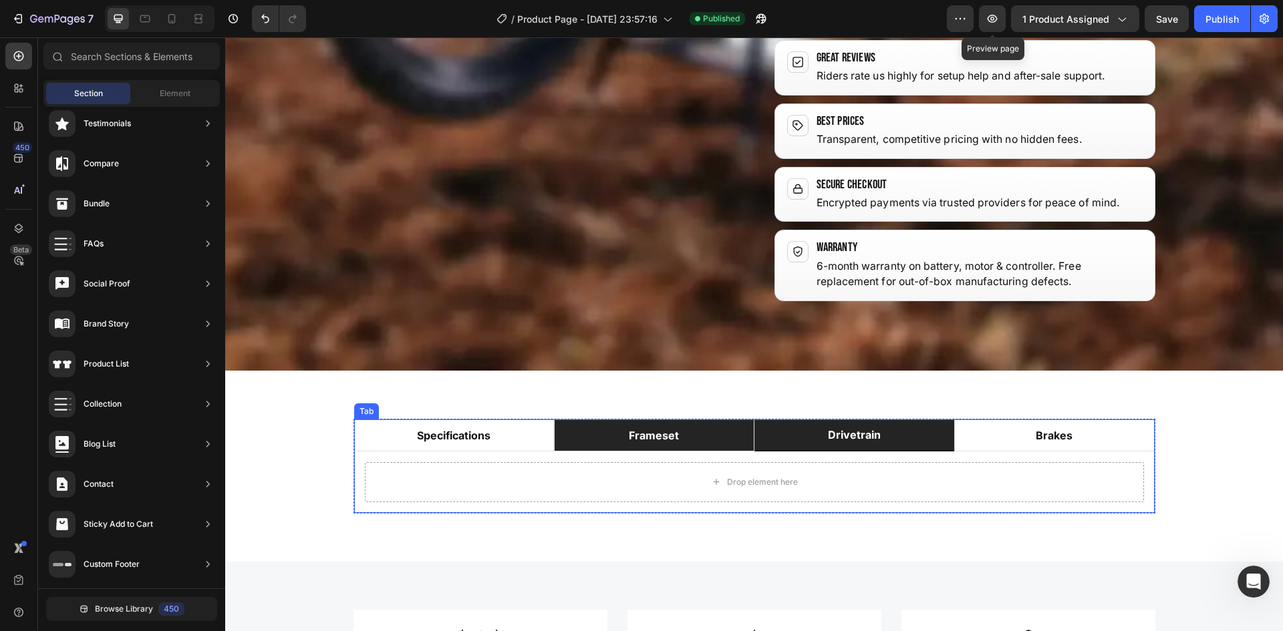
click at [684, 420] on li "frameset" at bounding box center [654, 436] width 200 height 32
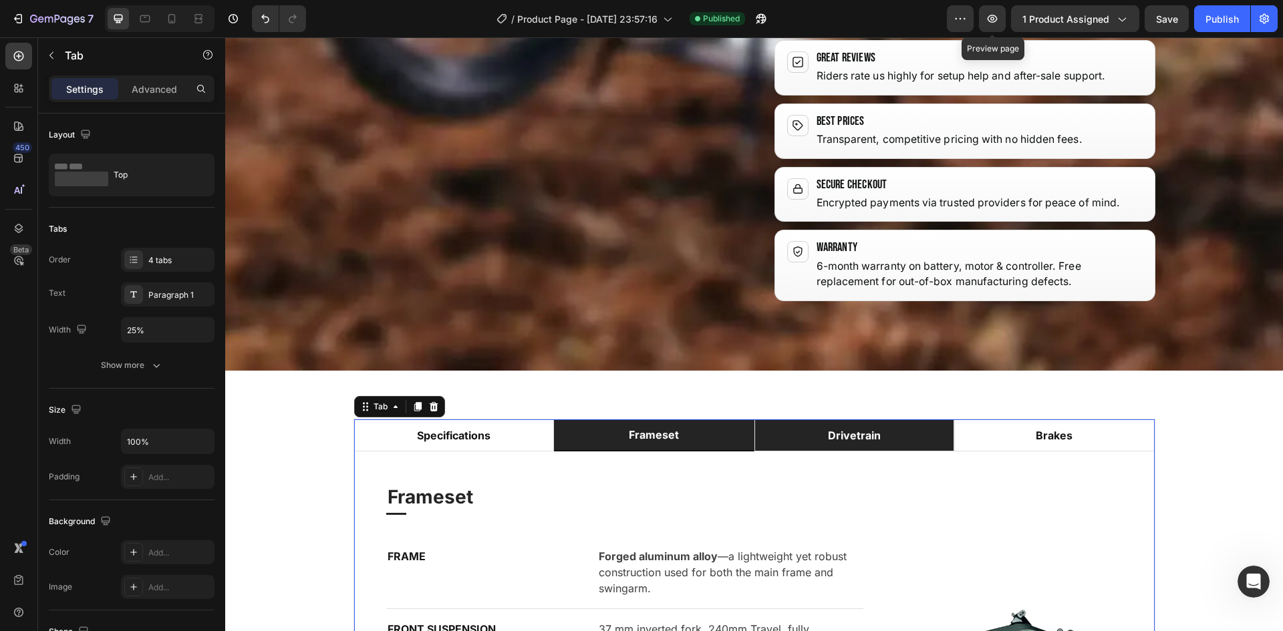
click at [795, 420] on li "drivetrain" at bounding box center [854, 436] width 200 height 32
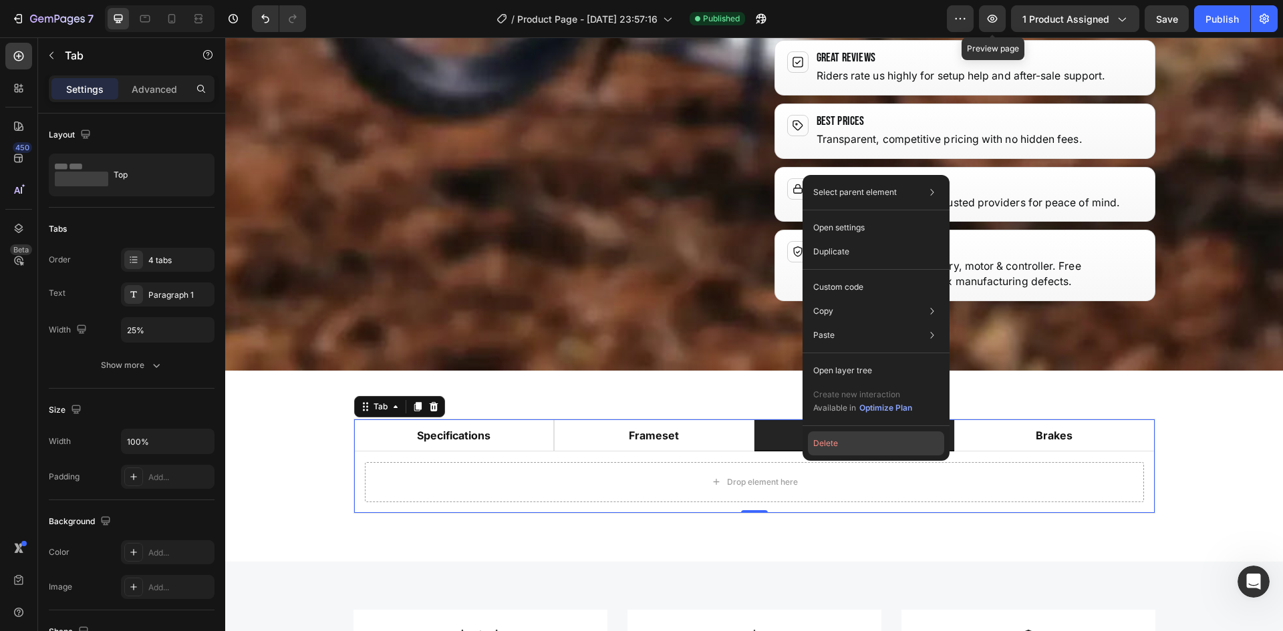
click at [835, 442] on button "Delete" at bounding box center [876, 444] width 136 height 24
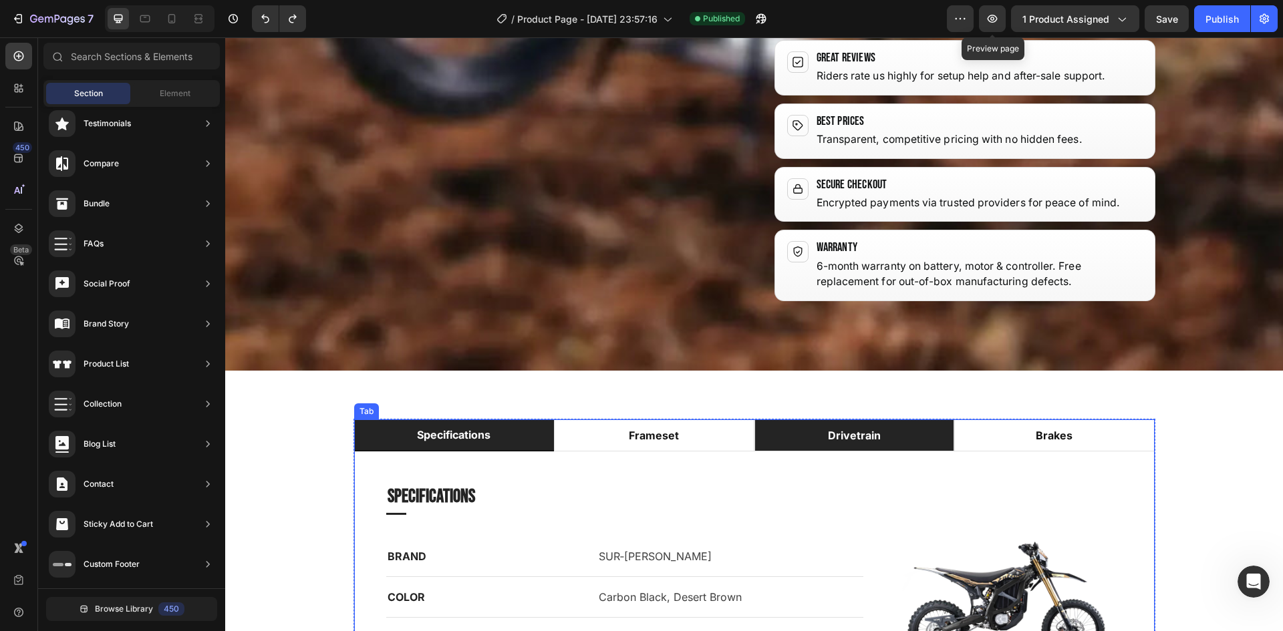
click at [815, 420] on li "drivetrain" at bounding box center [854, 436] width 200 height 32
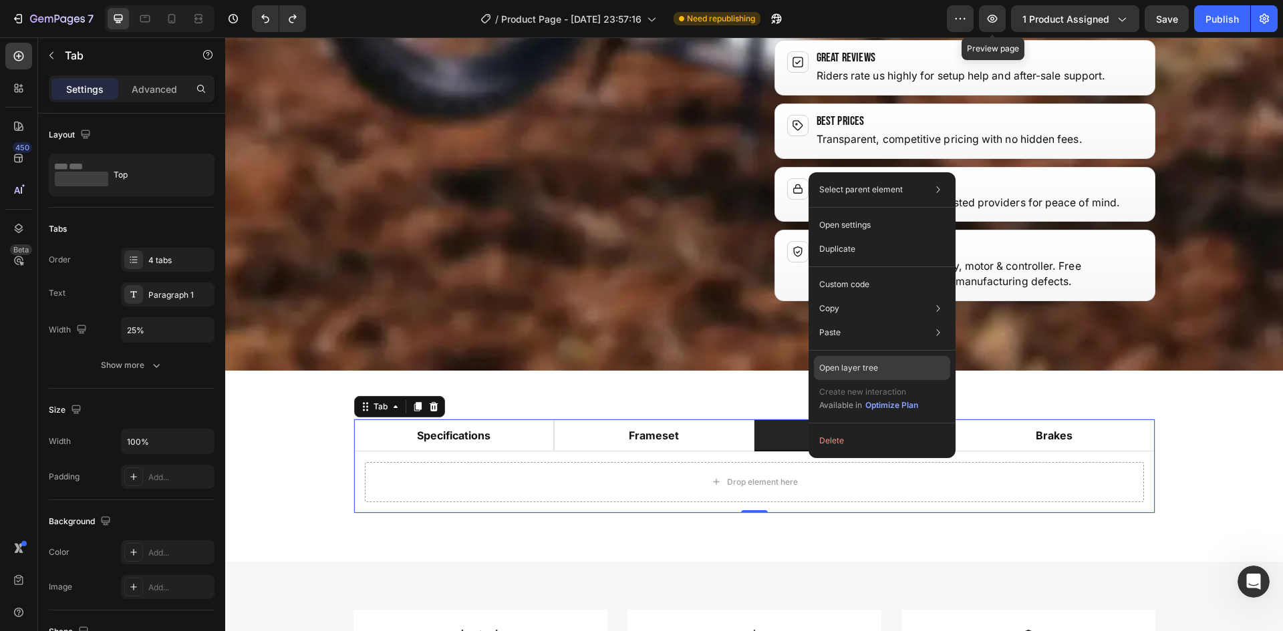
click at [904, 361] on div "Open layer tree" at bounding box center [882, 368] width 136 height 24
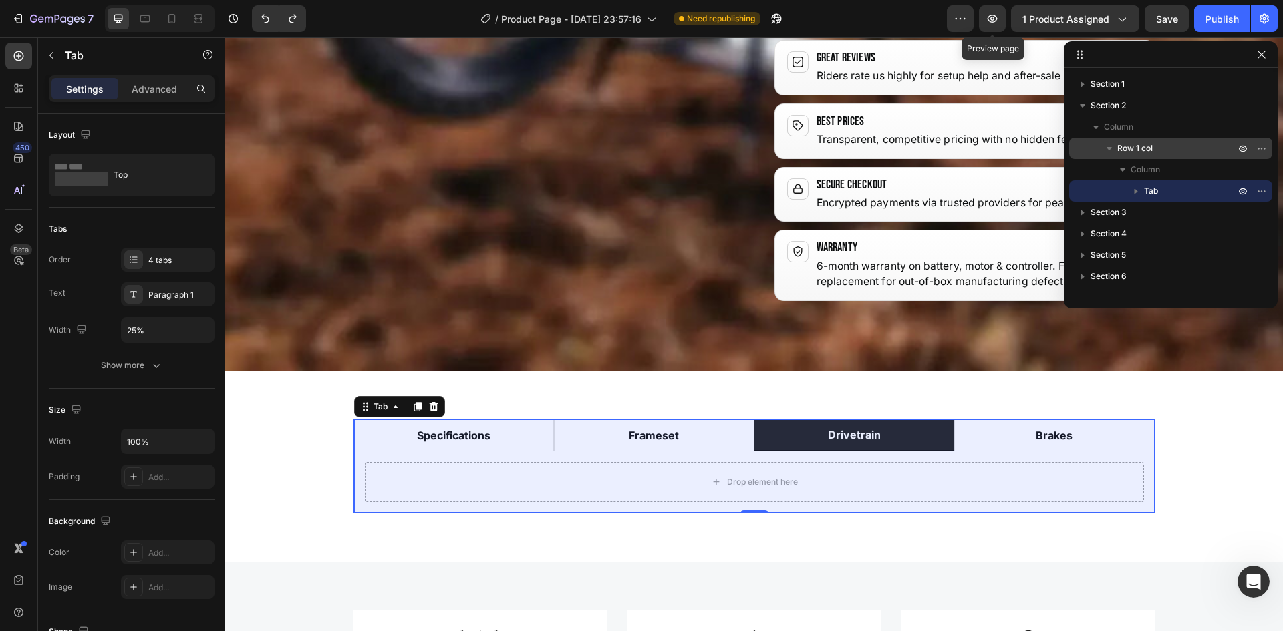
click at [1110, 152] on icon "button" at bounding box center [1109, 148] width 13 height 13
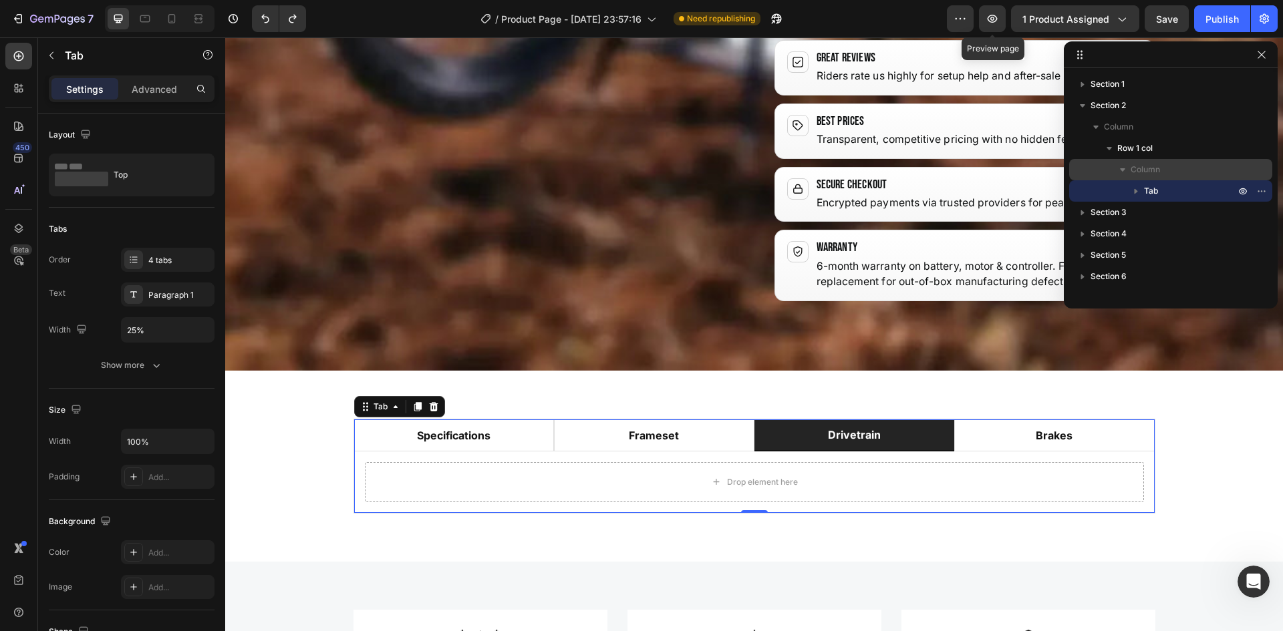
click at [1125, 171] on icon "button" at bounding box center [1122, 169] width 13 height 13
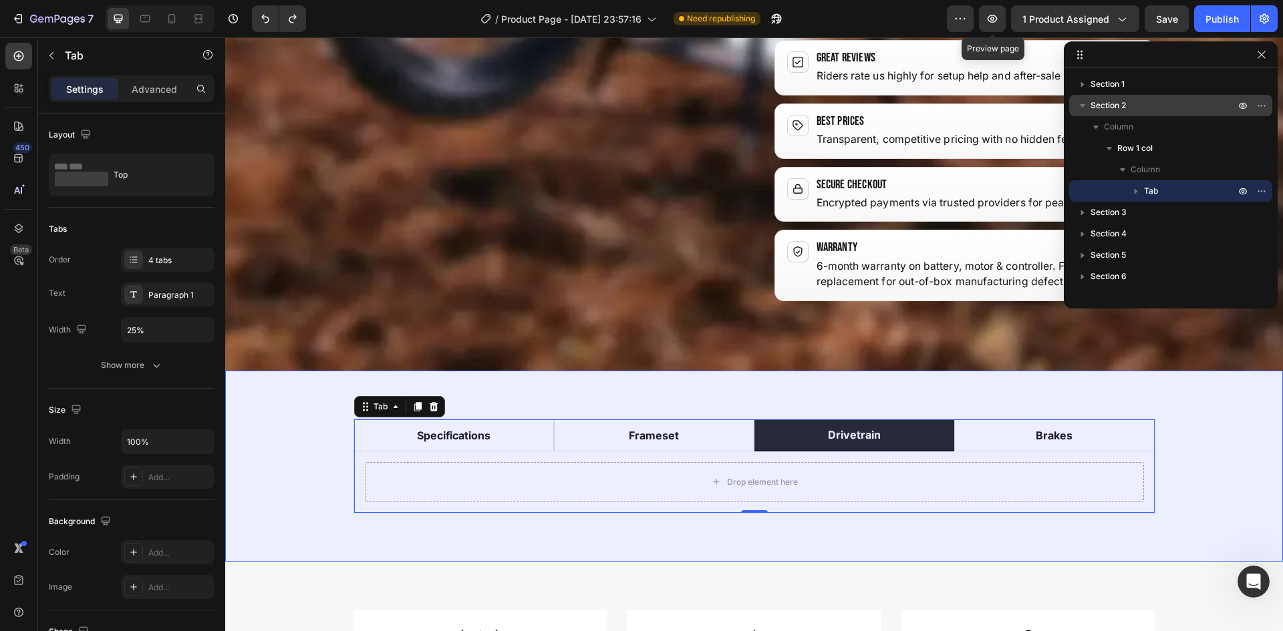
click at [1085, 106] on icon "button" at bounding box center [1082, 105] width 13 height 13
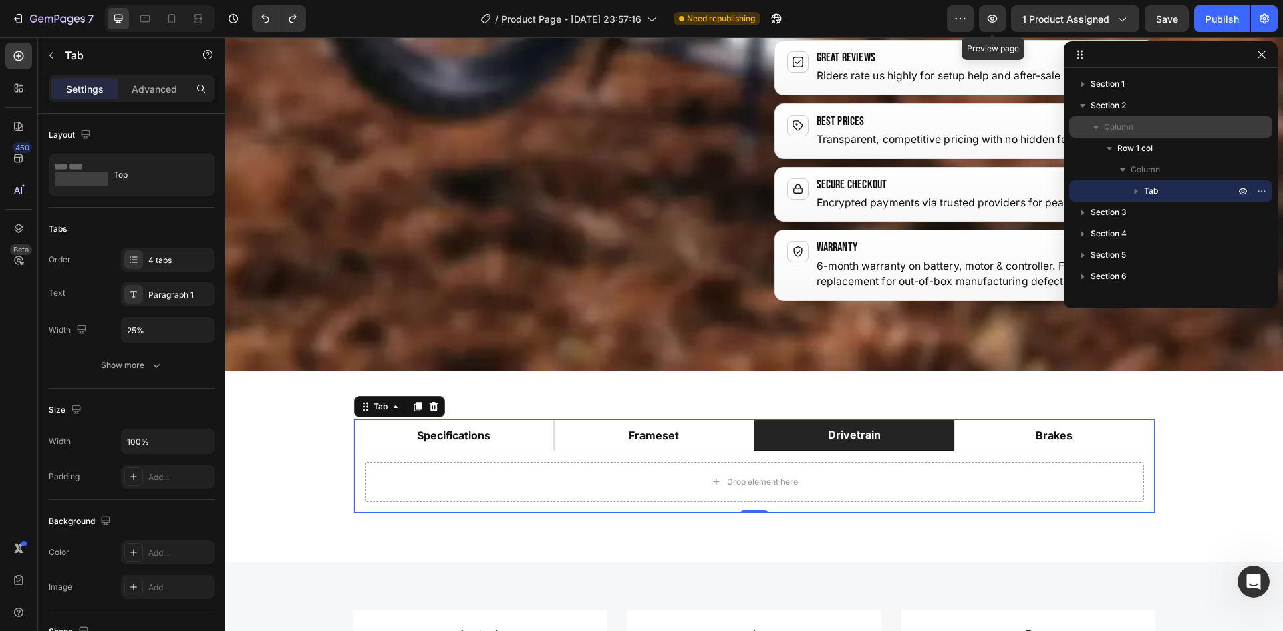
click at [1097, 126] on icon "button" at bounding box center [1095, 127] width 5 height 3
click at [1097, 126] on icon "button" at bounding box center [1095, 126] width 13 height 13
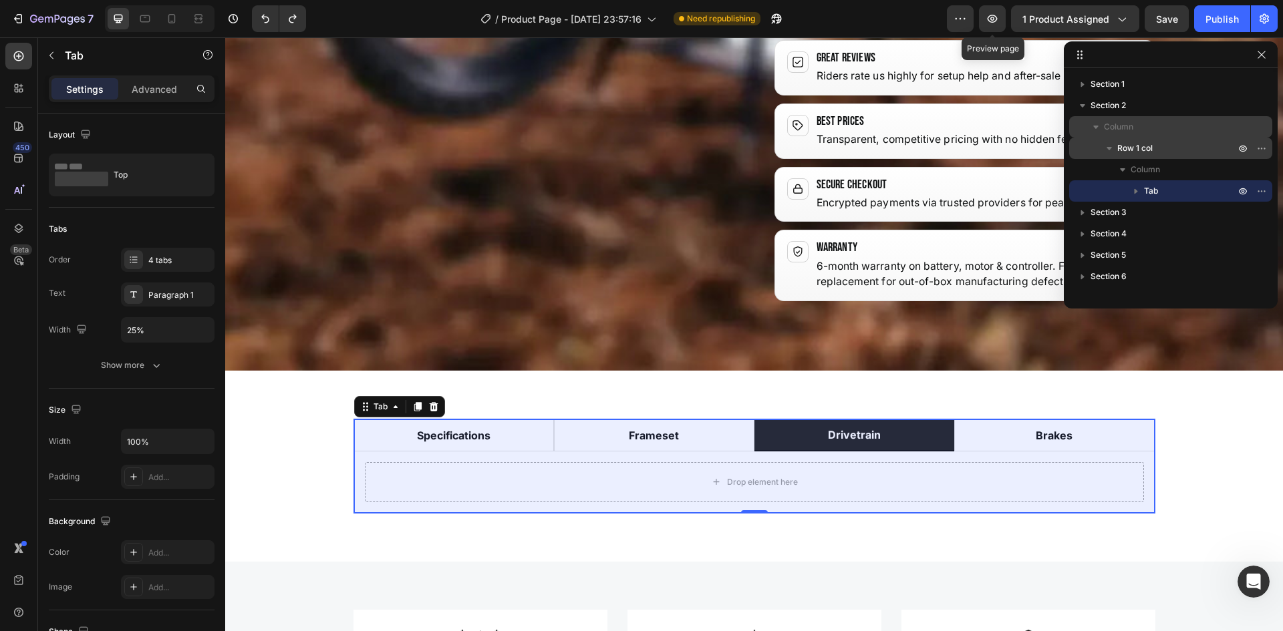
click at [1107, 151] on icon "button" at bounding box center [1109, 148] width 13 height 13
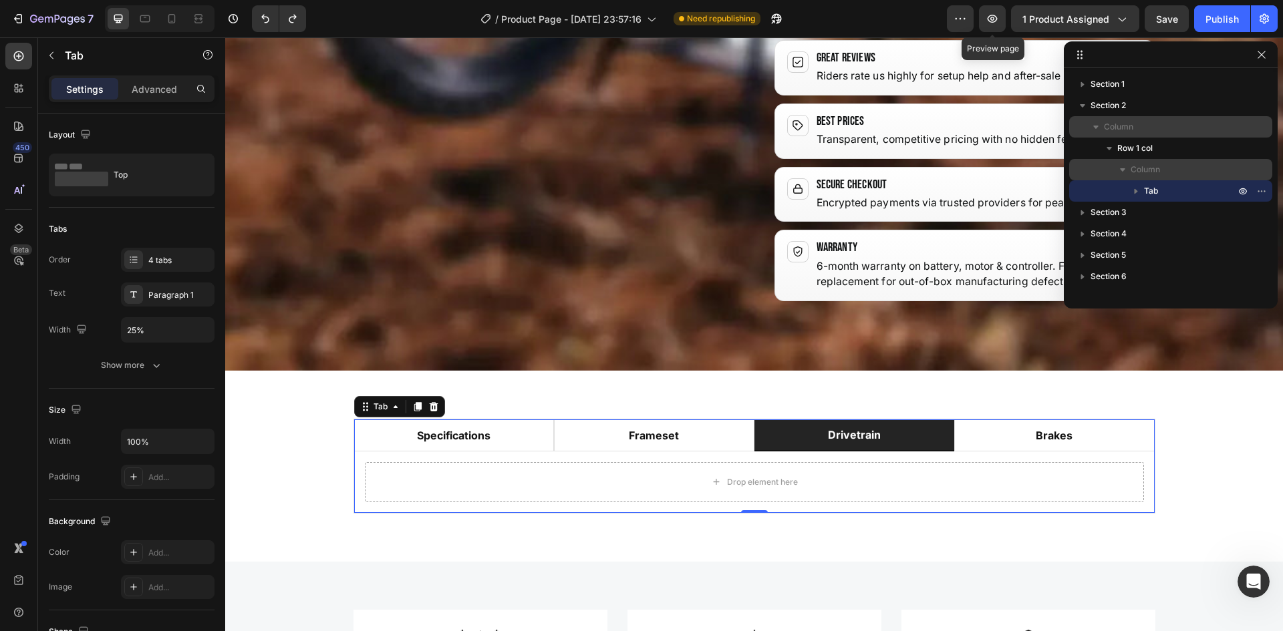
click at [1123, 169] on icon "button" at bounding box center [1122, 169] width 5 height 3
click at [1122, 169] on icon "button" at bounding box center [1122, 170] width 3 height 5
click at [1128, 194] on button "button" at bounding box center [1136, 191] width 16 height 16
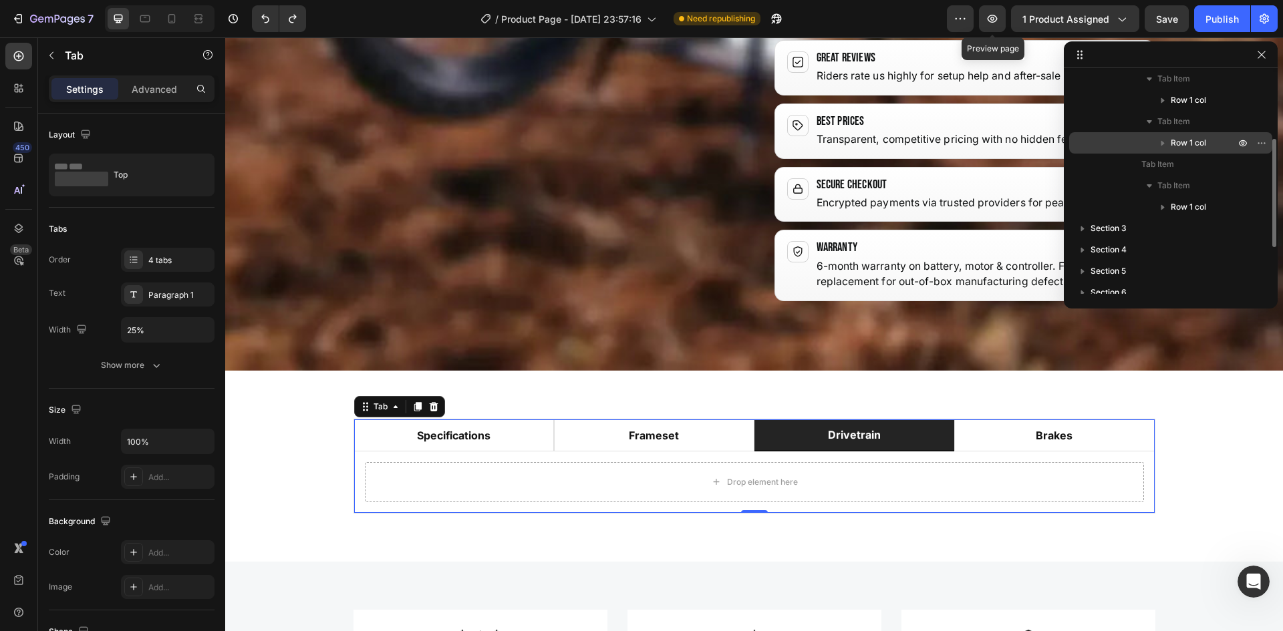
scroll to position [67, 0]
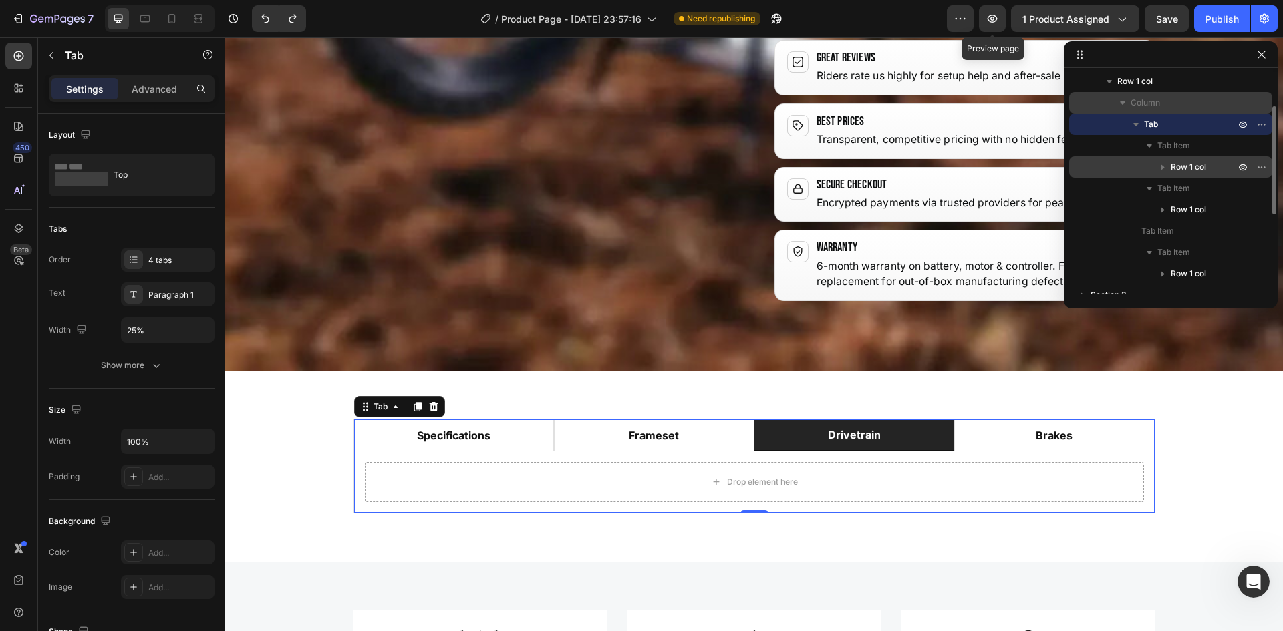
click at [1195, 168] on span "Row 1 col" at bounding box center [1188, 166] width 35 height 13
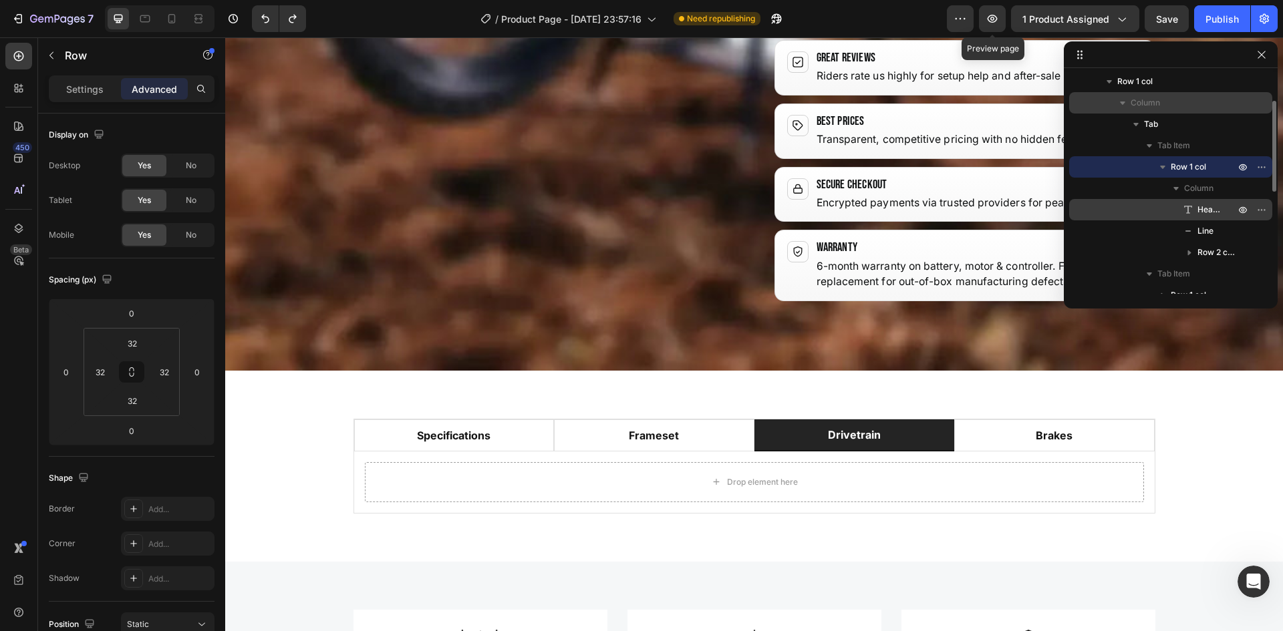
click at [1209, 210] on span "Heading" at bounding box center [1209, 209] width 24 height 13
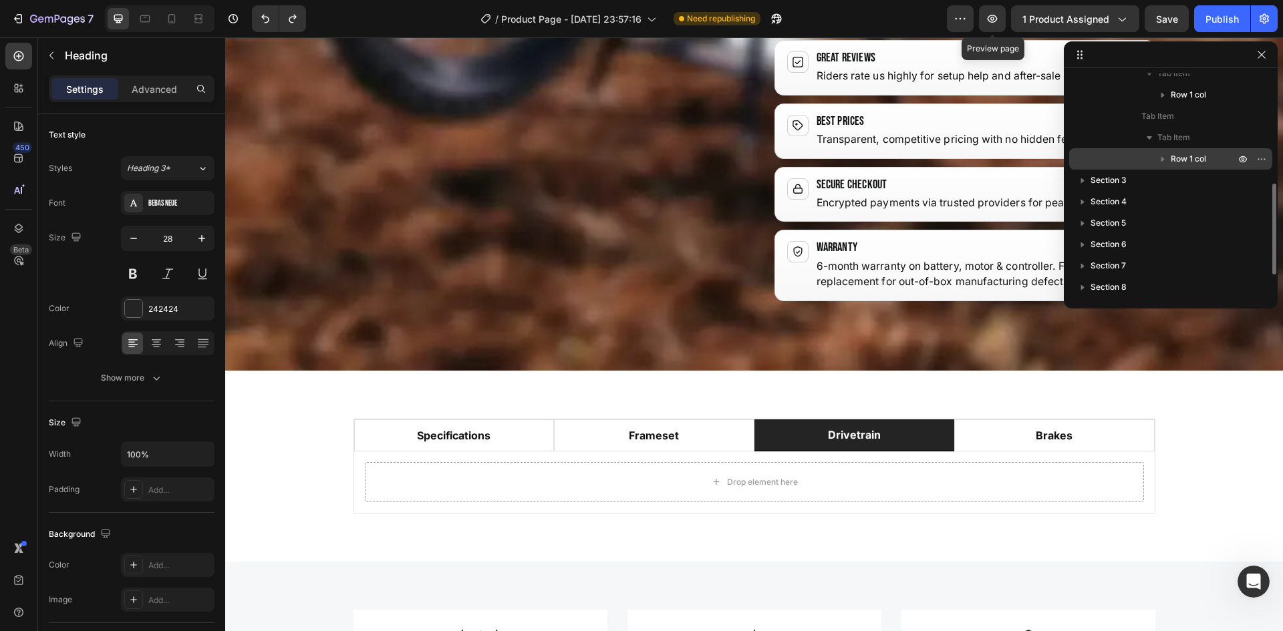
scroll to position [200, 0]
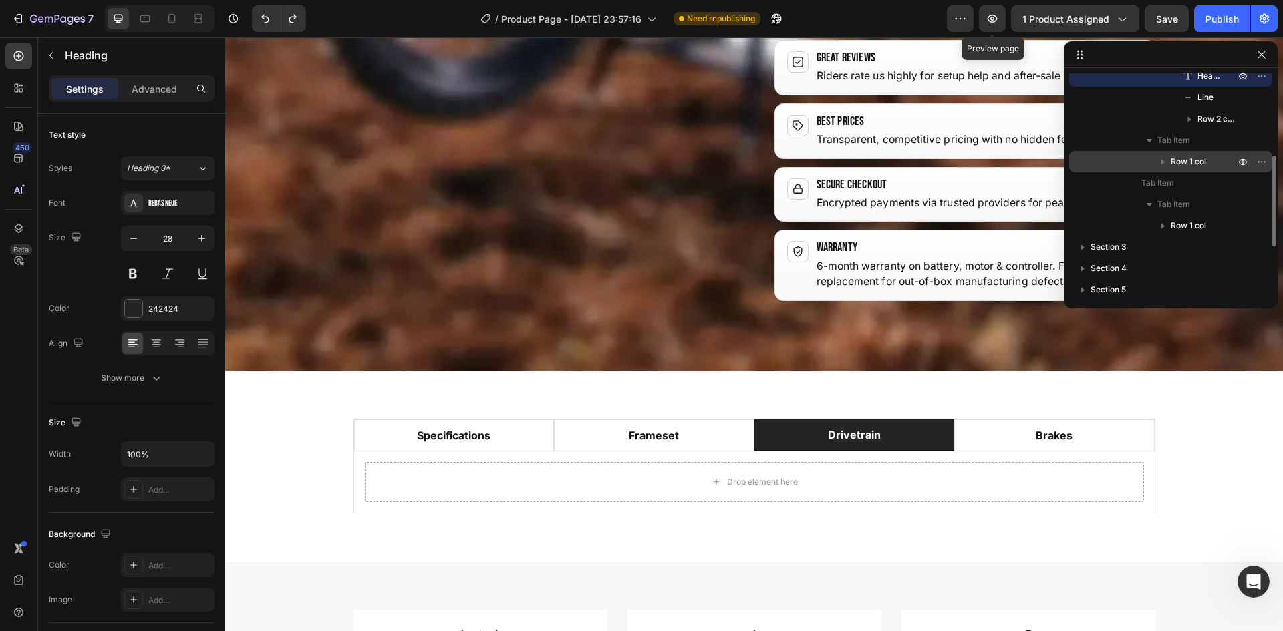
click at [1161, 165] on icon "button" at bounding box center [1162, 161] width 13 height 13
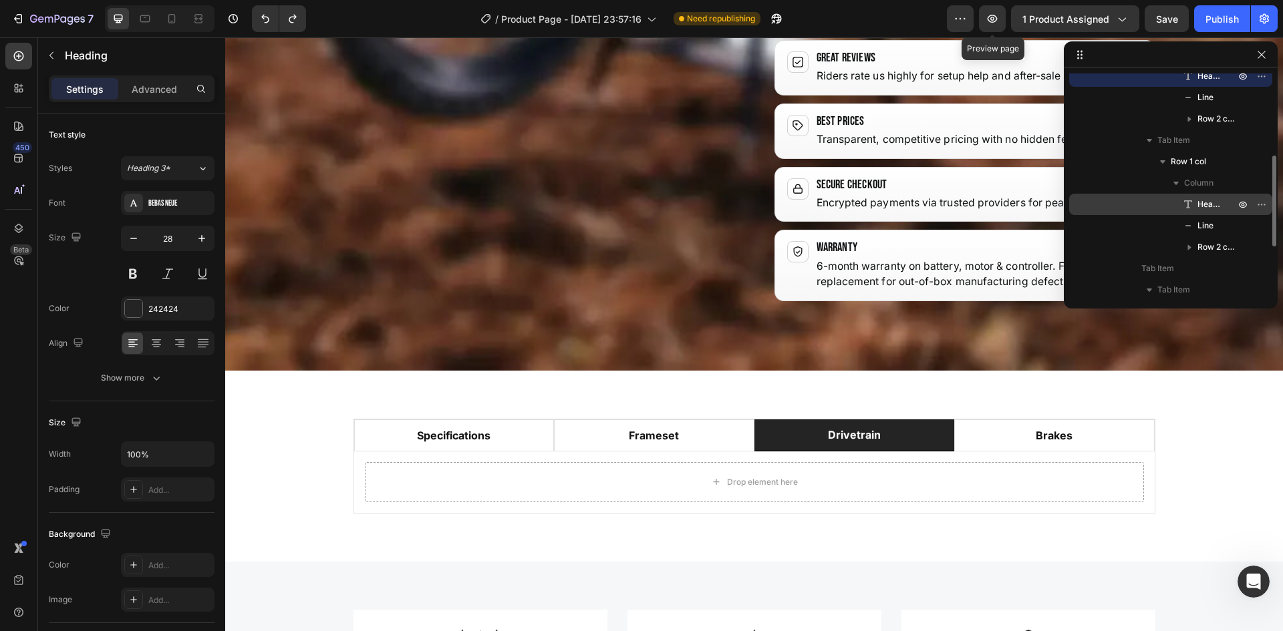
click at [1202, 206] on span "Heading" at bounding box center [1209, 204] width 24 height 13
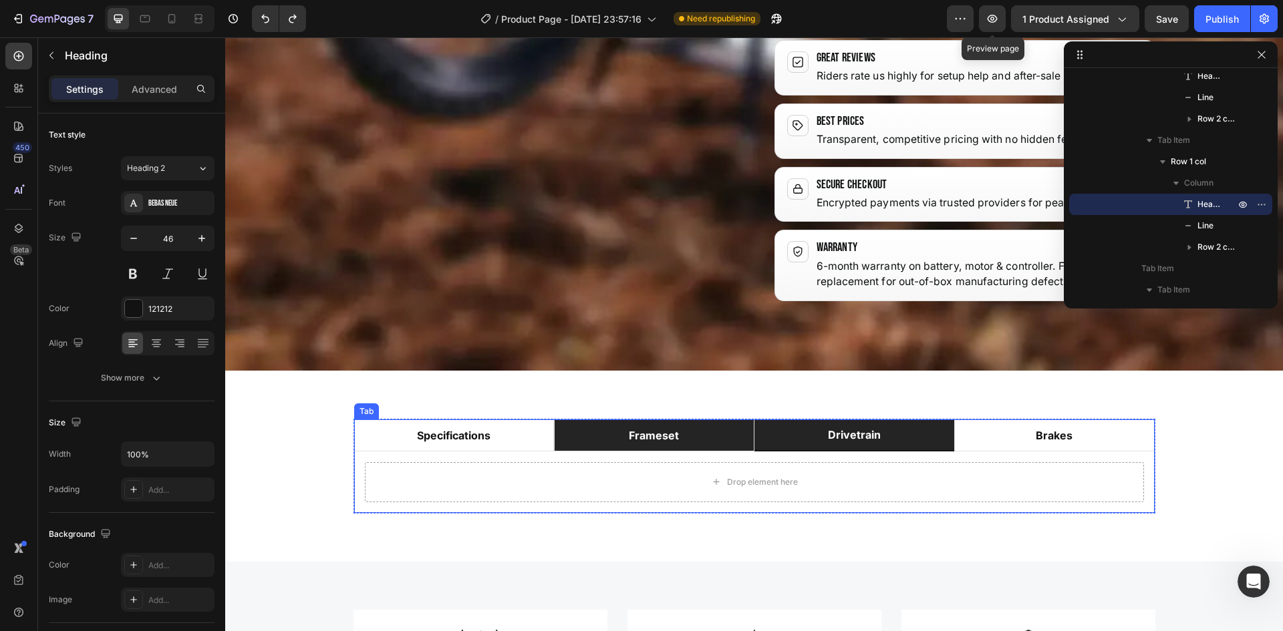
click at [688, 420] on li "frameset" at bounding box center [654, 436] width 200 height 32
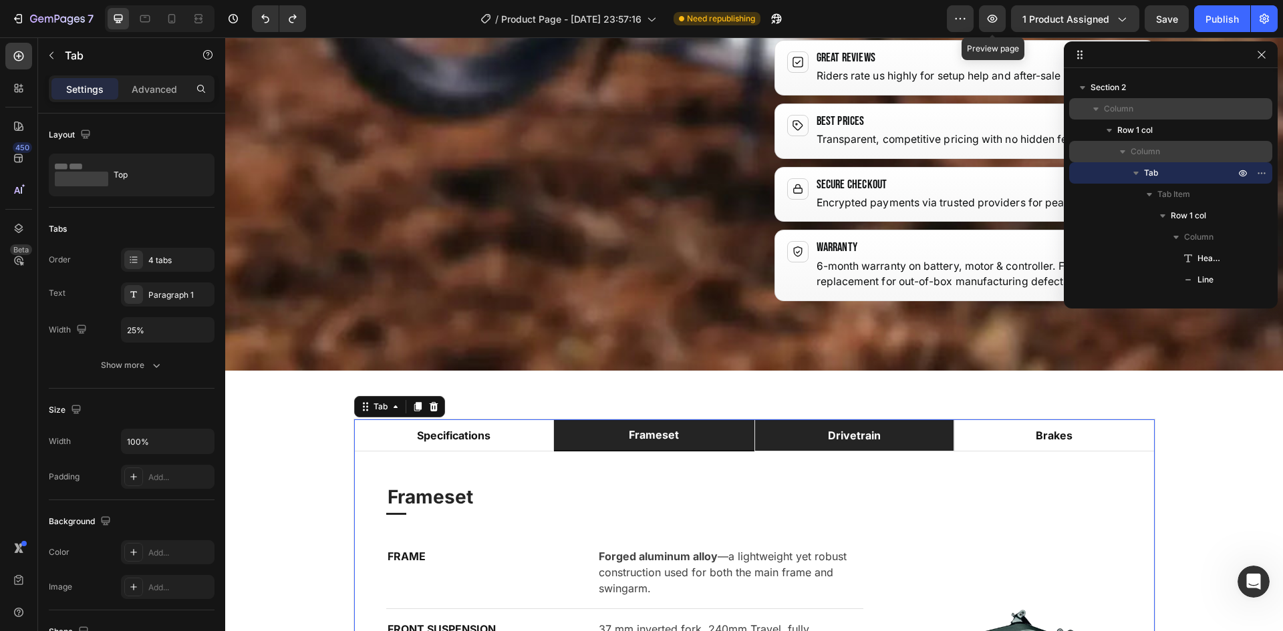
click at [911, 420] on li "drivetrain" at bounding box center [854, 436] width 200 height 32
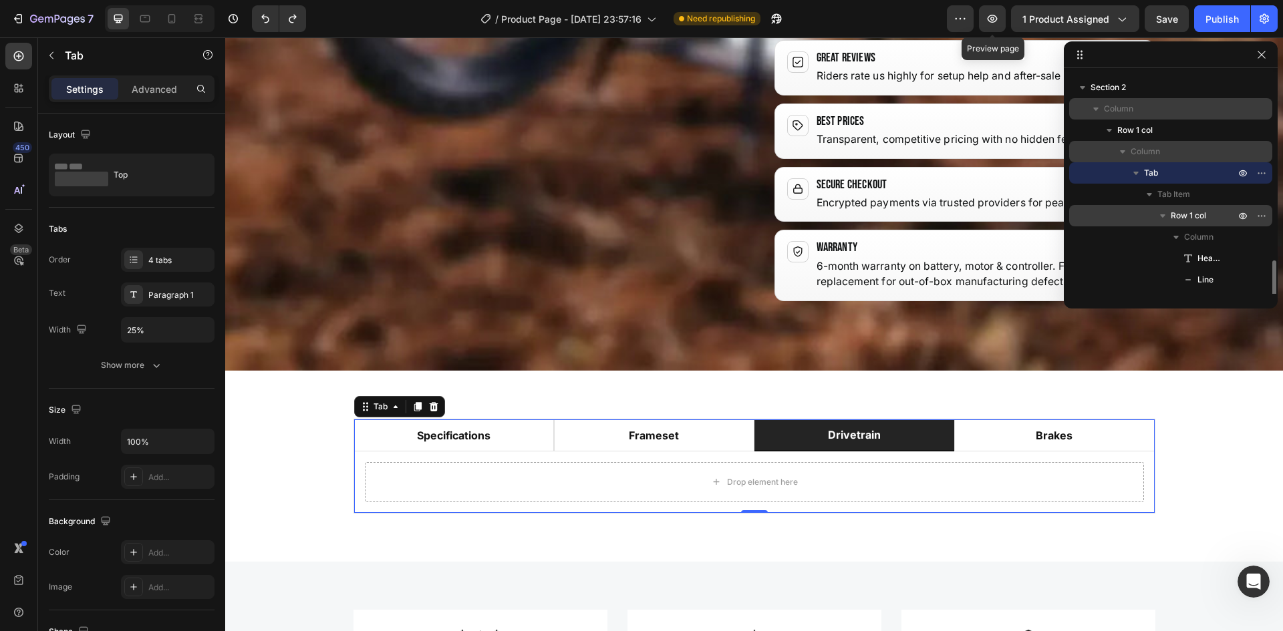
scroll to position [285, 0]
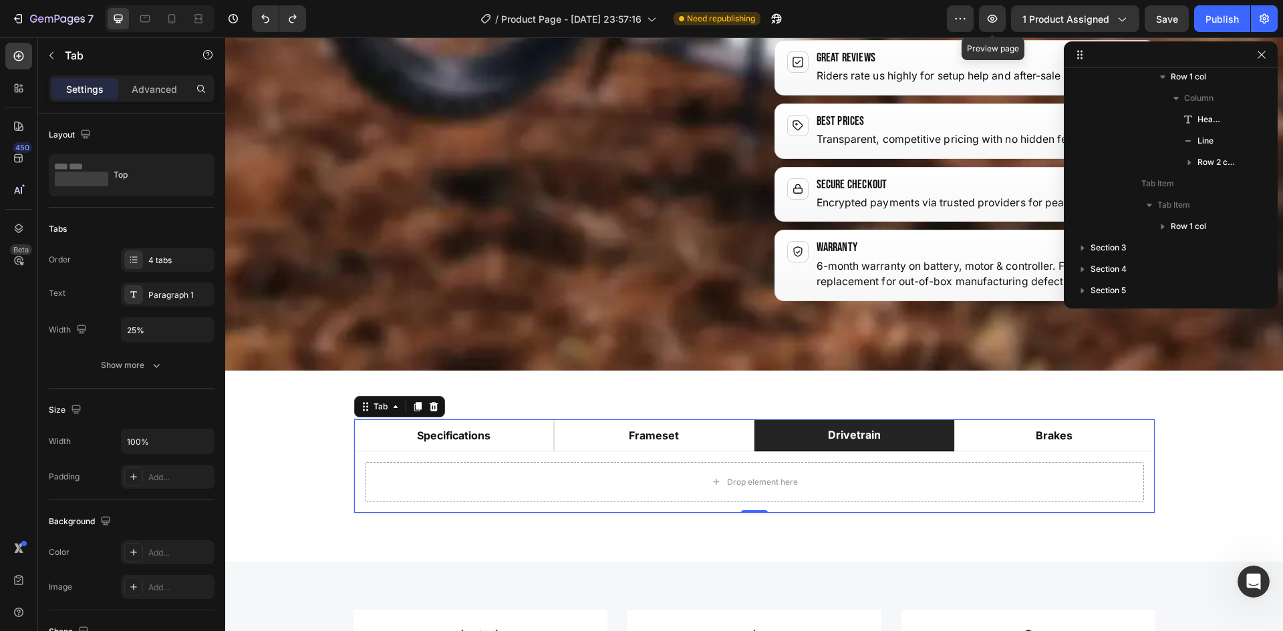
click at [929, 420] on li "drivetrain" at bounding box center [854, 436] width 200 height 32
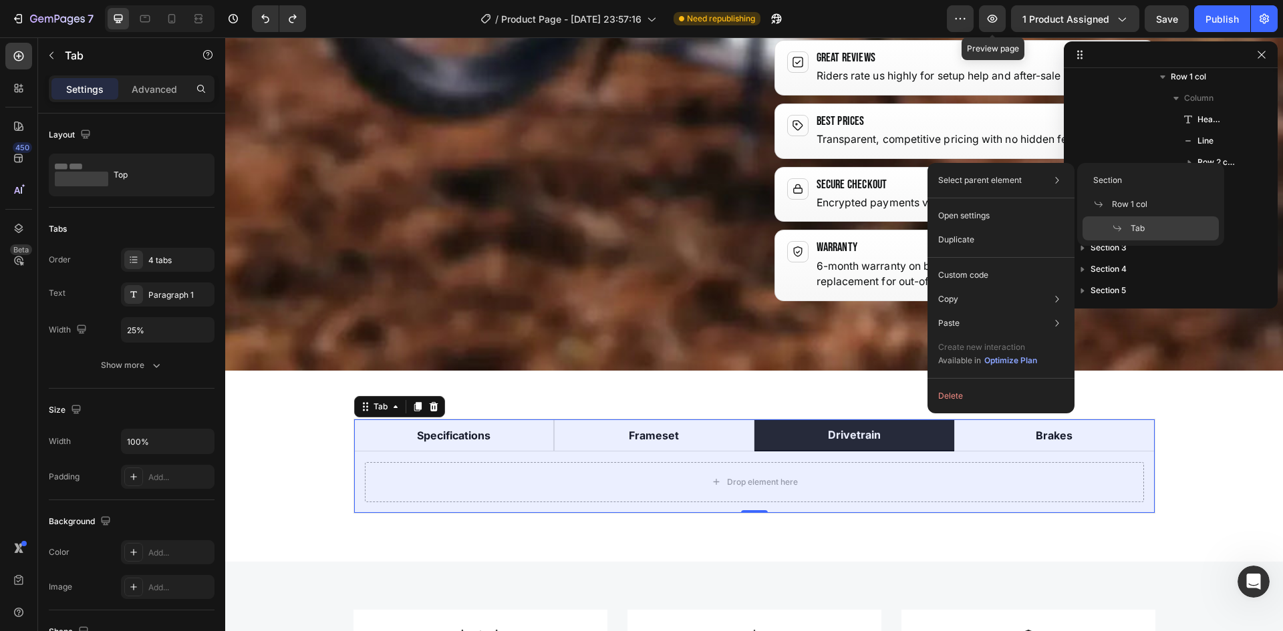
click at [1141, 217] on div "Tab" at bounding box center [1150, 228] width 136 height 24
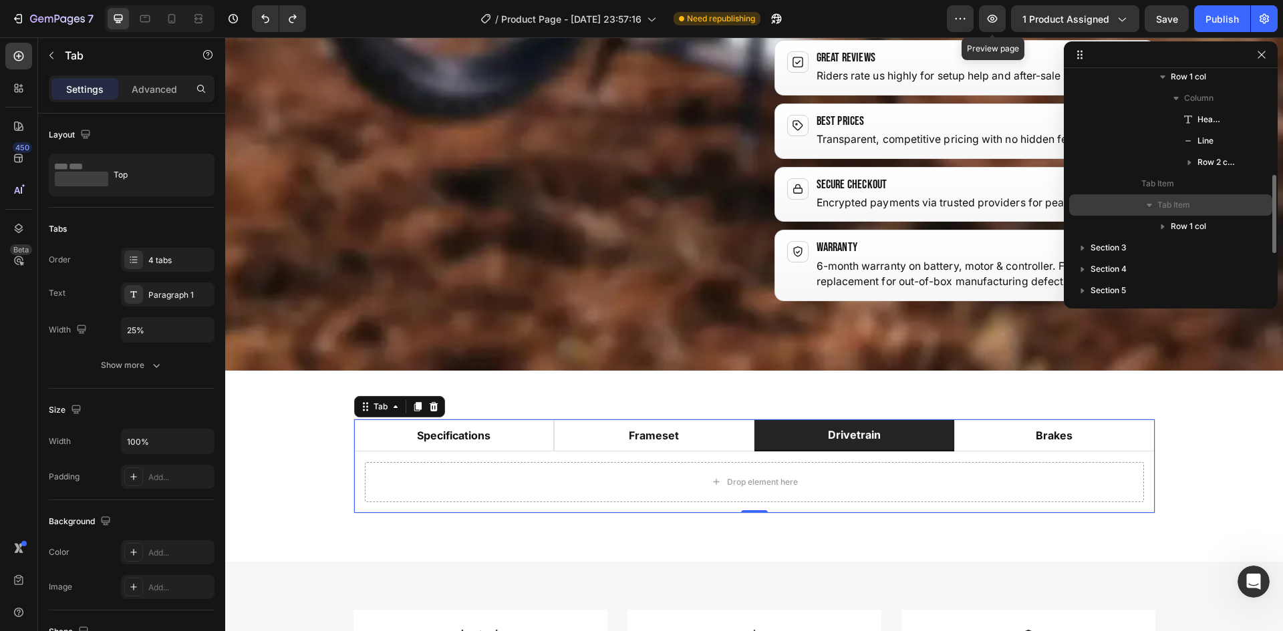
click at [1194, 210] on p "Tab Item" at bounding box center [1197, 204] width 80 height 13
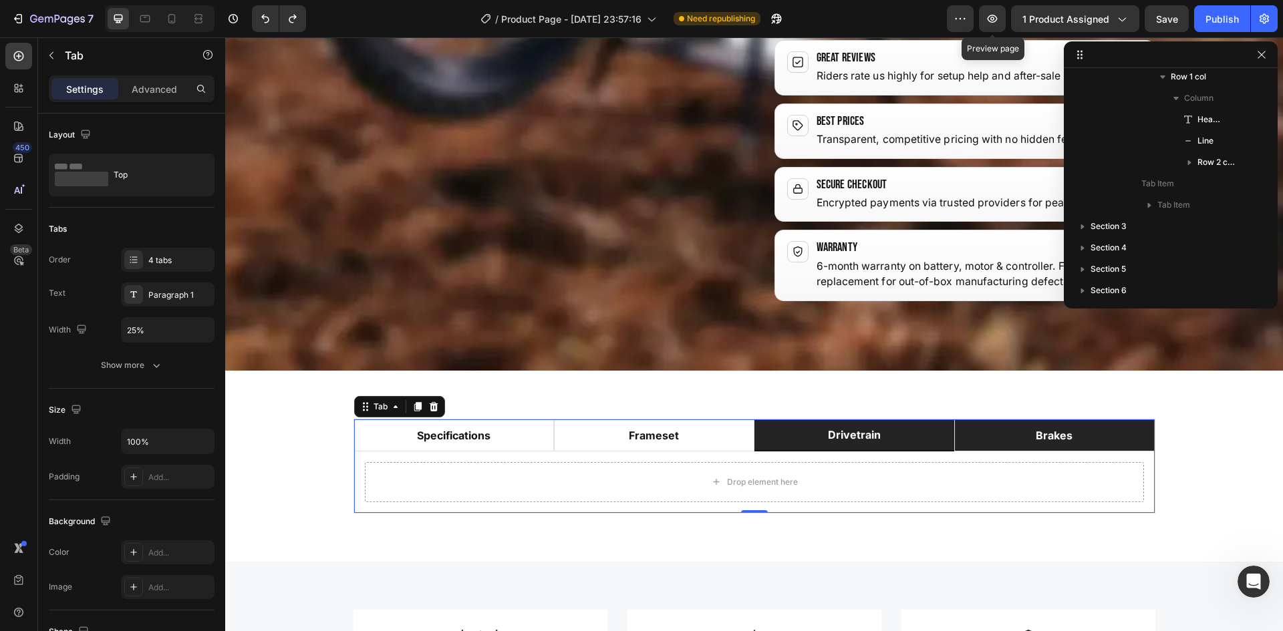
click at [999, 420] on li "brakes" at bounding box center [1054, 436] width 200 height 32
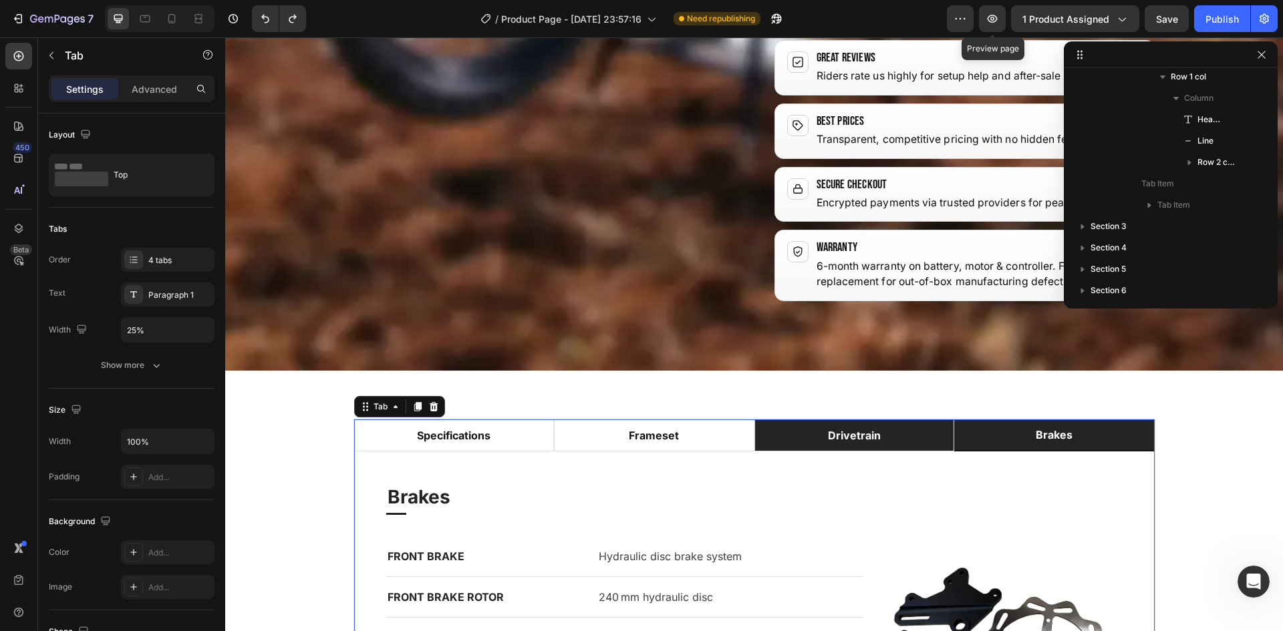
click at [873, 426] on div "drivetrain" at bounding box center [854, 436] width 57 height 20
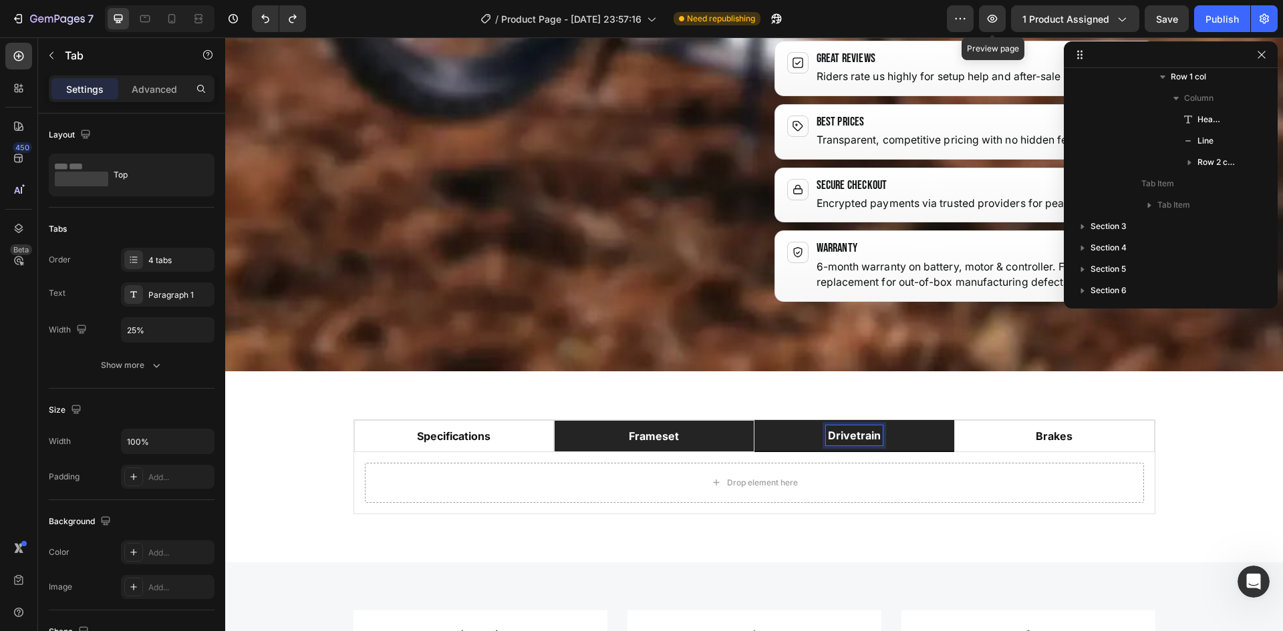
click at [674, 420] on li "frameset" at bounding box center [654, 436] width 200 height 32
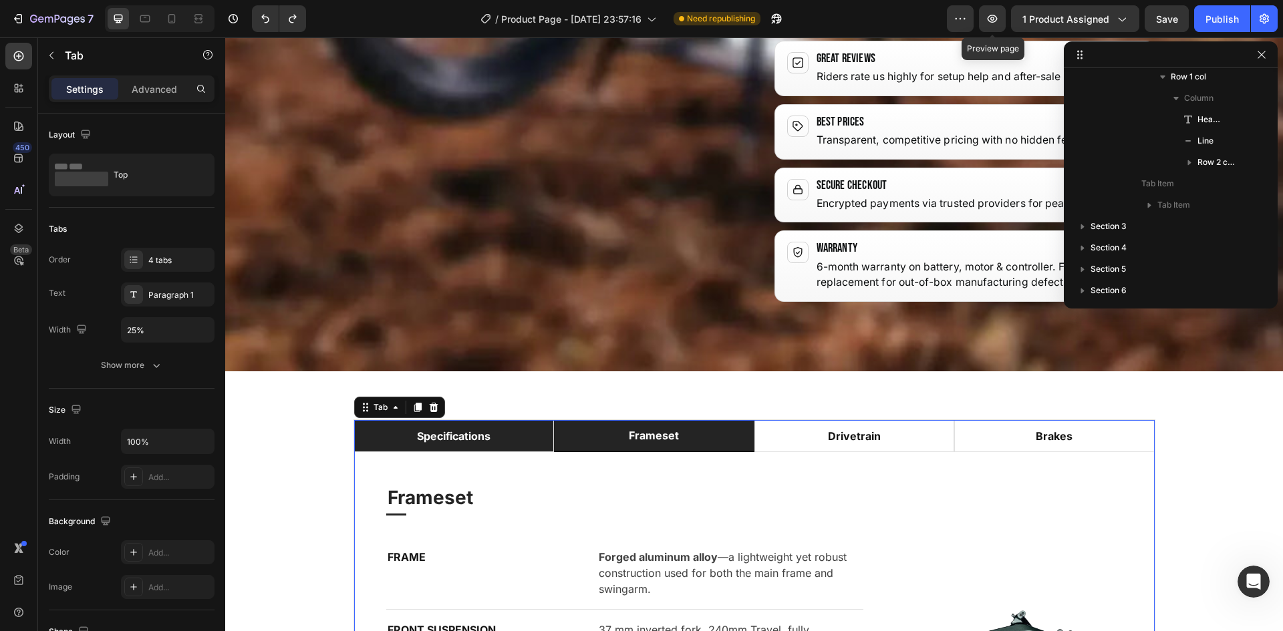
click at [505, 420] on li "specifications" at bounding box center [454, 436] width 200 height 32
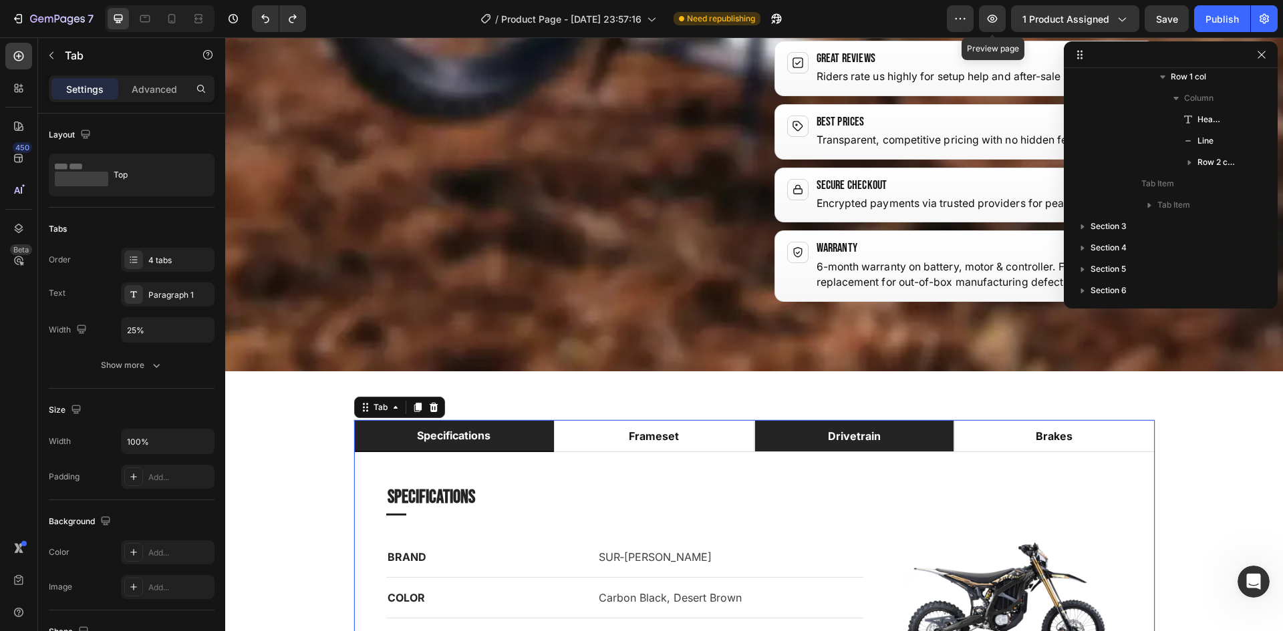
click at [828, 428] on p "drivetrain" at bounding box center [854, 436] width 53 height 16
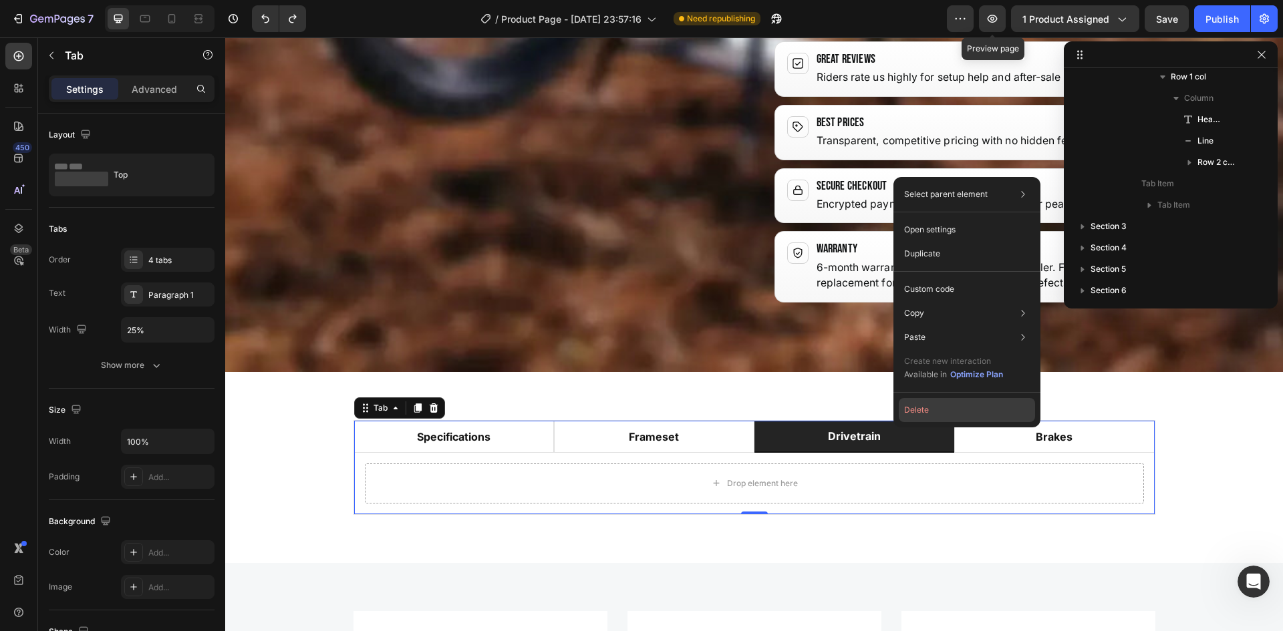
click at [912, 402] on button "Delete" at bounding box center [967, 410] width 136 height 24
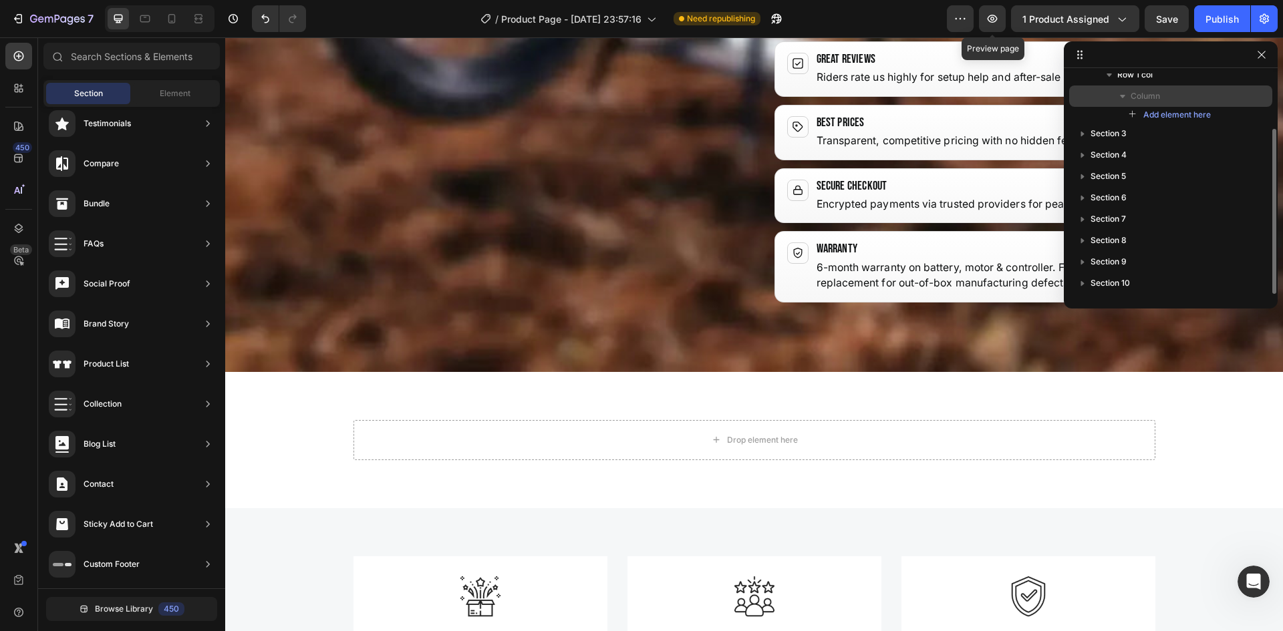
scroll to position [74, 0]
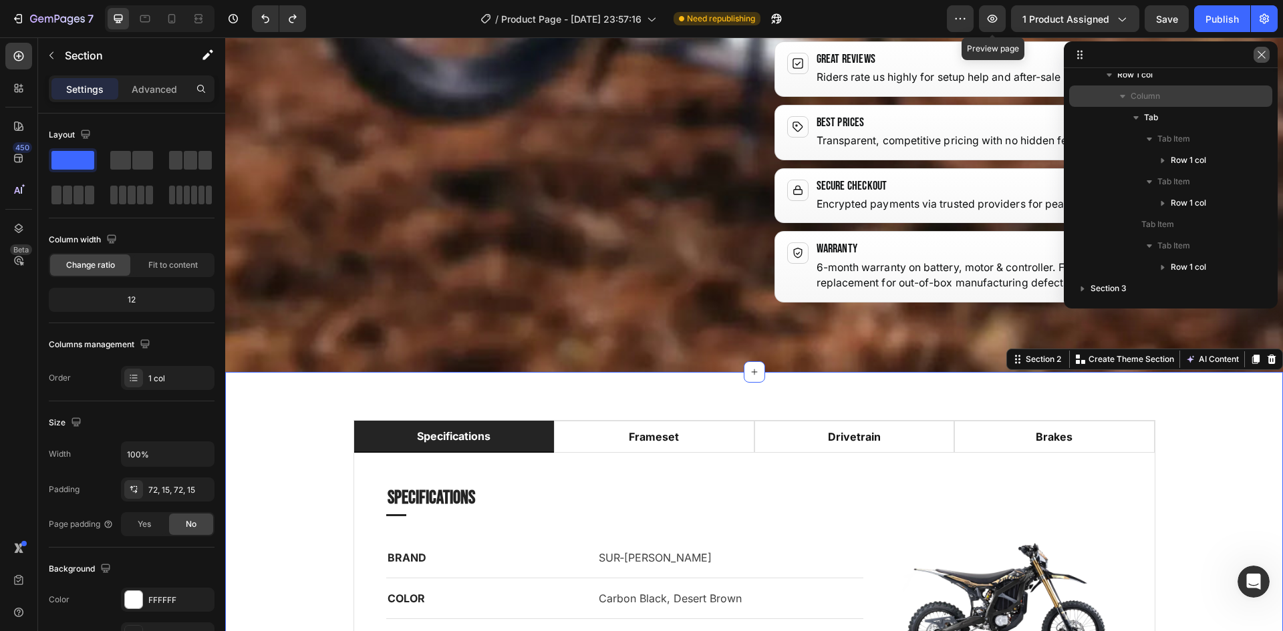
click at [1262, 57] on icon "button" at bounding box center [1261, 54] width 11 height 11
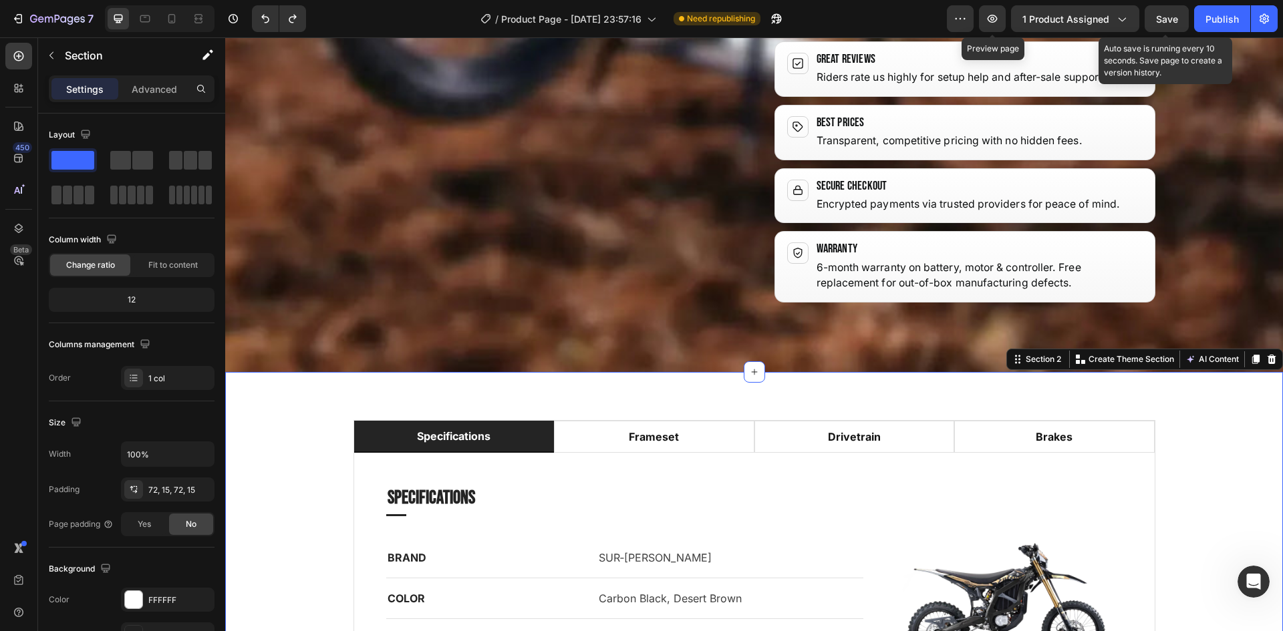
click at [1170, 21] on span "Save" at bounding box center [1167, 18] width 22 height 11
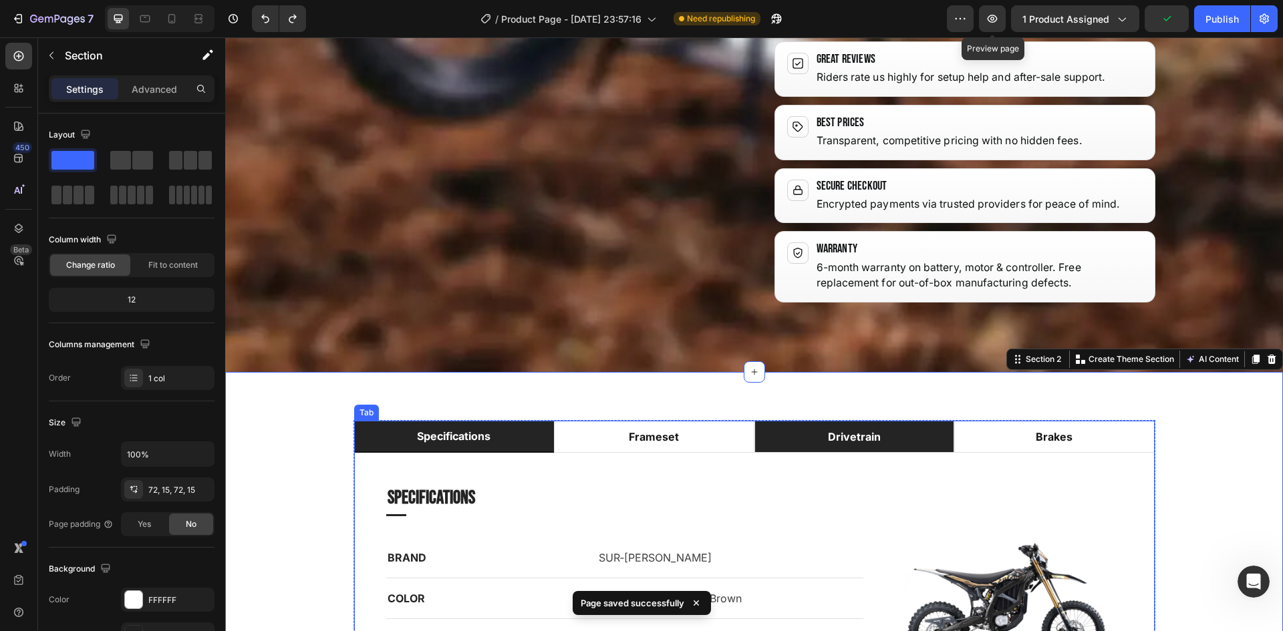
click at [874, 427] on div "drivetrain" at bounding box center [854, 437] width 57 height 20
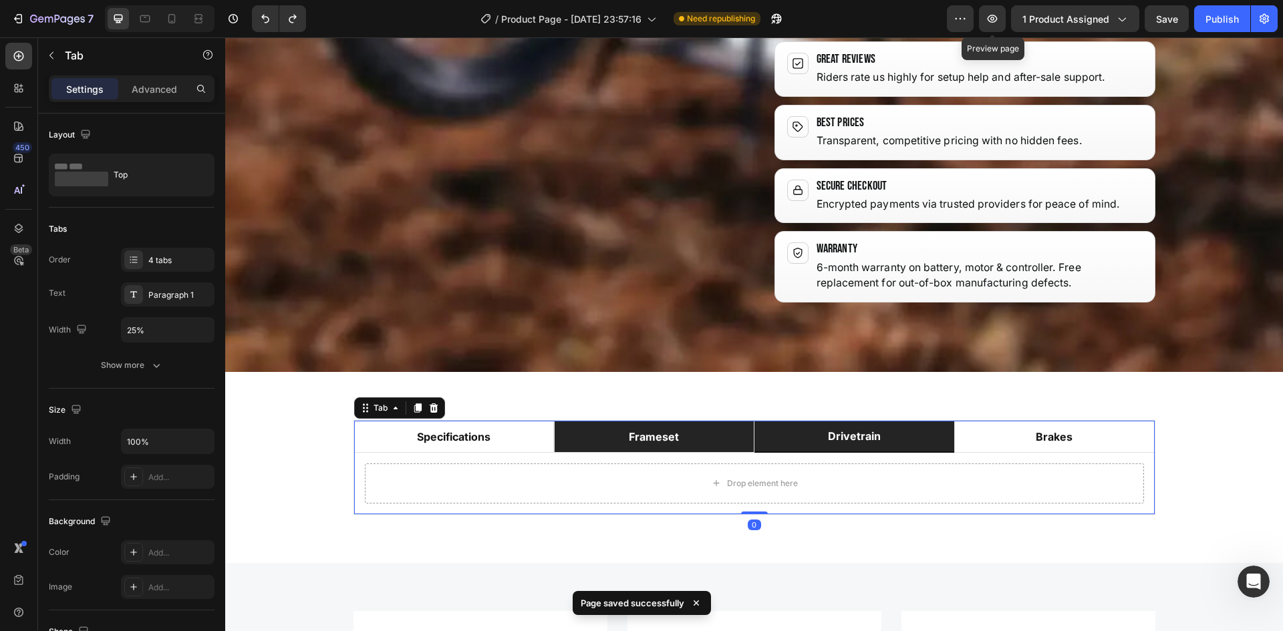
click at [712, 421] on li "frameset" at bounding box center [654, 437] width 200 height 32
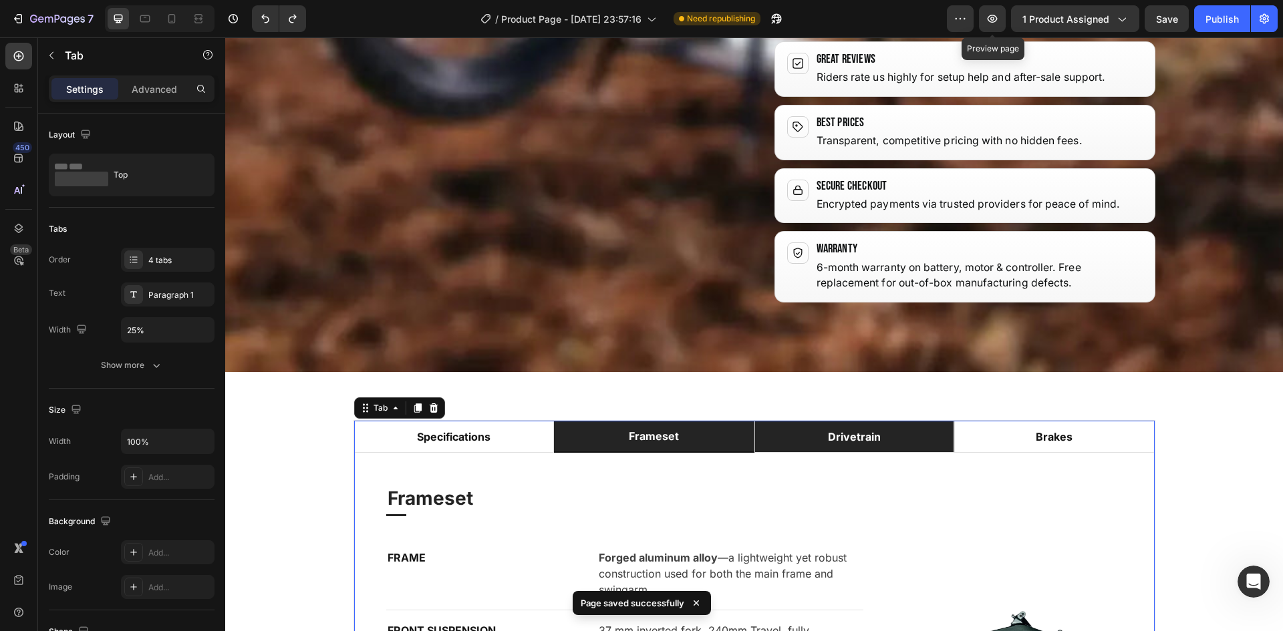
click at [857, 427] on div "drivetrain" at bounding box center [854, 437] width 57 height 20
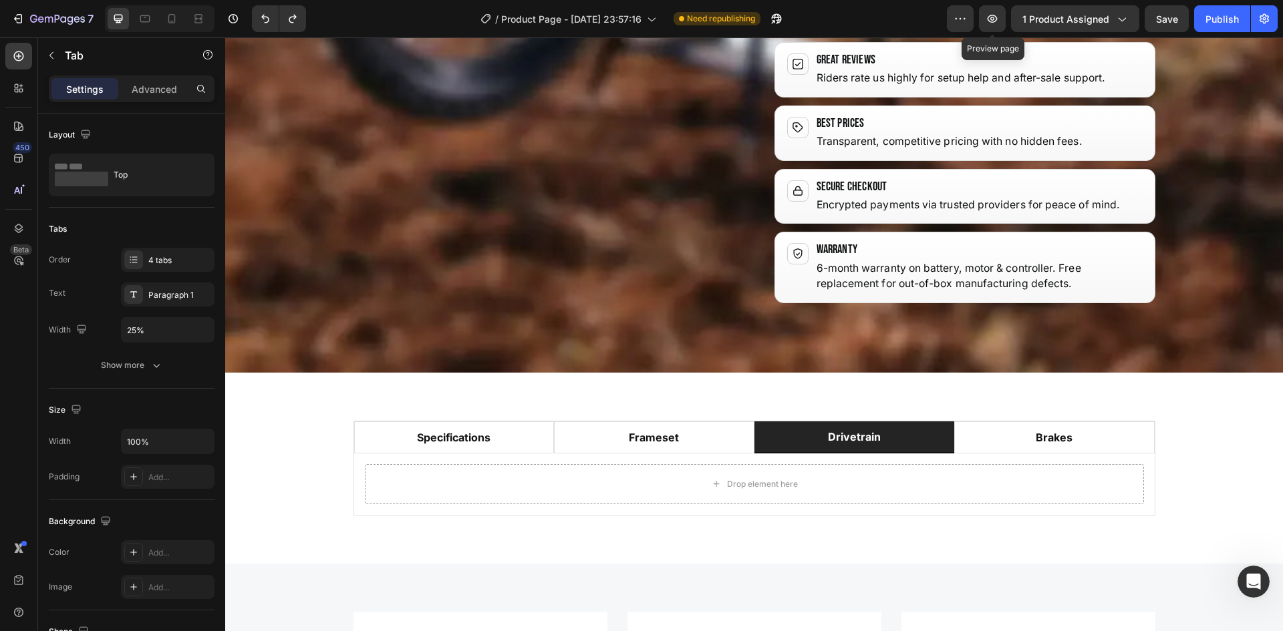
click at [893, 422] on li "drivetrain" at bounding box center [854, 438] width 200 height 32
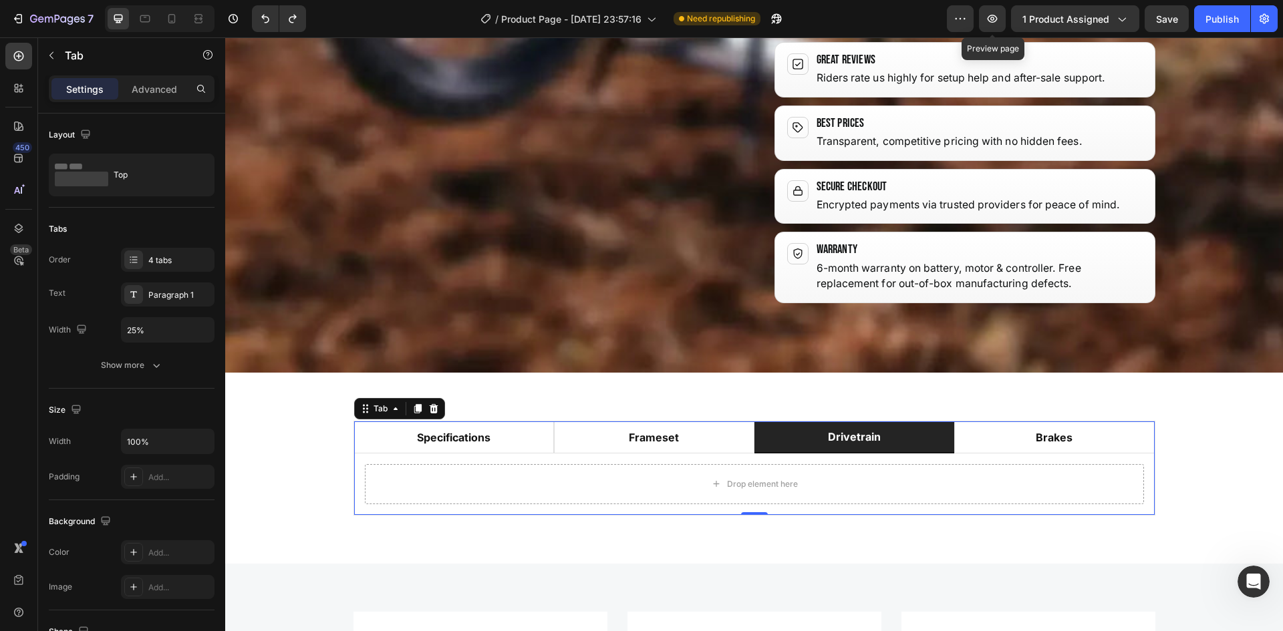
click at [845, 429] on p "drivetrain" at bounding box center [854, 437] width 53 height 16
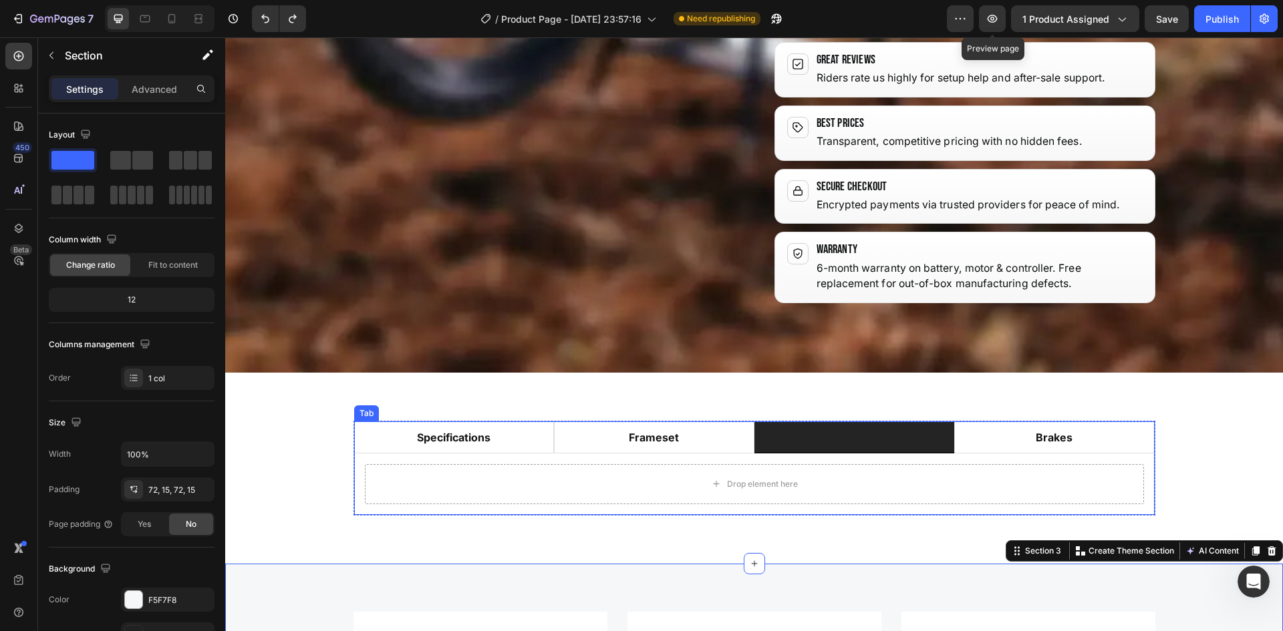
click at [859, 422] on li at bounding box center [854, 438] width 200 height 32
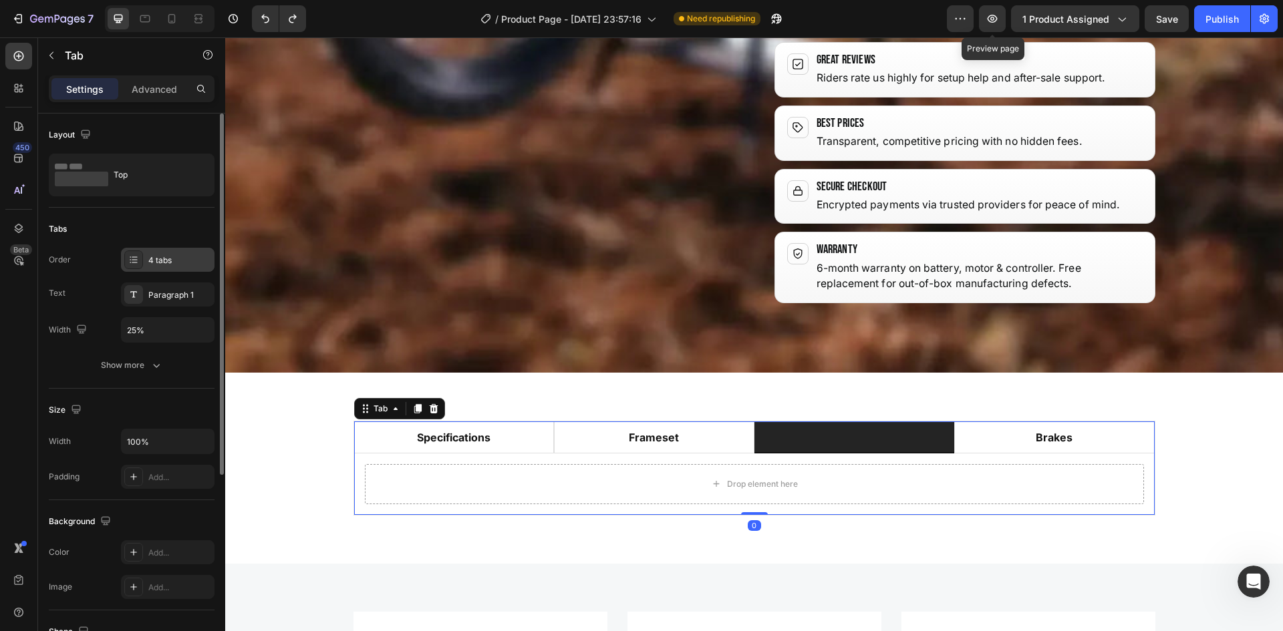
click at [170, 256] on div "4 tabs" at bounding box center [179, 261] width 63 height 12
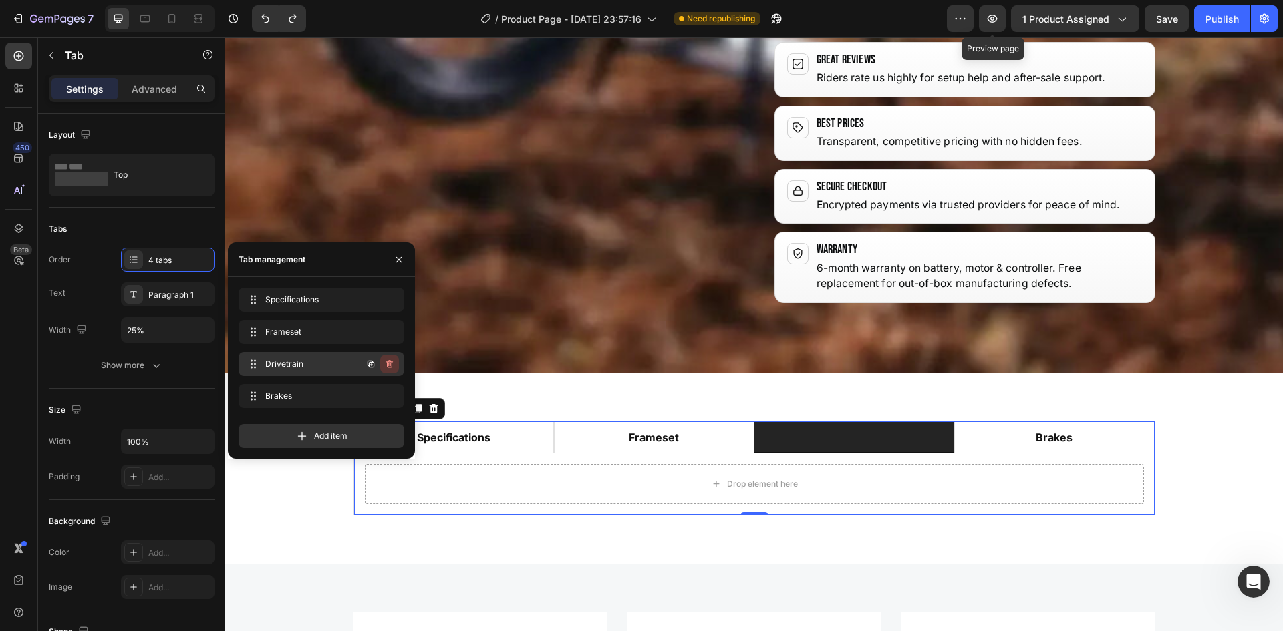
click at [388, 362] on icon "button" at bounding box center [389, 364] width 7 height 8
click at [381, 362] on div "Delete" at bounding box center [380, 364] width 25 height 12
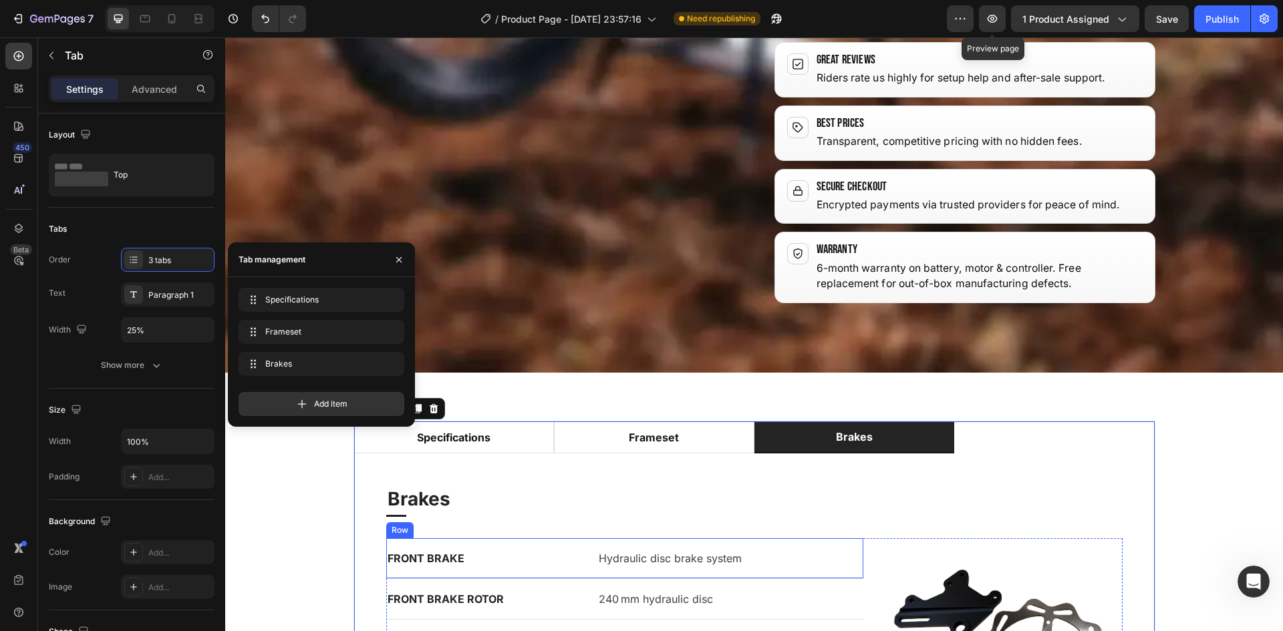
click at [780, 551] on p "Hydraulic disc brake system" at bounding box center [730, 559] width 263 height 16
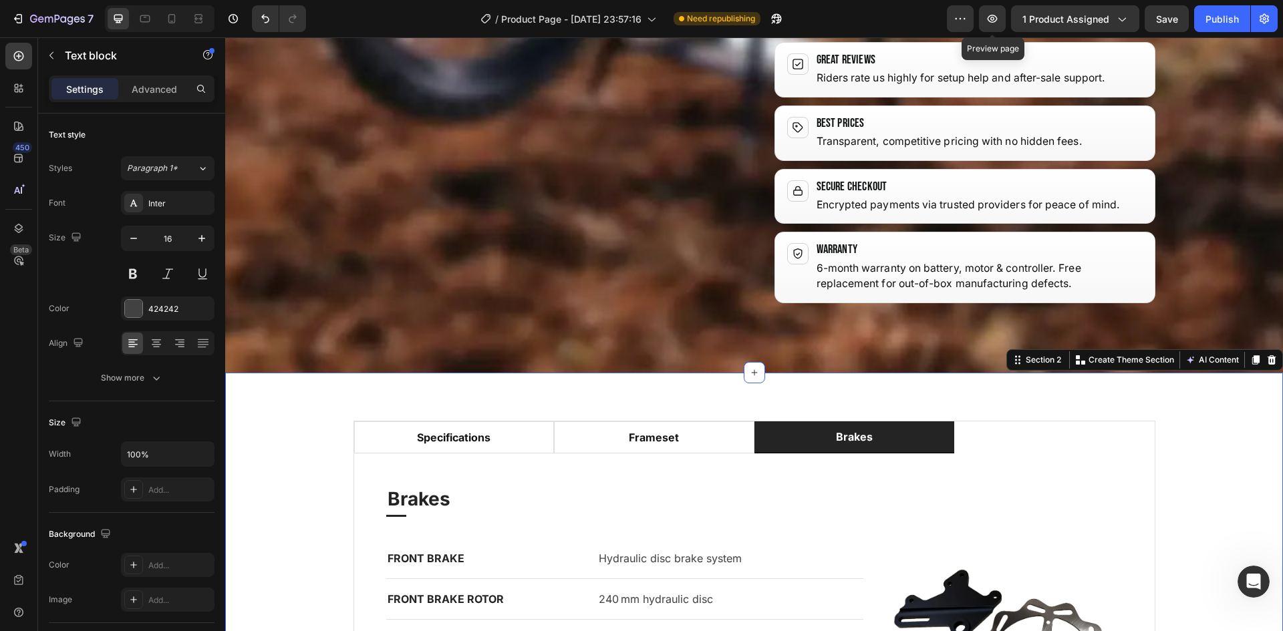
click at [1191, 421] on div "specifications frameset brakes Specifications Heading Title Line BRAND Text blo…" at bounding box center [754, 616] width 1038 height 390
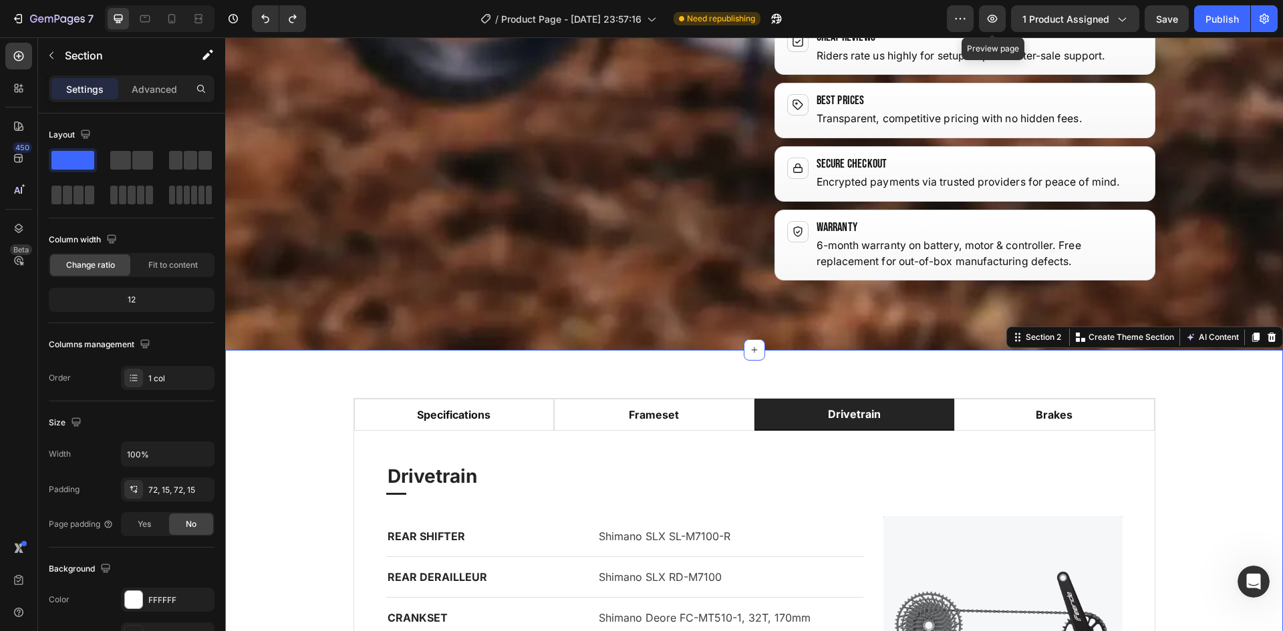
click at [1171, 398] on div "specifications frameset drivetrain brakes Specifications Heading Title Line BRA…" at bounding box center [754, 615] width 1038 height 435
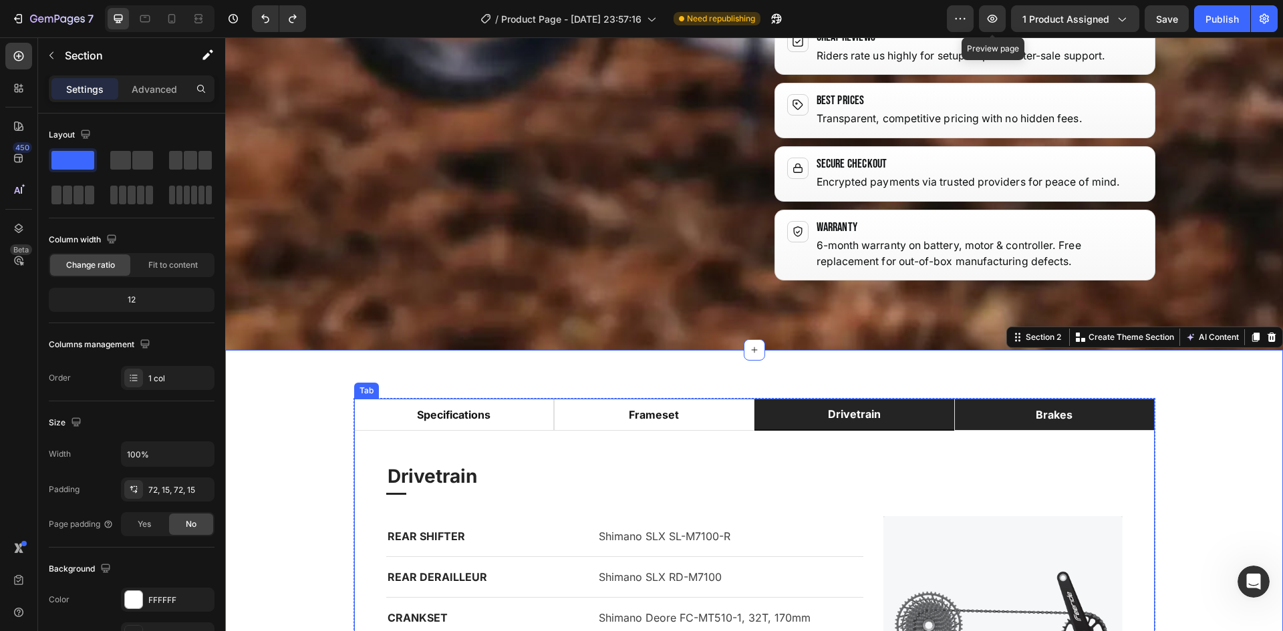
click at [1051, 407] on p "brakes" at bounding box center [1054, 415] width 37 height 16
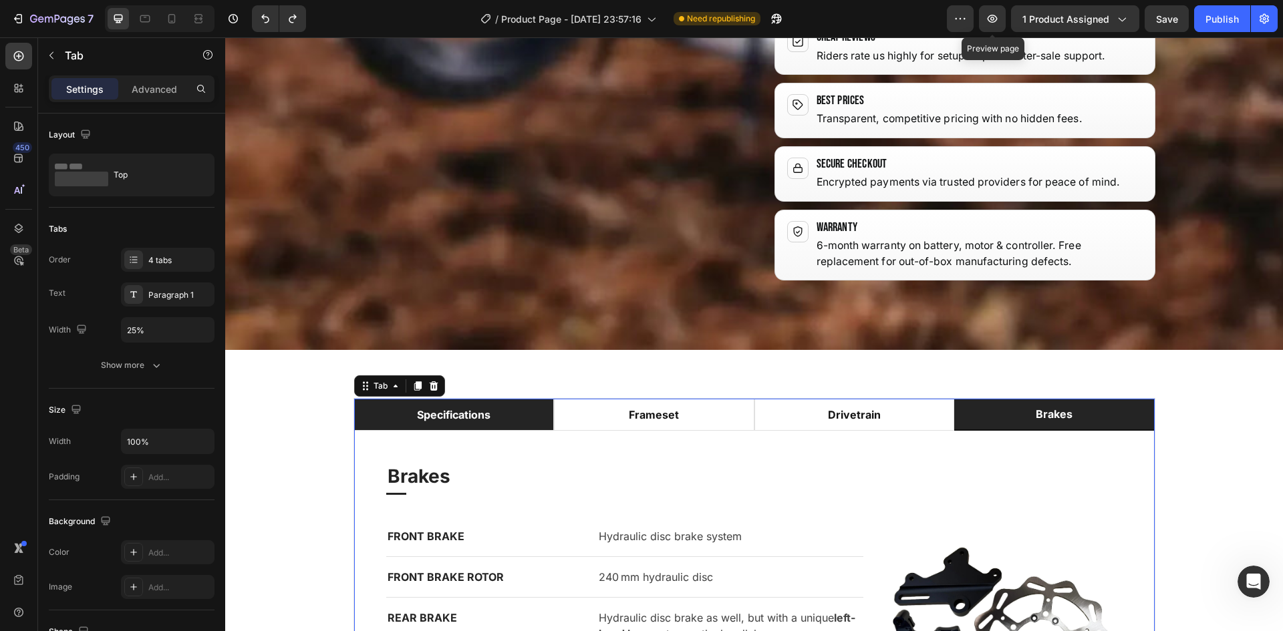
click at [532, 399] on li "specifications" at bounding box center [454, 415] width 200 height 32
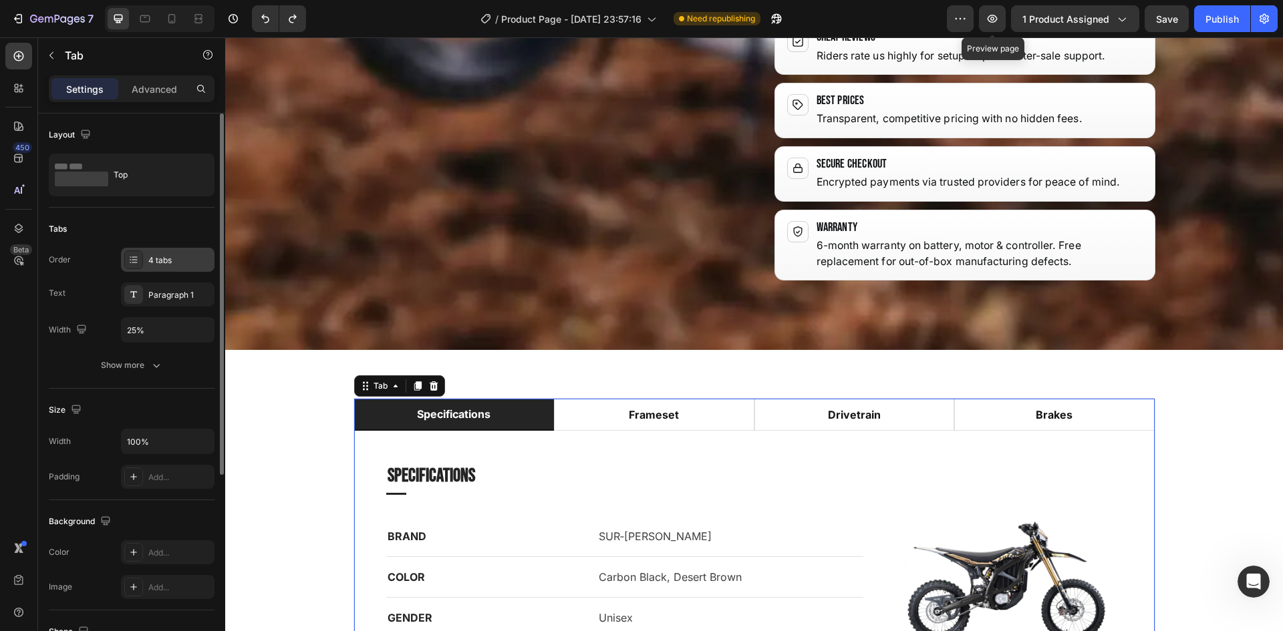
click at [184, 257] on div "4 tabs" at bounding box center [179, 261] width 63 height 12
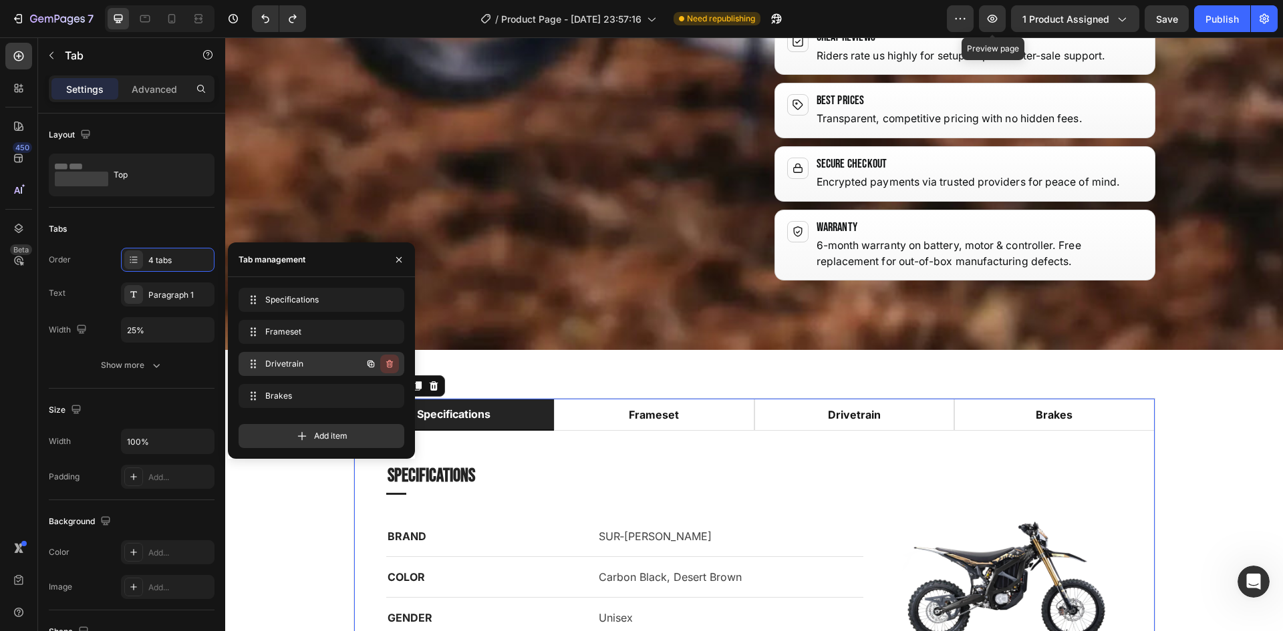
click at [390, 368] on icon "button" at bounding box center [389, 364] width 7 height 8
click at [377, 364] on div "Delete" at bounding box center [380, 364] width 25 height 12
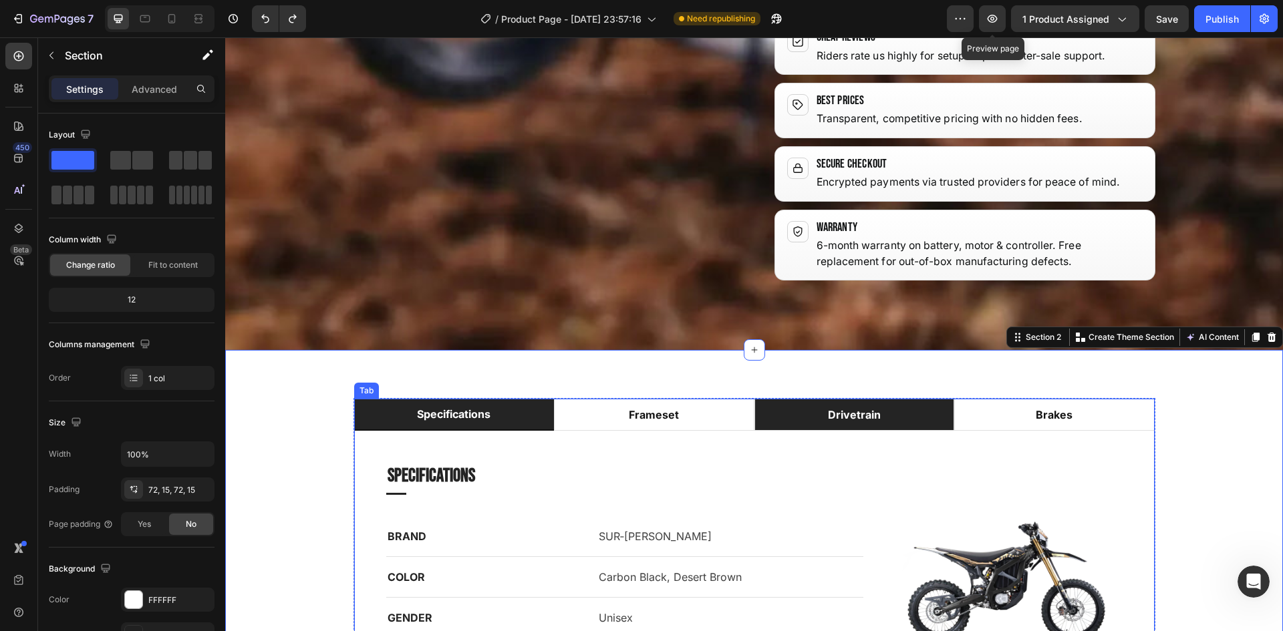
click at [902, 399] on li "drivetrain" at bounding box center [854, 415] width 200 height 32
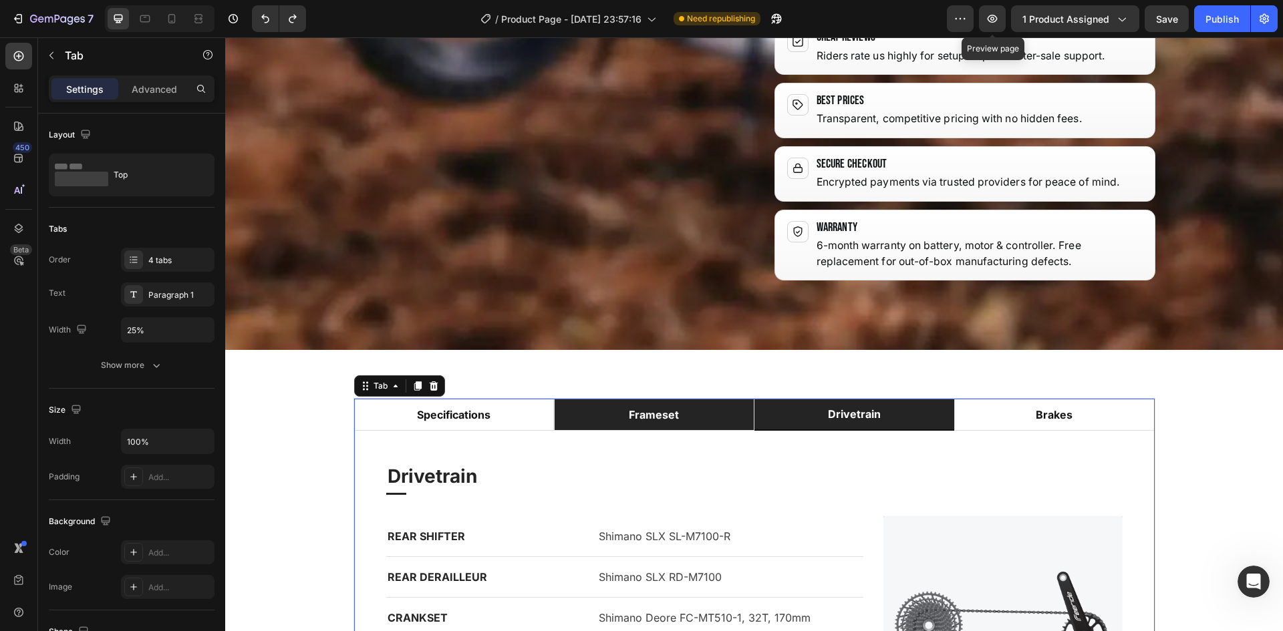
click at [685, 399] on li "frameset" at bounding box center [654, 415] width 200 height 32
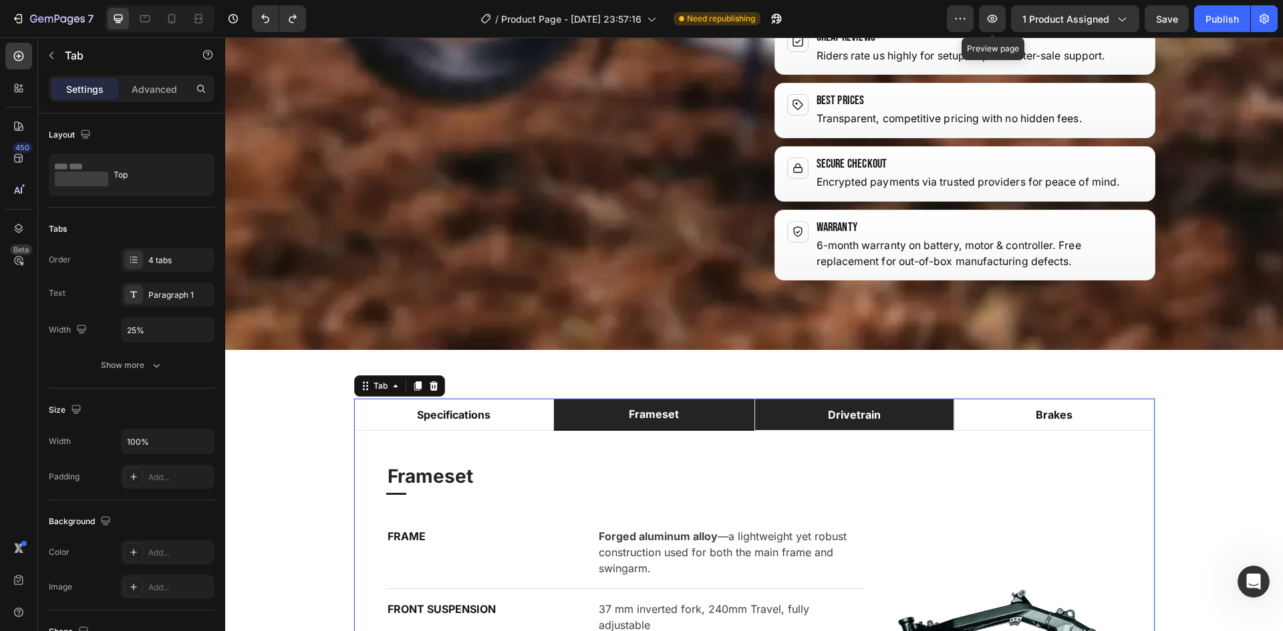
click at [815, 399] on li "drivetrain" at bounding box center [854, 415] width 200 height 32
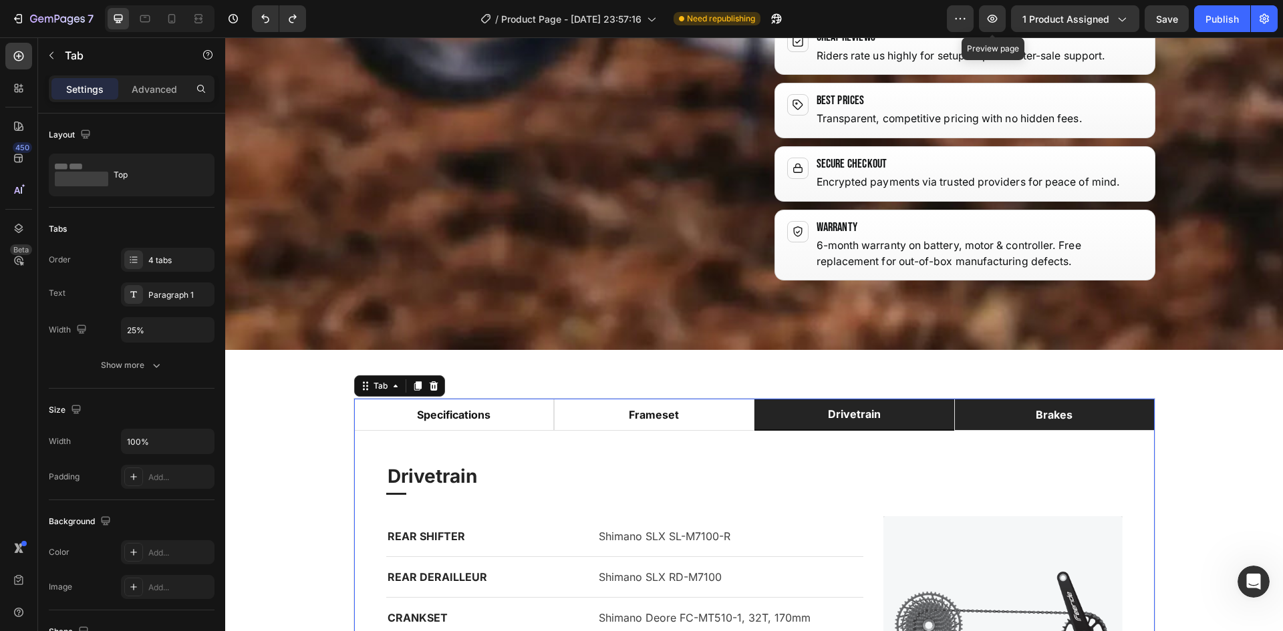
click at [995, 399] on li "brakes" at bounding box center [1054, 415] width 200 height 32
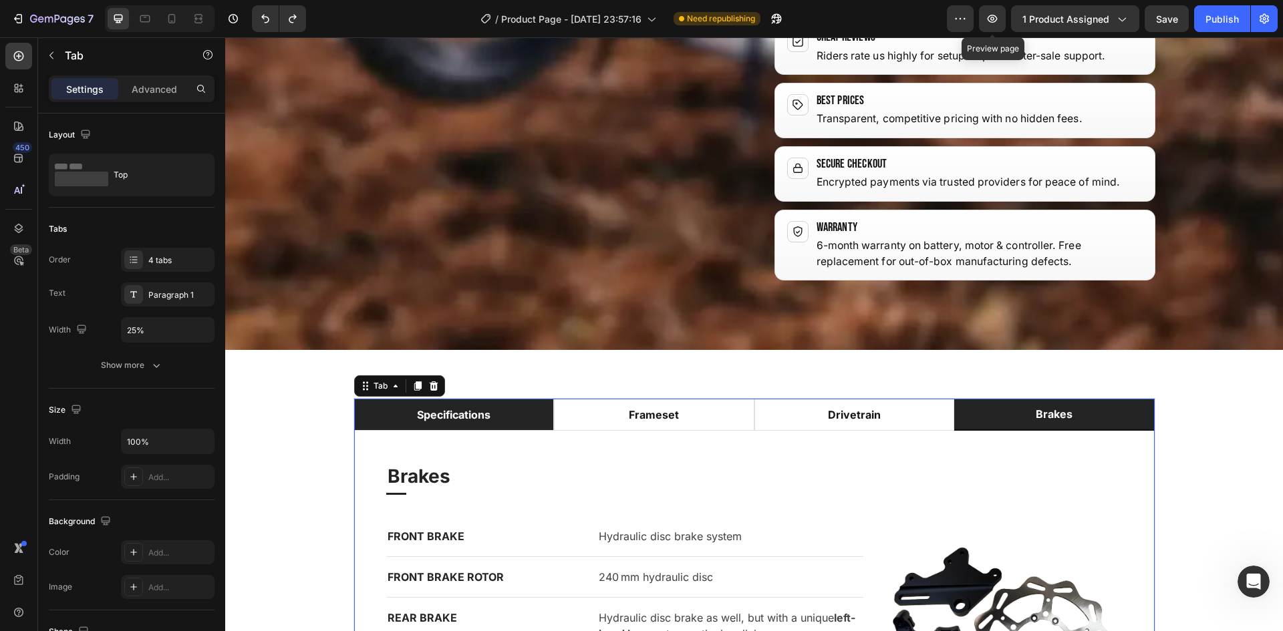
click at [499, 399] on li "specifications" at bounding box center [454, 415] width 200 height 32
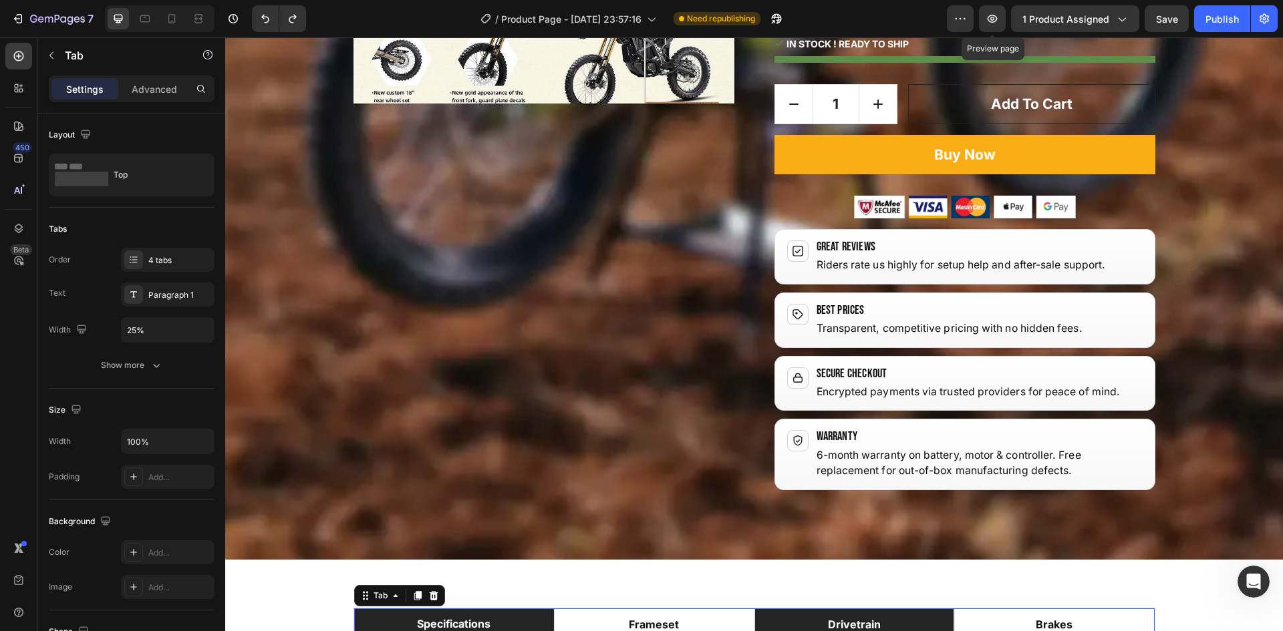
click at [845, 615] on div "drivetrain" at bounding box center [854, 625] width 57 height 20
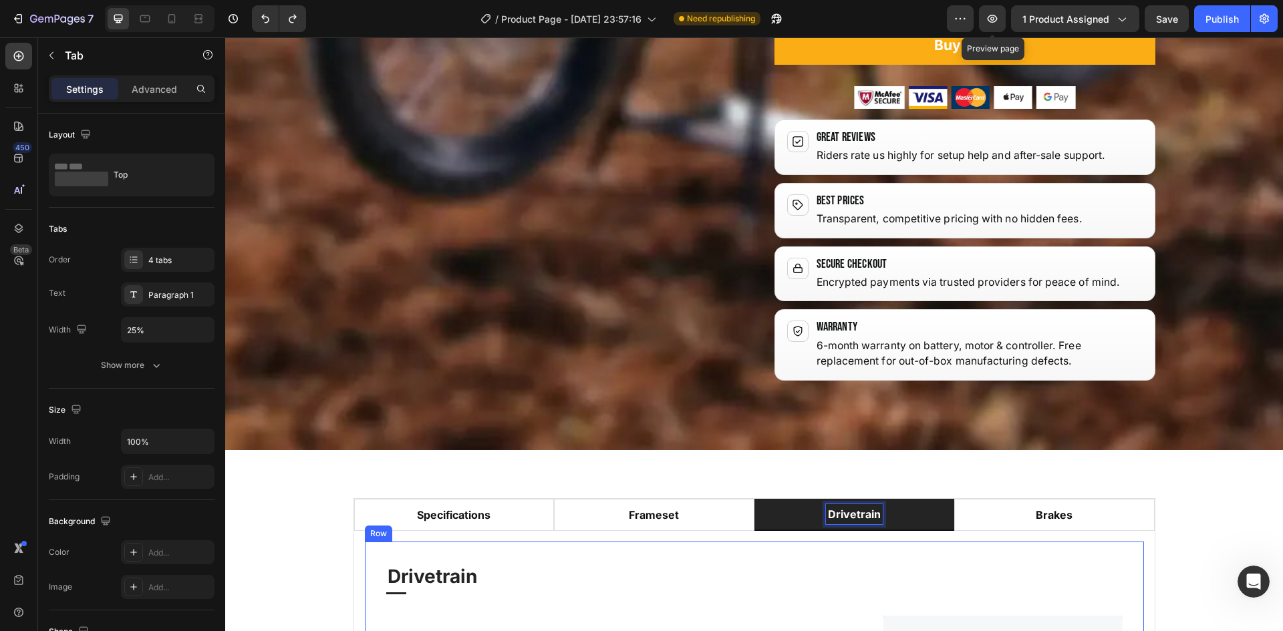
scroll to position [1641, 0]
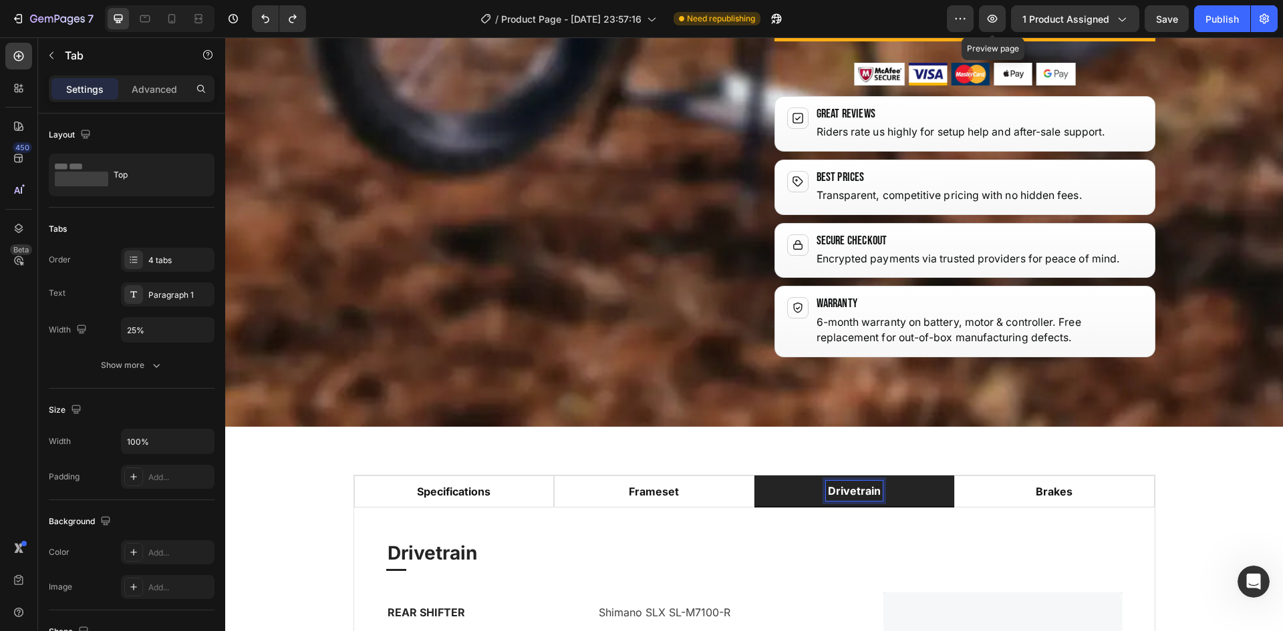
click at [837, 483] on p "drivetrain" at bounding box center [854, 491] width 53 height 16
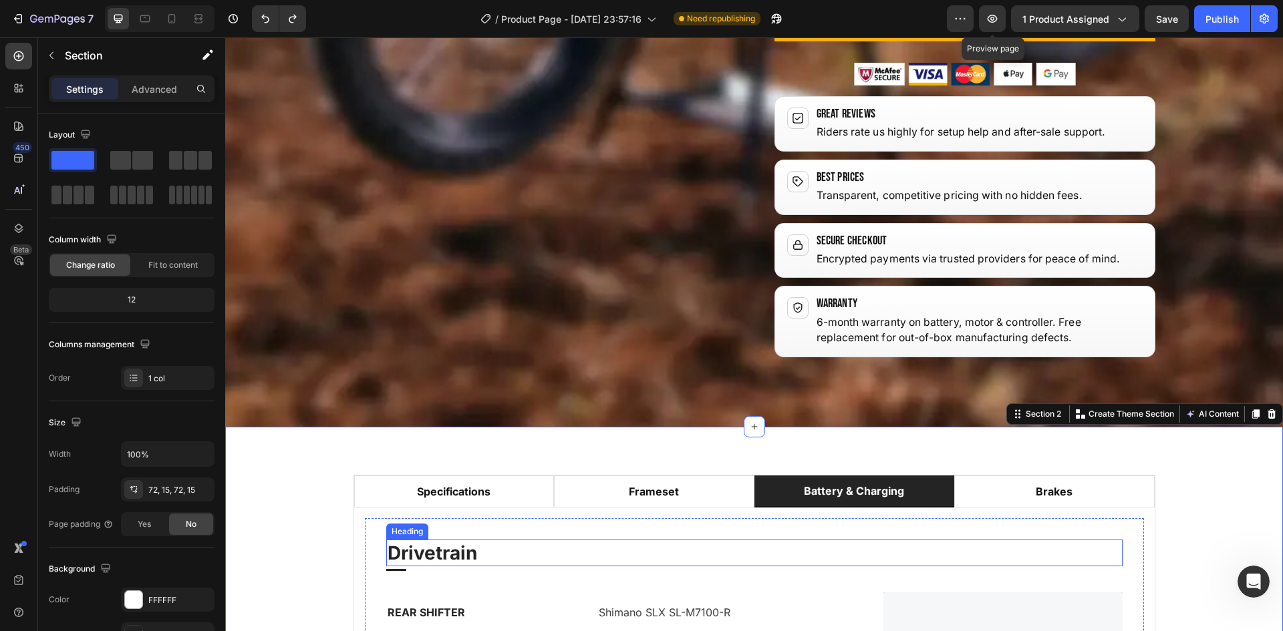
click at [464, 541] on p "Drivetrain" at bounding box center [755, 553] width 734 height 24
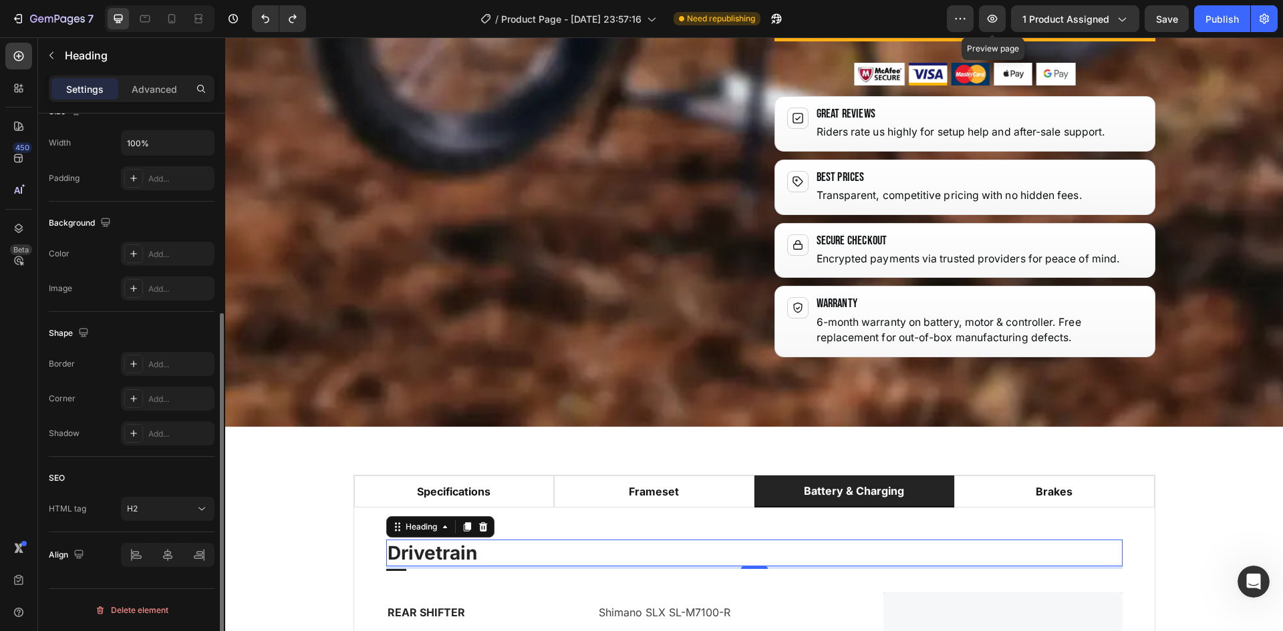
scroll to position [0, 0]
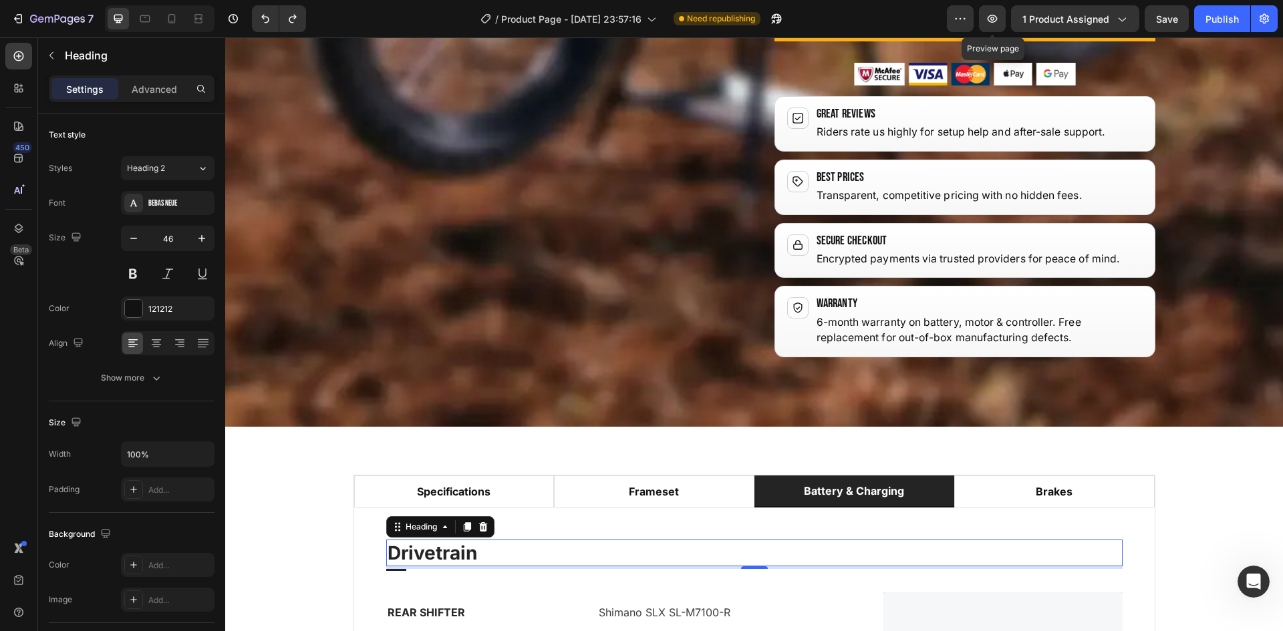
click at [438, 541] on p "Drivetrain" at bounding box center [755, 553] width 734 height 24
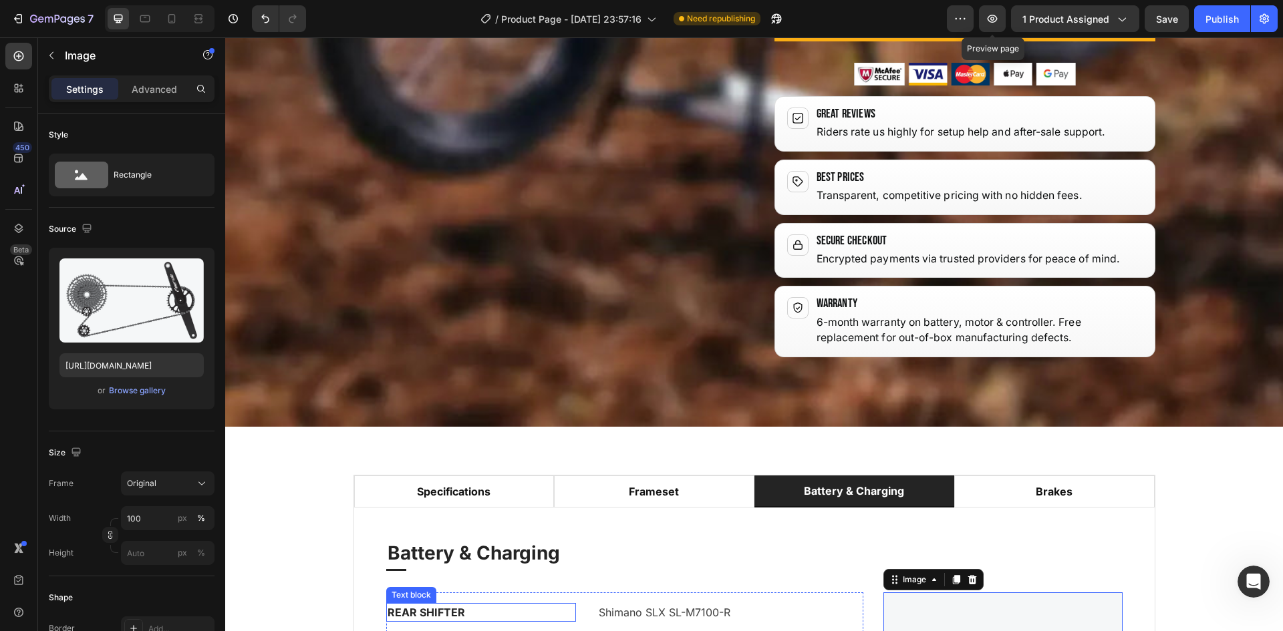
click at [422, 605] on p "REAR SHIFTER" at bounding box center [481, 613] width 187 height 16
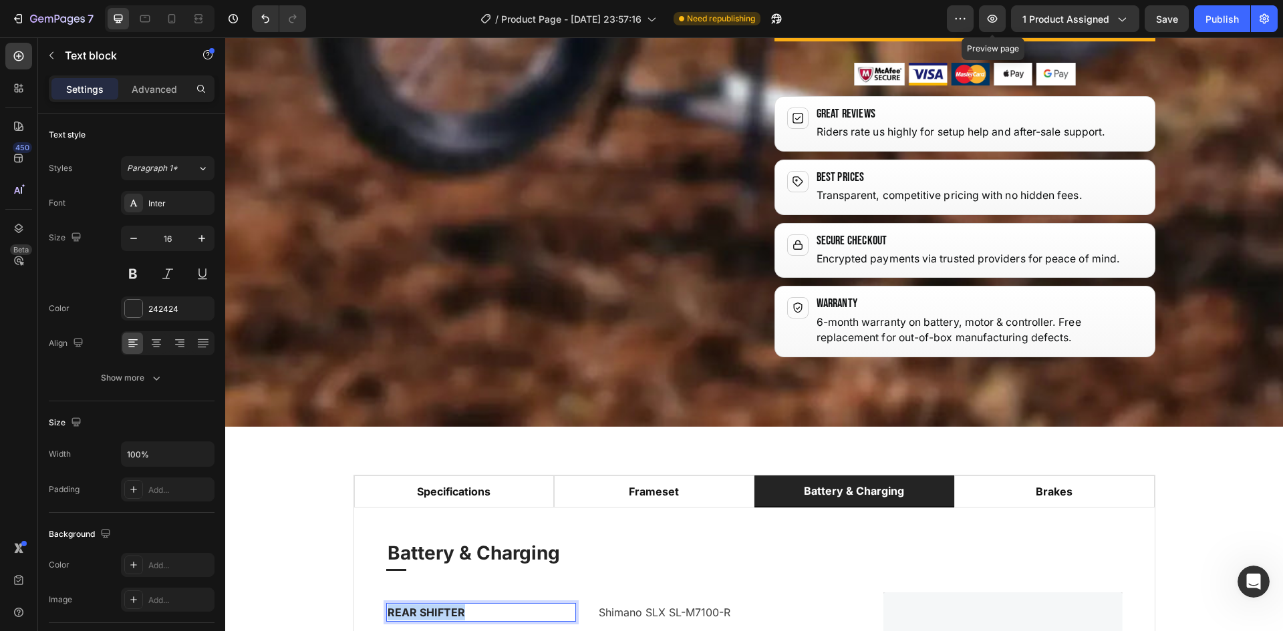
click at [422, 605] on p "REAR SHIFTER" at bounding box center [481, 613] width 187 height 16
click at [643, 605] on p "Shimano SLX SL-M7100-R" at bounding box center [730, 613] width 263 height 16
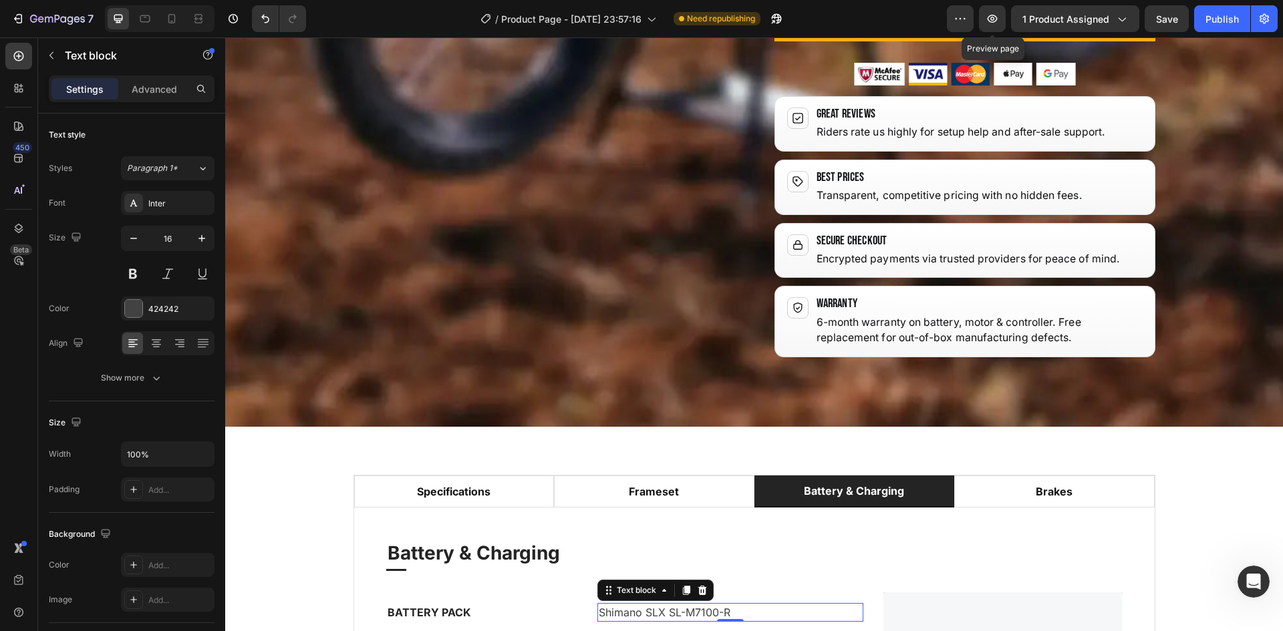
click at [643, 605] on p "Shimano SLX SL-M7100-R" at bounding box center [730, 613] width 263 height 16
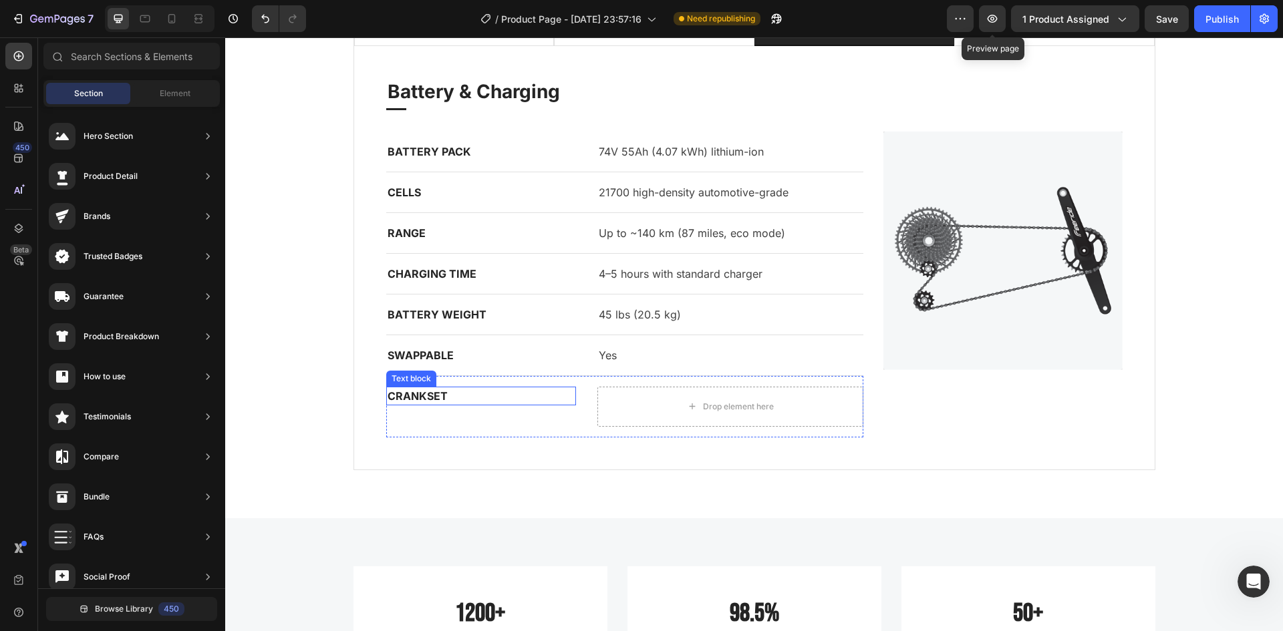
click at [483, 396] on p "CRANKSET" at bounding box center [481, 396] width 187 height 16
click at [589, 426] on div "Drop element here Drop element here Row" at bounding box center [625, 406] width 478 height 61
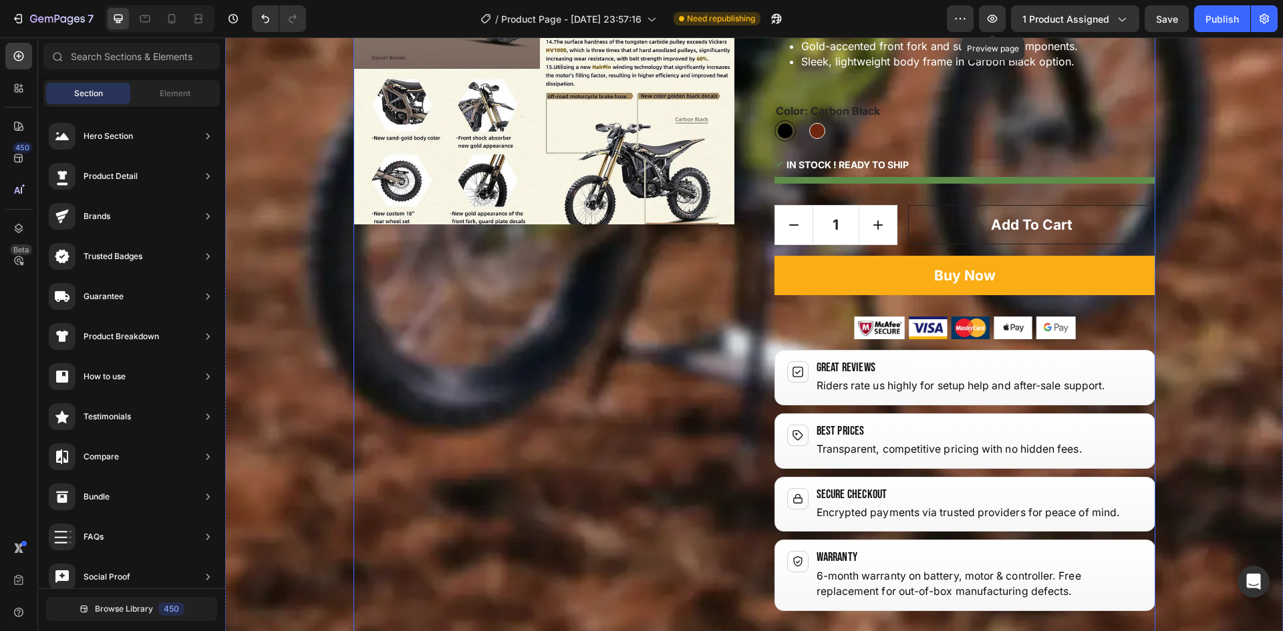
scroll to position [1654, 0]
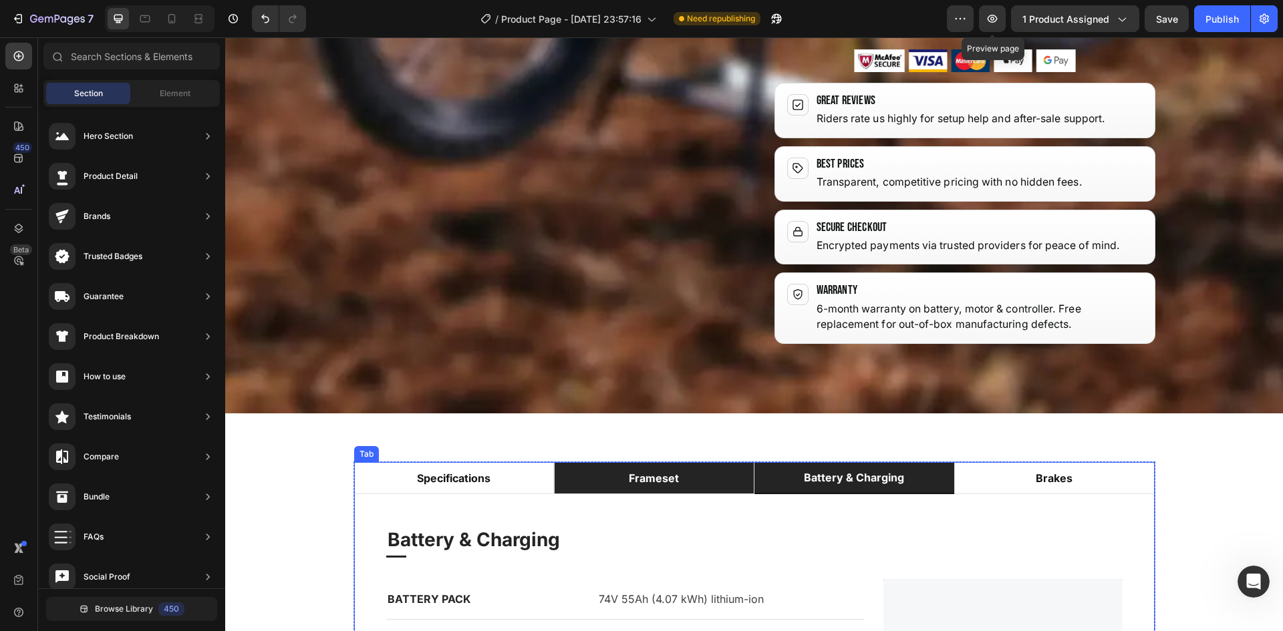
click at [700, 462] on li "frameset" at bounding box center [654, 478] width 200 height 32
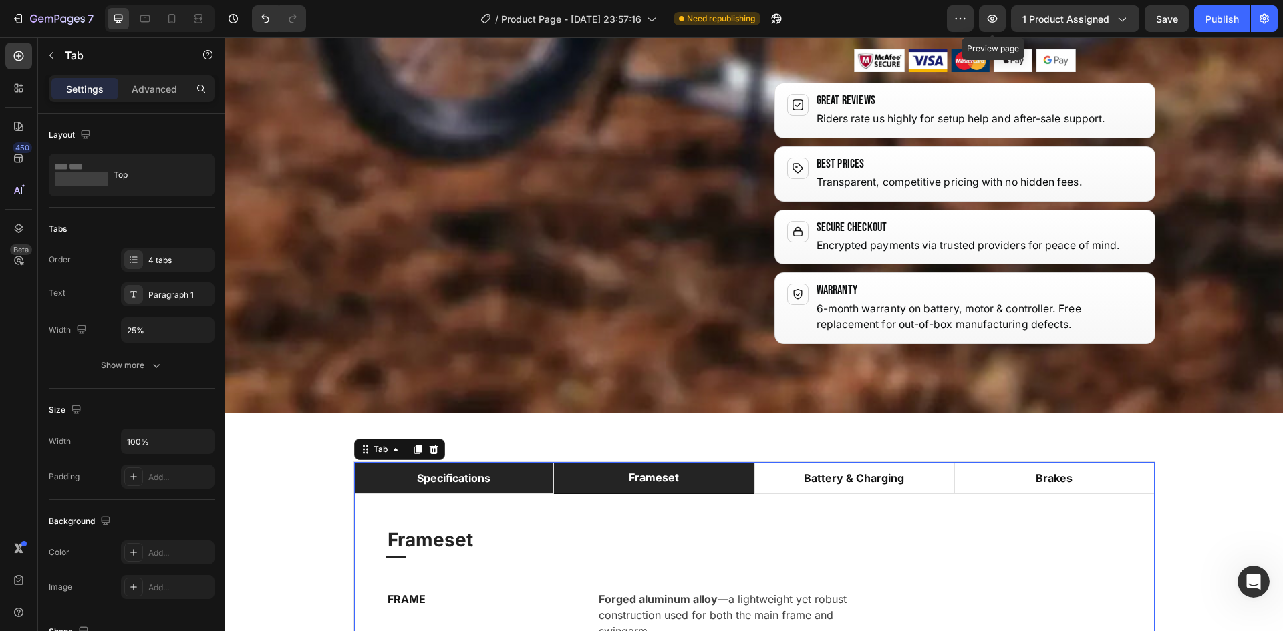
click at [500, 462] on li "specifications" at bounding box center [454, 478] width 200 height 32
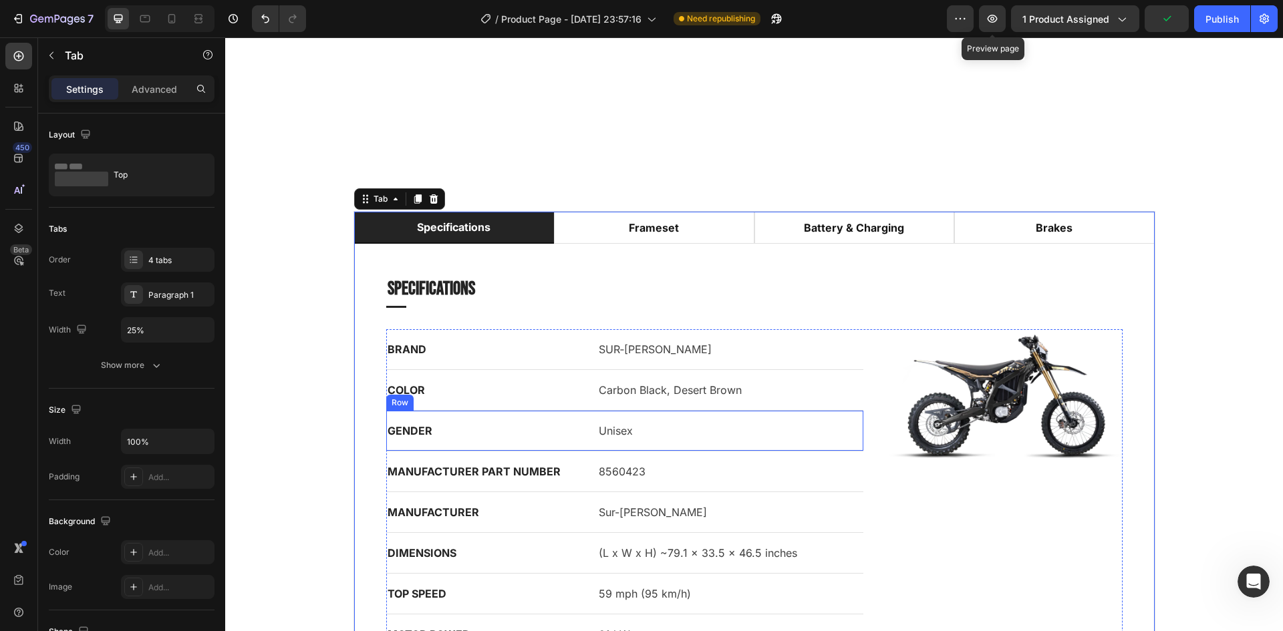
scroll to position [1868, 0]
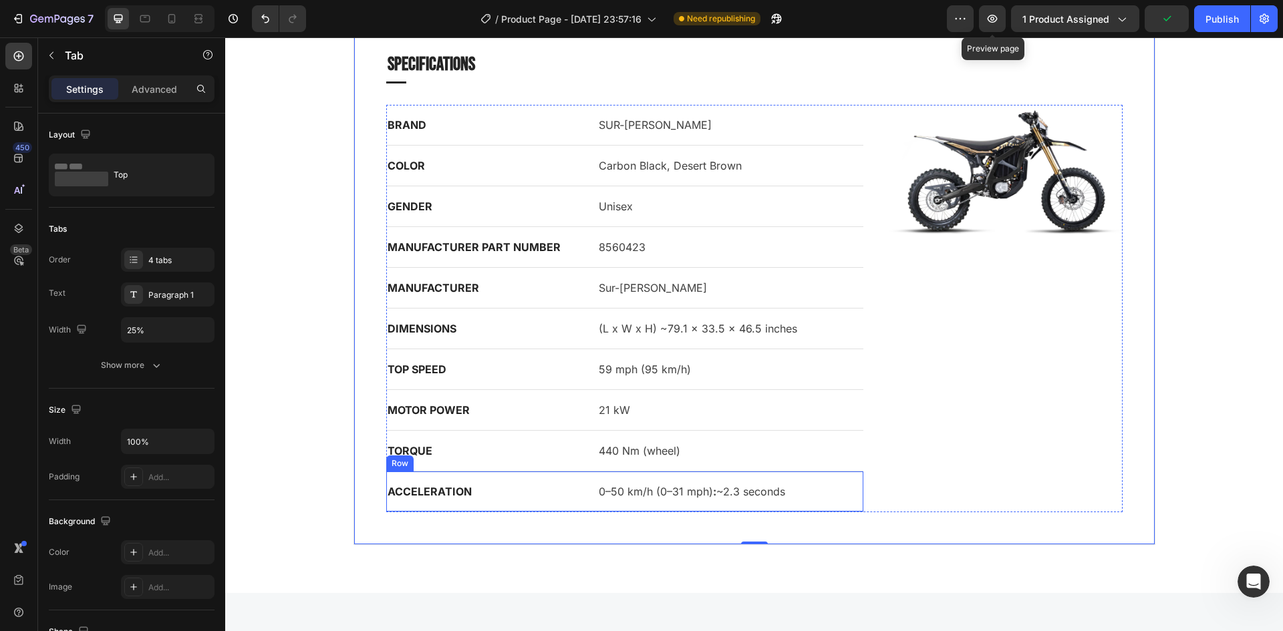
click at [801, 486] on p "0–50 km/h (0–31 mph) : ~2.3 seconds" at bounding box center [730, 492] width 263 height 16
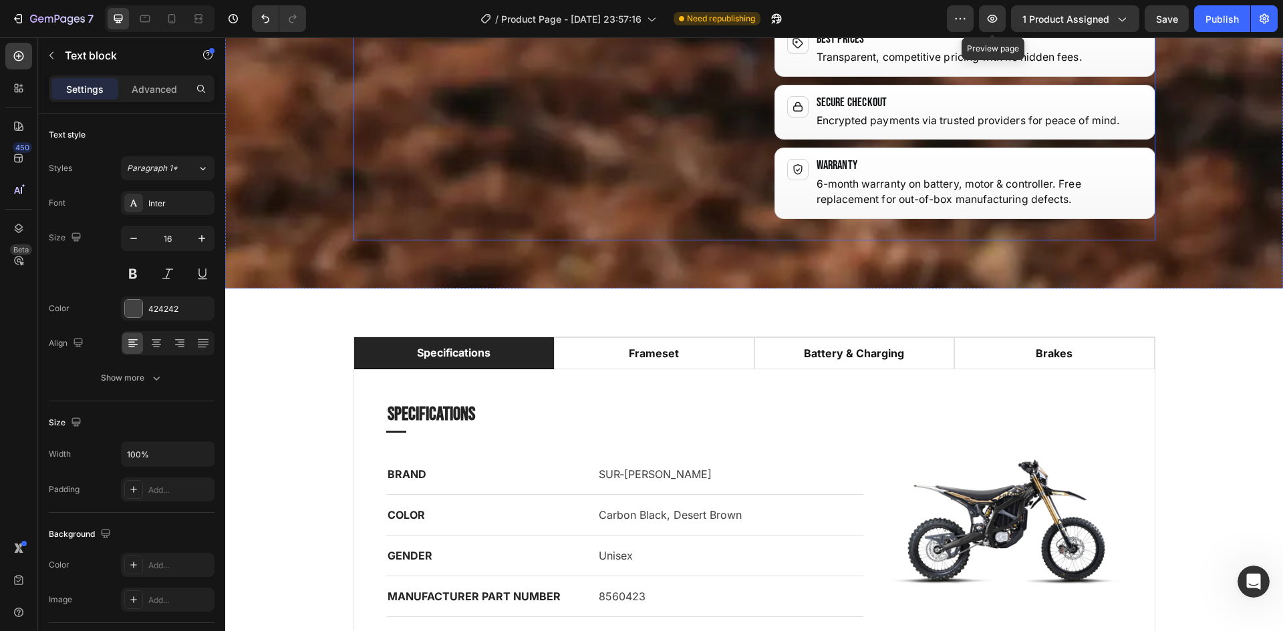
scroll to position [1414, 0]
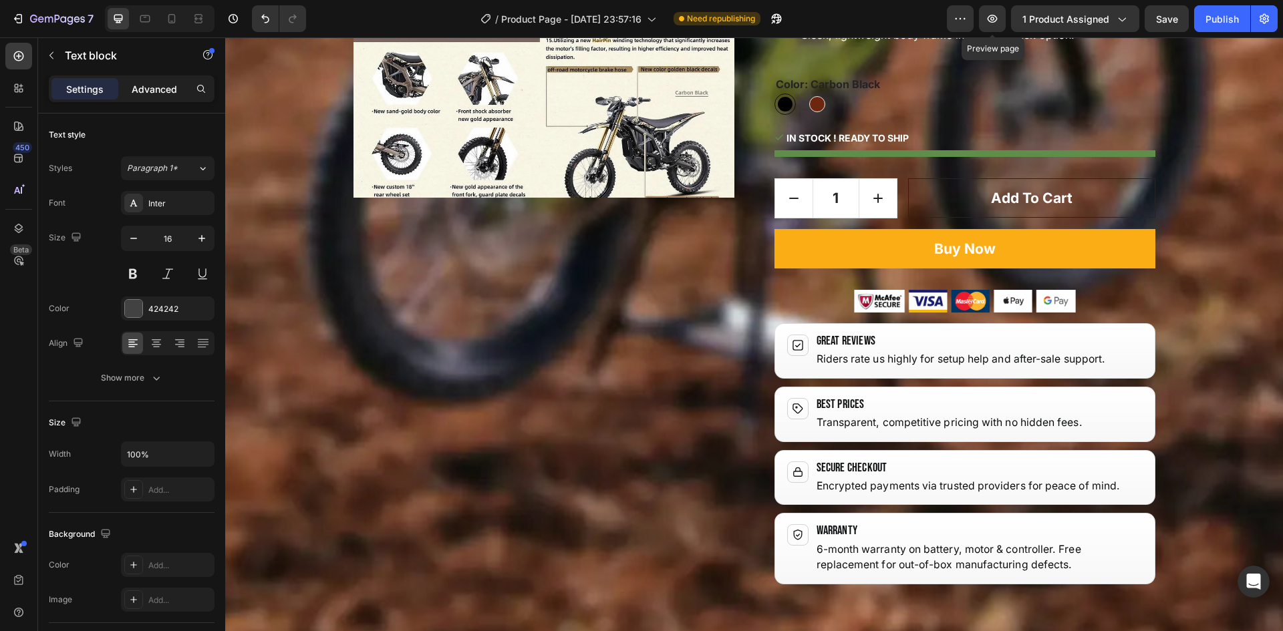
click at [149, 87] on p "Advanced" at bounding box center [154, 89] width 45 height 14
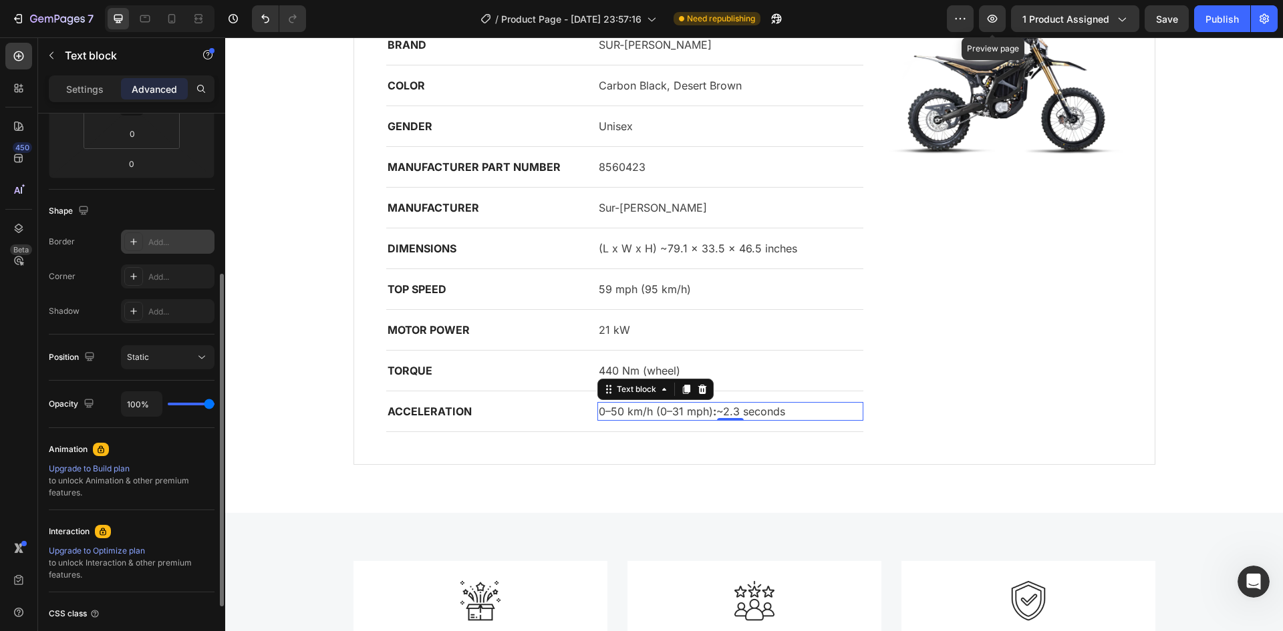
scroll to position [200, 0]
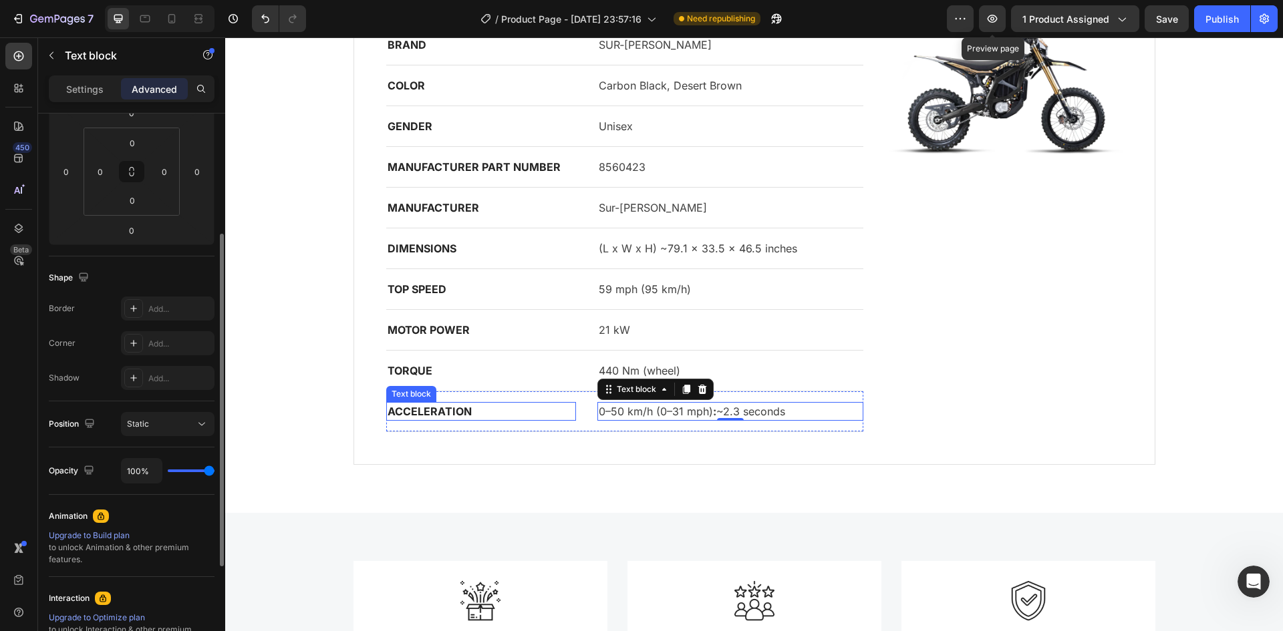
click at [534, 408] on p "ACCELERATION" at bounding box center [481, 412] width 187 height 16
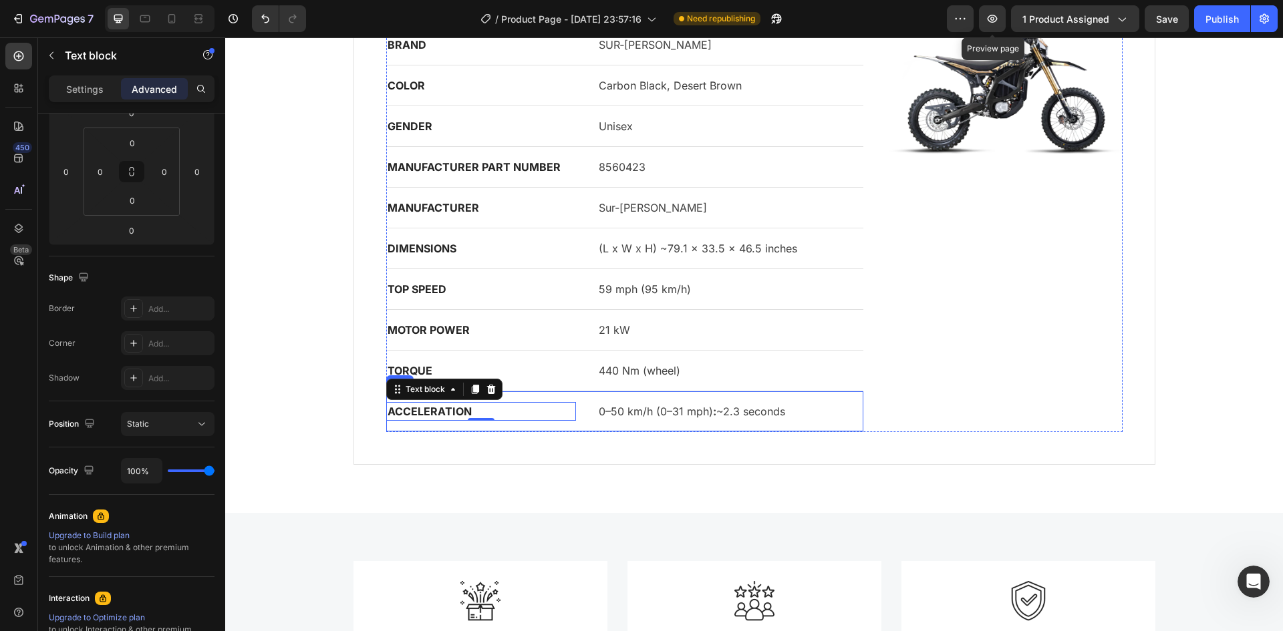
click at [537, 396] on div "ACCELERATION Text block 0 0–50 km/h (0–31 mph) : ~2.3 seconds Text block Row" at bounding box center [625, 412] width 478 height 41
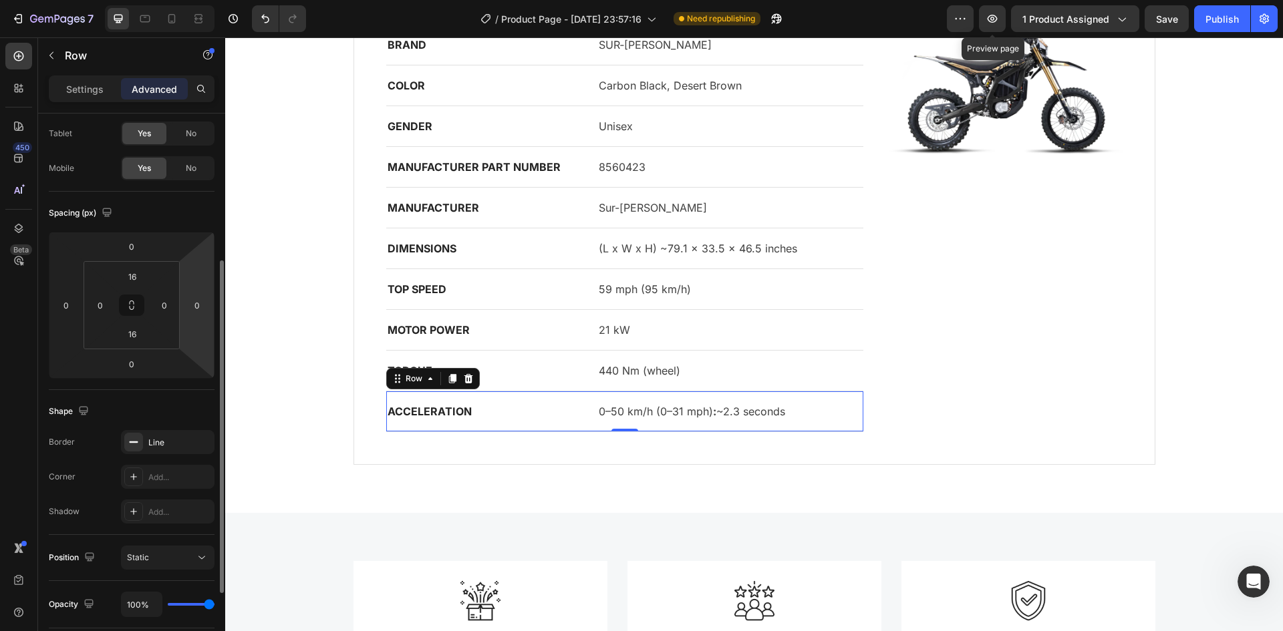
scroll to position [134, 0]
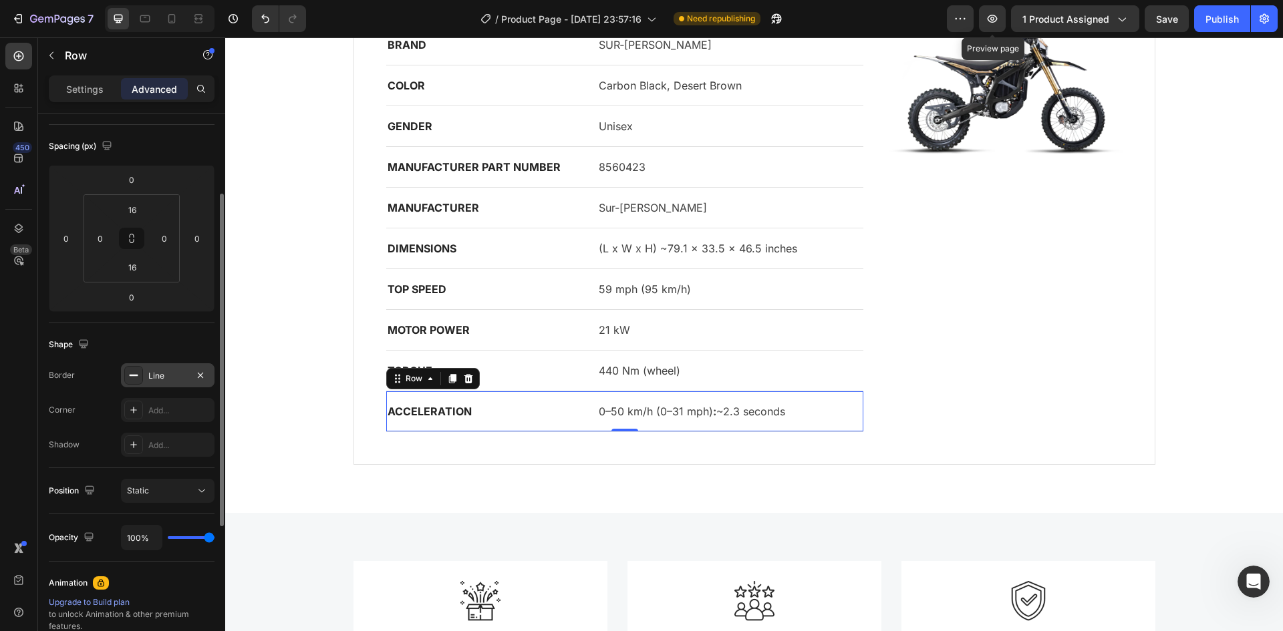
click at [178, 368] on div "Line" at bounding box center [168, 375] width 94 height 24
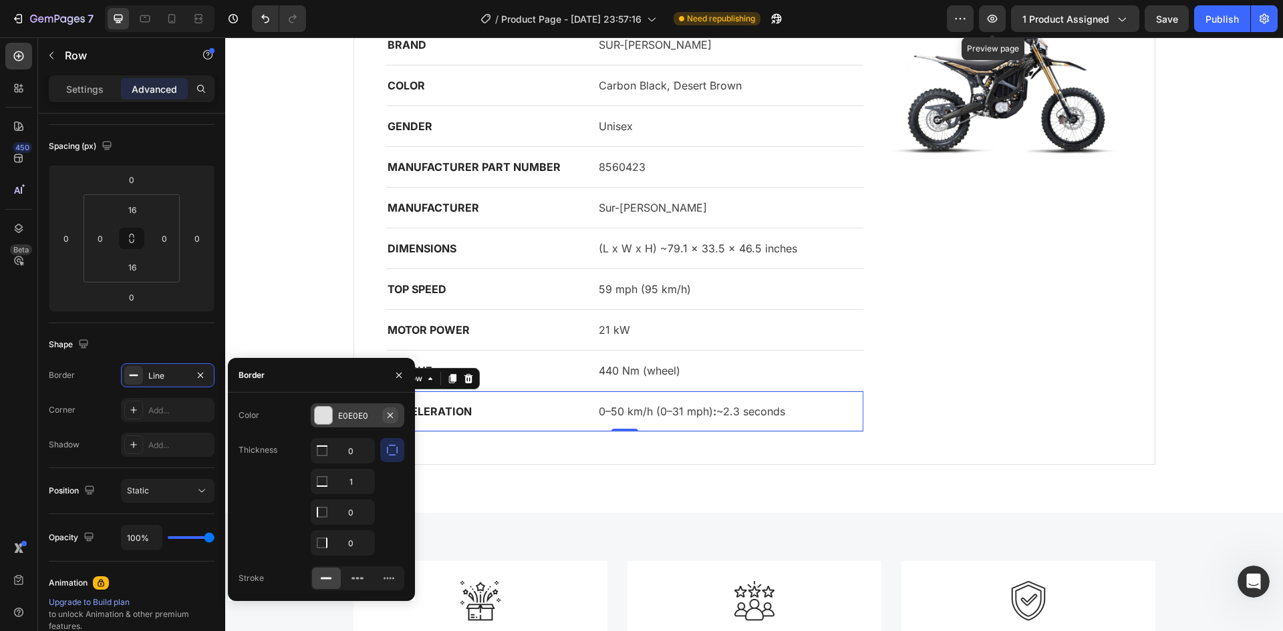
click at [394, 417] on icon "button" at bounding box center [390, 415] width 11 height 11
click at [398, 380] on icon "button" at bounding box center [399, 375] width 11 height 11
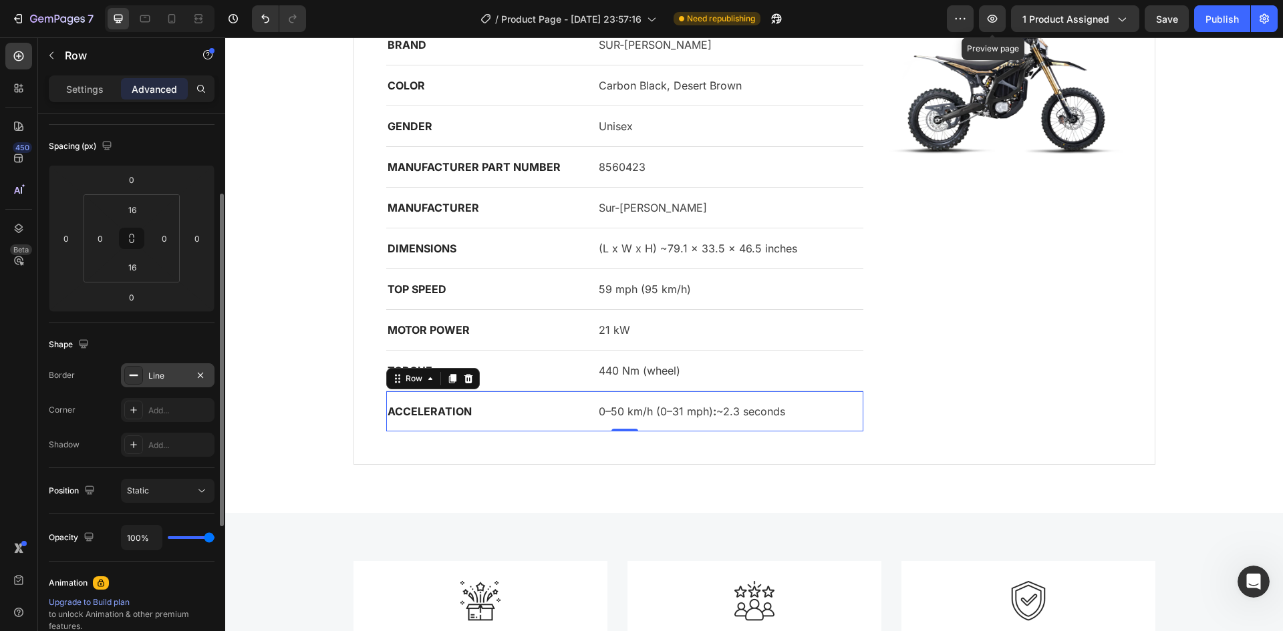
click at [167, 375] on div "Line" at bounding box center [167, 376] width 39 height 12
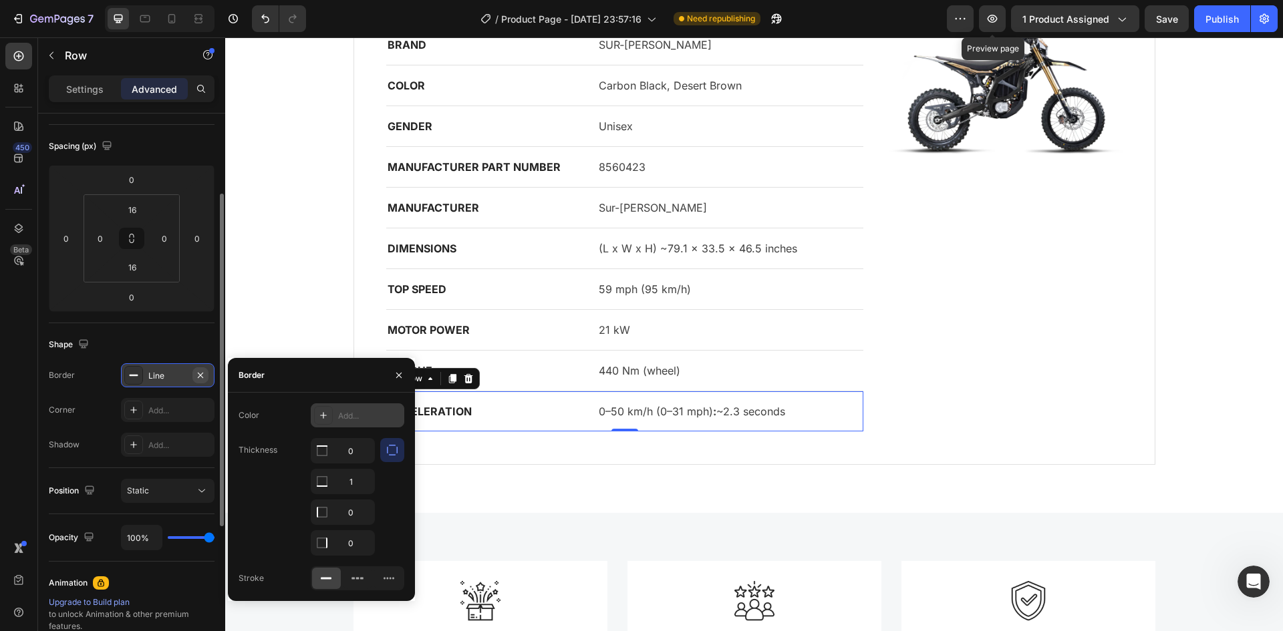
click at [203, 372] on icon "button" at bounding box center [200, 375] width 11 height 11
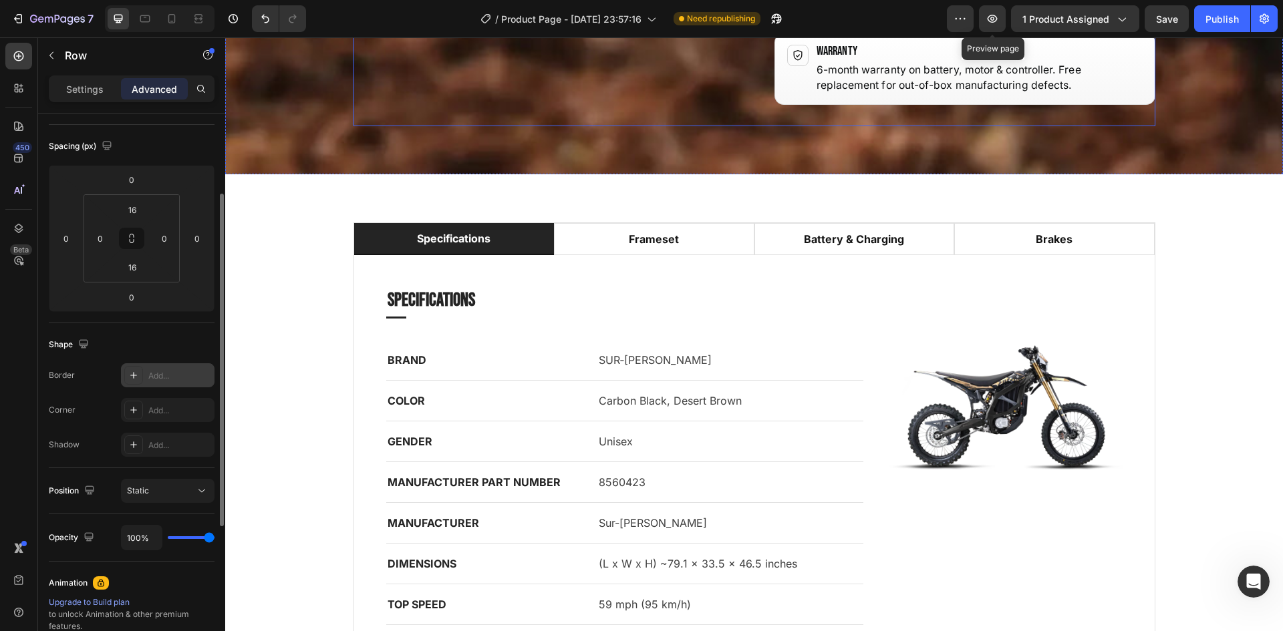
scroll to position [1427, 0]
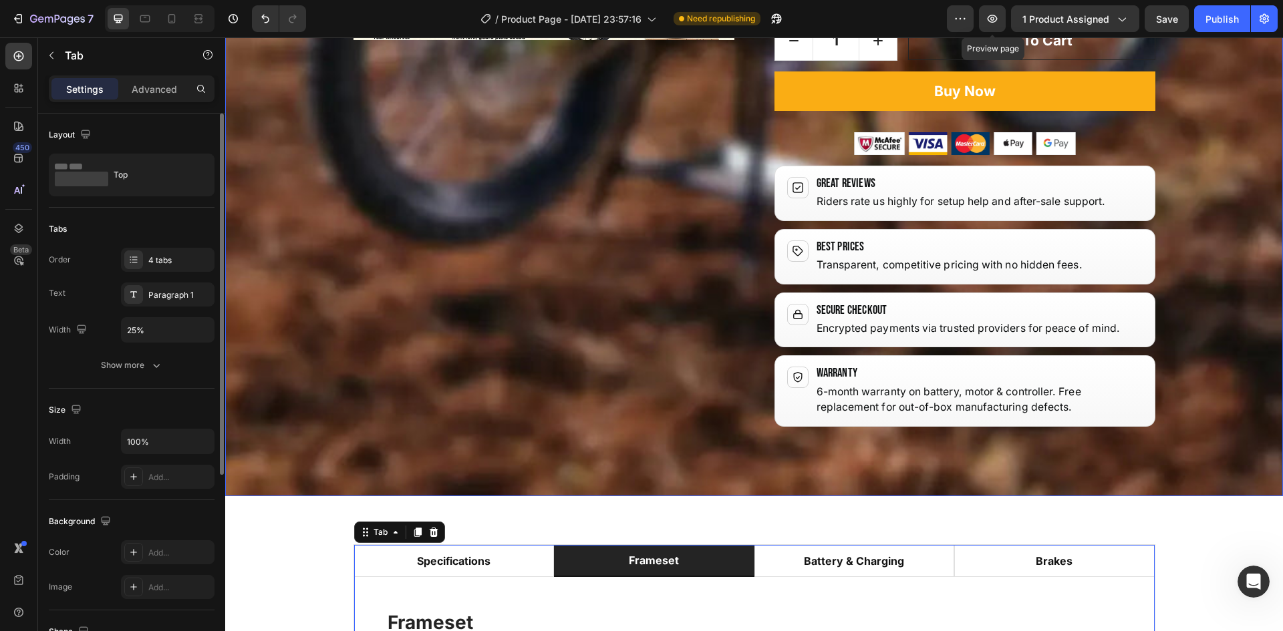
scroll to position [1761, 0]
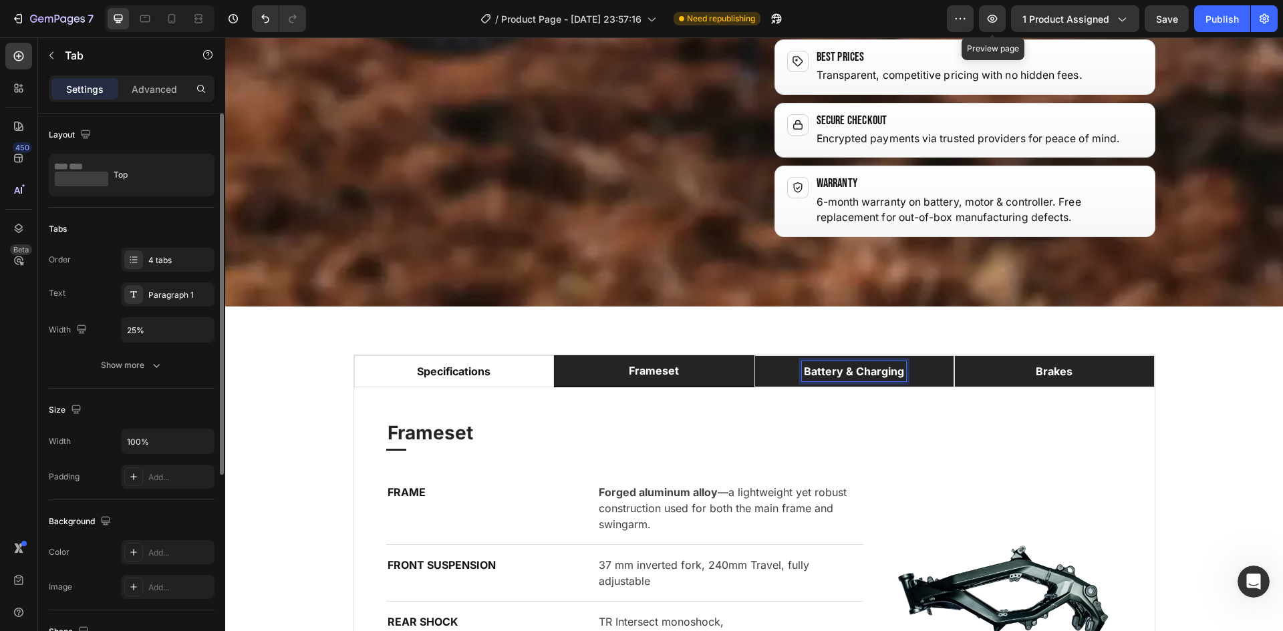
click at [1001, 355] on li "brakes" at bounding box center [1054, 371] width 200 height 32
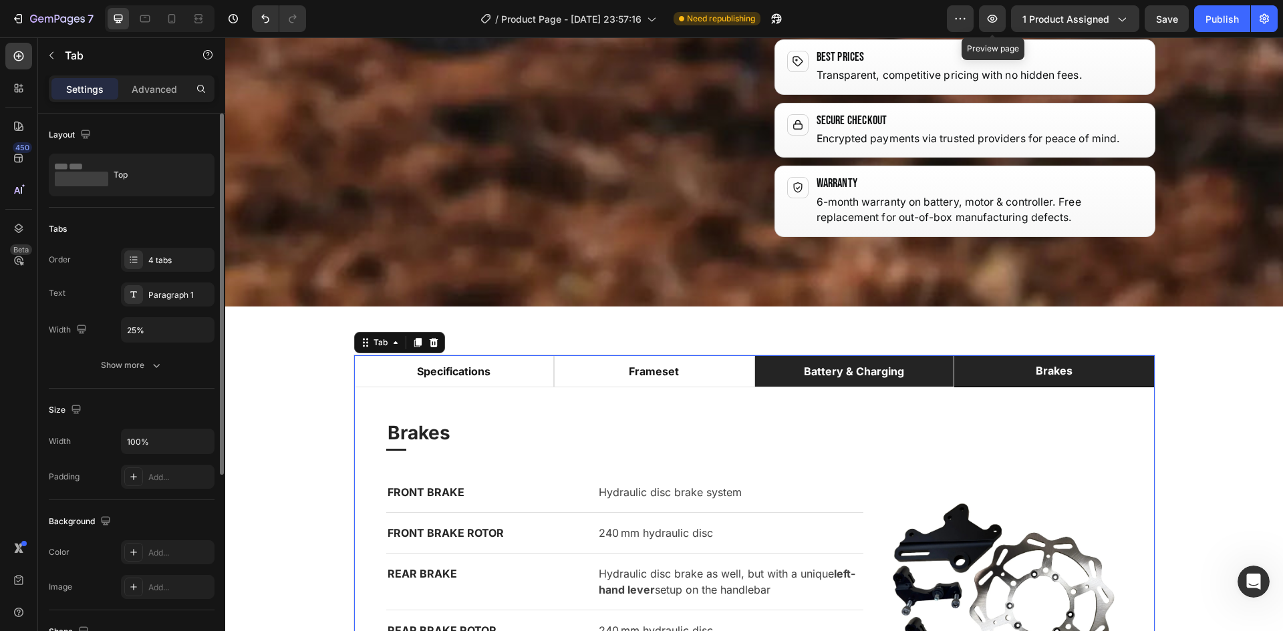
click at [886, 363] on p "Battery & Charging" at bounding box center [854, 371] width 100 height 16
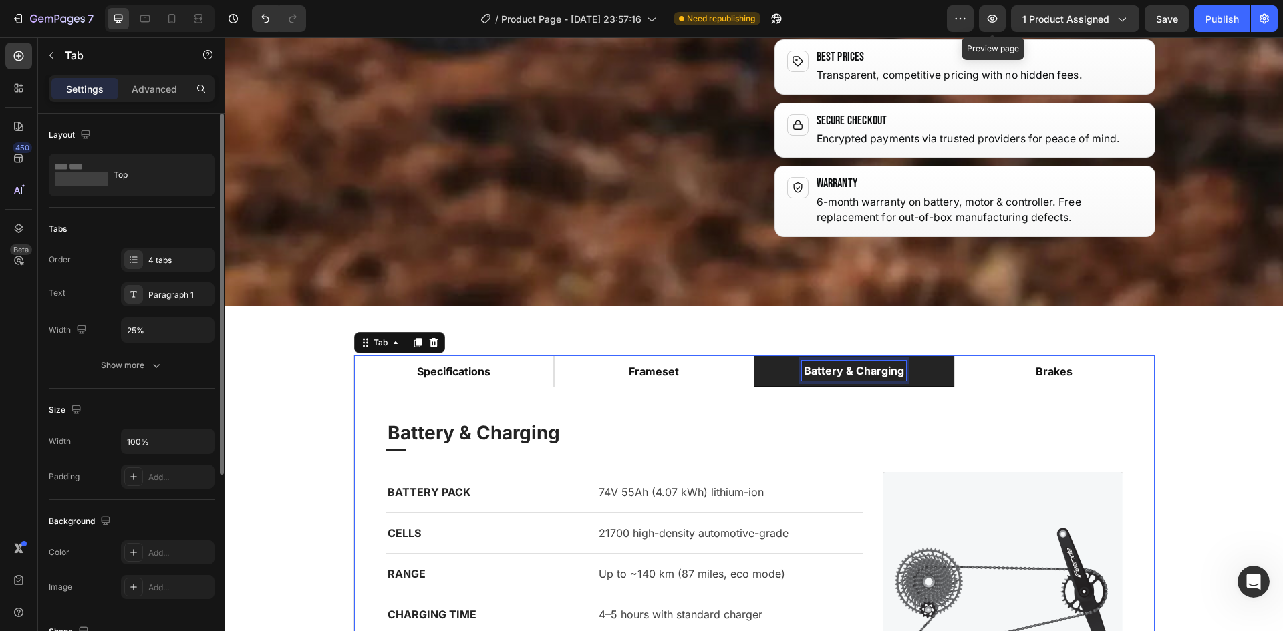
scroll to position [1761, 0]
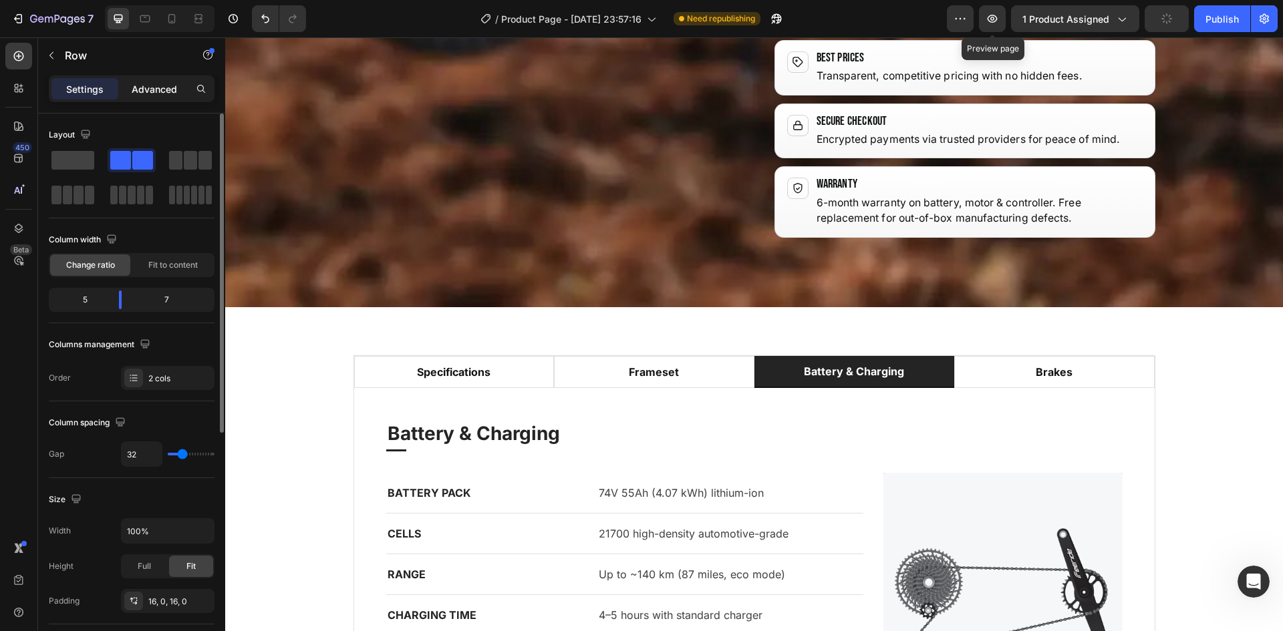
click at [174, 95] on p "Advanced" at bounding box center [154, 89] width 45 height 14
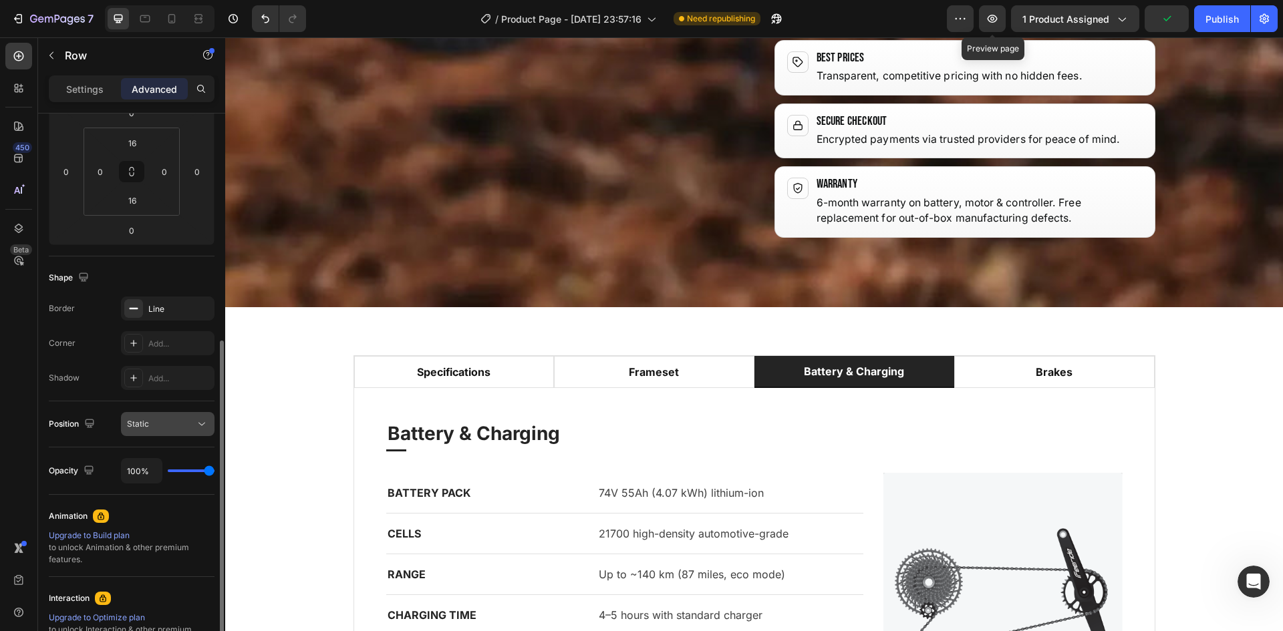
scroll to position [267, 0]
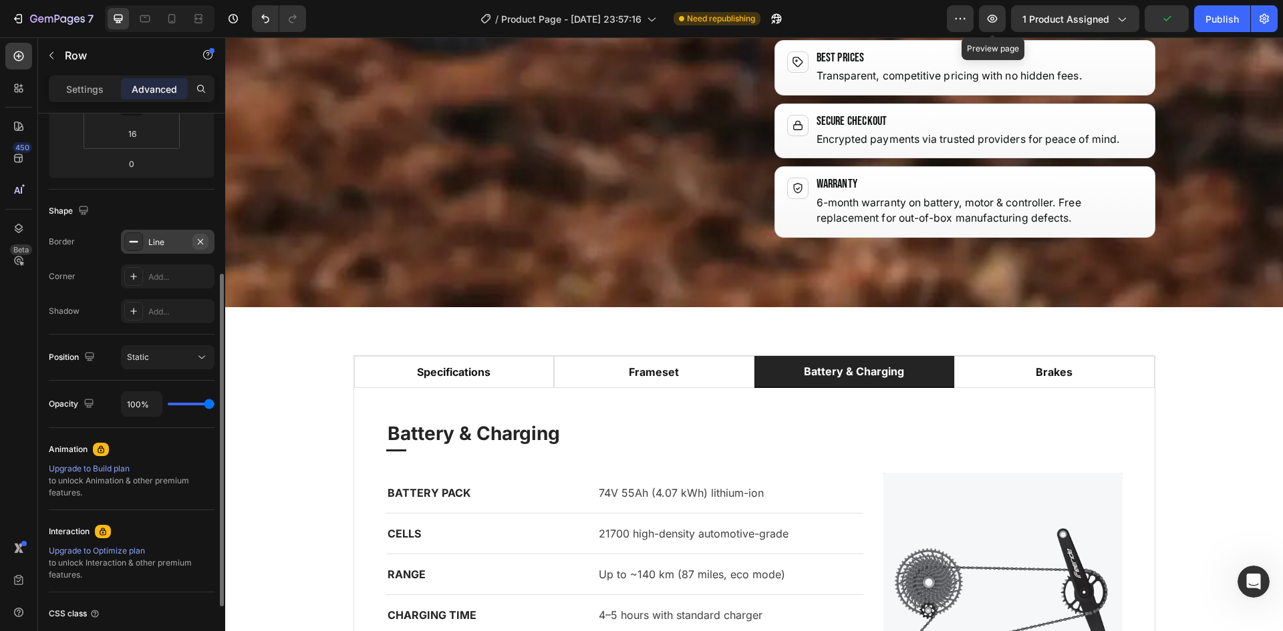
click at [204, 243] on icon "button" at bounding box center [200, 242] width 11 height 11
click at [1171, 24] on span "Save" at bounding box center [1167, 18] width 22 height 11
click at [1229, 16] on div "Publish" at bounding box center [1221, 19] width 33 height 14
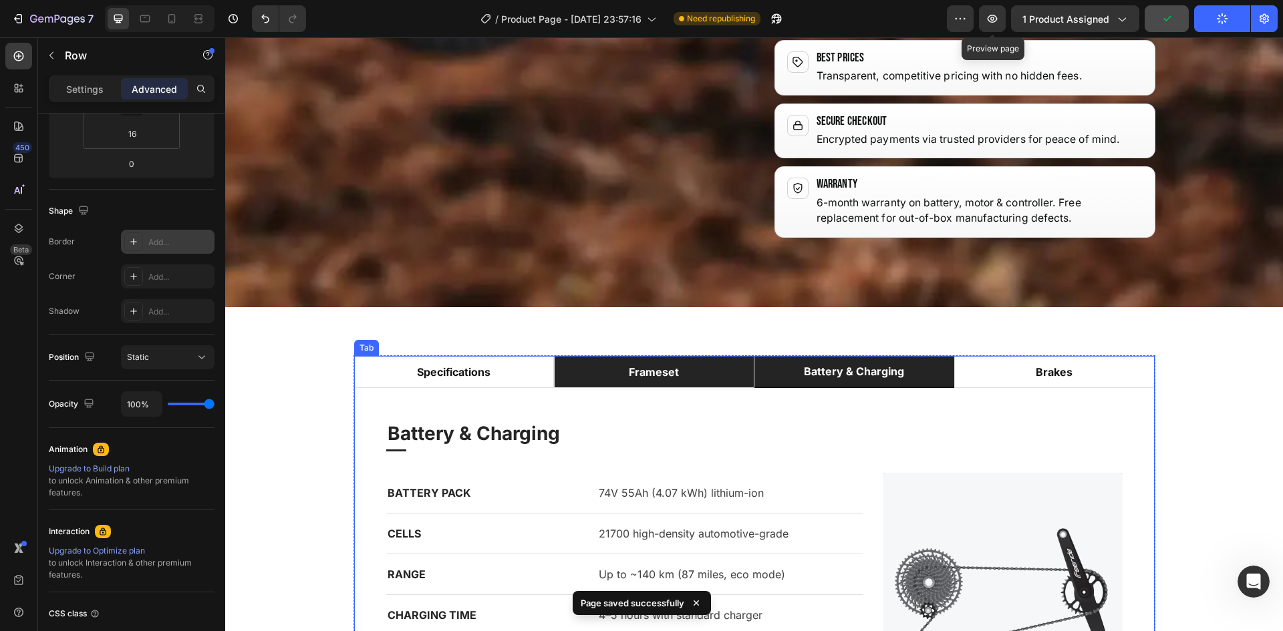
click at [669, 364] on p "frameset" at bounding box center [654, 372] width 50 height 16
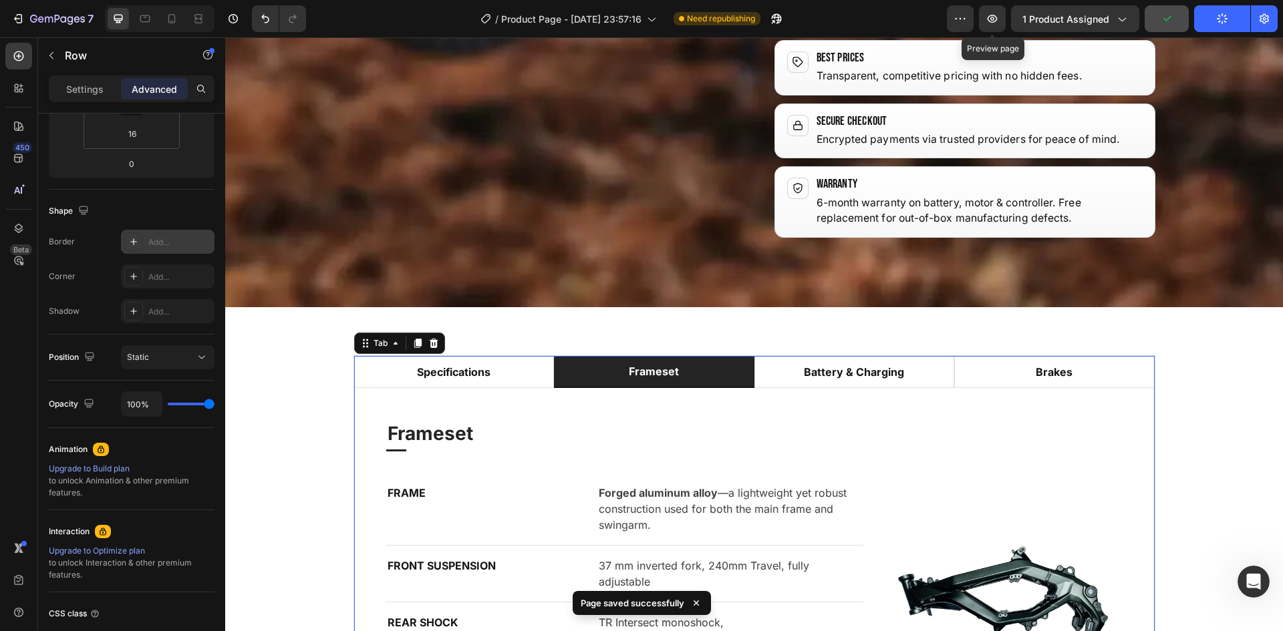
scroll to position [0, 0]
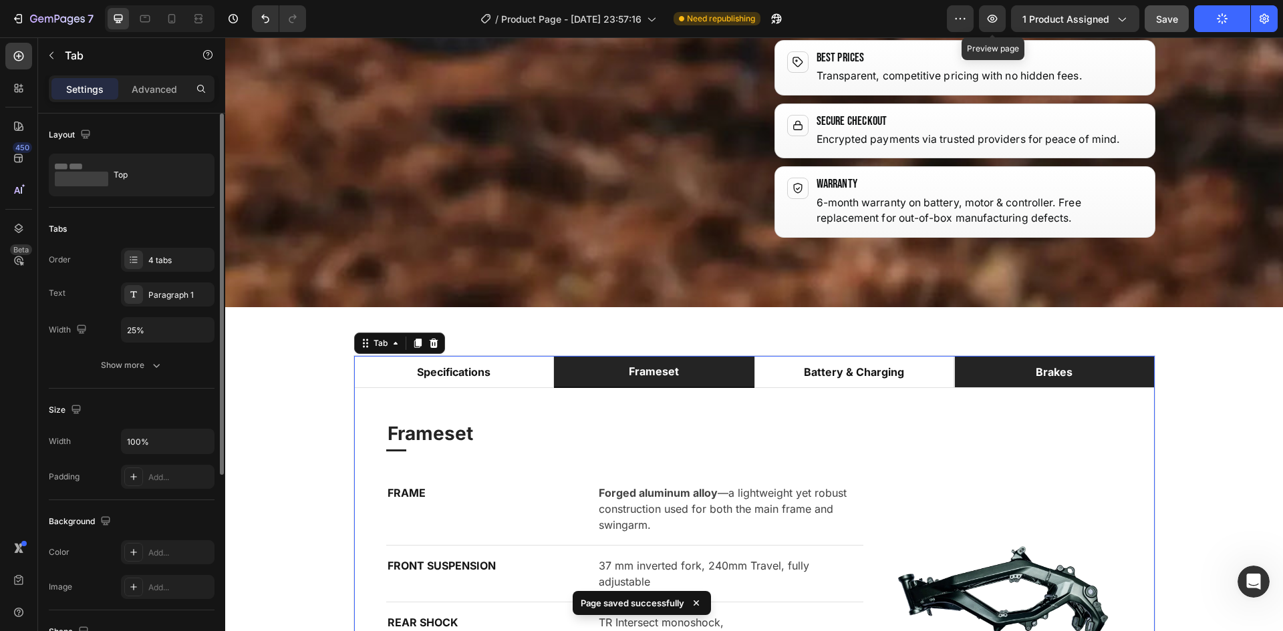
click at [998, 356] on li "brakes" at bounding box center [1054, 372] width 200 height 32
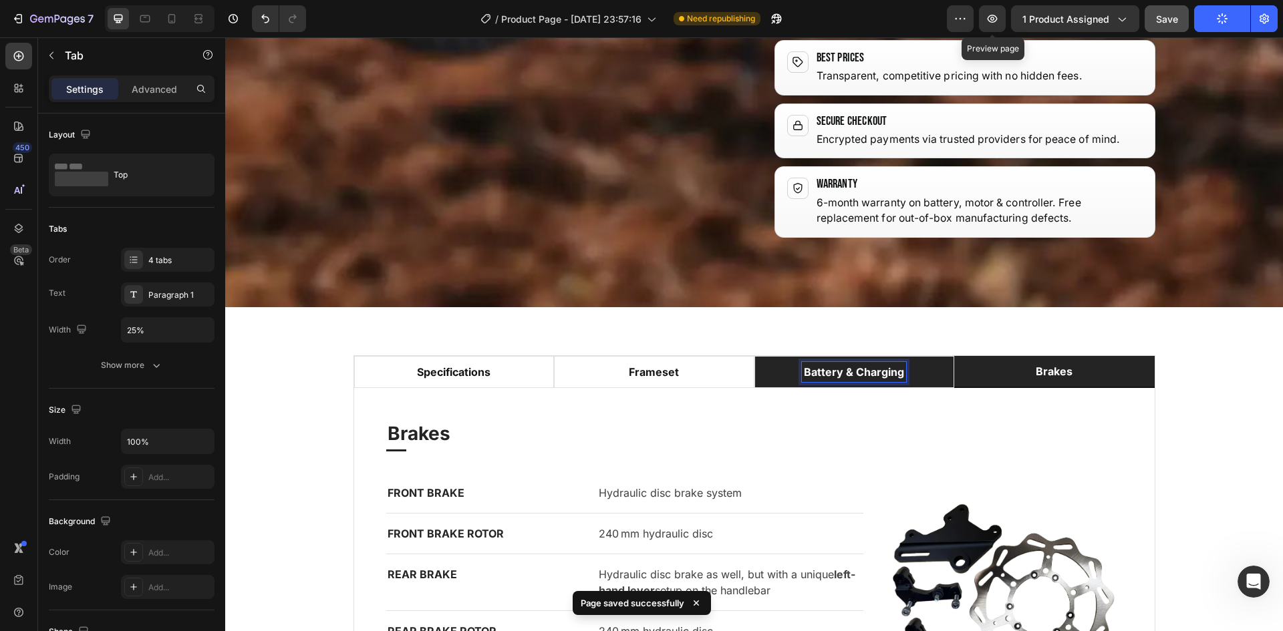
click at [765, 356] on li "Battery & Charging" at bounding box center [854, 372] width 200 height 32
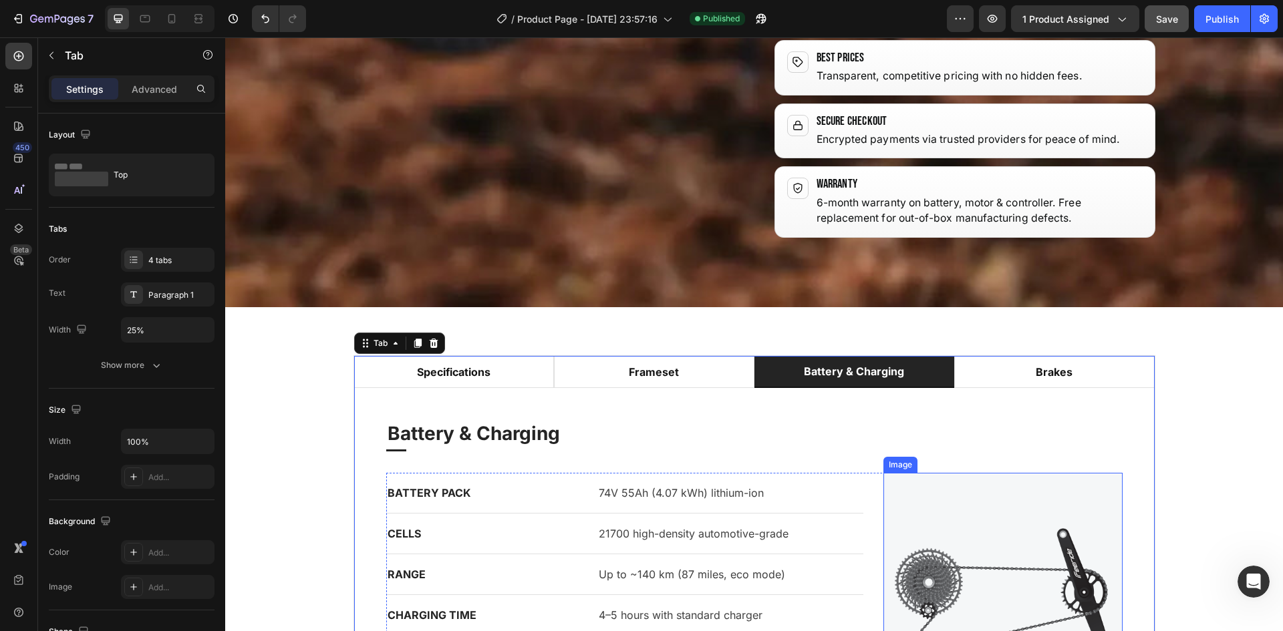
click at [980, 473] on img at bounding box center [1002, 592] width 239 height 239
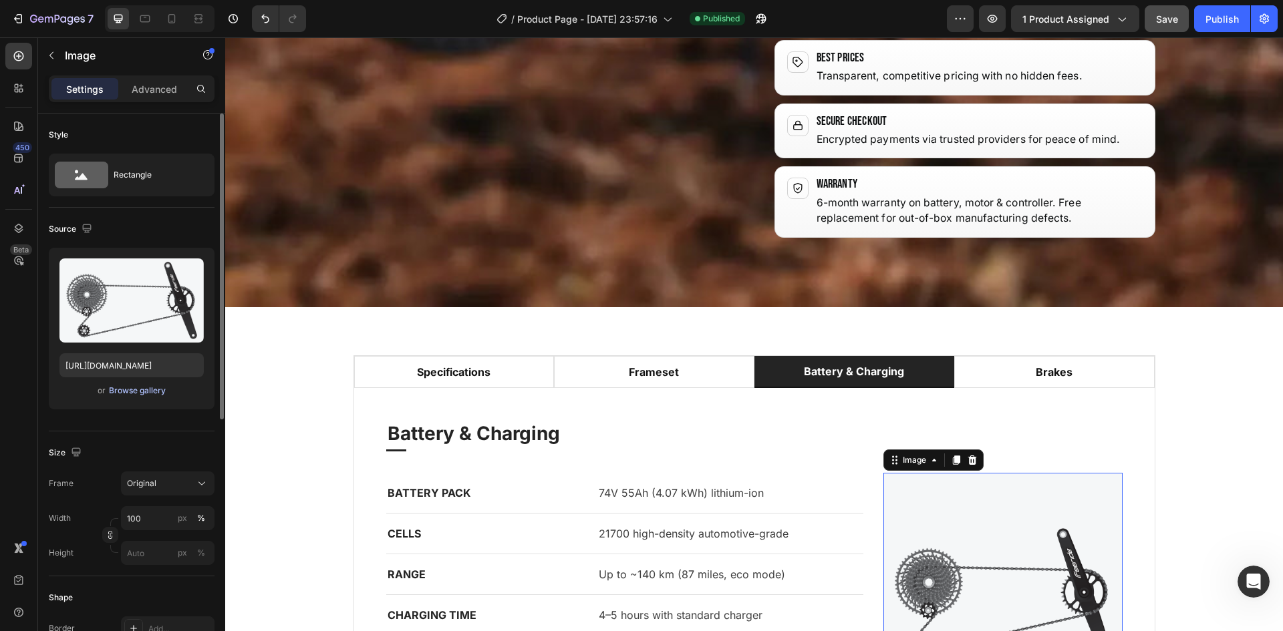
click at [145, 390] on div "Browse gallery" at bounding box center [137, 391] width 57 height 12
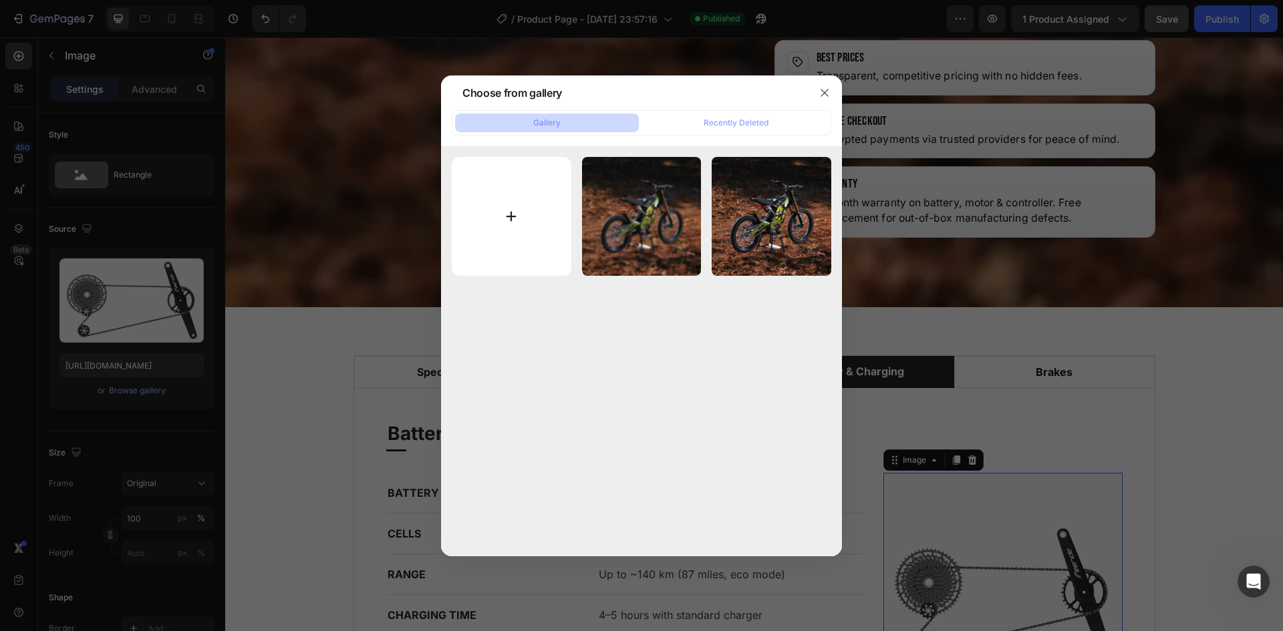
click at [527, 206] on input "file" at bounding box center [512, 217] width 120 height 120
type input "C:\fakepath\battery.webp"
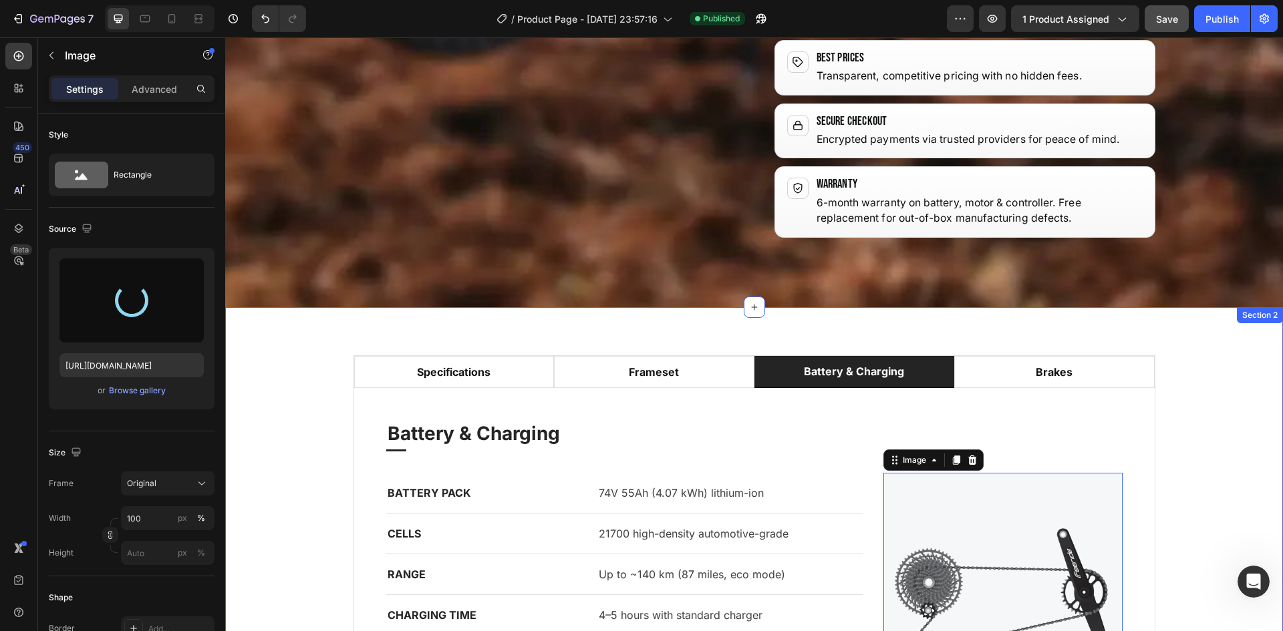
type input "https://cdn.shopify.com/s/files/1/0921/6000/0373/files/gempages_581208015055618…"
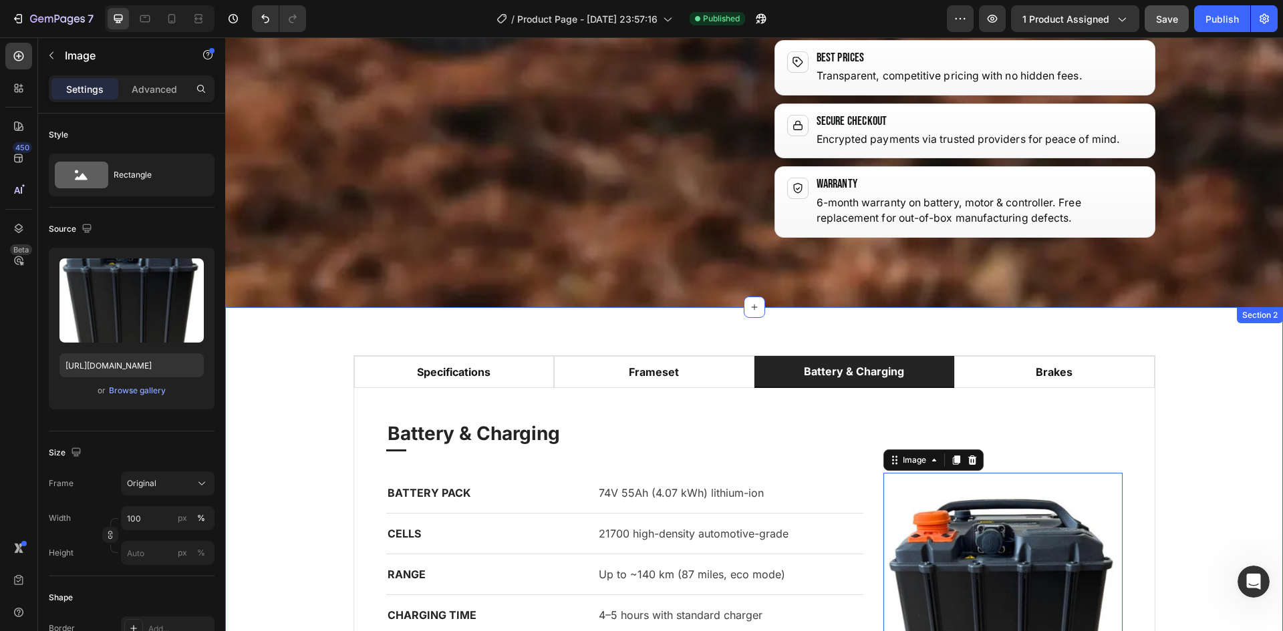
click at [1227, 355] on div "specifications frameset Battery & Charging brakes Specifications Heading Title …" at bounding box center [754, 576] width 1038 height 442
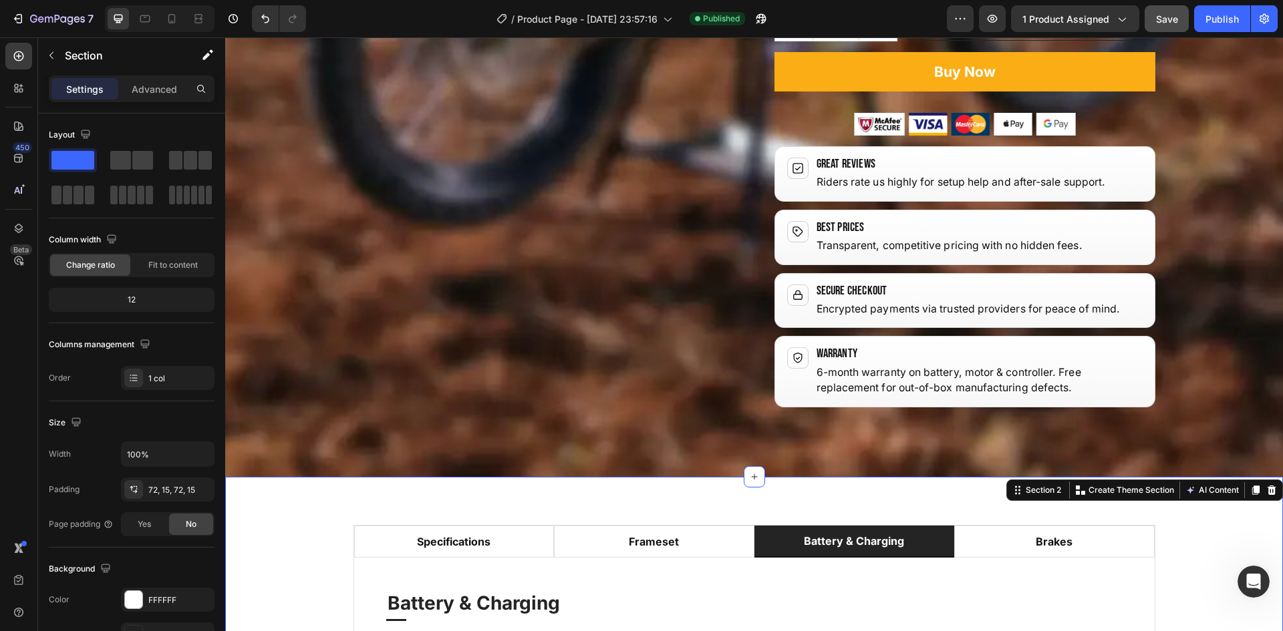
scroll to position [1640, 0]
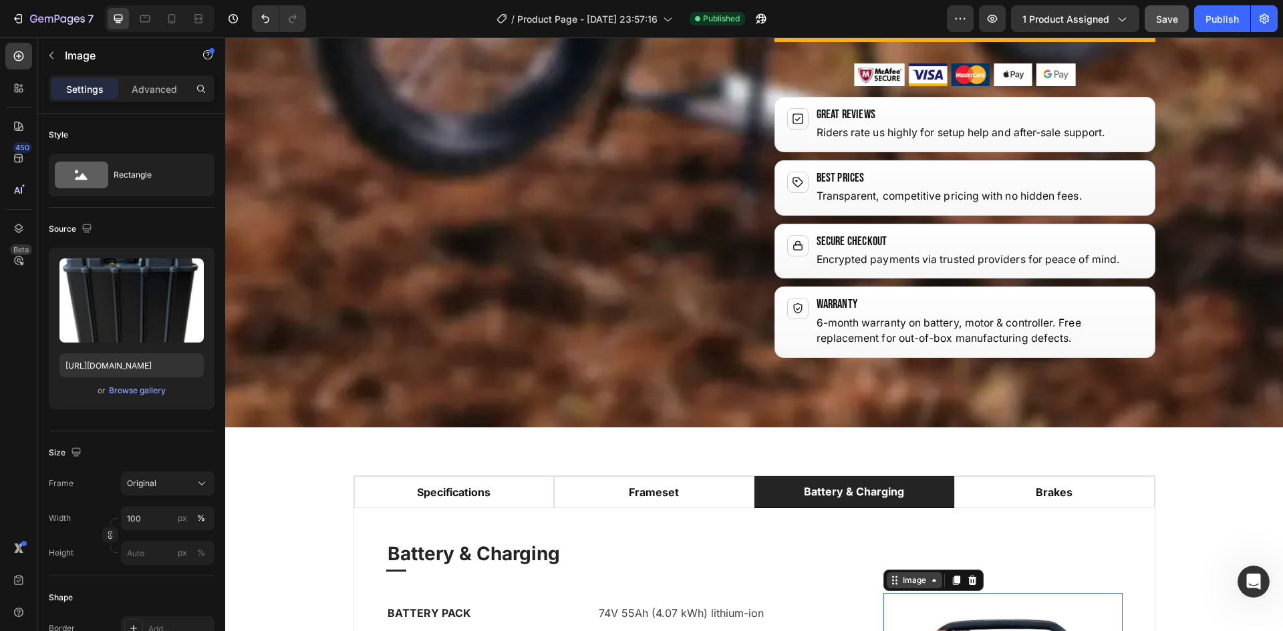
click at [930, 575] on icon at bounding box center [934, 580] width 11 height 11
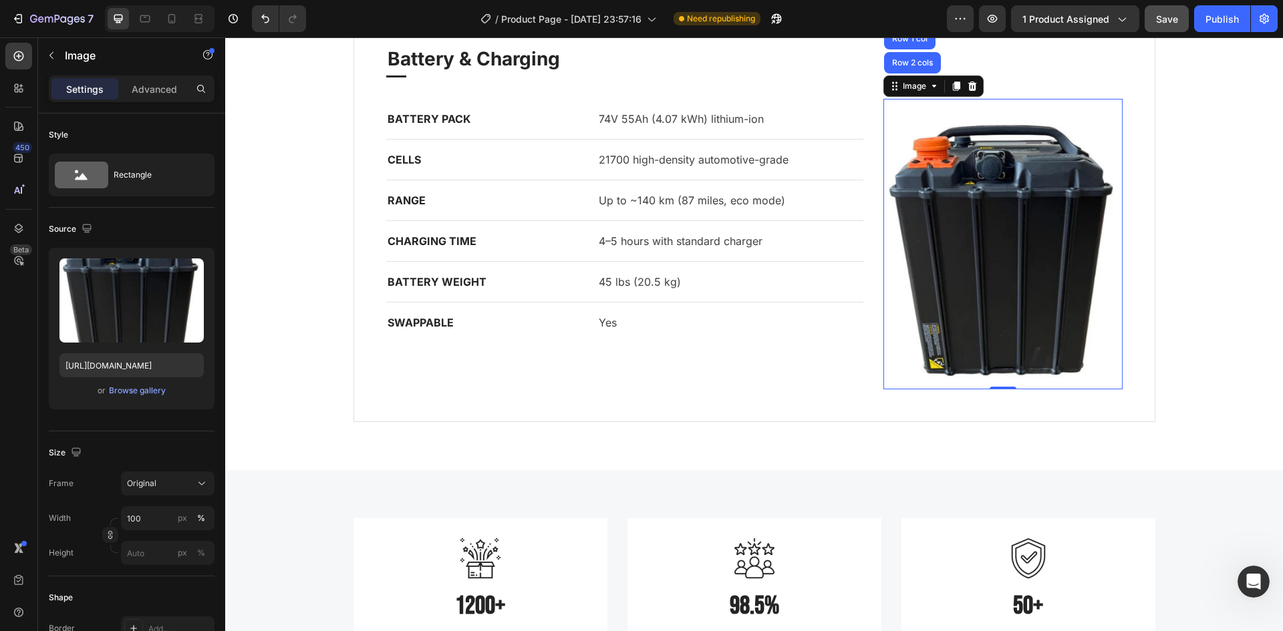
scroll to position [1787, 0]
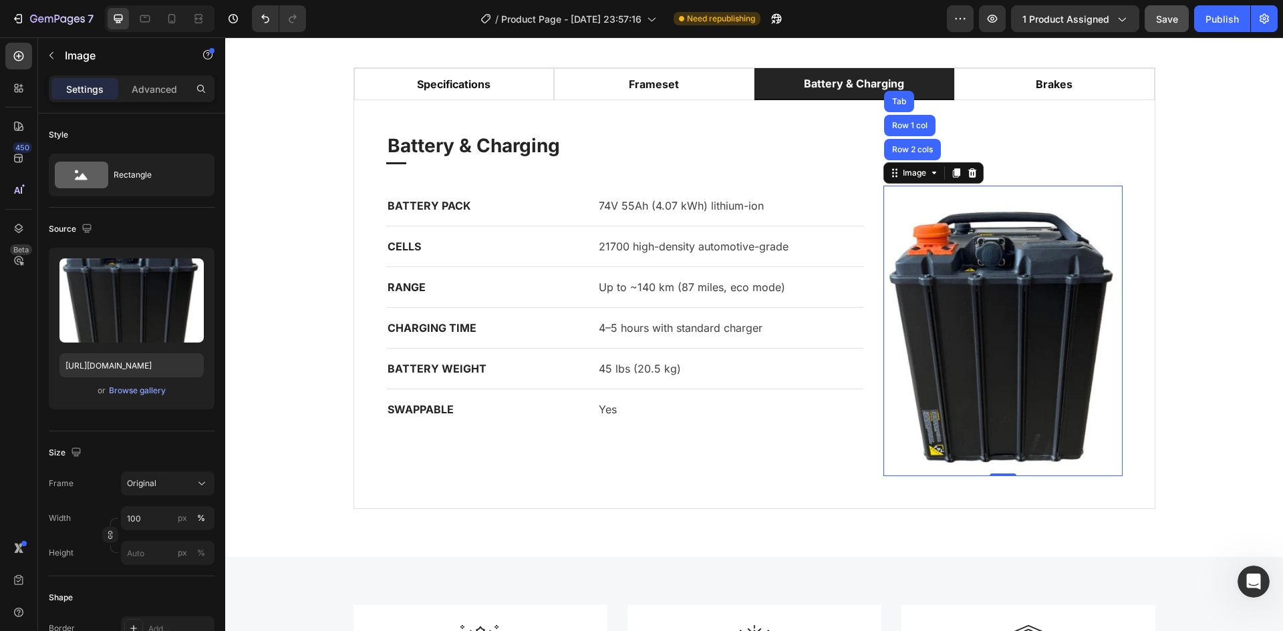
click at [1153, 23] on button "Save" at bounding box center [1167, 18] width 44 height 27
click at [1215, 19] on div "Publish" at bounding box center [1221, 19] width 33 height 14
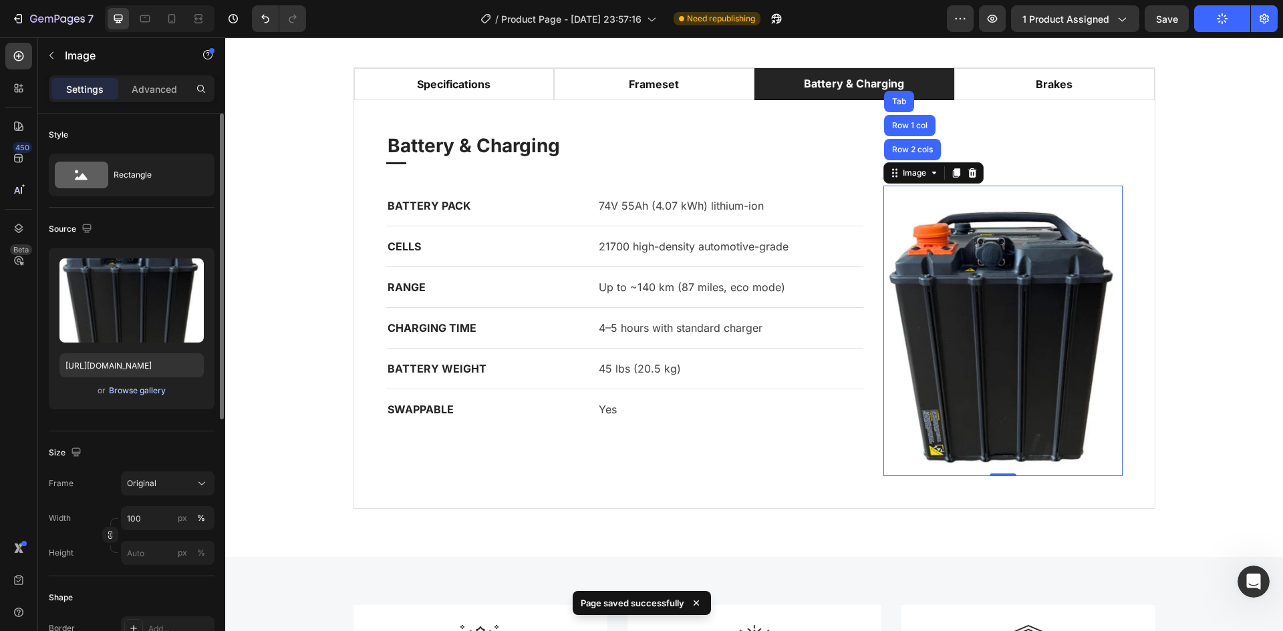
click at [143, 392] on div "Browse gallery" at bounding box center [137, 391] width 57 height 12
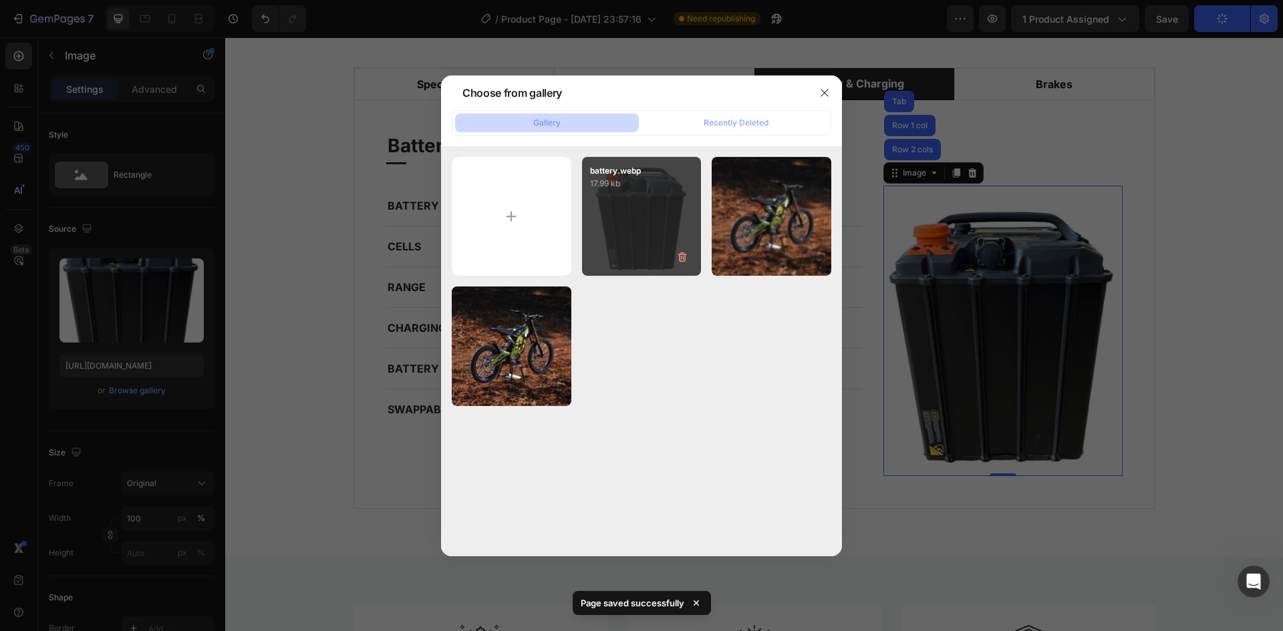
click at [649, 219] on div "battery.webp 17.99 kb" at bounding box center [642, 217] width 120 height 120
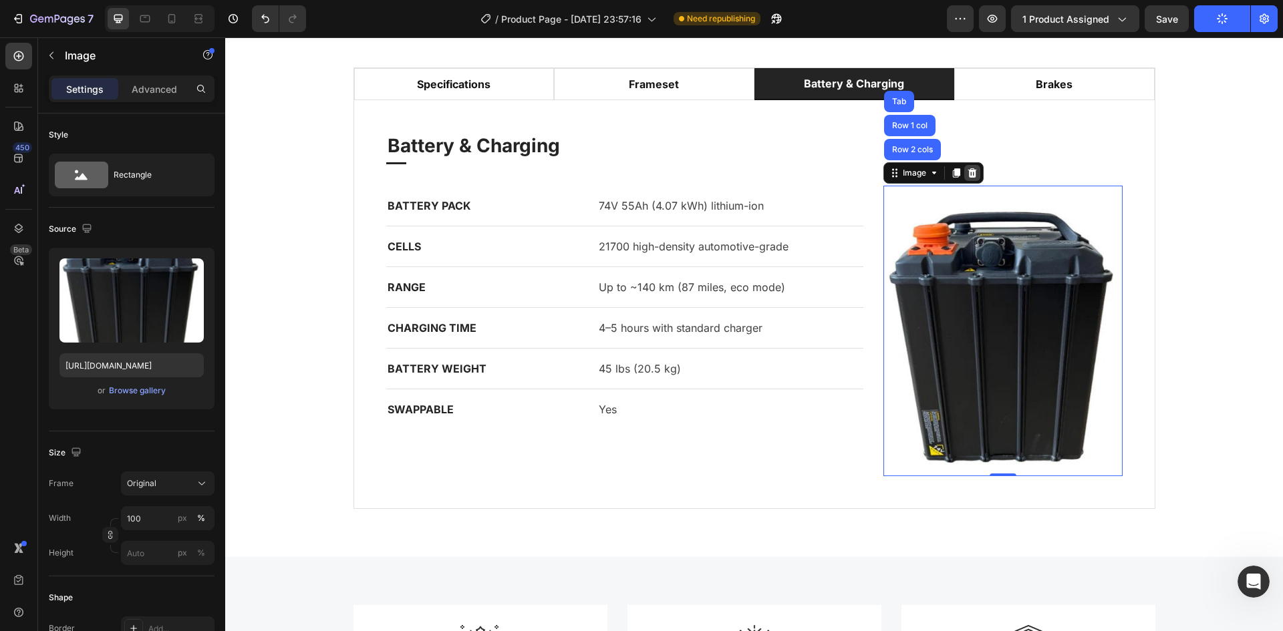
click at [967, 174] on icon at bounding box center [972, 173] width 11 height 11
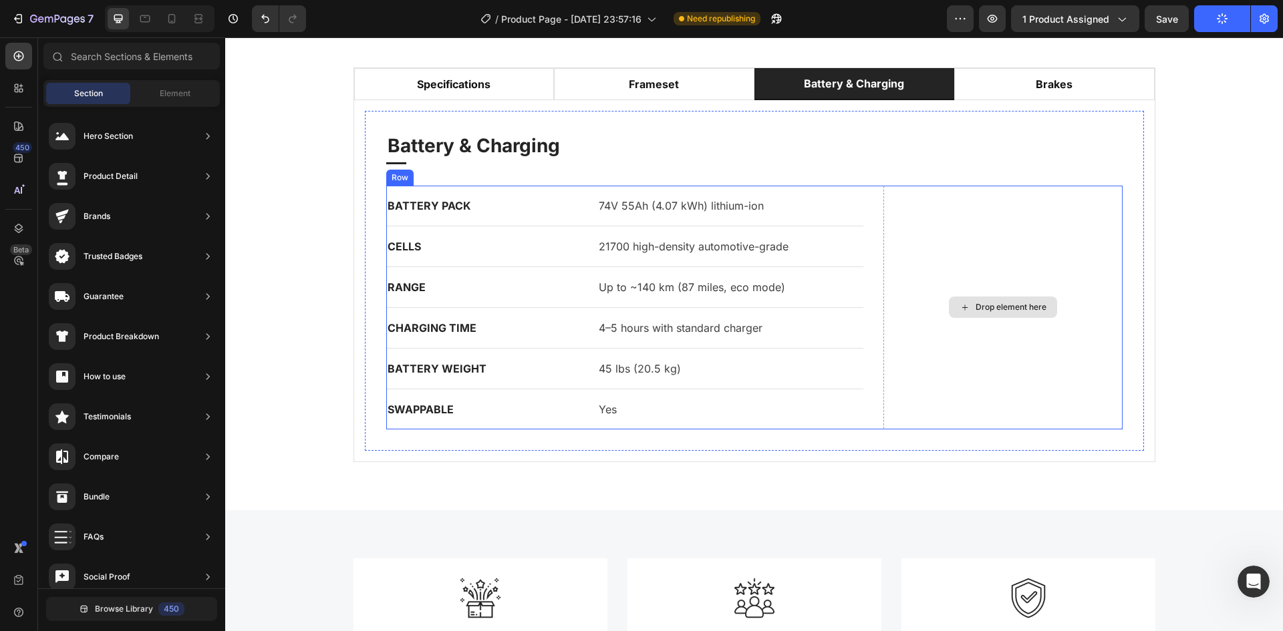
click at [990, 288] on div "Drop element here" at bounding box center [1002, 308] width 239 height 244
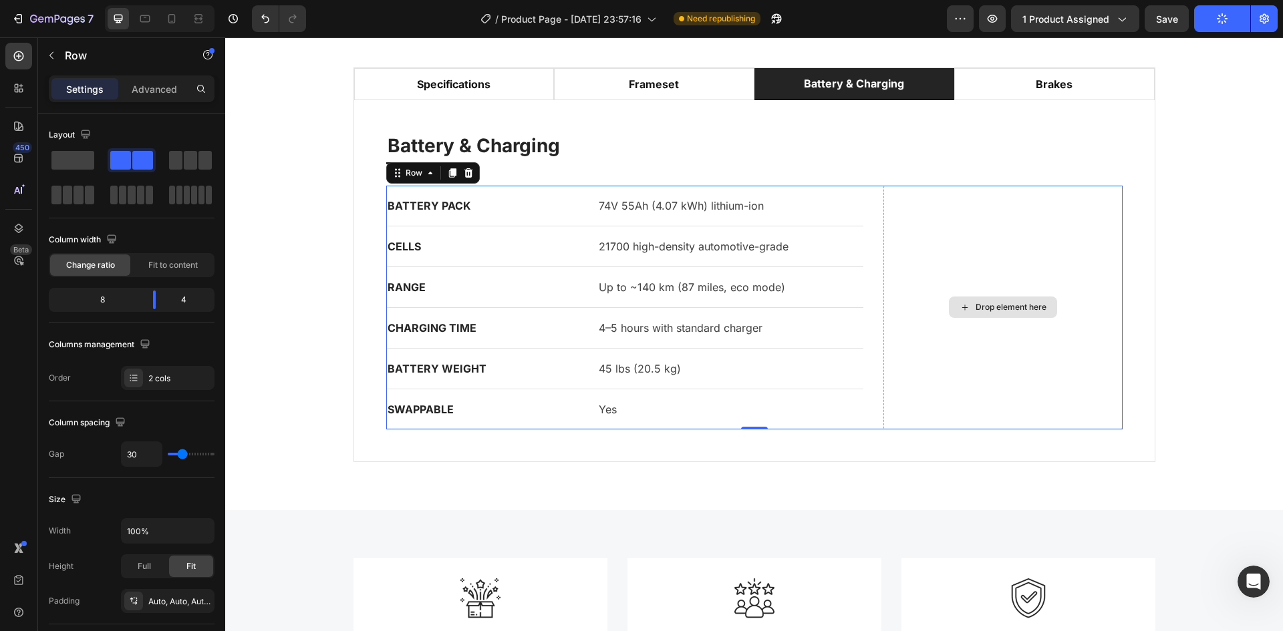
click at [986, 283] on div "Drop element here" at bounding box center [1002, 308] width 239 height 244
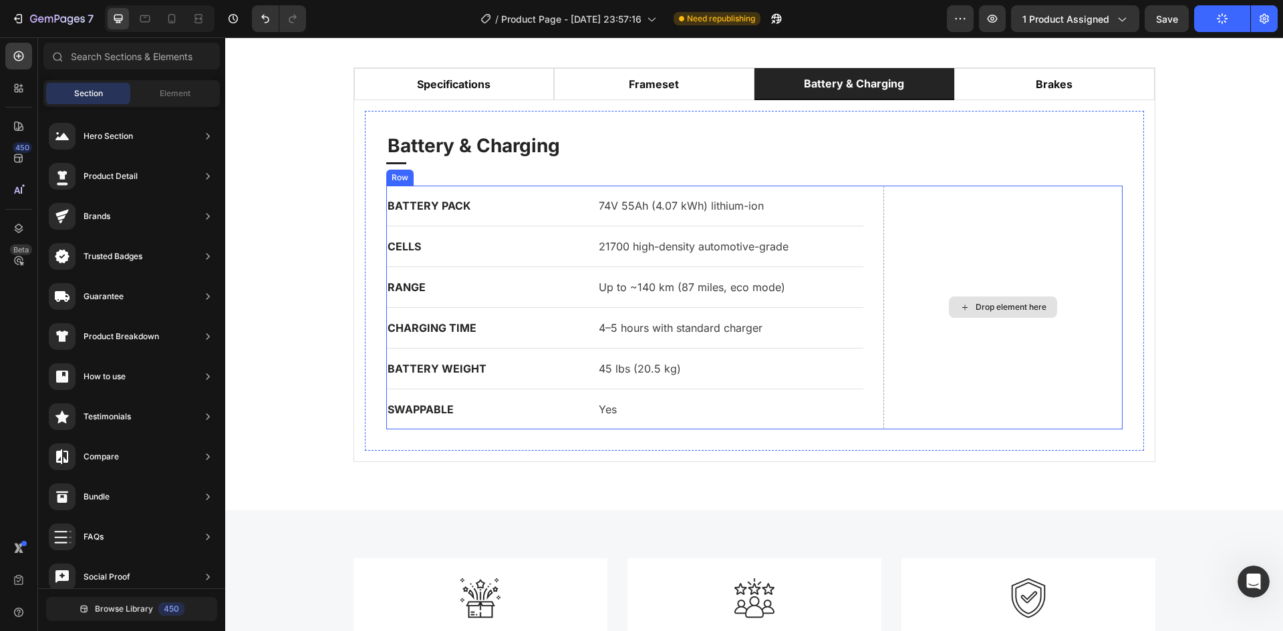
click at [982, 307] on div "Drop element here" at bounding box center [1011, 307] width 71 height 11
click at [963, 294] on div "Drop element here" at bounding box center [1002, 308] width 239 height 244
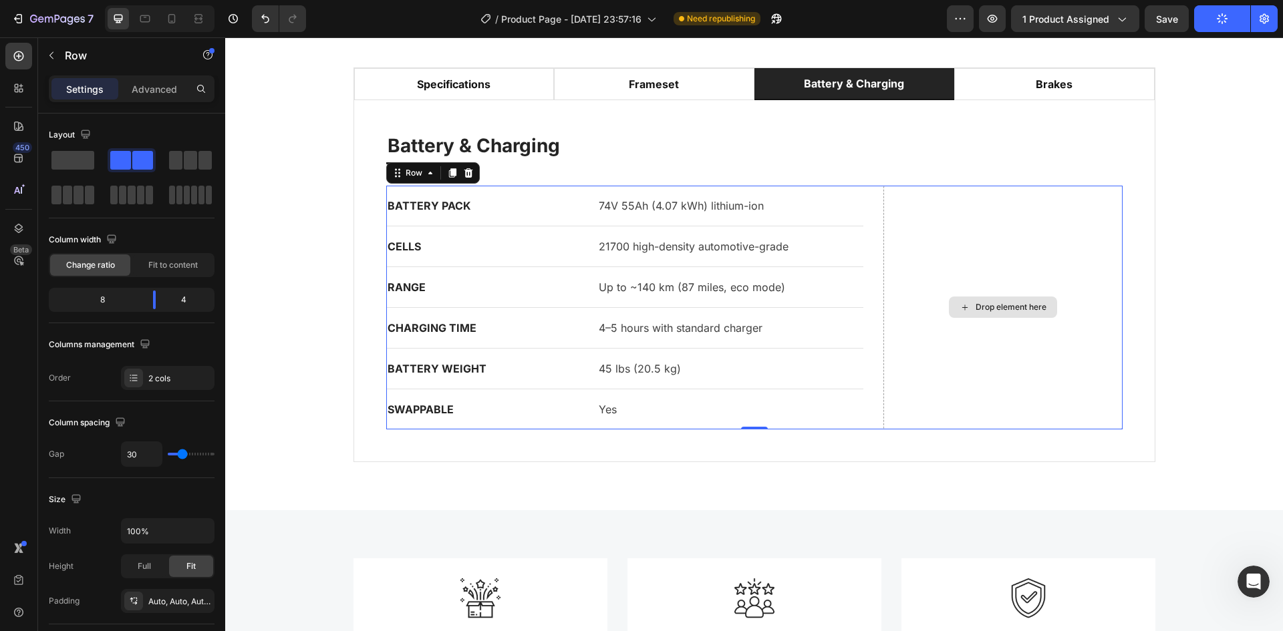
click at [963, 294] on div "Drop element here" at bounding box center [1002, 308] width 239 height 244
click at [992, 256] on div "Drop element here" at bounding box center [1002, 308] width 239 height 244
click at [1002, 319] on div "Drop element here" at bounding box center [1002, 308] width 239 height 244
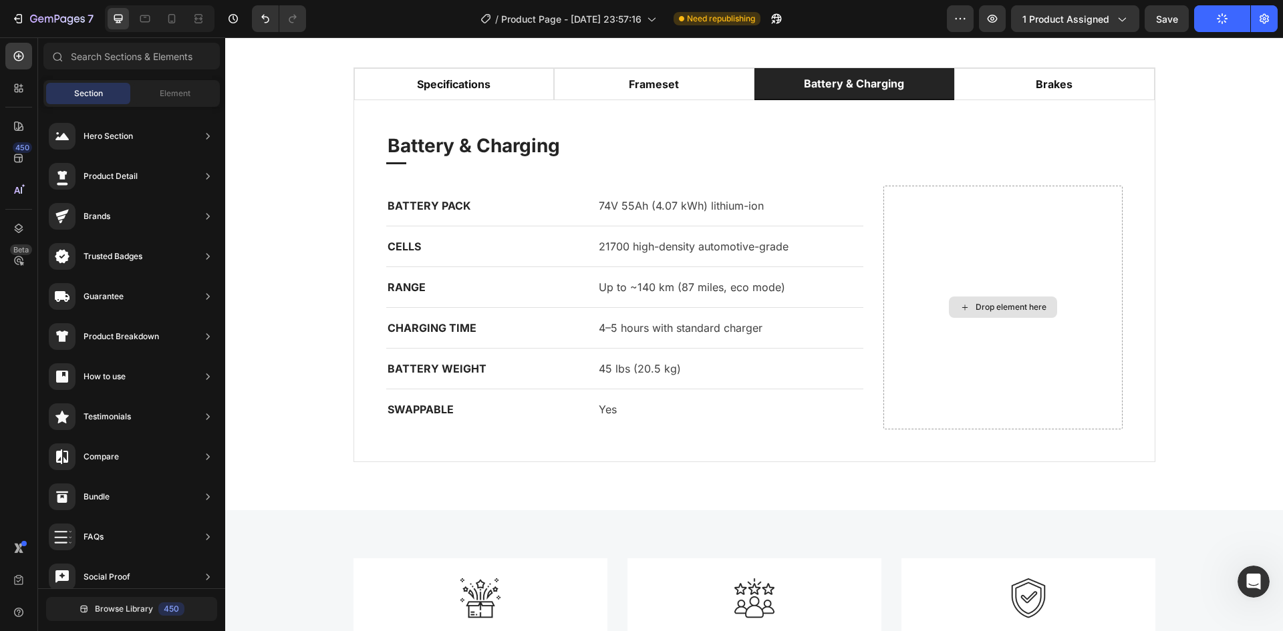
click at [1004, 307] on div "Drop element here" at bounding box center [1011, 307] width 71 height 11
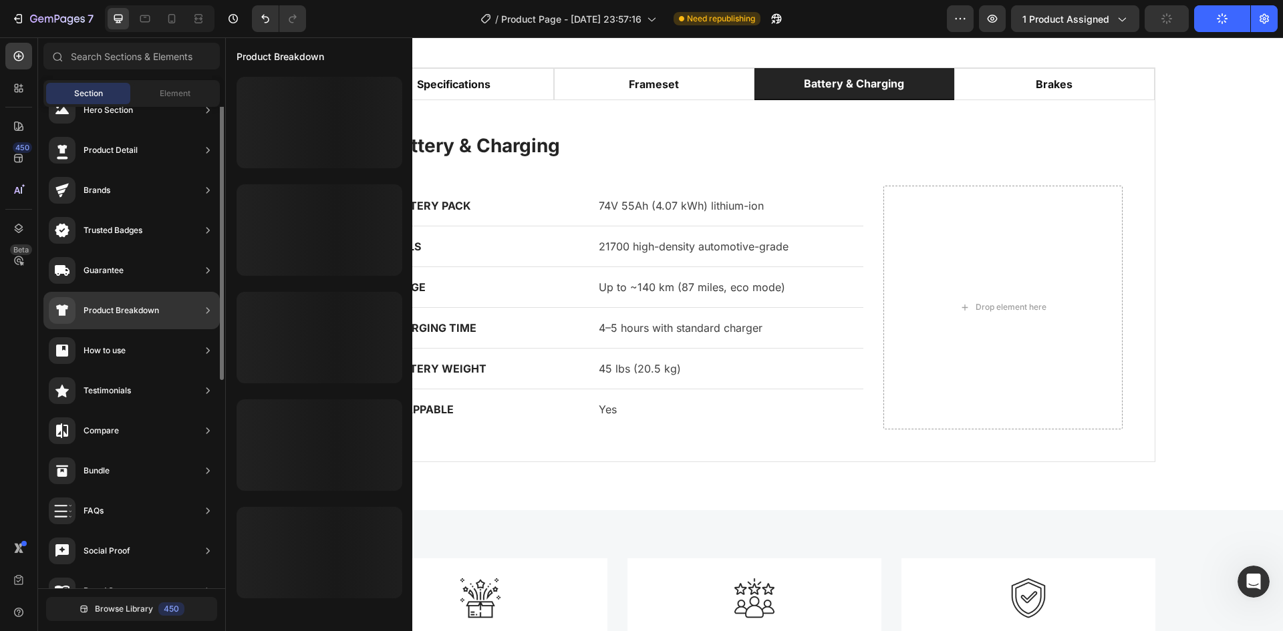
scroll to position [0, 0]
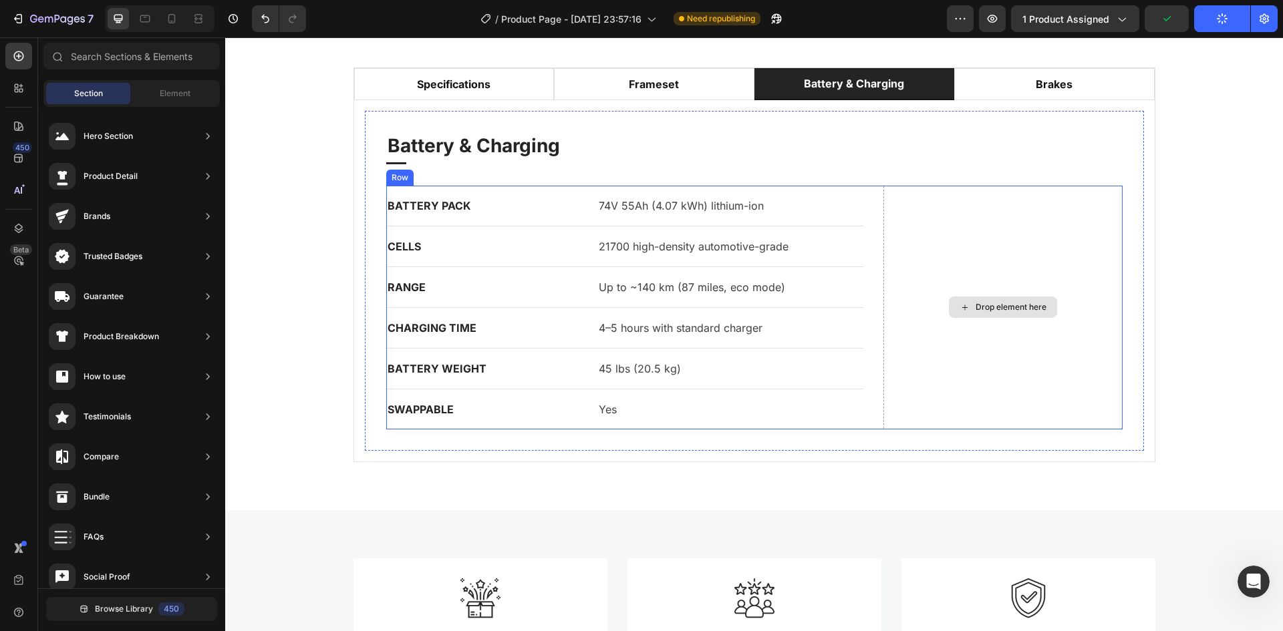
click at [911, 245] on div "Drop element here" at bounding box center [1002, 308] width 239 height 244
click at [968, 298] on div "Drop element here" at bounding box center [1003, 307] width 108 height 21
click at [841, 217] on div "BATTERY PACK Text block 74V 55Ah (4.07 kWh) lithium-ion Text block Row" at bounding box center [625, 206] width 478 height 41
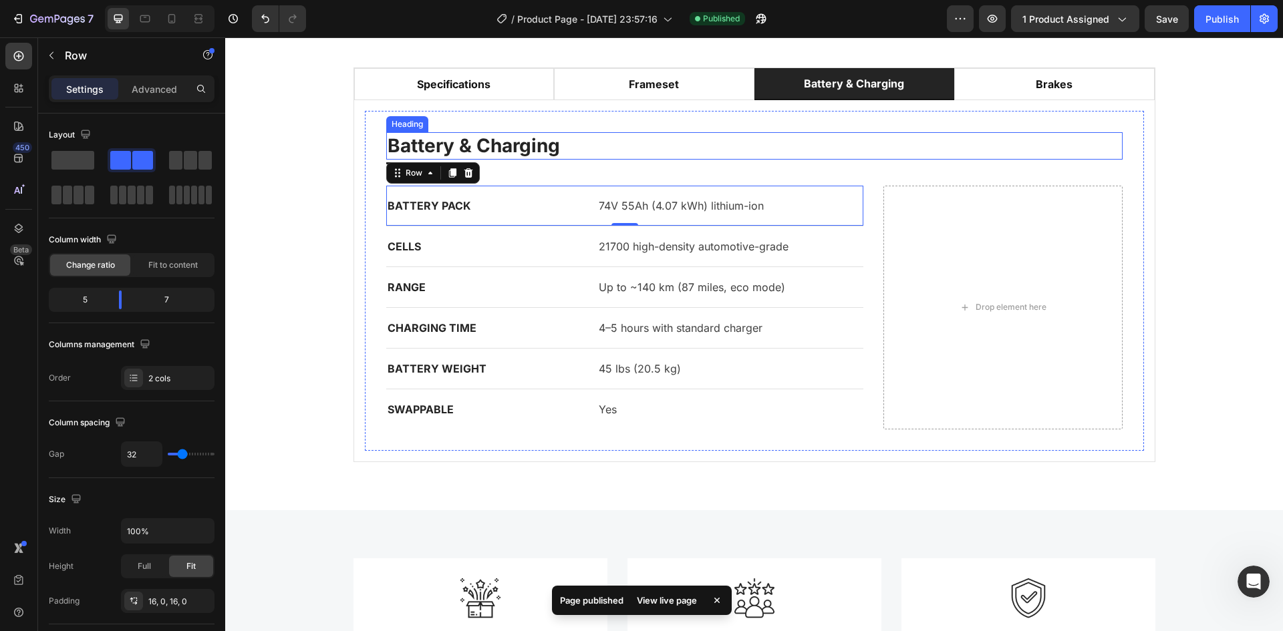
click at [904, 154] on p "Battery & Charging" at bounding box center [755, 146] width 734 height 24
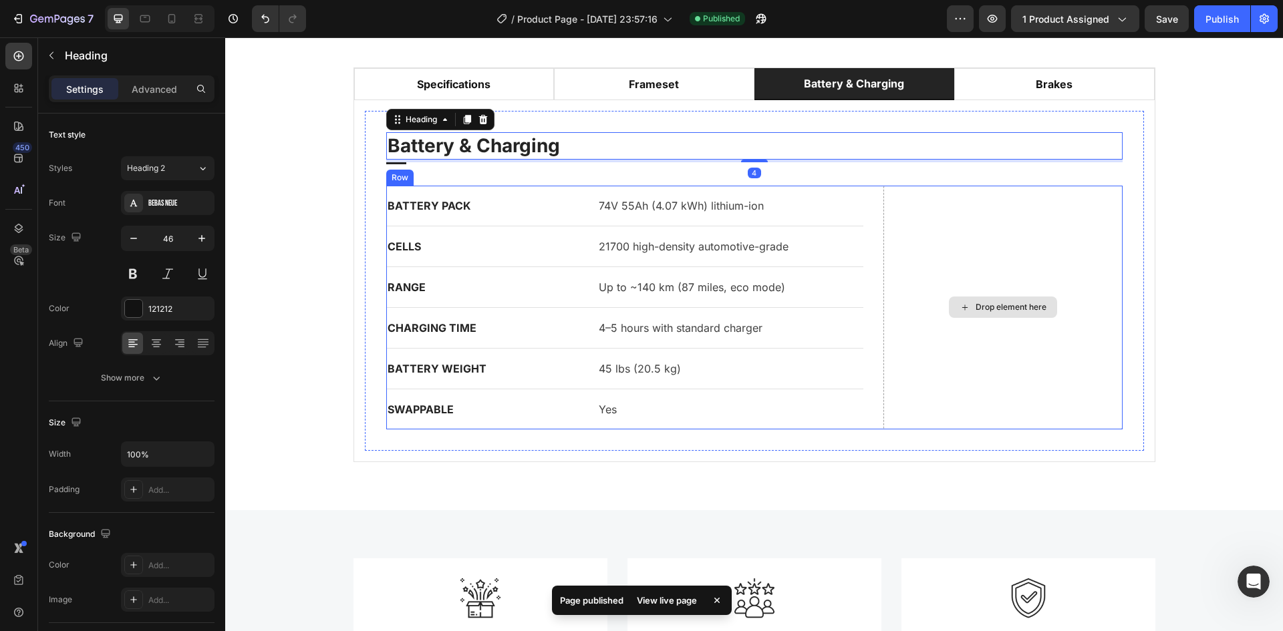
click at [954, 281] on div "Drop element here" at bounding box center [1002, 308] width 239 height 244
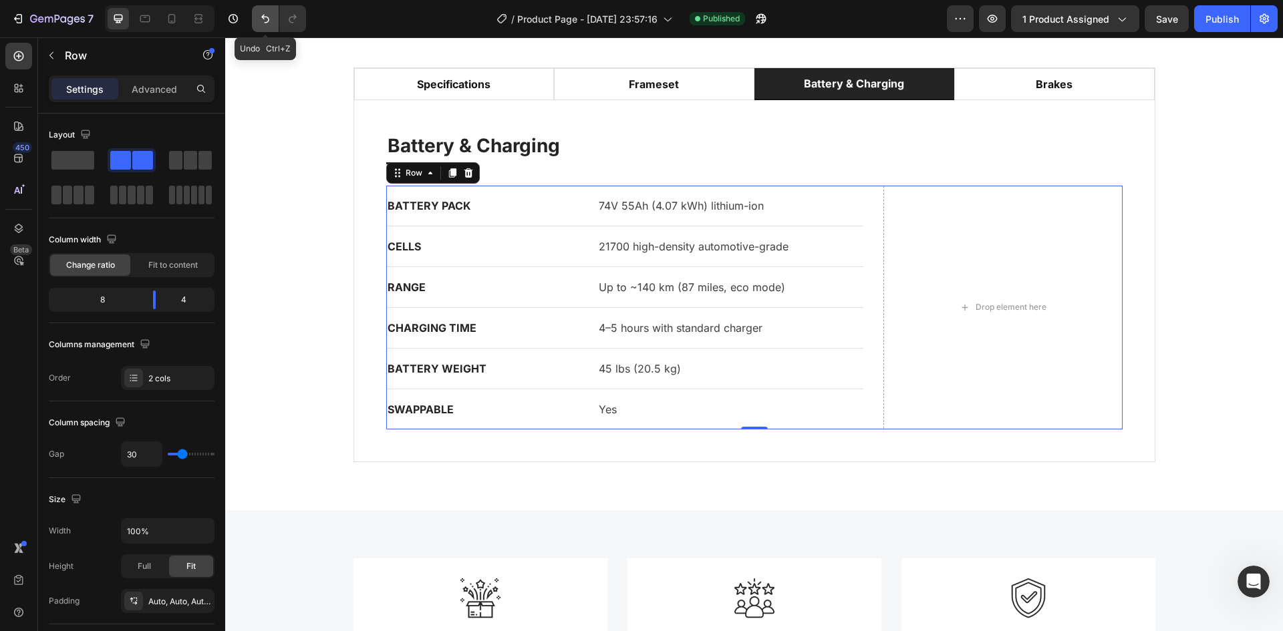
click at [258, 23] on button "Undo/Redo" at bounding box center [265, 18] width 27 height 27
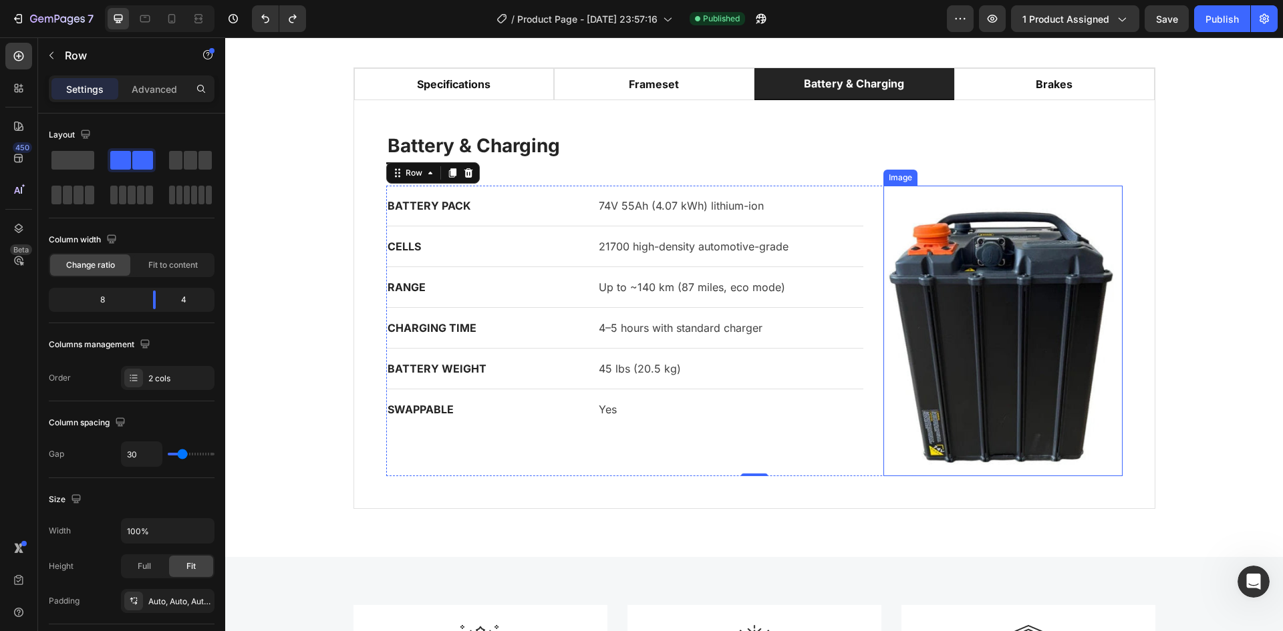
click at [980, 315] on img at bounding box center [1002, 331] width 239 height 291
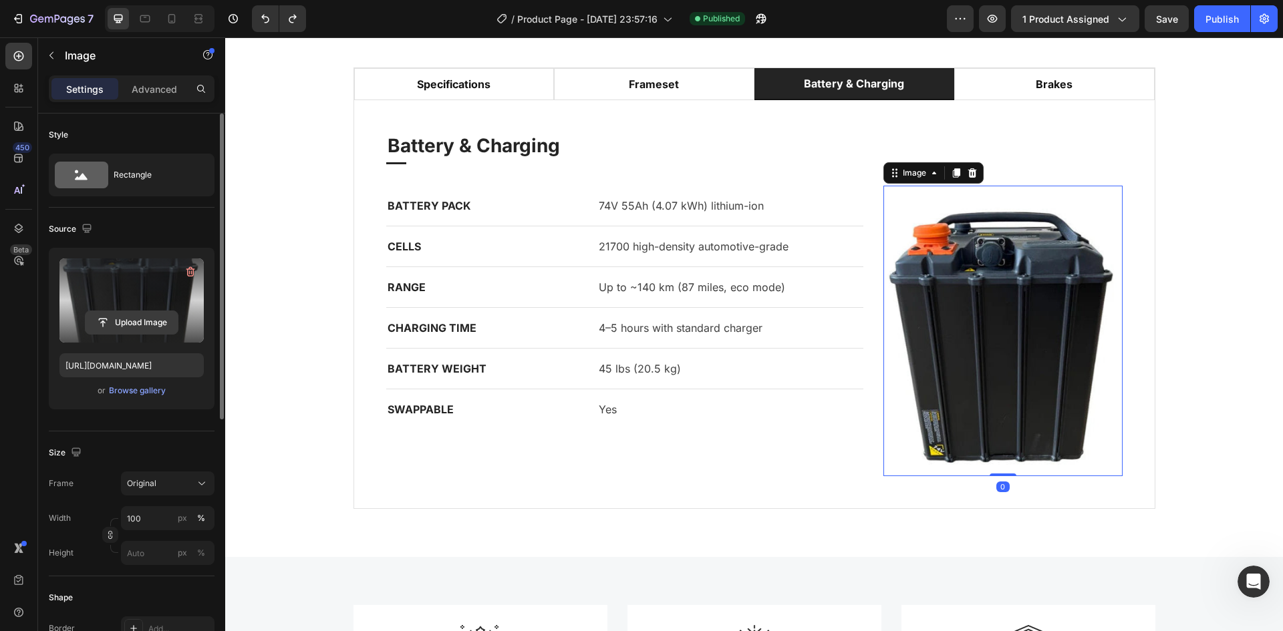
click at [128, 323] on input "file" at bounding box center [132, 322] width 92 height 23
click at [188, 273] on icon "button" at bounding box center [190, 271] width 13 height 13
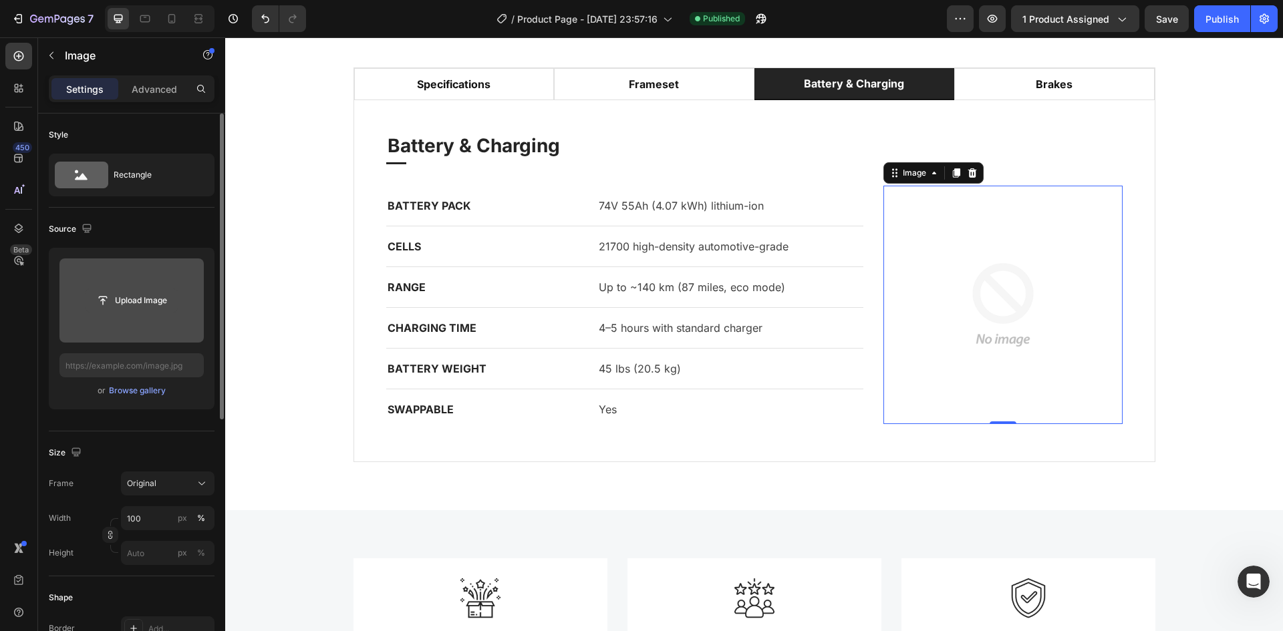
click at [123, 301] on input "file" at bounding box center [132, 300] width 92 height 23
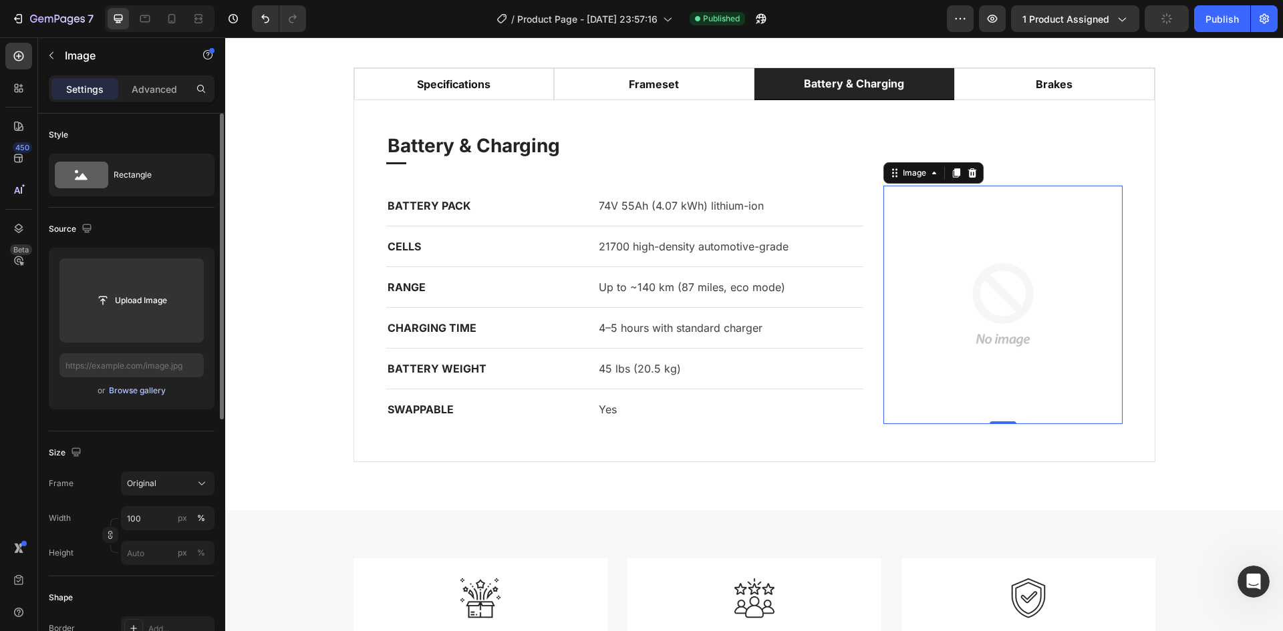
click at [139, 390] on div "Browse gallery" at bounding box center [137, 391] width 57 height 12
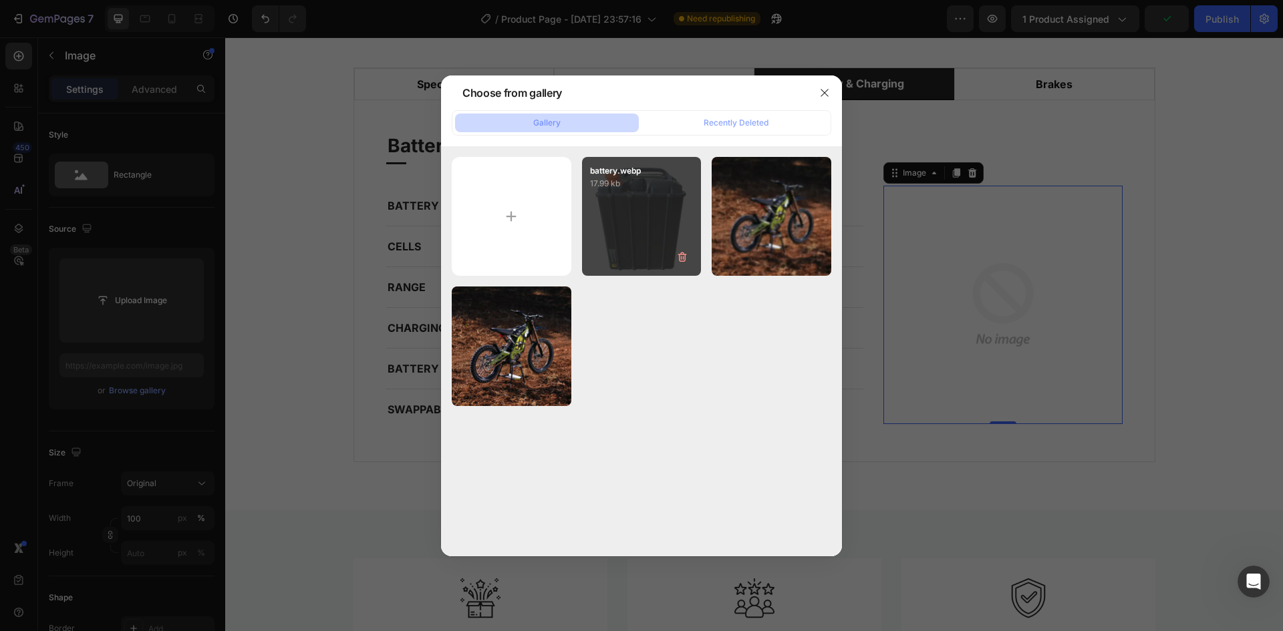
click at [607, 236] on div "battery.webp 17.99 kb" at bounding box center [642, 217] width 120 height 120
type input "https://cdn.shopify.com/s/files/1/0921/6000/0373/files/gempages_581208015055618…"
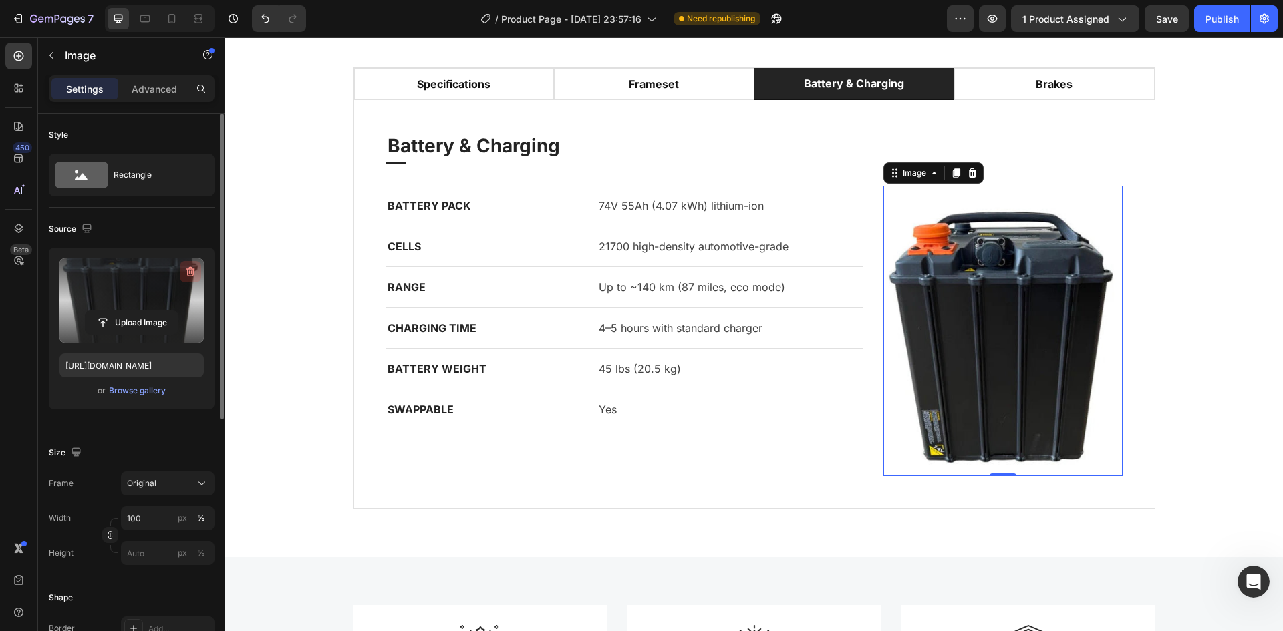
click at [188, 272] on icon "button" at bounding box center [190, 272] width 9 height 10
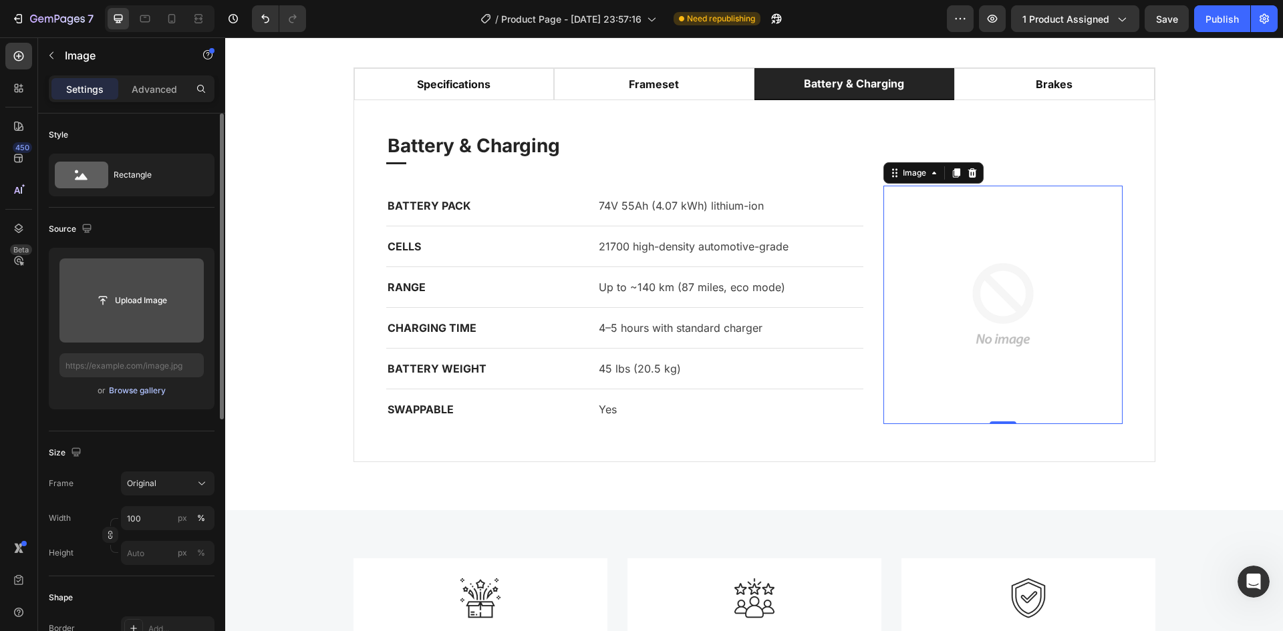
click at [132, 396] on div "Browse gallery" at bounding box center [137, 391] width 57 height 12
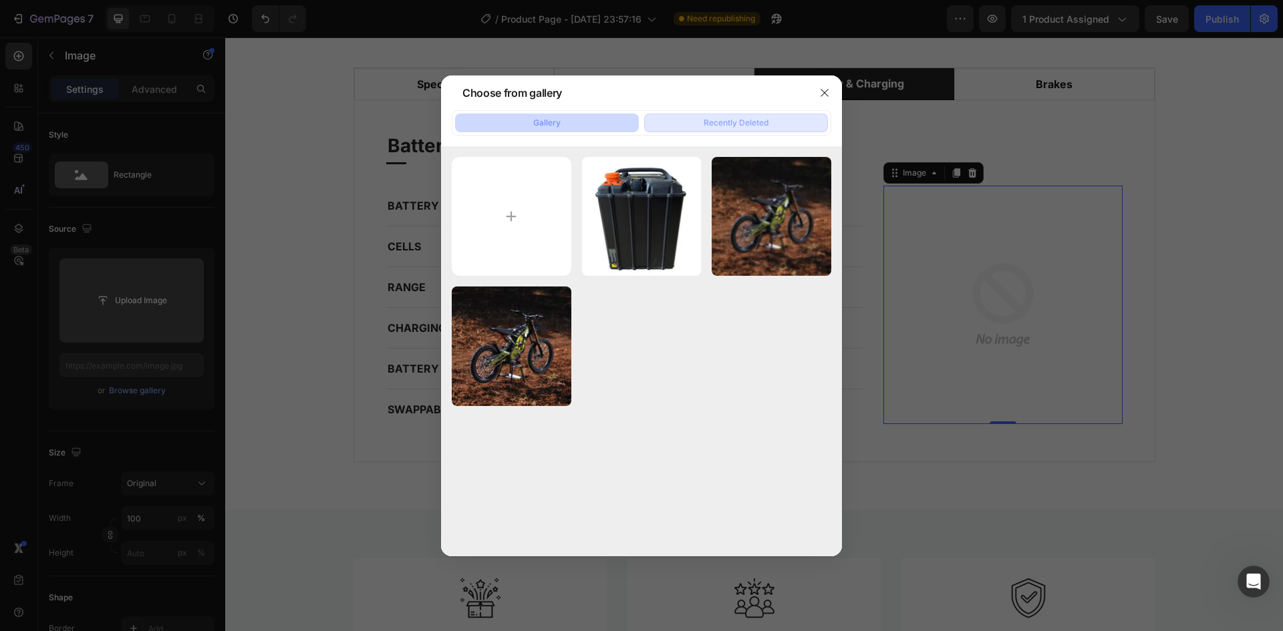
click at [747, 122] on div "Recently Deleted" at bounding box center [736, 123] width 65 height 12
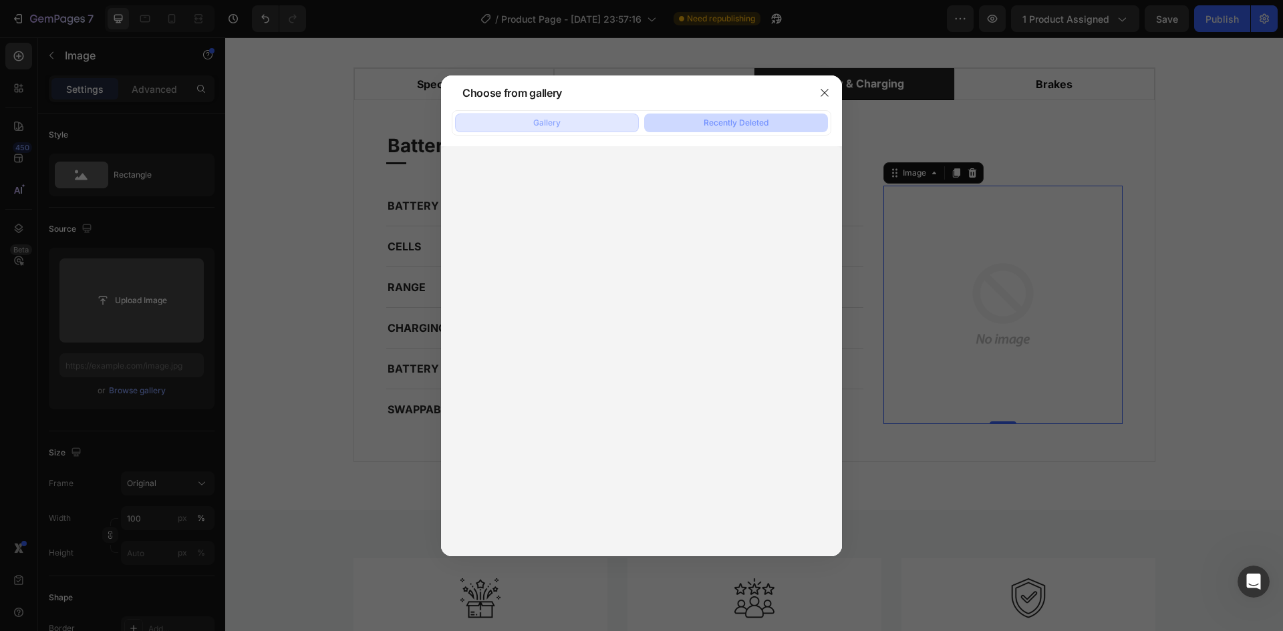
click at [583, 124] on button "Gallery" at bounding box center [547, 123] width 184 height 19
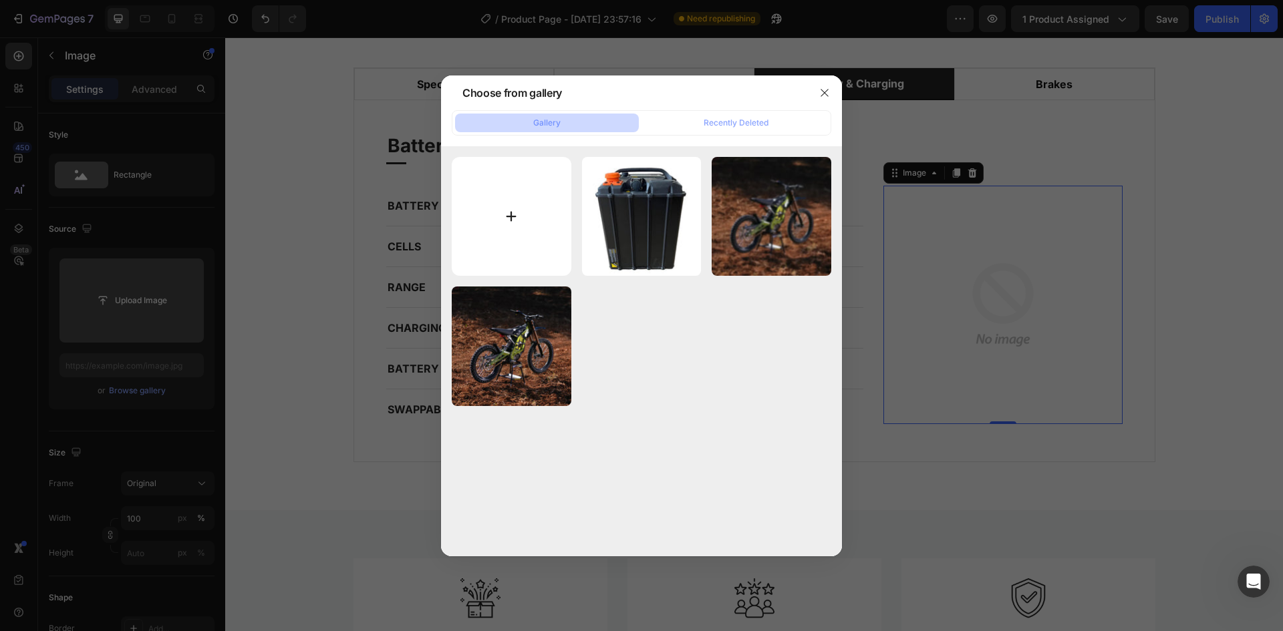
click at [493, 229] on input "file" at bounding box center [512, 217] width 120 height 120
click at [836, 87] on div at bounding box center [824, 93] width 35 height 35
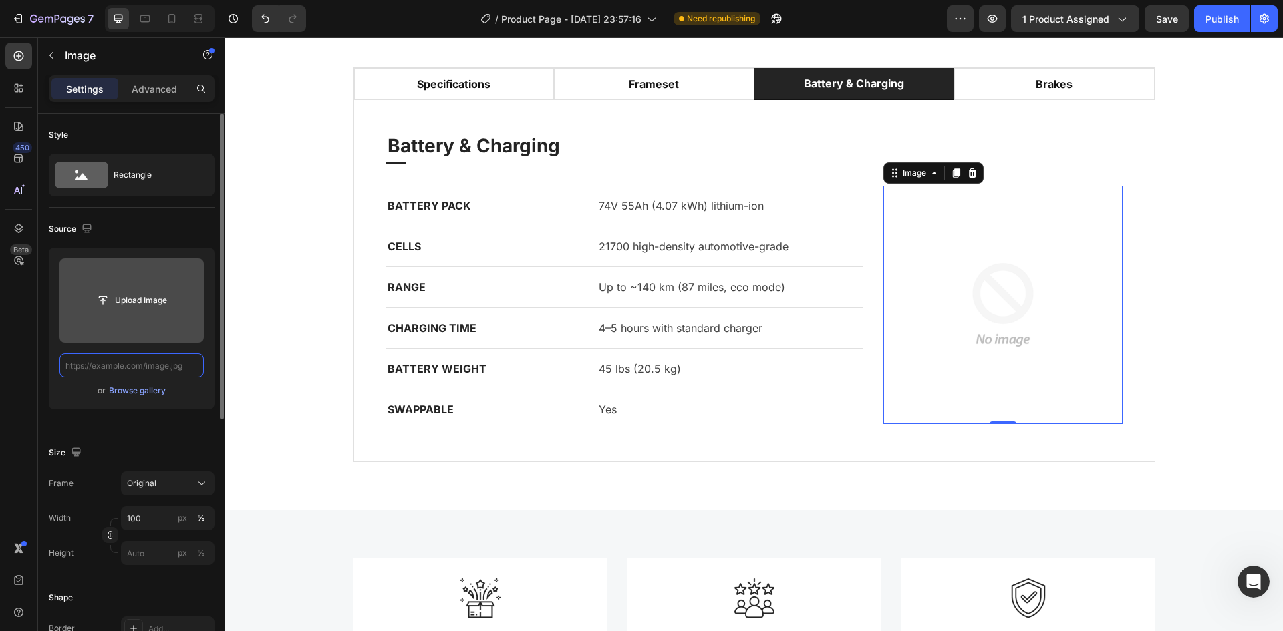
click at [142, 363] on input "text" at bounding box center [131, 365] width 144 height 24
paste input "https://cdn.shopify.com/s/files/1/0921/6000/0373/files/gempages_581208015055618…"
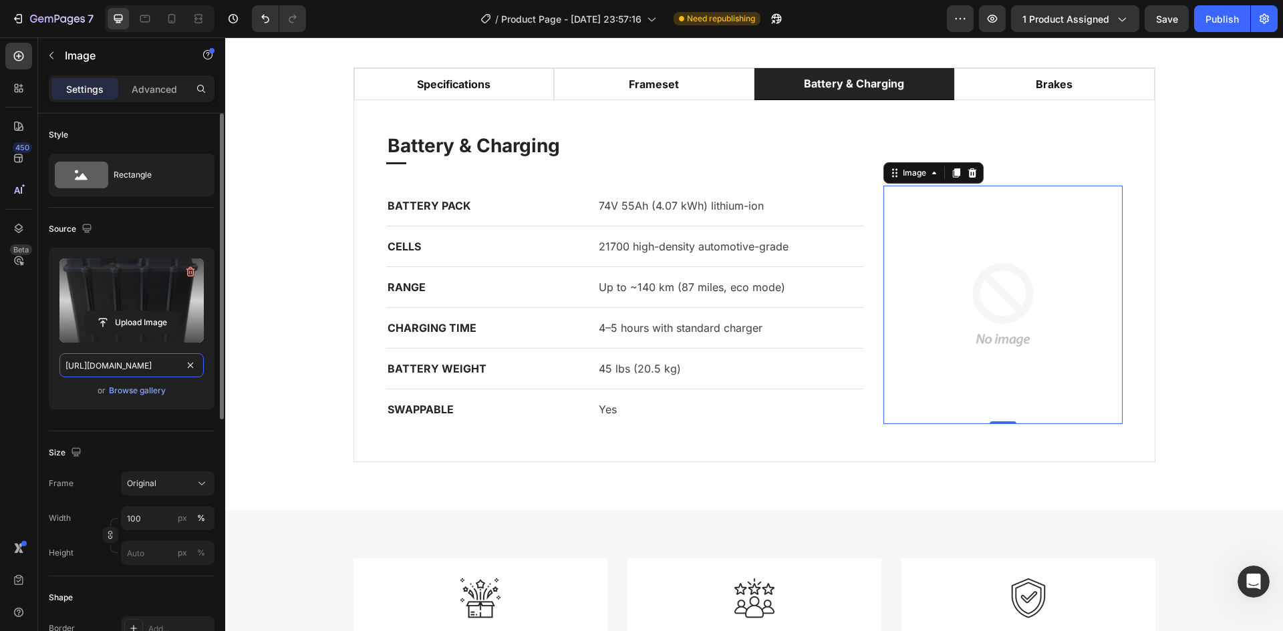
scroll to position [0, 469]
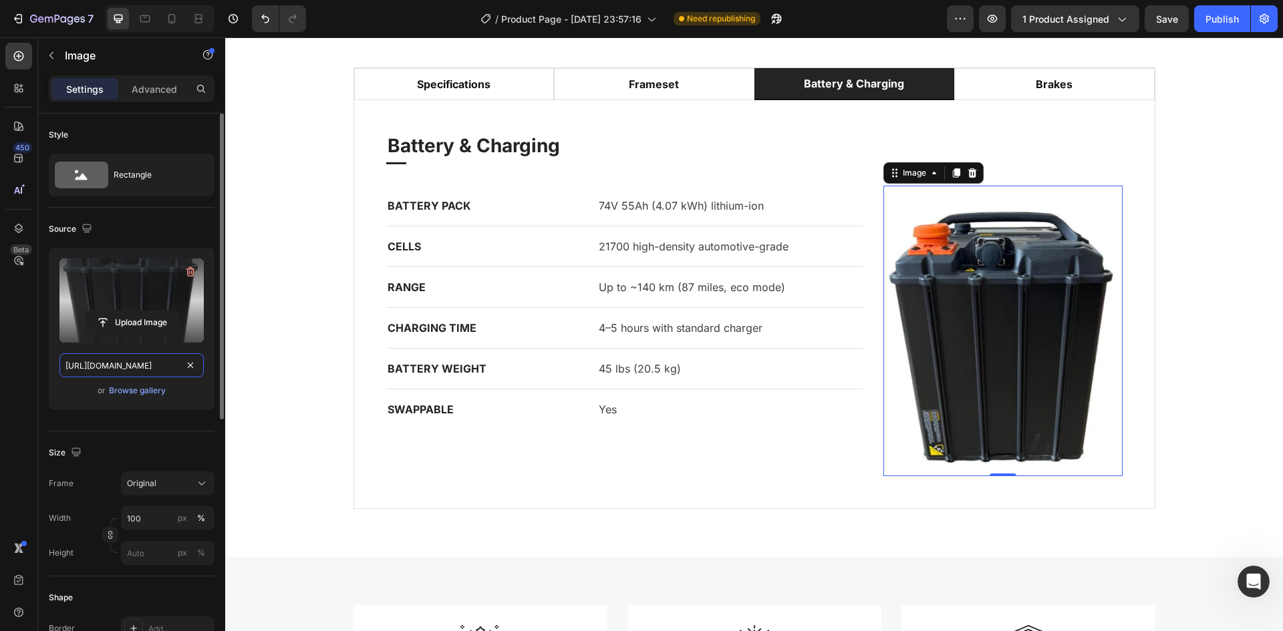
type input "https://cdn.shopify.com/s/files/1/0921/6000/0373/files/gempages_581208015055618…"
click at [193, 386] on div "or Browse gallery" at bounding box center [131, 391] width 144 height 16
click at [1222, 25] on div "Publish" at bounding box center [1221, 19] width 33 height 14
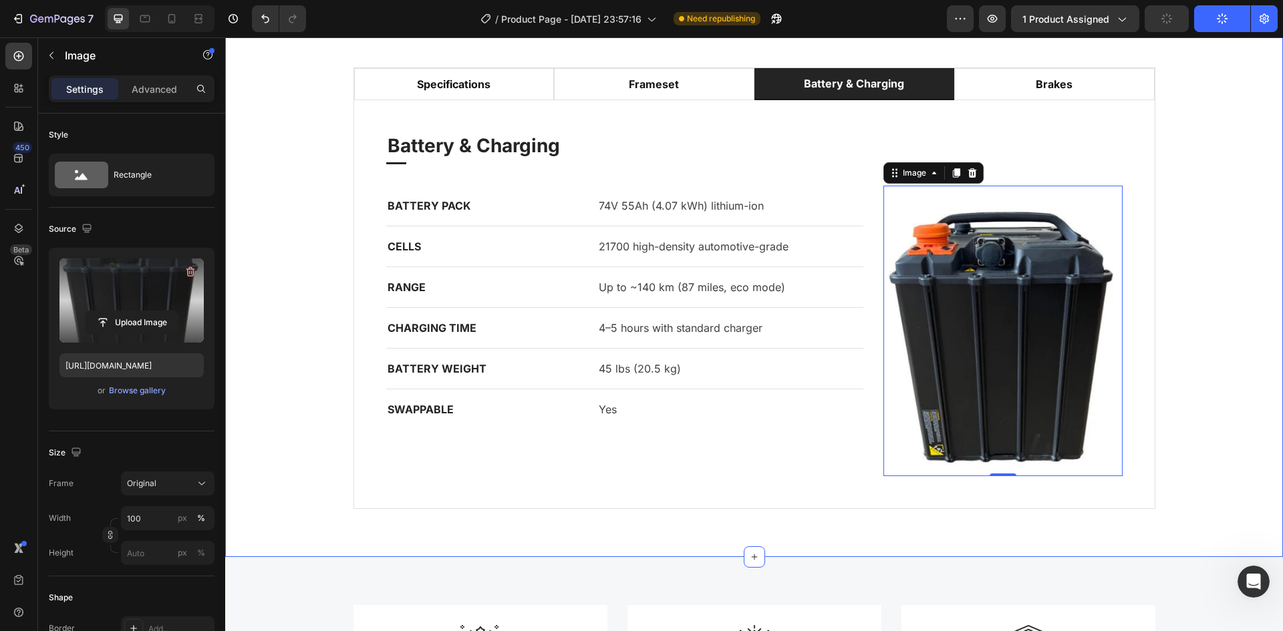
click at [1229, 235] on div "specifications frameset Battery & Charging brakes Specifications Heading Title …" at bounding box center [754, 288] width 1038 height 442
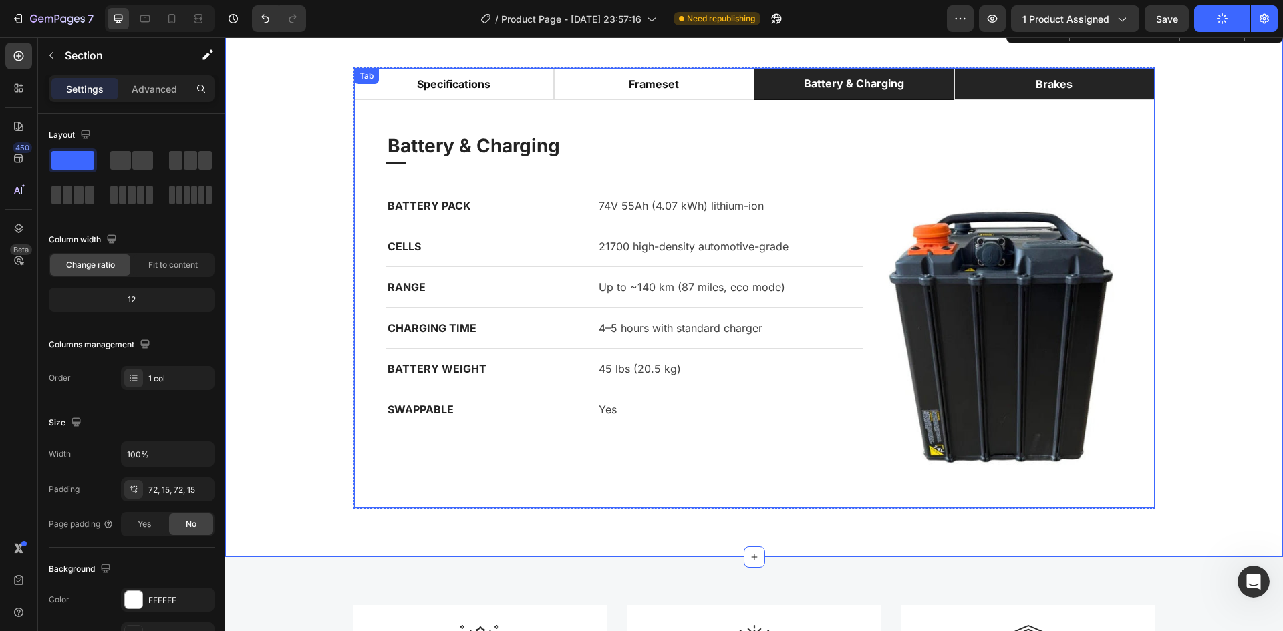
click at [1054, 81] on p "brakes" at bounding box center [1054, 84] width 37 height 16
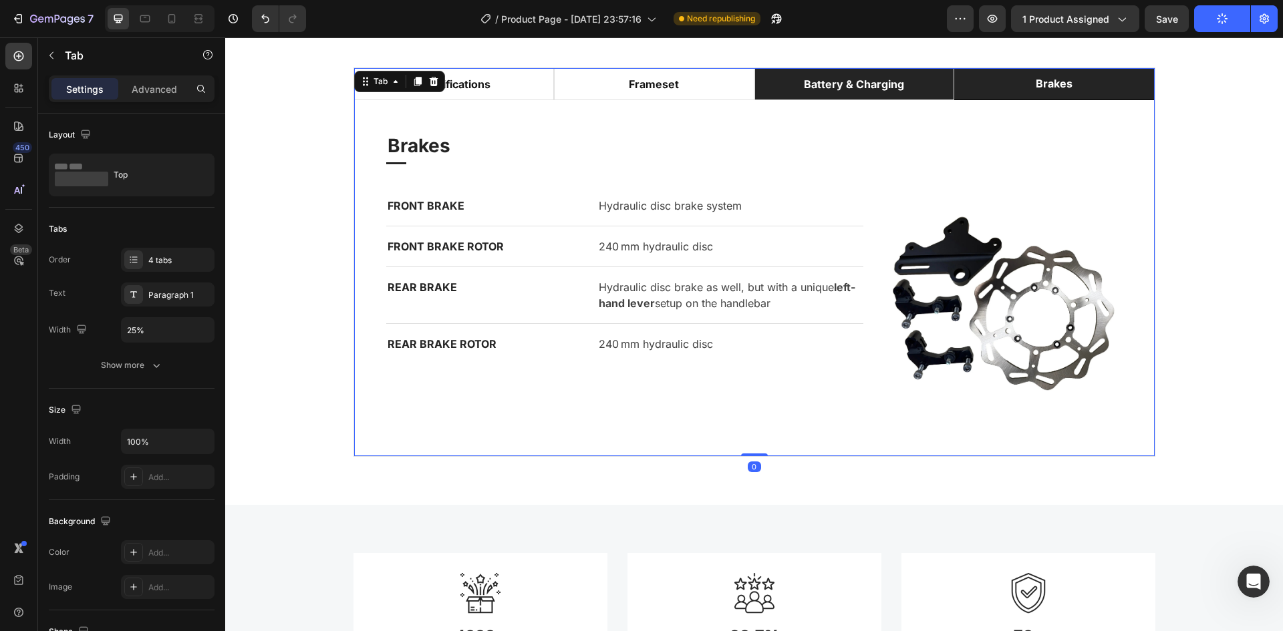
click at [930, 77] on li "Battery & Charging" at bounding box center [854, 84] width 200 height 32
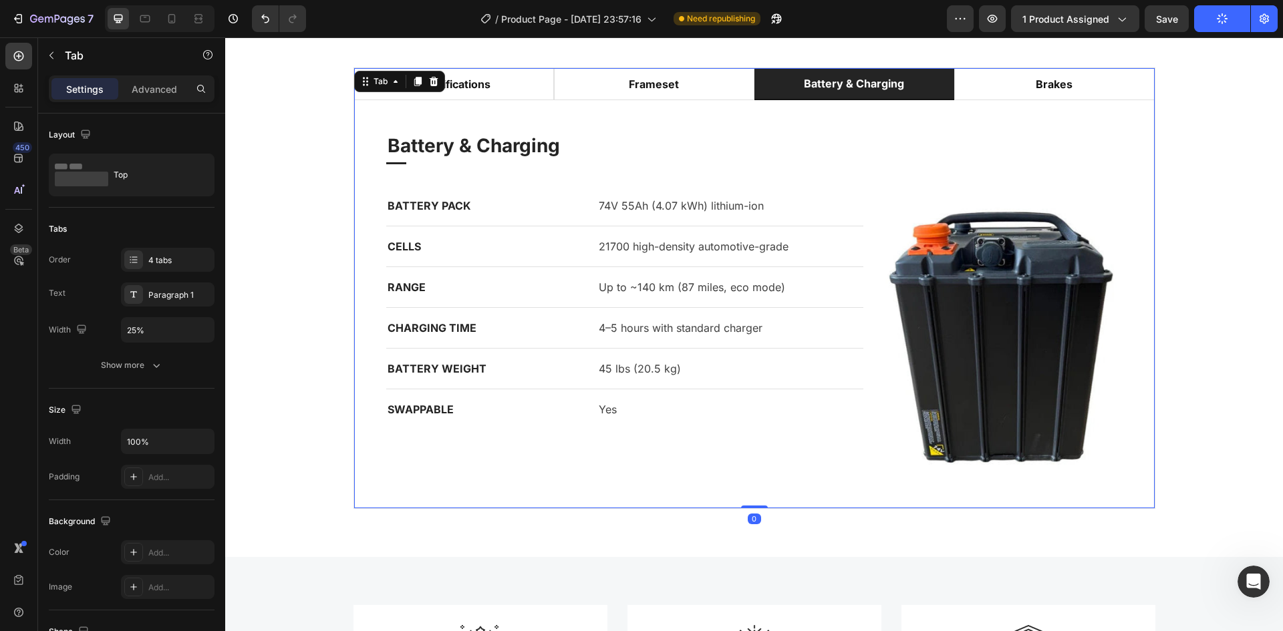
click at [764, 82] on li "Battery & Charging" at bounding box center [854, 84] width 200 height 32
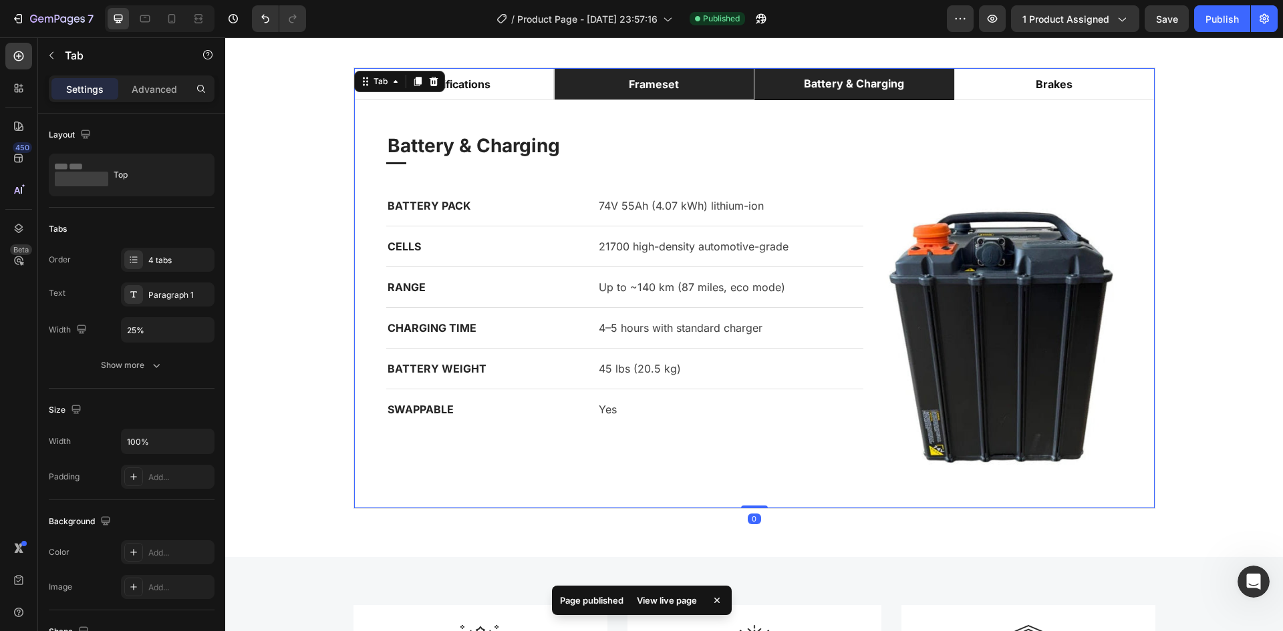
click at [690, 76] on li "frameset" at bounding box center [654, 84] width 200 height 32
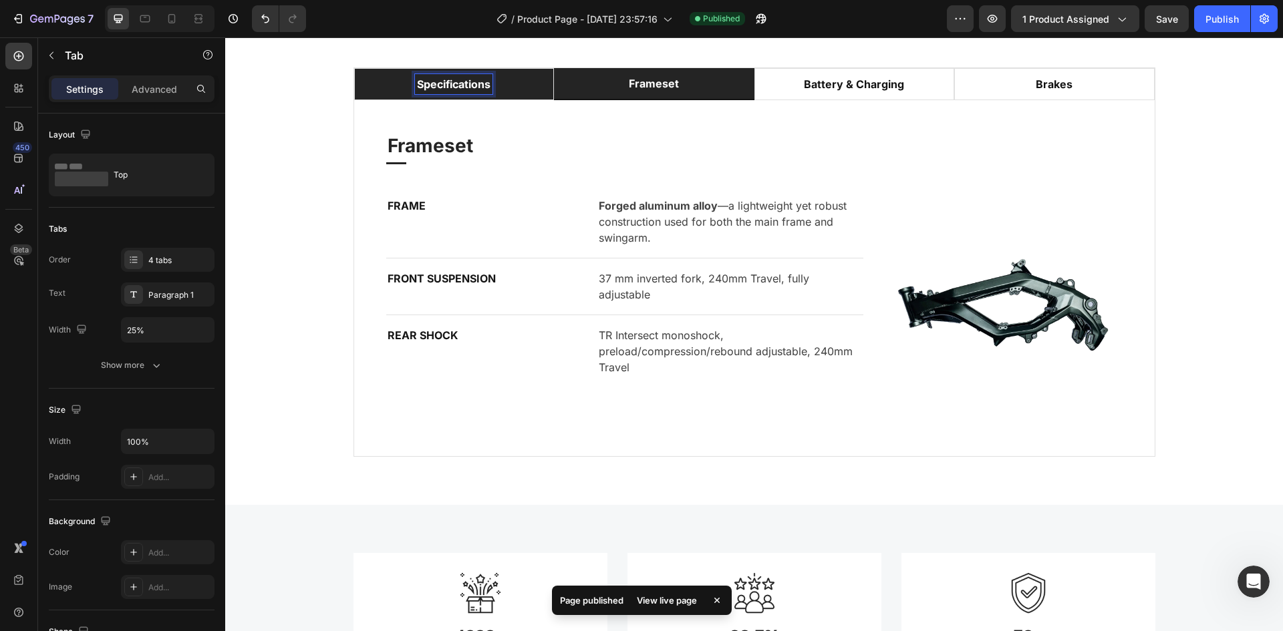
click at [513, 83] on li "specifications" at bounding box center [454, 84] width 200 height 32
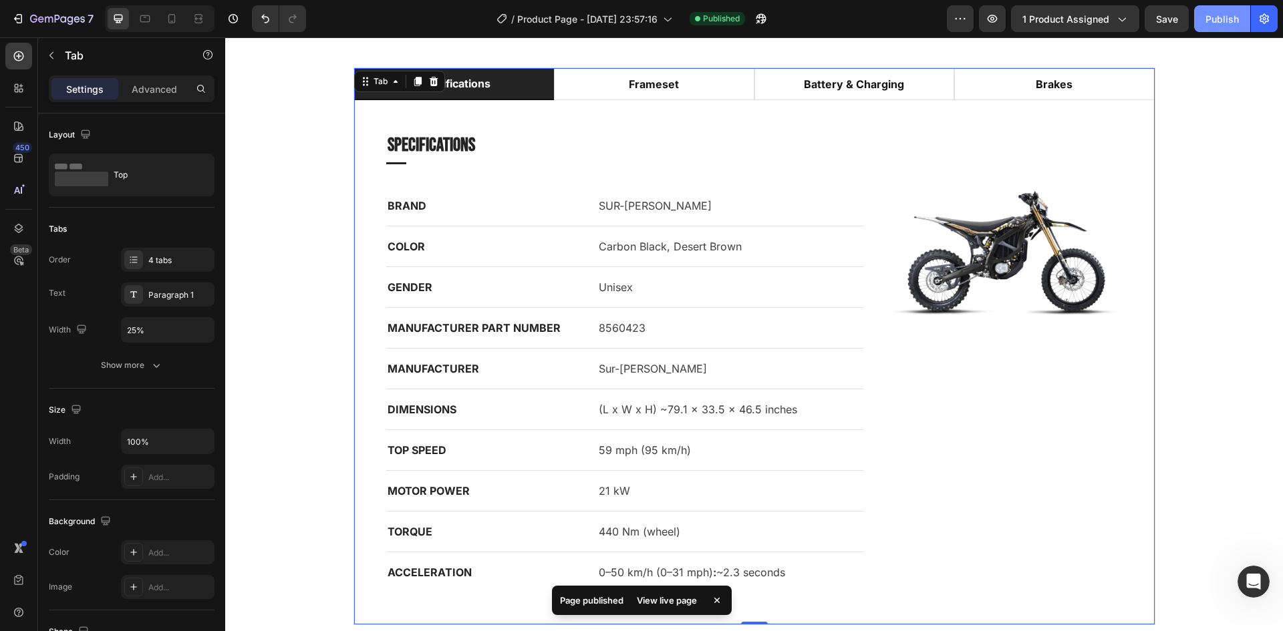
click at [1217, 16] on div "Publish" at bounding box center [1221, 19] width 33 height 14
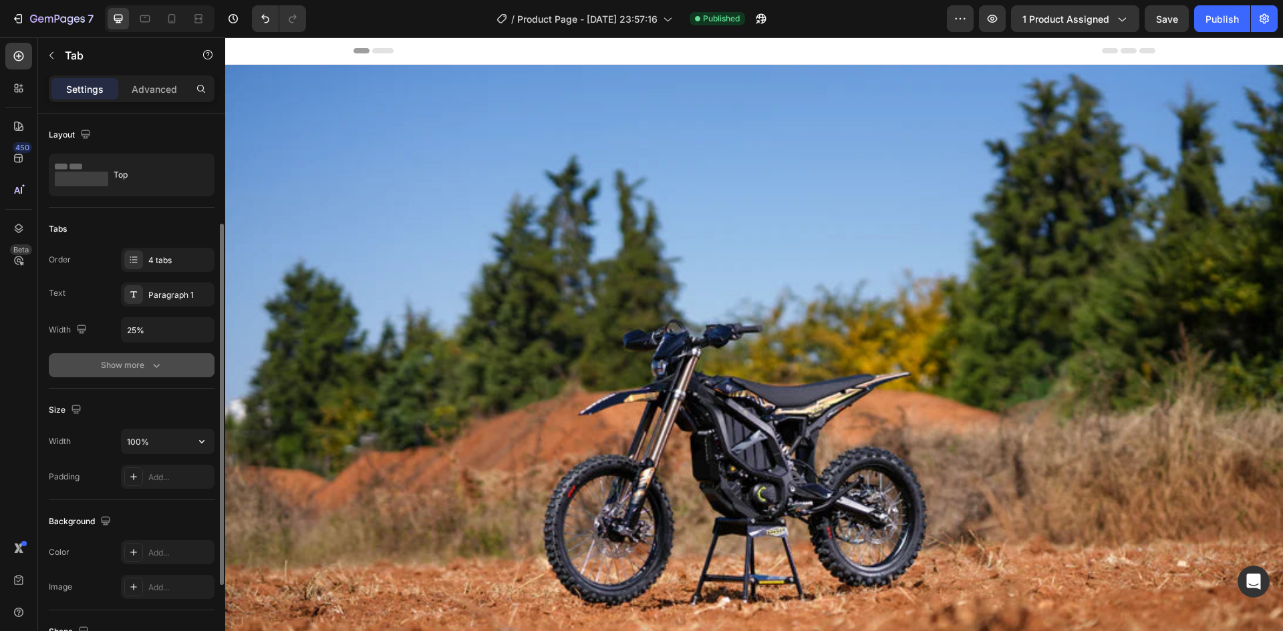
scroll to position [67, 0]
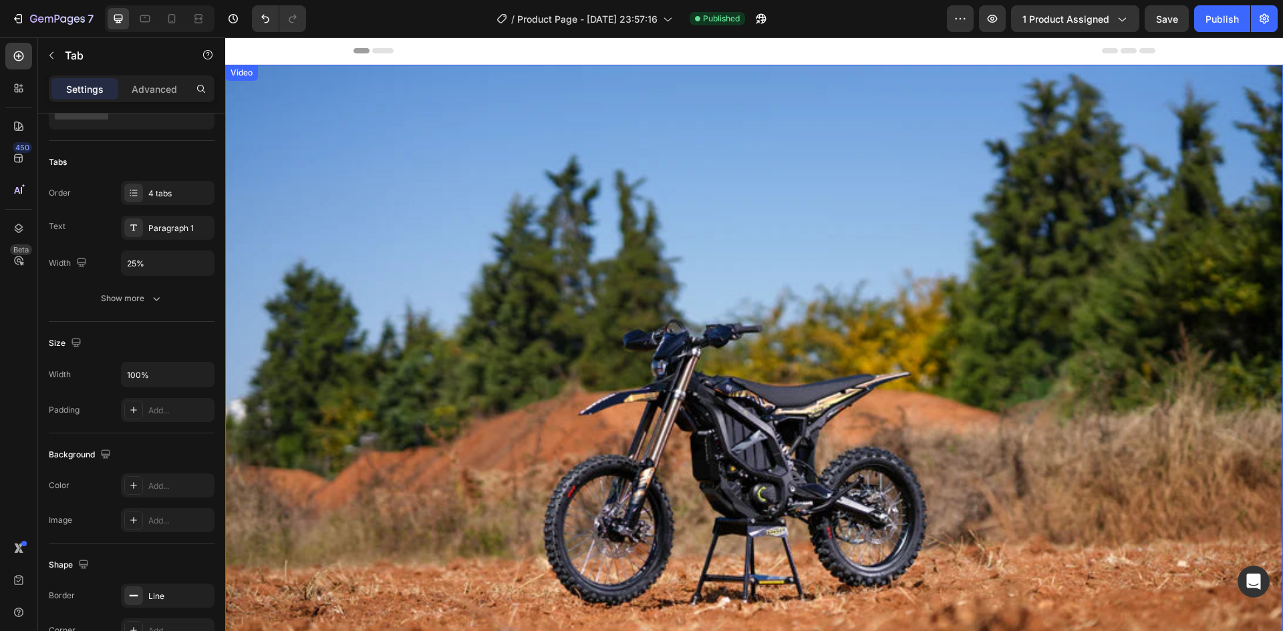
click at [686, 256] on video at bounding box center [754, 417] width 1058 height 705
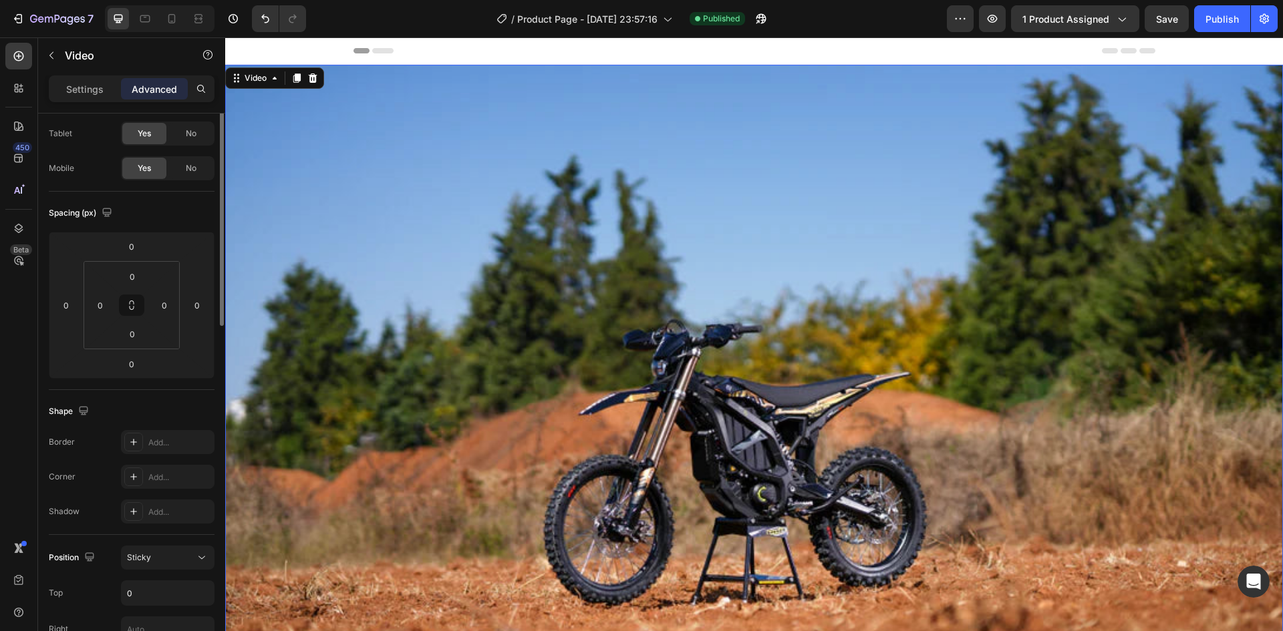
scroll to position [0, 0]
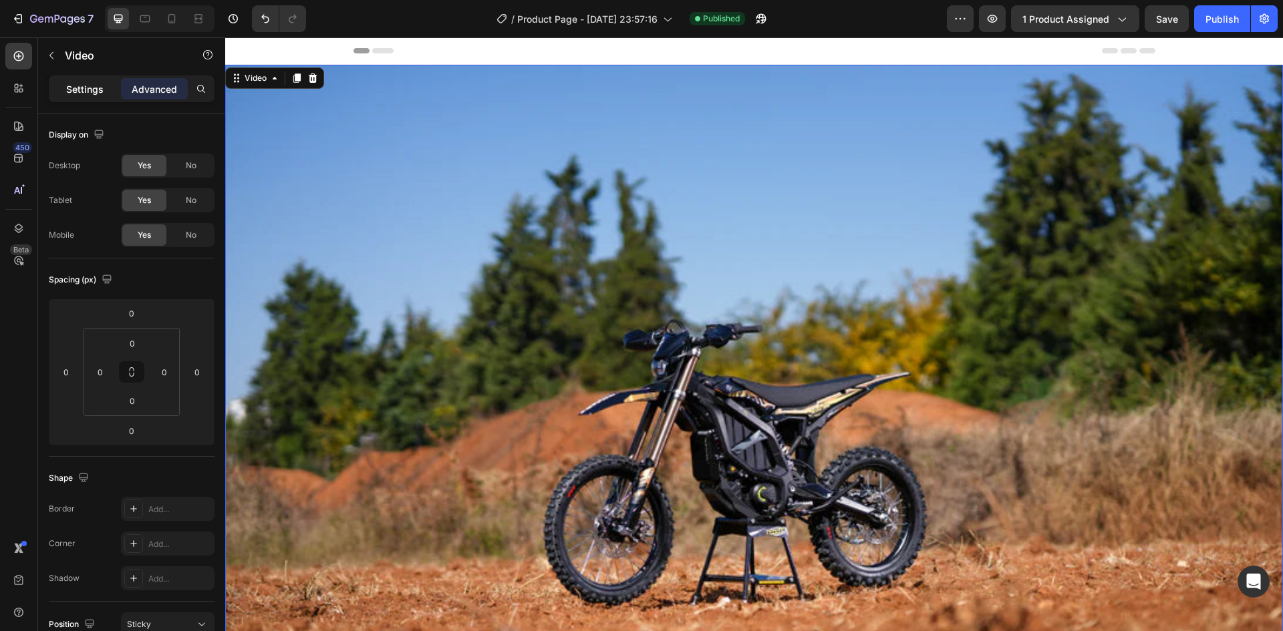
click at [107, 90] on div "Settings" at bounding box center [84, 88] width 67 height 21
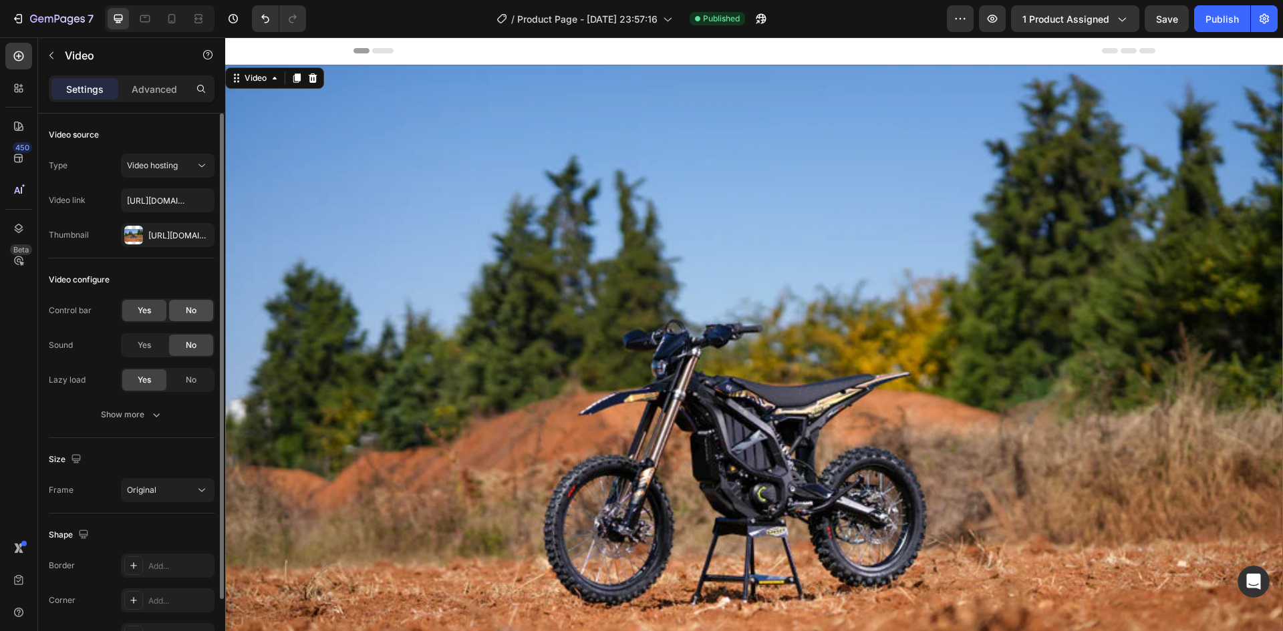
click at [192, 309] on span "No" at bounding box center [191, 311] width 11 height 12
click at [1225, 27] on button "Publish" at bounding box center [1222, 18] width 56 height 27
click at [1238, 15] on div "Publish" at bounding box center [1221, 19] width 33 height 14
click at [1219, 31] on button "Publish" at bounding box center [1222, 18] width 56 height 27
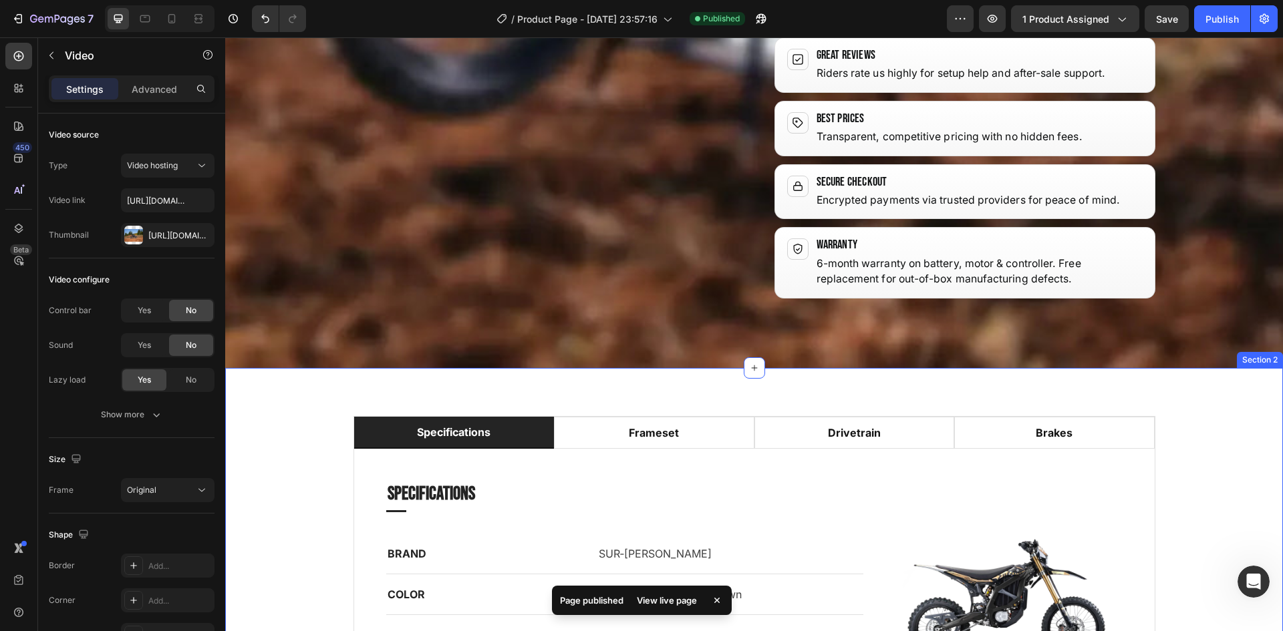
scroll to position [1737, 0]
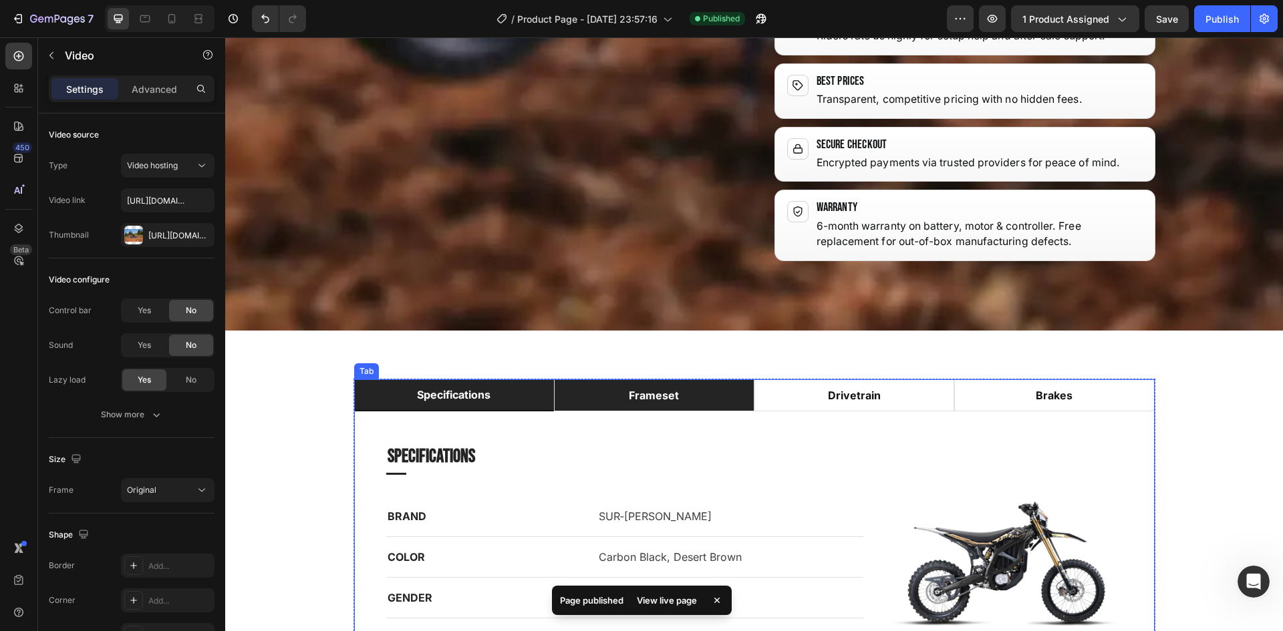
click at [669, 386] on div "frameset" at bounding box center [654, 396] width 54 height 20
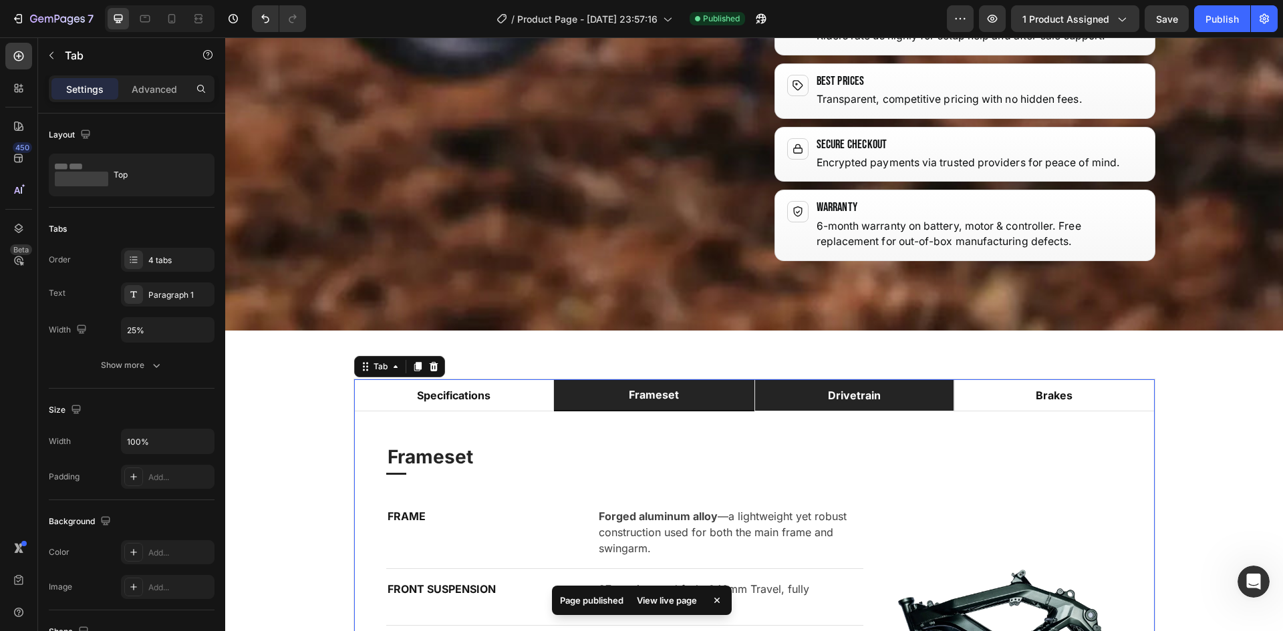
click at [841, 386] on div "drivetrain" at bounding box center [854, 396] width 57 height 20
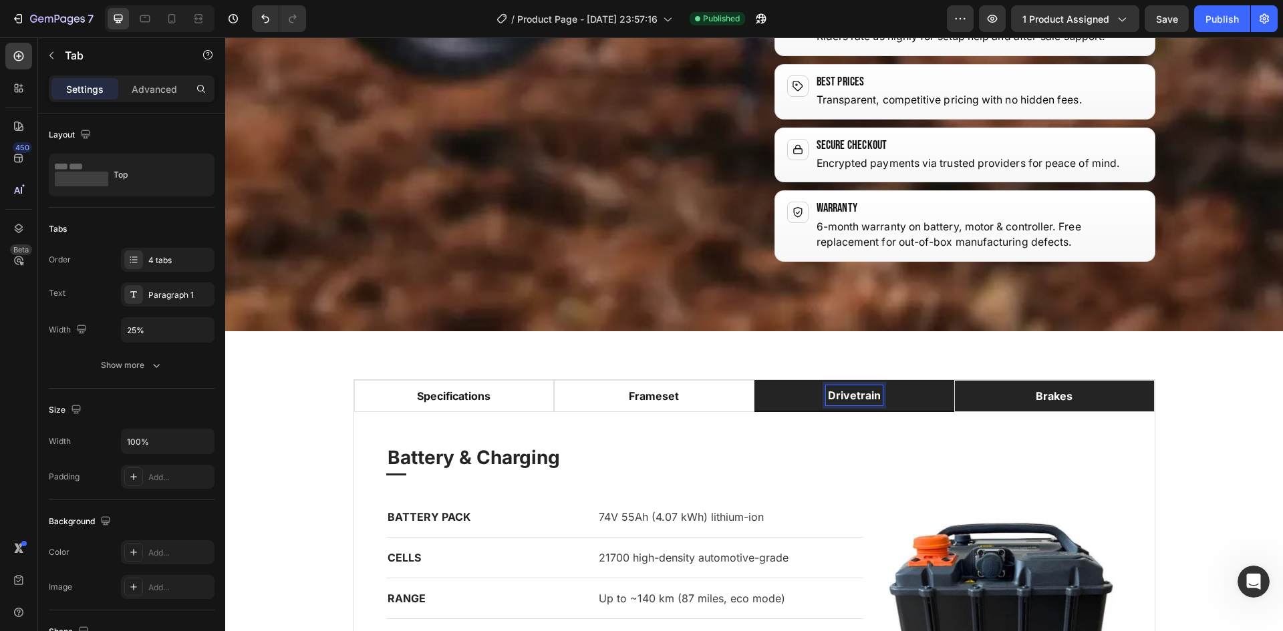
click at [1051, 386] on div "brakes" at bounding box center [1054, 396] width 41 height 20
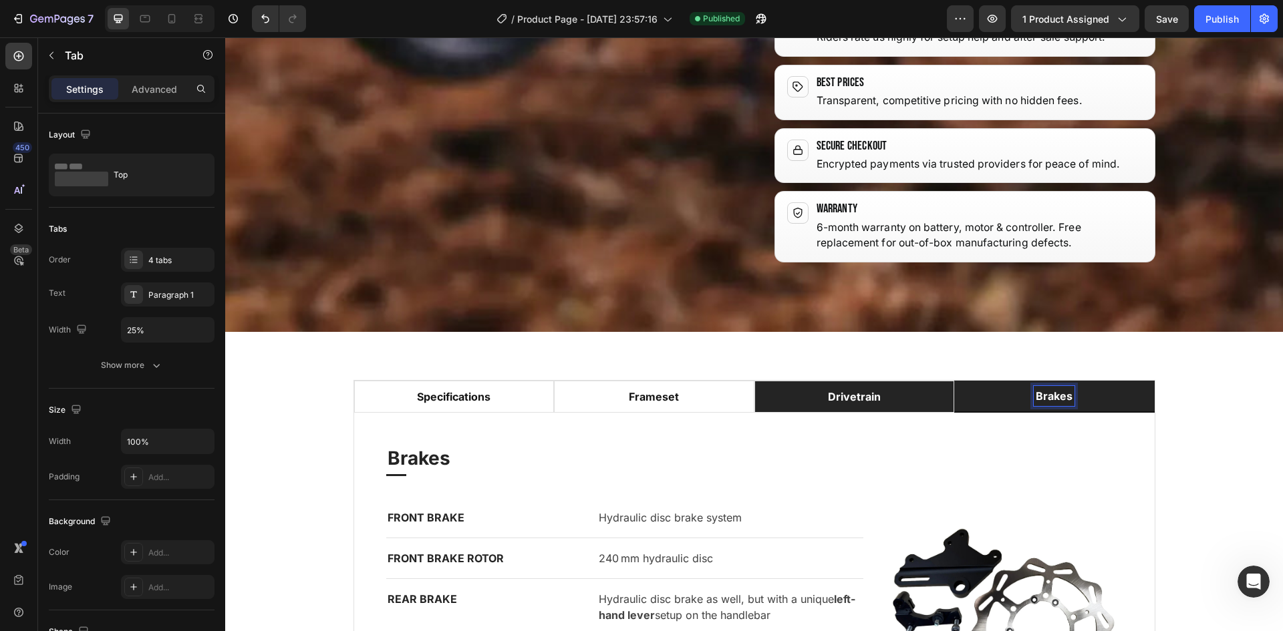
click at [865, 389] on p "drivetrain" at bounding box center [854, 397] width 53 height 16
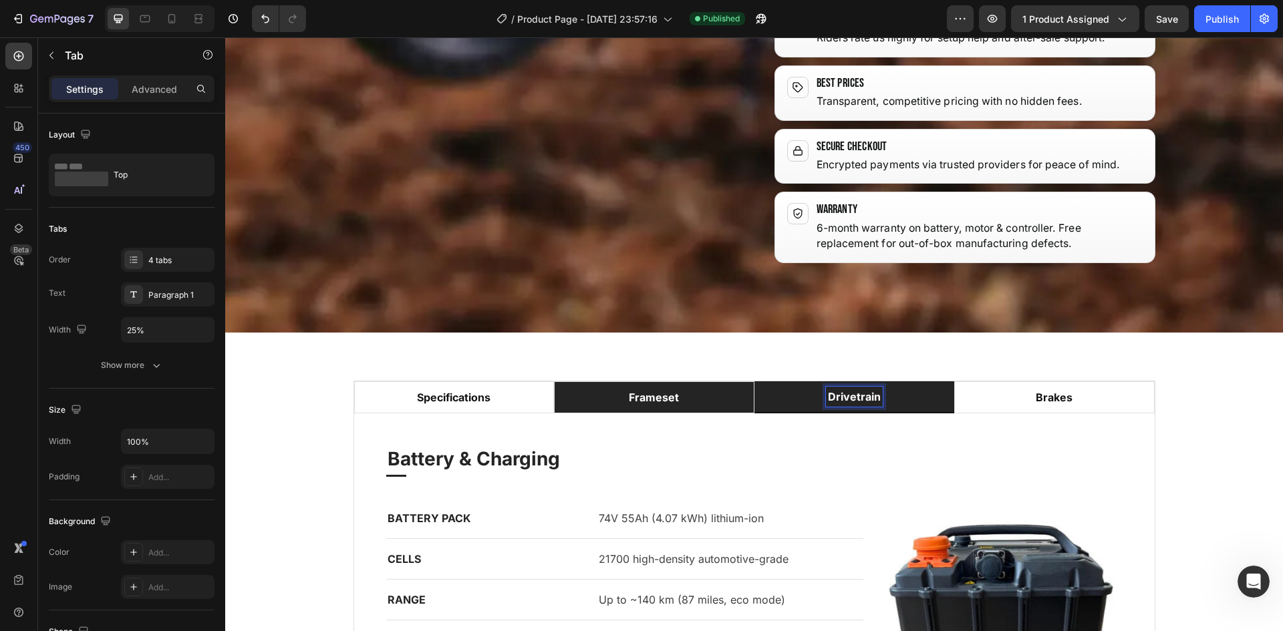
click at [680, 382] on li "frameset" at bounding box center [654, 398] width 200 height 32
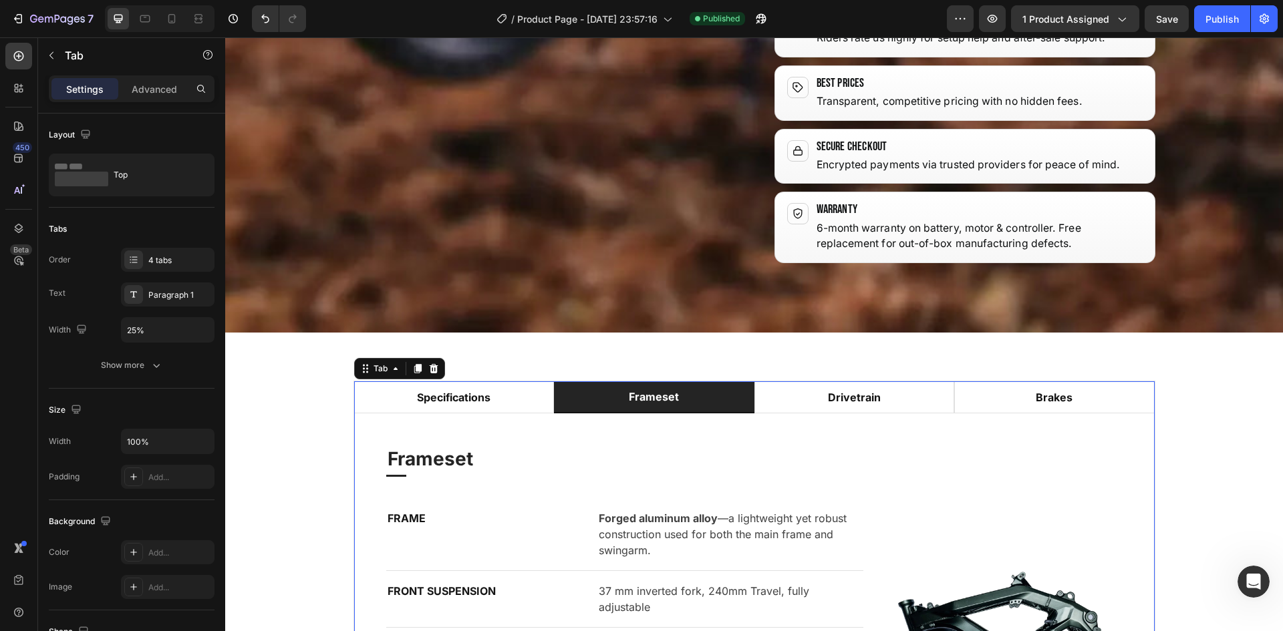
click at [478, 414] on div "Specifications Heading Title Line BRAND Text block SUR‑RON Text block Row COLOR…" at bounding box center [754, 592] width 800 height 356
click at [503, 382] on li "specifications" at bounding box center [454, 398] width 200 height 32
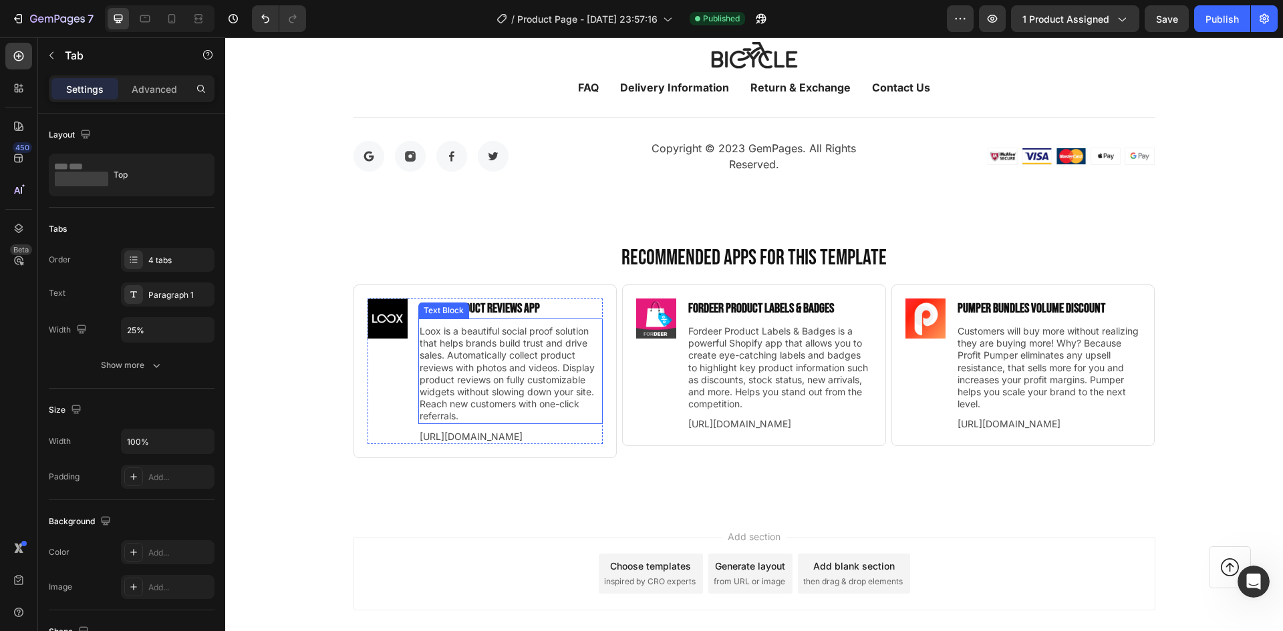
scroll to position [4856, 0]
